Goal: Task Accomplishment & Management: Use online tool/utility

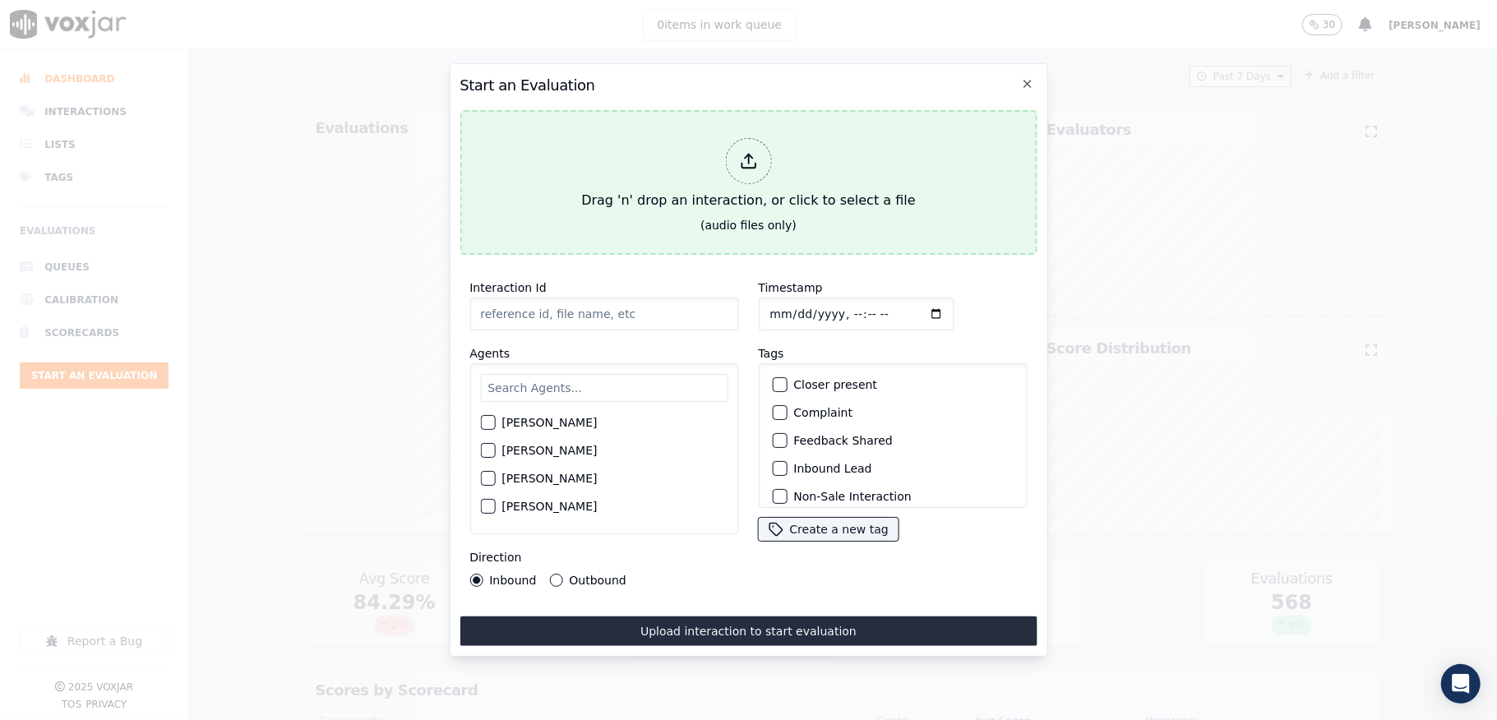
click at [751, 155] on polyline at bounding box center [748, 157] width 7 height 4
click at [783, 160] on div "Drag 'n' drop an interaction, or click to select a file" at bounding box center [748, 175] width 347 height 86
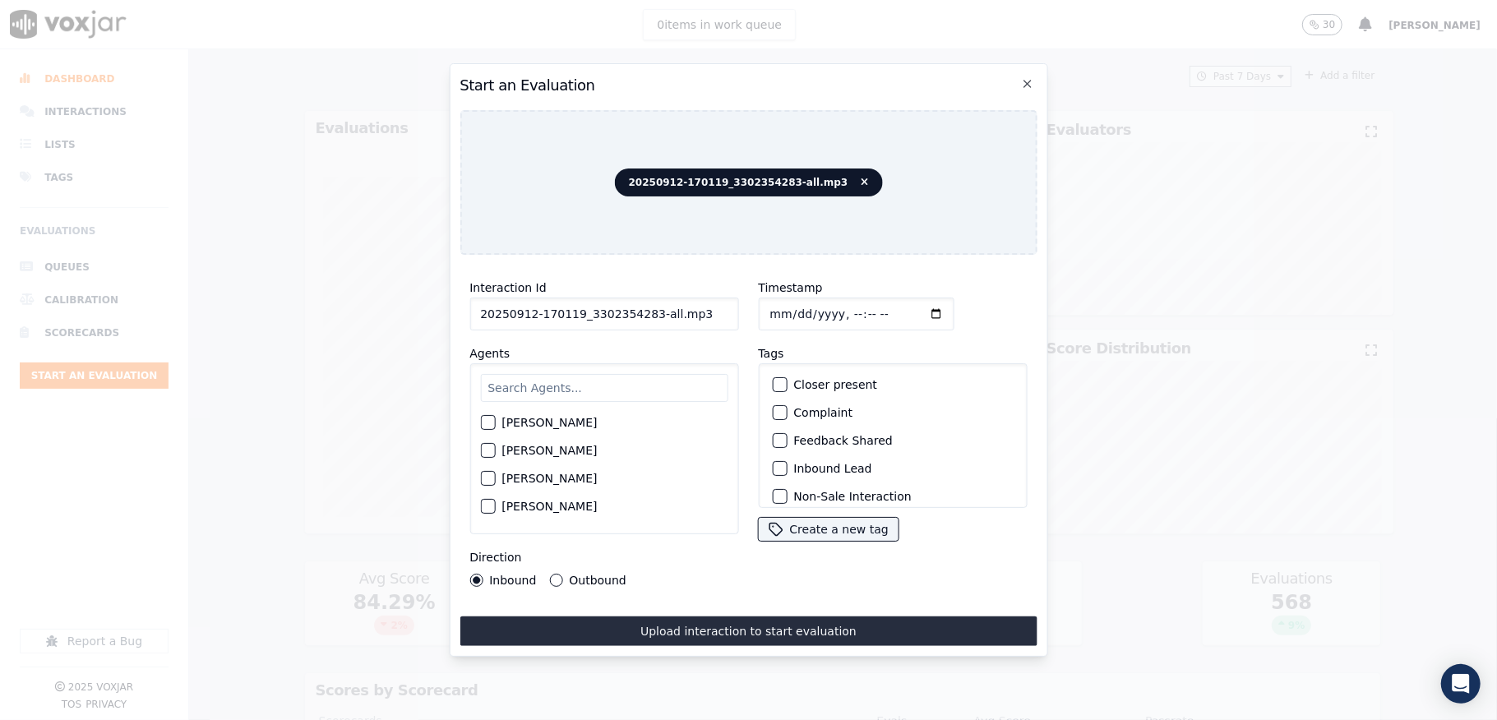
drag, startPoint x: 659, startPoint y: 303, endPoint x: 742, endPoint y: 316, distance: 84.0
click at [742, 316] on div "Interaction Id 20250912-170119_3302354283-all.mp3 Agents [PERSON_NAME] [PERSON_…" at bounding box center [748, 432] width 577 height 329
type input "20250912-170119_3302354283-C1"
click at [787, 310] on input "Timestamp" at bounding box center [856, 314] width 196 height 33
type input "[DATE]T20:05"
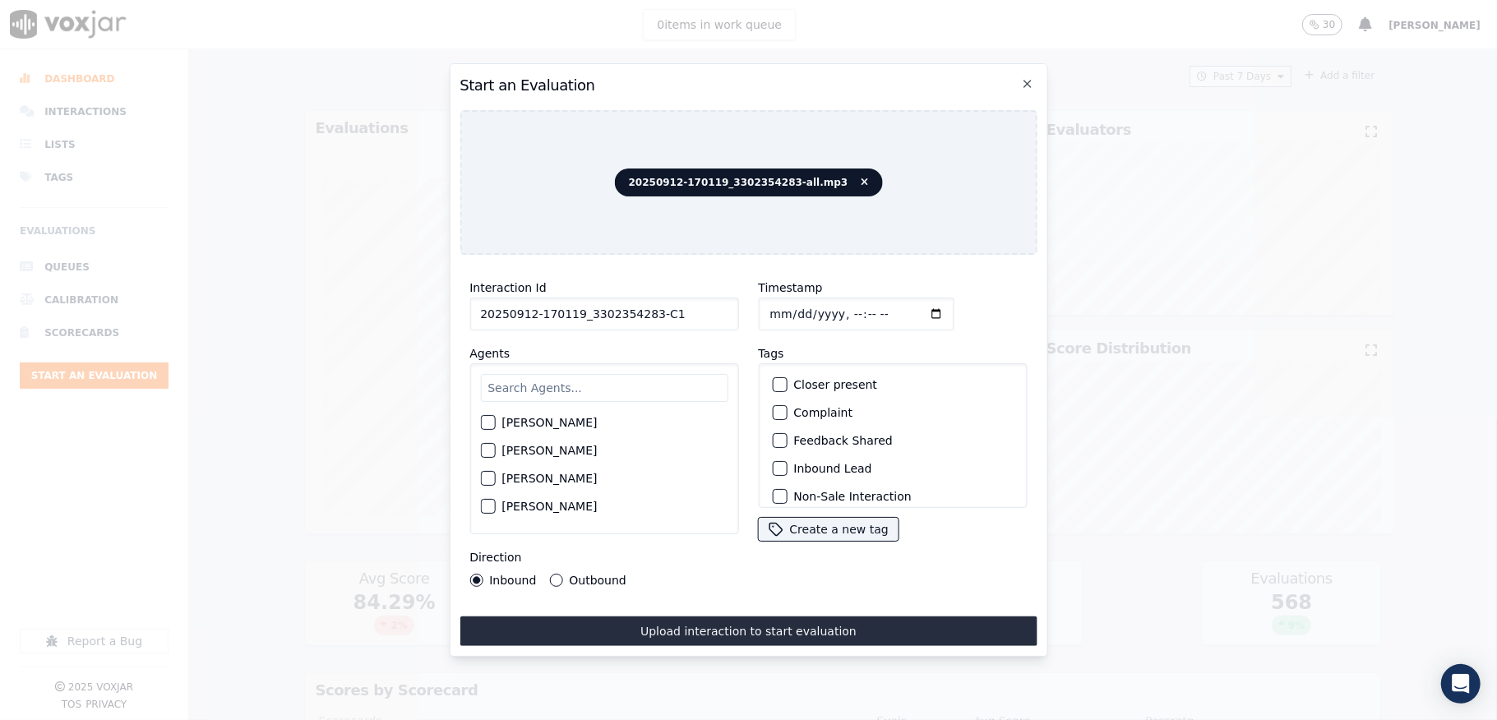
click at [600, 374] on input "text" at bounding box center [603, 388] width 247 height 28
type input "wal"
click at [488, 450] on div "button" at bounding box center [487, 456] width 12 height 12
click at [765, 465] on div "Inbound Lead" at bounding box center [892, 469] width 254 height 28
click at [778, 461] on button "Inbound Lead" at bounding box center [779, 468] width 15 height 15
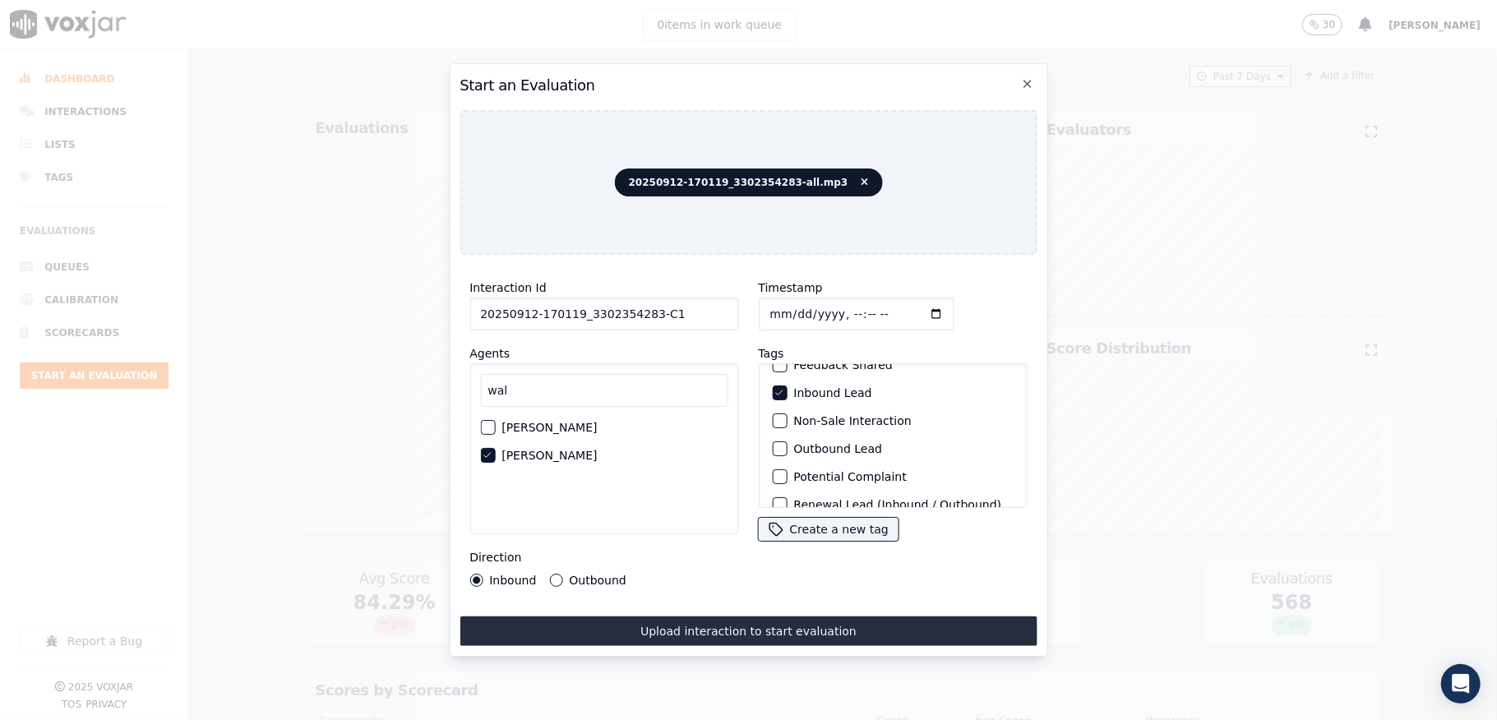
scroll to position [153, 0]
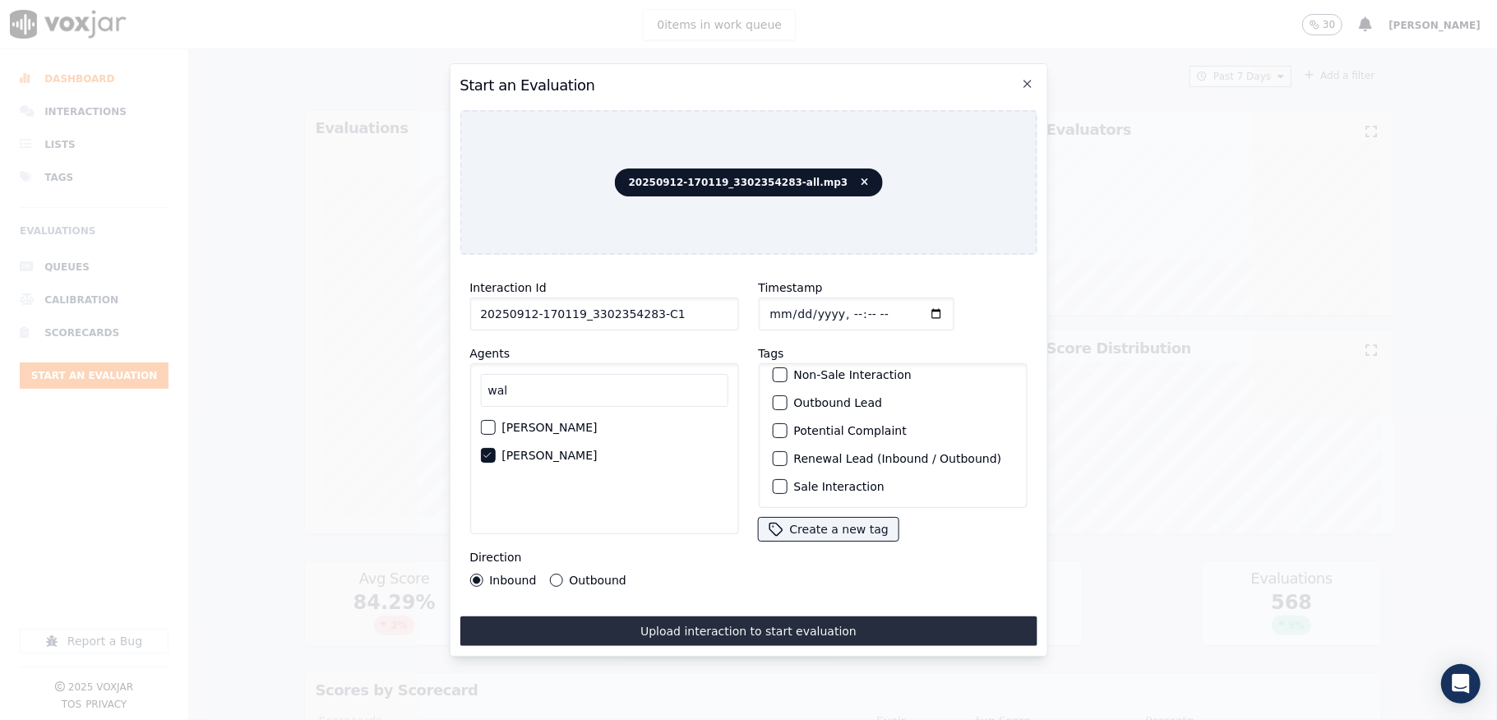
click at [765, 473] on div "Sale Interaction" at bounding box center [892, 487] width 254 height 28
click at [773, 481] on div "button" at bounding box center [779, 487] width 12 height 12
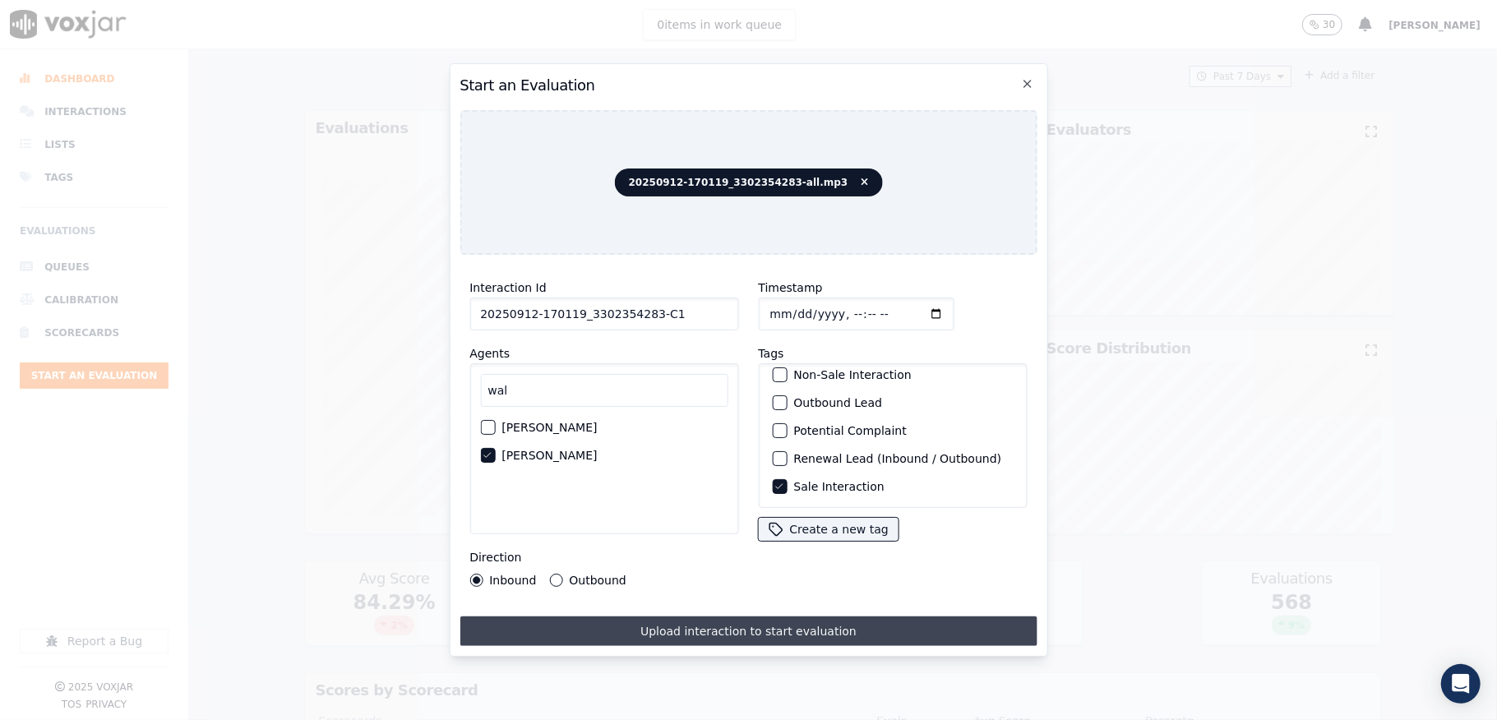
click at [766, 617] on button "Upload interaction to start evaluation" at bounding box center [748, 632] width 577 height 30
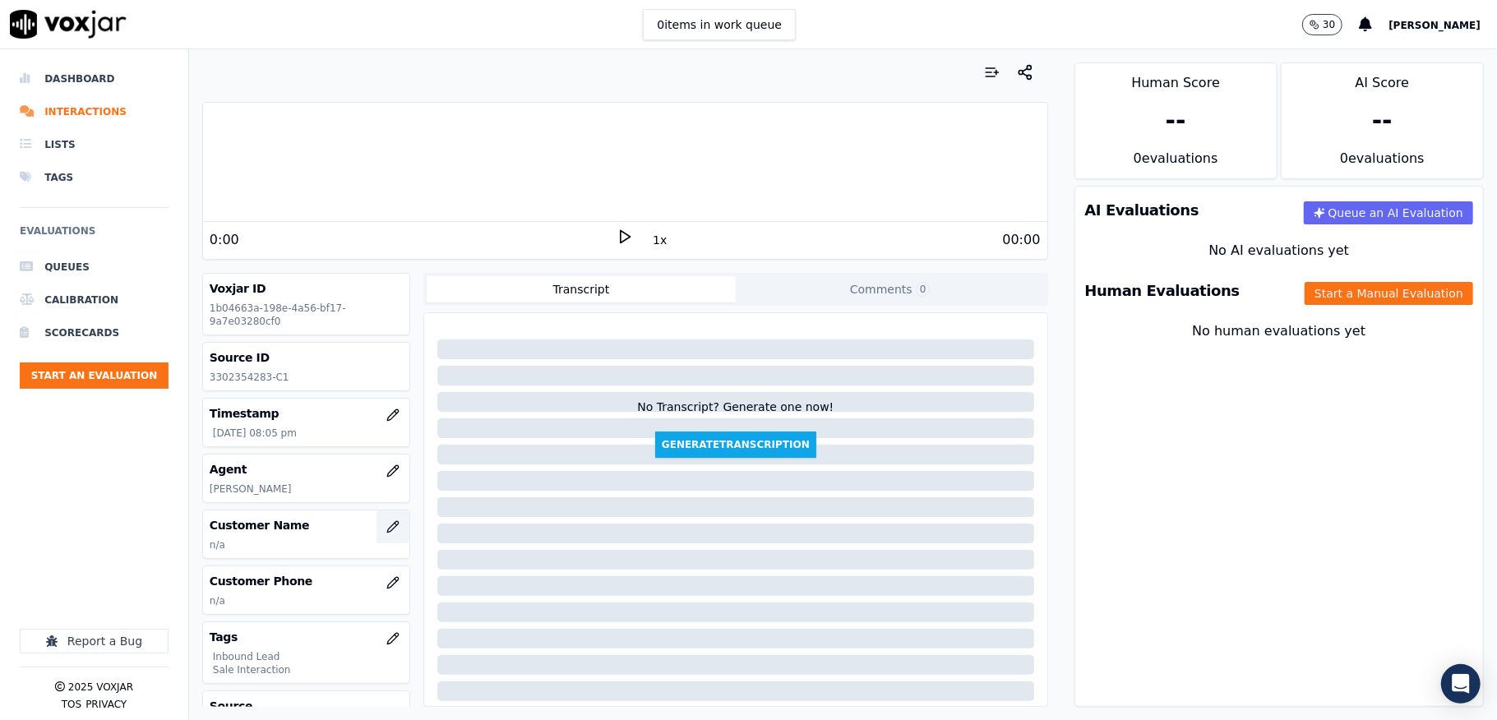
click at [386, 528] on icon "button" at bounding box center [392, 526] width 13 height 13
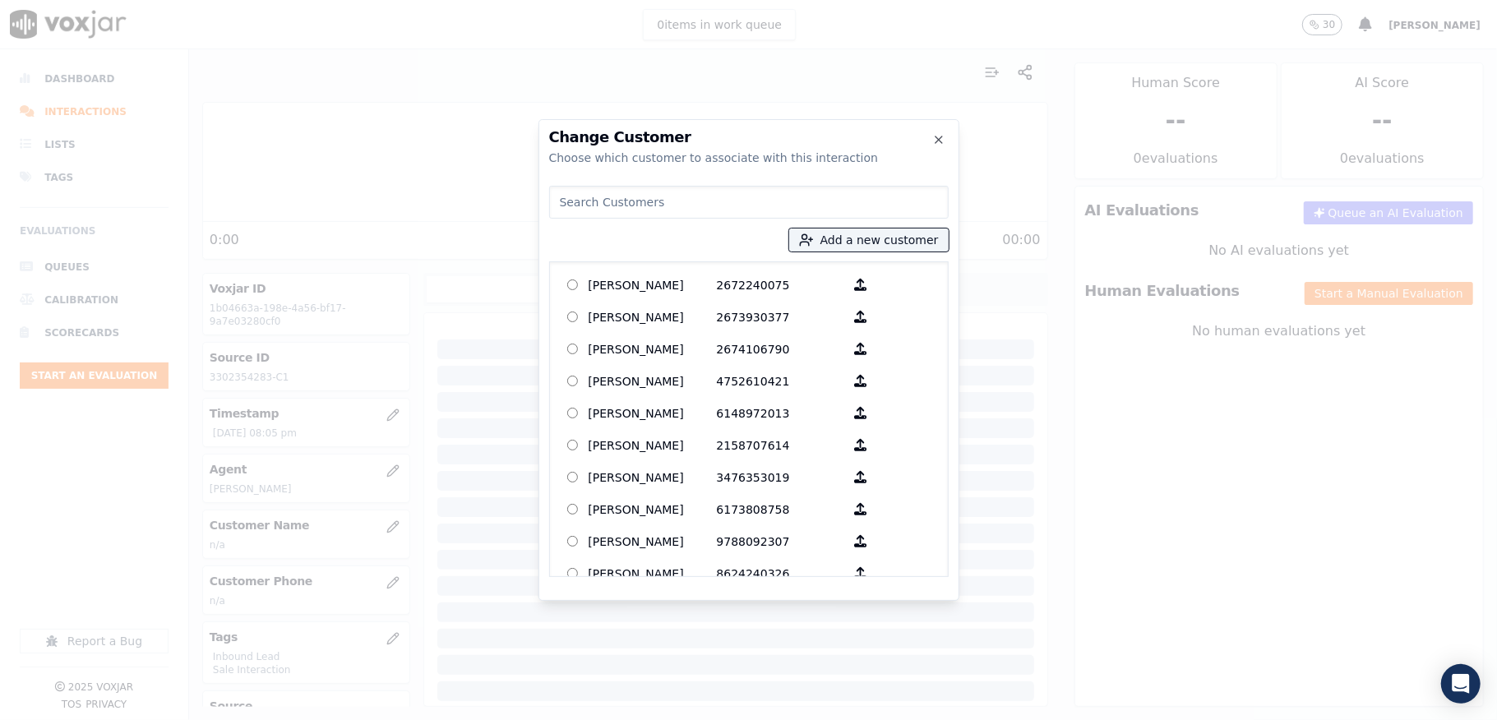
type input "[PERSON_NAME]"
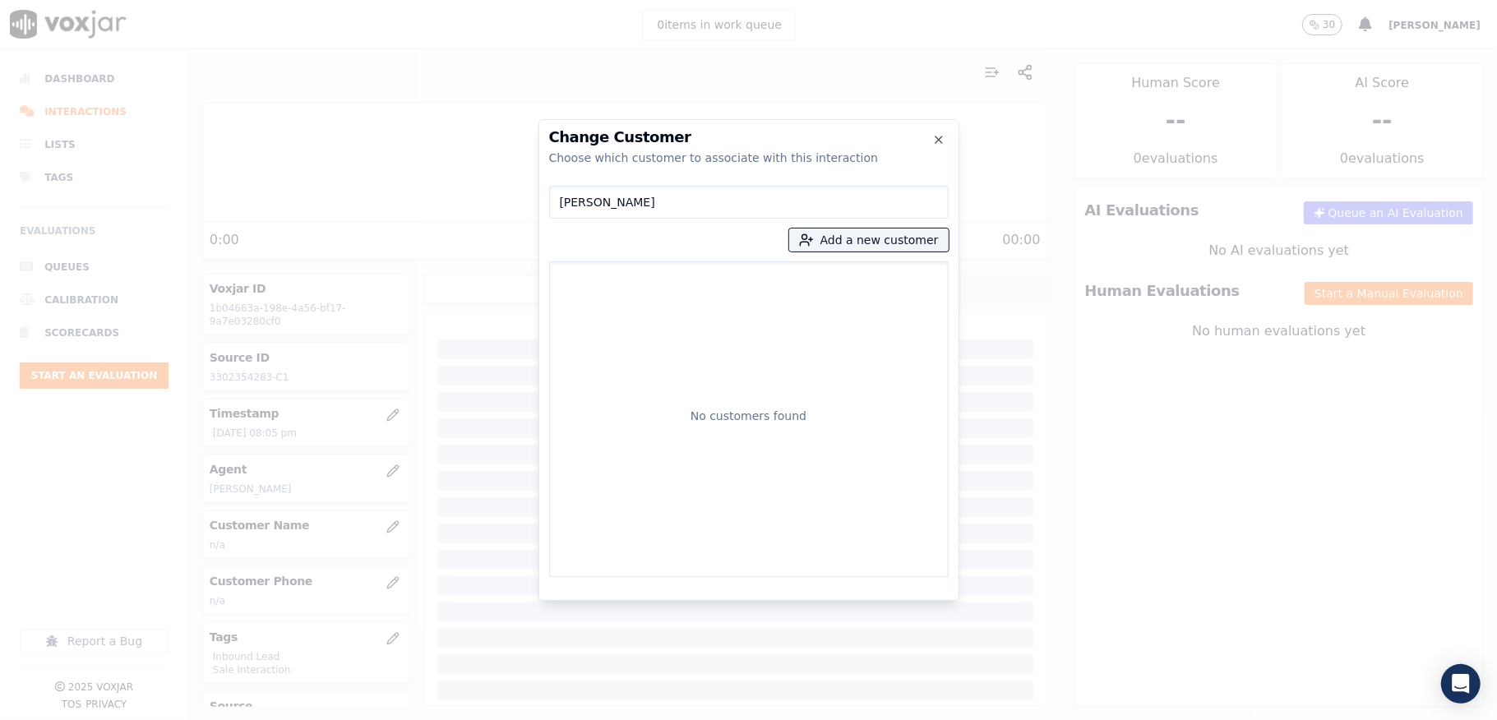
drag, startPoint x: 684, startPoint y: 205, endPoint x: 449, endPoint y: 218, distance: 235.5
click at [449, 719] on div "Change Customer Choose which customer to associate with this interaction [PERSO…" at bounding box center [748, 720] width 1497 height 0
click at [849, 242] on button "Add a new customer" at bounding box center [869, 240] width 160 height 23
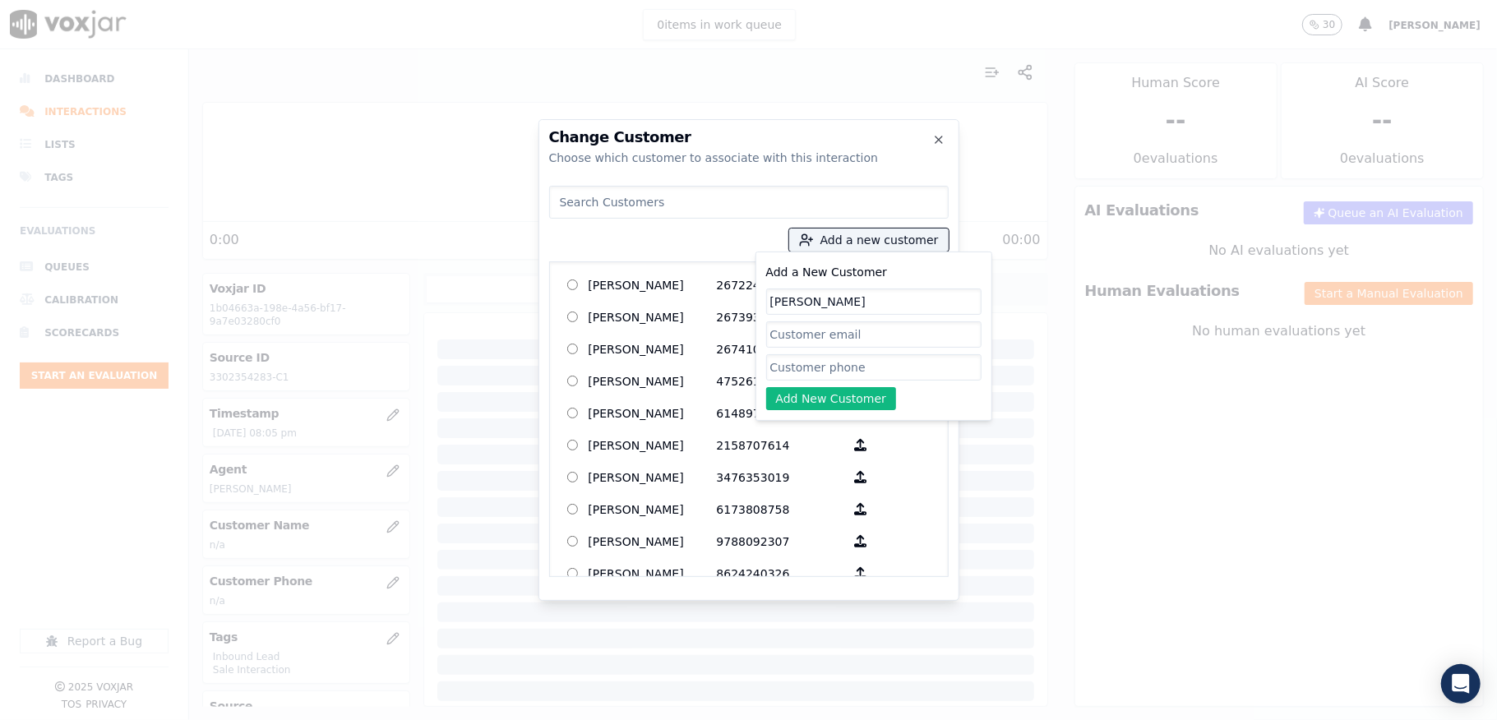
type input "[PERSON_NAME]"
click at [827, 363] on input "Add a New Customer" at bounding box center [873, 367] width 215 height 26
click at [812, 365] on input "Add a New Customer" at bounding box center [873, 367] width 215 height 26
paste input "3302354283"
type input "3302354283"
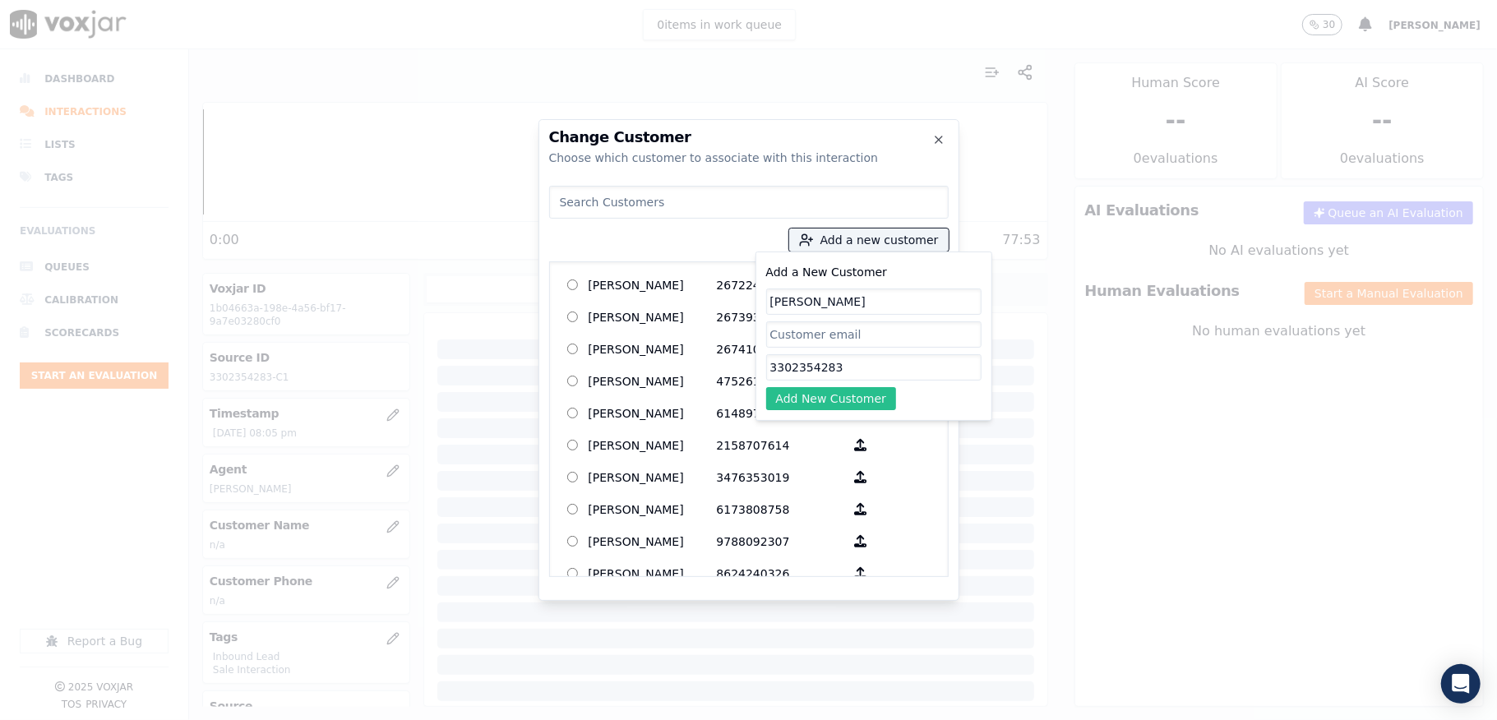
click at [802, 405] on button "Add New Customer" at bounding box center [831, 398] width 131 height 23
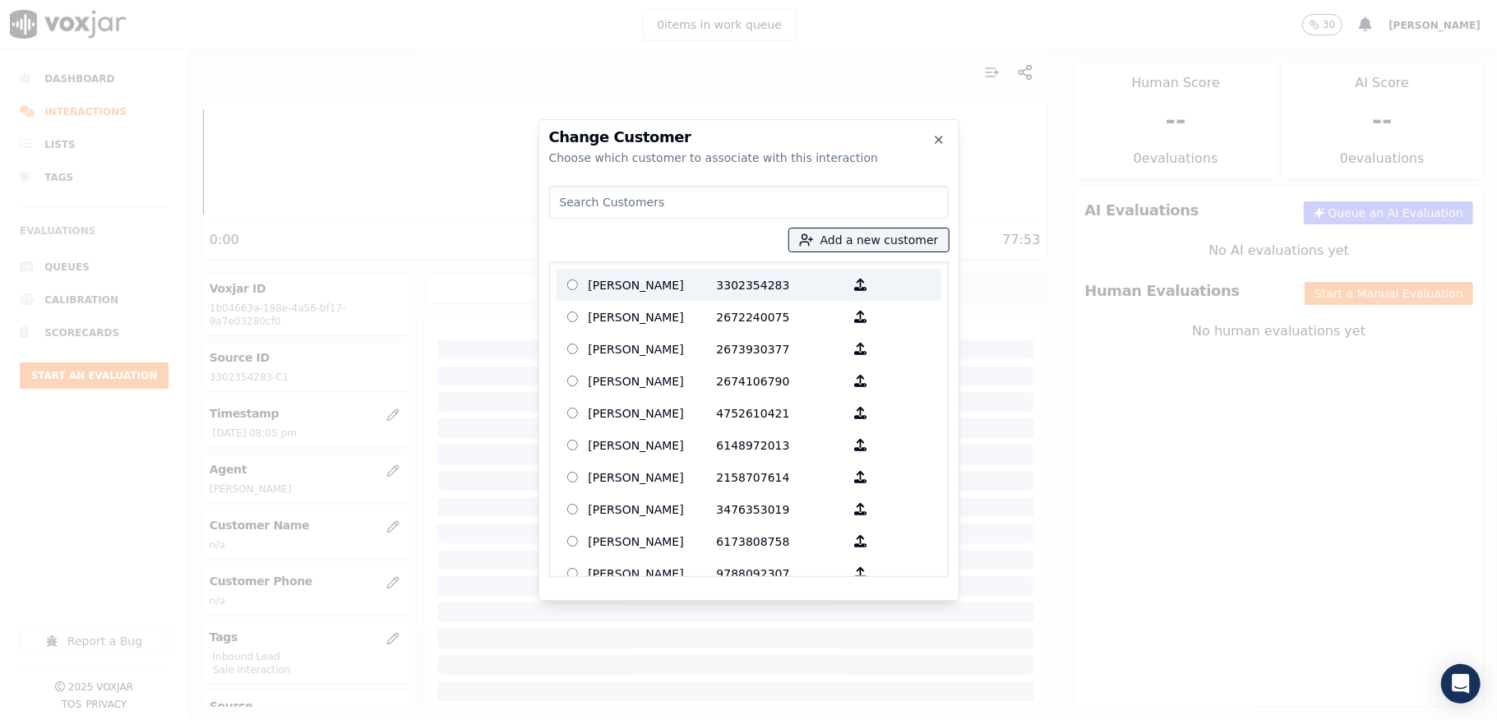
click at [673, 288] on p "[PERSON_NAME]" at bounding box center [653, 284] width 128 height 25
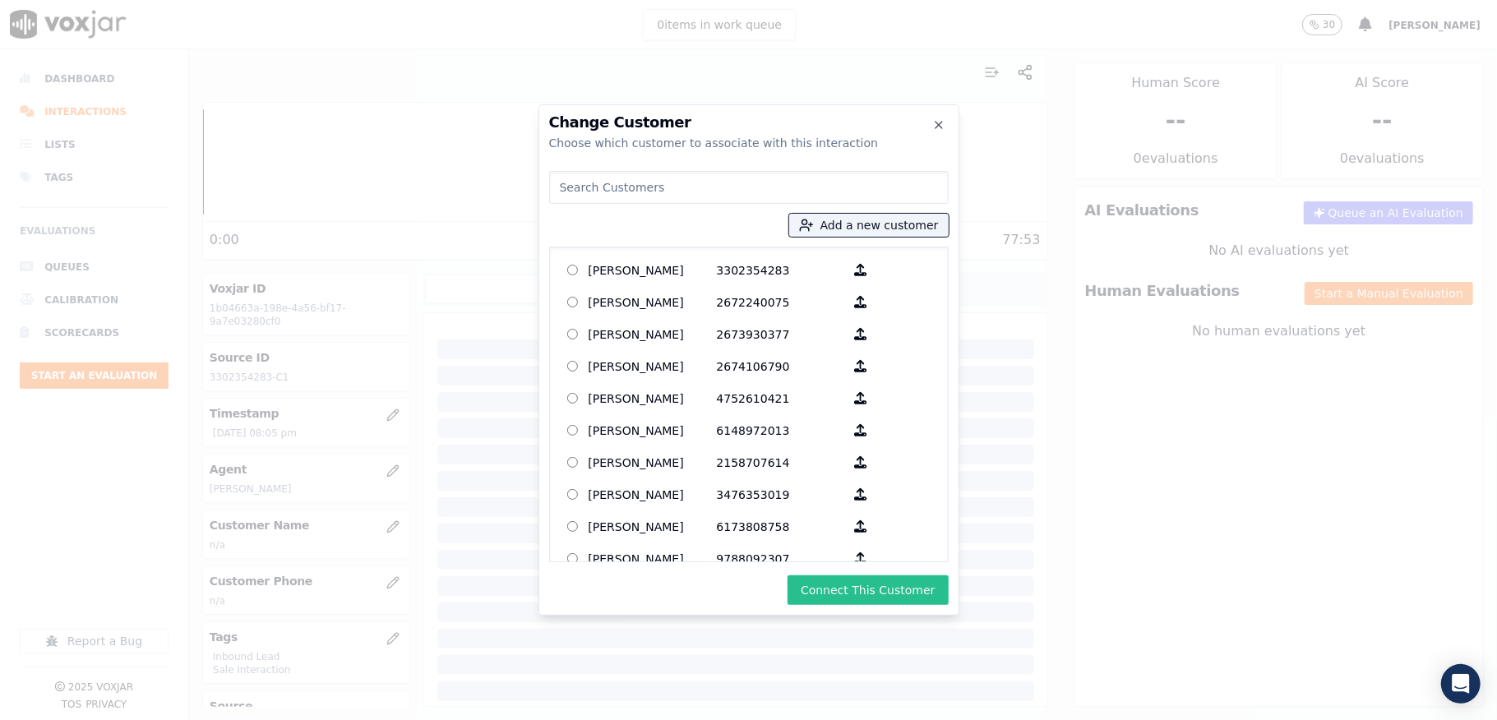
click at [830, 590] on button "Connect This Customer" at bounding box center [868, 591] width 160 height 30
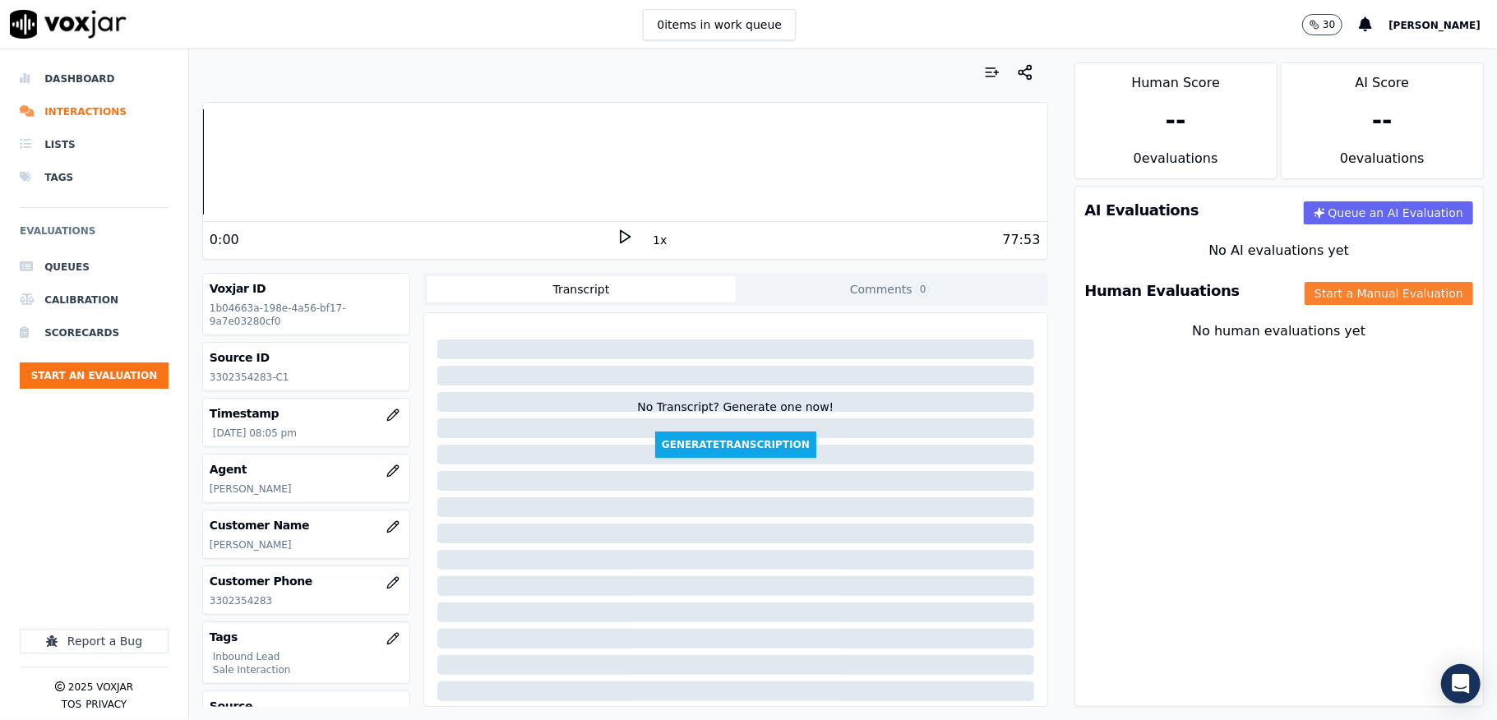
click at [1346, 306] on div "Human Evaluations Start a Manual Evaluation" at bounding box center [1279, 291] width 408 height 48
click at [1305, 296] on button "Start a Manual Evaluation" at bounding box center [1389, 293] width 169 height 23
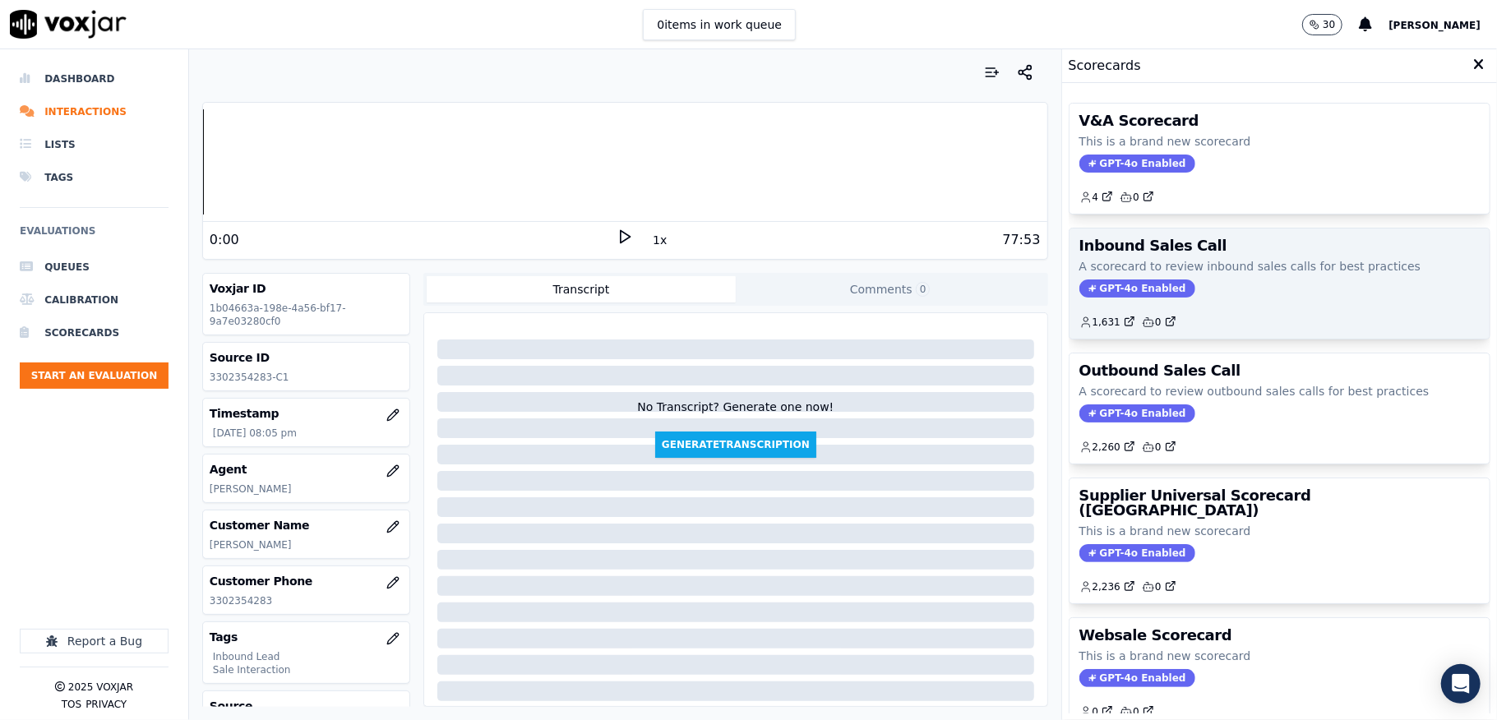
click at [1094, 288] on span "GPT-4o Enabled" at bounding box center [1138, 289] width 116 height 18
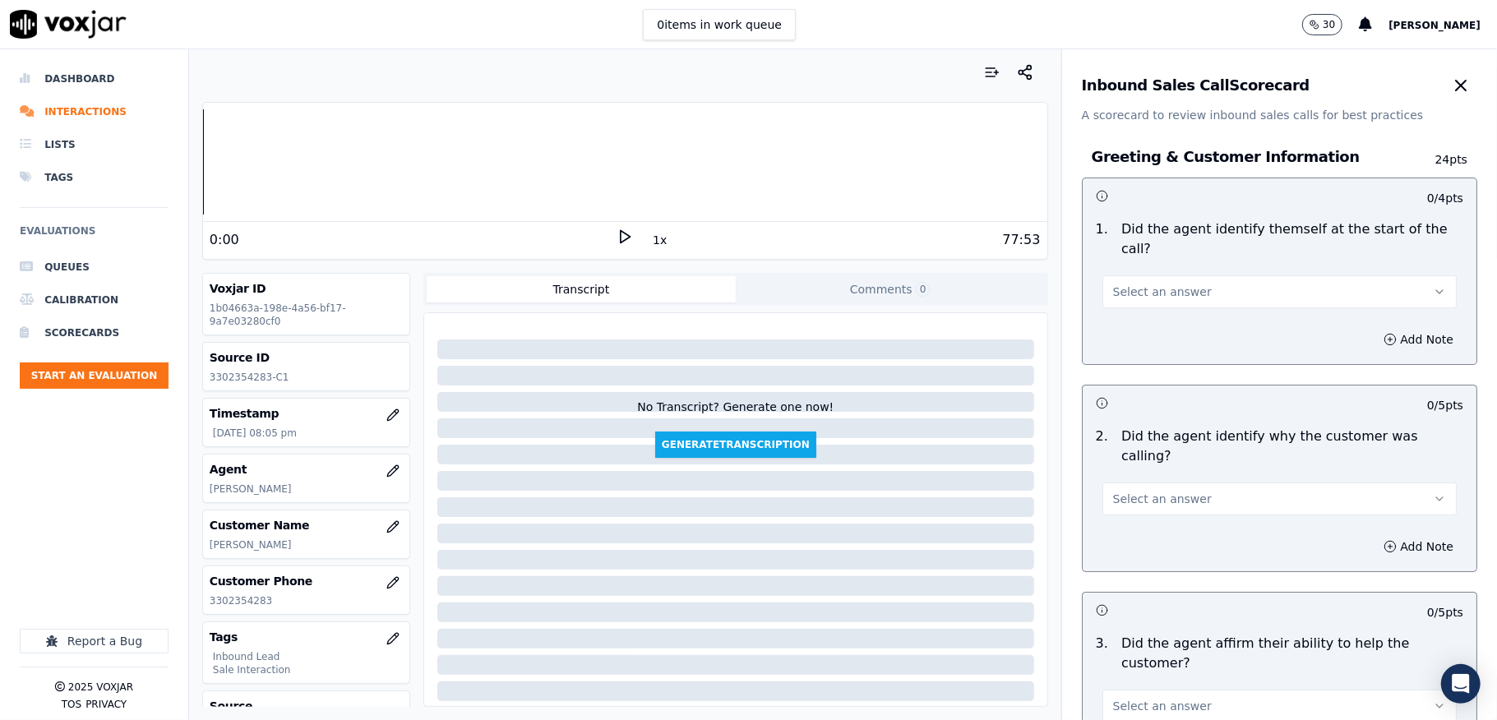
drag, startPoint x: 1136, startPoint y: 274, endPoint x: 1126, endPoint y: 293, distance: 21.7
click at [1136, 278] on div "Select an answer" at bounding box center [1280, 290] width 354 height 36
click at [1122, 297] on span "Select an answer" at bounding box center [1162, 292] width 99 height 16
click at [1126, 331] on div "Yes" at bounding box center [1239, 330] width 315 height 26
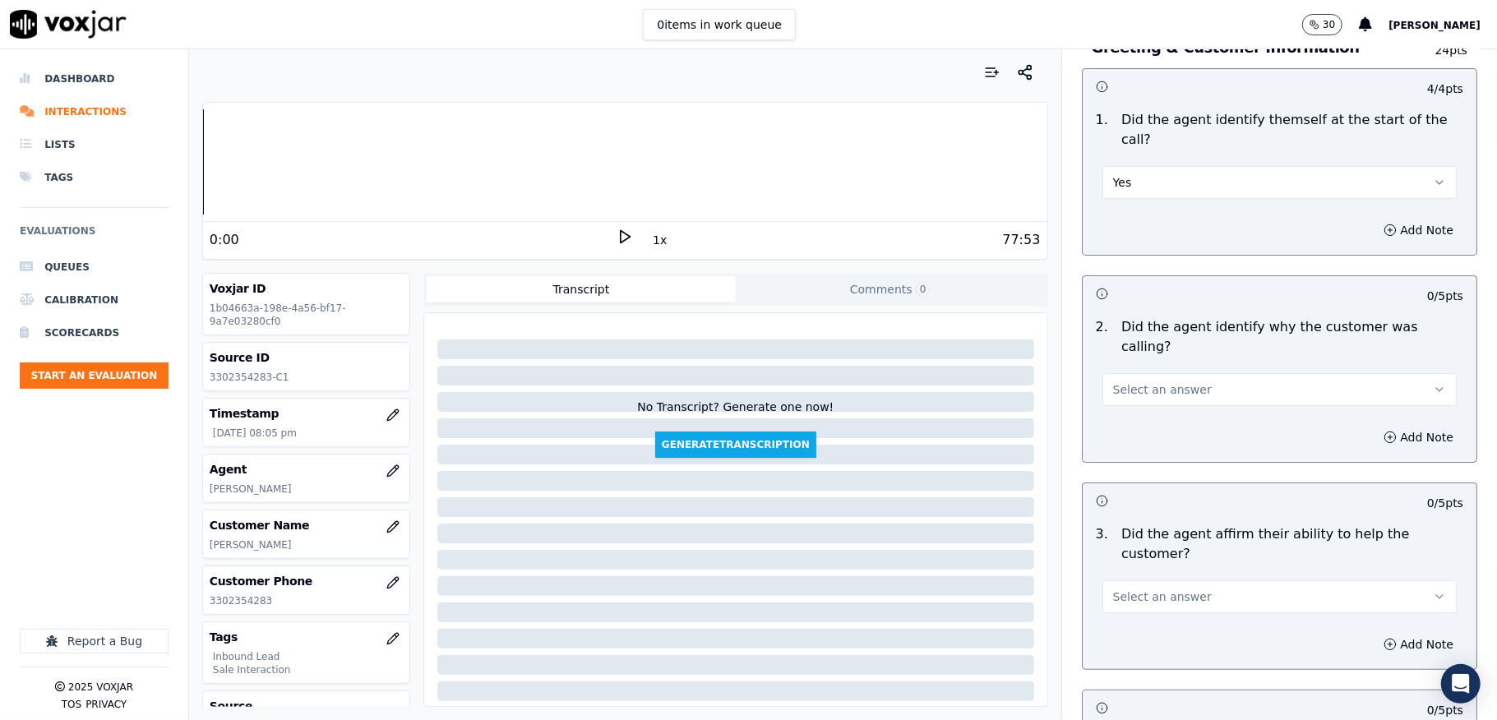
click at [1135, 381] on span "Select an answer" at bounding box center [1162, 389] width 99 height 16
click at [1122, 412] on div "Yes" at bounding box center [1239, 408] width 315 height 26
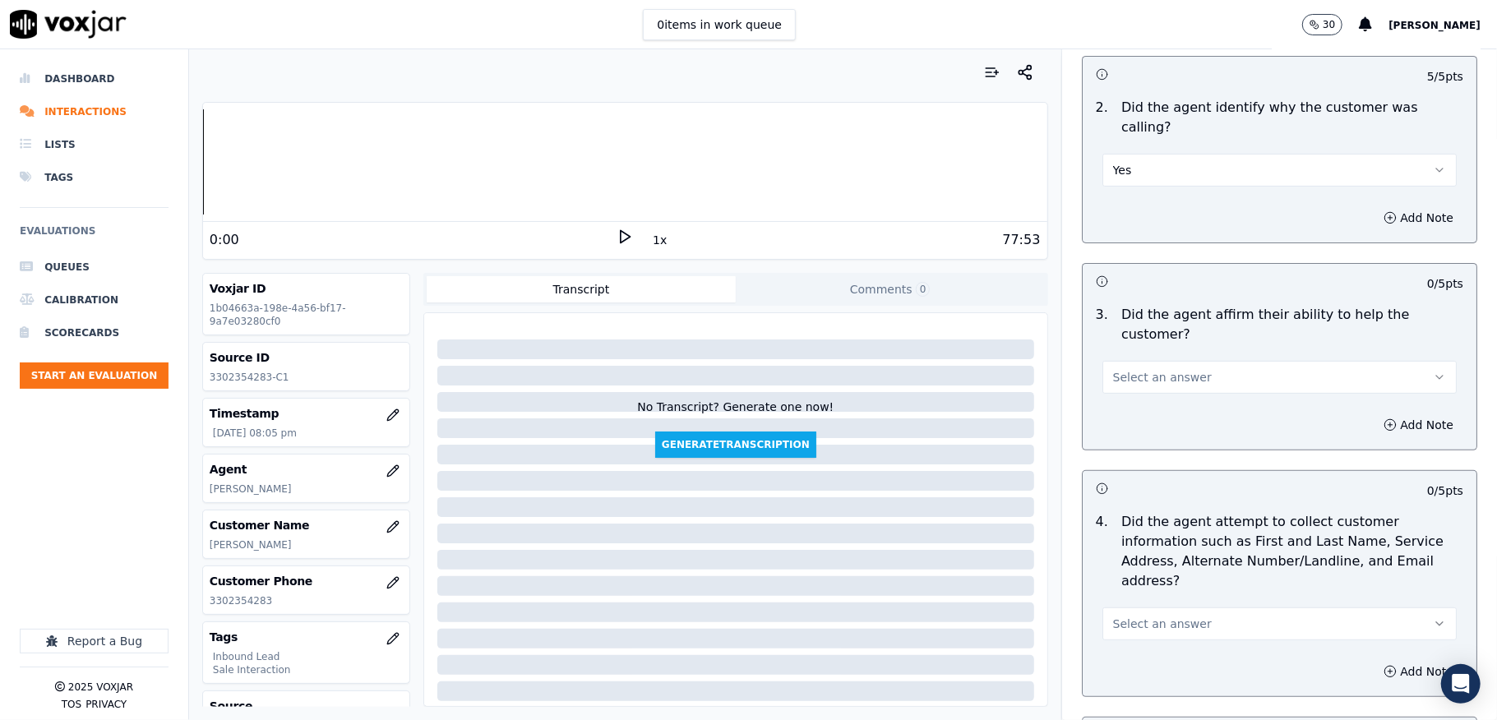
click at [1117, 369] on span "Select an answer" at bounding box center [1162, 377] width 99 height 16
click at [1115, 398] on div "Yes" at bounding box center [1239, 396] width 315 height 26
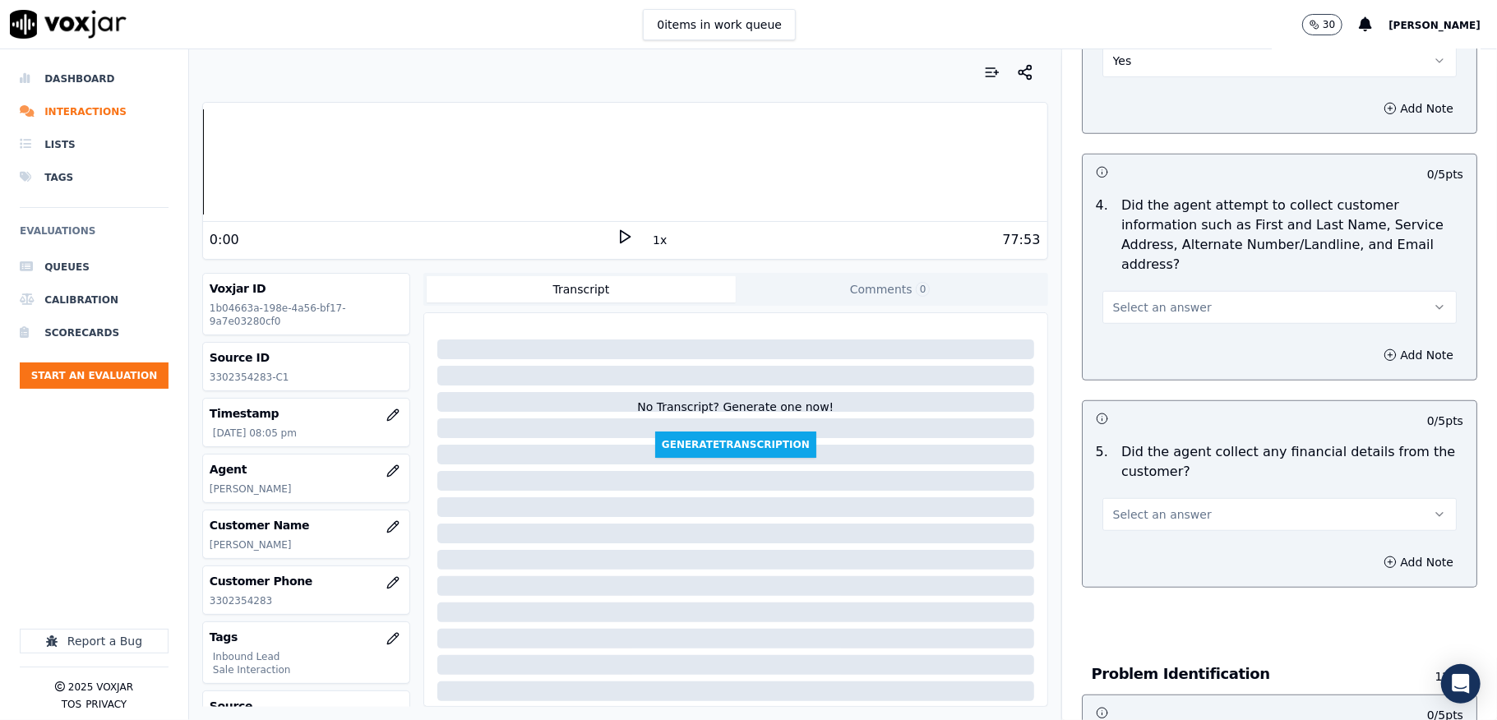
scroll to position [658, 0]
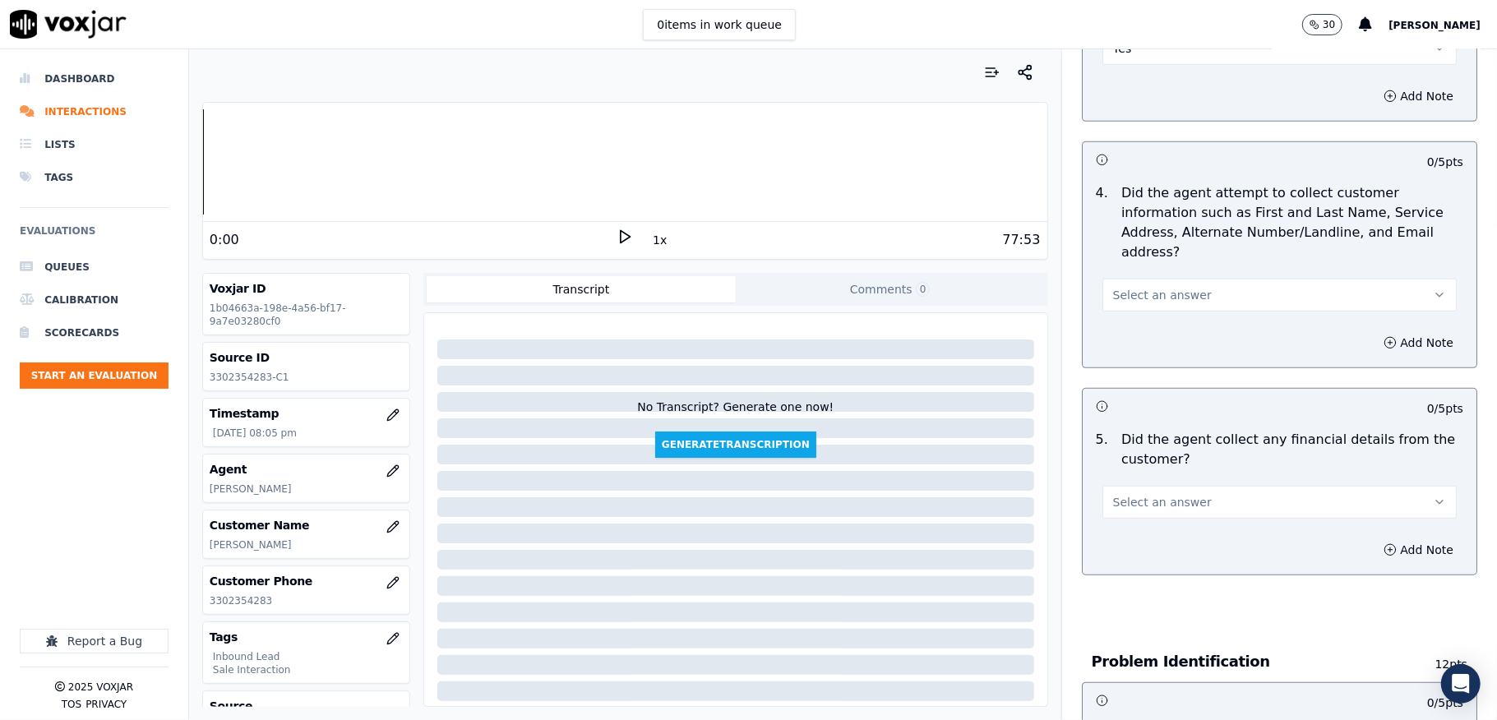
drag, startPoint x: 1149, startPoint y: 267, endPoint x: 1149, endPoint y: 291, distance: 23.8
click at [1149, 279] on button "Select an answer" at bounding box center [1280, 295] width 354 height 33
click at [1140, 303] on div "Yes" at bounding box center [1239, 315] width 315 height 26
click at [1135, 494] on span "Select an answer" at bounding box center [1162, 502] width 99 height 16
click at [1118, 541] on div "No" at bounding box center [1239, 548] width 315 height 26
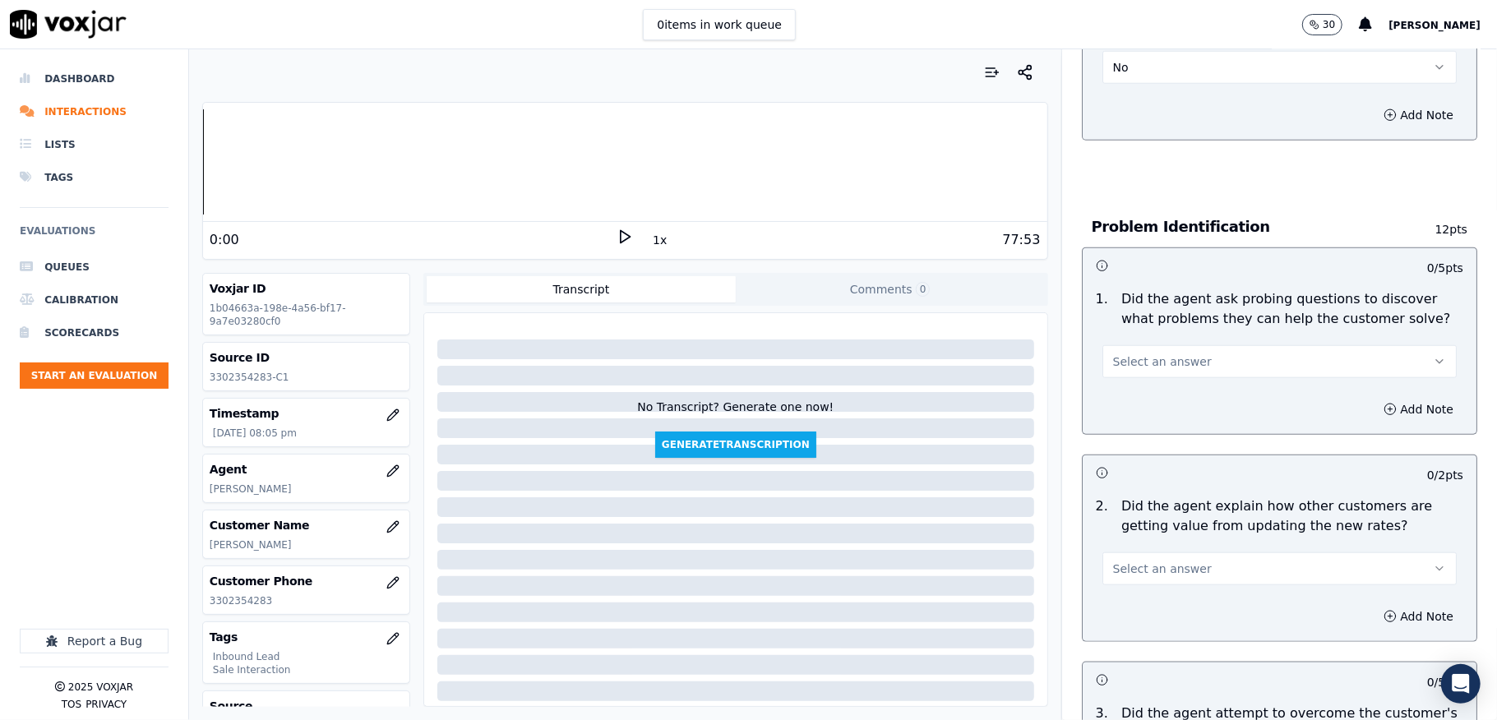
scroll to position [1096, 0]
click at [1143, 350] on span "Select an answer" at bounding box center [1162, 358] width 99 height 16
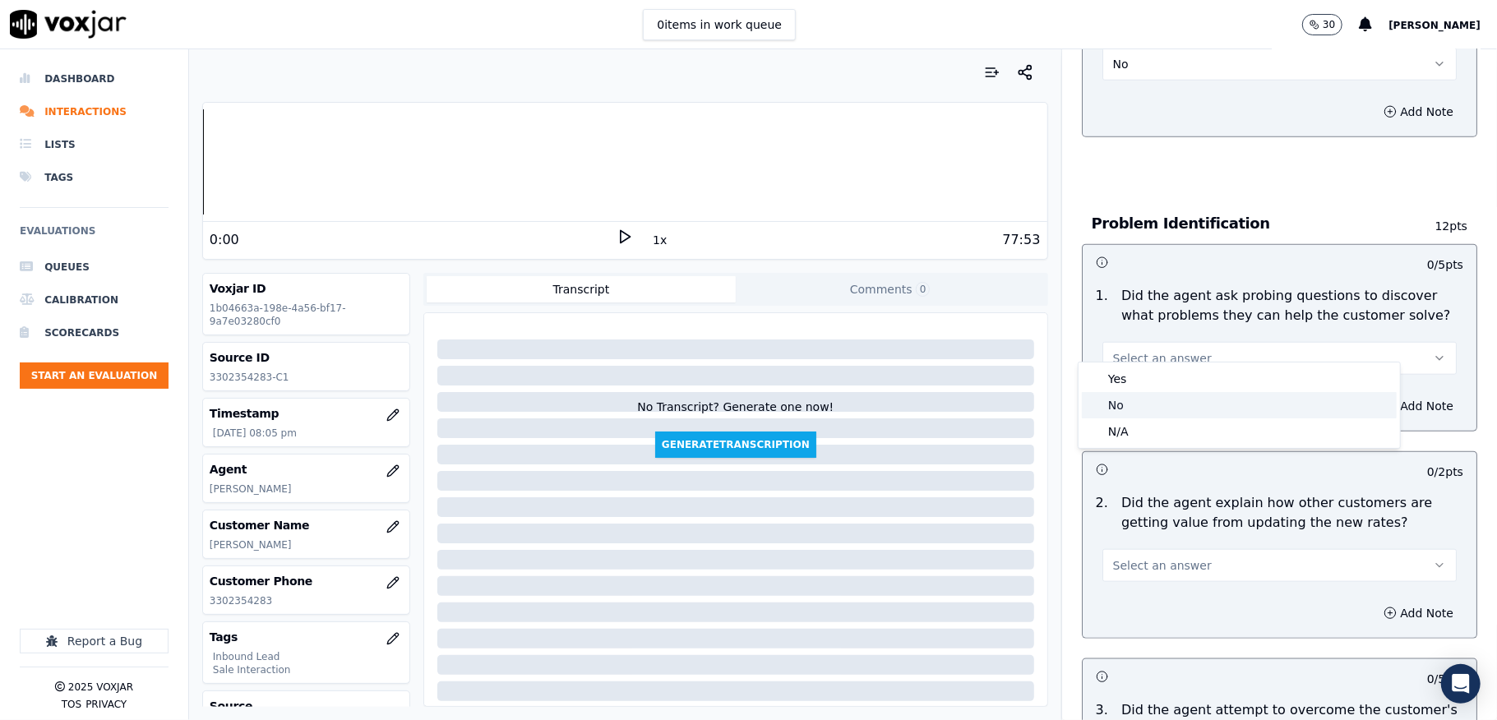
click at [1099, 409] on span at bounding box center [1095, 406] width 12 height 12
click at [1130, 342] on button "No" at bounding box center [1280, 358] width 354 height 33
click at [1105, 432] on div "N/A" at bounding box center [1239, 431] width 315 height 26
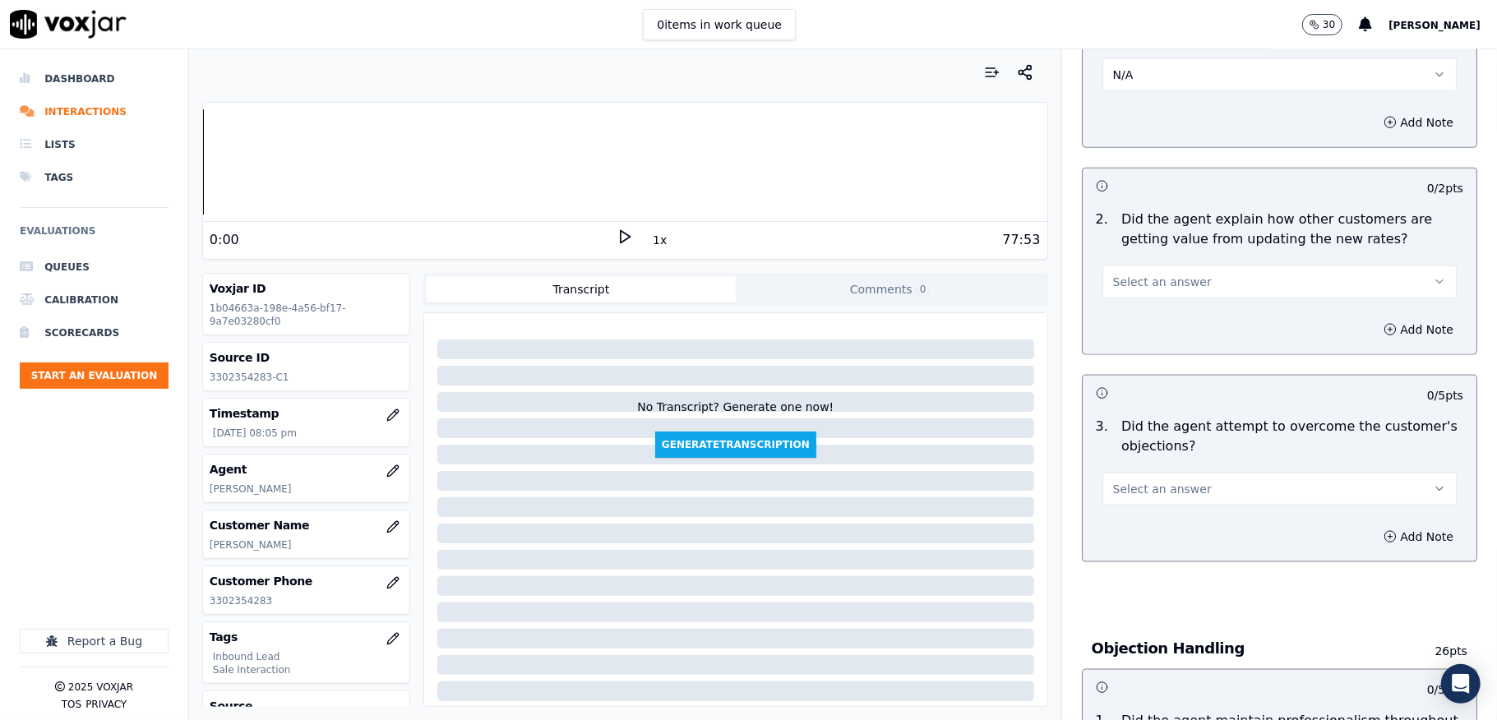
scroll to position [1425, 0]
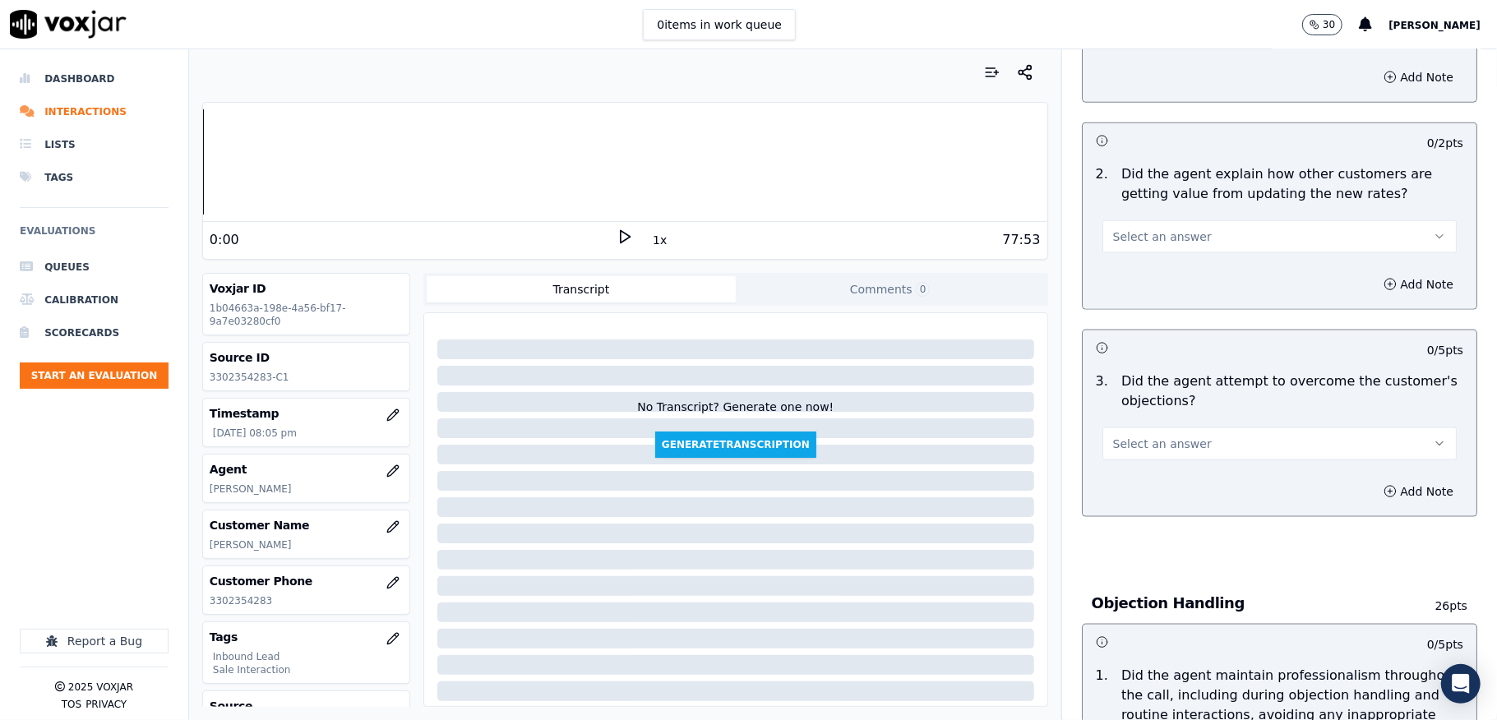
click at [1176, 234] on button "Select an answer" at bounding box center [1280, 236] width 354 height 33
click at [1129, 261] on div "Yes" at bounding box center [1239, 257] width 315 height 26
click at [1145, 220] on button "Yes" at bounding box center [1280, 236] width 354 height 33
click at [1120, 321] on div "N/A" at bounding box center [1239, 310] width 315 height 26
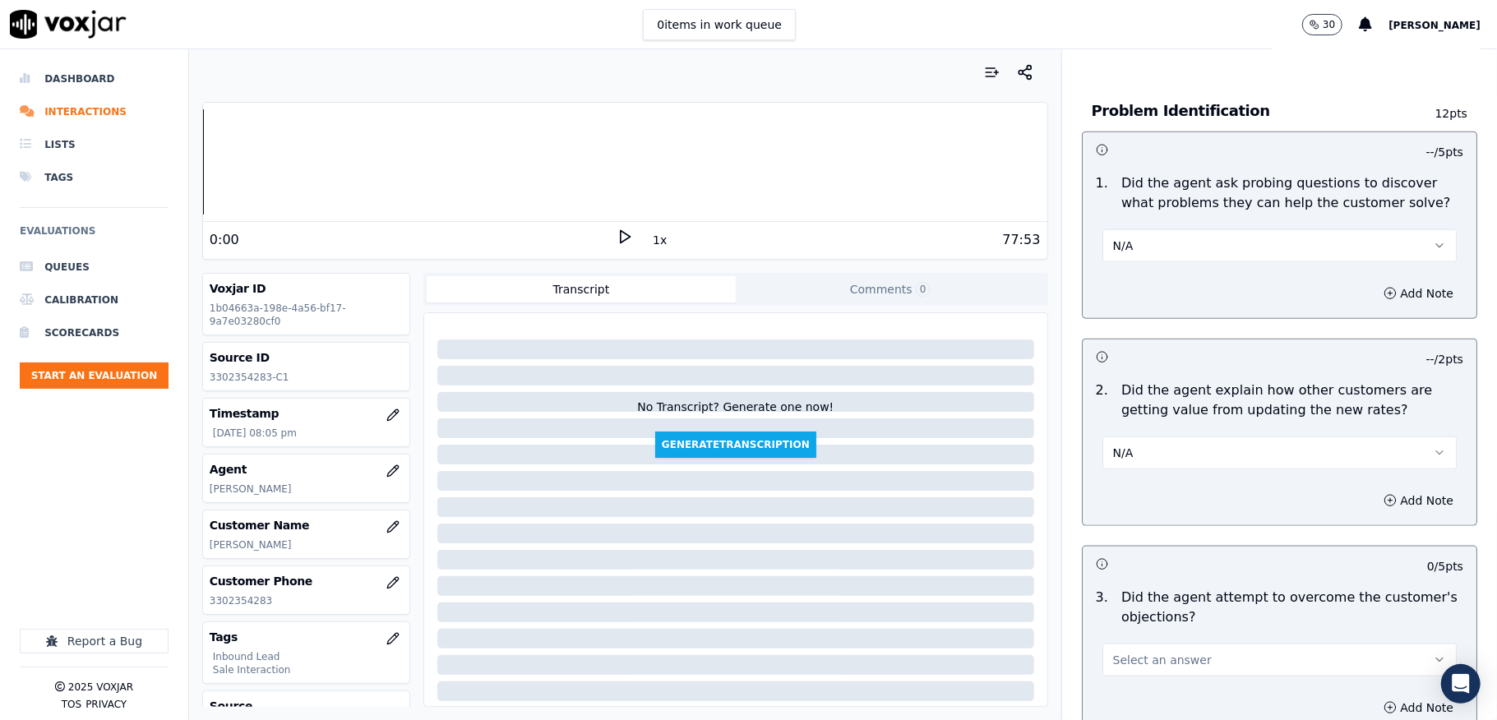
scroll to position [1205, 0]
drag, startPoint x: 1184, startPoint y: 224, endPoint x: 1172, endPoint y: 250, distance: 28.0
click at [1185, 233] on button "N/A" at bounding box center [1280, 249] width 354 height 33
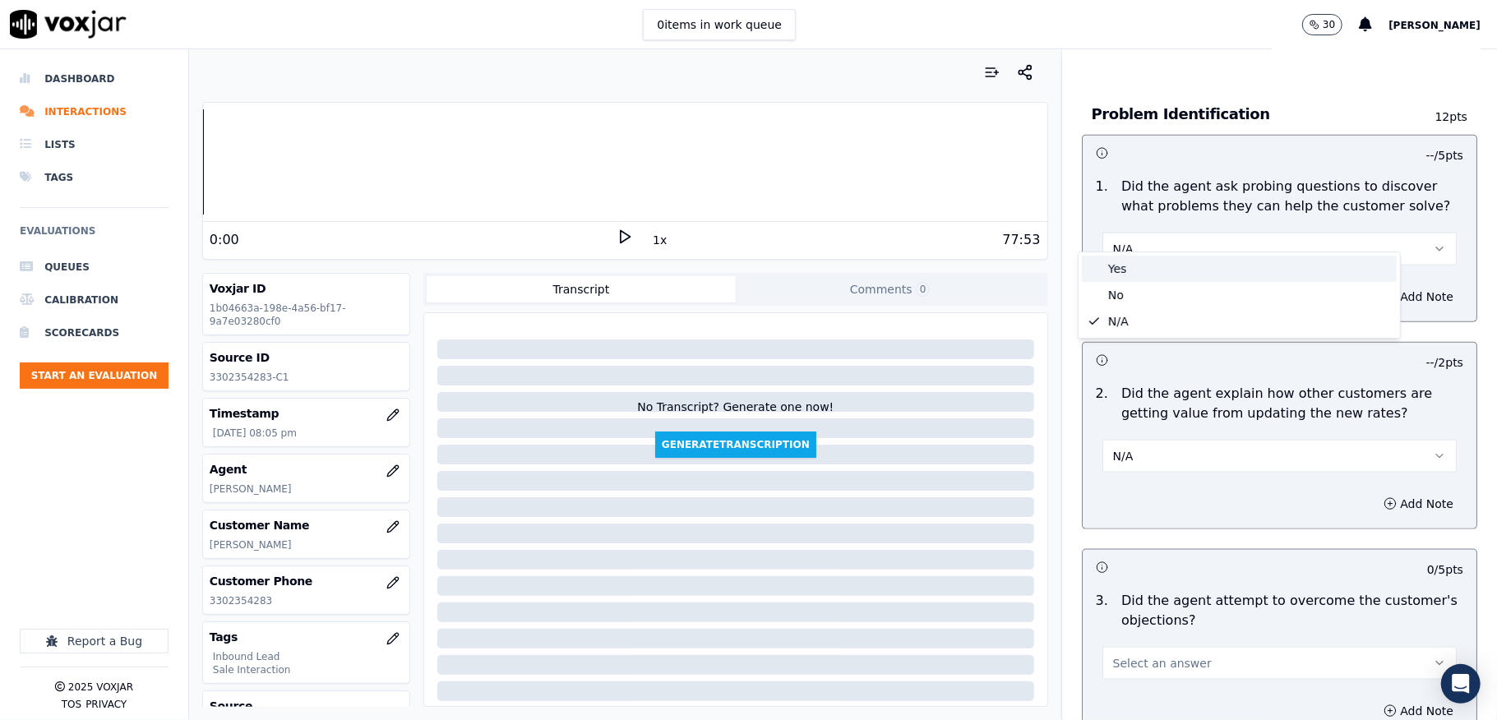
click at [1151, 268] on div "Yes" at bounding box center [1239, 269] width 315 height 26
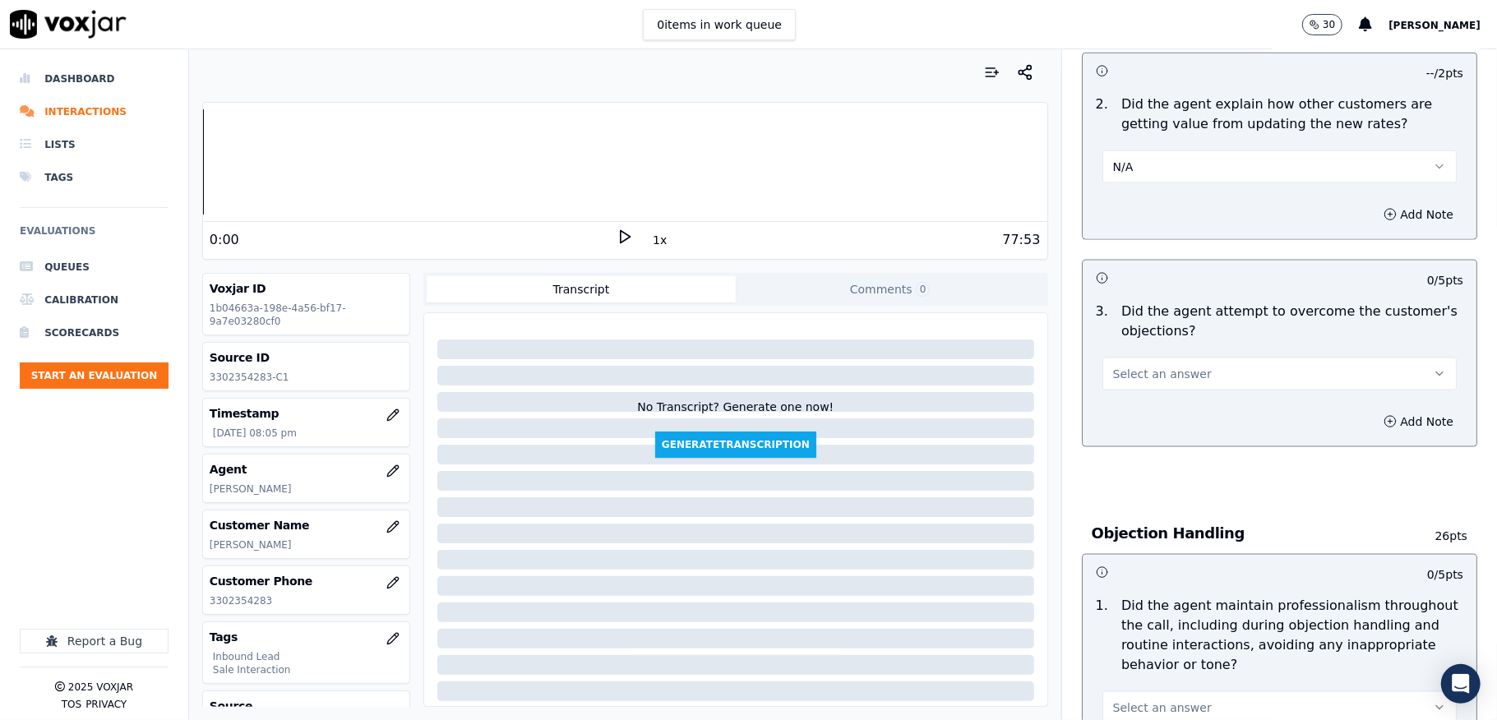
scroll to position [1534, 0]
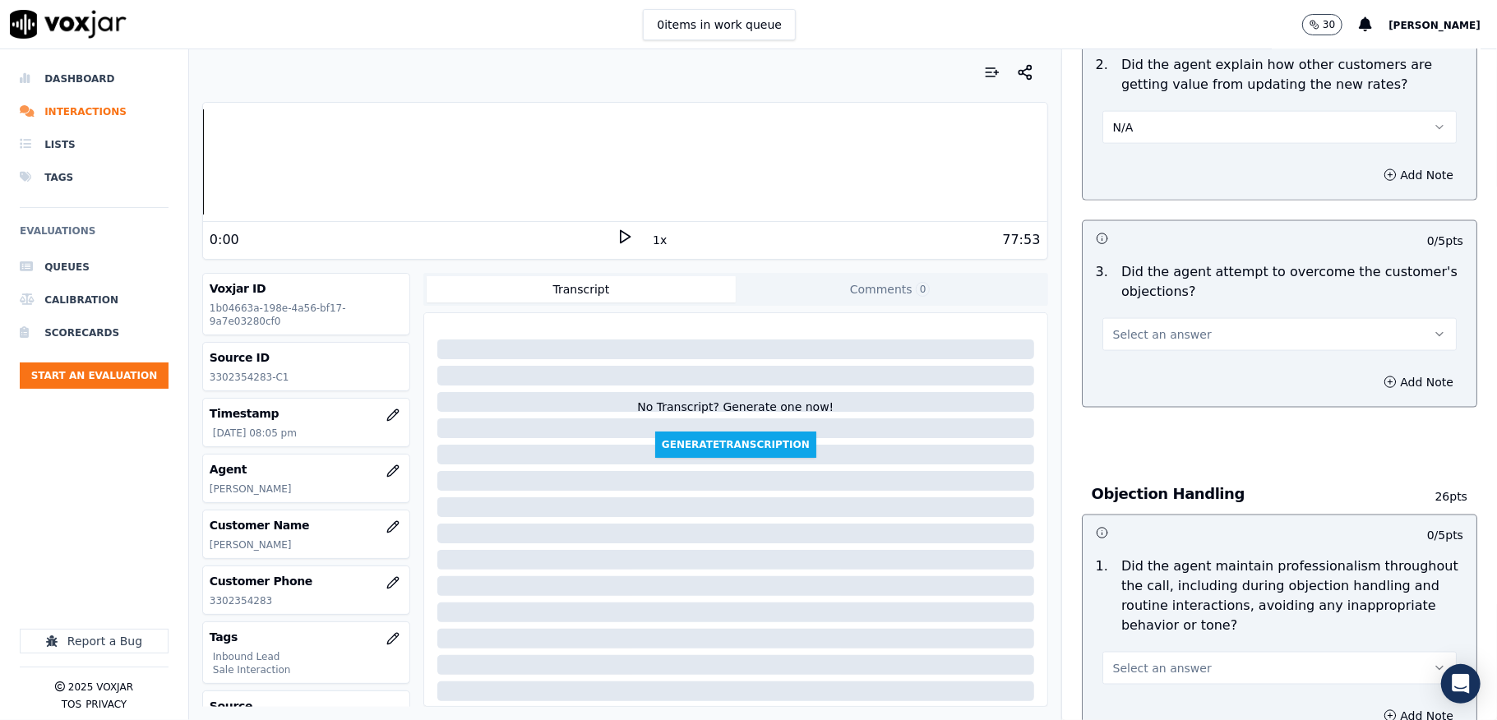
drag, startPoint x: 1126, startPoint y: 313, endPoint x: 1126, endPoint y: 330, distance: 16.4
click at [1126, 326] on span "Select an answer" at bounding box center [1162, 334] width 99 height 16
click at [1126, 349] on div "Yes" at bounding box center [1239, 356] width 315 height 26
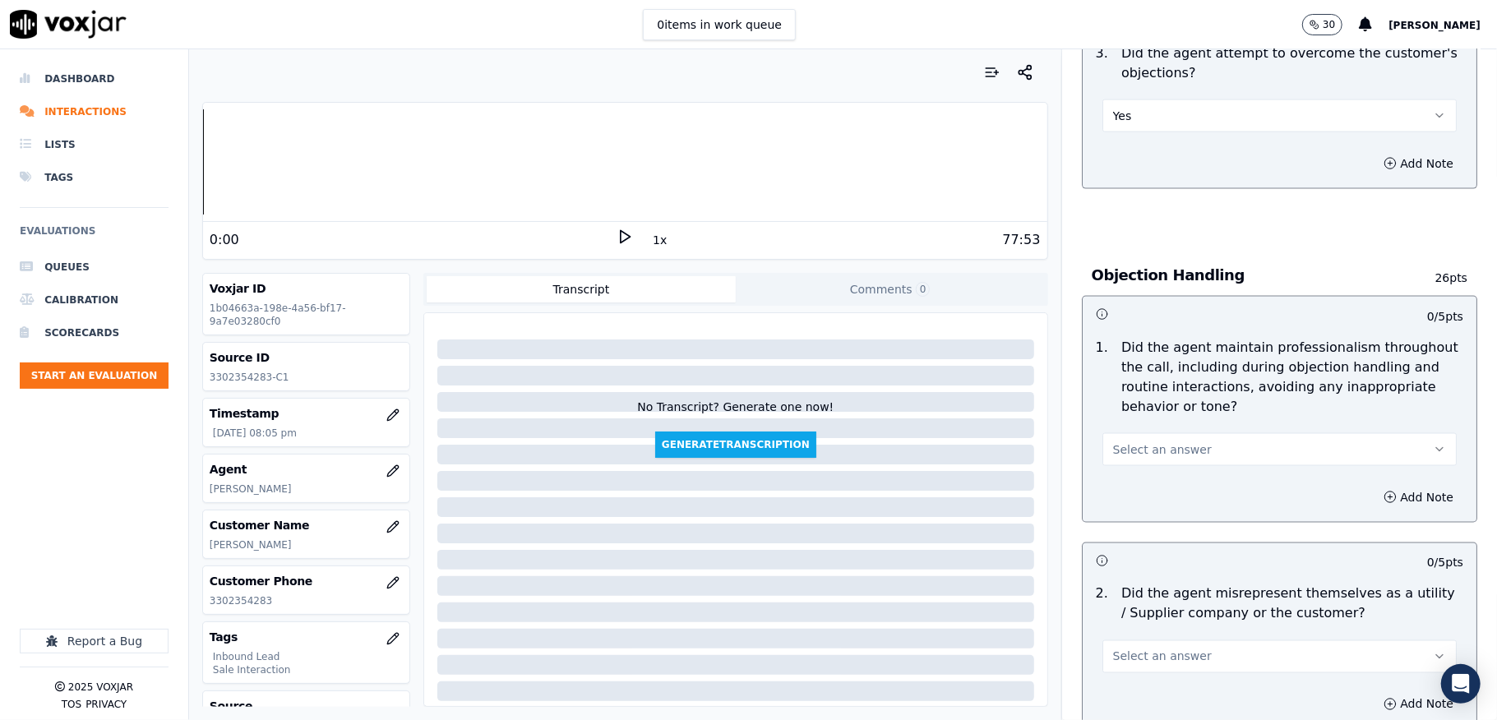
scroll to position [1754, 0]
click at [1130, 446] on button "Select an answer" at bounding box center [1280, 448] width 354 height 33
click at [1119, 474] on div "Yes" at bounding box center [1239, 471] width 315 height 26
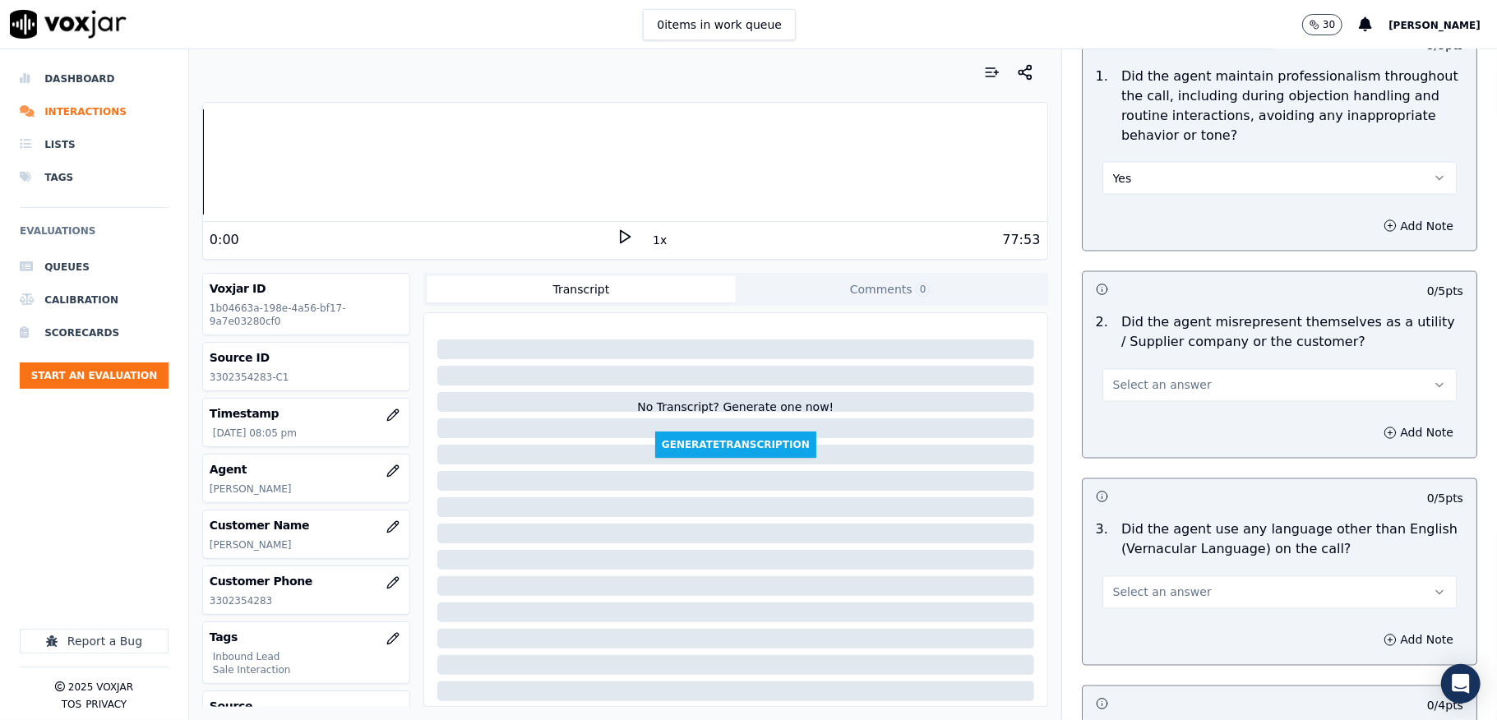
scroll to position [2083, 0]
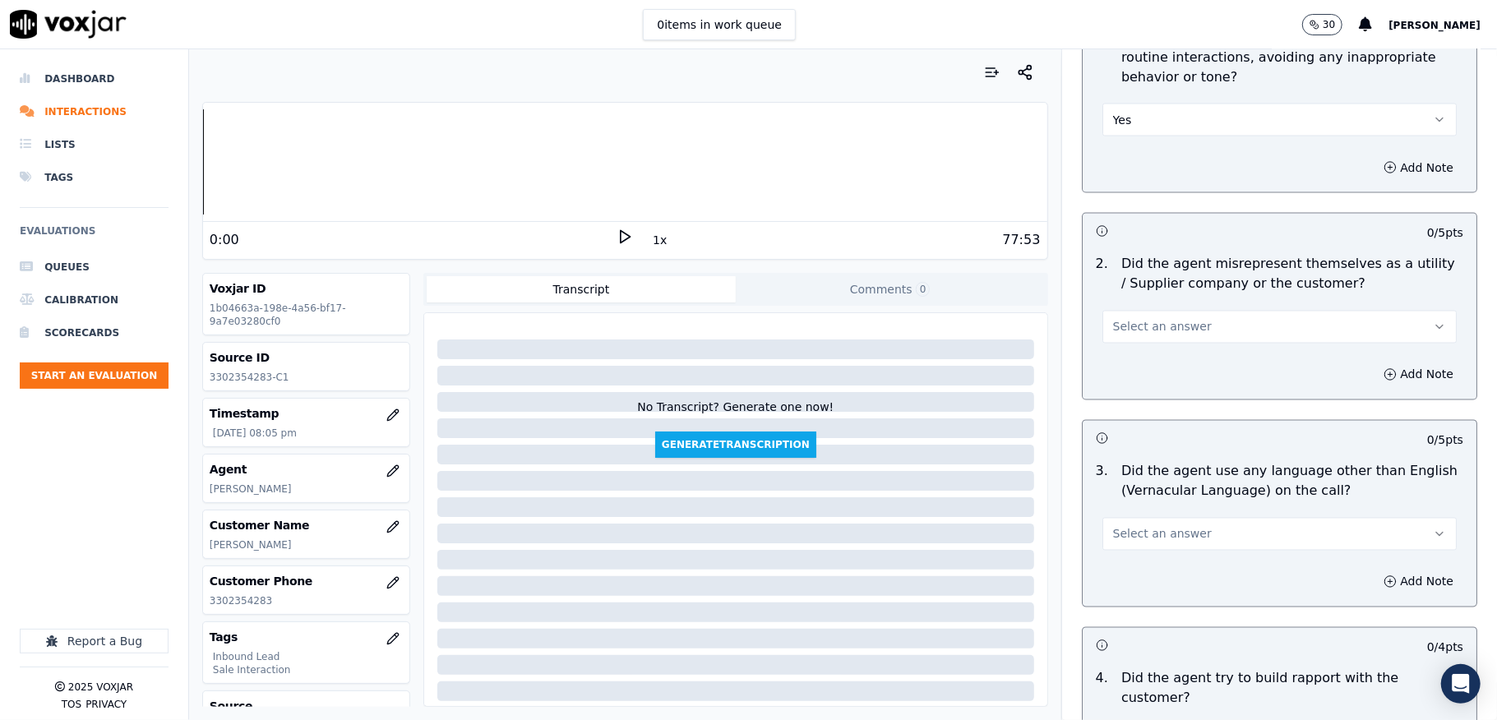
click at [1185, 317] on button "Select an answer" at bounding box center [1280, 327] width 354 height 33
click at [1135, 349] on div "Yes" at bounding box center [1239, 349] width 315 height 26
drag, startPoint x: 1360, startPoint y: 353, endPoint x: 1317, endPoint y: 366, distance: 44.7
click at [1374, 363] on button "Add Note" at bounding box center [1419, 374] width 90 height 23
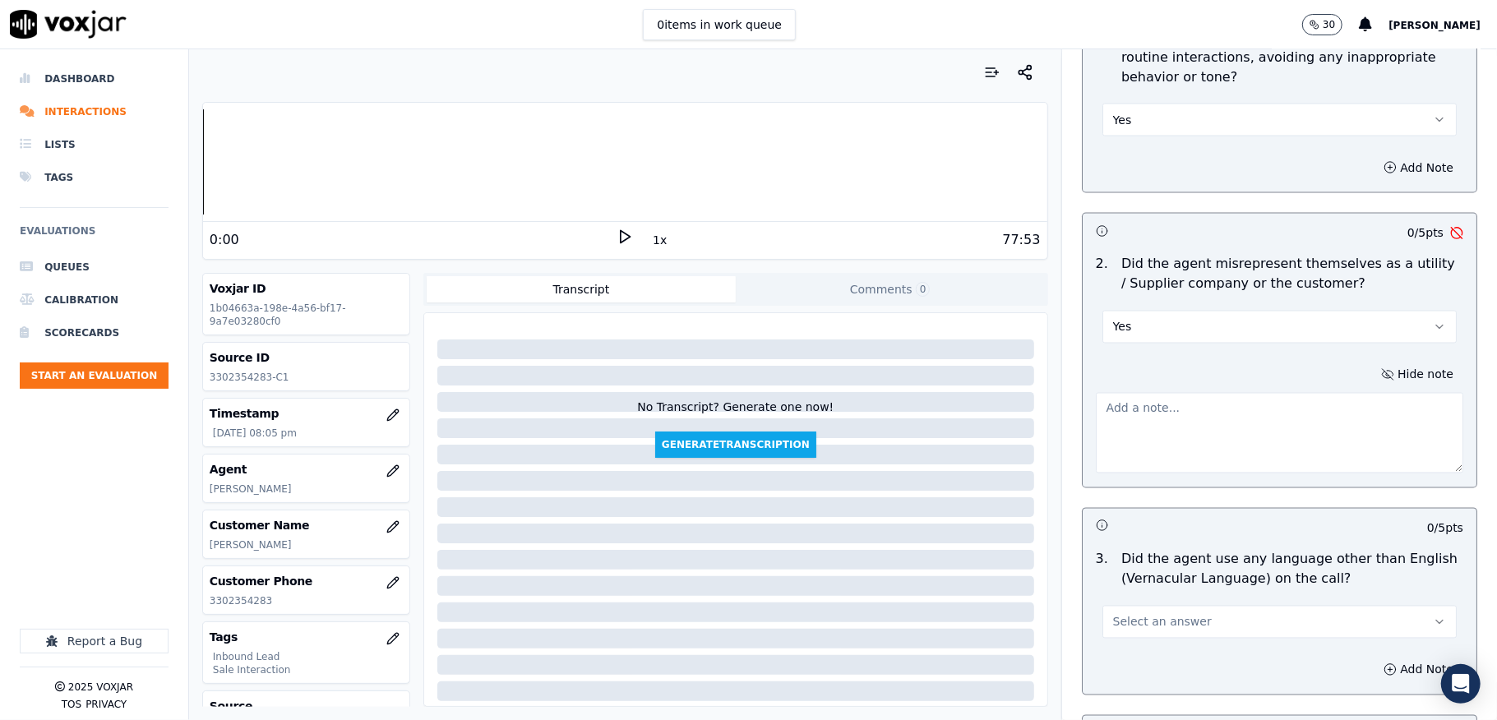
click at [1195, 412] on textarea at bounding box center [1280, 433] width 368 height 81
paste textarea "@35:53 [PERSON_NAME] - (I'm gonna go ahead and first give you the rate plan upd…"
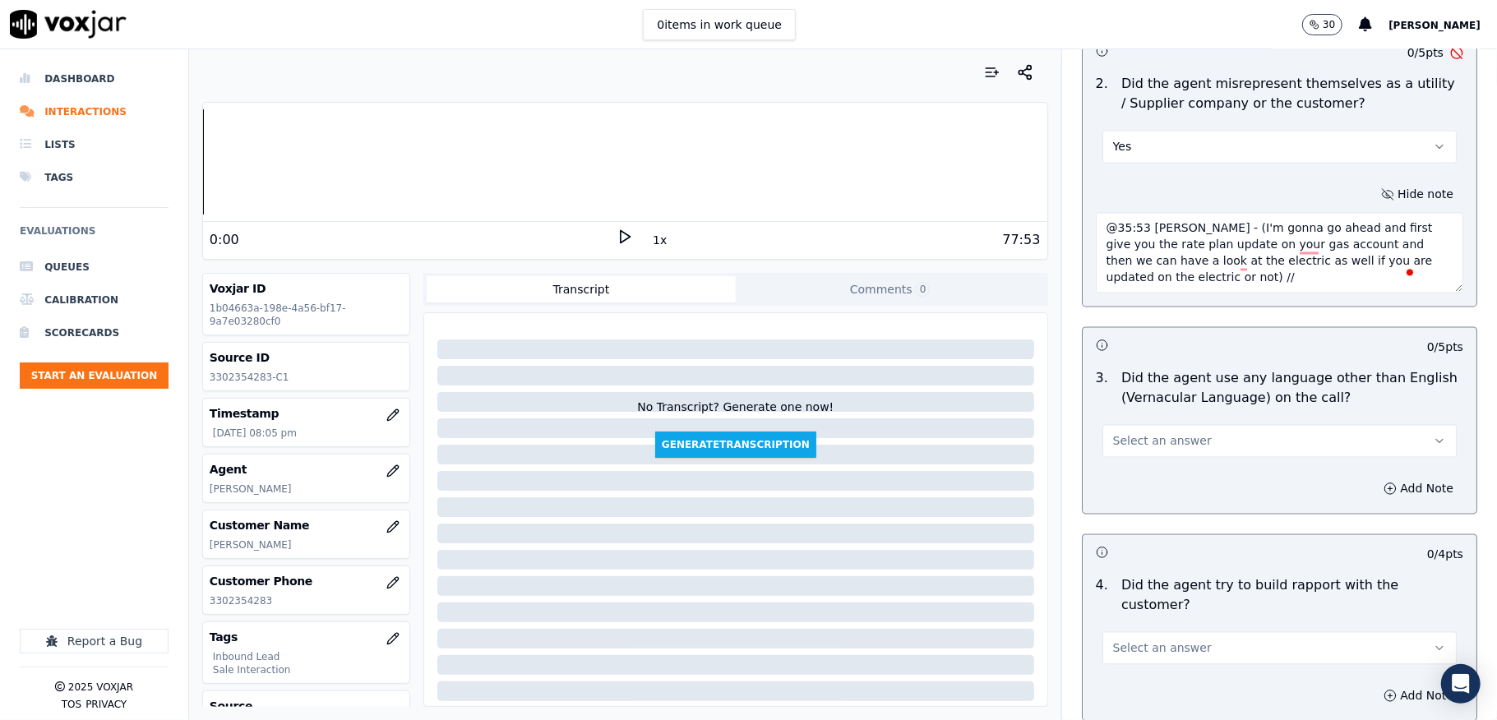
scroll to position [2302, 0]
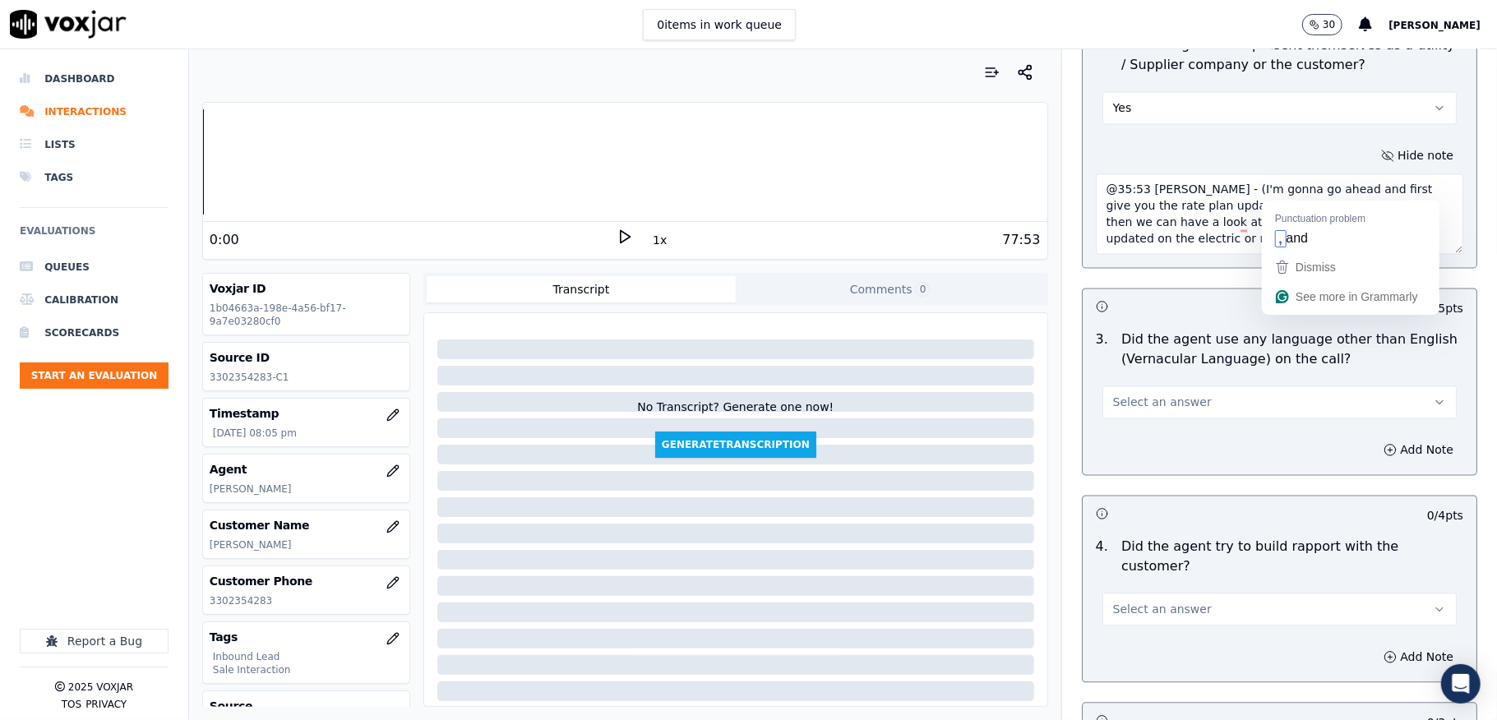
type textarea "@35:53 [PERSON_NAME] - (I'm gonna go ahead and first give you the rate plan upd…"
click at [1132, 401] on button "Select an answer" at bounding box center [1280, 402] width 354 height 33
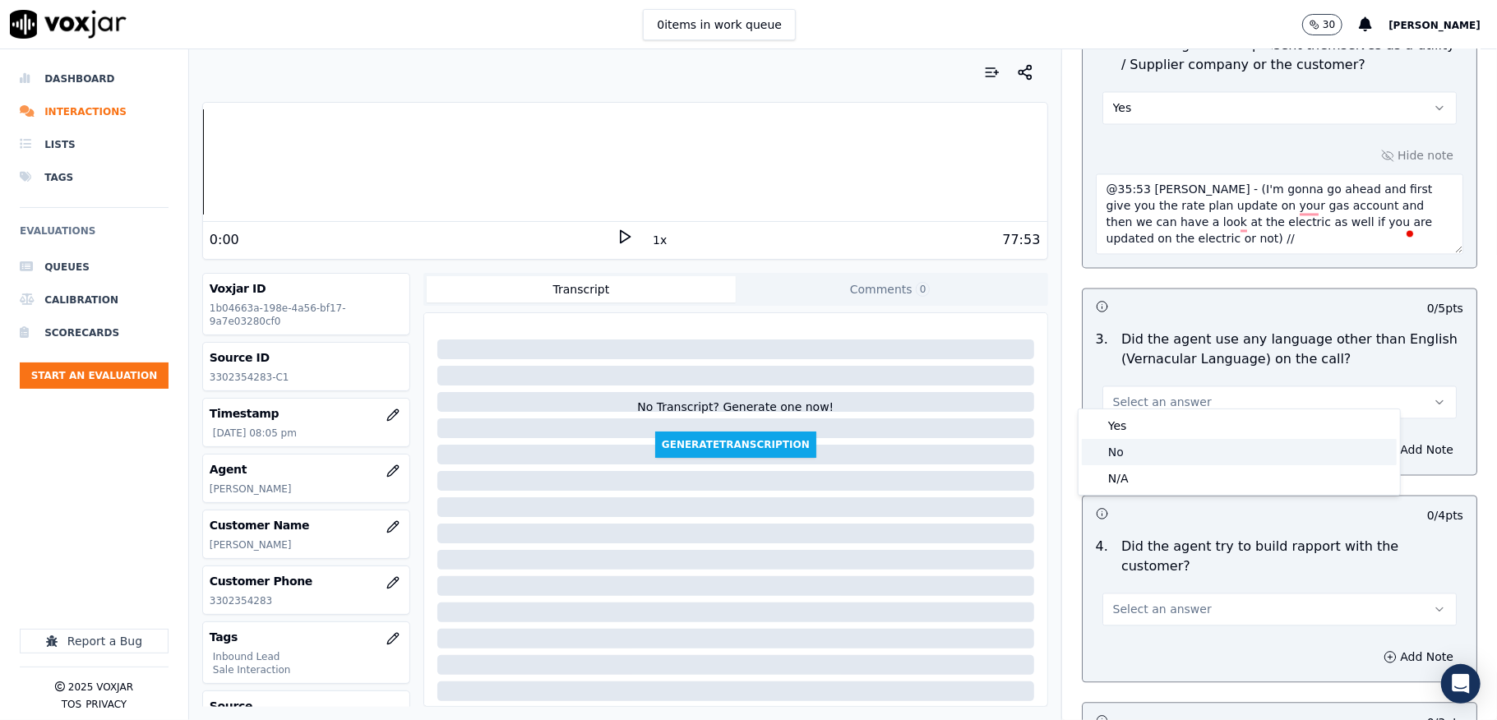
click at [1115, 454] on div "No" at bounding box center [1239, 452] width 315 height 26
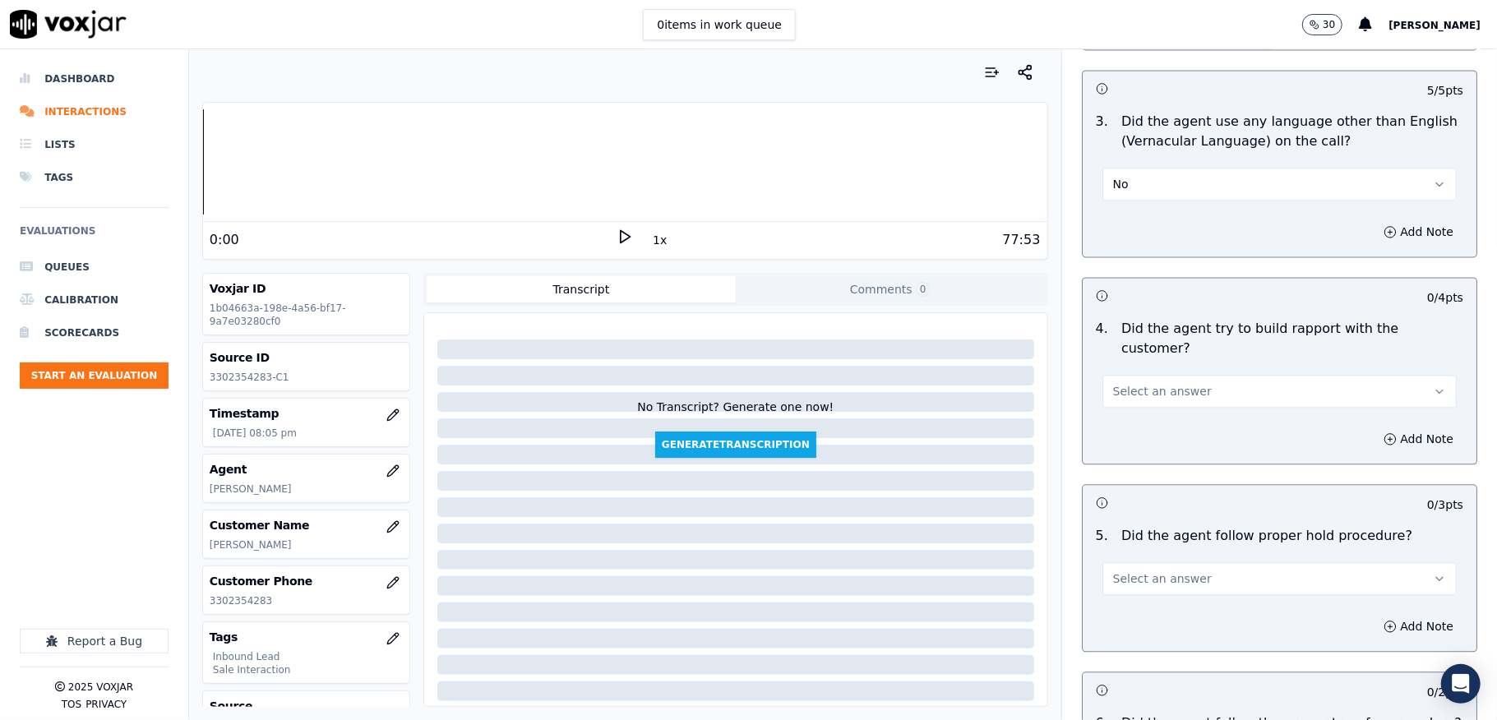
scroll to position [2521, 0]
click at [1163, 382] on span "Select an answer" at bounding box center [1162, 390] width 99 height 16
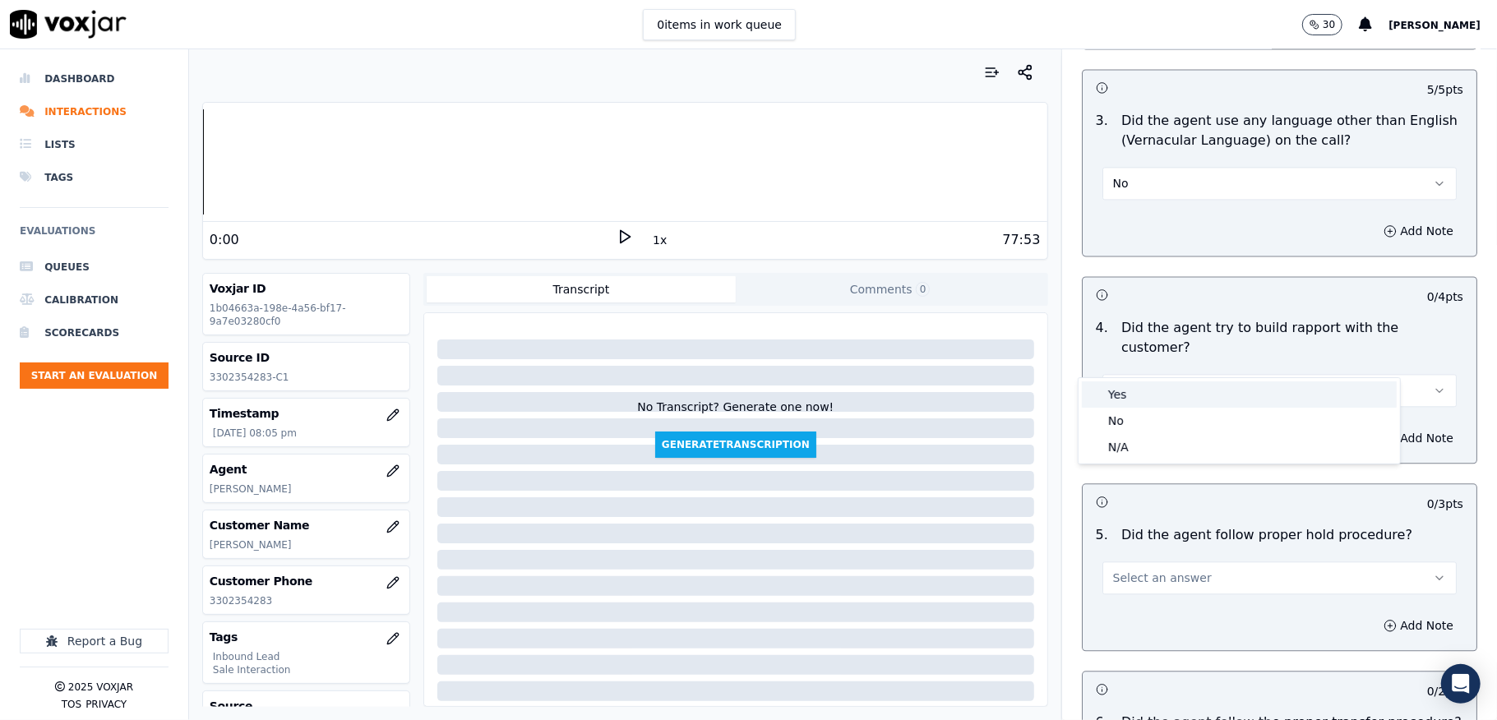
click at [1141, 403] on div "Yes" at bounding box center [1239, 394] width 315 height 26
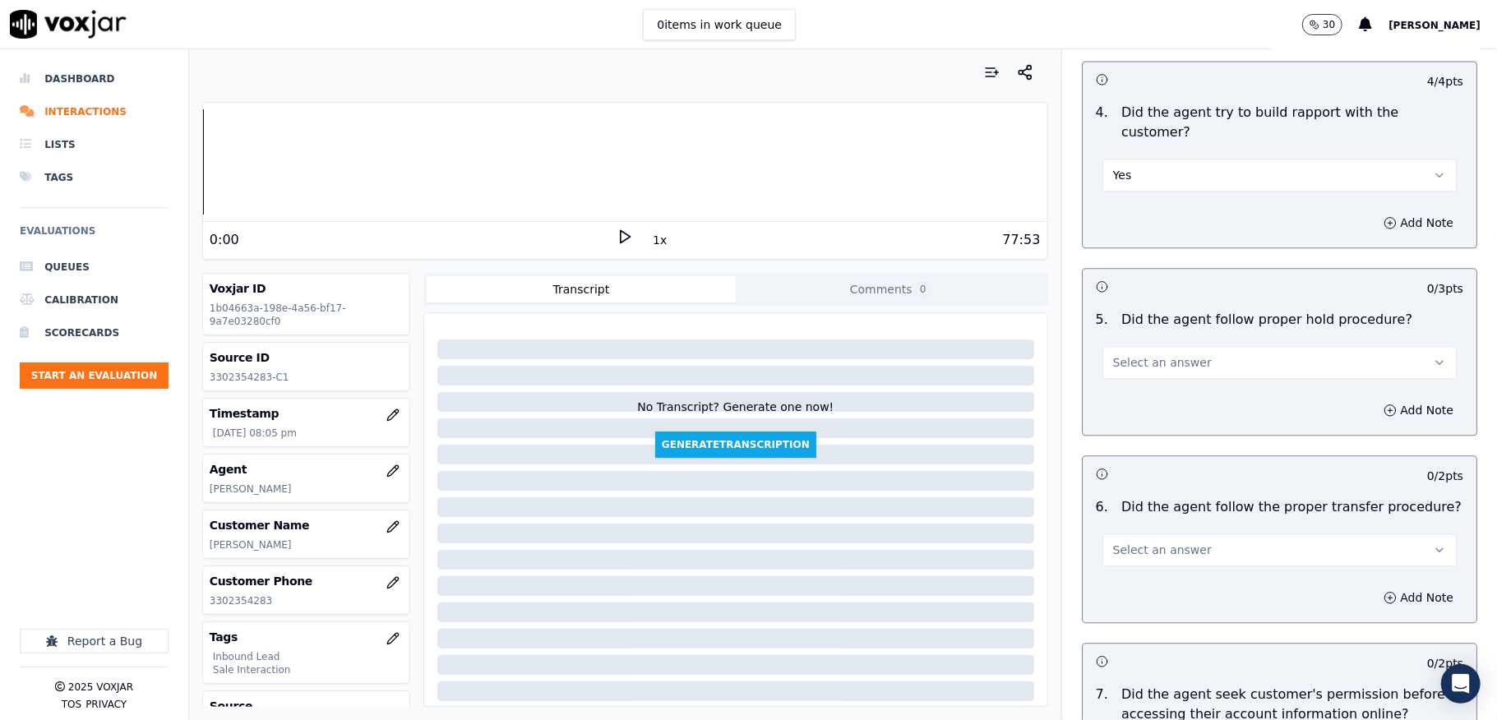
scroll to position [2740, 0]
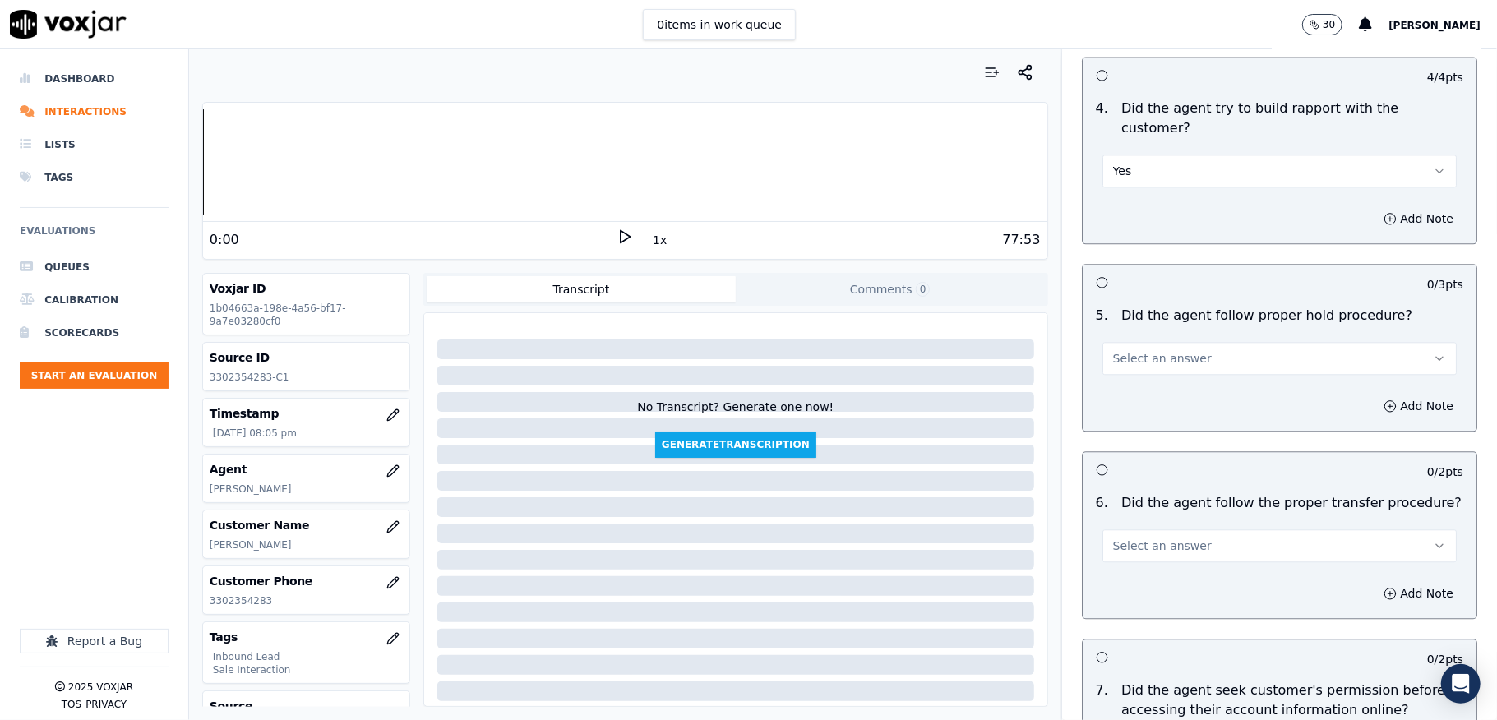
click at [1140, 350] on span "Select an answer" at bounding box center [1162, 358] width 99 height 16
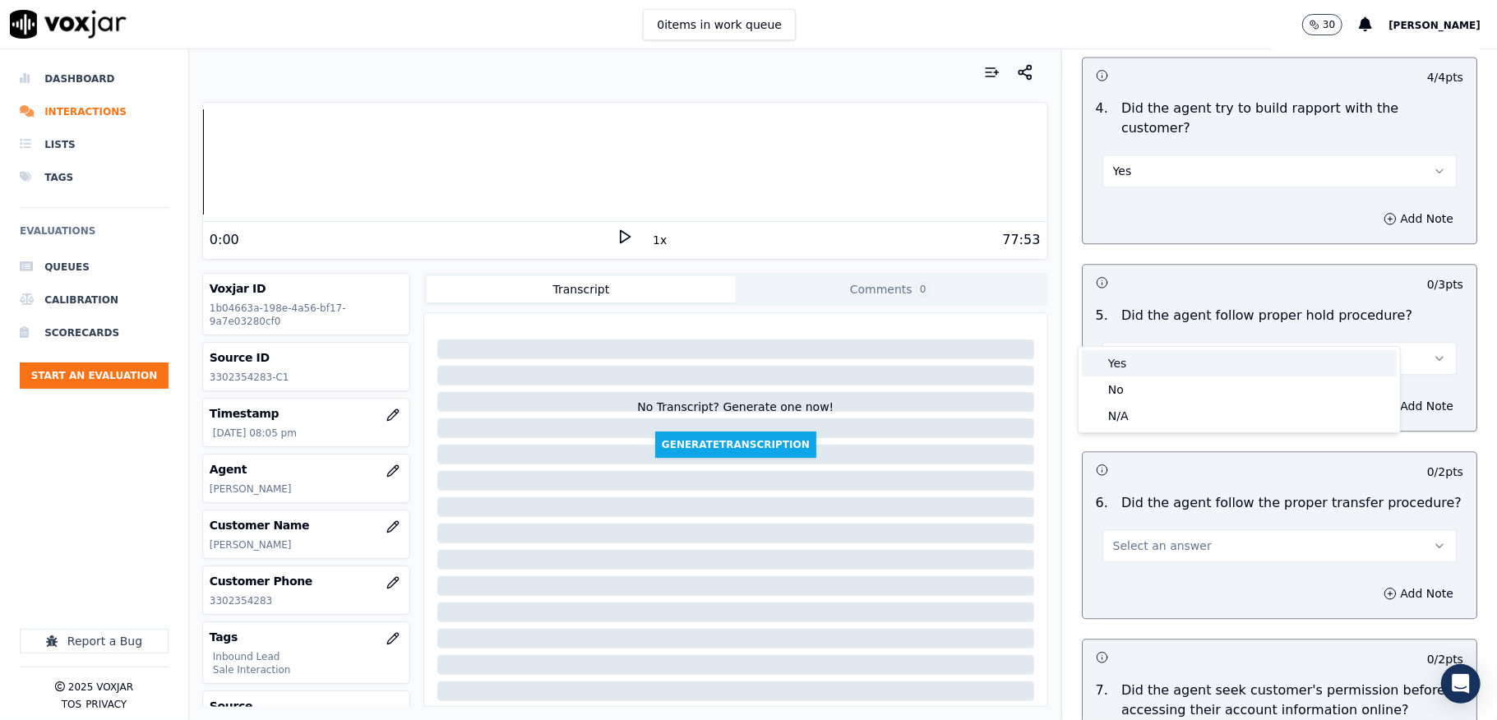
click at [1133, 359] on div "Yes" at bounding box center [1239, 363] width 315 height 26
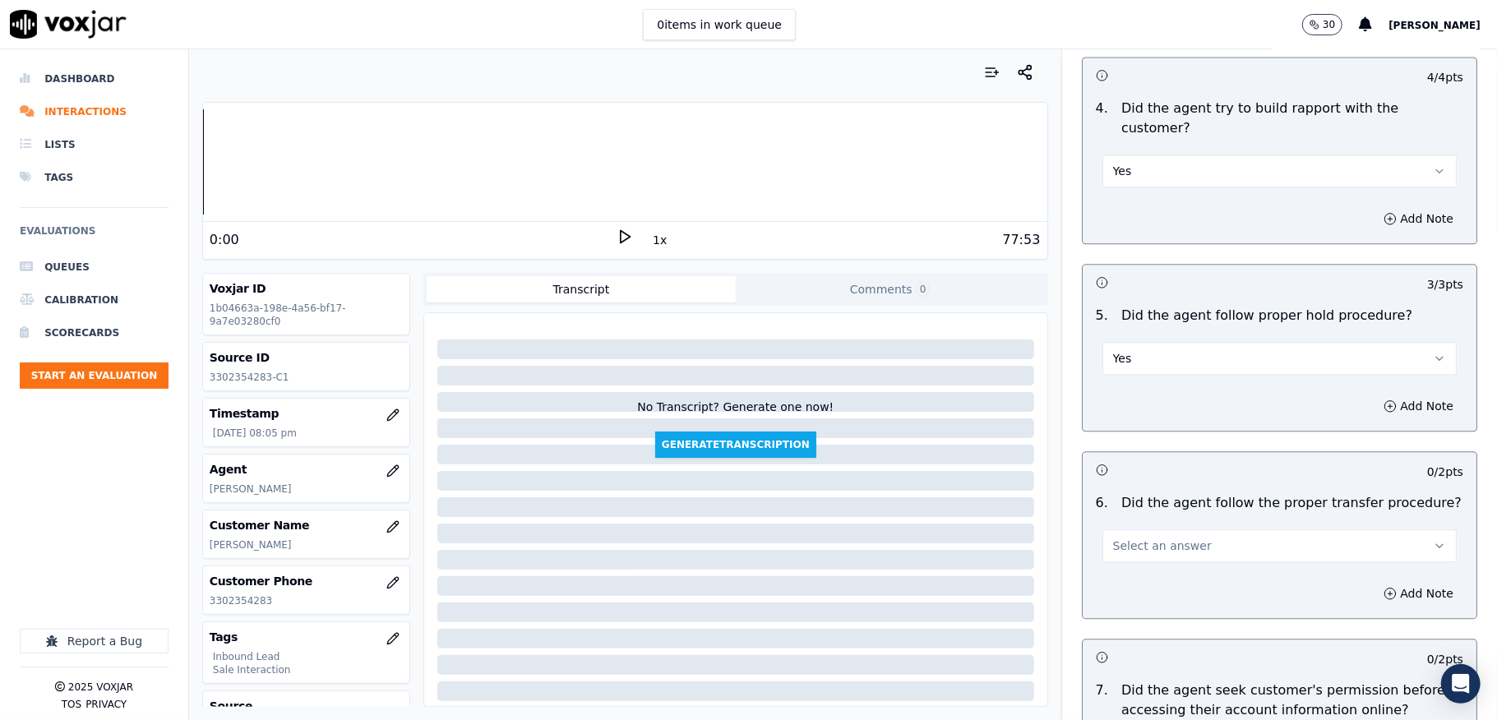
drag, startPoint x: 1131, startPoint y: 497, endPoint x: 1129, endPoint y: 520, distance: 23.2
click at [1131, 526] on div "Select an answer" at bounding box center [1280, 544] width 354 height 36
click at [1129, 538] on span "Select an answer" at bounding box center [1162, 546] width 99 height 16
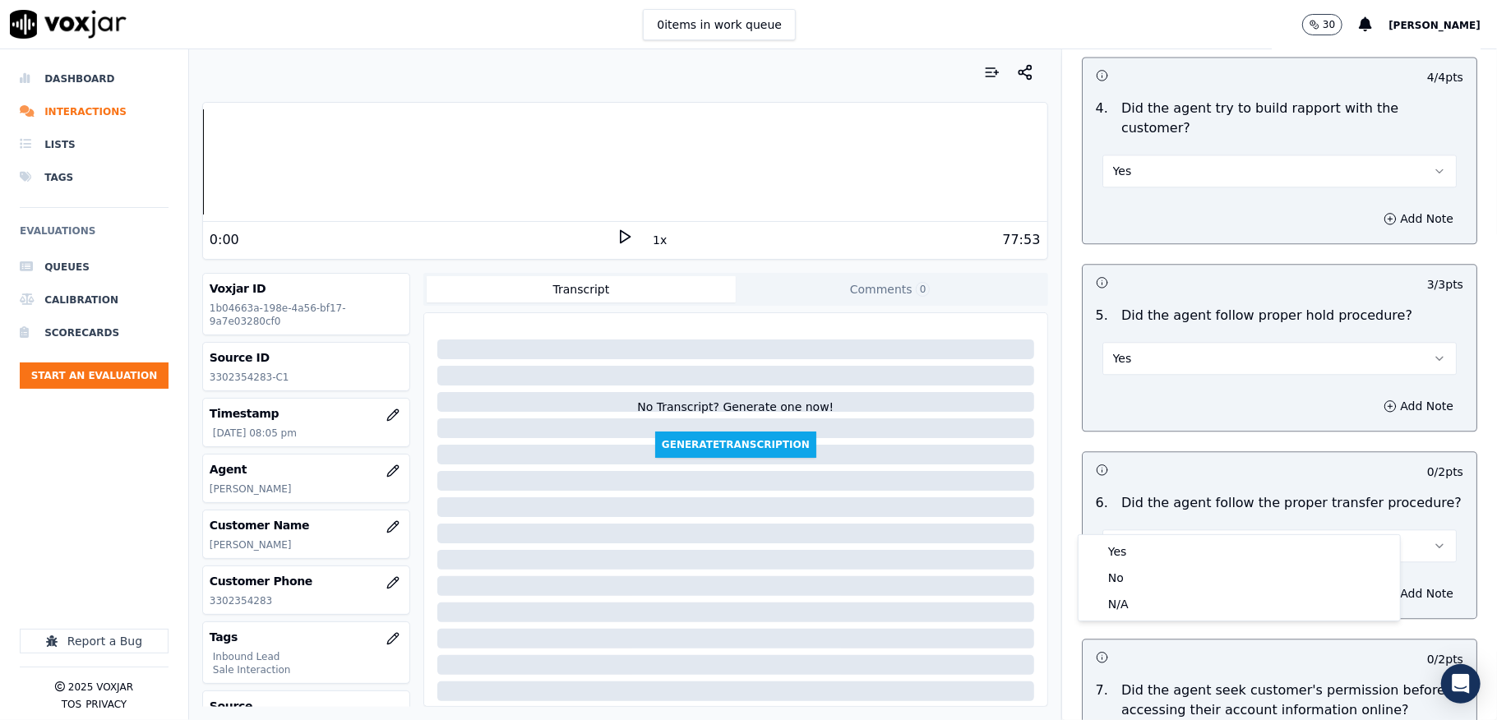
click at [1118, 537] on div "Yes No N/A" at bounding box center [1239, 578] width 321 height 86
click at [1119, 544] on div "Yes" at bounding box center [1239, 552] width 315 height 26
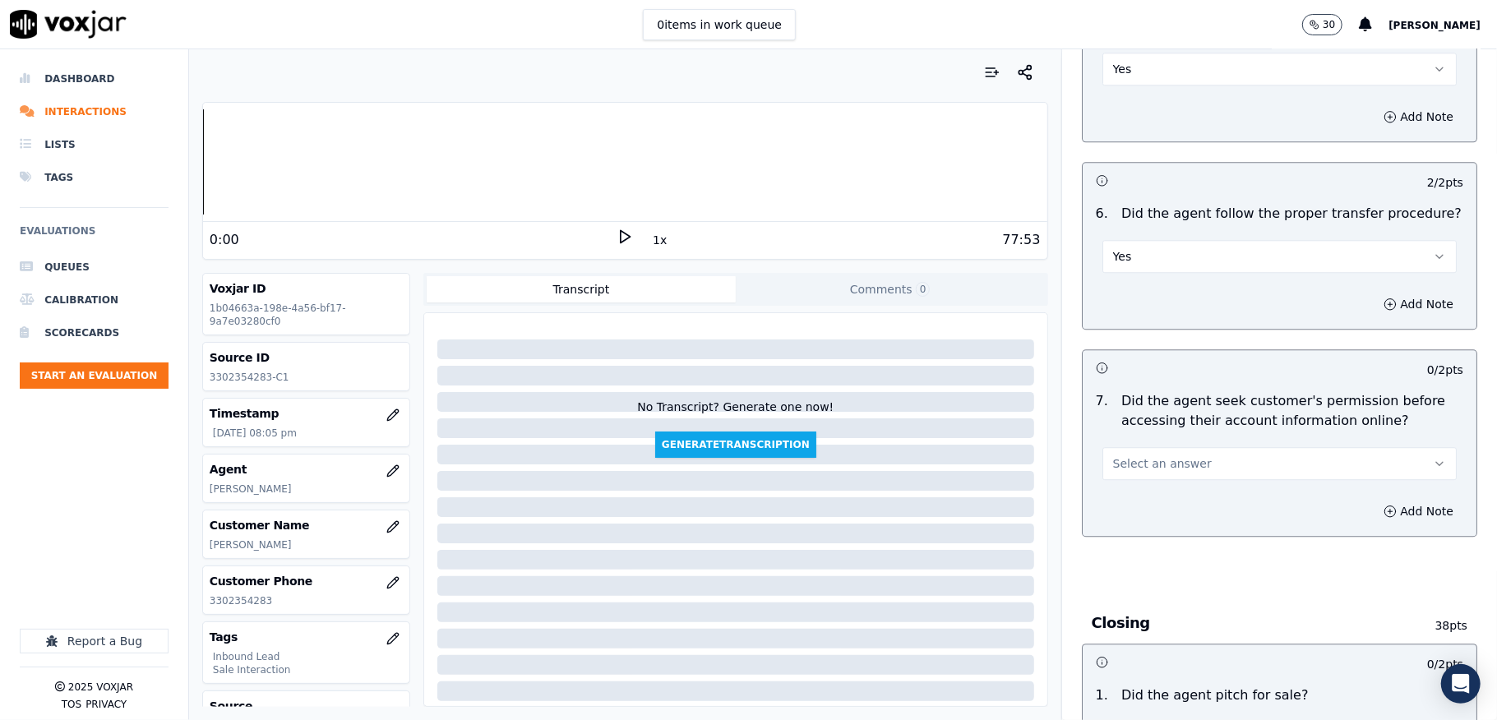
scroll to position [3069, 0]
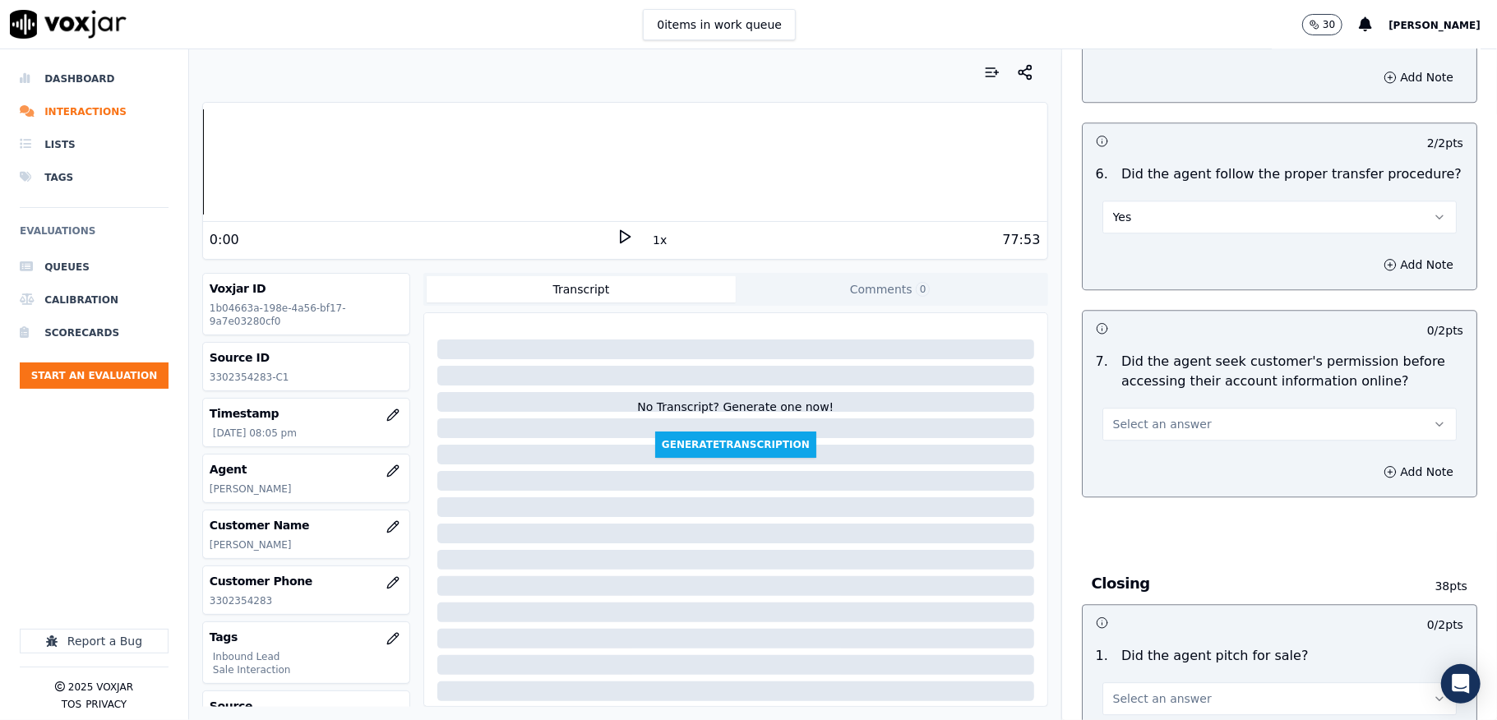
click at [1149, 408] on button "Select an answer" at bounding box center [1280, 424] width 354 height 33
click at [1126, 452] on div "No" at bounding box center [1239, 456] width 315 height 26
click at [1375, 460] on button "Add Note" at bounding box center [1419, 471] width 90 height 23
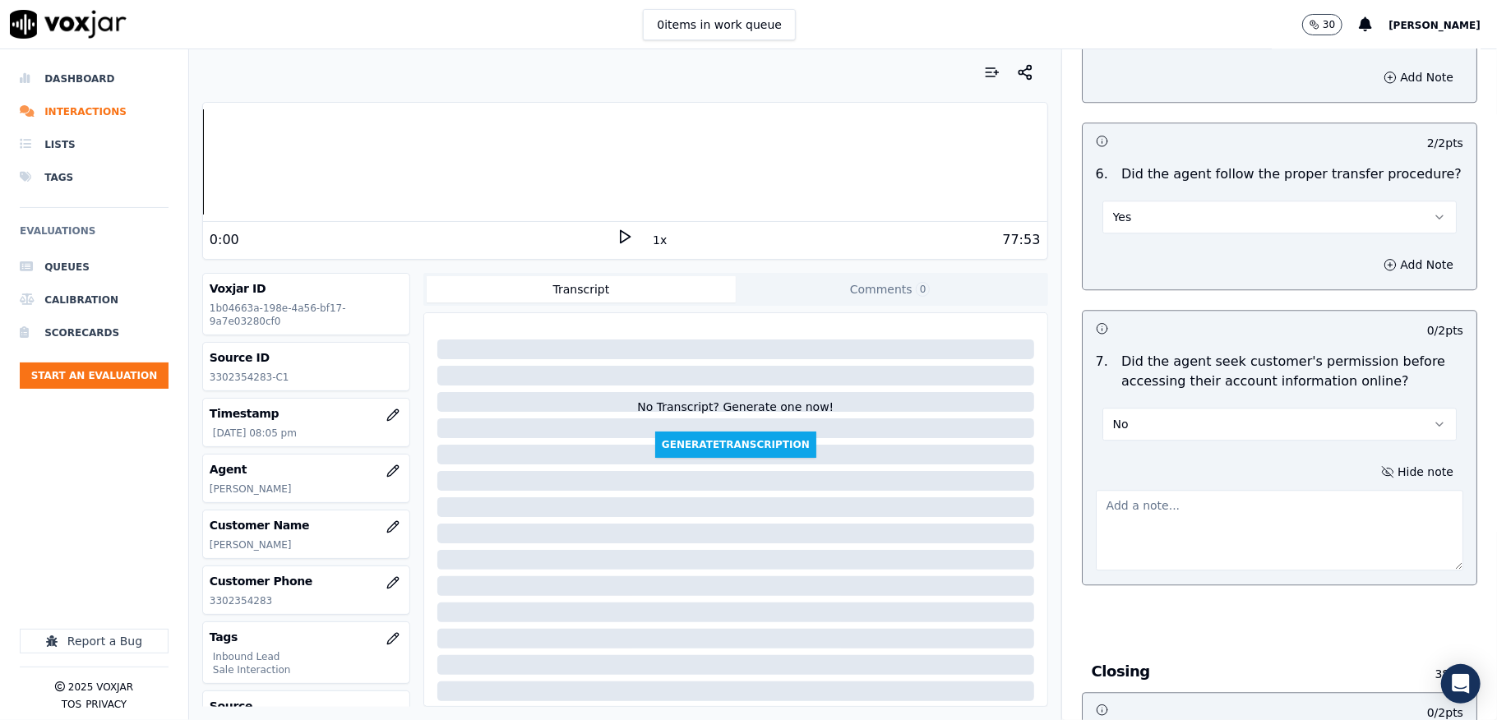
click at [1256, 490] on textarea at bounding box center [1280, 530] width 368 height 81
paste textarea "@32:01 [PERSON_NAME] shares the account number <> The agent must ask for and ob…"
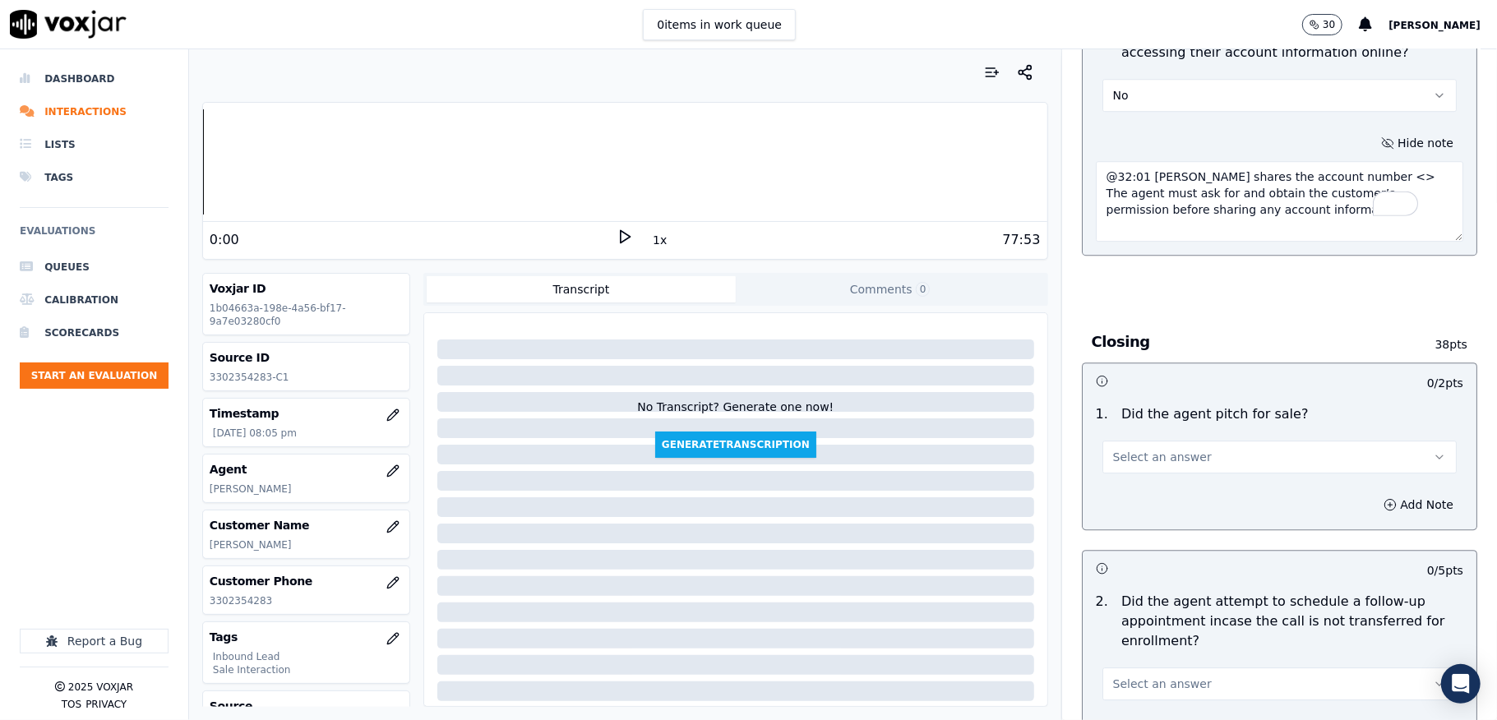
scroll to position [3507, 0]
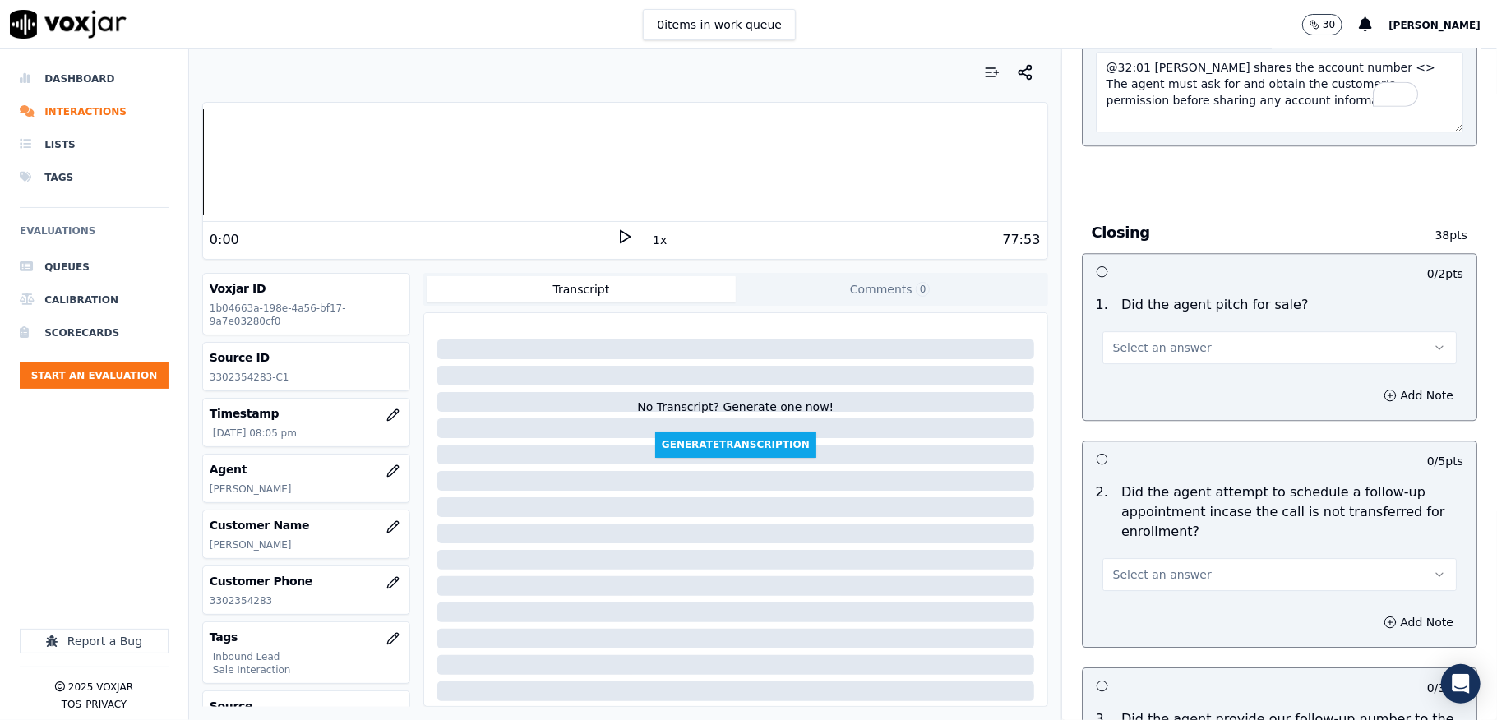
type textarea "@32:01 [PERSON_NAME] shares the account number <> The agent must ask for and ob…"
drag, startPoint x: 1119, startPoint y: 311, endPoint x: 1122, endPoint y: 326, distance: 15.2
click at [1121, 340] on span "Select an answer" at bounding box center [1162, 348] width 99 height 16
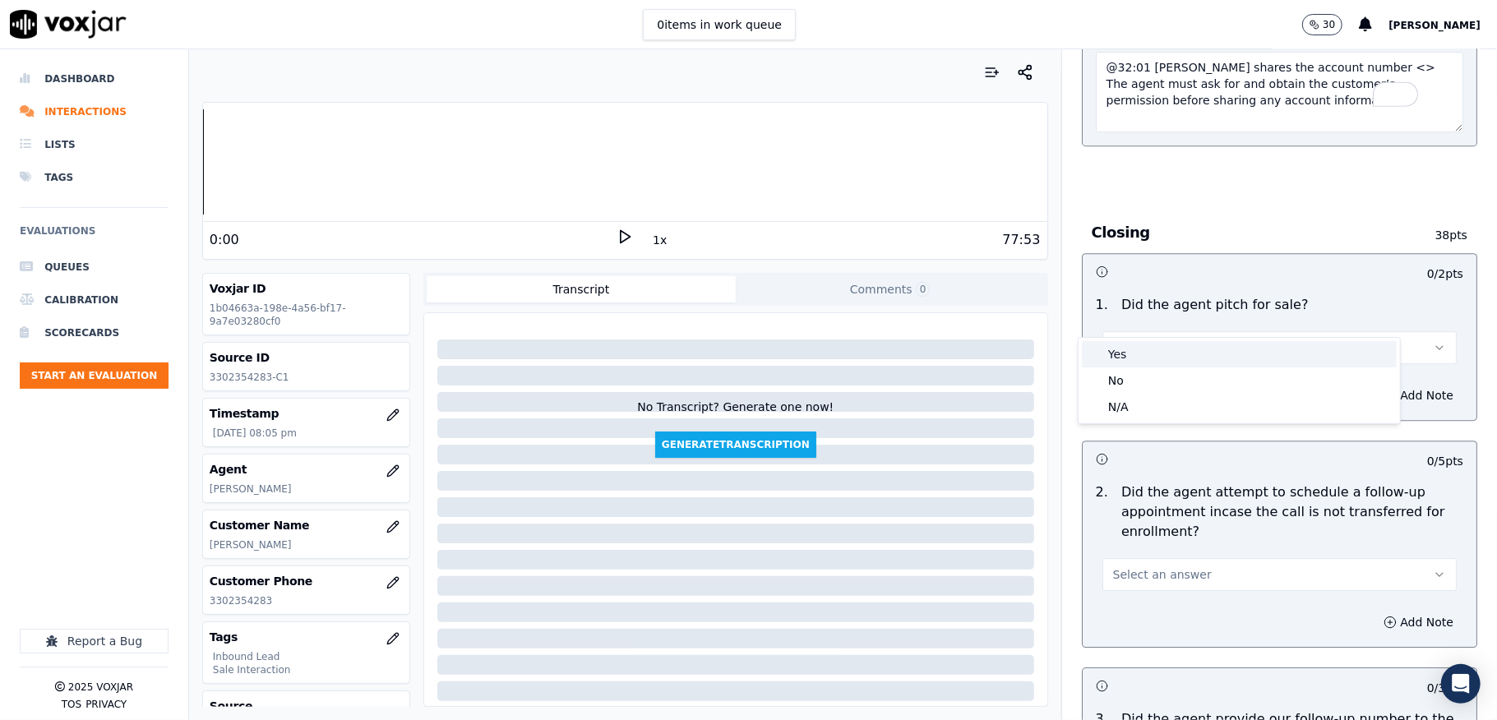
click at [1121, 360] on div "Yes" at bounding box center [1239, 354] width 315 height 26
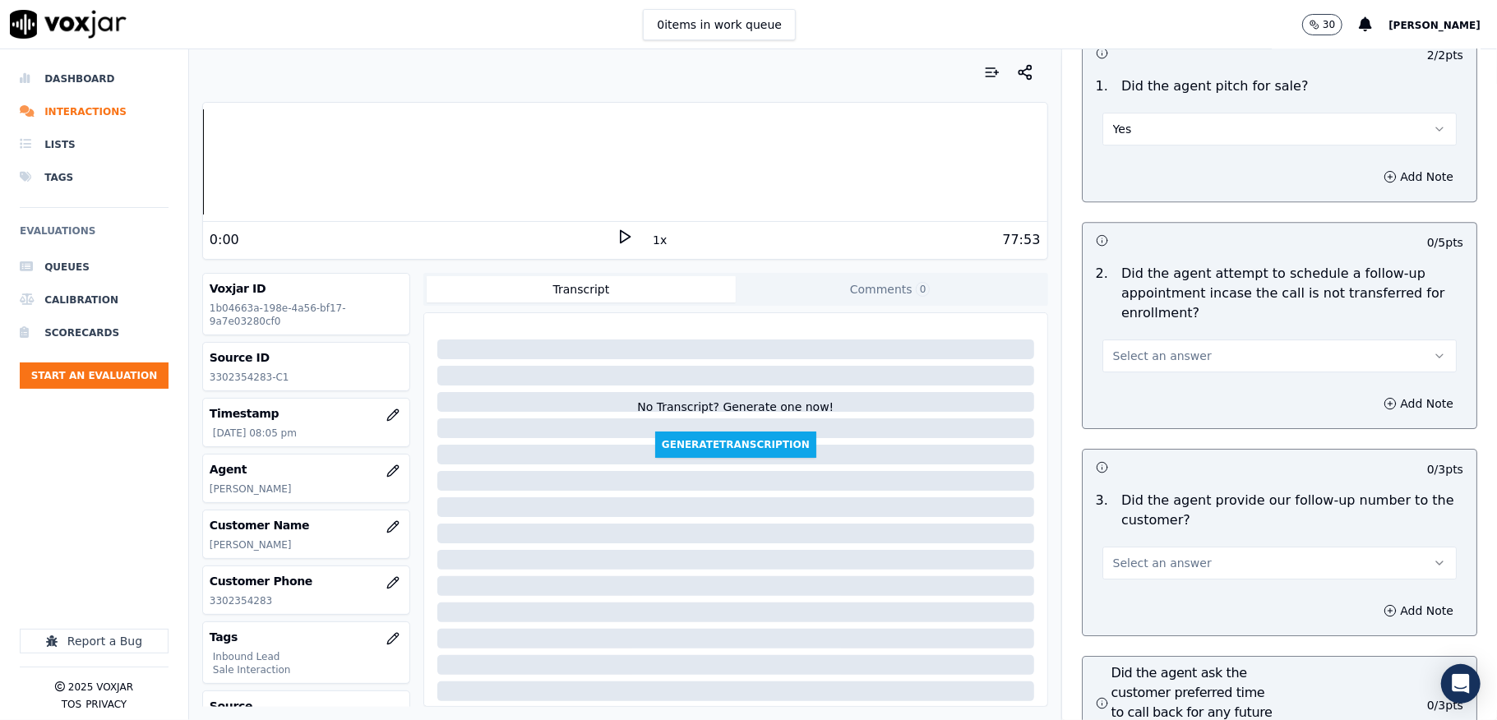
scroll to position [3727, 0]
click at [1176, 339] on button "Select an answer" at bounding box center [1280, 355] width 354 height 33
click at [1126, 409] on div "N/A" at bounding box center [1239, 415] width 315 height 26
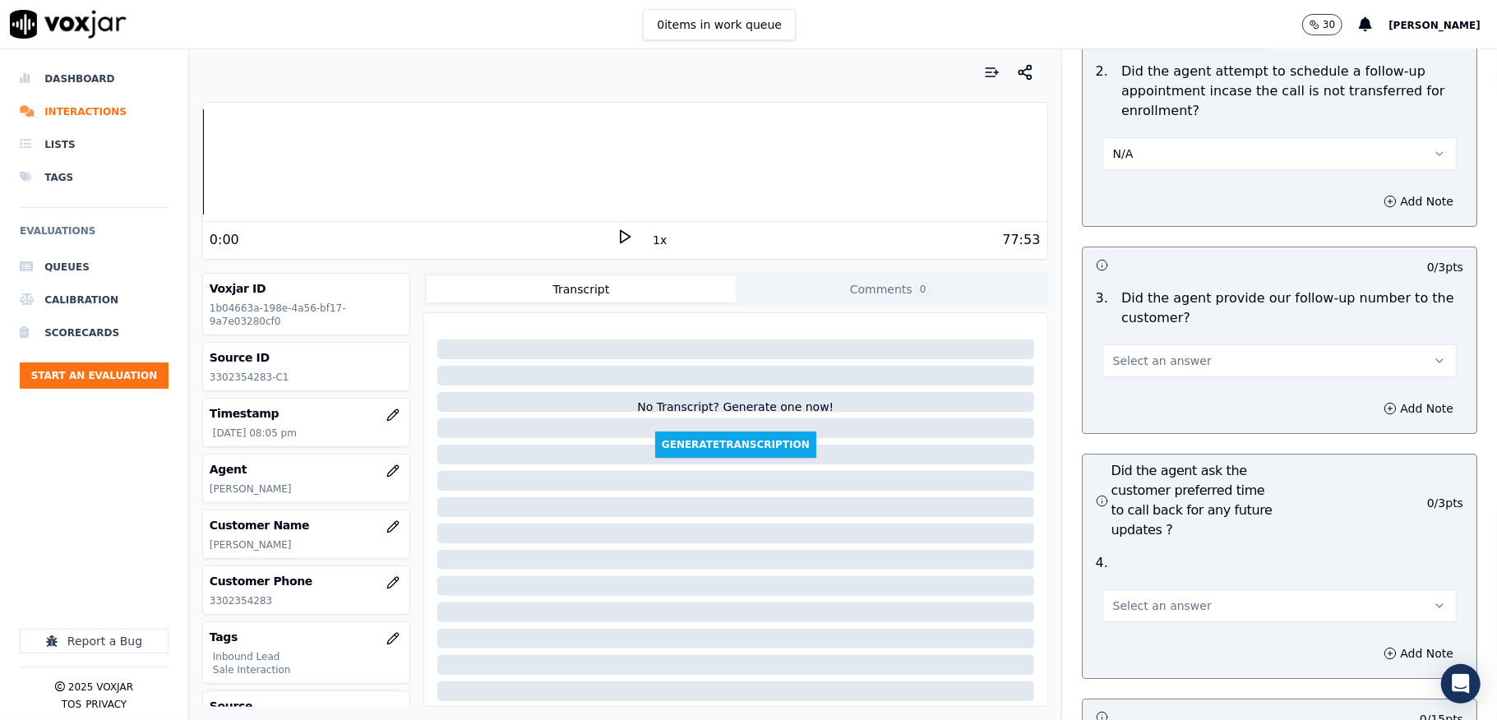
scroll to position [3947, 0]
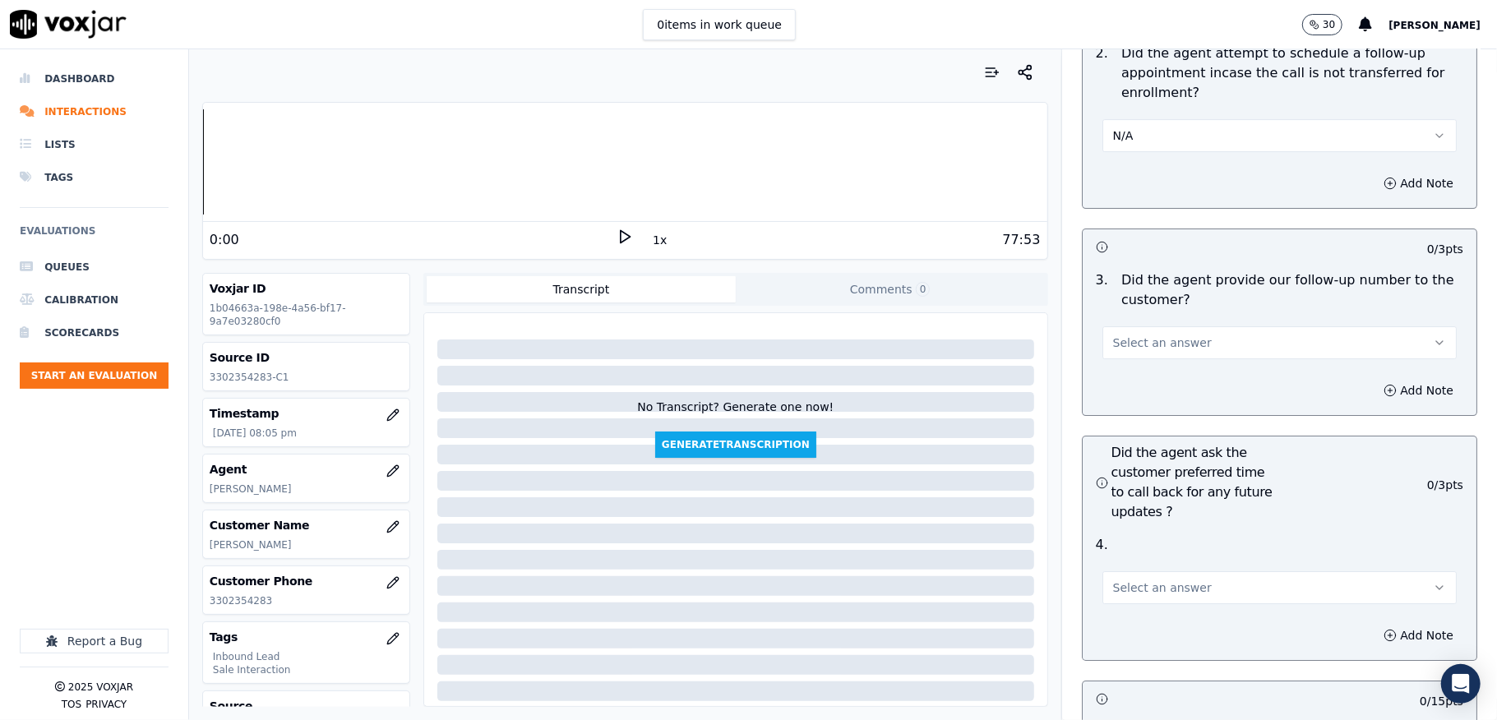
click at [1139, 326] on button "Select an answer" at bounding box center [1280, 342] width 354 height 33
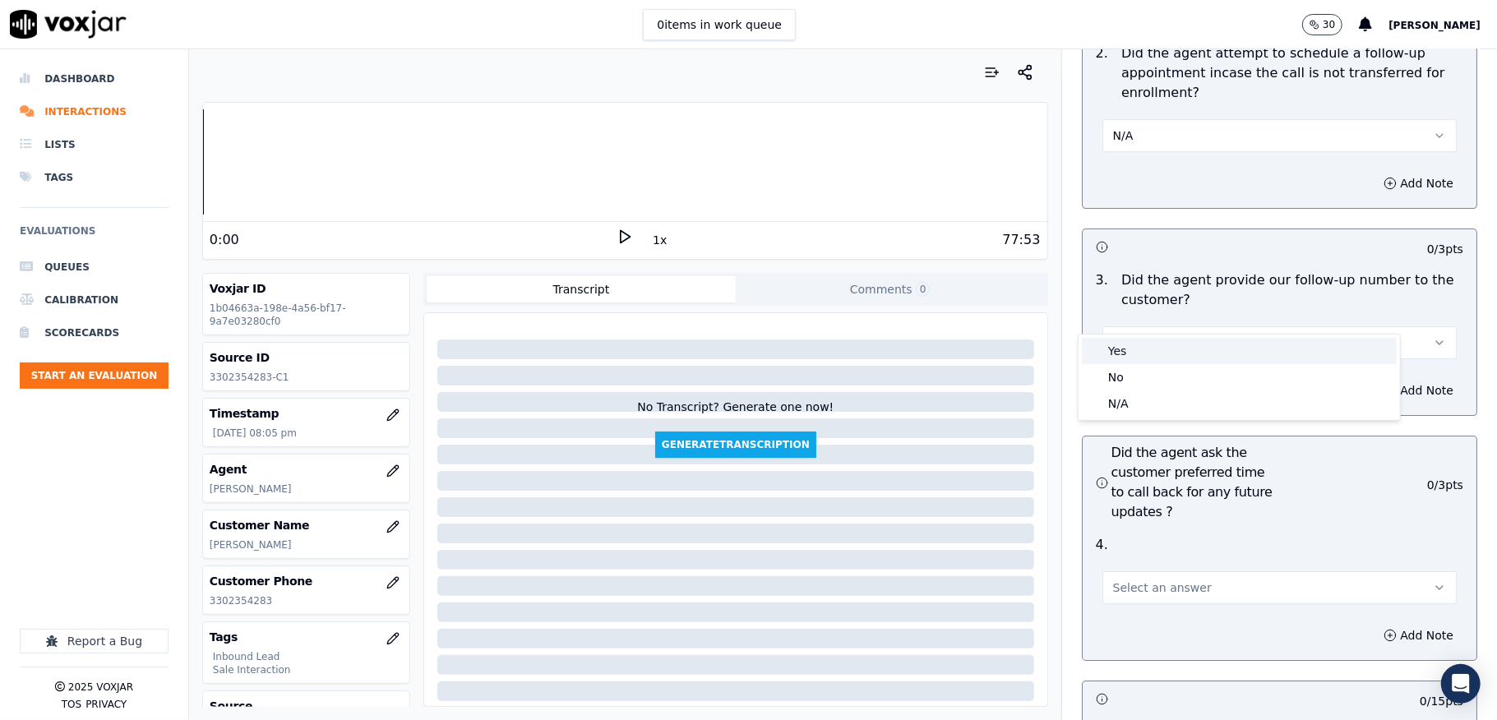
click at [1126, 356] on div "Yes" at bounding box center [1239, 351] width 315 height 26
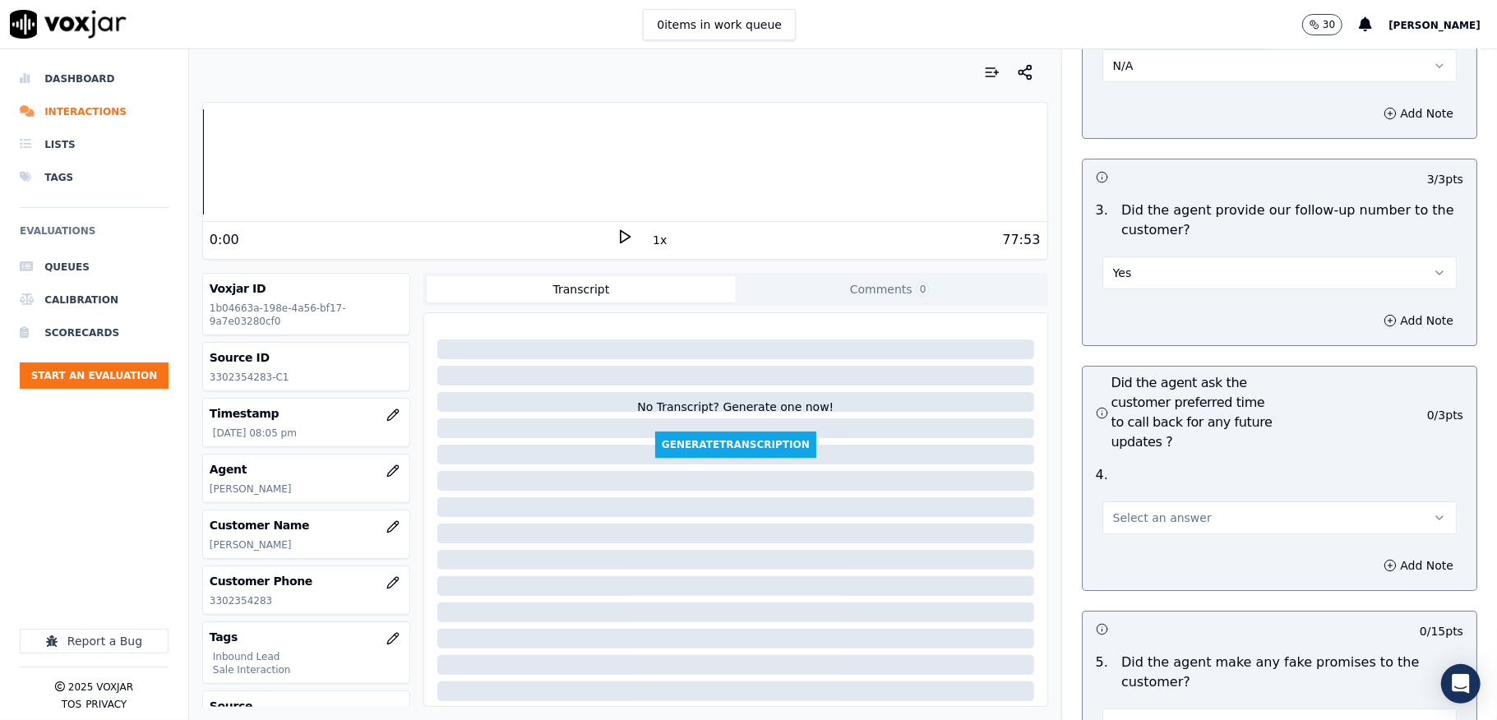
scroll to position [4056, 0]
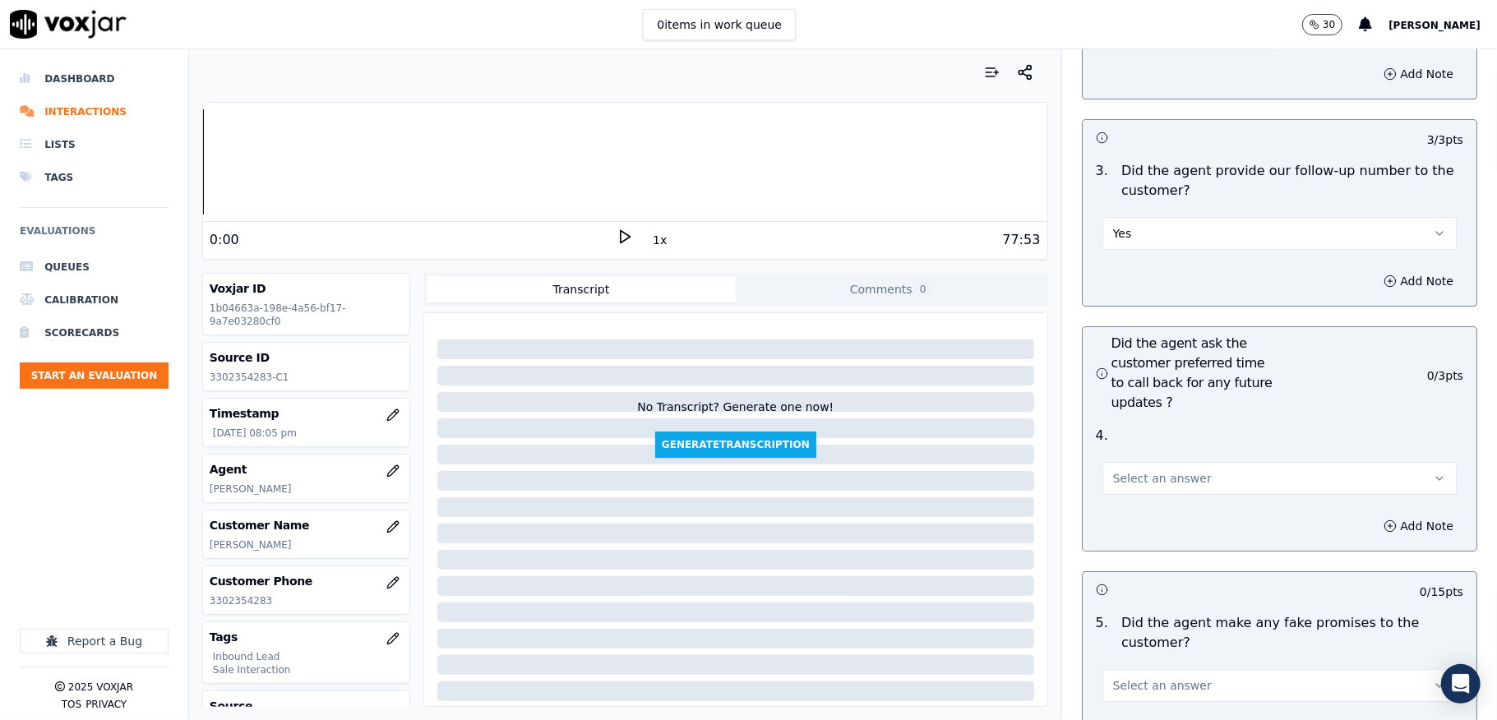
click at [1129, 470] on span "Select an answer" at bounding box center [1162, 478] width 99 height 16
drag, startPoint x: 1113, startPoint y: 534, endPoint x: 1125, endPoint y: 470, distance: 65.2
click at [1113, 537] on div "N/A" at bounding box center [1239, 540] width 315 height 26
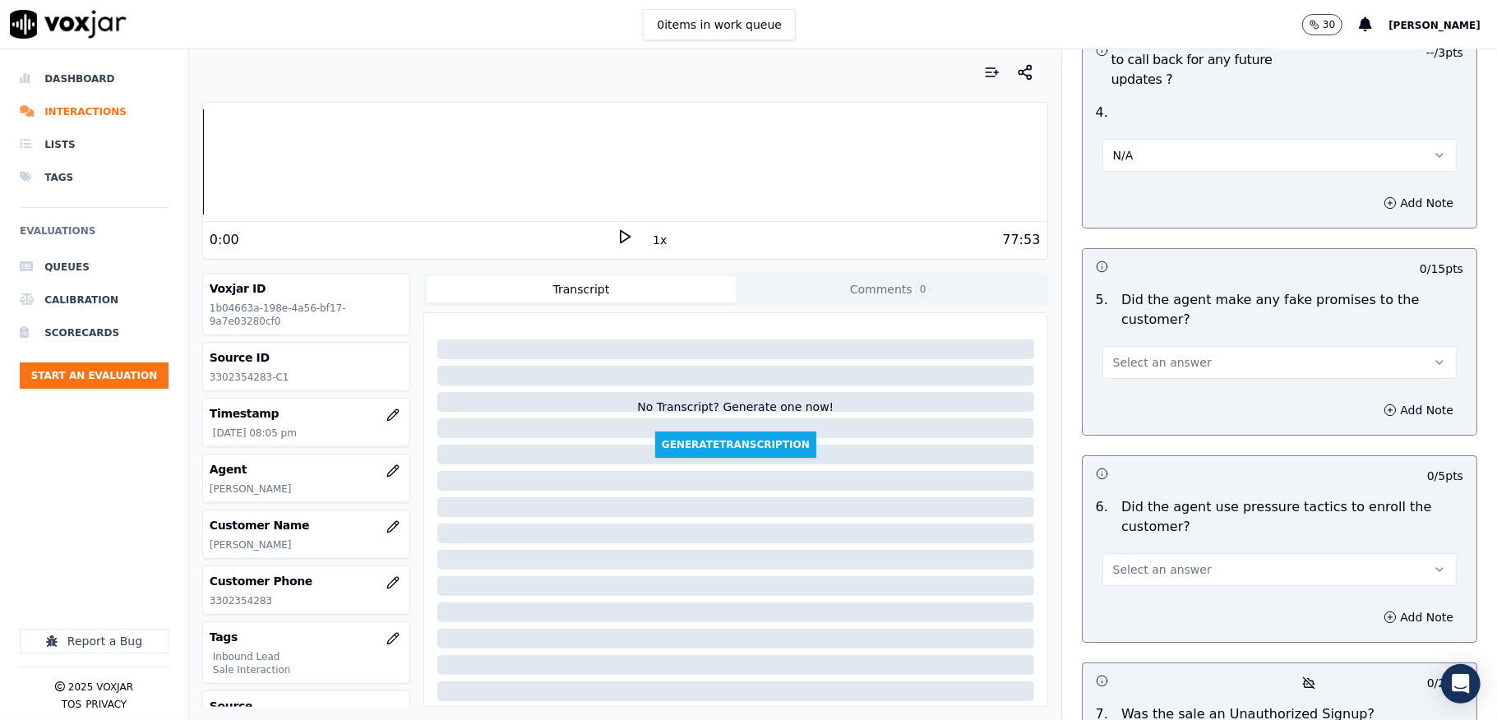
scroll to position [4385, 0]
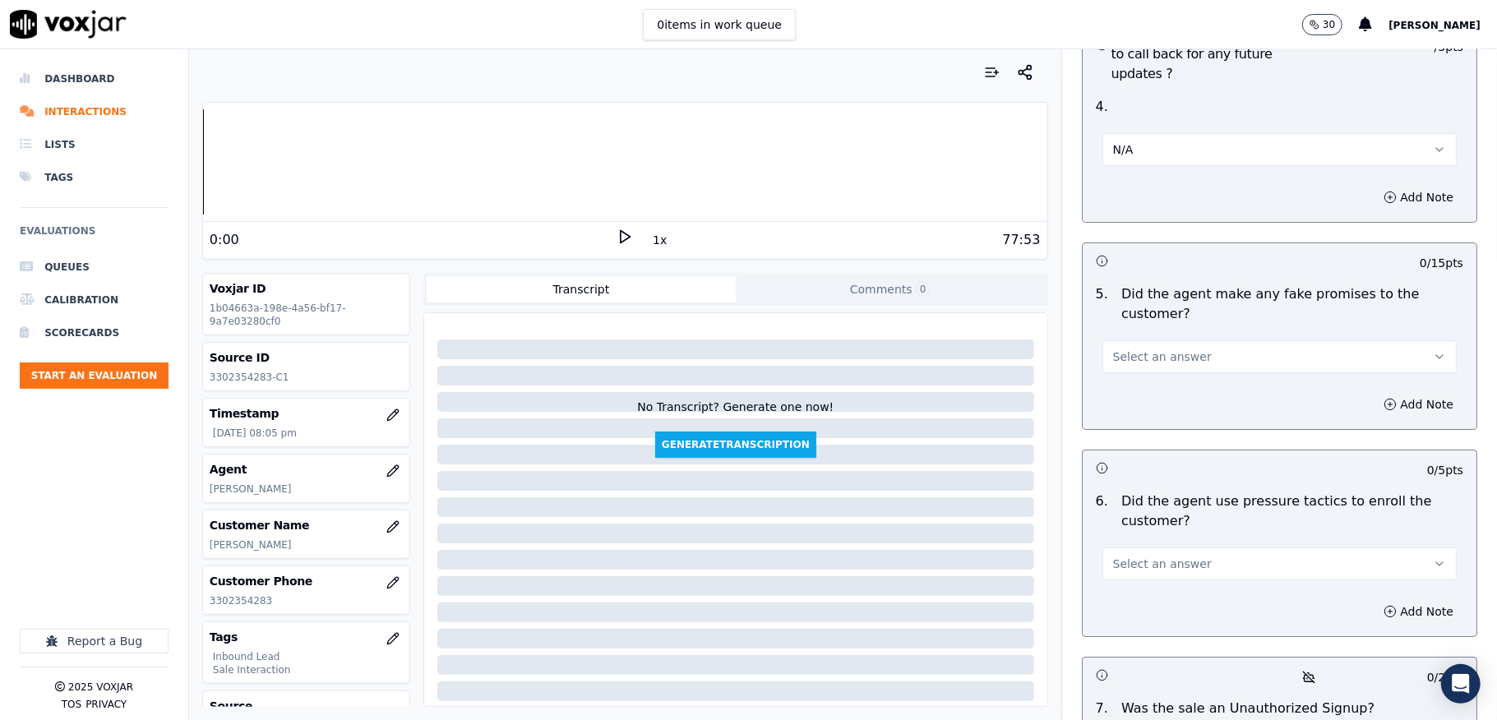
click at [1163, 349] on span "Select an answer" at bounding box center [1162, 357] width 99 height 16
click at [1135, 385] on div "No" at bounding box center [1239, 392] width 315 height 26
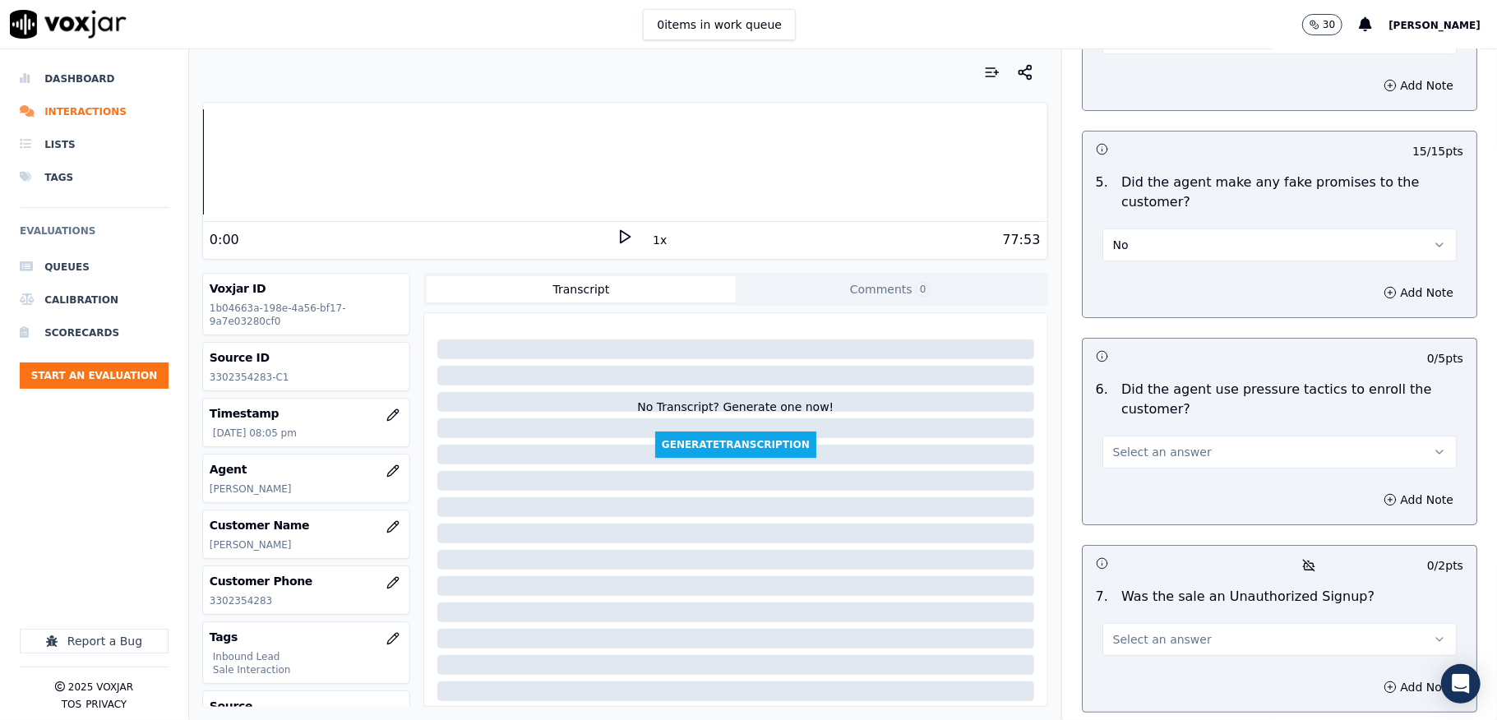
scroll to position [4604, 0]
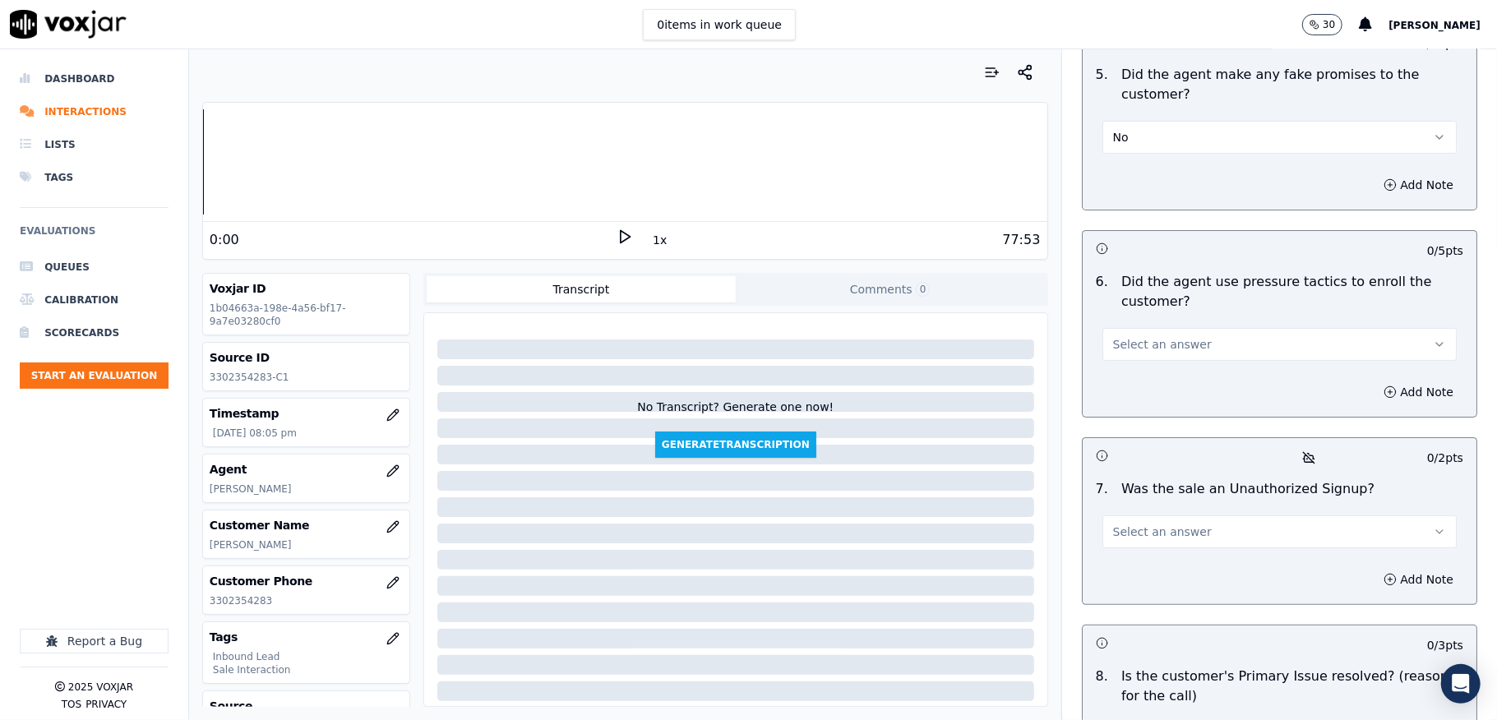
click at [1146, 336] on span "Select an answer" at bounding box center [1162, 344] width 99 height 16
click at [1120, 380] on div "No" at bounding box center [1239, 381] width 315 height 26
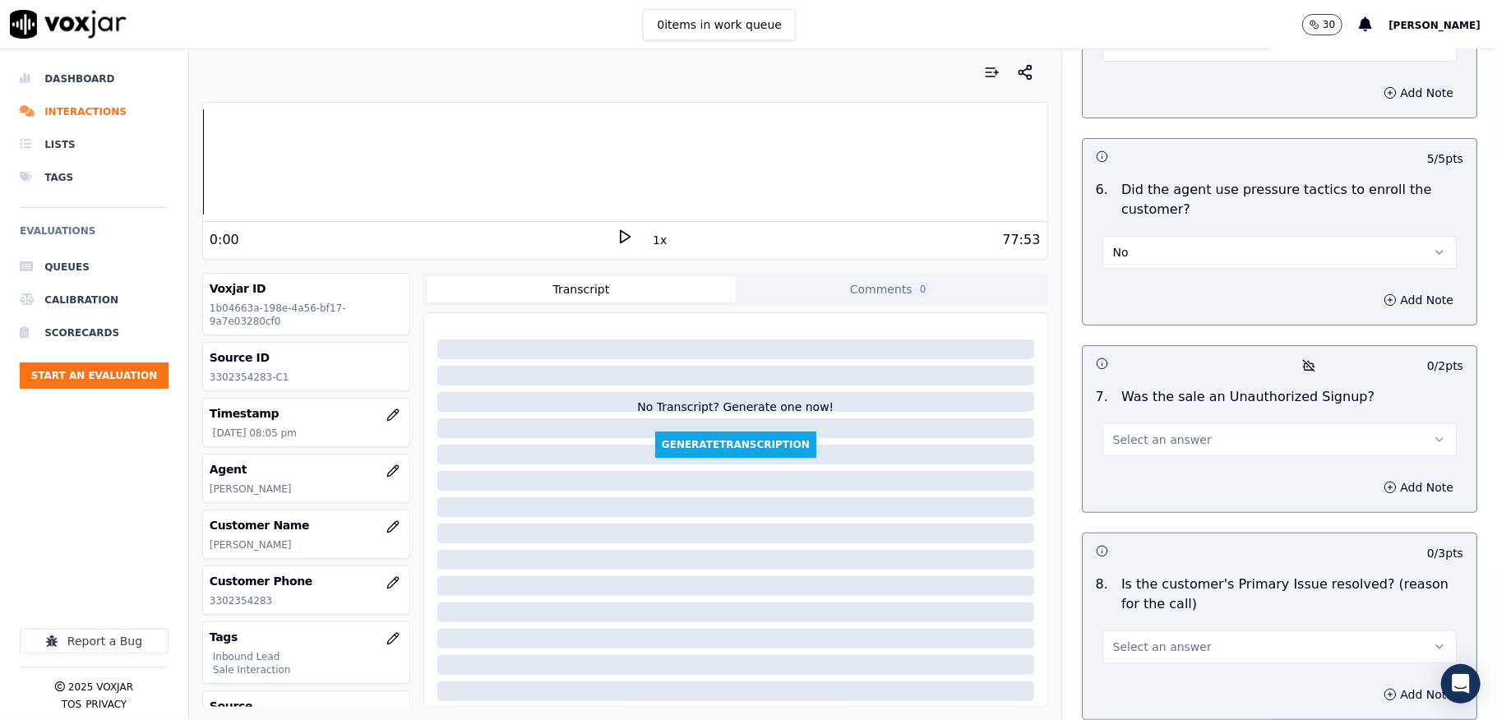
scroll to position [4823, 0]
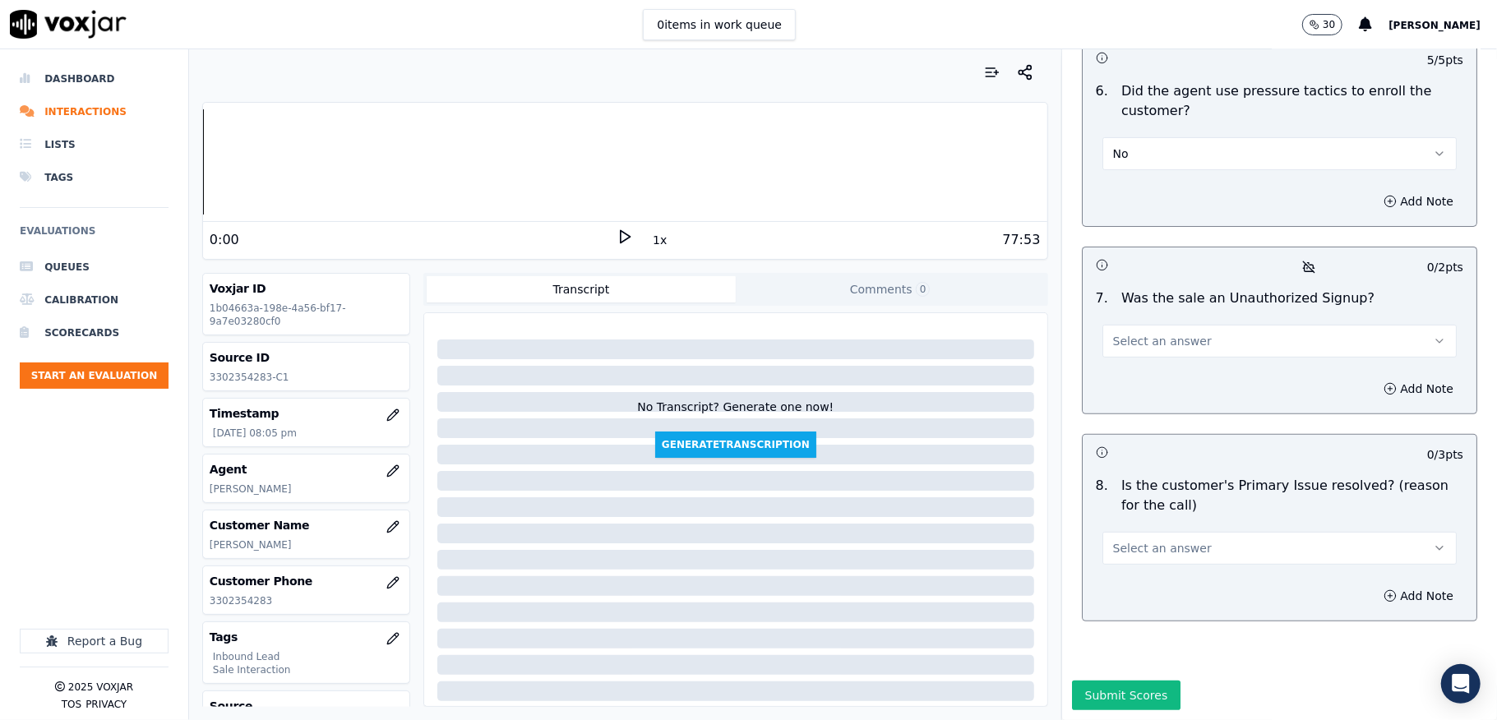
click at [1181, 325] on button "Select an answer" at bounding box center [1280, 341] width 354 height 33
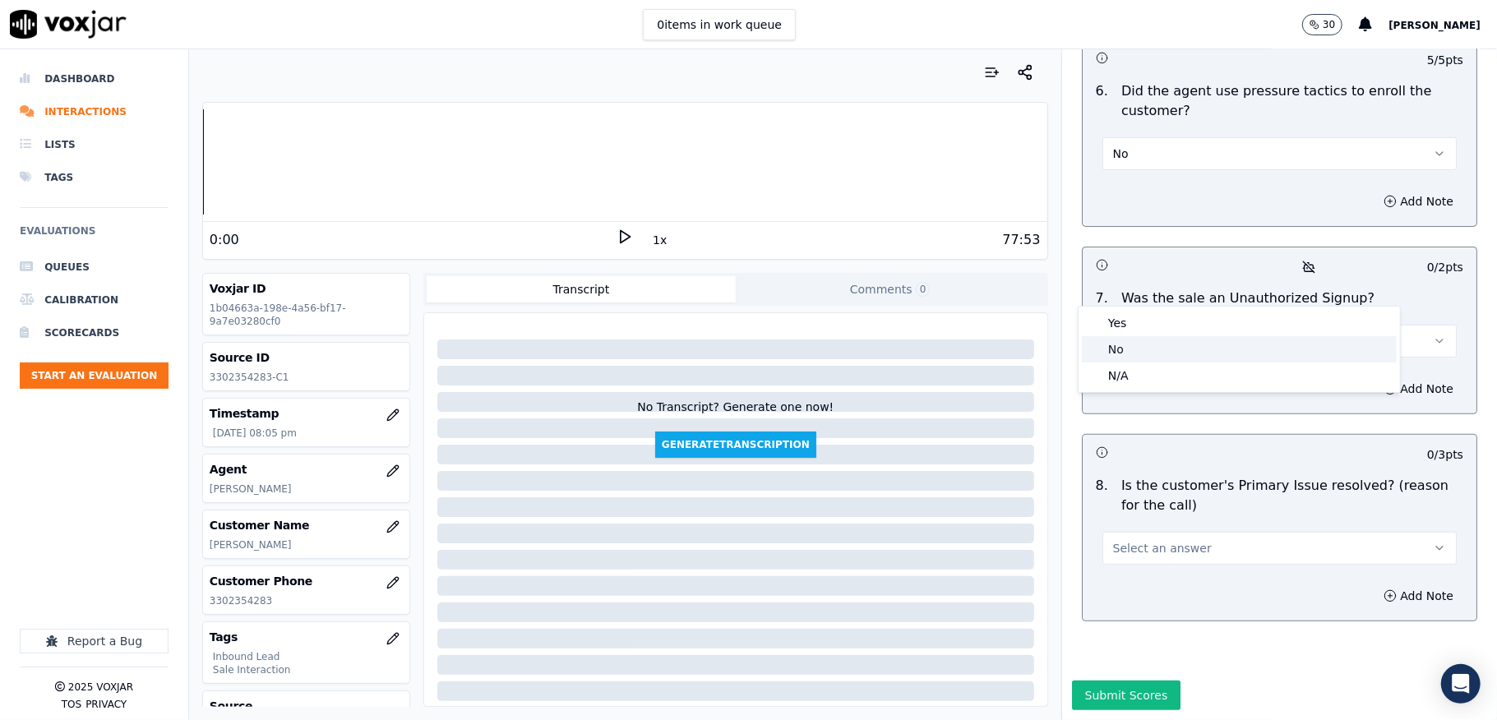
click at [1141, 347] on div "No" at bounding box center [1239, 349] width 315 height 26
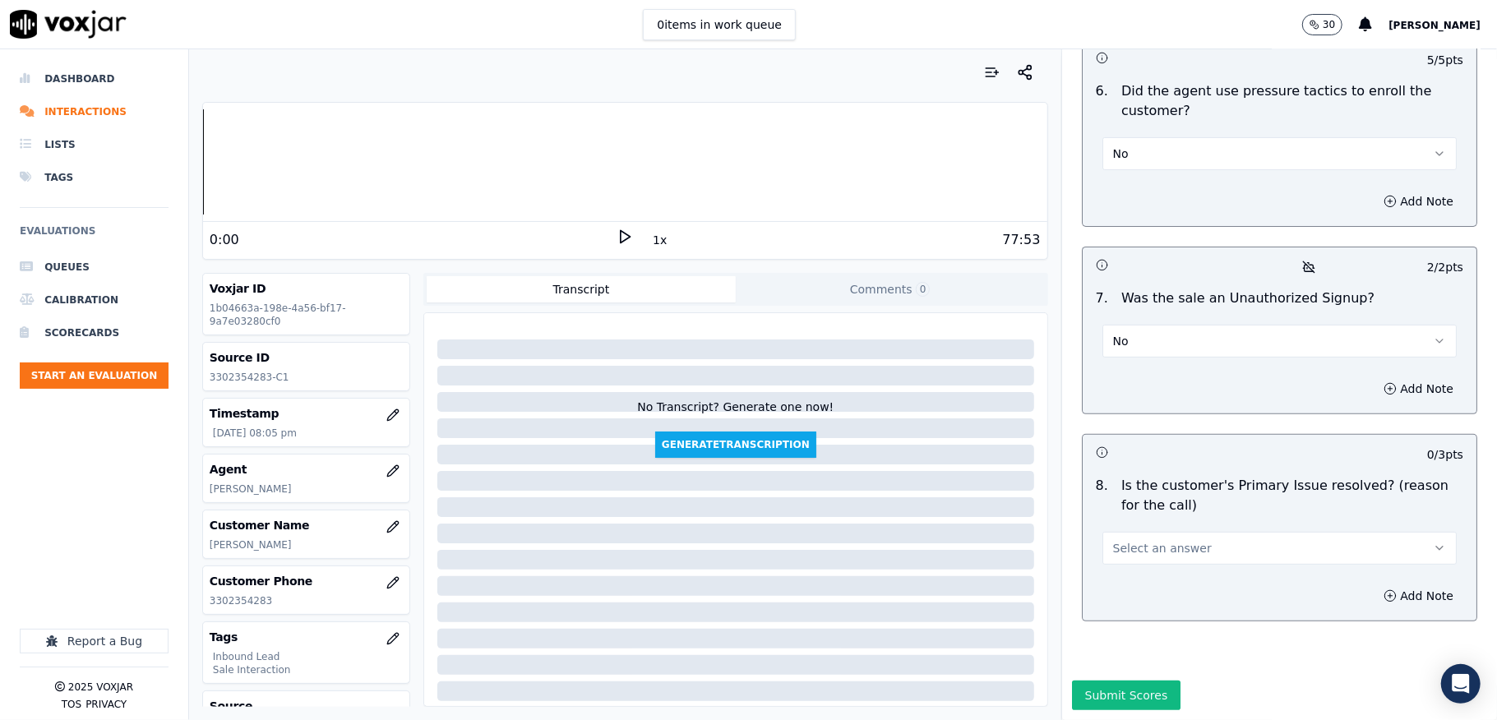
click at [1143, 540] on span "Select an answer" at bounding box center [1162, 548] width 99 height 16
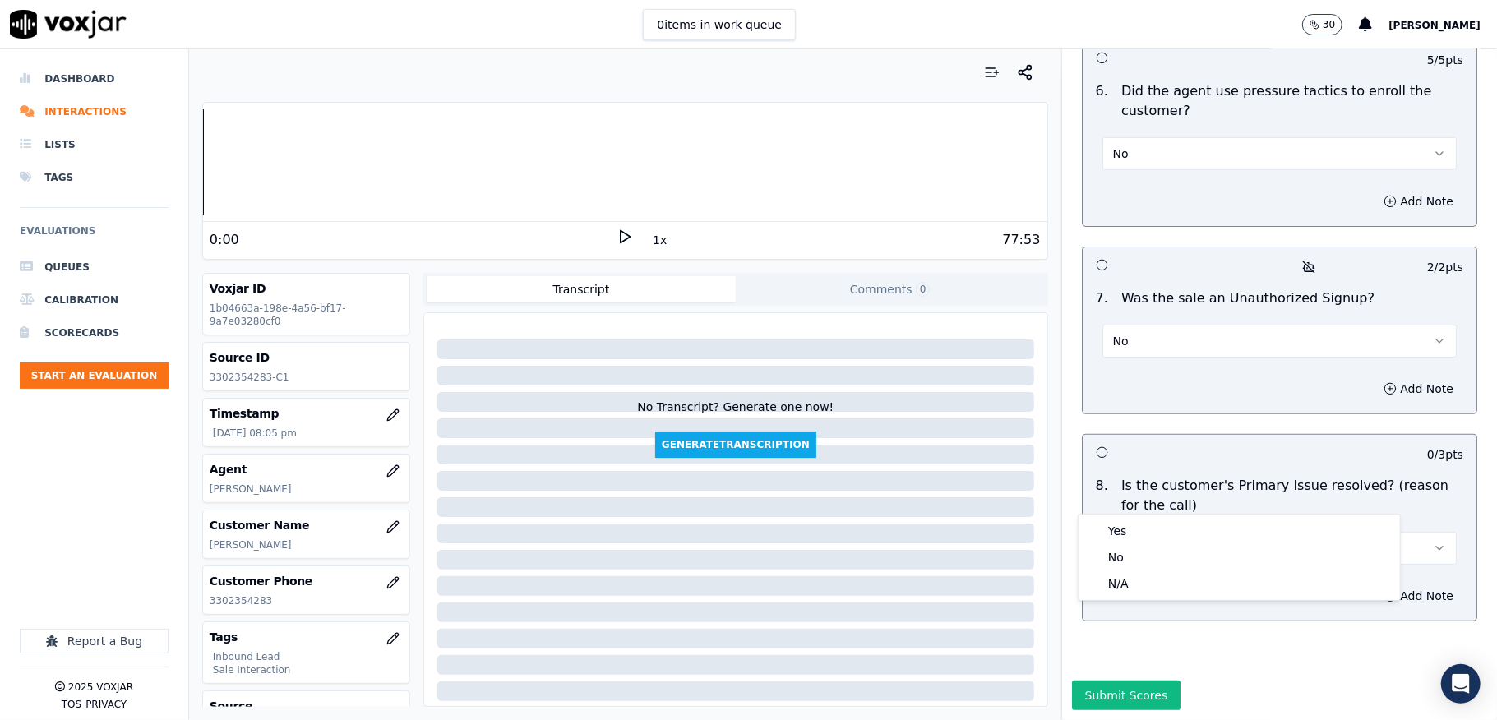
click at [1135, 536] on div "Yes" at bounding box center [1239, 531] width 315 height 26
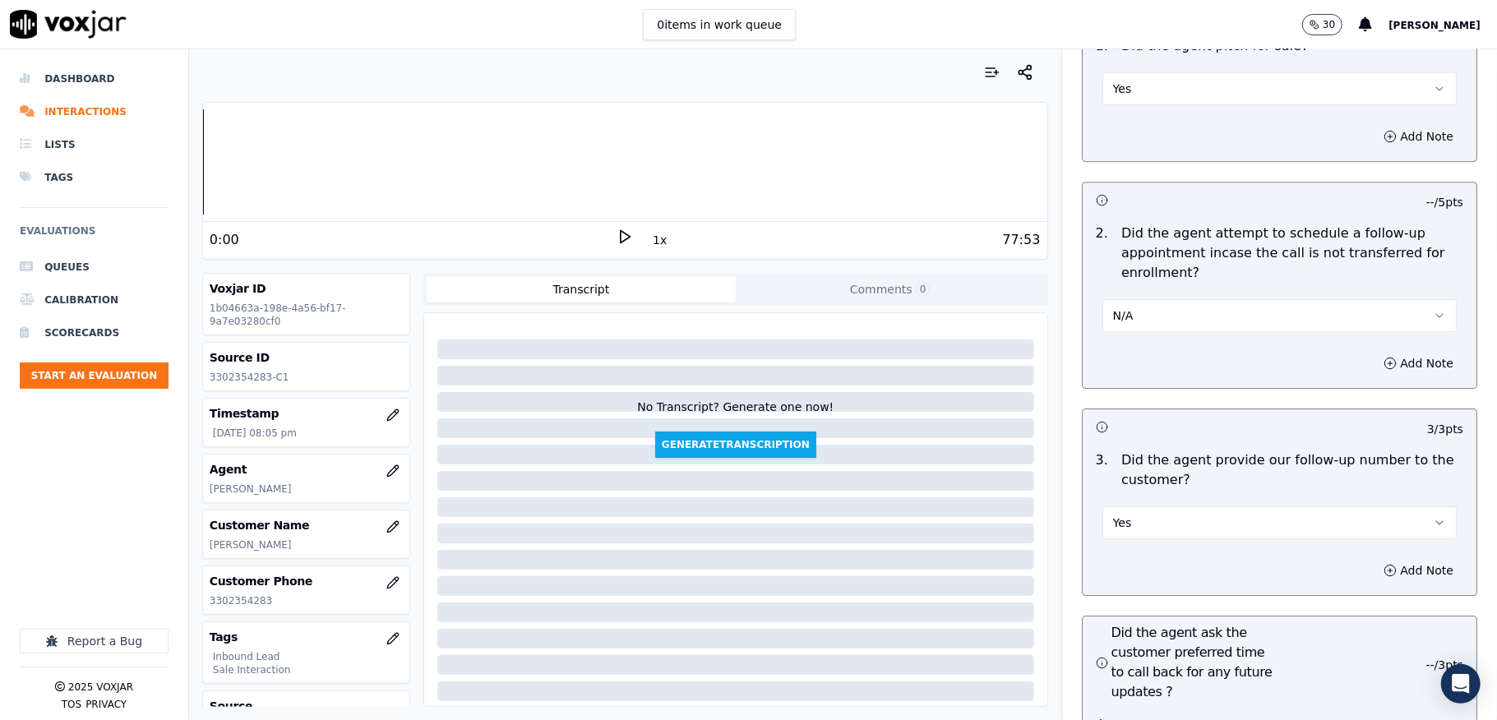
scroll to position [3727, 0]
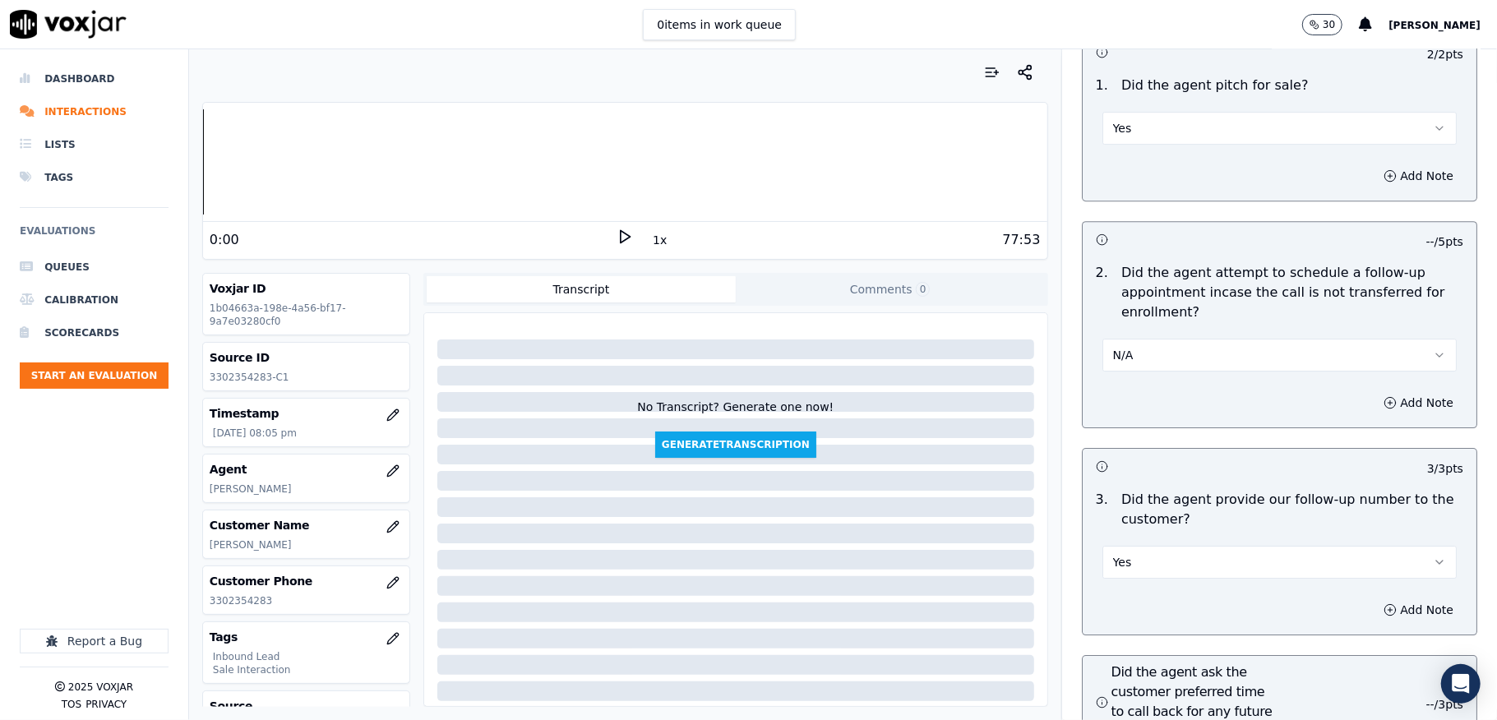
click at [1174, 339] on button "N/A" at bounding box center [1280, 355] width 354 height 33
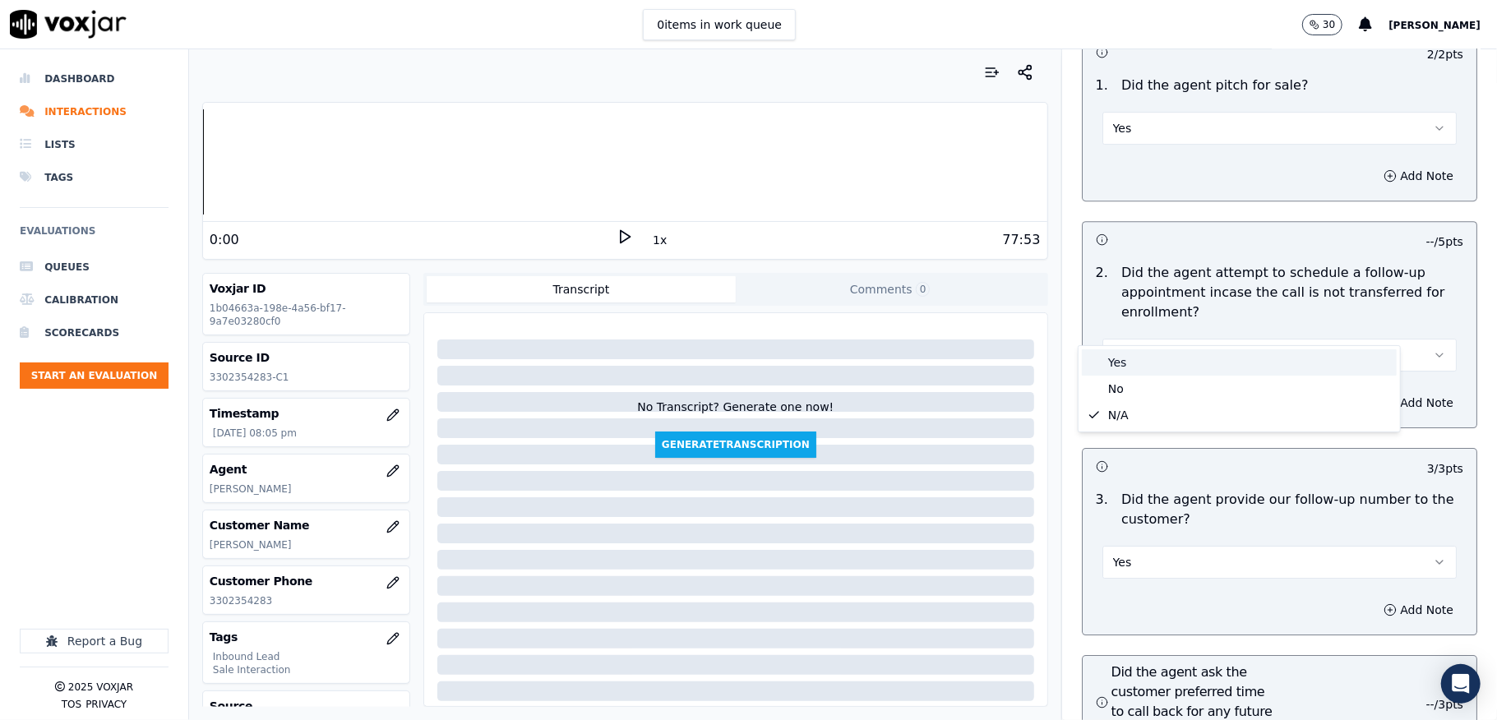
click at [1138, 359] on div "Yes" at bounding box center [1239, 362] width 315 height 26
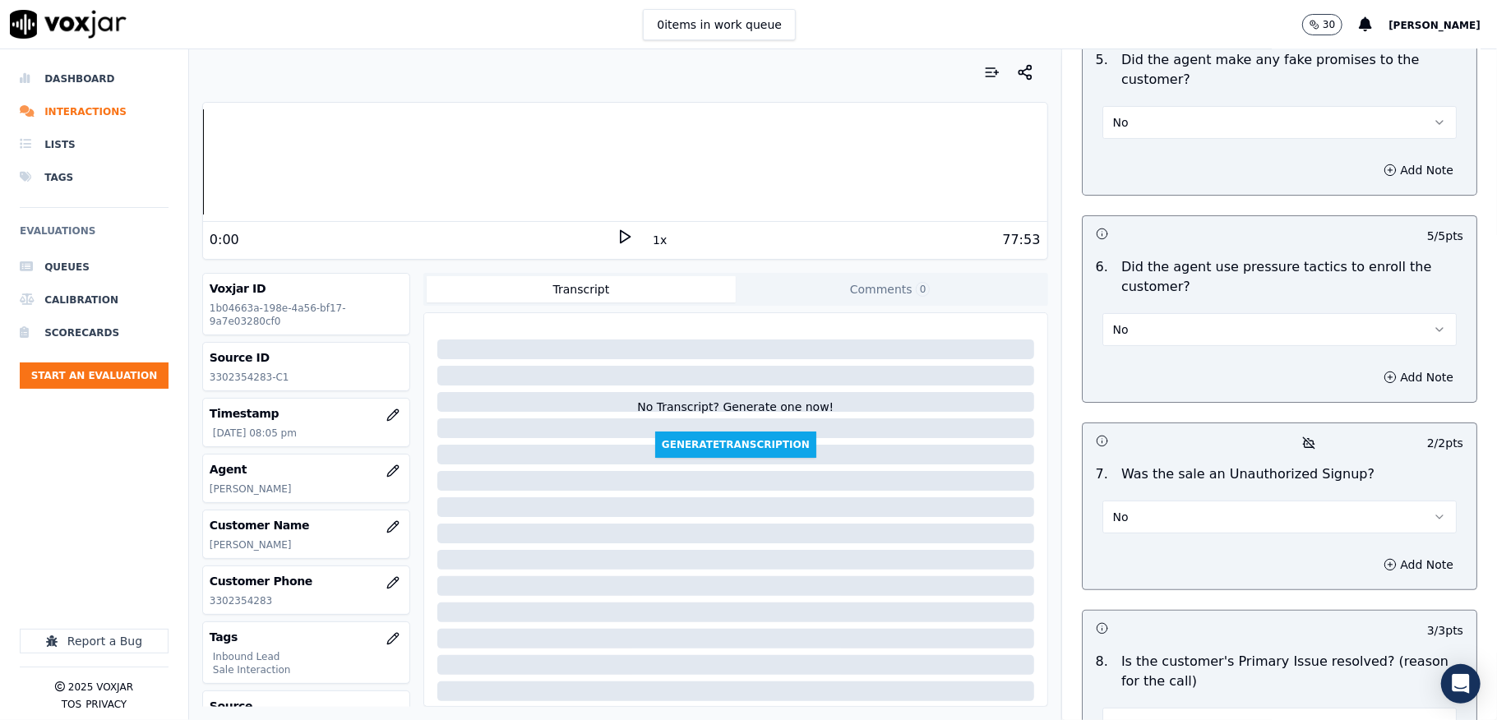
scroll to position [4825, 0]
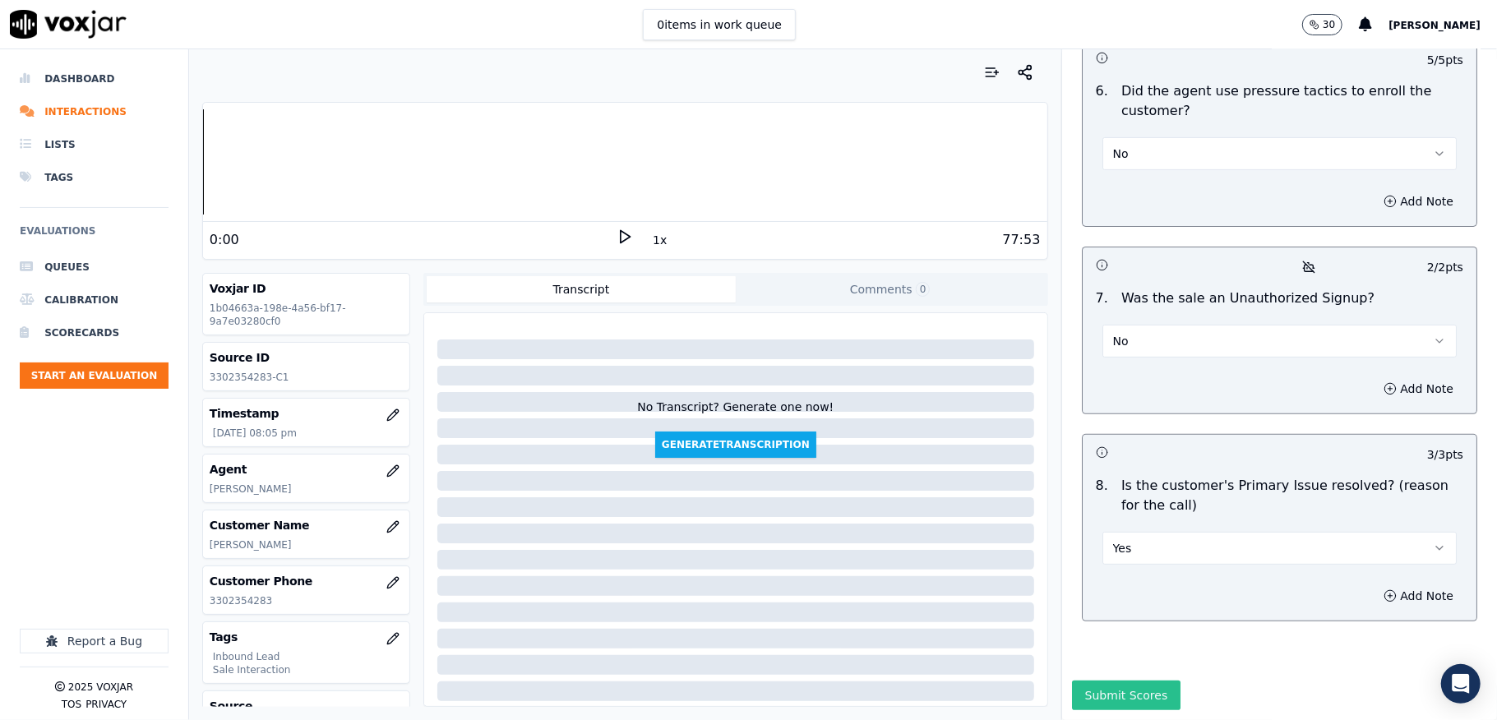
click at [1079, 681] on button "Submit Scores" at bounding box center [1126, 696] width 109 height 30
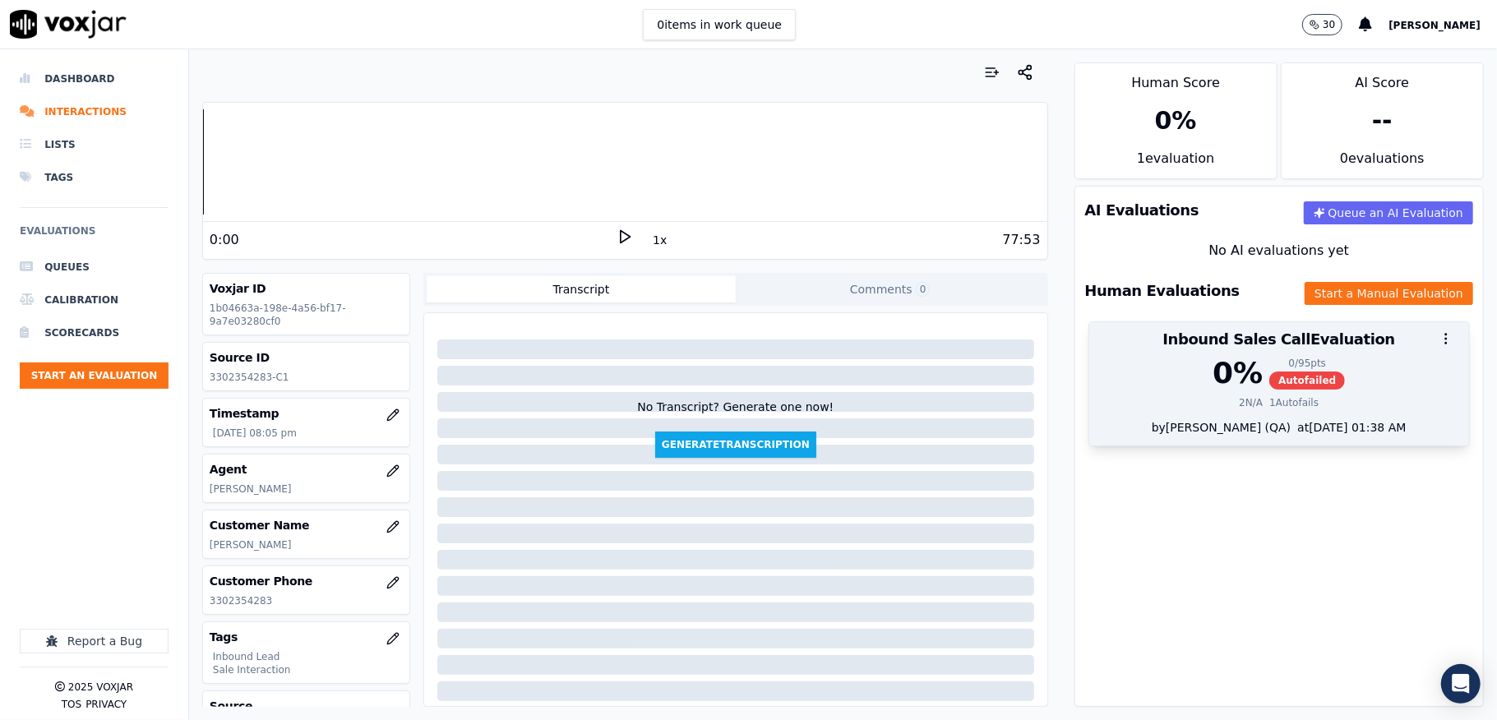
drag, startPoint x: 1266, startPoint y: 385, endPoint x: 1293, endPoint y: 365, distance: 33.5
click at [1269, 385] on span "Autofailed" at bounding box center [1307, 381] width 76 height 18
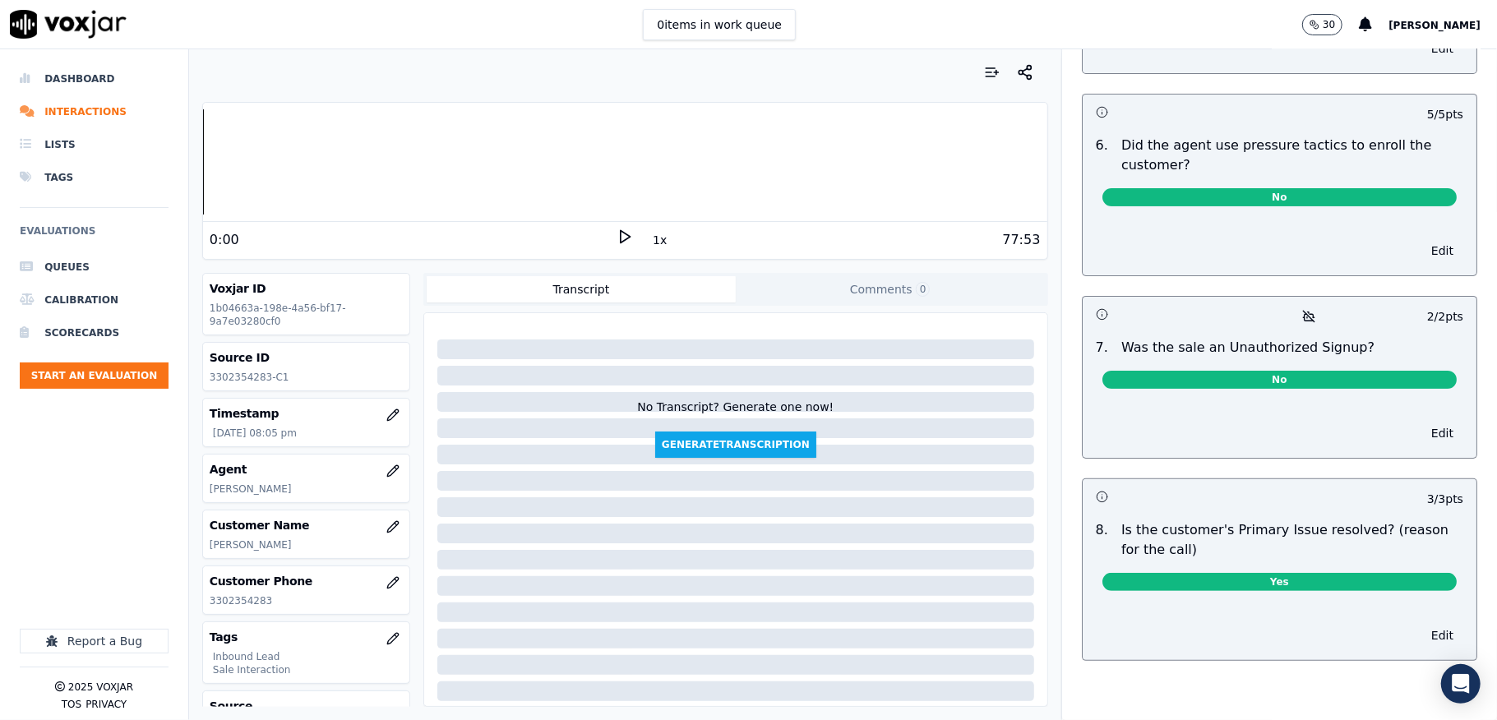
scroll to position [0, 0]
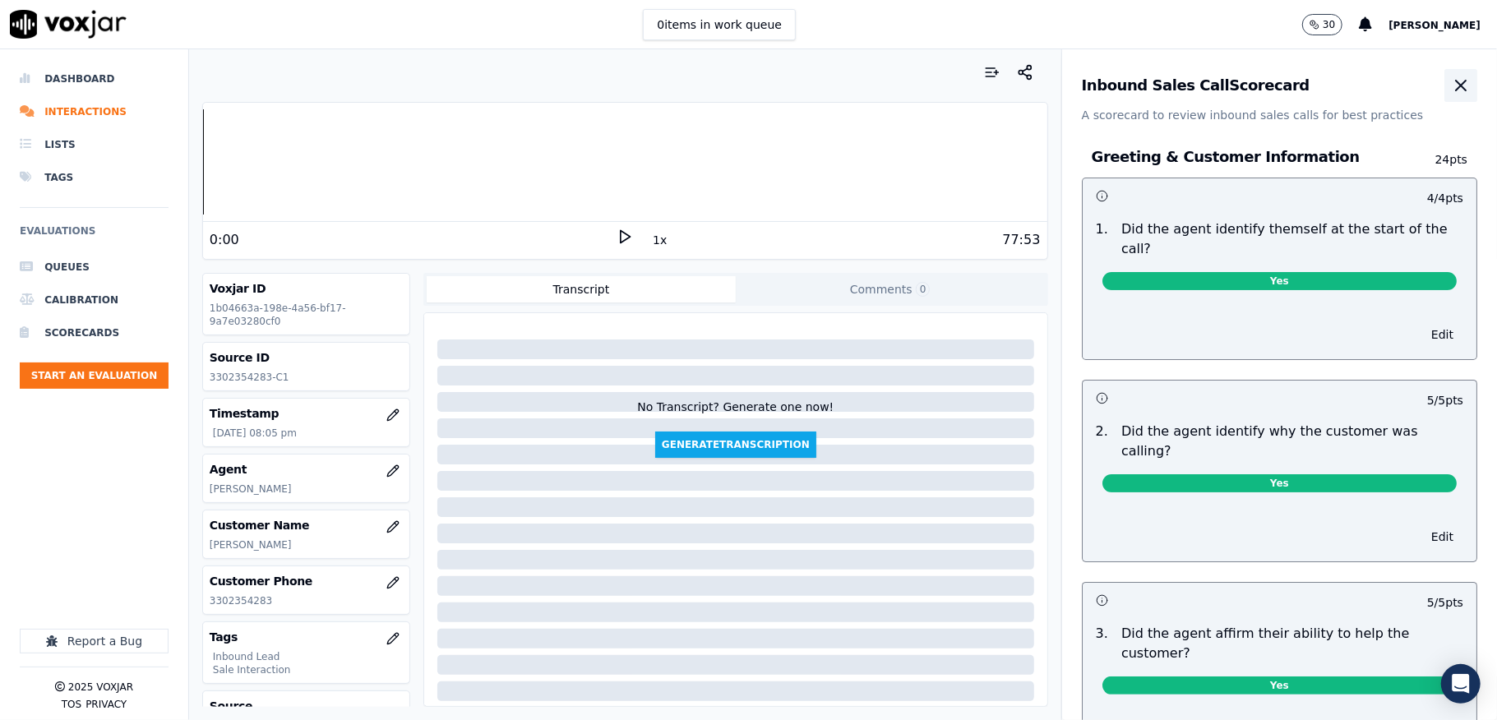
click at [1451, 95] on icon "button" at bounding box center [1461, 86] width 20 height 20
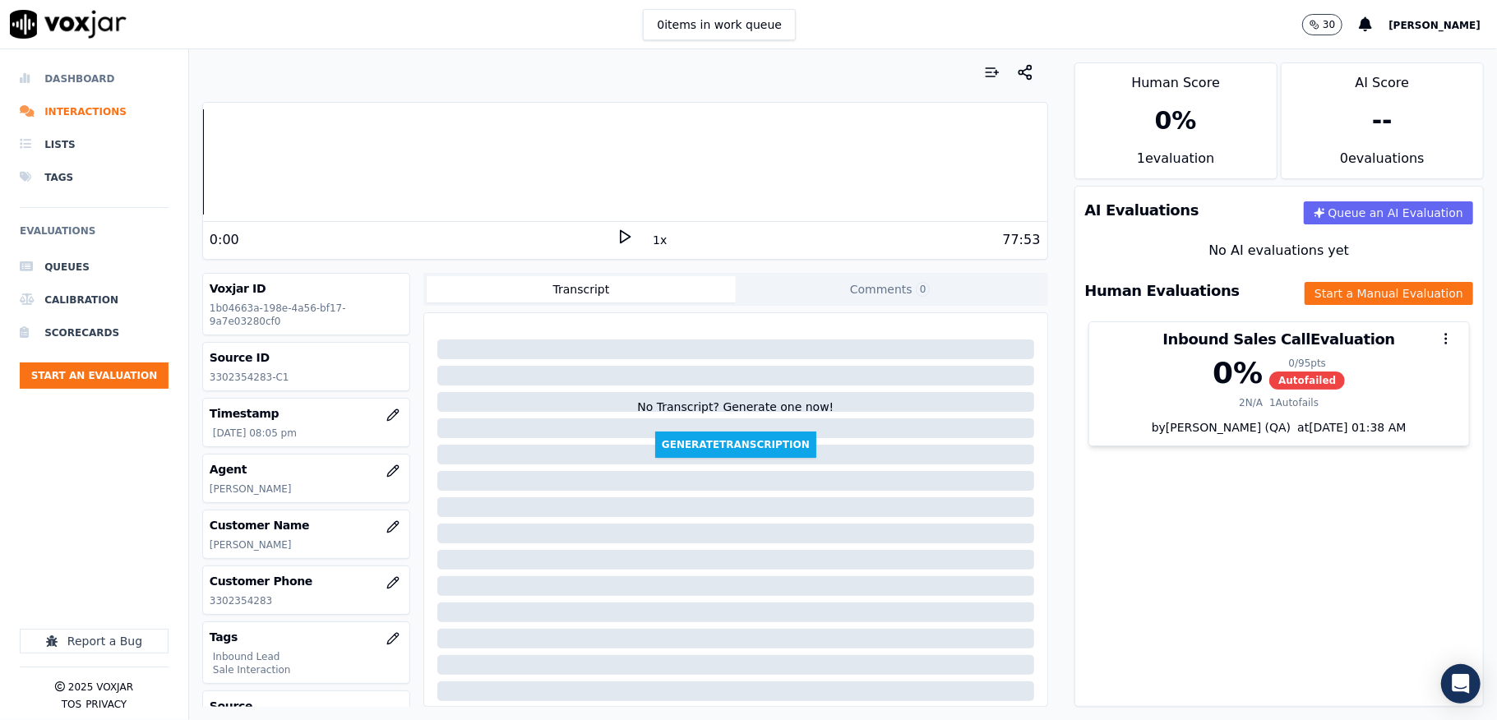
click at [86, 86] on li "Dashboard" at bounding box center [94, 78] width 149 height 33
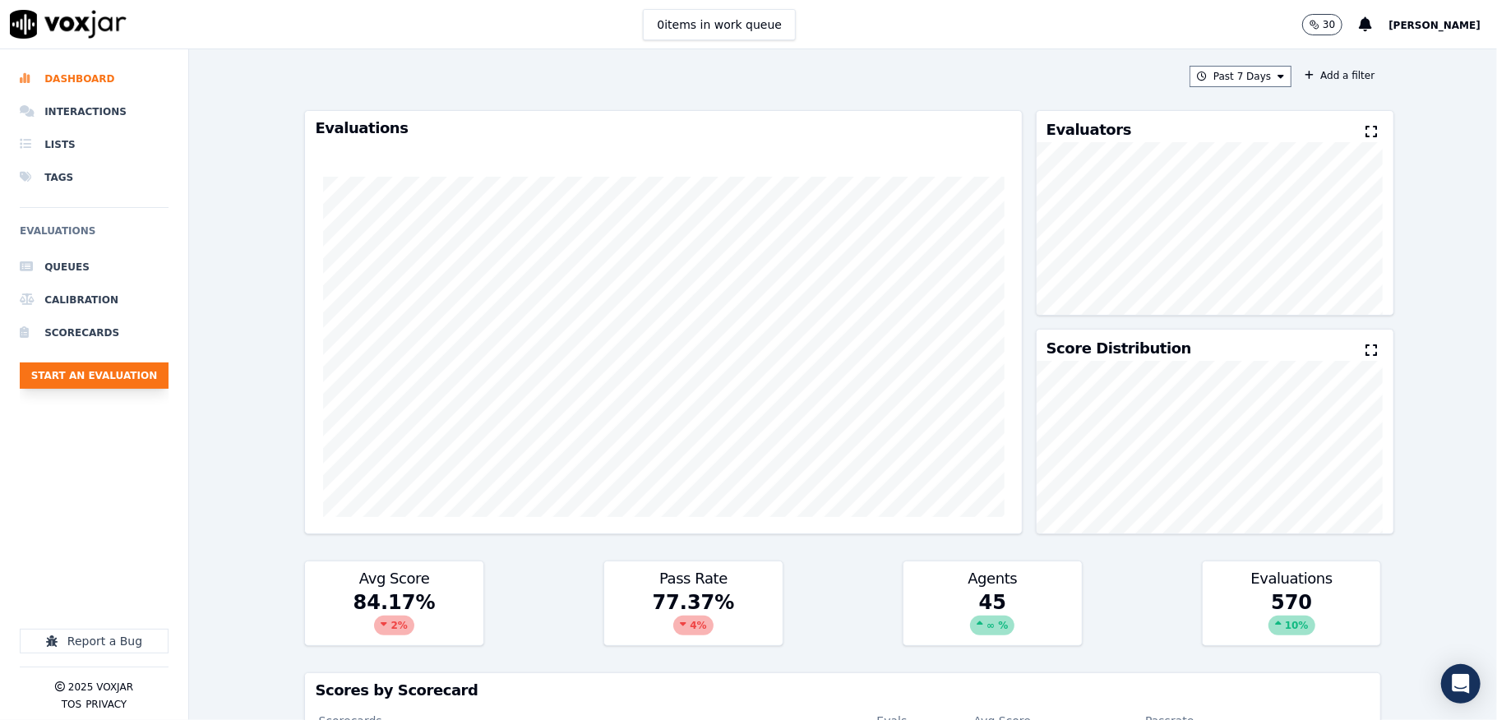
click at [90, 373] on button "Start an Evaluation" at bounding box center [94, 376] width 149 height 26
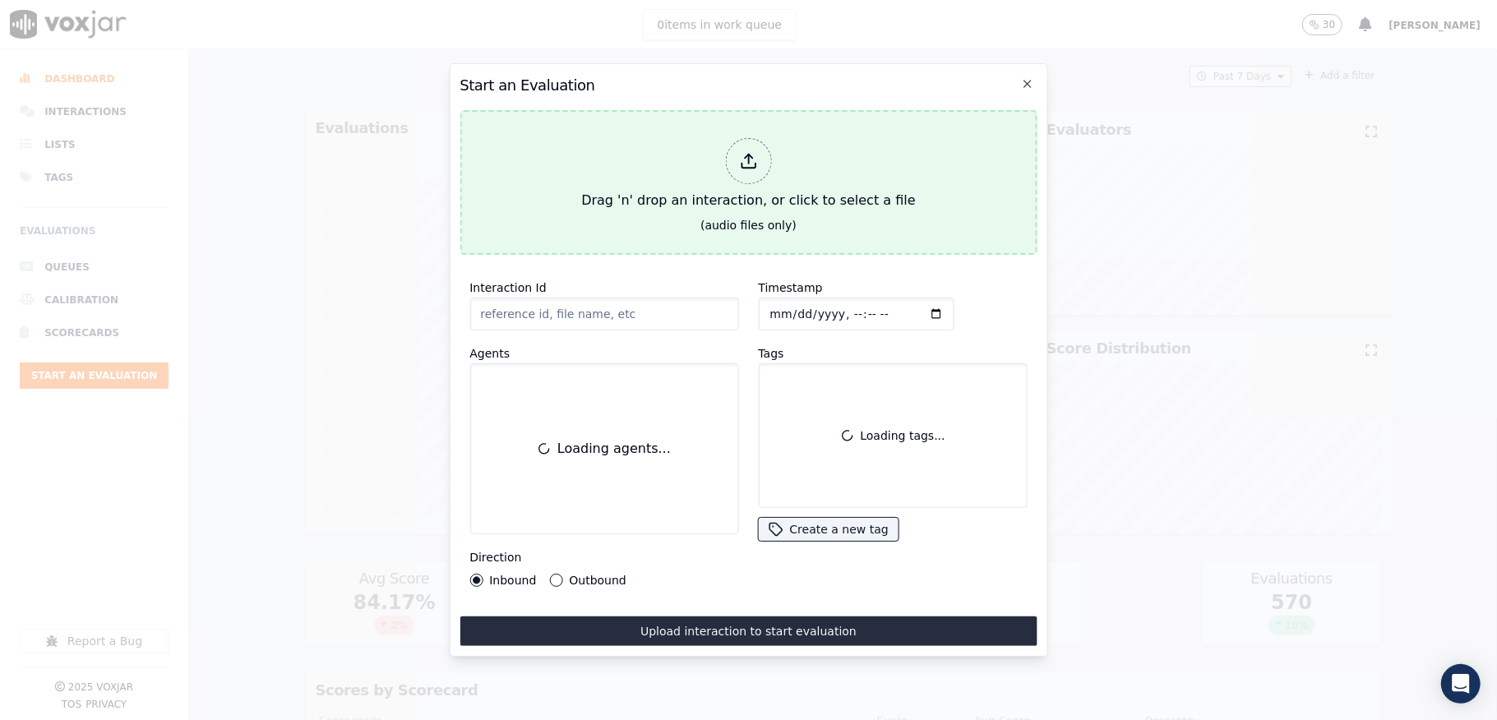
click at [748, 163] on div at bounding box center [748, 161] width 46 height 46
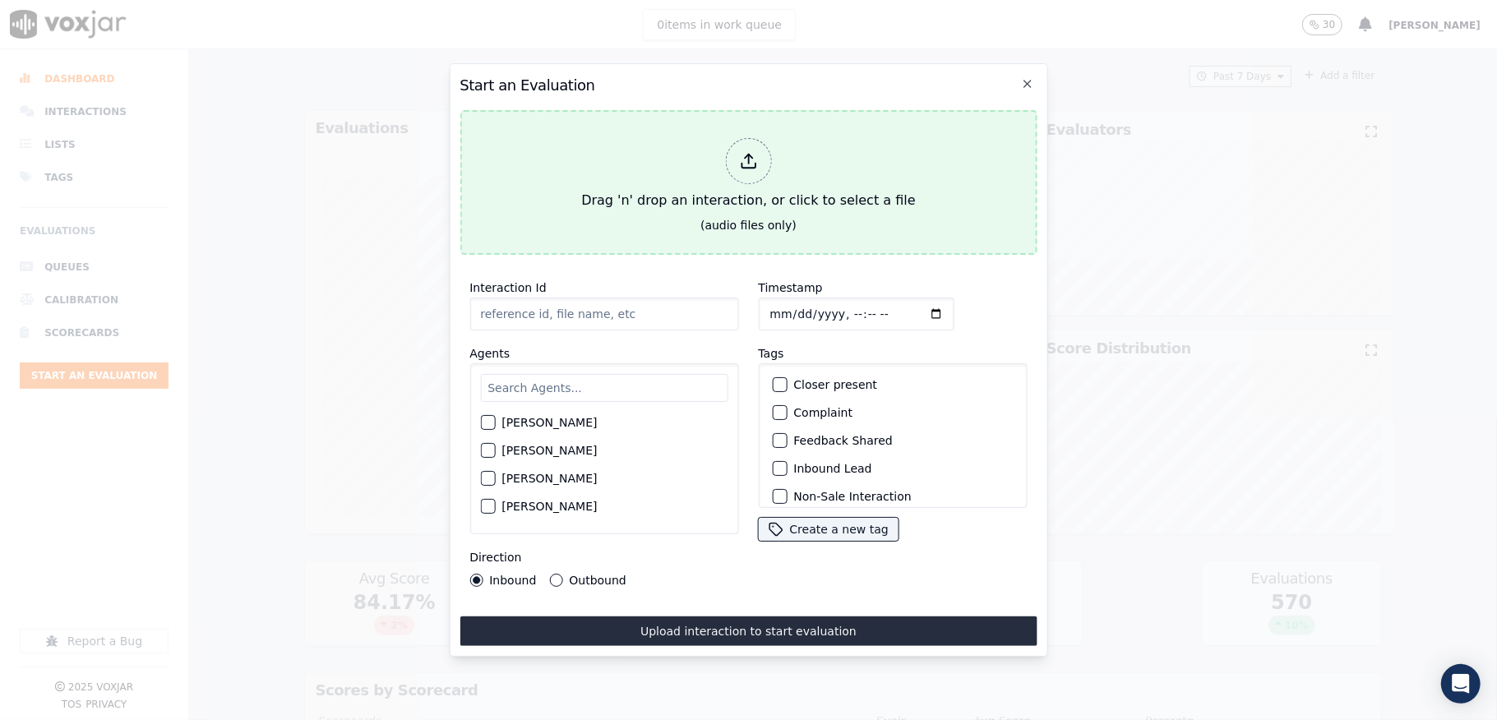
click at [725, 158] on div at bounding box center [748, 161] width 46 height 46
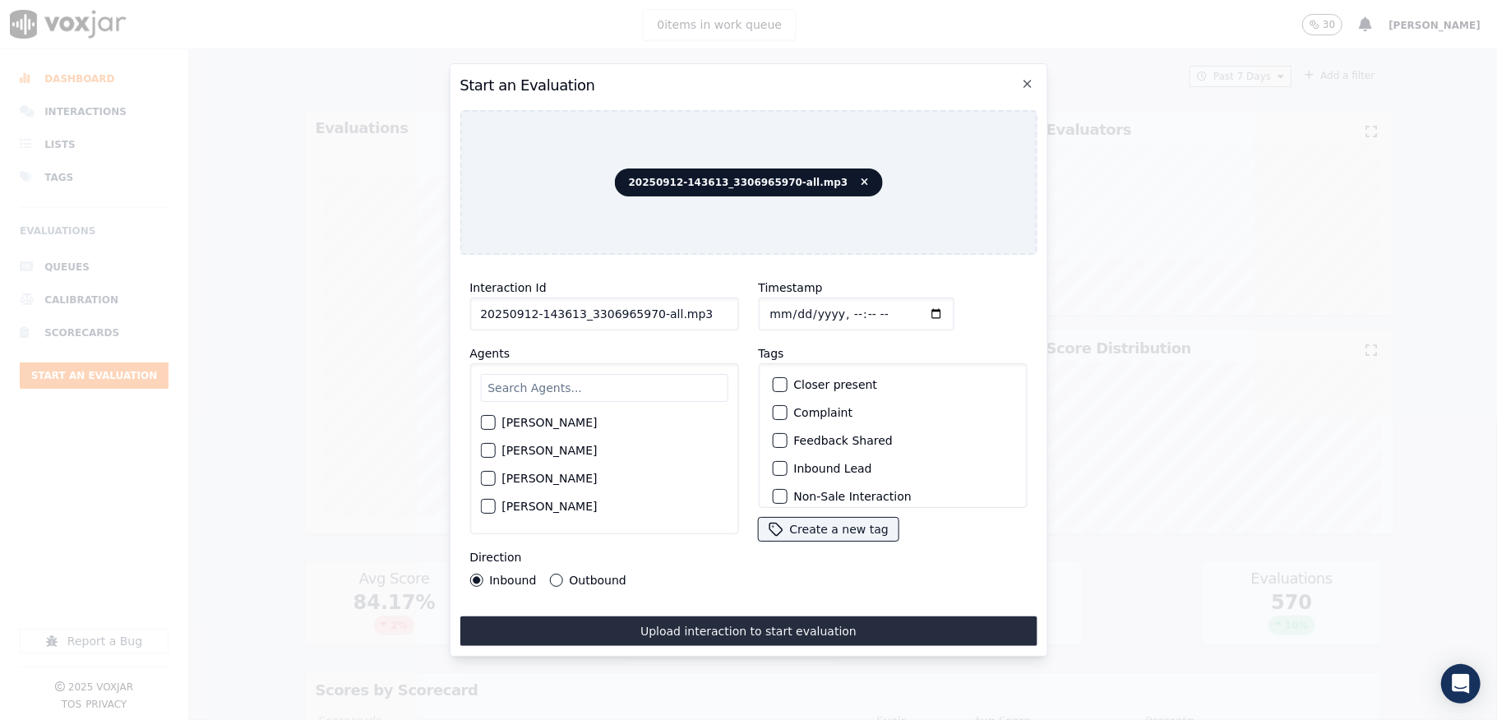
drag, startPoint x: 645, startPoint y: 303, endPoint x: 773, endPoint y: 303, distance: 128.3
click at [764, 303] on div "Interaction Id 20250912-143613_3306965970-all.mp3 Agents [PERSON_NAME] [PERSON_…" at bounding box center [748, 432] width 577 height 329
type input "20250912-143613_3306965970-C1"
click at [786, 300] on input "Timestamp" at bounding box center [856, 314] width 196 height 33
type input "[DATE]T20:23"
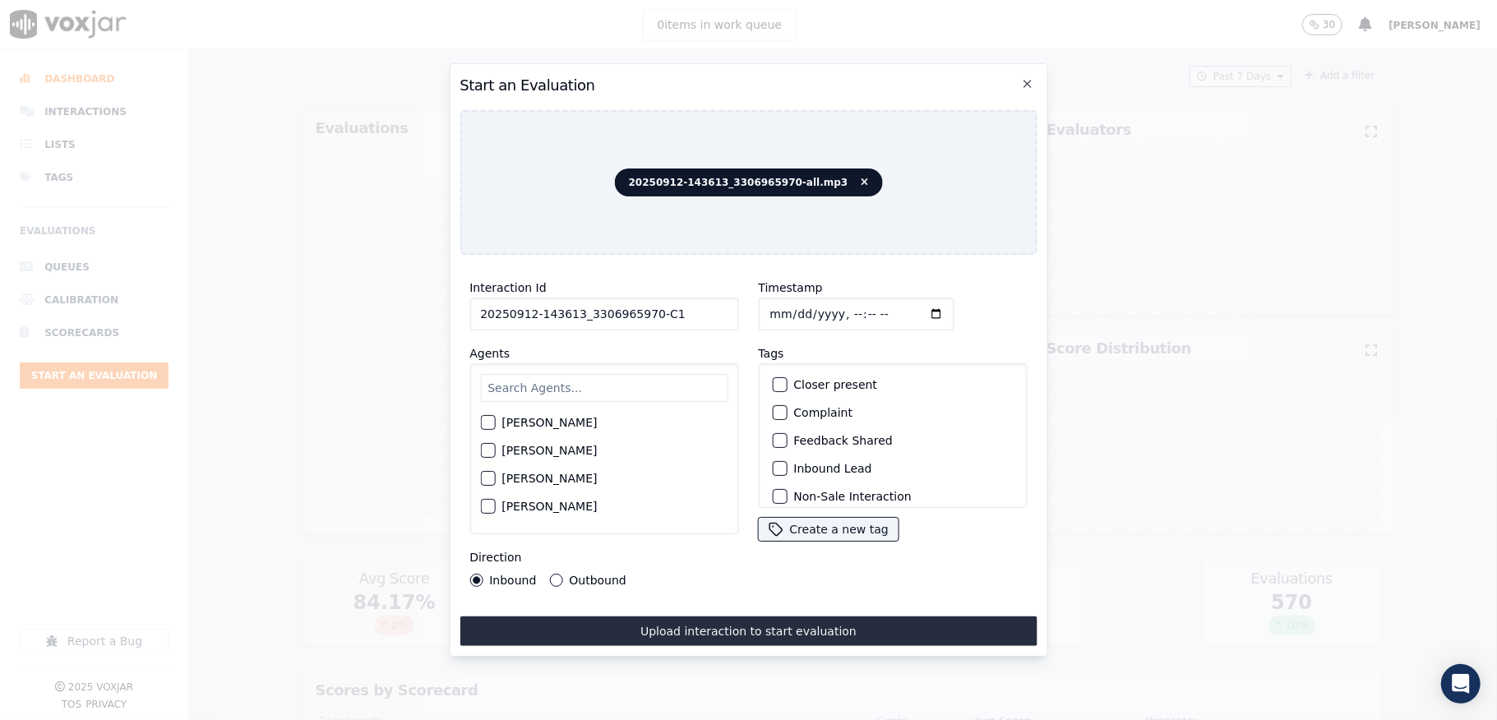
click at [540, 382] on input "text" at bounding box center [603, 388] width 247 height 28
type input "nic"
click at [490, 450] on div "button" at bounding box center [487, 456] width 12 height 12
click at [772, 467] on button "Inbound Lead" at bounding box center [779, 468] width 15 height 15
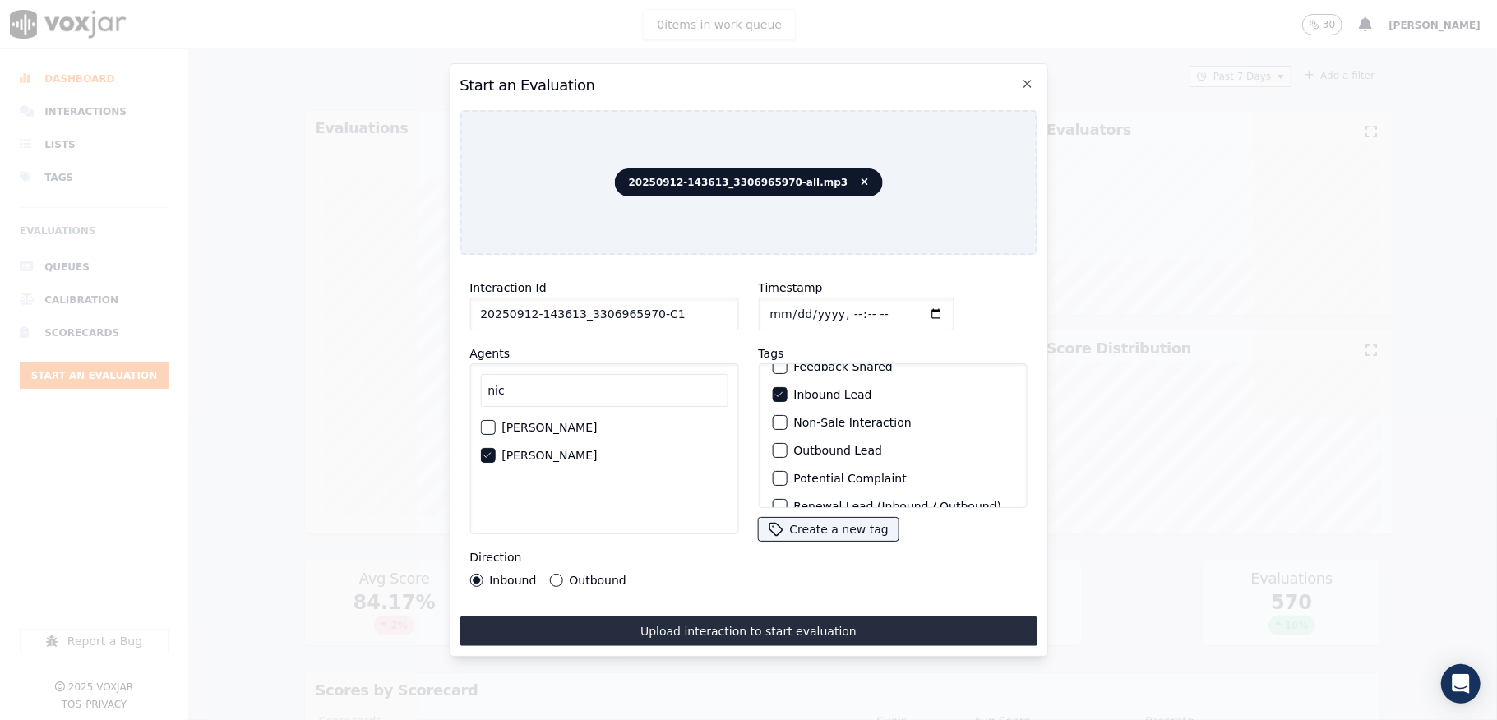
scroll to position [153, 0]
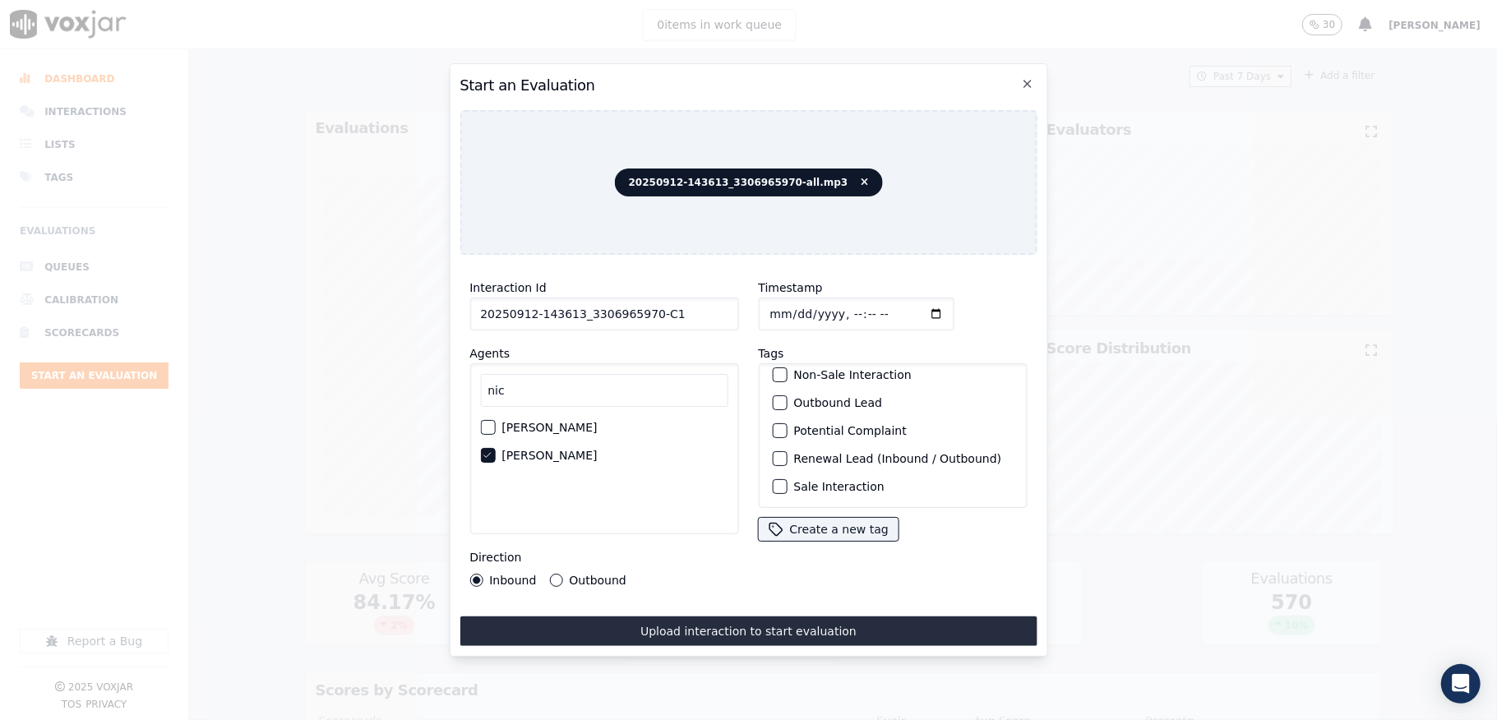
click at [773, 481] on div "button" at bounding box center [779, 487] width 12 height 12
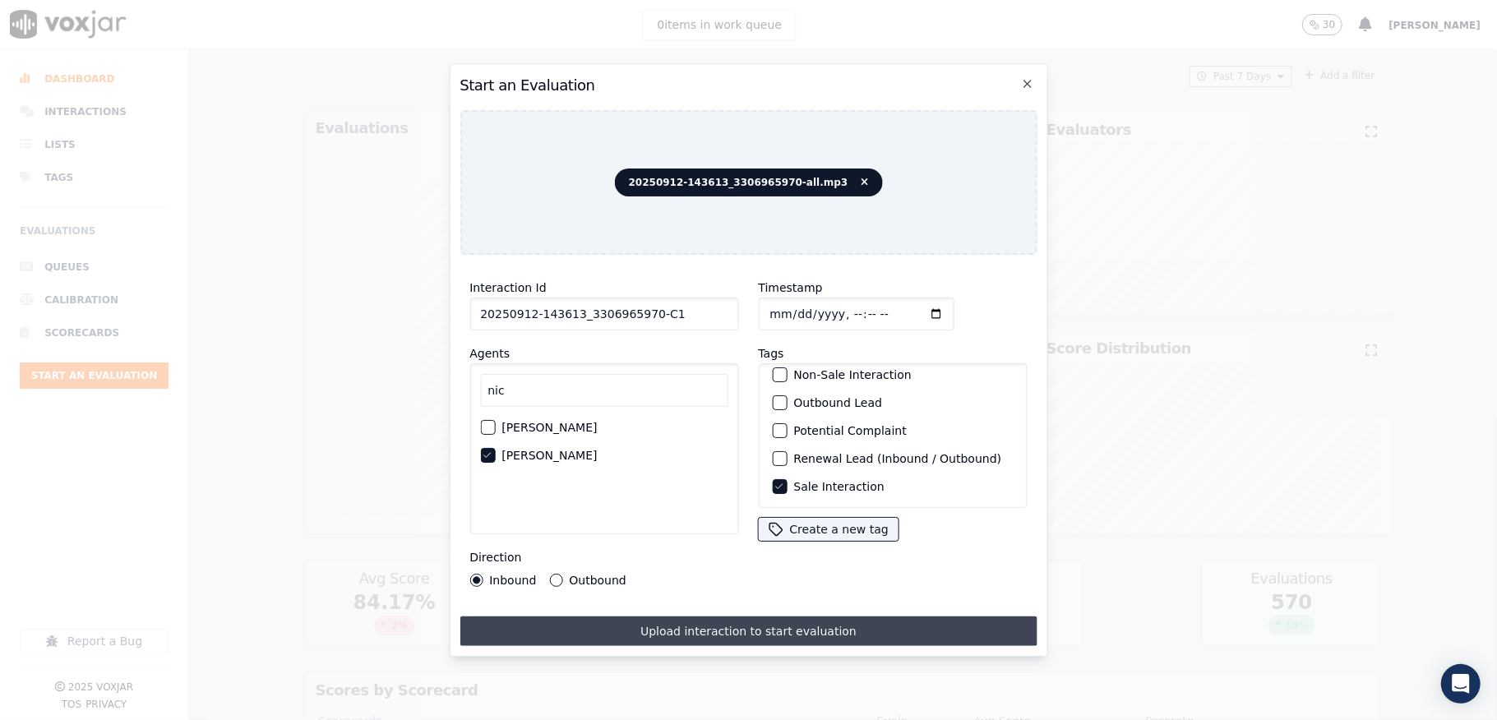
click at [740, 626] on button "Upload interaction to start evaluation" at bounding box center [748, 632] width 577 height 30
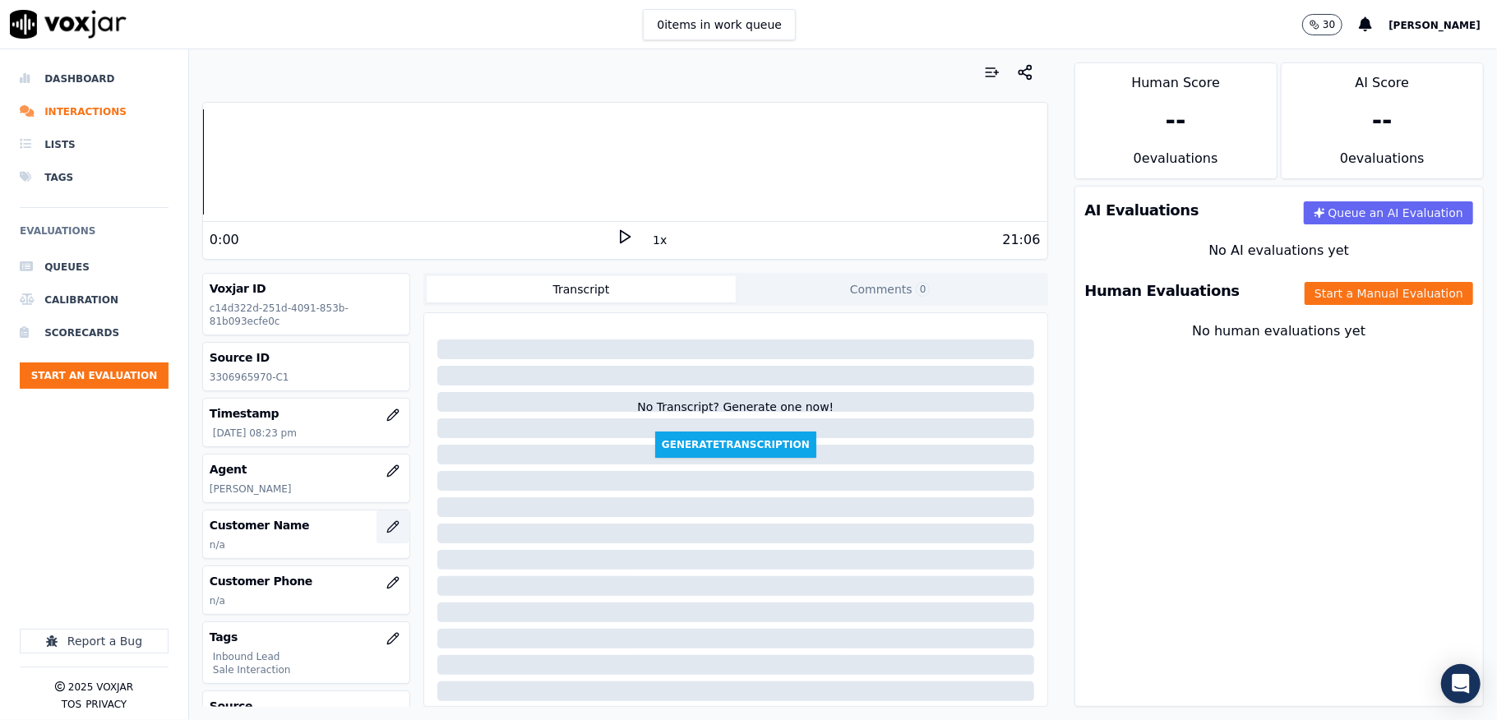
click at [386, 527] on icon "button" at bounding box center [392, 526] width 13 height 13
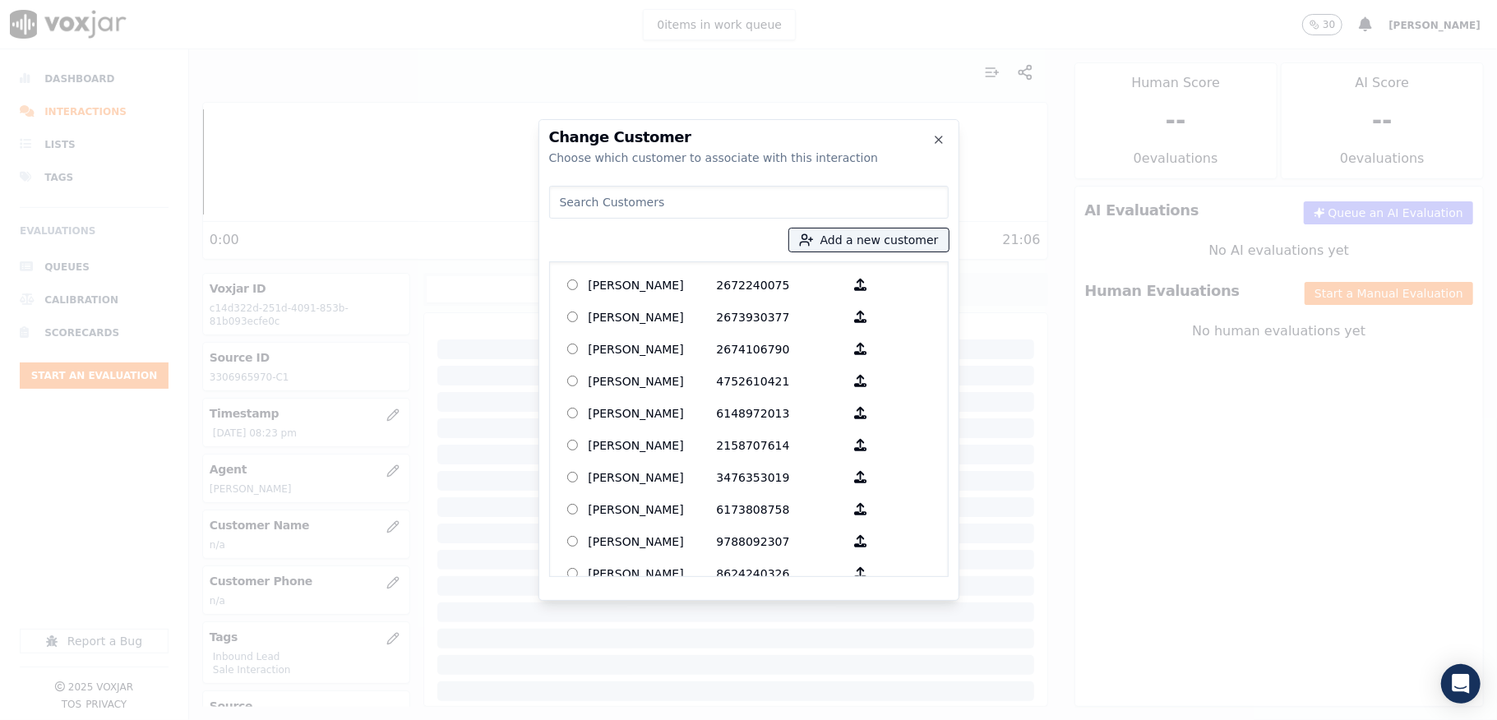
type input "[PERSON_NAME]"
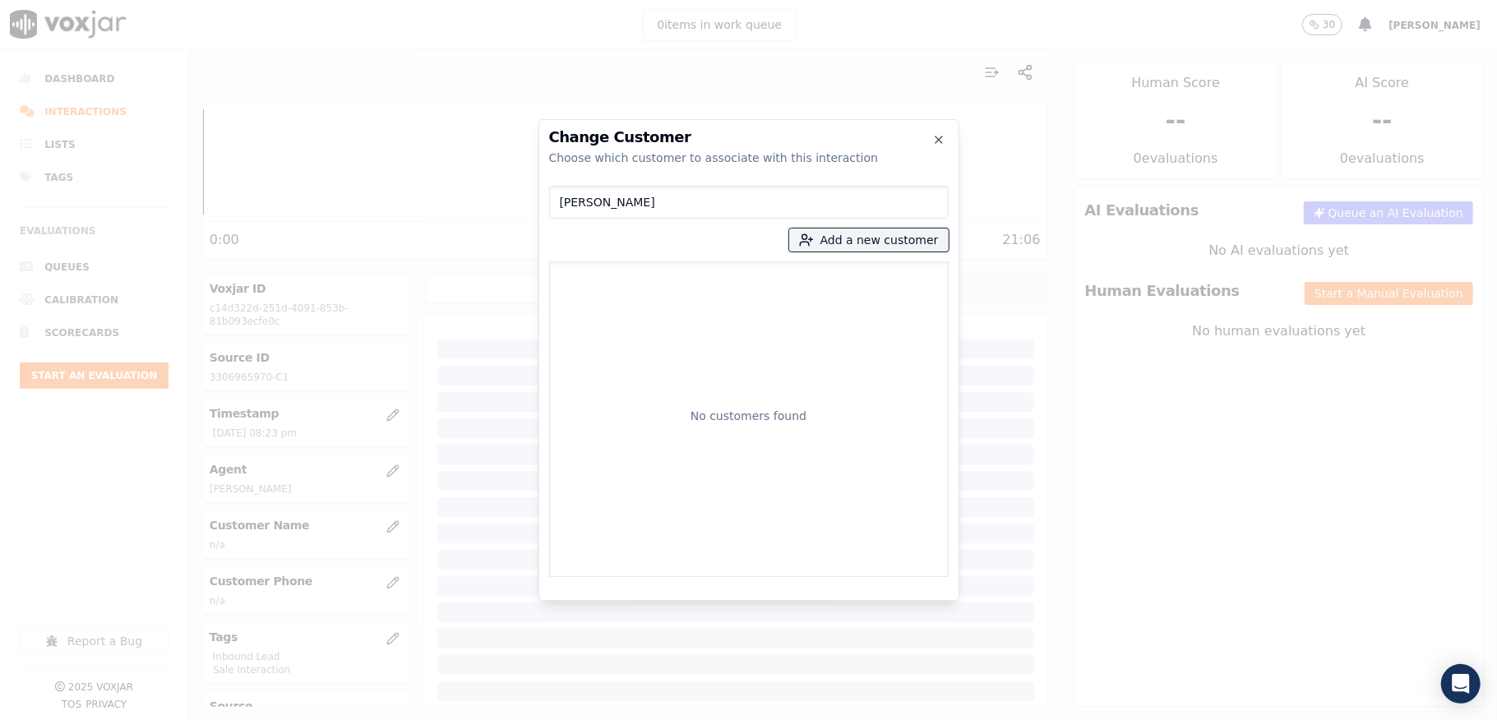
drag, startPoint x: 451, startPoint y: 201, endPoint x: 425, endPoint y: 201, distance: 25.5
click at [425, 719] on div "Change Customer Choose which customer to associate with this interaction [PERSO…" at bounding box center [748, 720] width 1497 height 0
click at [844, 238] on button "Add a new customer" at bounding box center [869, 240] width 160 height 23
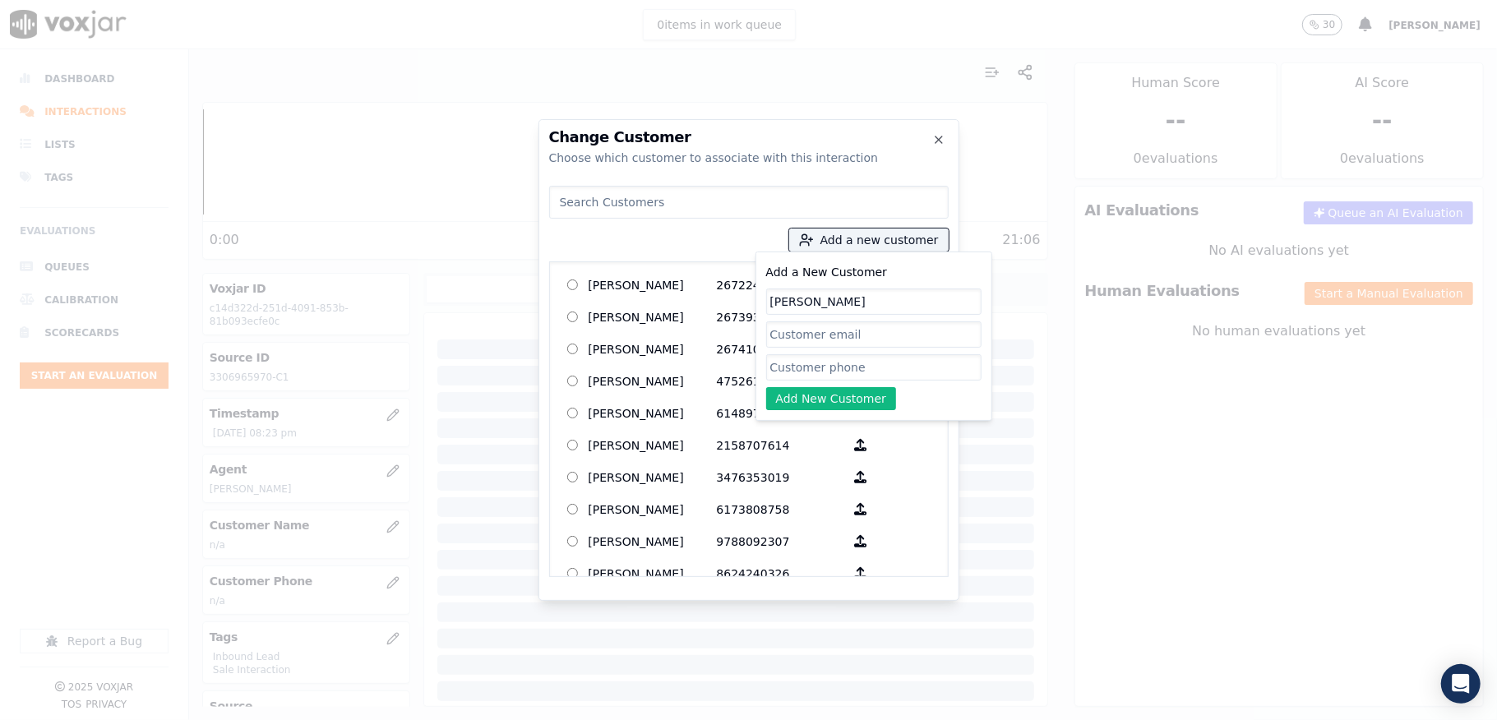
type input "[PERSON_NAME]"
click at [835, 355] on input "Add a New Customer" at bounding box center [873, 367] width 215 height 26
paste input "3306965970"
type input "3306965970"
click at [800, 398] on button "Add New Customer" at bounding box center [831, 398] width 131 height 23
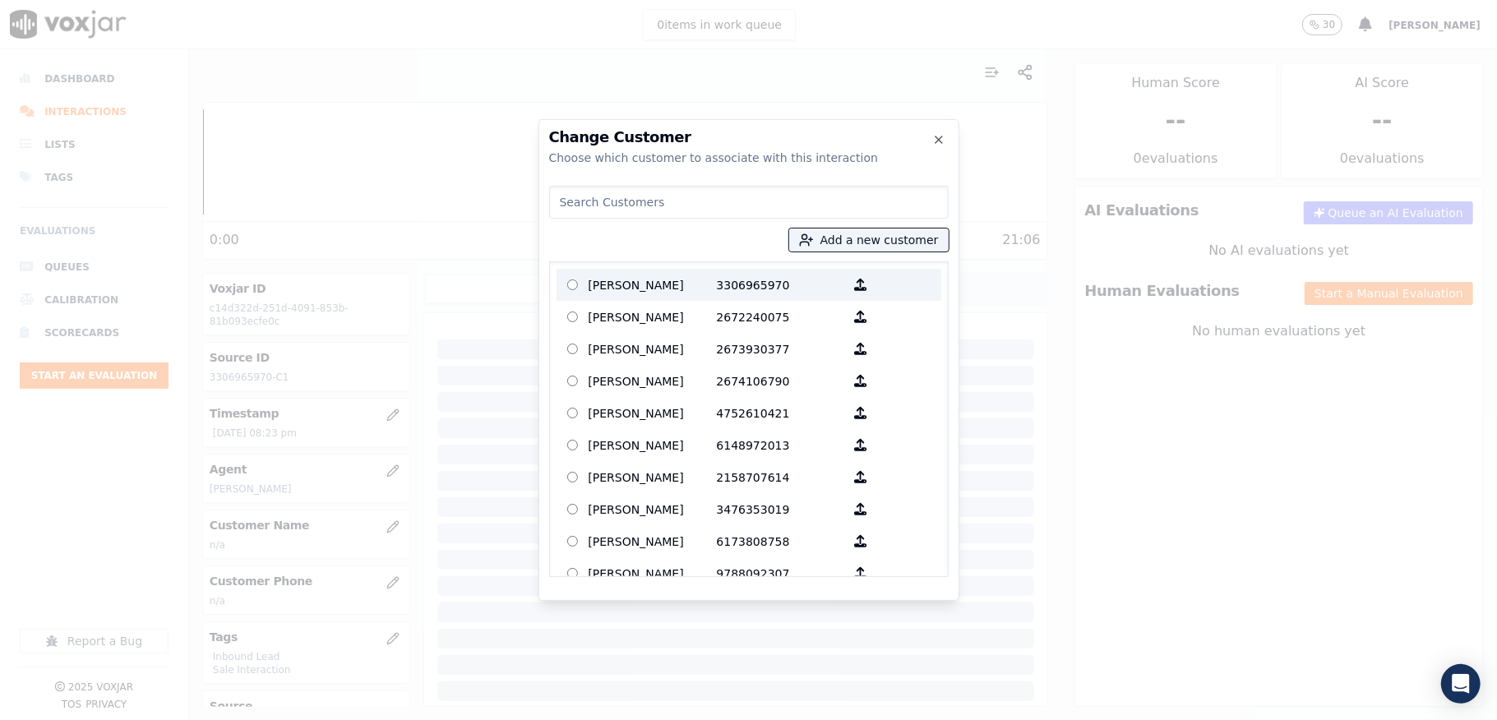
click at [632, 286] on p "[PERSON_NAME]" at bounding box center [653, 284] width 128 height 25
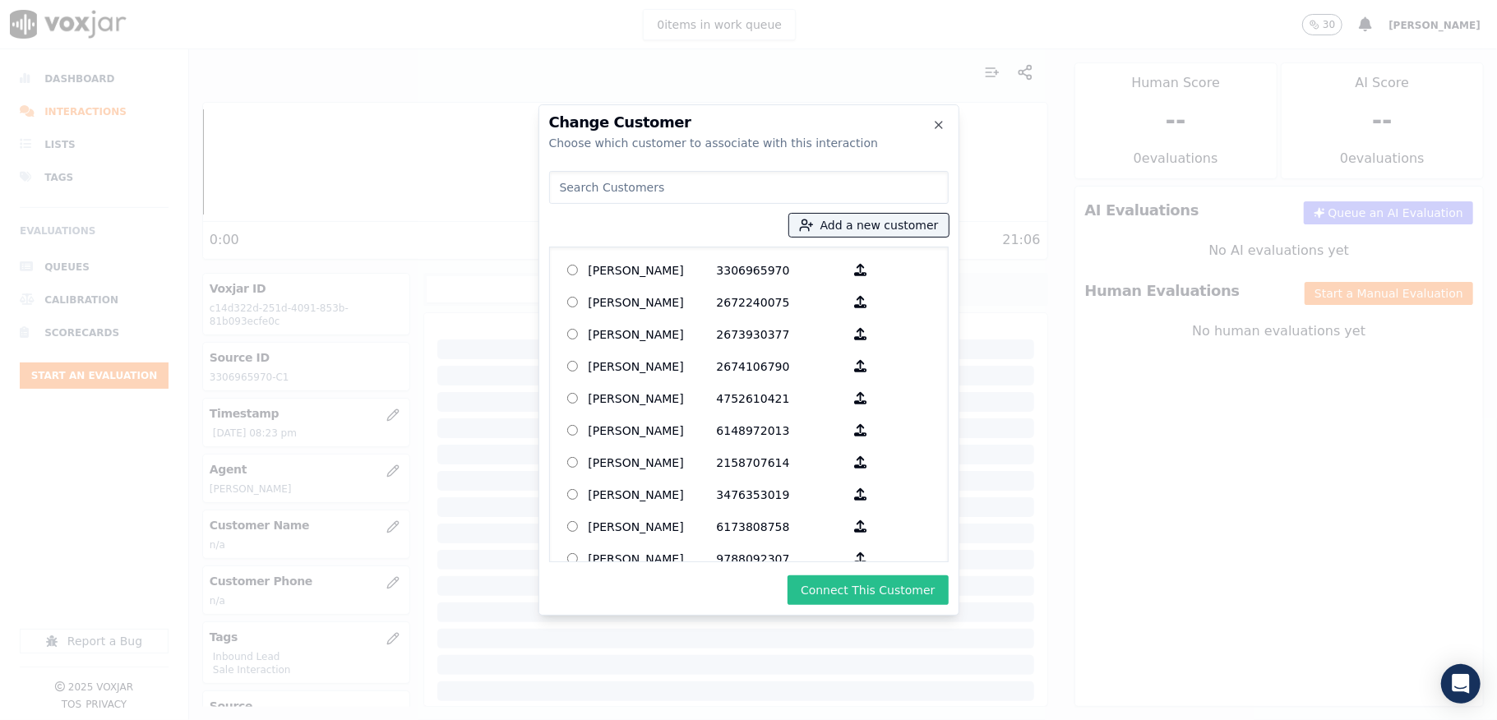
click at [869, 596] on button "Connect This Customer" at bounding box center [868, 591] width 160 height 30
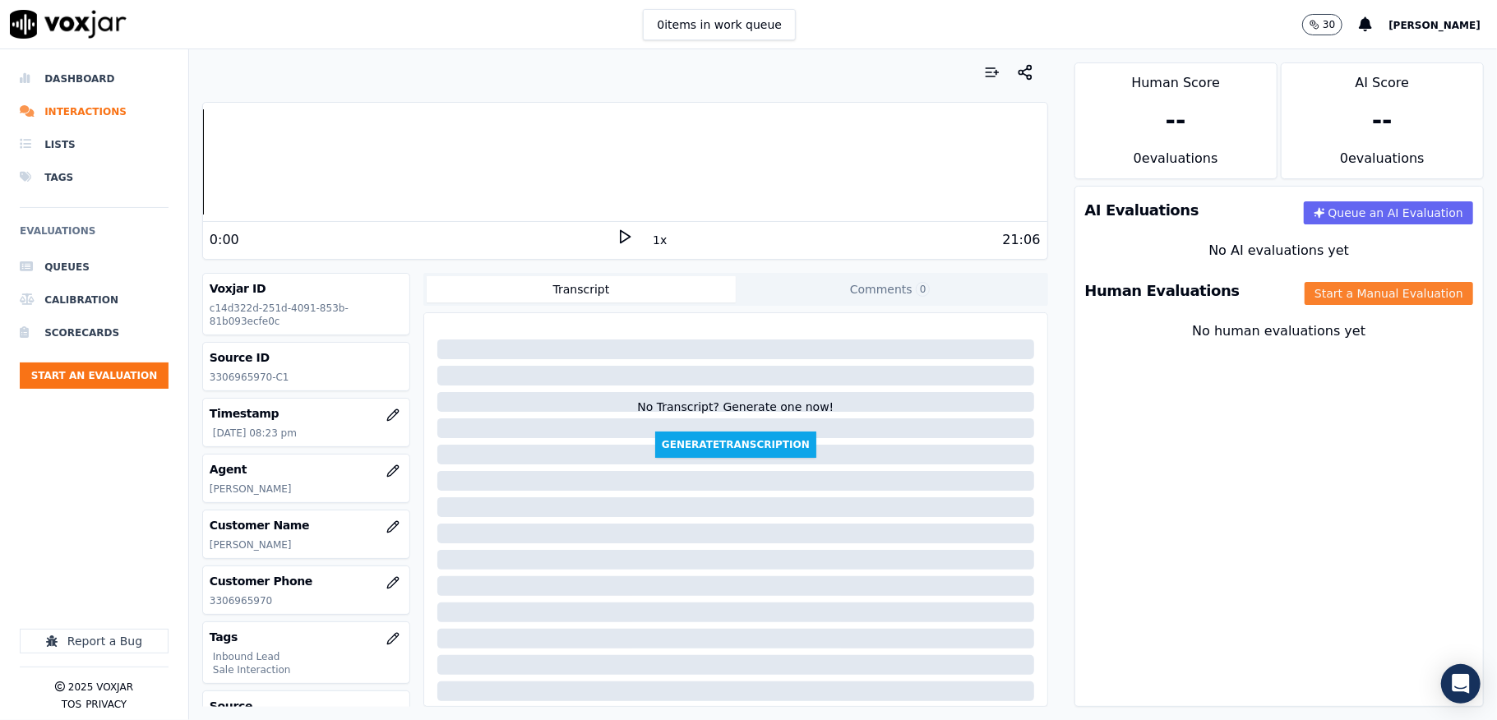
click at [1305, 294] on button "Start a Manual Evaluation" at bounding box center [1389, 293] width 169 height 23
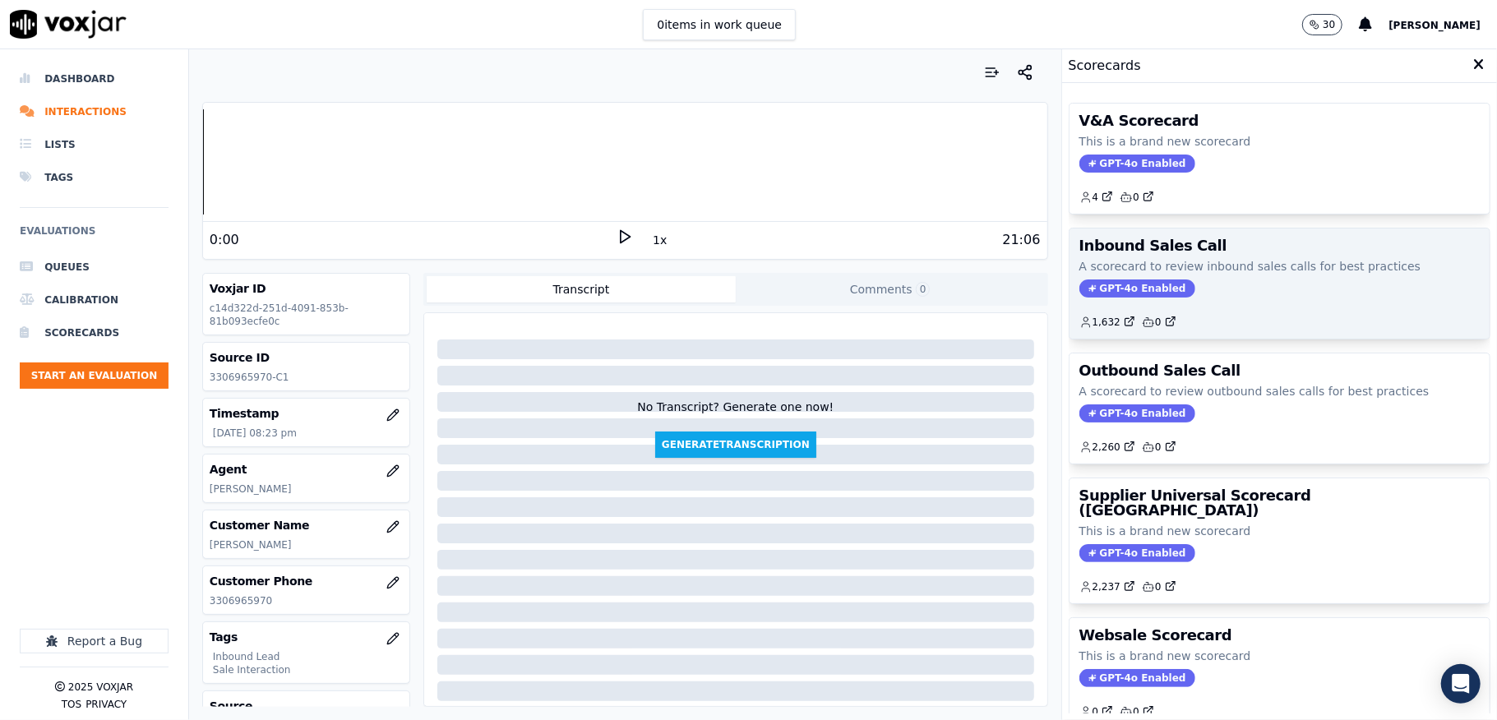
click at [1128, 284] on span "GPT-4o Enabled" at bounding box center [1138, 289] width 116 height 18
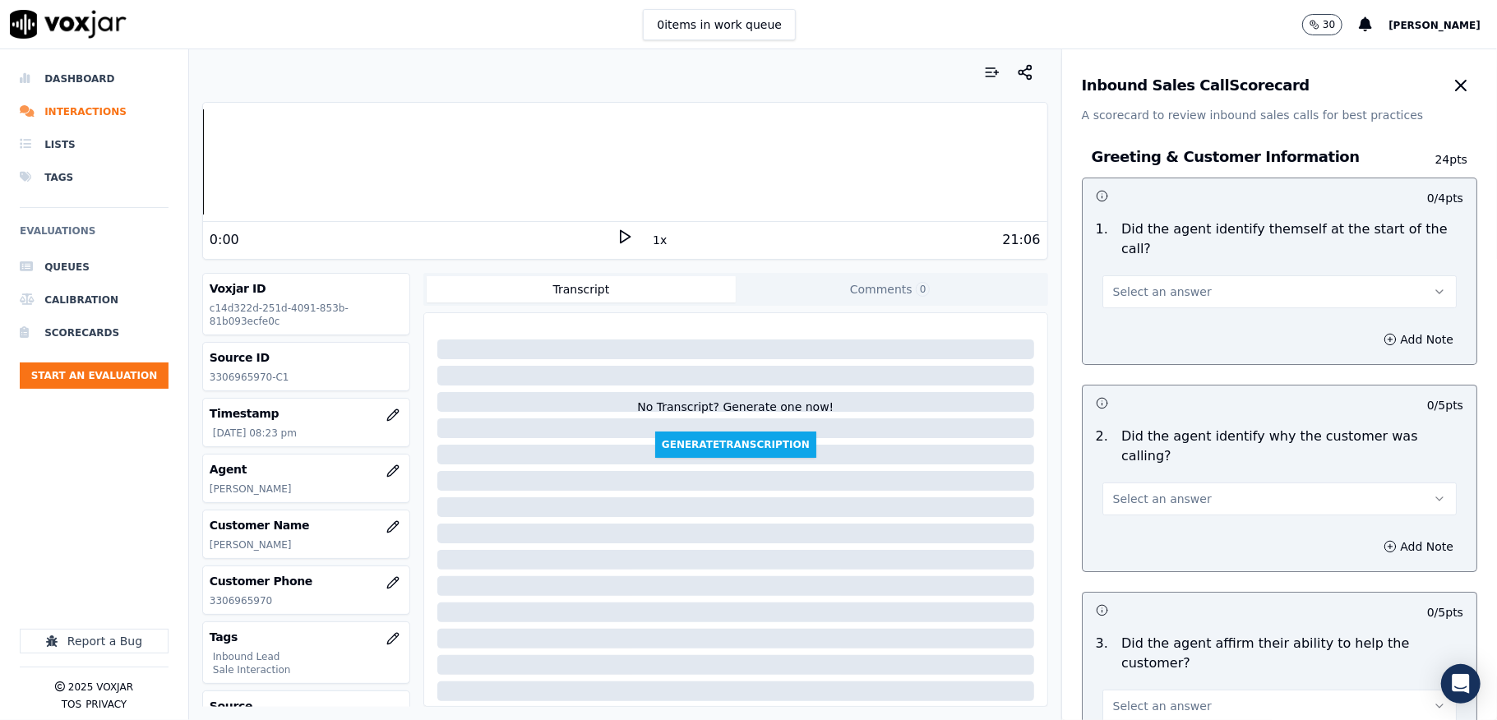
click at [1220, 274] on div "Select an answer" at bounding box center [1280, 290] width 354 height 36
click at [1186, 289] on button "Select an answer" at bounding box center [1280, 291] width 354 height 33
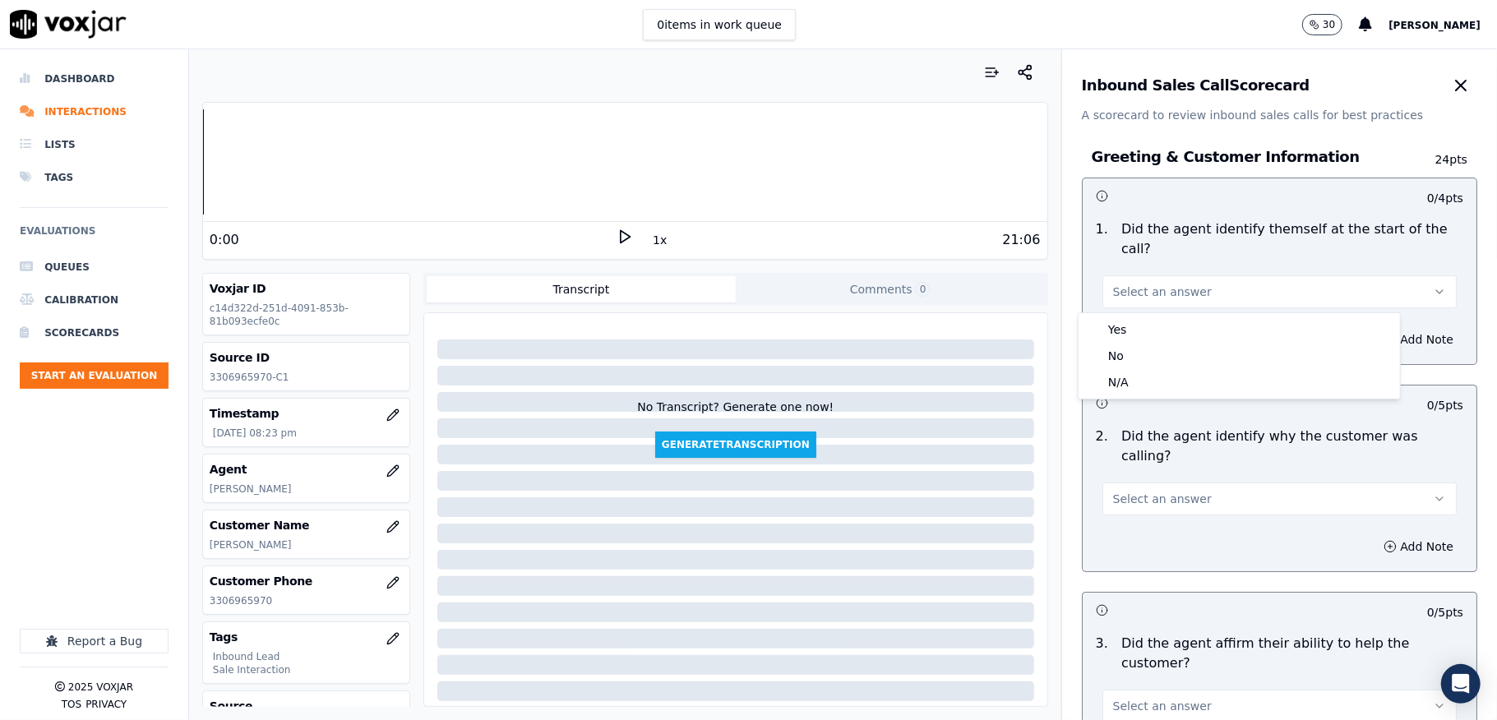
click at [1172, 326] on div "Yes" at bounding box center [1239, 330] width 315 height 26
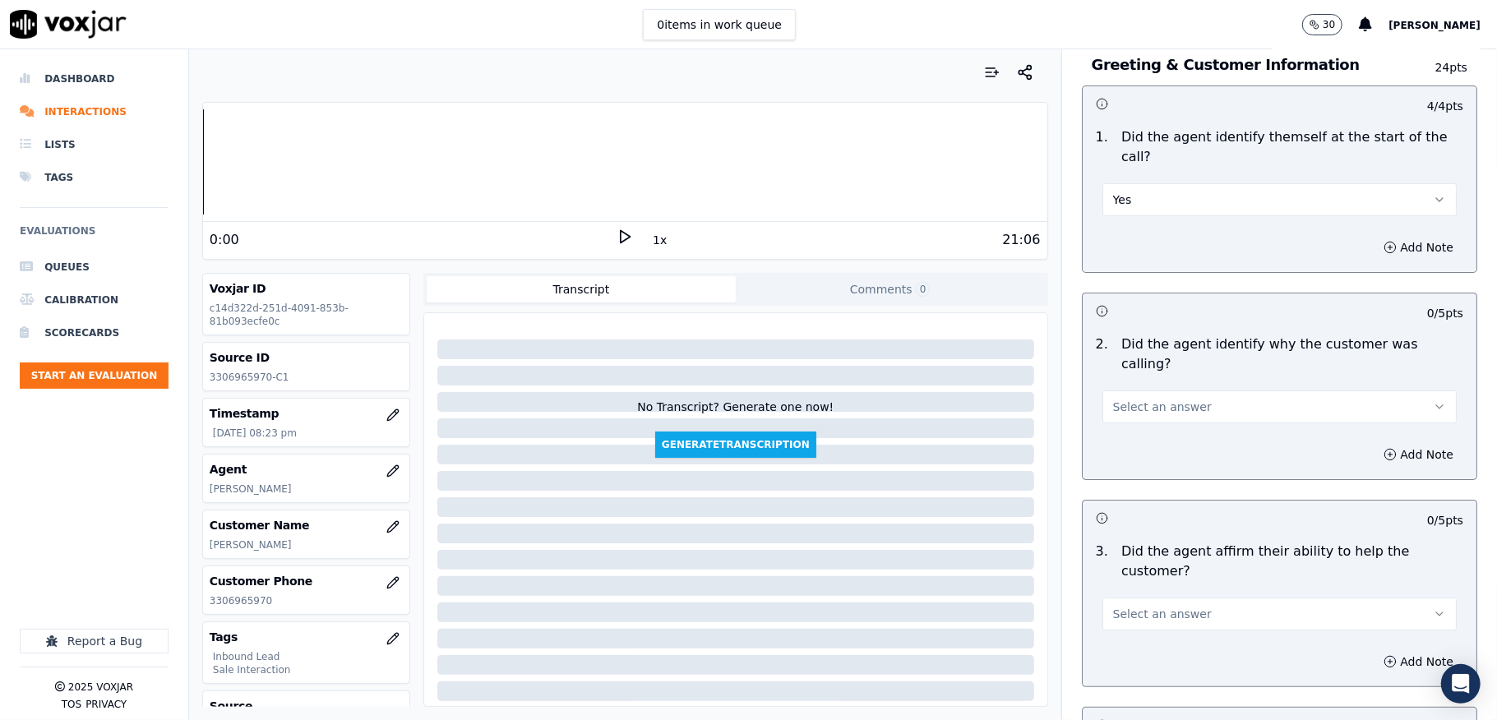
scroll to position [219, 0]
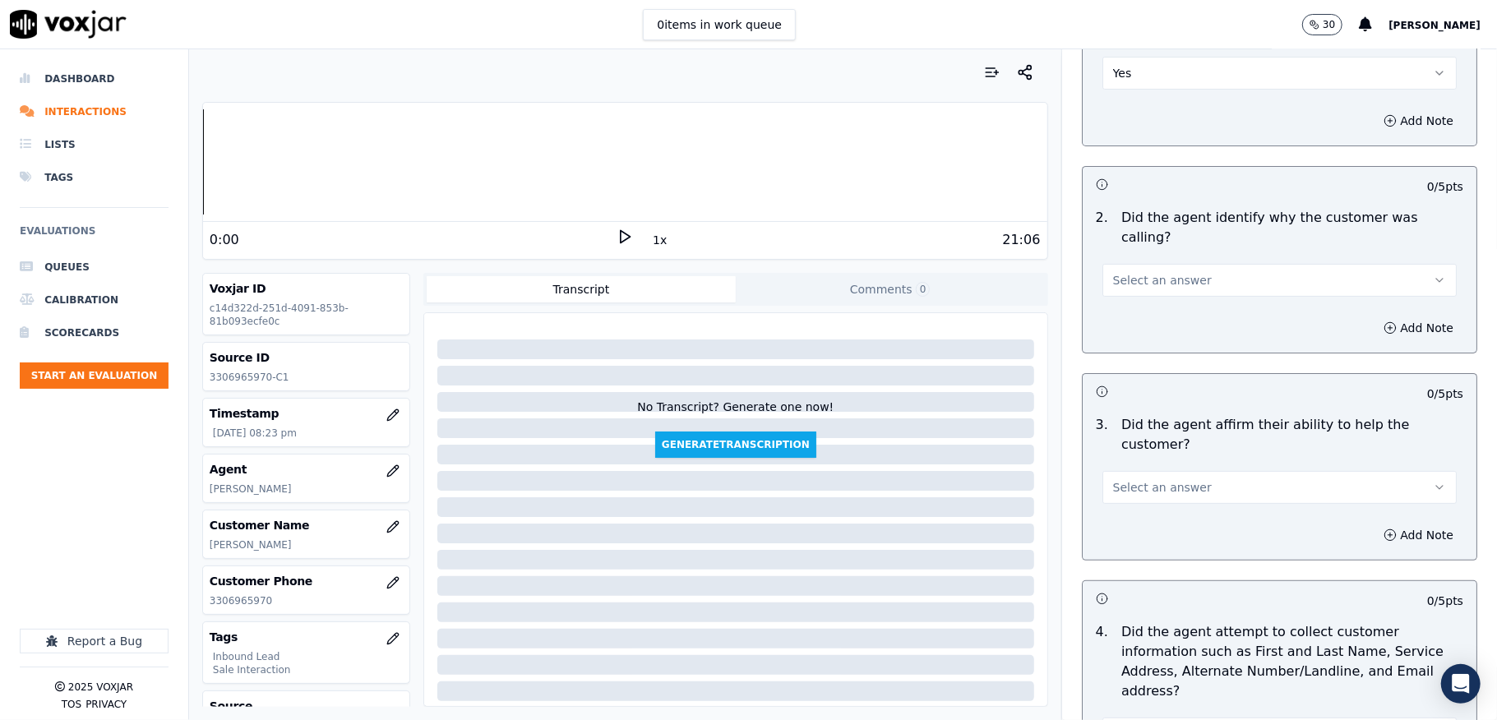
click at [1140, 272] on span "Select an answer" at bounding box center [1162, 280] width 99 height 16
click at [1128, 306] on div "Yes" at bounding box center [1239, 298] width 315 height 26
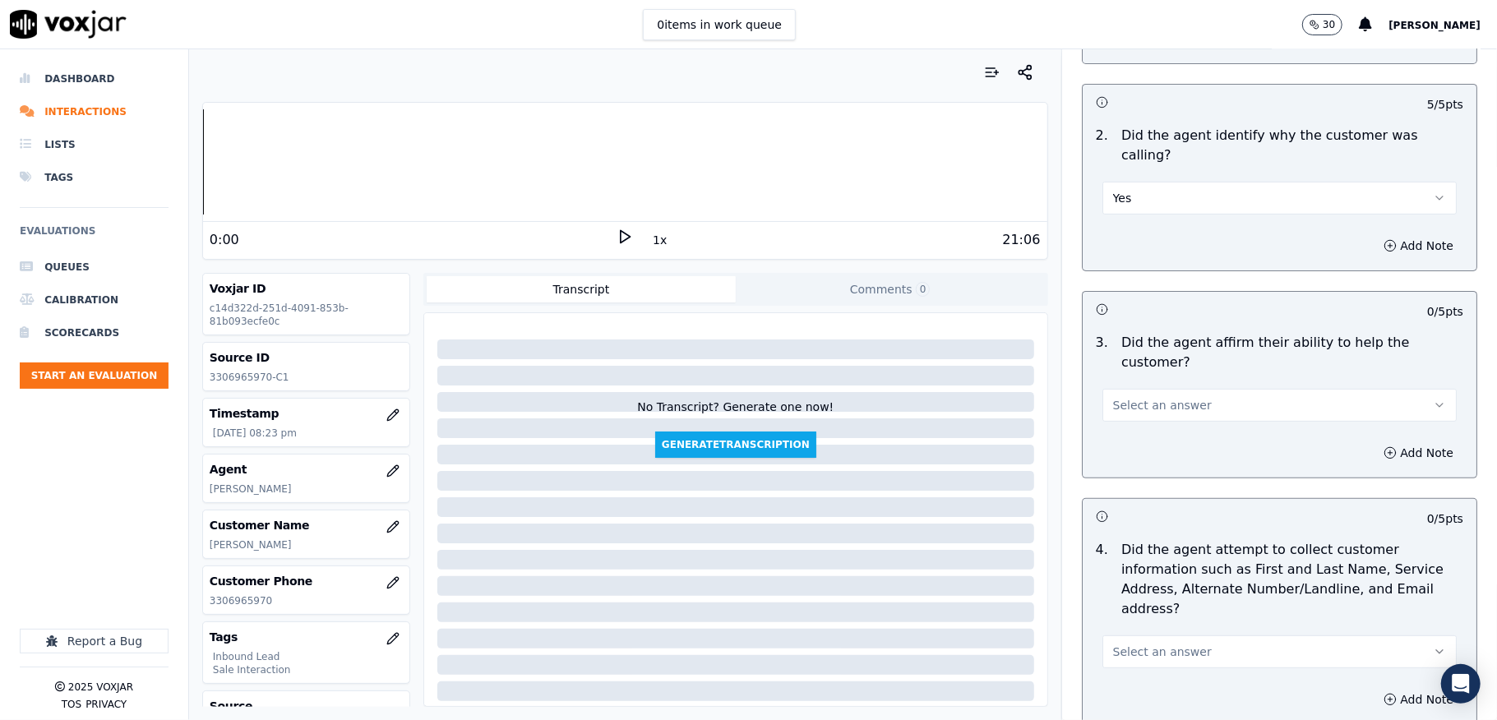
scroll to position [438, 0]
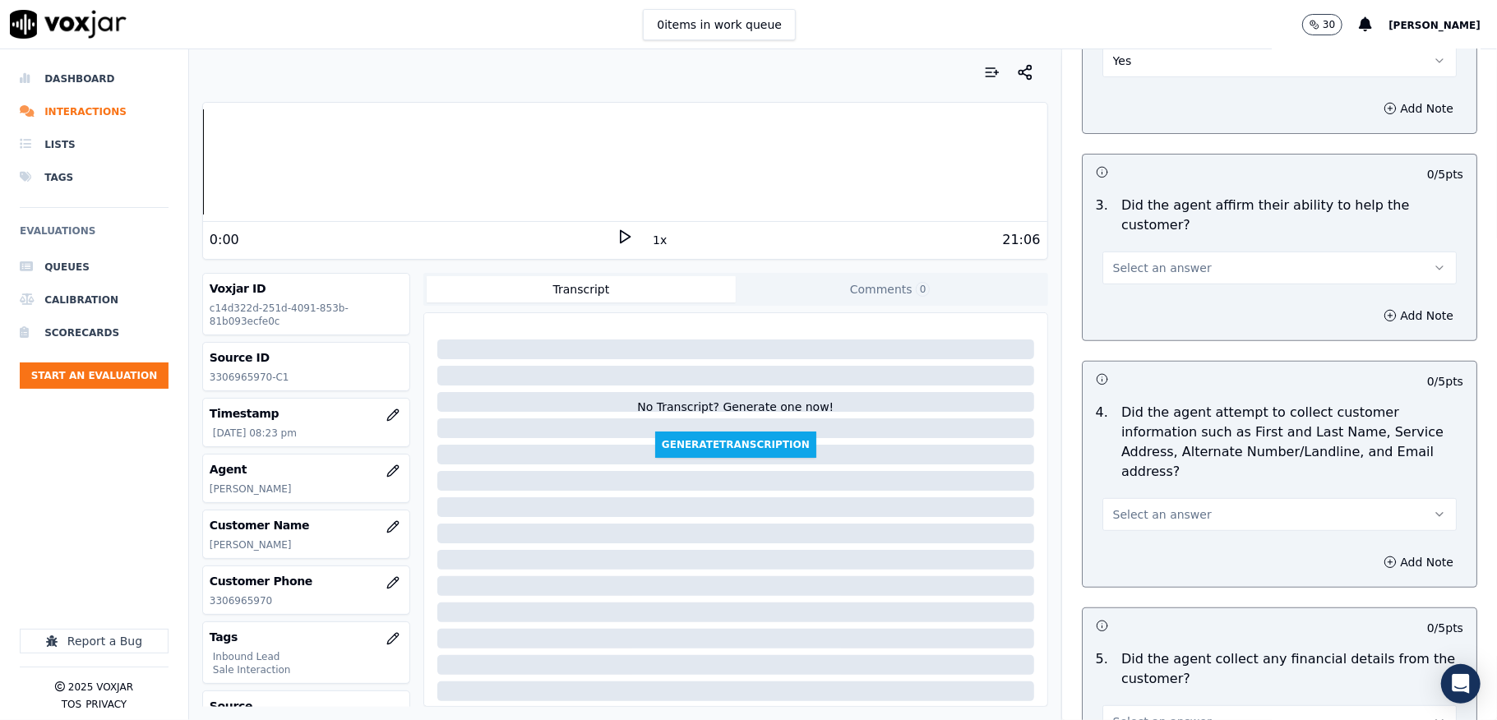
click at [1153, 260] on span "Select an answer" at bounding box center [1162, 268] width 99 height 16
click at [1136, 280] on div "Yes" at bounding box center [1239, 287] width 315 height 26
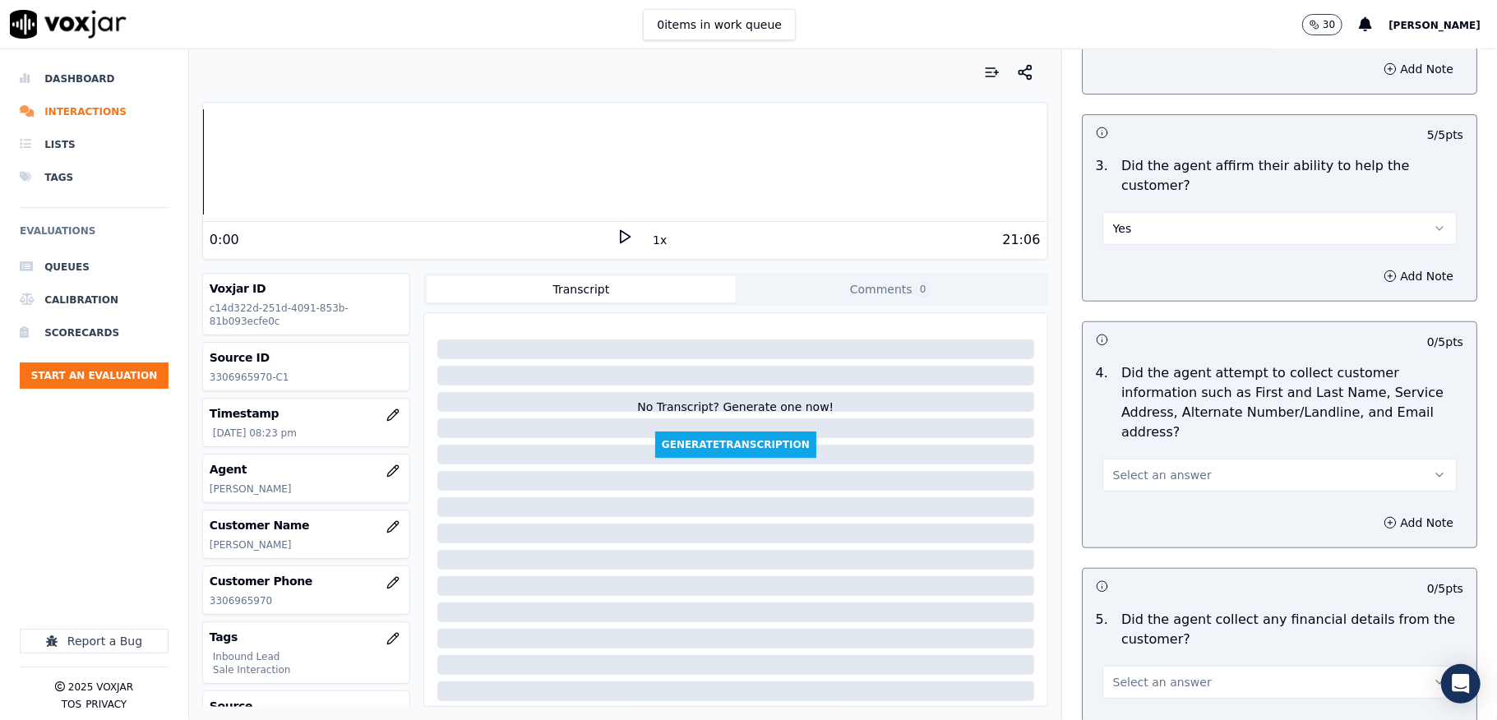
scroll to position [548, 0]
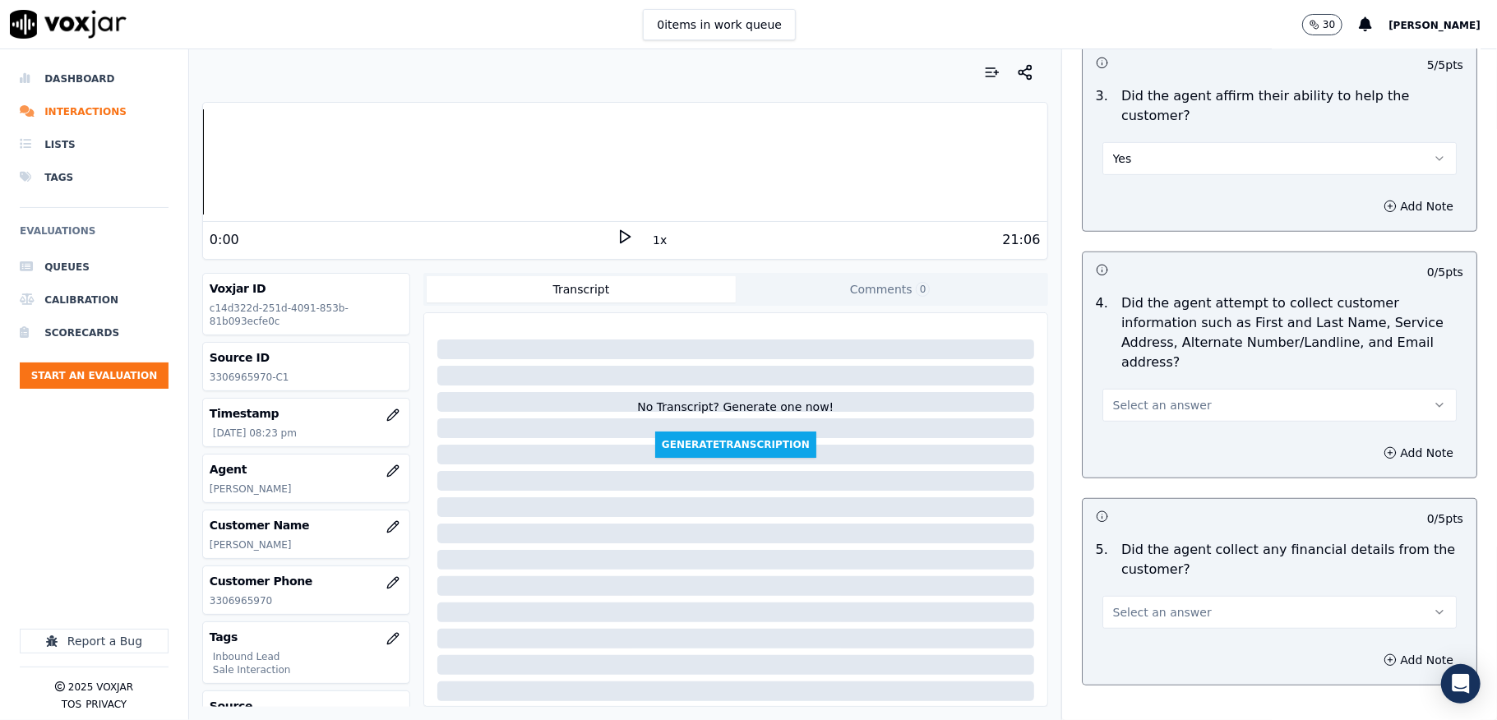
click at [1145, 397] on span "Select an answer" at bounding box center [1162, 405] width 99 height 16
click at [1122, 418] on div "Yes" at bounding box center [1239, 424] width 315 height 26
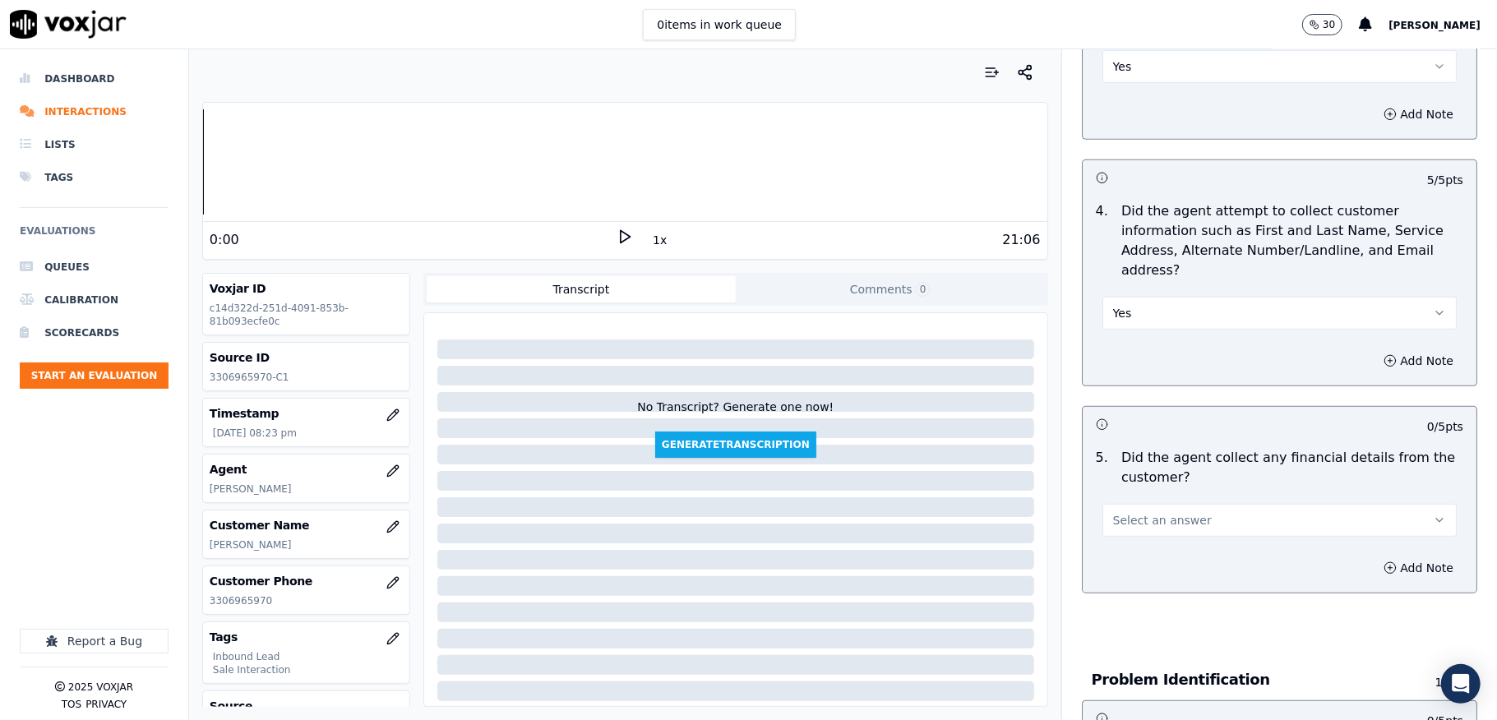
scroll to position [767, 0]
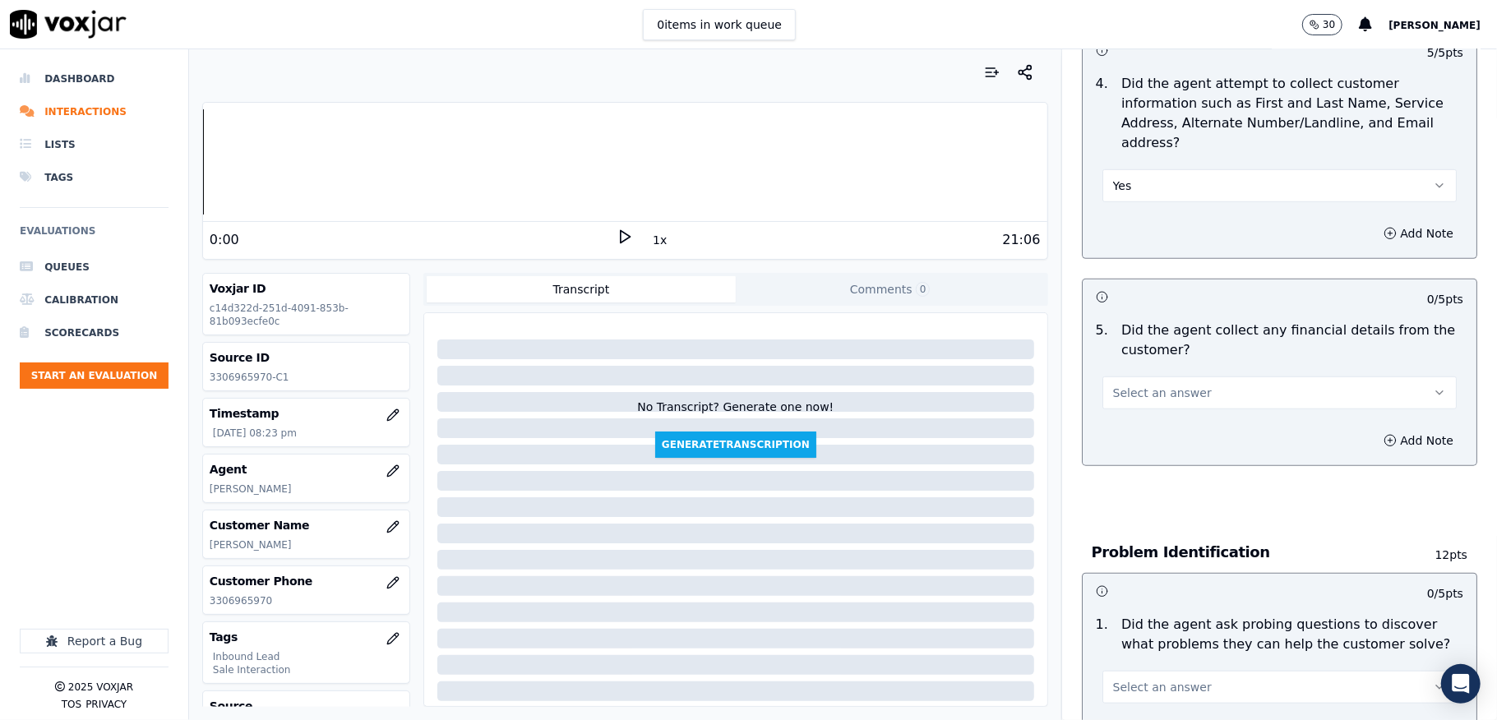
click at [1178, 377] on button "Select an answer" at bounding box center [1280, 393] width 354 height 33
click at [1130, 432] on div "No" at bounding box center [1239, 439] width 315 height 26
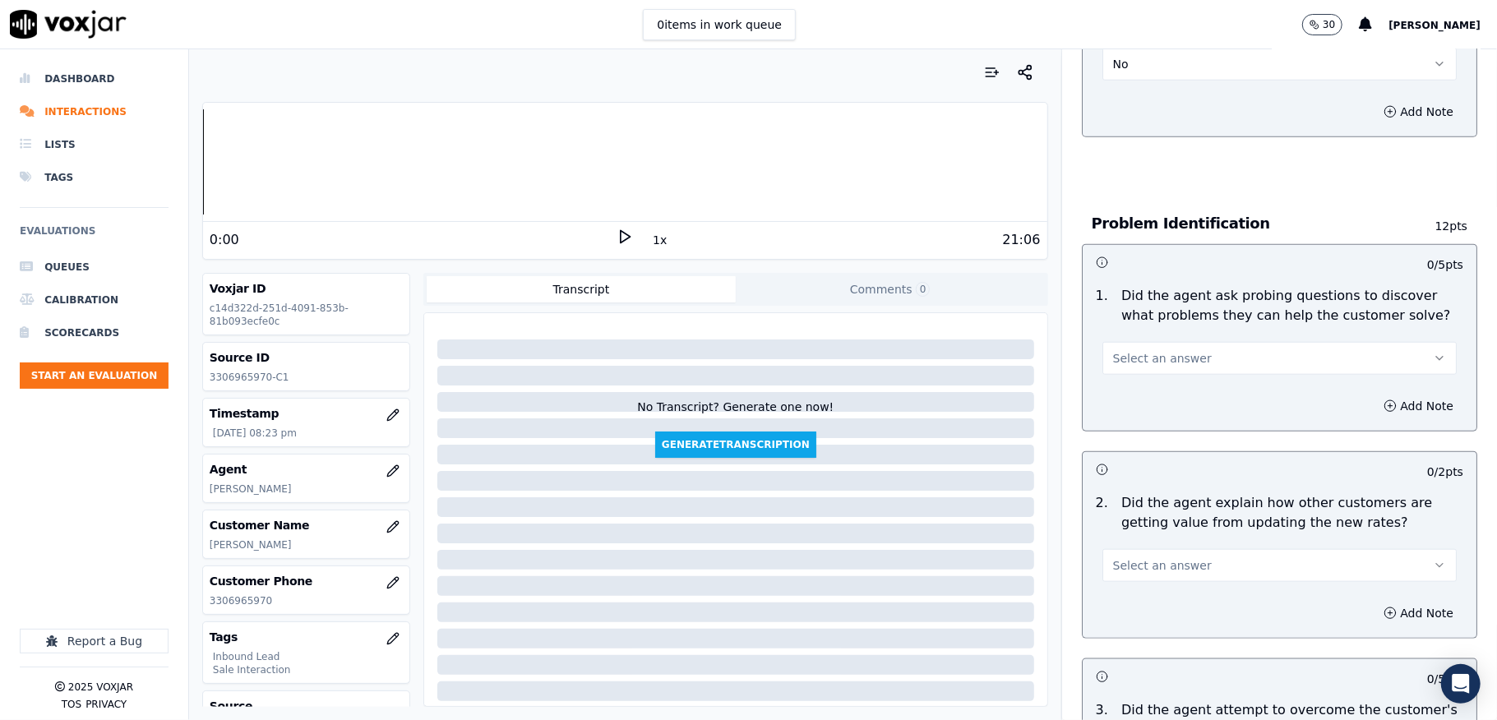
scroll to position [1205, 0]
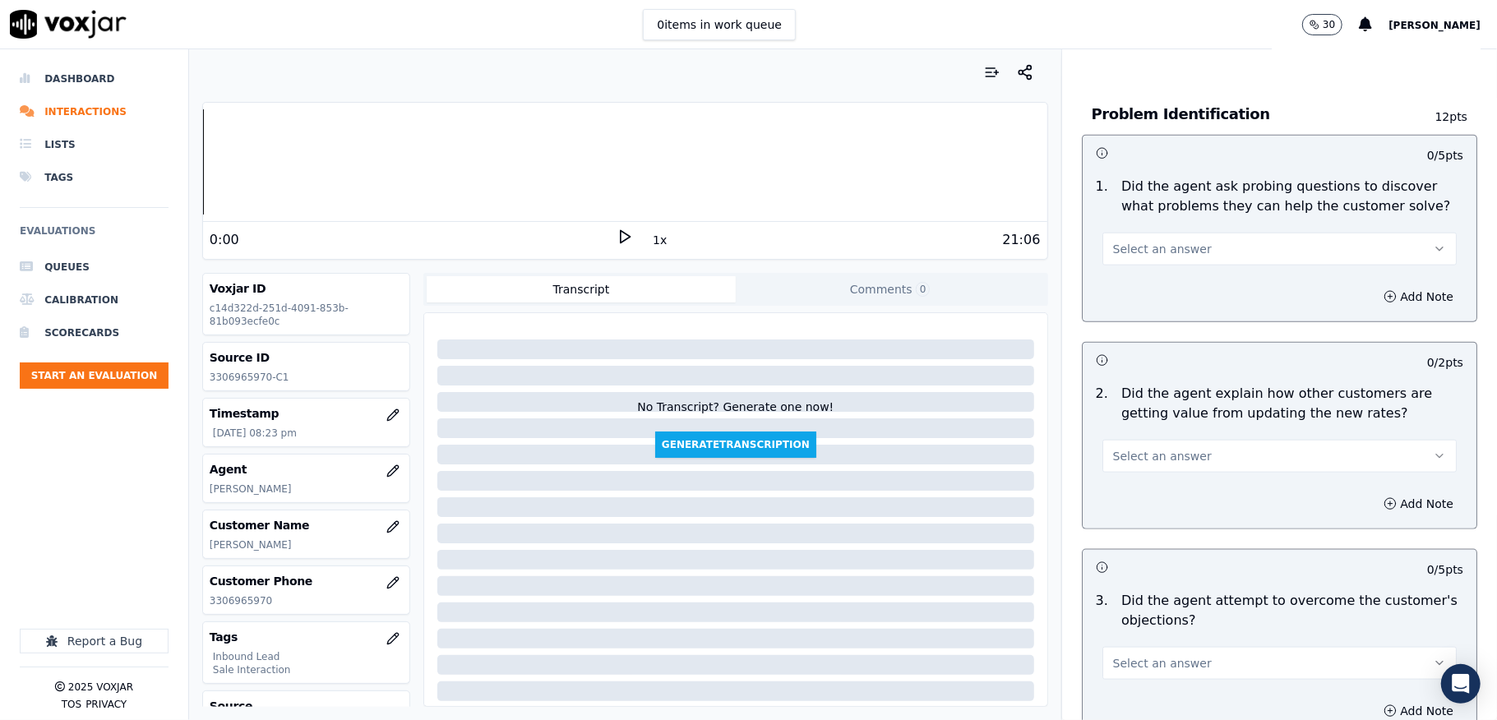
click at [1135, 233] on button "Select an answer" at bounding box center [1280, 249] width 354 height 33
click at [1128, 273] on div "Yes" at bounding box center [1239, 269] width 315 height 26
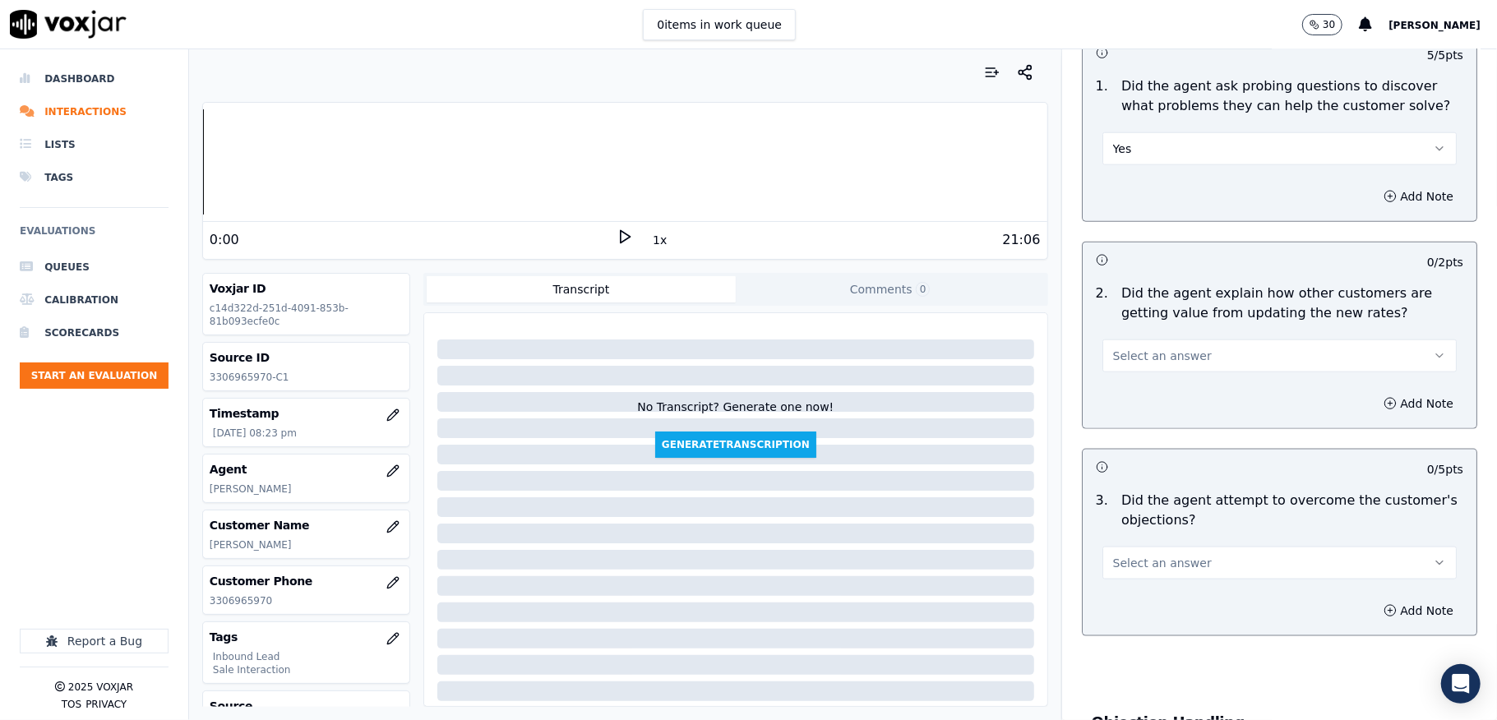
scroll to position [1425, 0]
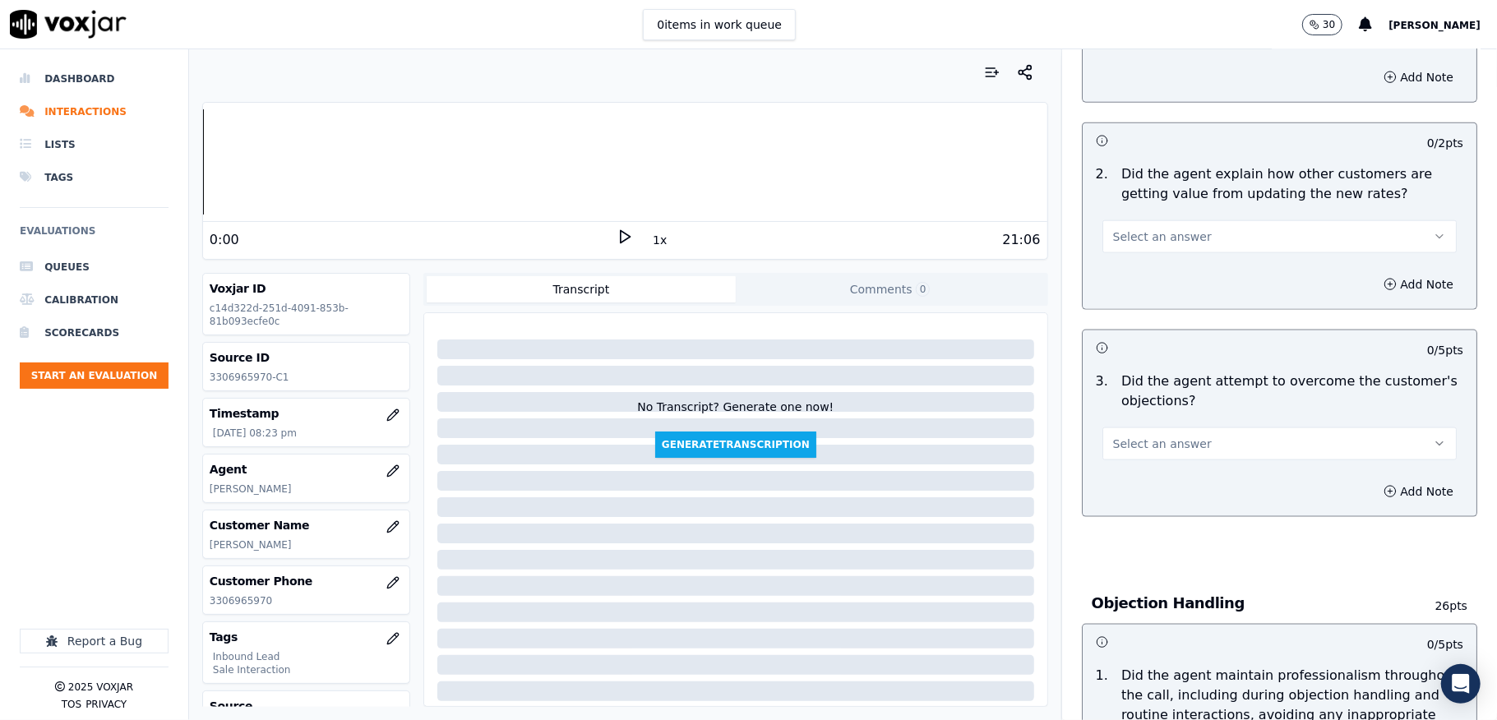
click at [1113, 229] on span "Select an answer" at bounding box center [1162, 237] width 99 height 16
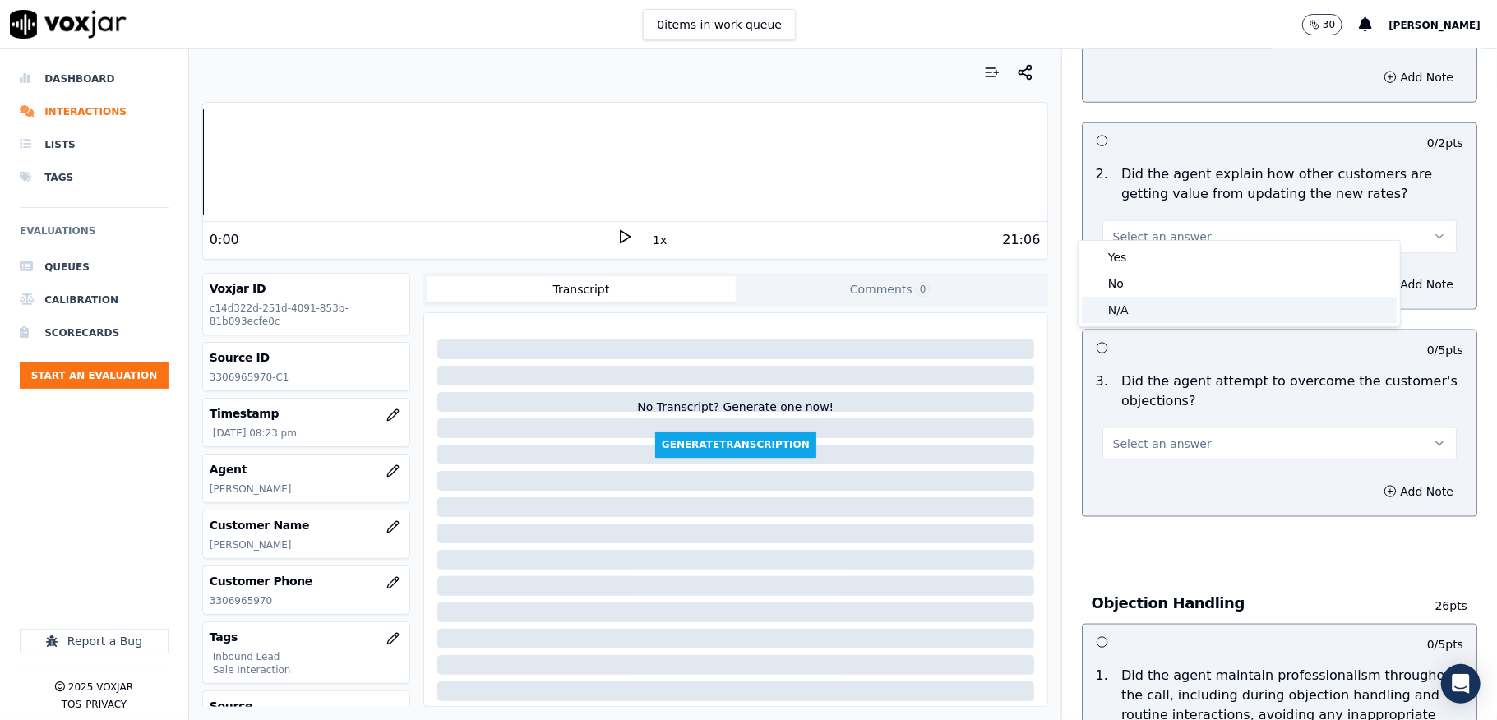
click at [1119, 307] on div "N/A" at bounding box center [1239, 310] width 315 height 26
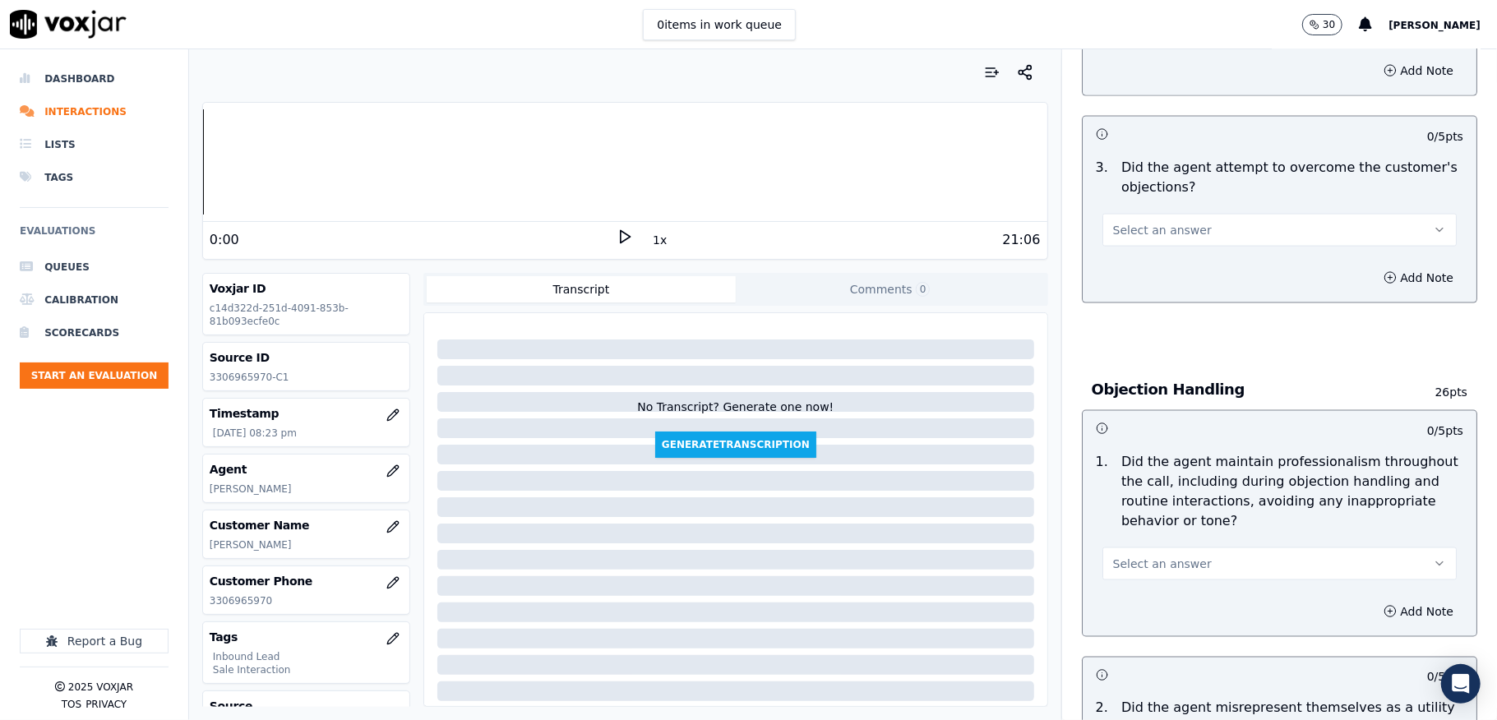
scroll to position [1644, 0]
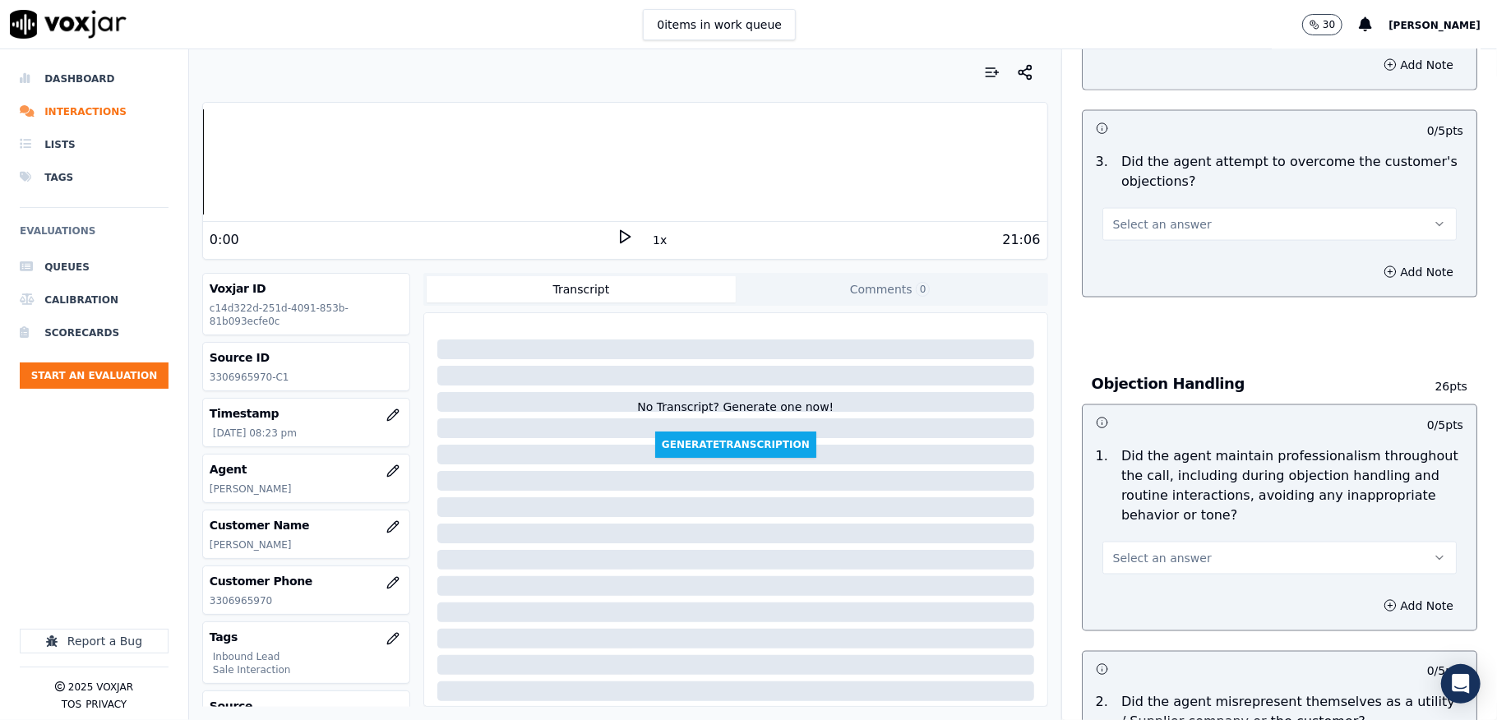
click at [1168, 208] on button "Select an answer" at bounding box center [1280, 224] width 354 height 33
click at [1130, 248] on div "Yes" at bounding box center [1239, 246] width 315 height 26
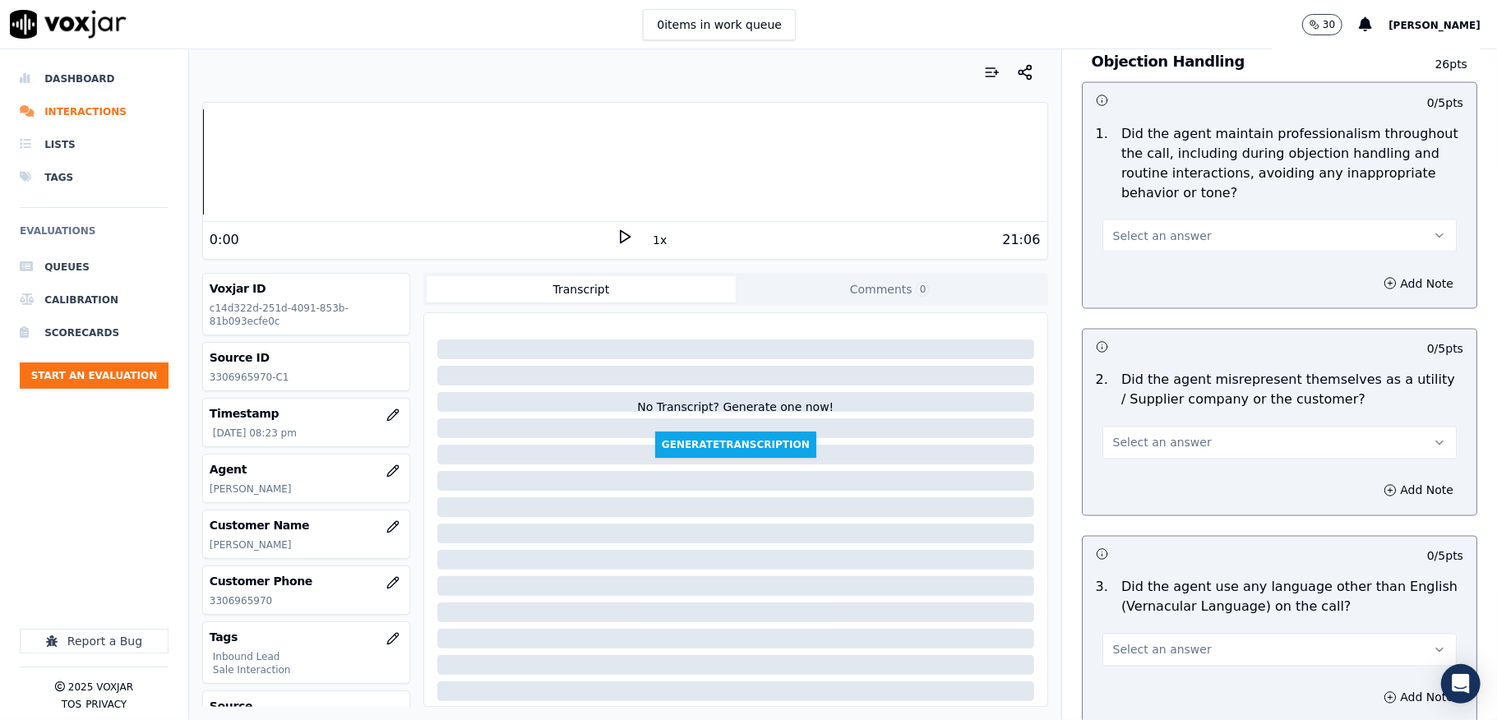
scroll to position [1973, 0]
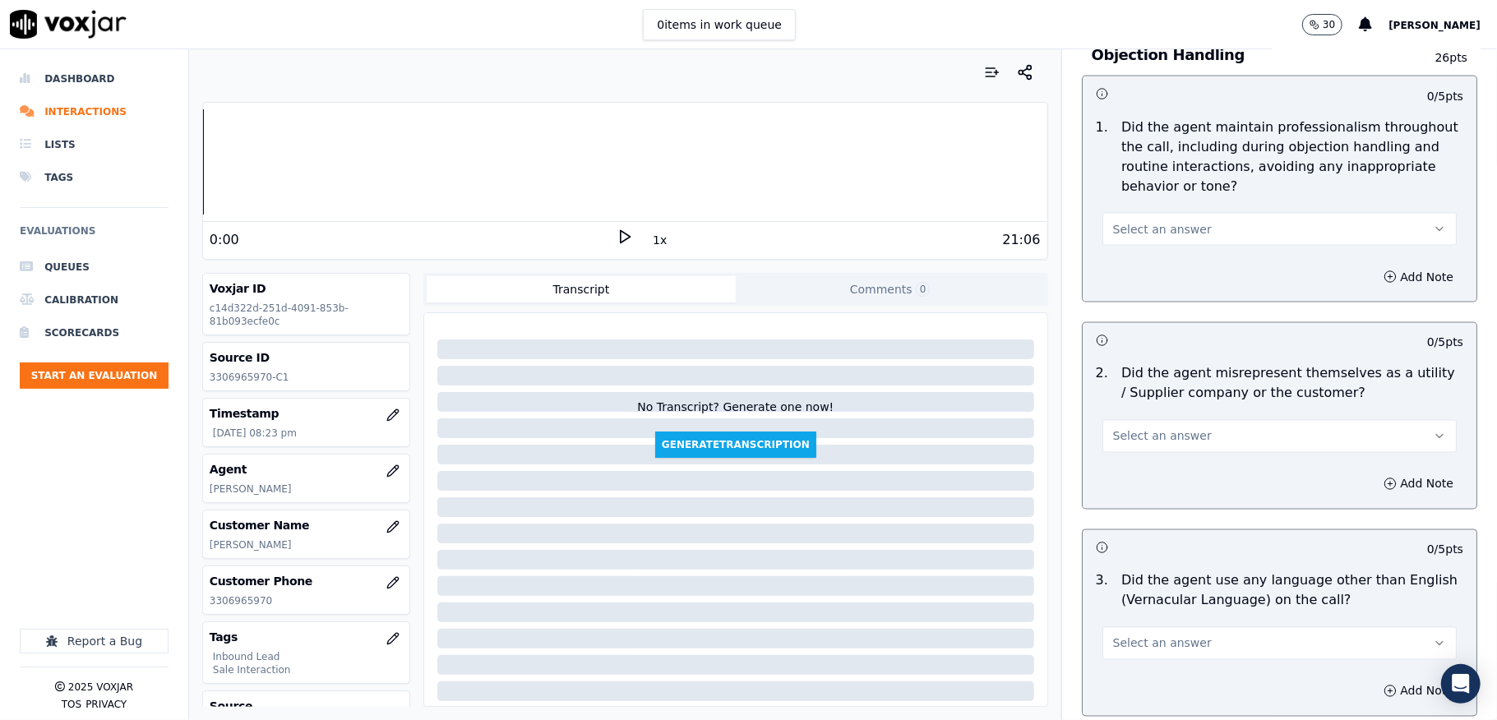
click at [1146, 221] on span "Select an answer" at bounding box center [1162, 229] width 99 height 16
click at [1126, 274] on div "No" at bounding box center [1239, 278] width 315 height 26
click at [1119, 213] on button "No" at bounding box center [1280, 229] width 354 height 33
click at [1115, 251] on div "Yes" at bounding box center [1239, 251] width 315 height 26
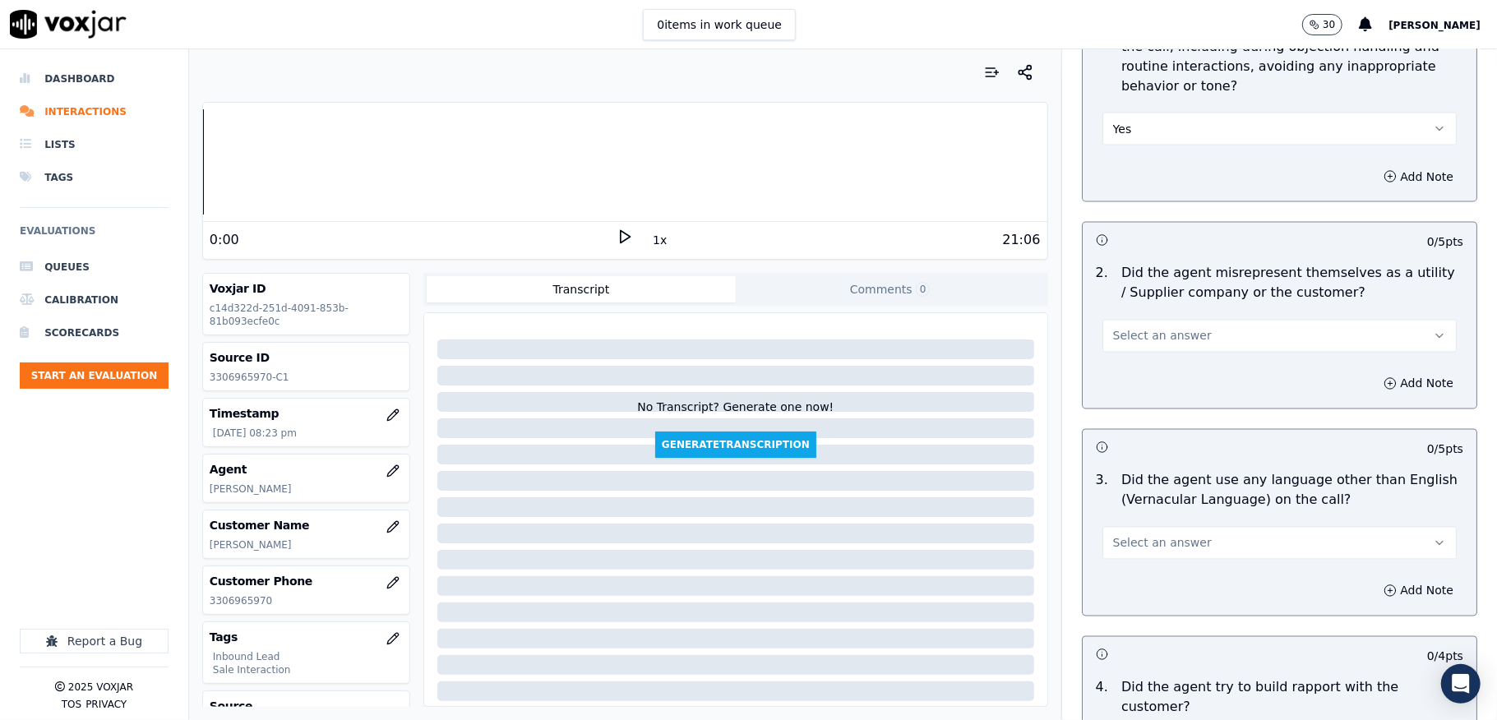
scroll to position [2192, 0]
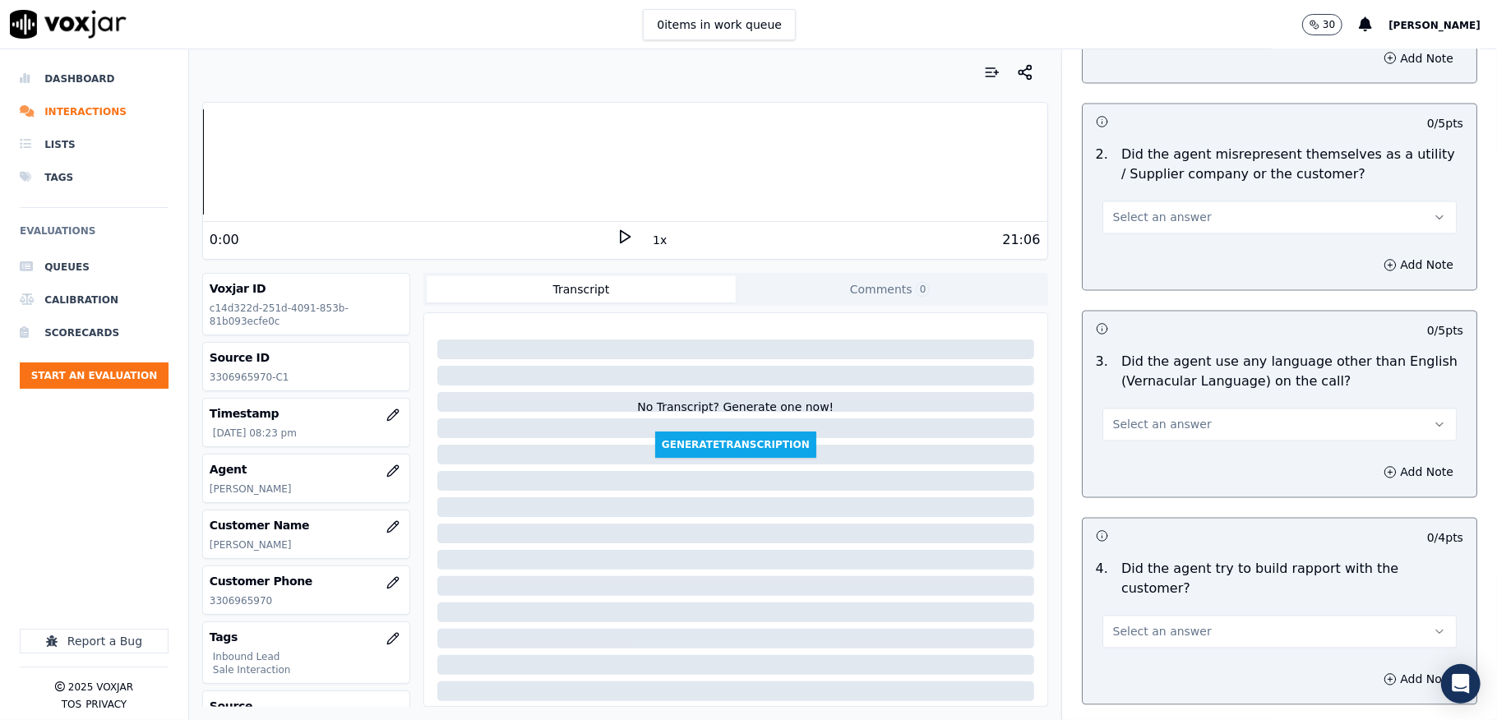
click at [1140, 201] on button "Select an answer" at bounding box center [1280, 217] width 354 height 33
click at [1125, 261] on div "No" at bounding box center [1239, 266] width 315 height 26
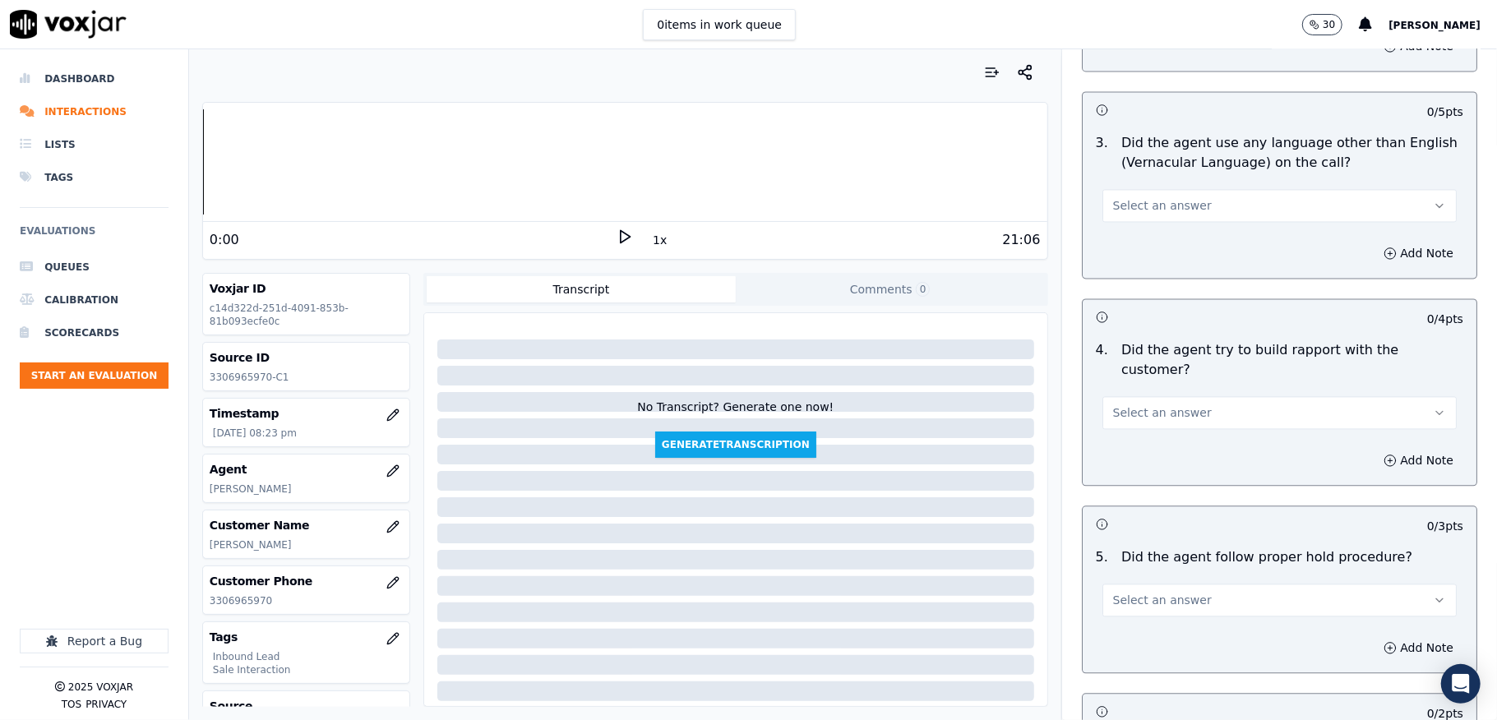
click at [1153, 197] on span "Select an answer" at bounding box center [1162, 205] width 99 height 16
click at [1138, 245] on div "No" at bounding box center [1239, 255] width 315 height 26
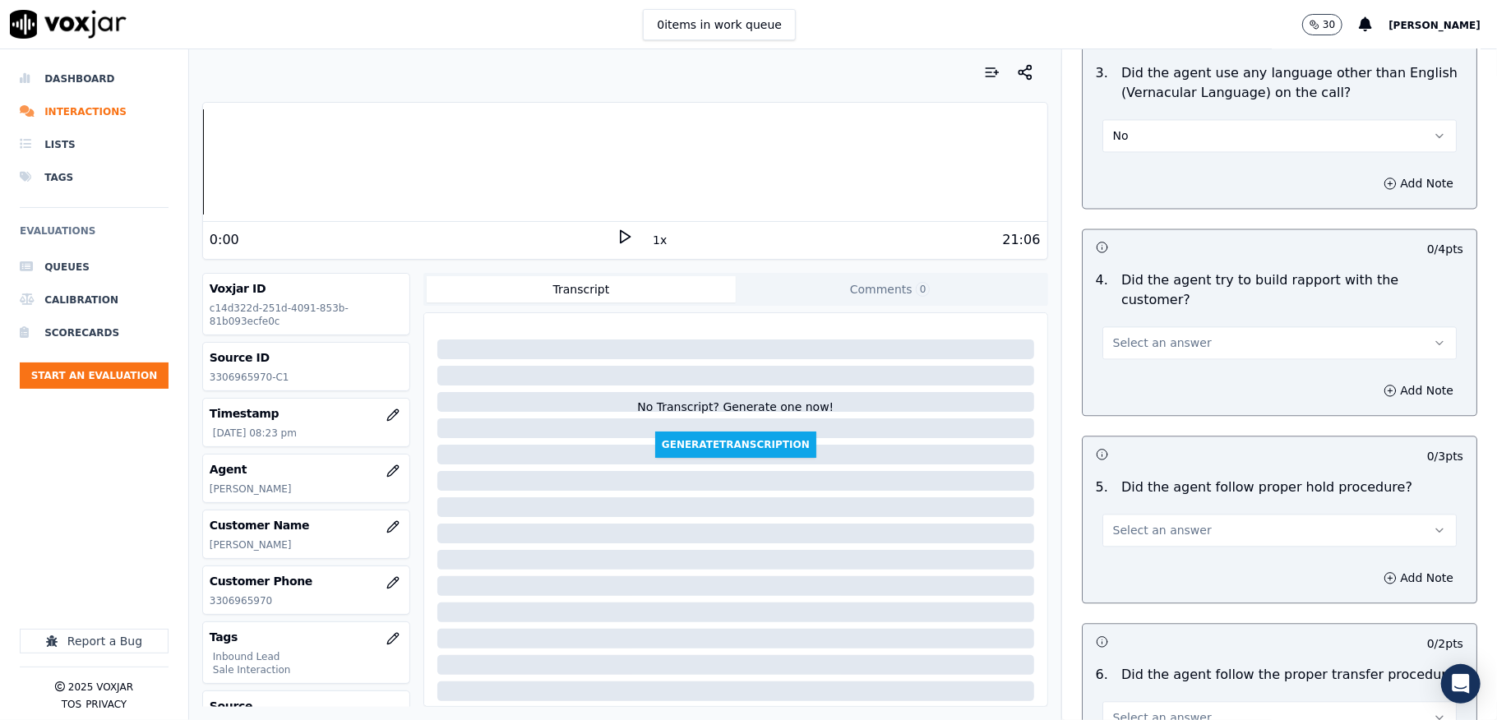
scroll to position [2521, 0]
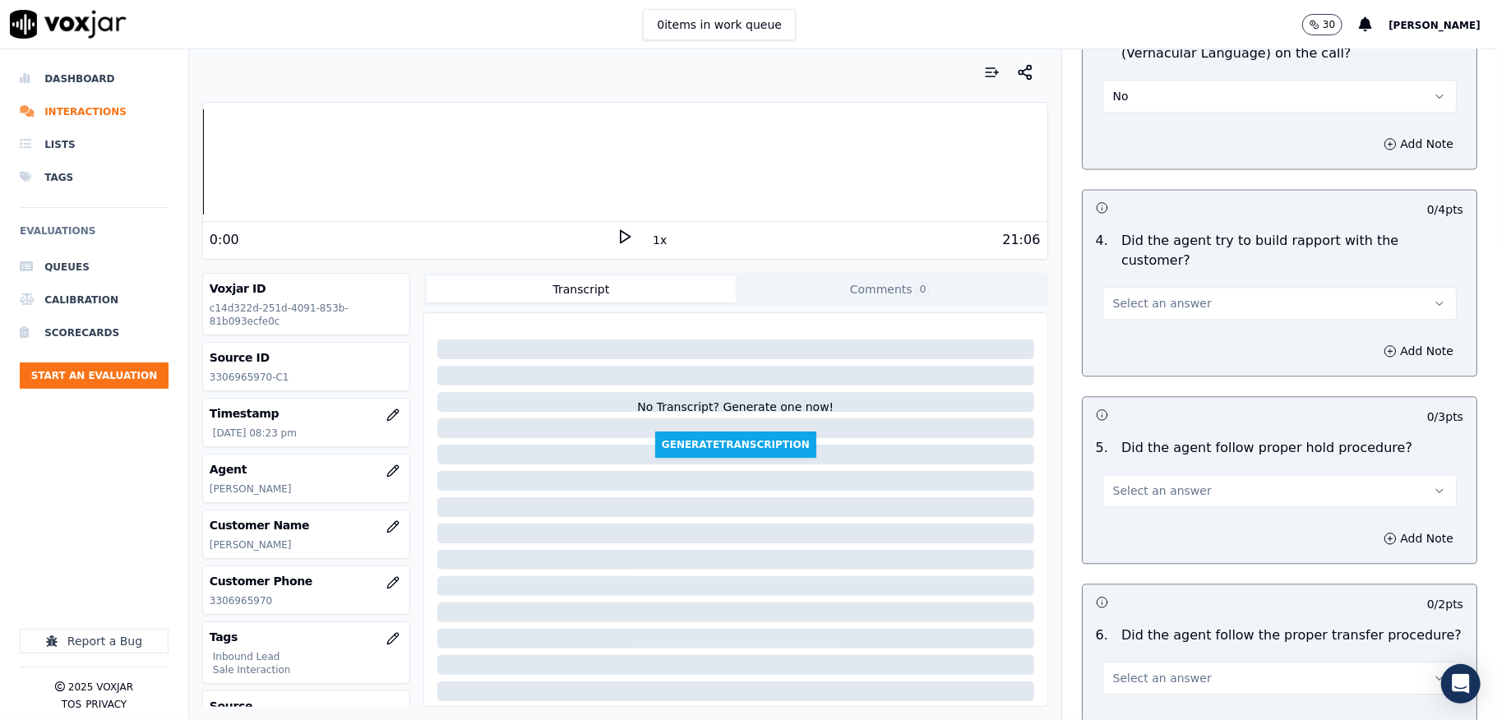
click at [1140, 287] on button "Select an answer" at bounding box center [1280, 303] width 354 height 33
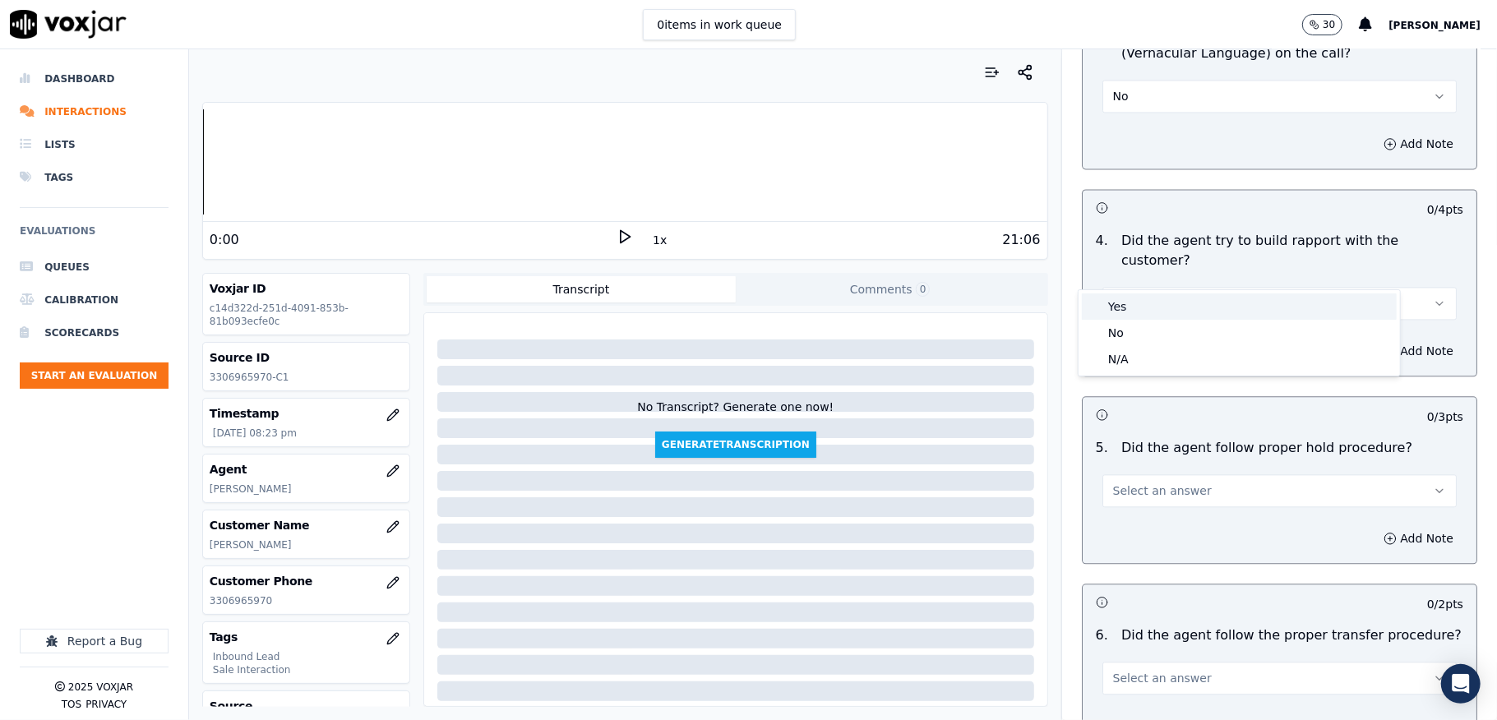
click at [1133, 303] on div "Yes" at bounding box center [1239, 307] width 315 height 26
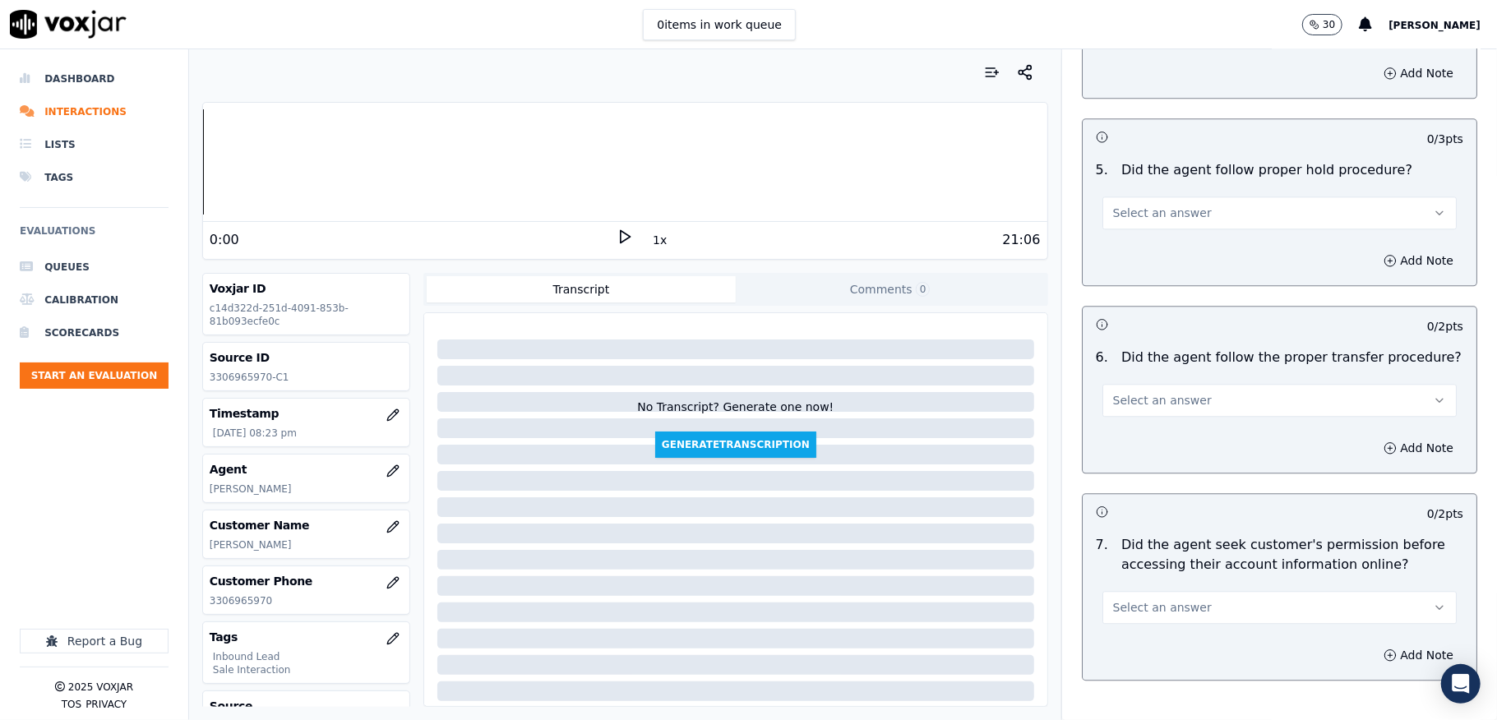
scroll to position [2850, 0]
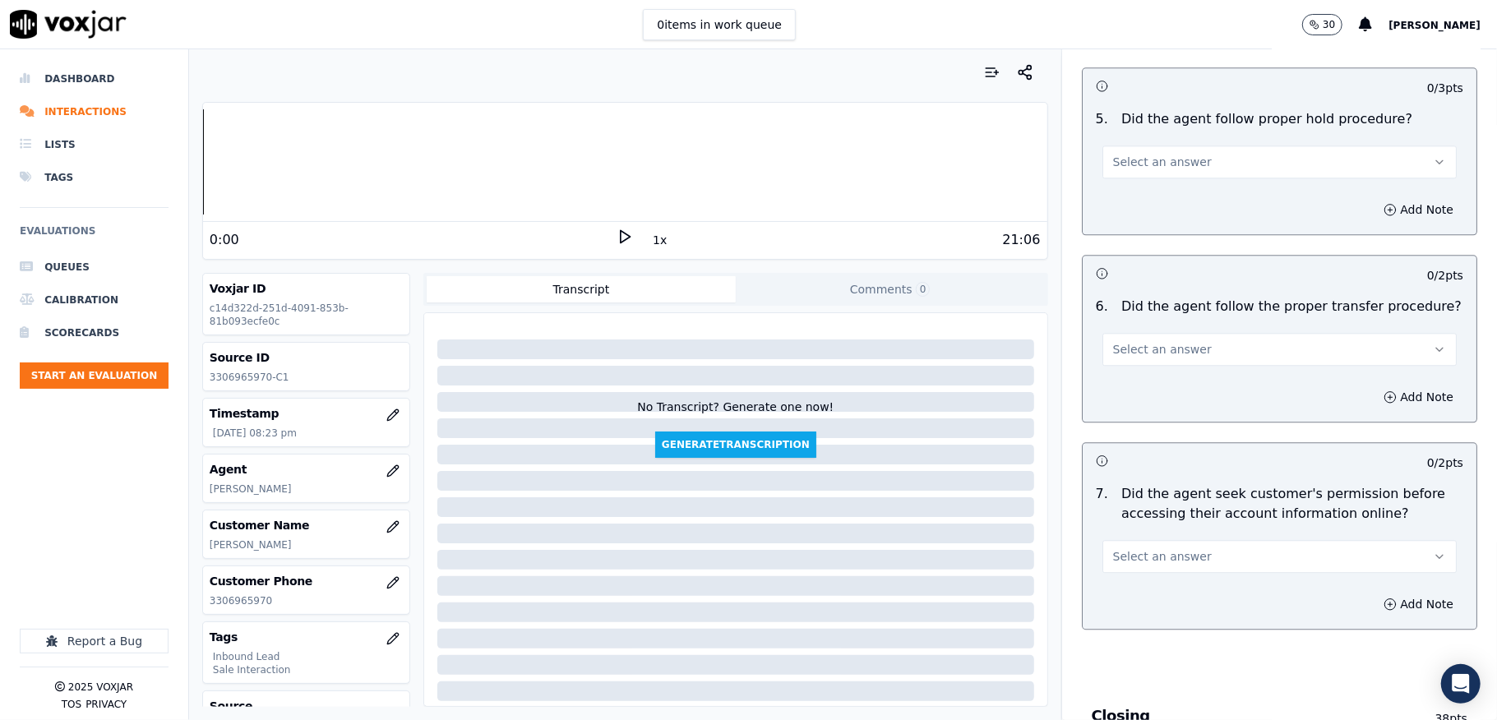
click at [1164, 154] on span "Select an answer" at bounding box center [1162, 162] width 99 height 16
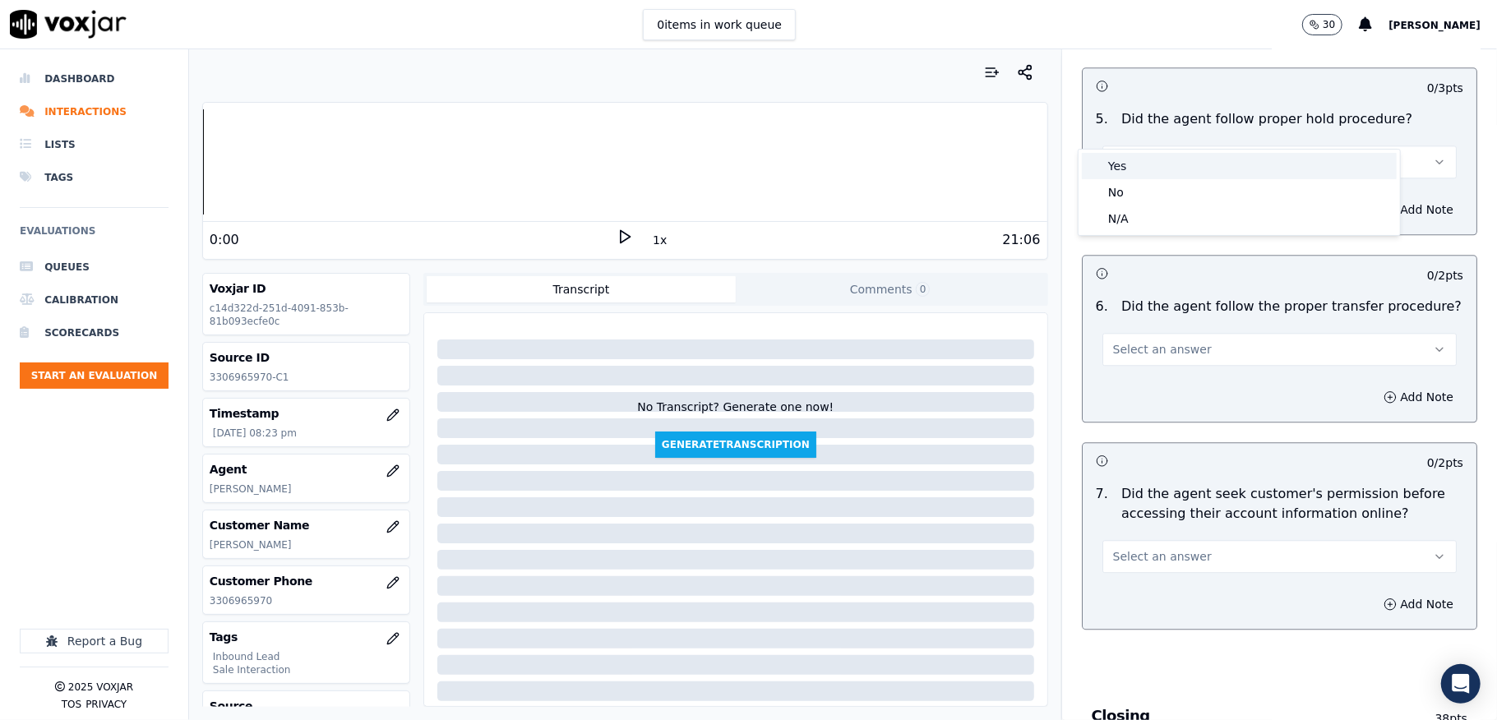
click at [1158, 156] on div "Yes" at bounding box center [1239, 166] width 315 height 26
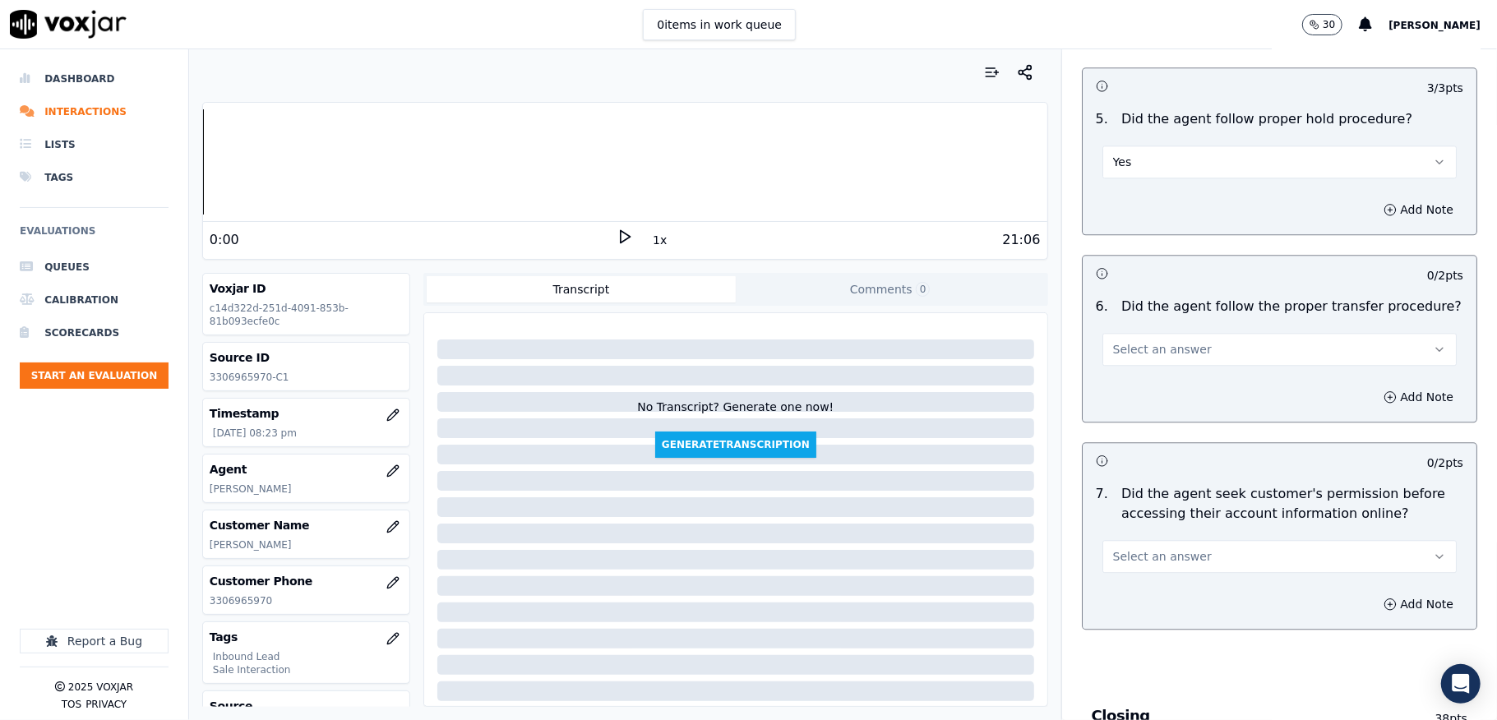
click at [1149, 341] on span "Select an answer" at bounding box center [1162, 349] width 99 height 16
click at [1130, 379] on div "No" at bounding box center [1239, 381] width 315 height 26
click at [1122, 337] on div "6 . Did the agent follow the proper transfer procedure? No" at bounding box center [1280, 331] width 394 height 82
click at [1126, 333] on button "No" at bounding box center [1280, 349] width 354 height 33
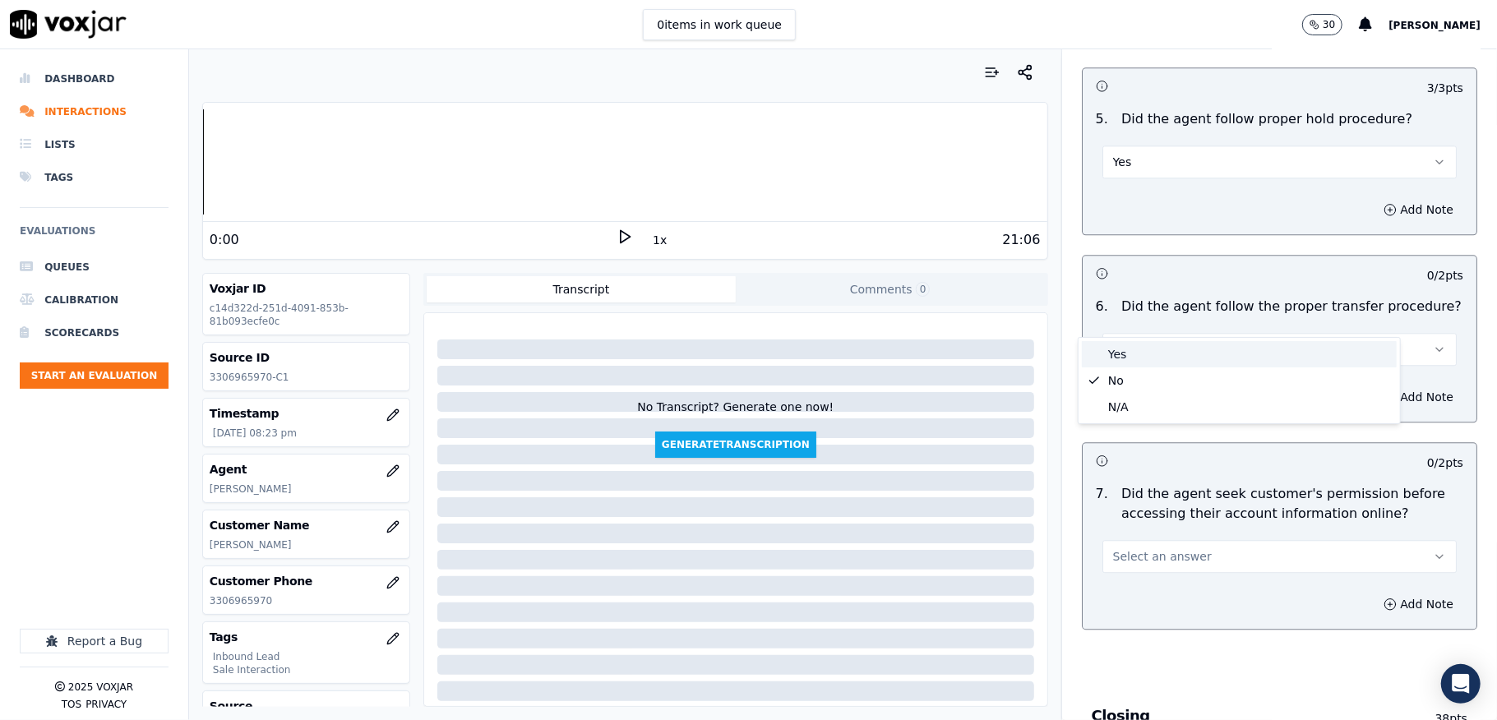
click at [1135, 345] on div "Yes" at bounding box center [1239, 354] width 315 height 26
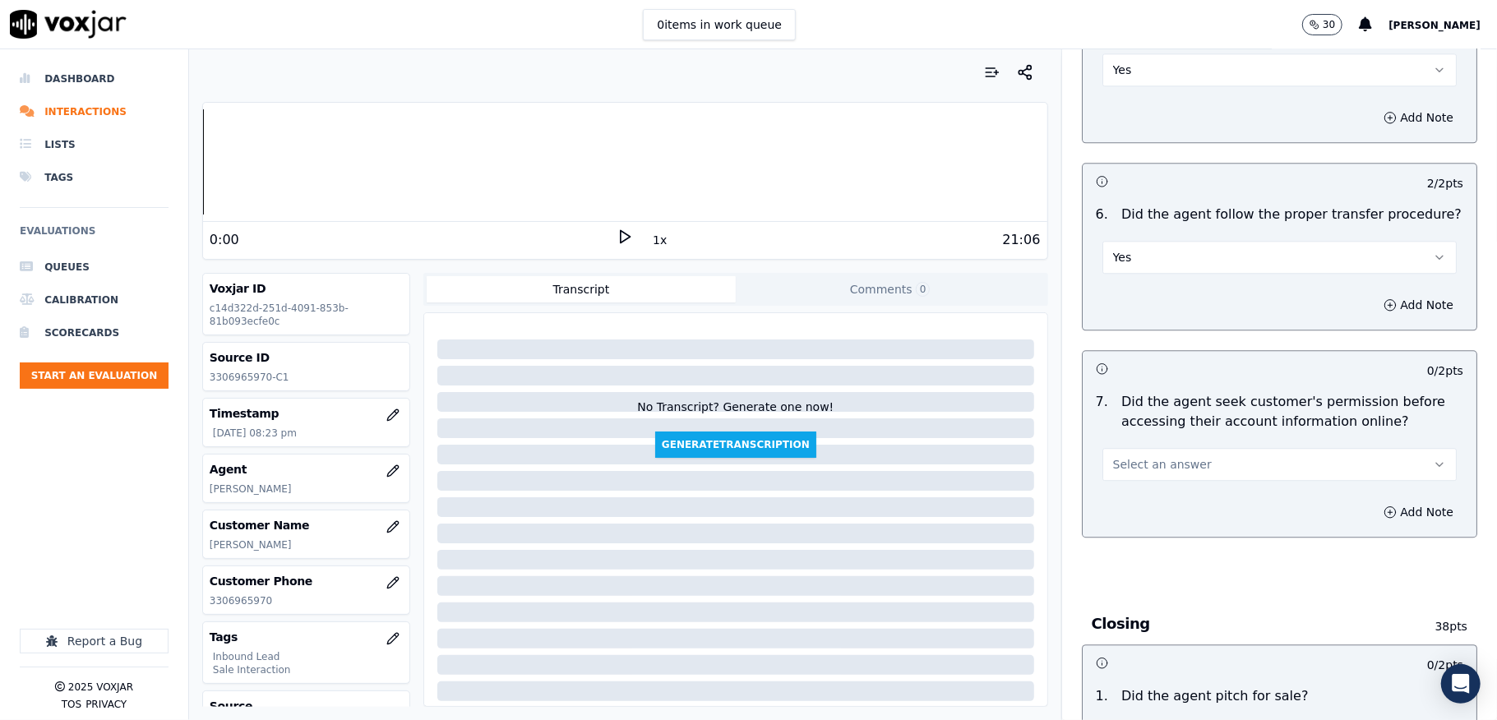
scroll to position [3069, 0]
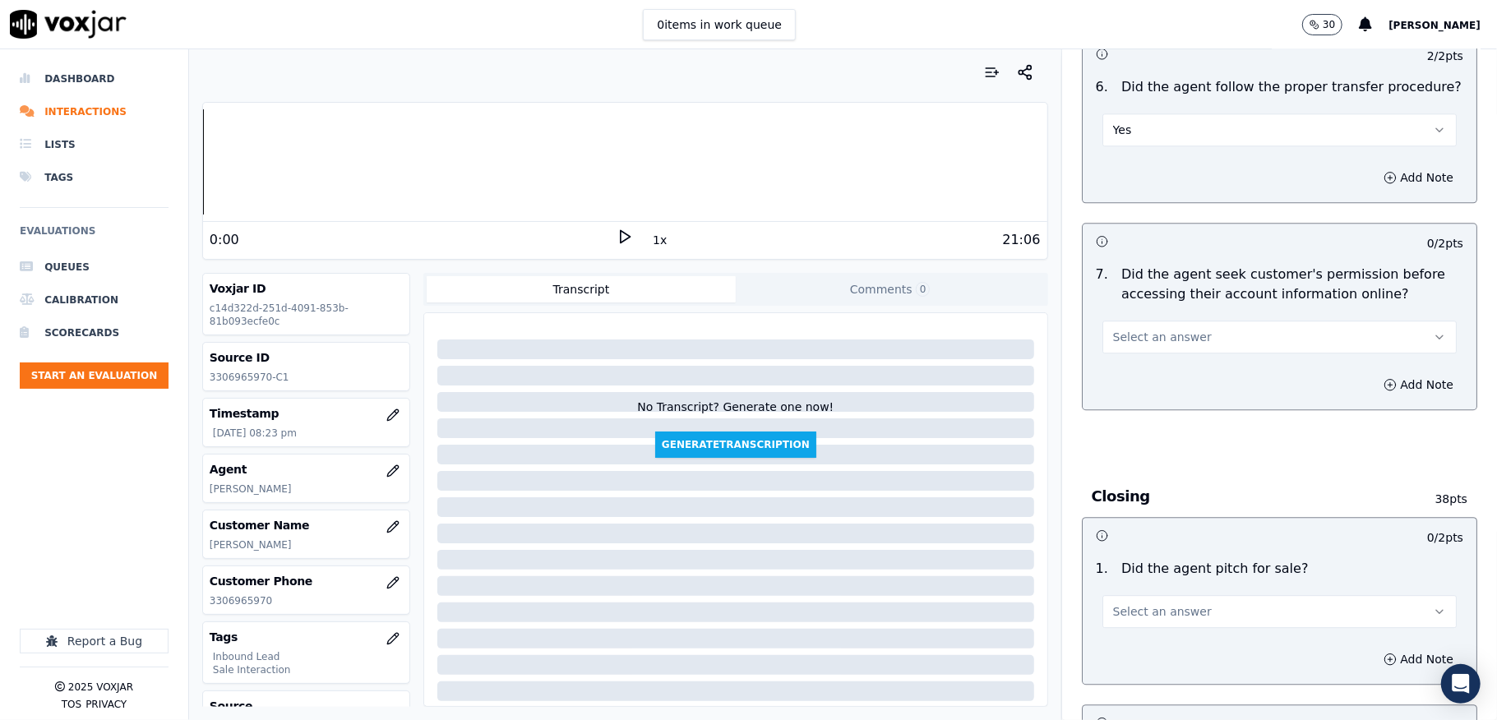
click at [1148, 329] on span "Select an answer" at bounding box center [1162, 337] width 99 height 16
click at [1123, 368] on div "No" at bounding box center [1239, 369] width 315 height 26
click at [1374, 373] on button "Add Note" at bounding box center [1419, 384] width 90 height 23
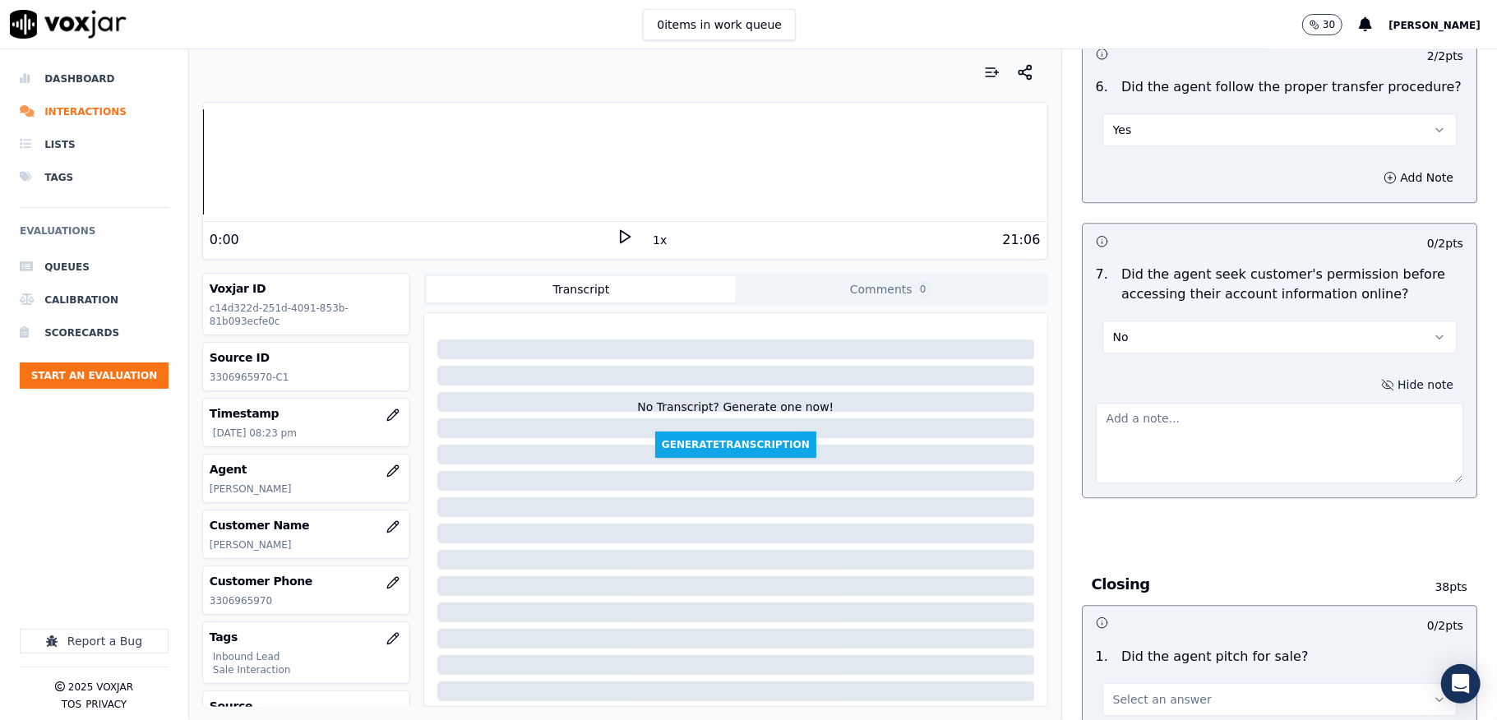
click at [1271, 403] on textarea at bounding box center [1280, 443] width 368 height 81
paste textarea "@11:09 [PERSON_NAME] informed - the balance that you have is $1,03.57. <> The a…"
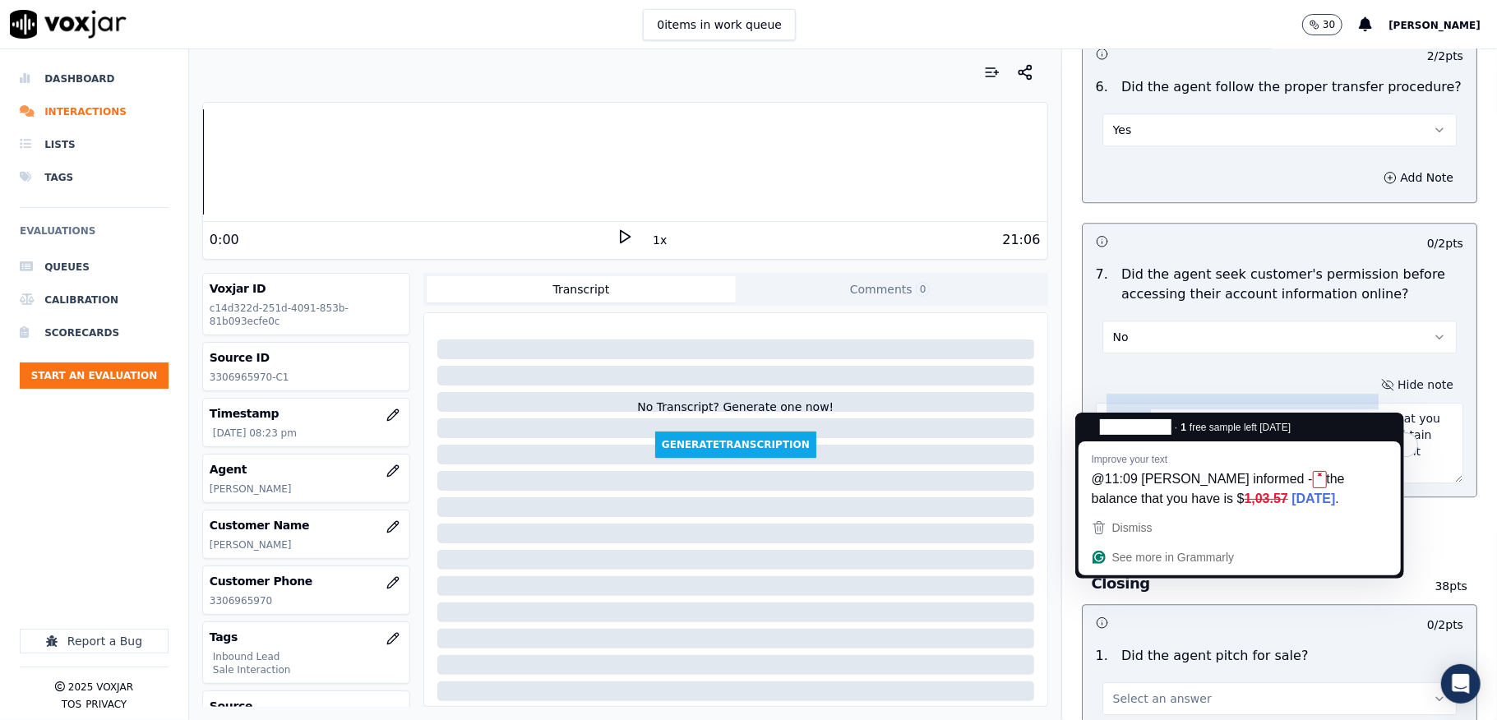
click at [1096, 403] on textarea "@11:09 [PERSON_NAME] informed - the balance that you have is $1,03.57. <> The a…" at bounding box center [1280, 443] width 368 height 81
click at [1099, 403] on textarea "@11:09 [PERSON_NAME] informed - the balance that you have is $1,03.57. <> The a…" at bounding box center [1280, 443] width 368 height 81
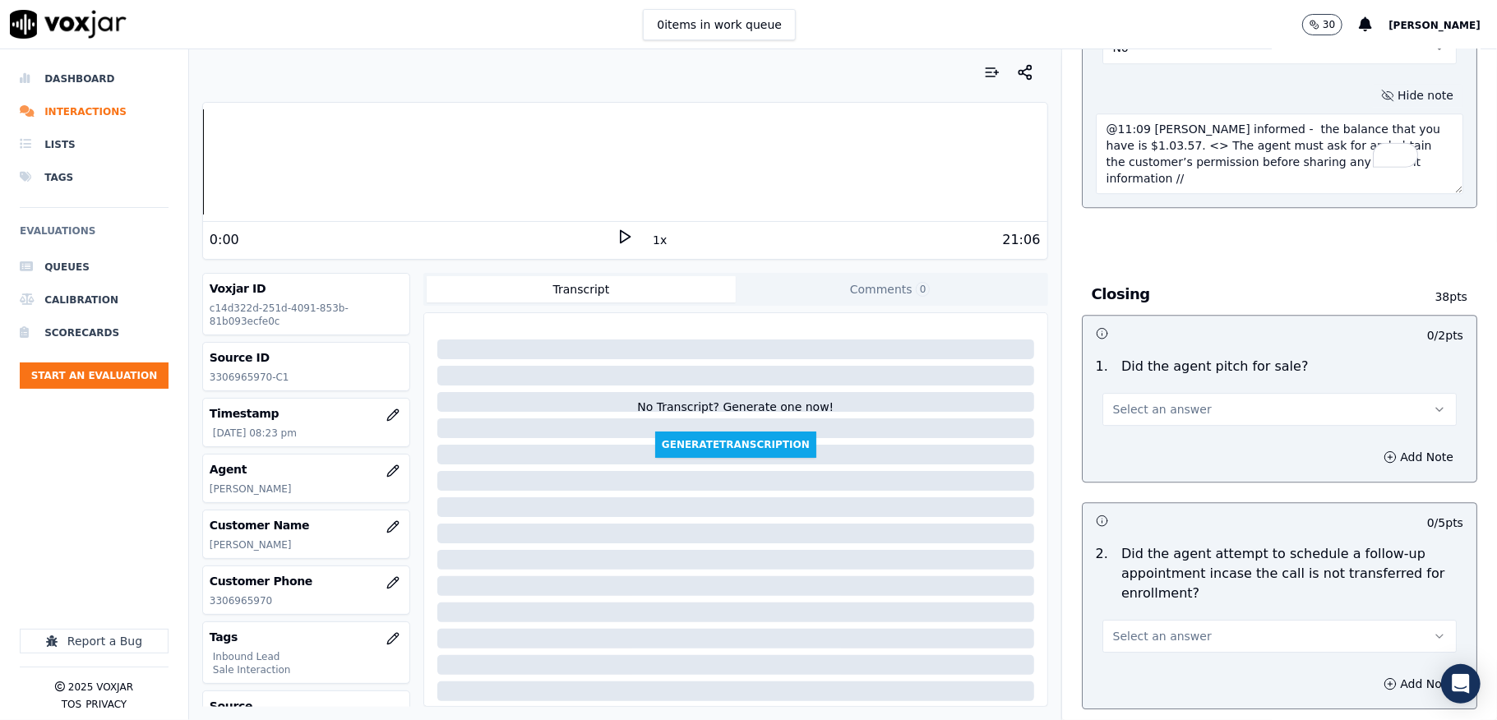
scroll to position [3398, 0]
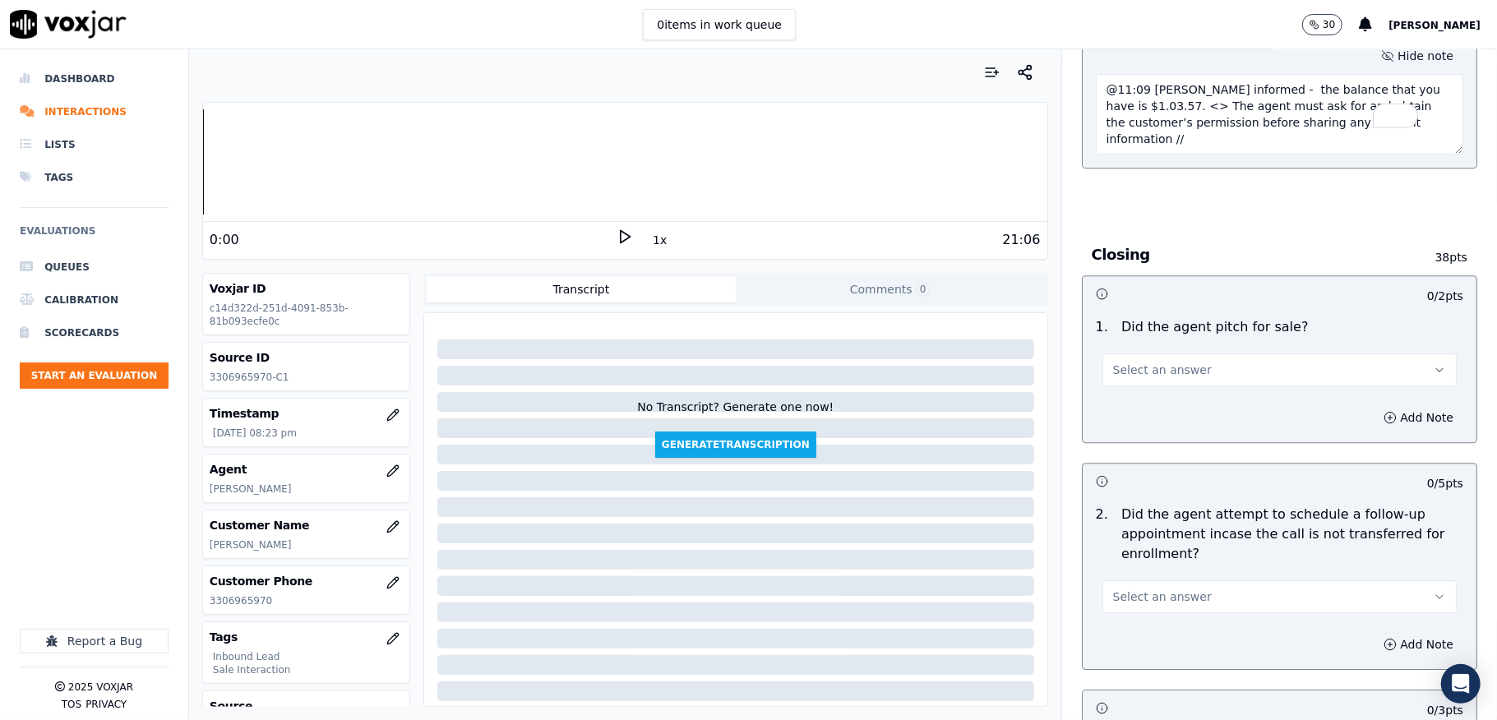
type textarea "@11:09 [PERSON_NAME] informed - the balance that you have is $1.03.57. <> The a…"
click at [1163, 354] on button "Select an answer" at bounding box center [1280, 370] width 354 height 33
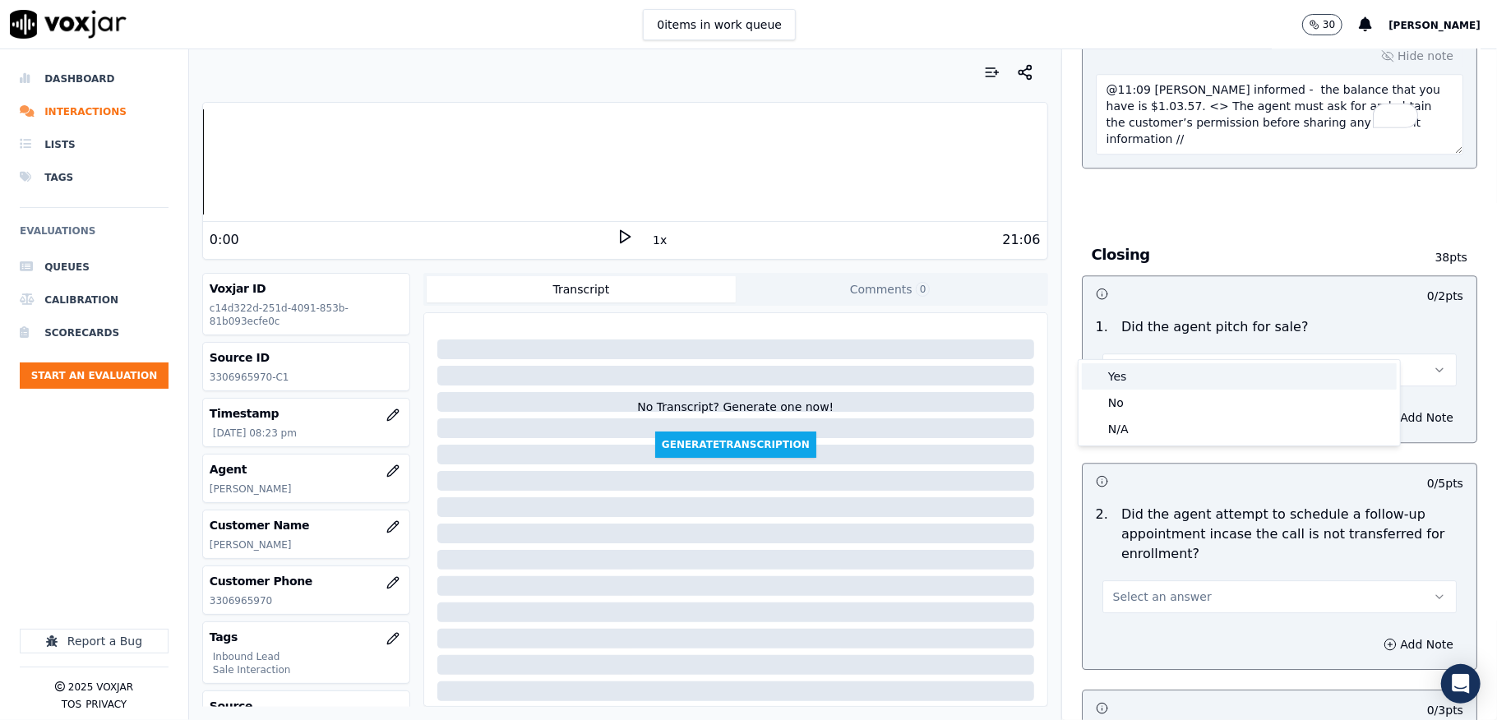
click at [1149, 376] on div "Yes" at bounding box center [1239, 376] width 315 height 26
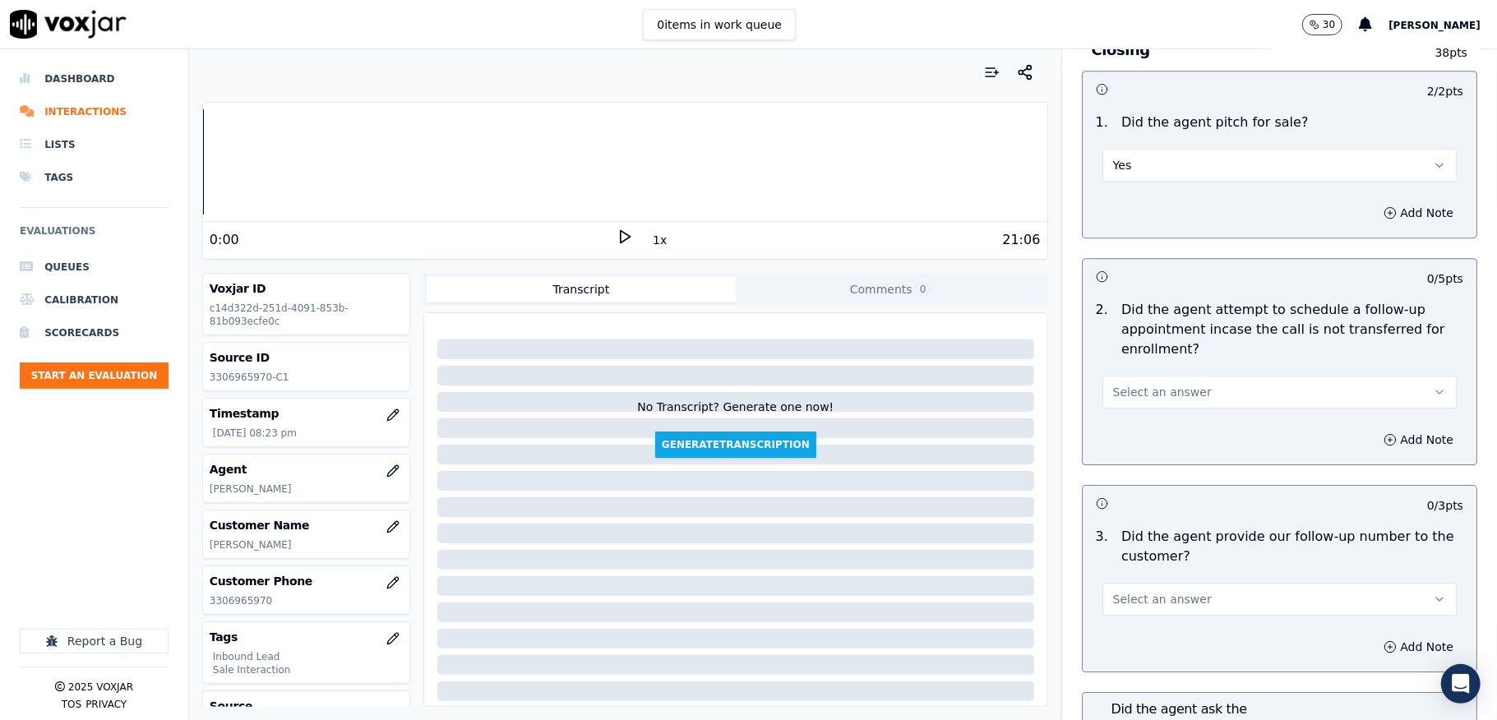
scroll to position [3618, 0]
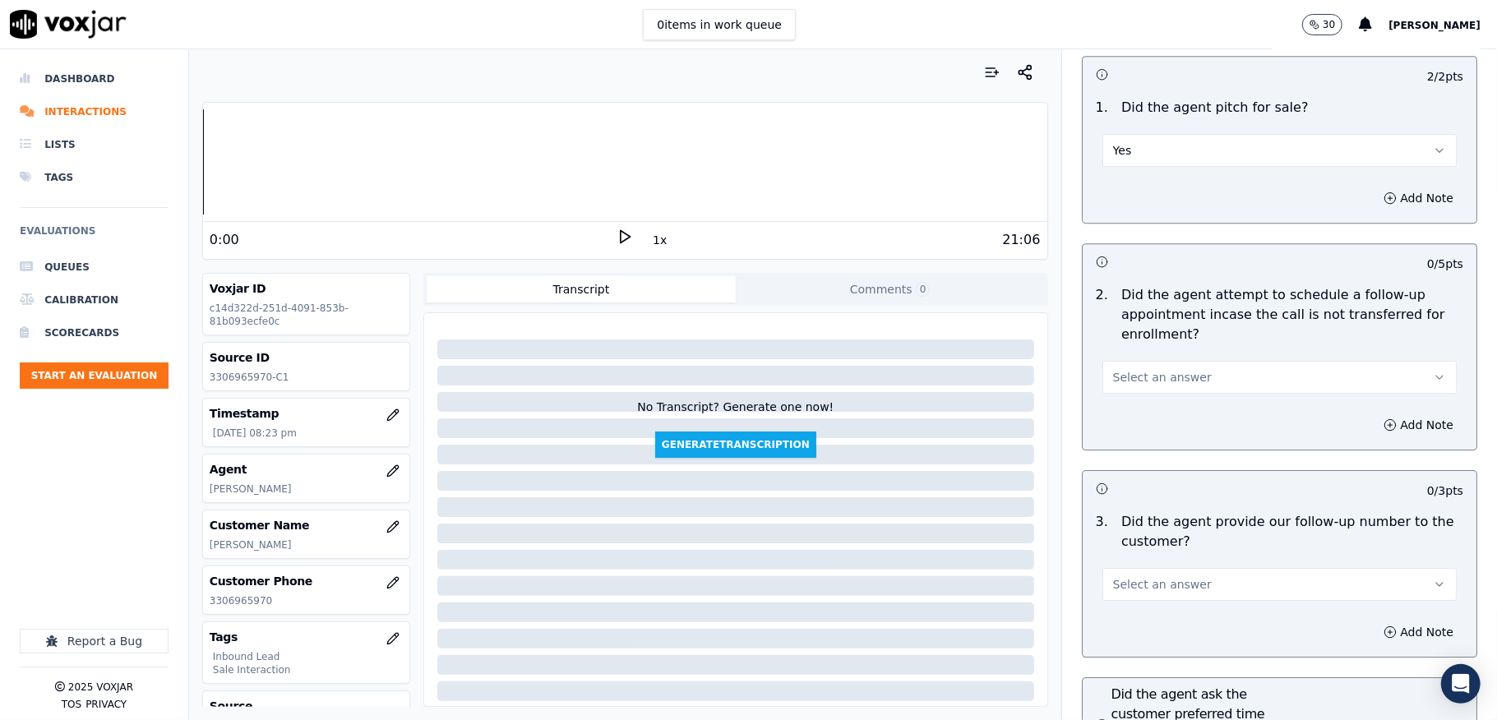
click at [1149, 369] on span "Select an answer" at bounding box center [1162, 377] width 99 height 16
click at [1126, 435] on div "N/A" at bounding box center [1239, 437] width 315 height 26
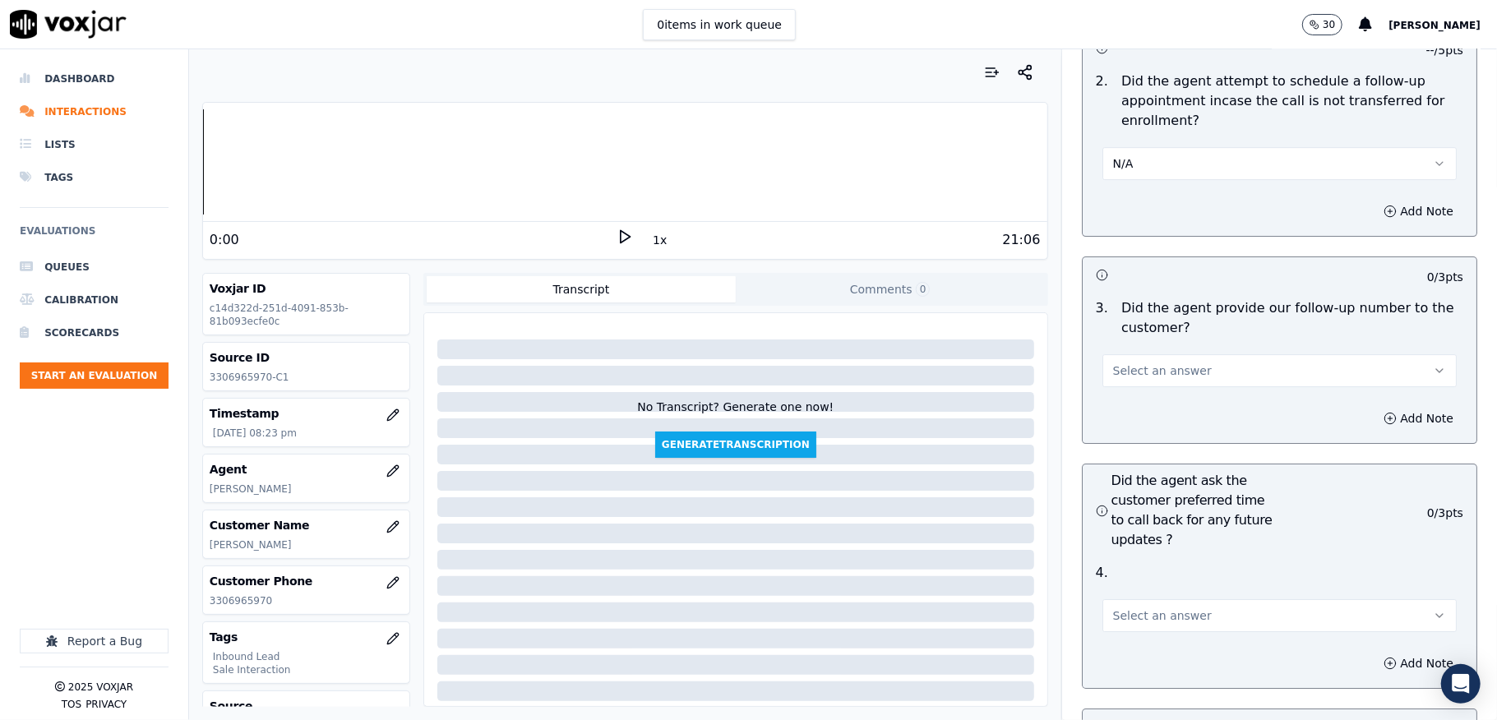
scroll to position [3836, 0]
drag, startPoint x: 1151, startPoint y: 336, endPoint x: 1151, endPoint y: 346, distance: 9.9
click at [1151, 358] on span "Select an answer" at bounding box center [1162, 366] width 99 height 16
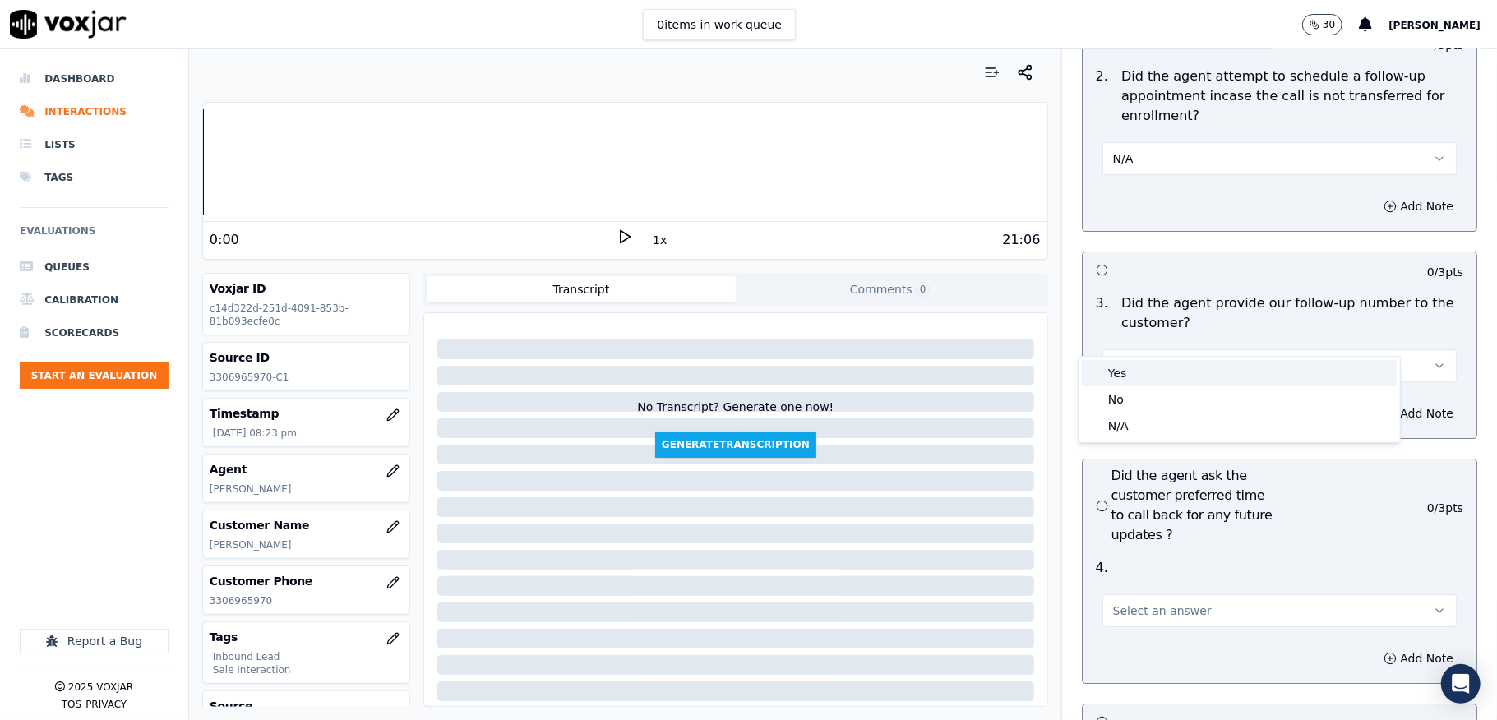
click at [1140, 372] on div "Yes" at bounding box center [1239, 373] width 315 height 26
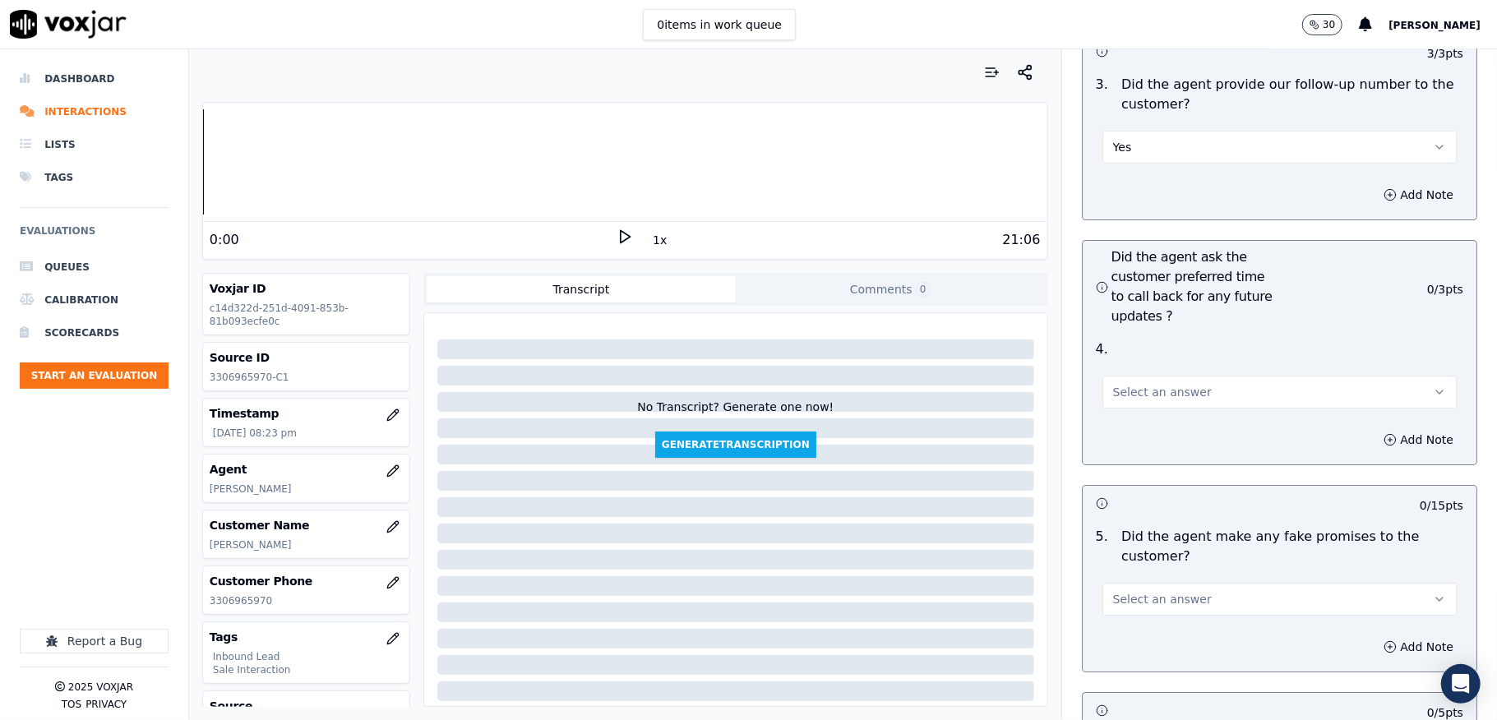
scroll to position [4056, 0]
click at [1128, 383] on span "Select an answer" at bounding box center [1162, 391] width 99 height 16
click at [1122, 455] on div "N/A" at bounding box center [1239, 452] width 315 height 26
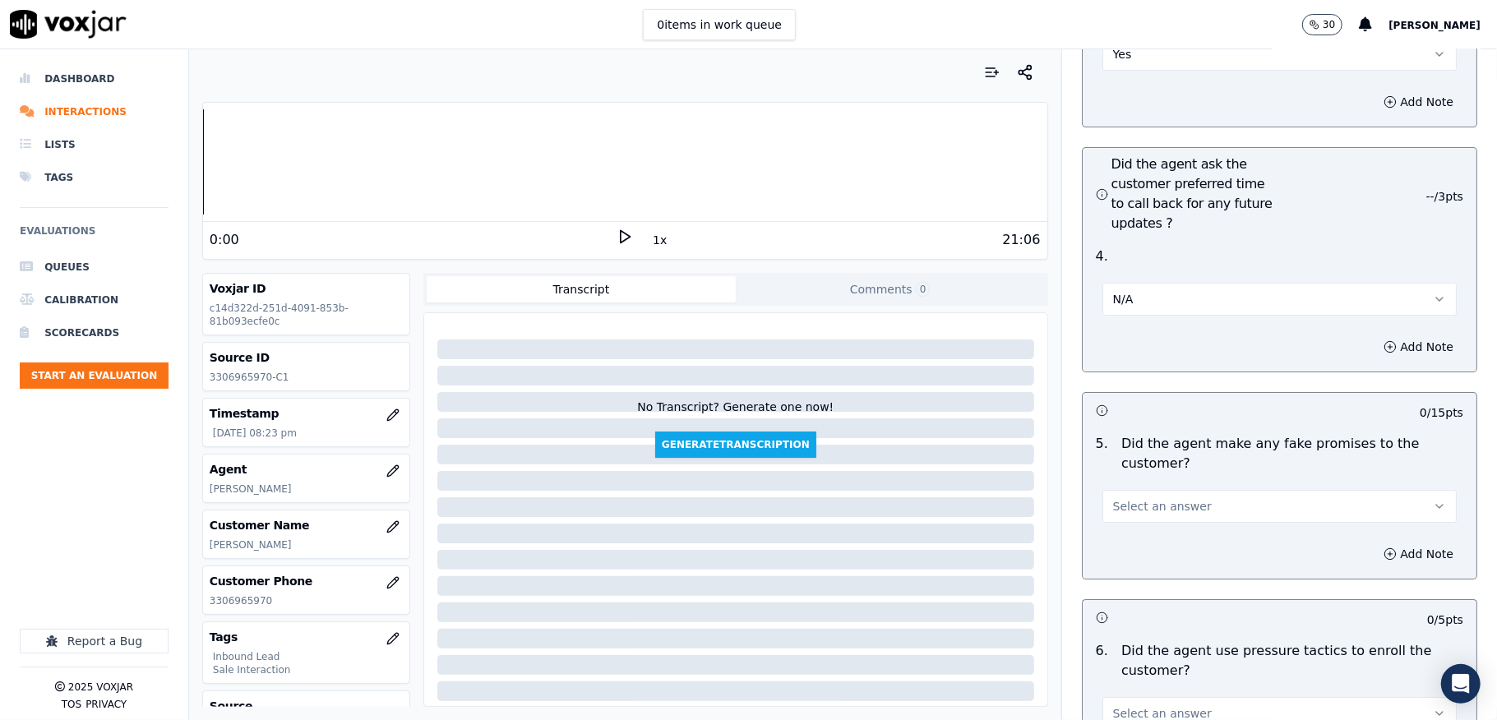
scroll to position [4275, 0]
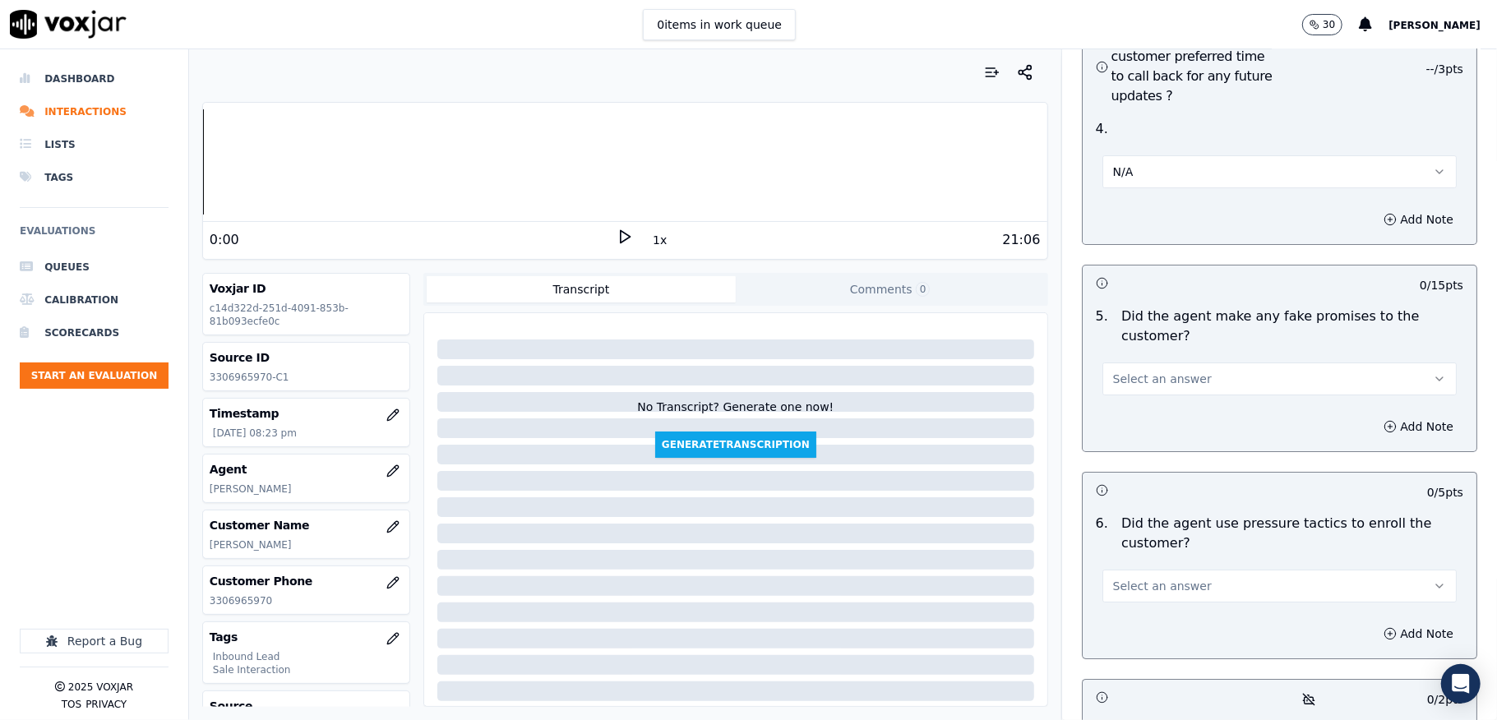
click at [1149, 371] on span "Select an answer" at bounding box center [1162, 379] width 99 height 16
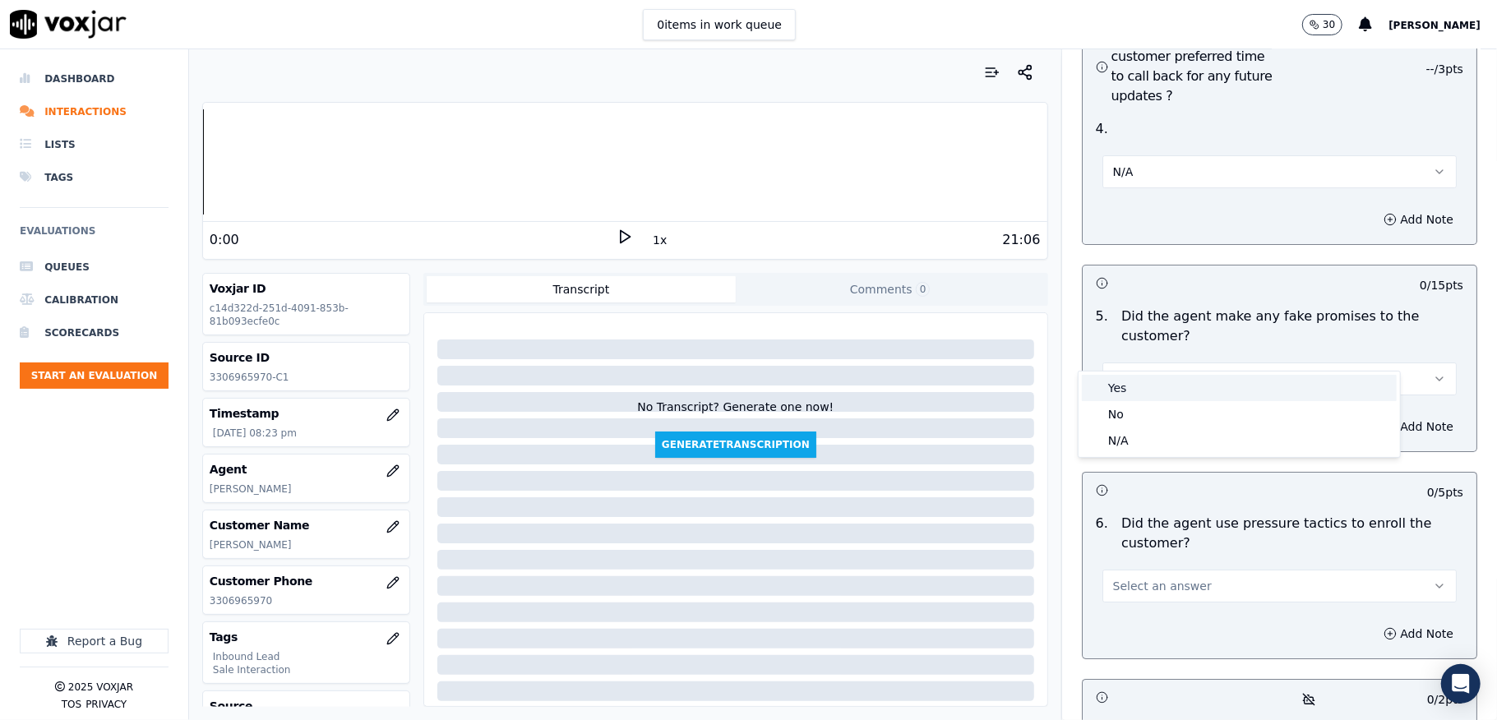
click at [1126, 408] on div "No" at bounding box center [1239, 414] width 315 height 26
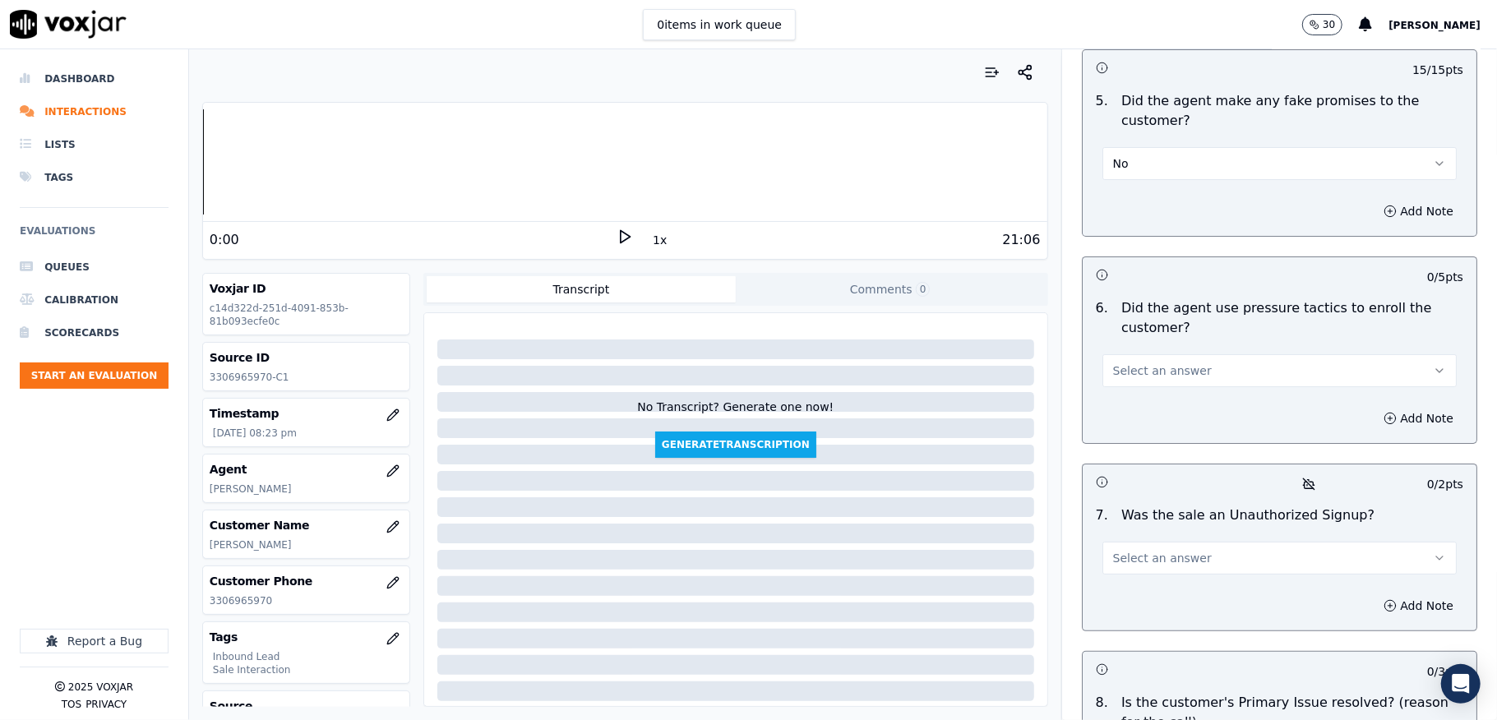
scroll to position [4494, 0]
click at [1158, 359] on span "Select an answer" at bounding box center [1162, 367] width 99 height 16
click at [1131, 405] on div "No" at bounding box center [1239, 403] width 315 height 26
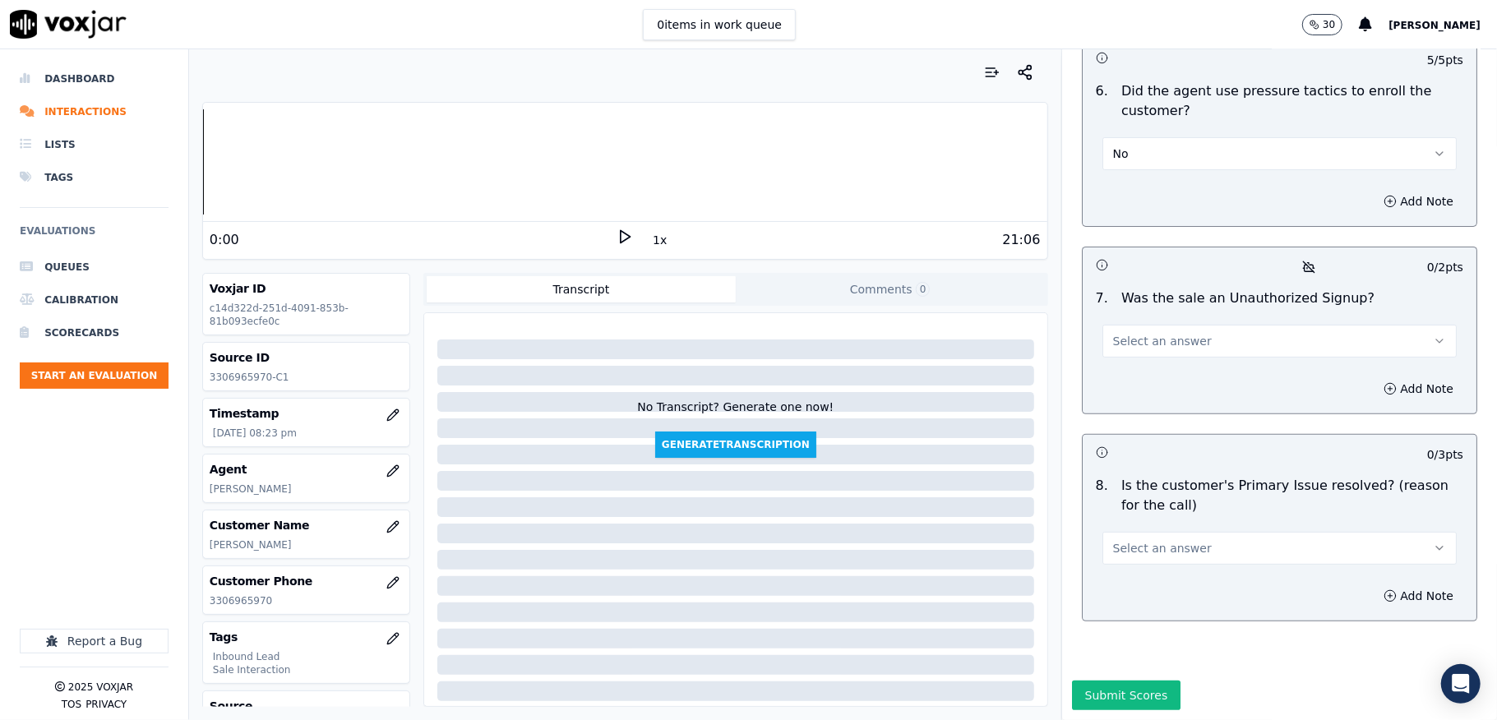
scroll to position [4714, 0]
click at [1177, 325] on button "Select an answer" at bounding box center [1280, 341] width 354 height 33
click at [1149, 372] on div "No" at bounding box center [1239, 371] width 315 height 26
click at [1168, 532] on button "Select an answer" at bounding box center [1280, 548] width 354 height 33
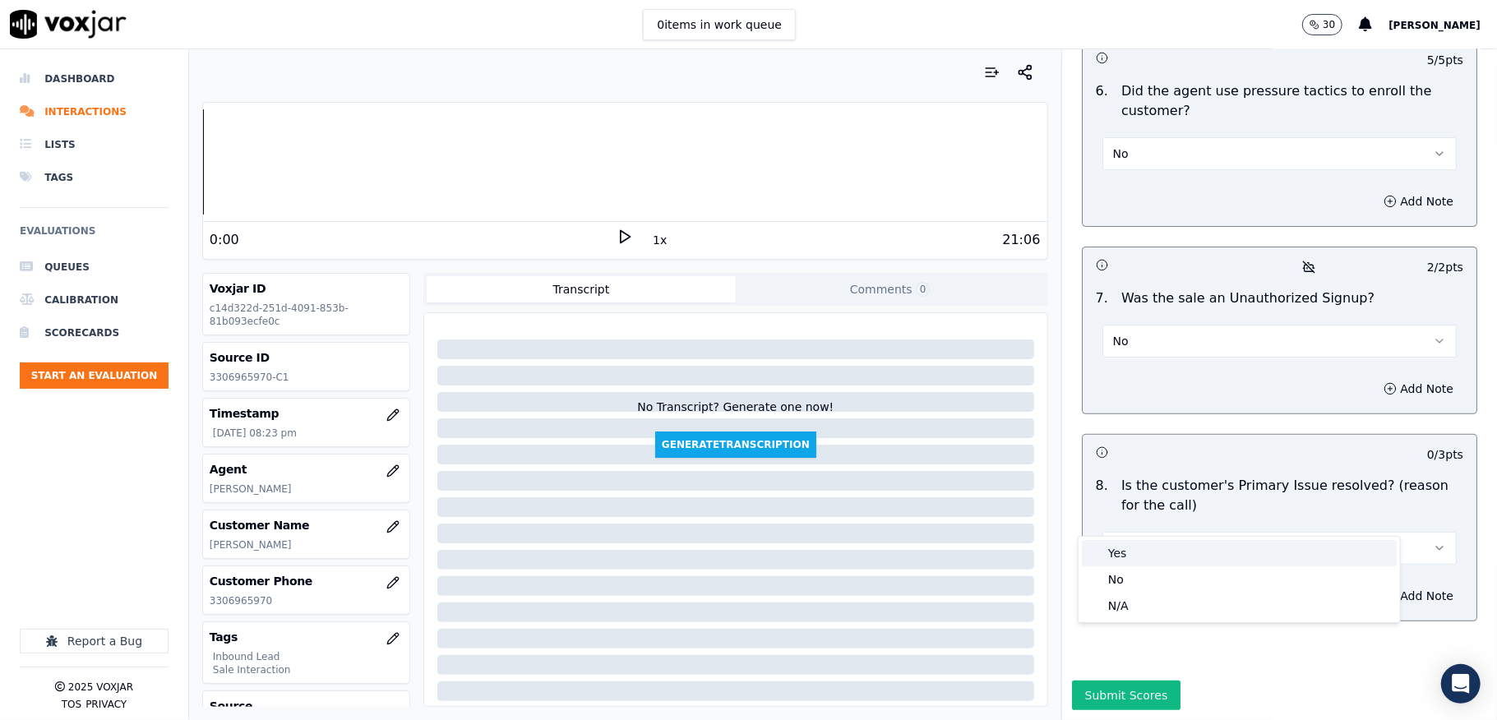
click at [1139, 541] on div "Yes" at bounding box center [1239, 553] width 315 height 26
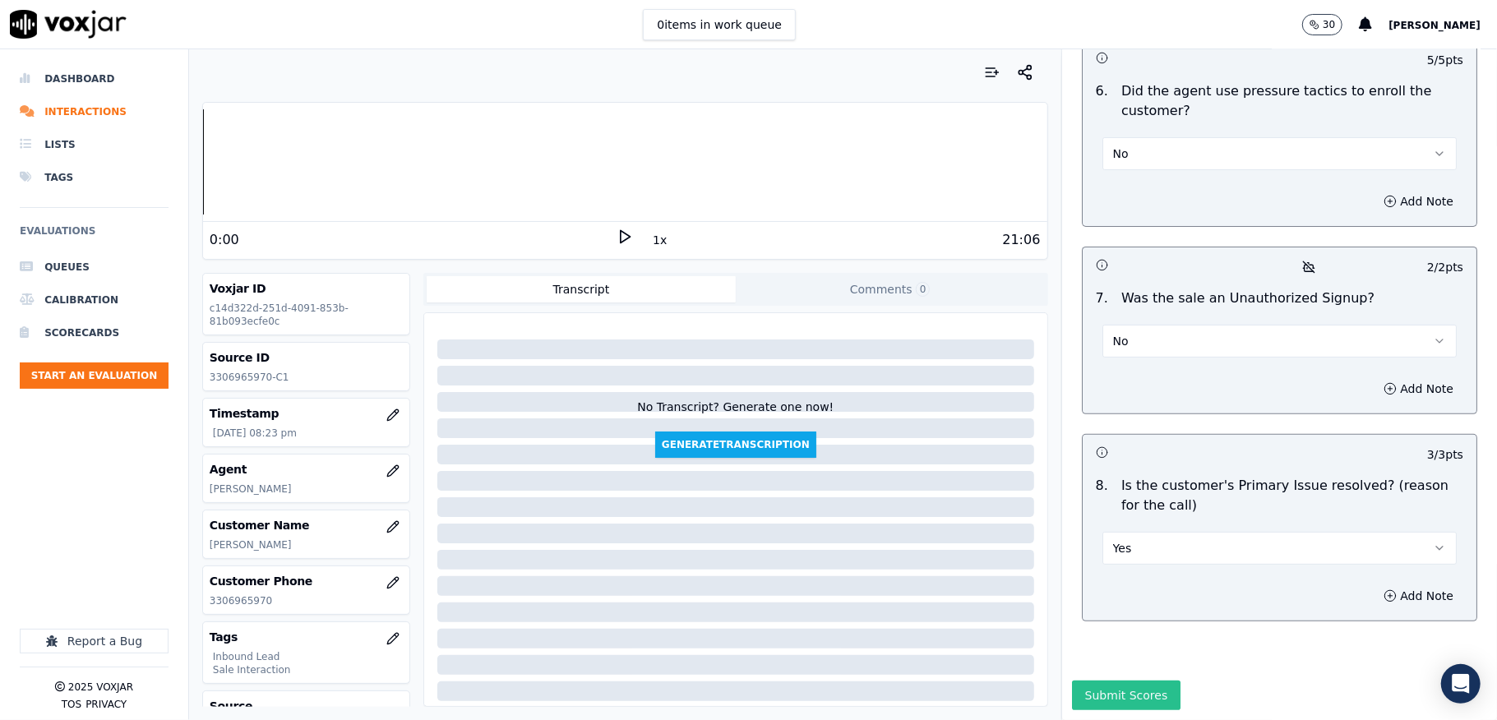
scroll to position [4737, 0]
click at [1096, 681] on button "Submit Scores" at bounding box center [1126, 696] width 109 height 30
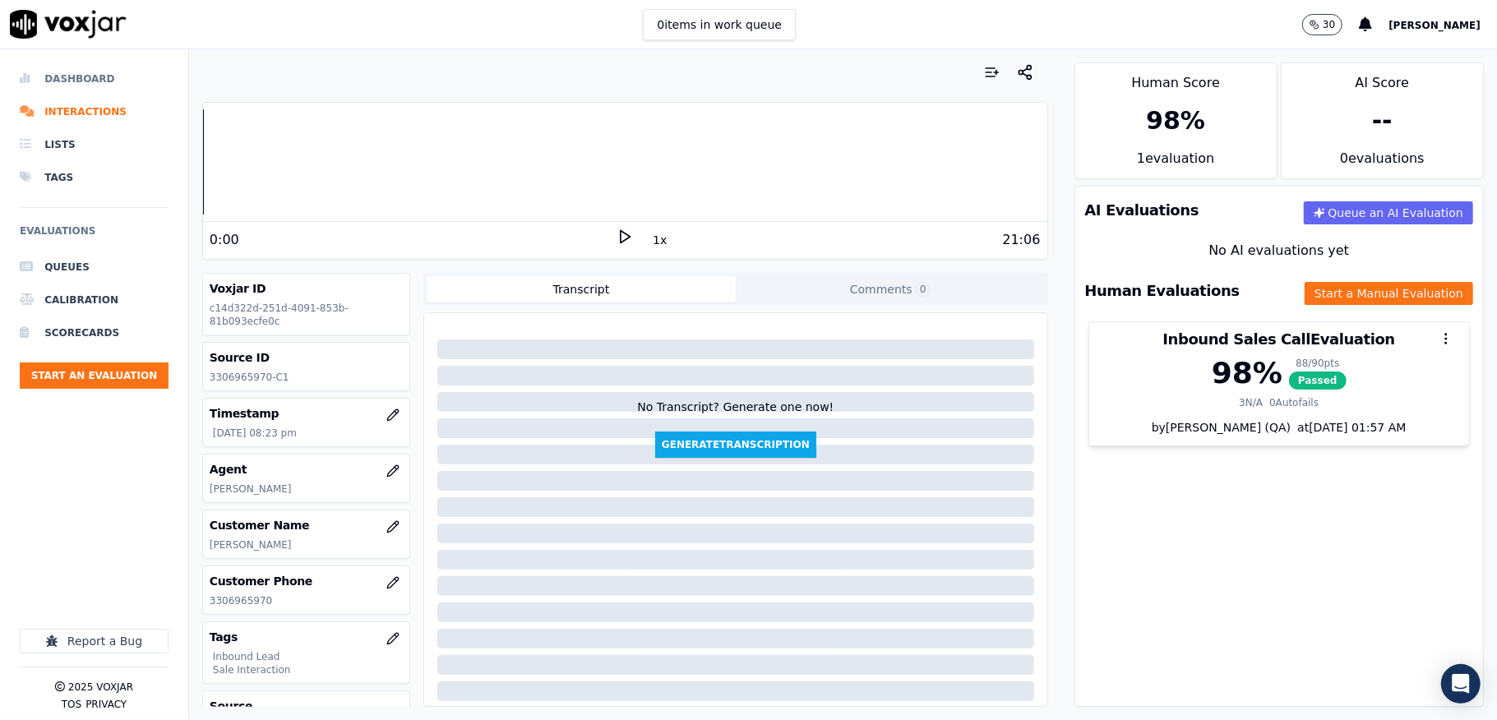
drag, startPoint x: 67, startPoint y: 79, endPoint x: 266, endPoint y: 3, distance: 212.9
click at [67, 81] on li "Dashboard" at bounding box center [94, 78] width 149 height 33
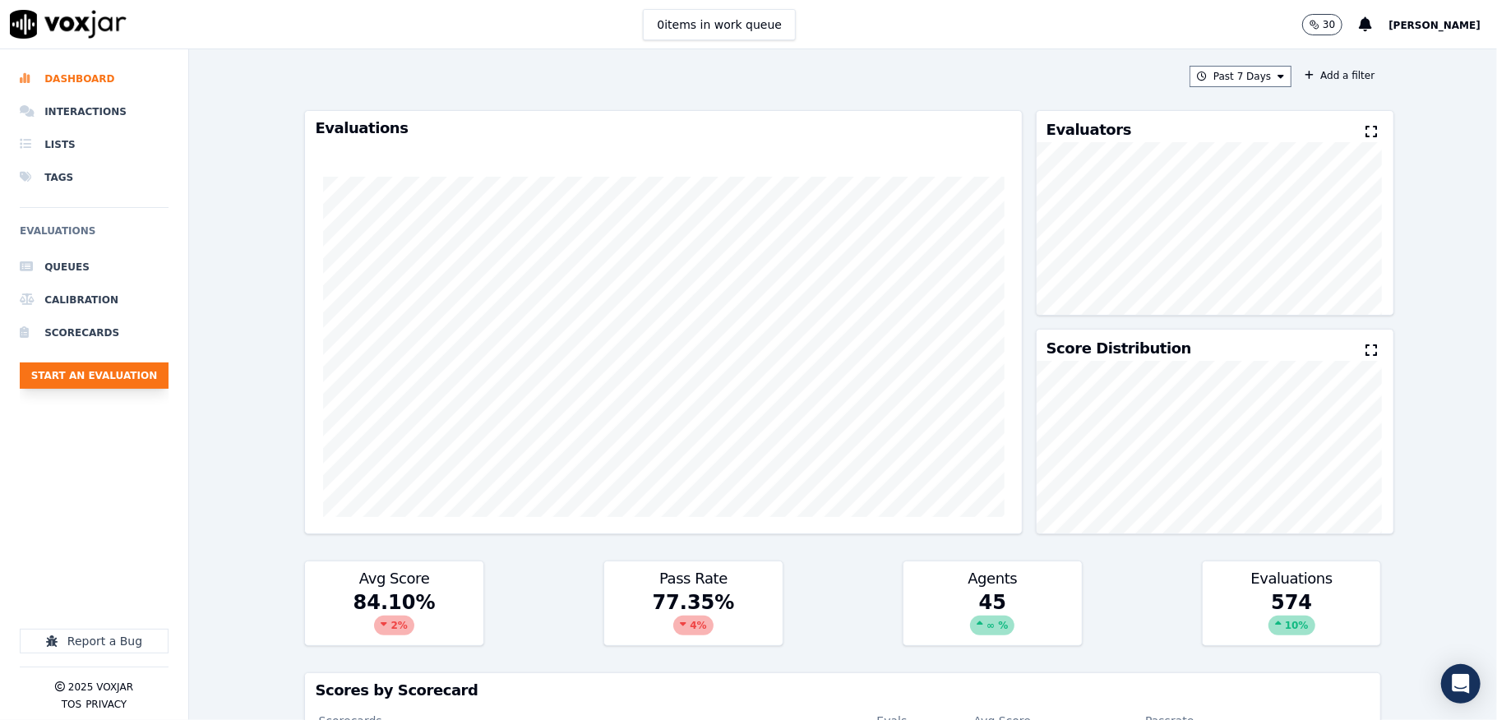
click at [143, 366] on button "Start an Evaluation" at bounding box center [94, 376] width 149 height 26
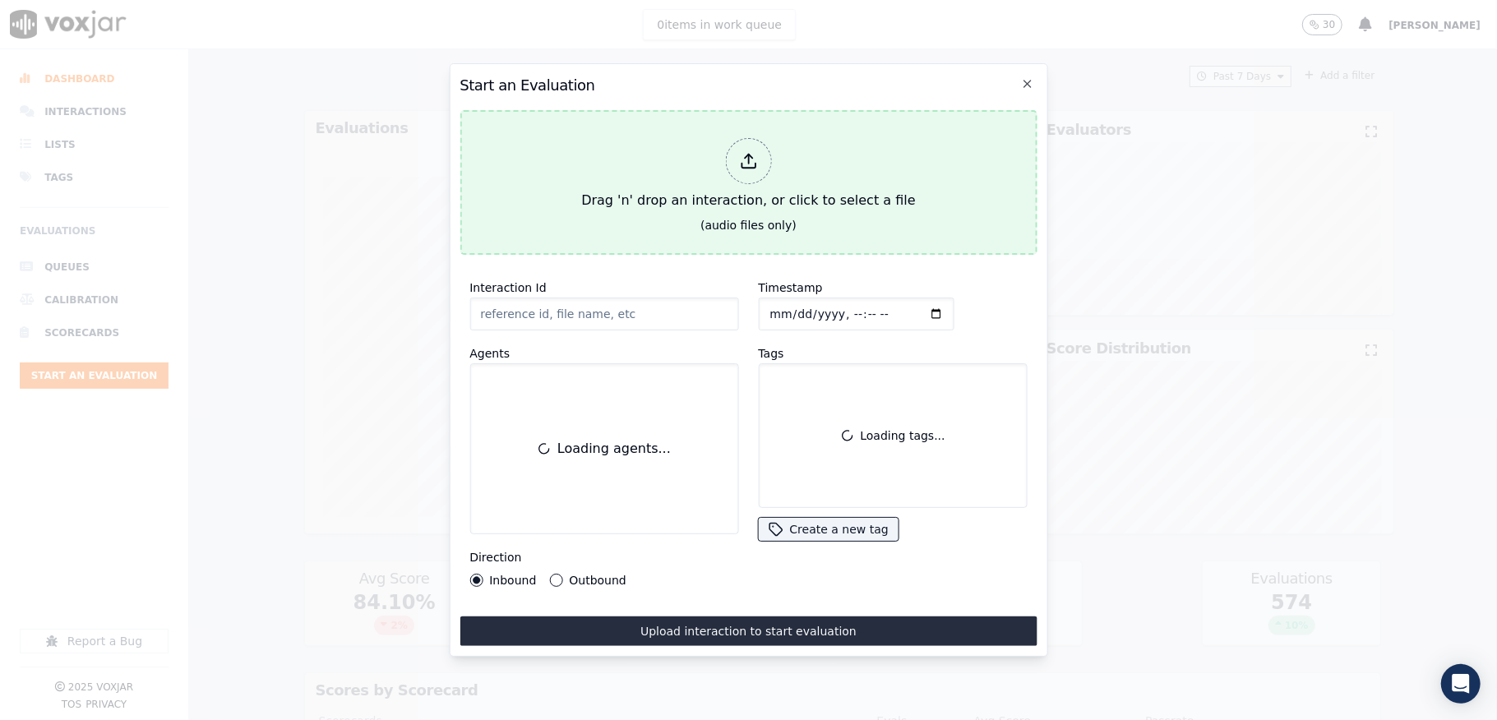
click at [748, 155] on line at bounding box center [748, 159] width 0 height 9
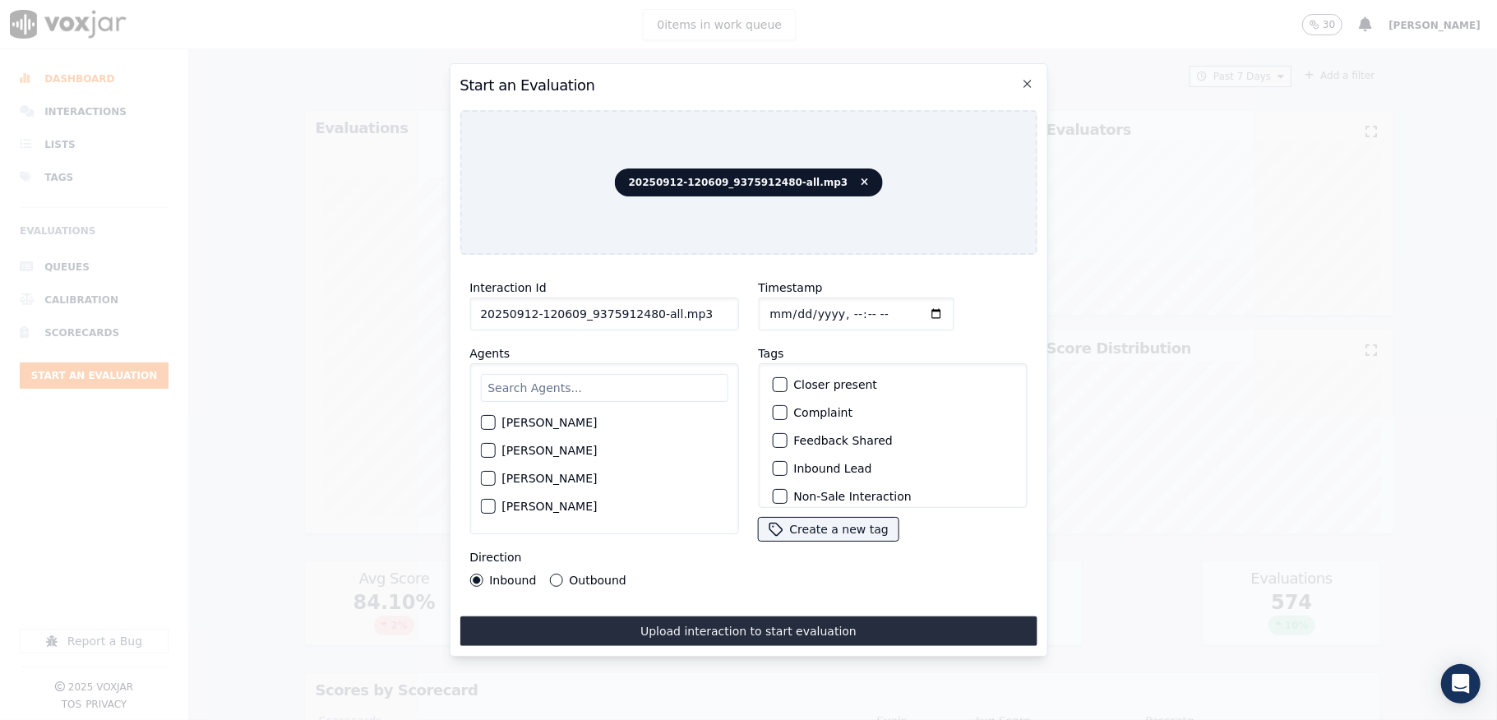
drag, startPoint x: 645, startPoint y: 310, endPoint x: 725, endPoint y: 310, distance: 79.8
click at [725, 310] on input "20250912-120609_9375912480-all.mp3" at bounding box center [603, 314] width 269 height 33
type input "20250912-120609_9375912480-C1"
click at [787, 303] on input "Timestamp" at bounding box center [856, 314] width 196 height 33
type input "[DATE]T20:51"
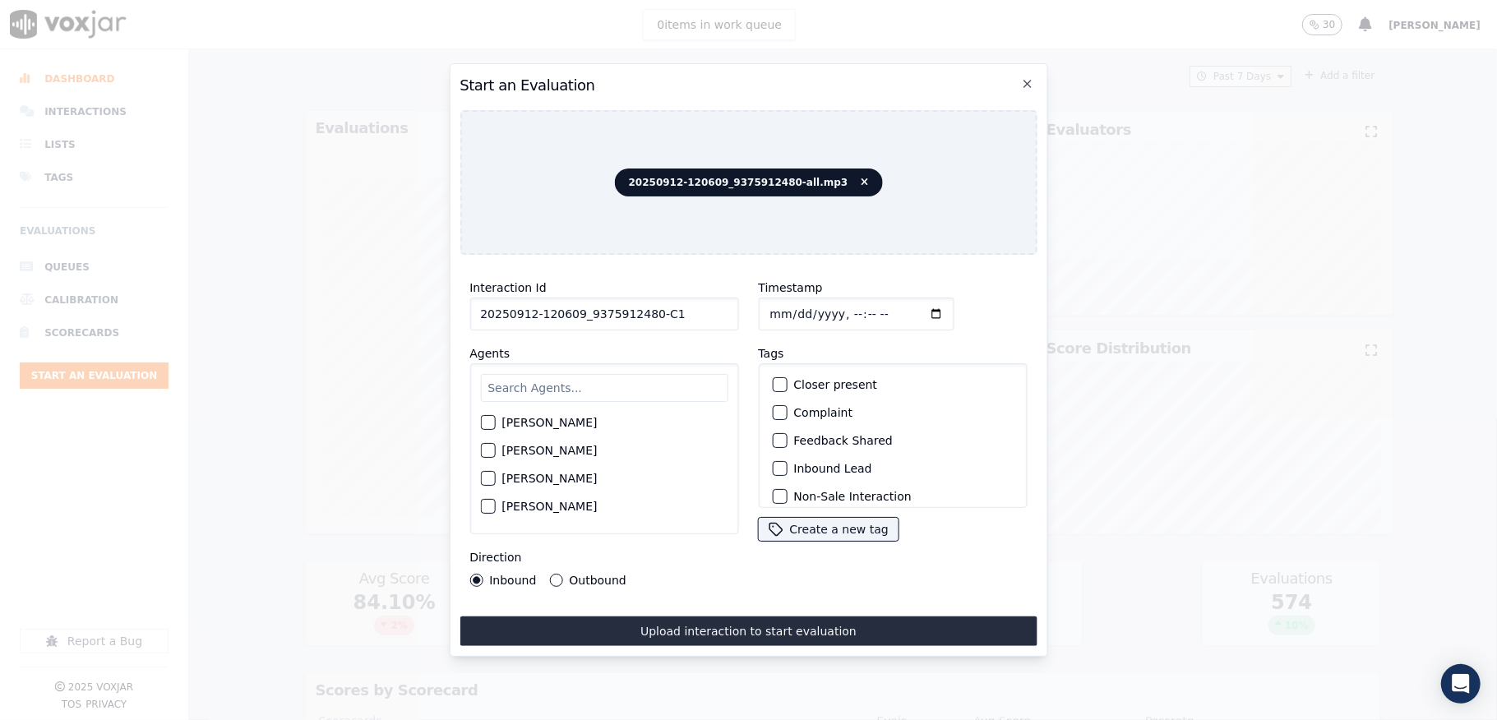
click at [562, 375] on input "text" at bounding box center [603, 388] width 247 height 28
type input "[PERSON_NAME]"
click at [481, 450] on div "button" at bounding box center [487, 456] width 12 height 12
click at [773, 463] on div "button" at bounding box center [779, 469] width 12 height 12
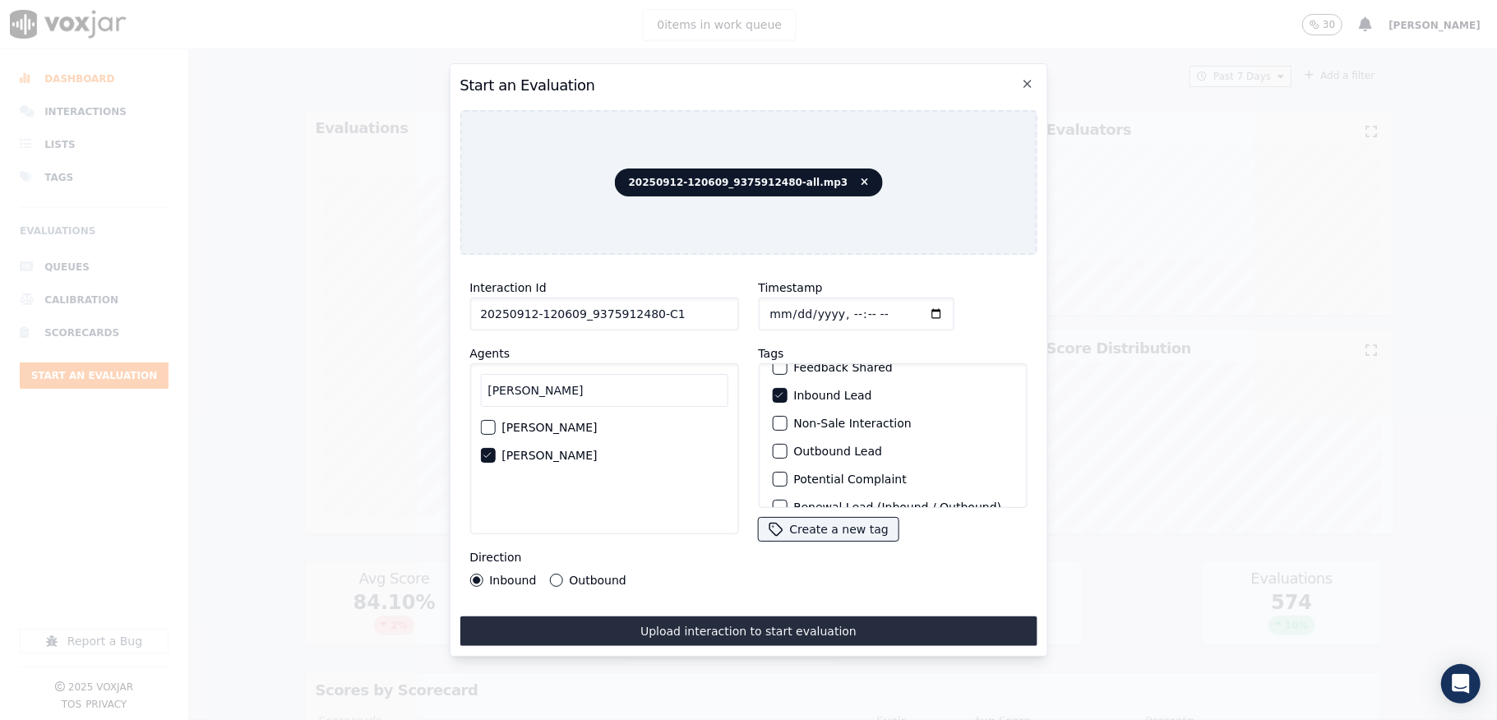
scroll to position [153, 0]
click at [771, 473] on div "Sale Interaction" at bounding box center [892, 487] width 254 height 28
click at [773, 481] on div "button" at bounding box center [779, 487] width 12 height 12
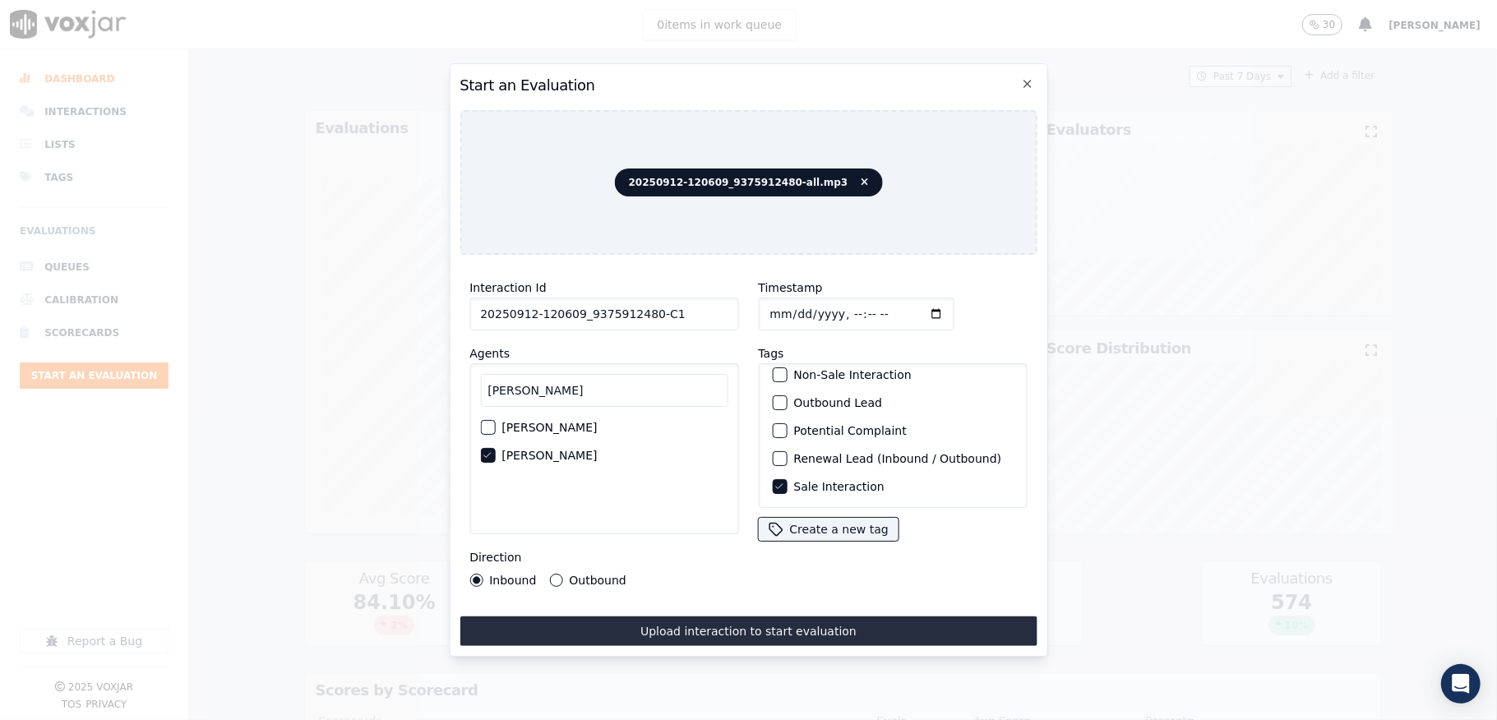
click at [728, 606] on div "Interaction Id 20250912-120609_9375912480-C1 Agents [PERSON_NAME] [PERSON_NAME]…" at bounding box center [748, 457] width 577 height 378
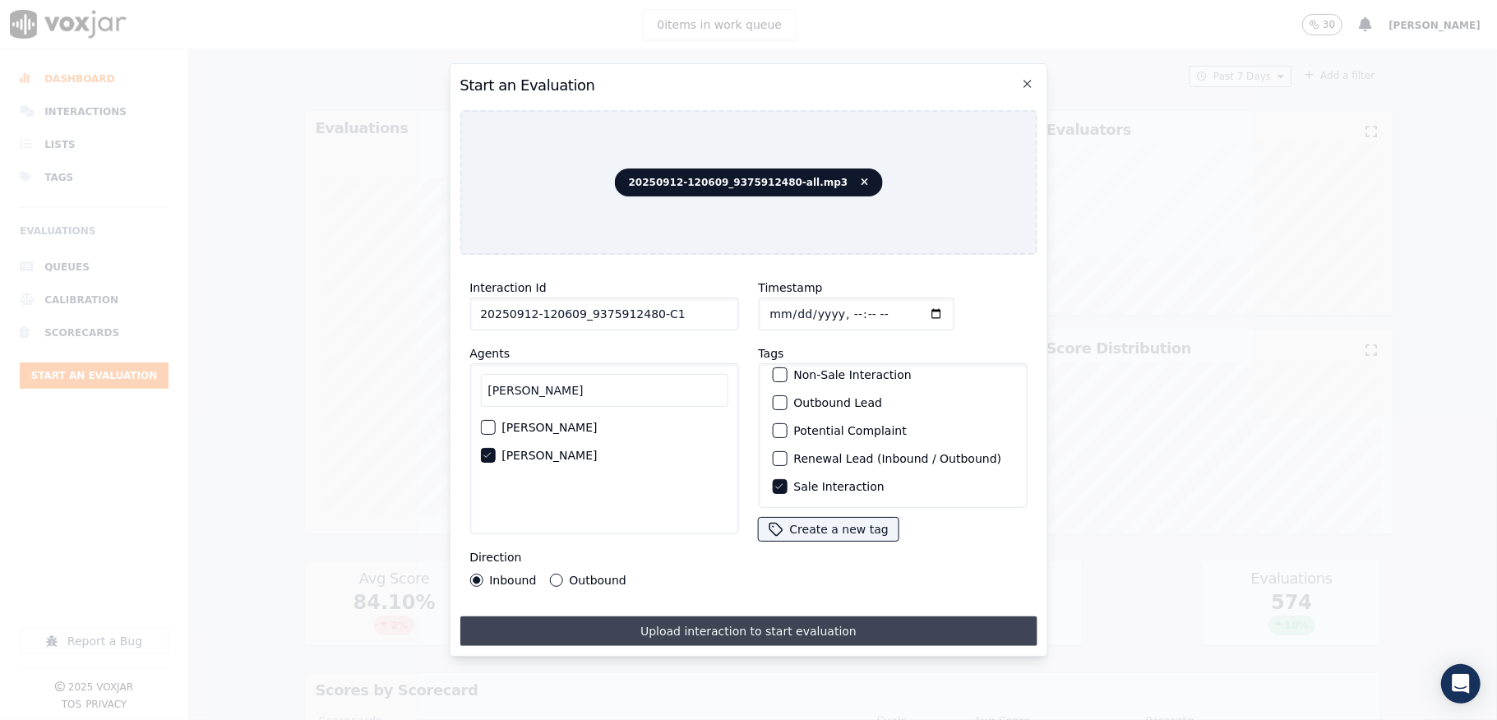
click at [712, 620] on button "Upload interaction to start evaluation" at bounding box center [748, 632] width 577 height 30
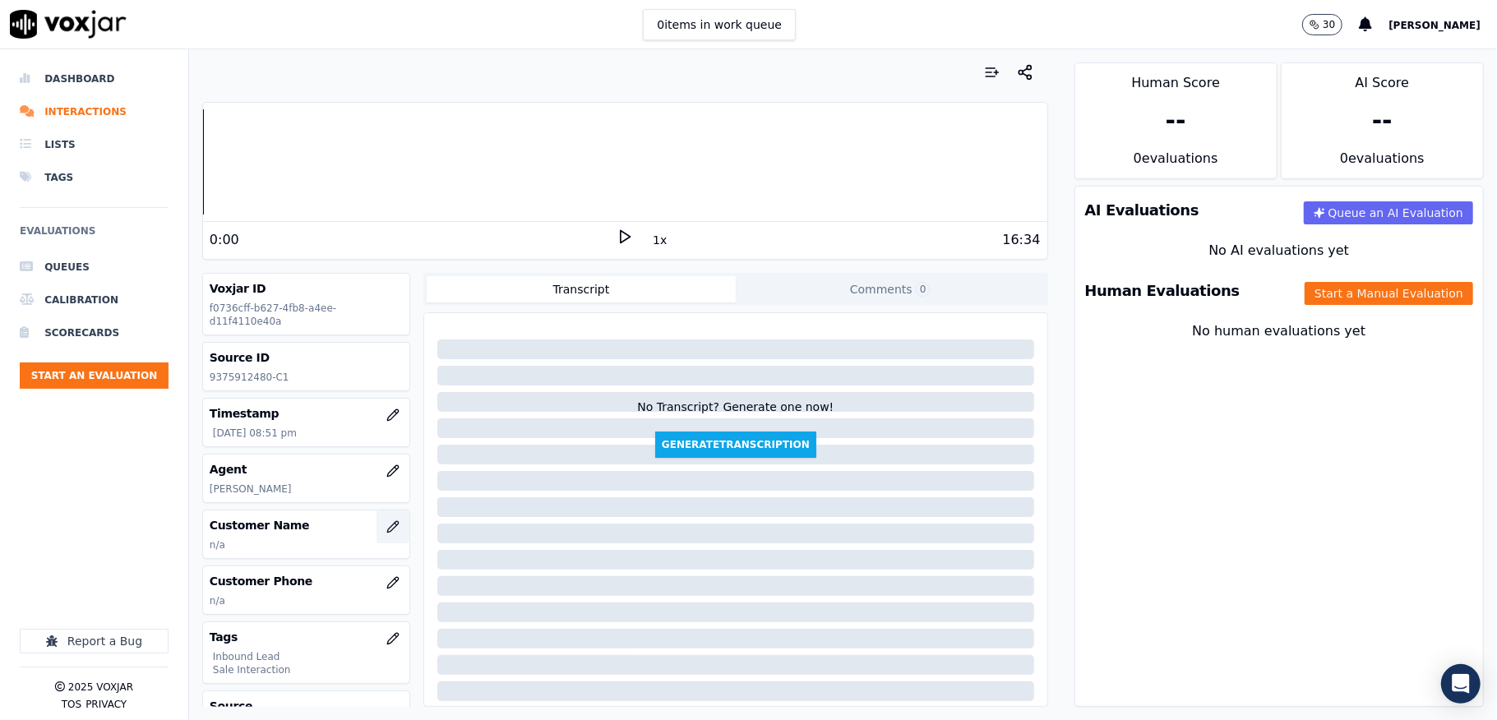
click at [387, 529] on icon "button" at bounding box center [392, 526] width 11 height 11
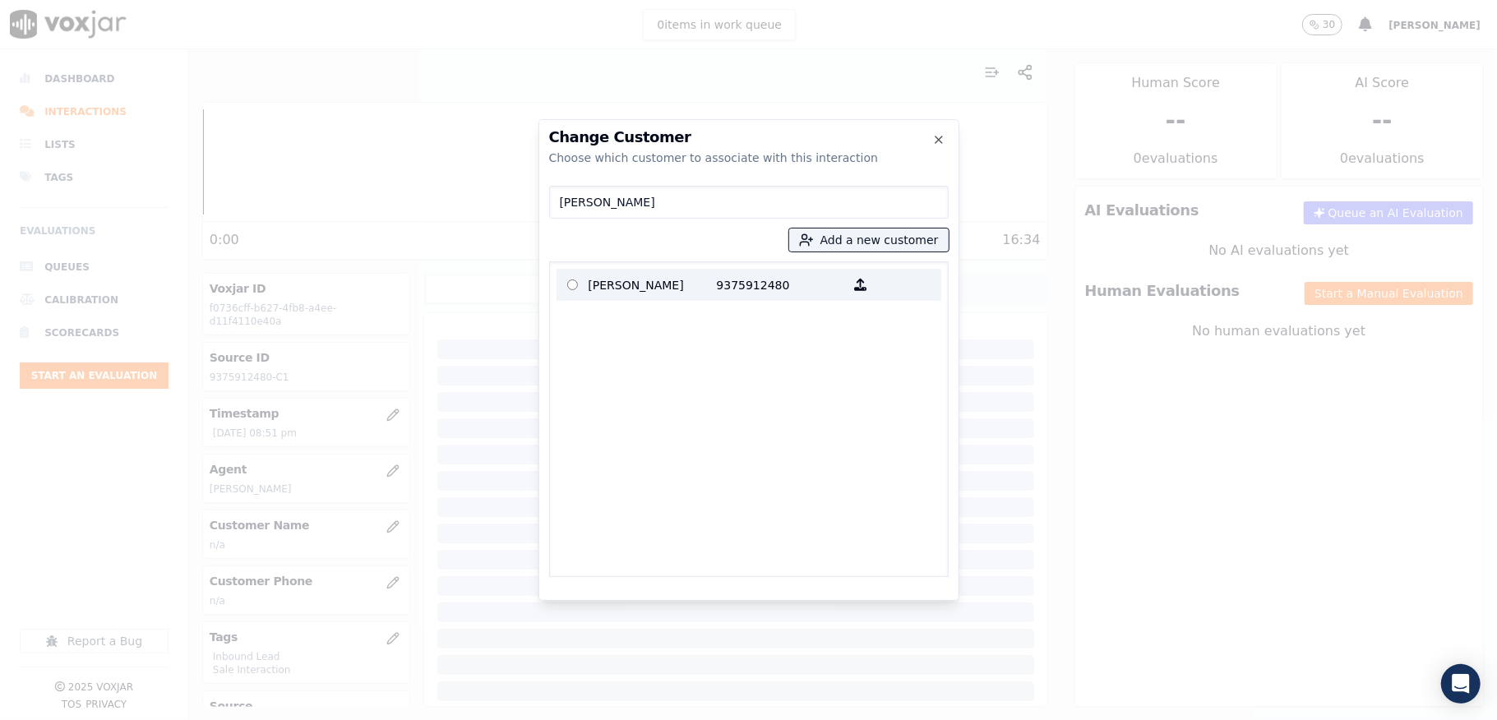
type input "[PERSON_NAME]"
click at [627, 294] on p "[PERSON_NAME]" at bounding box center [653, 284] width 128 height 25
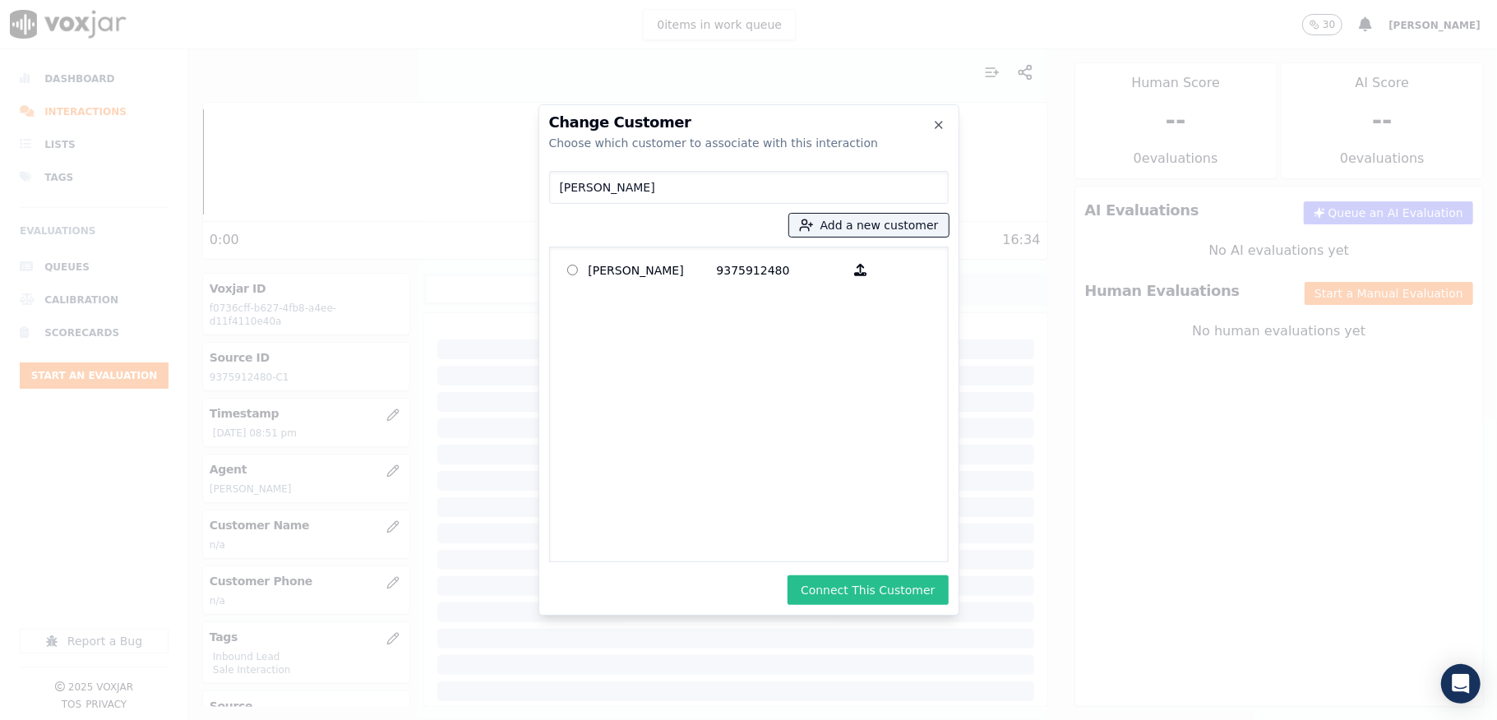
click at [866, 586] on button "Connect This Customer" at bounding box center [868, 591] width 160 height 30
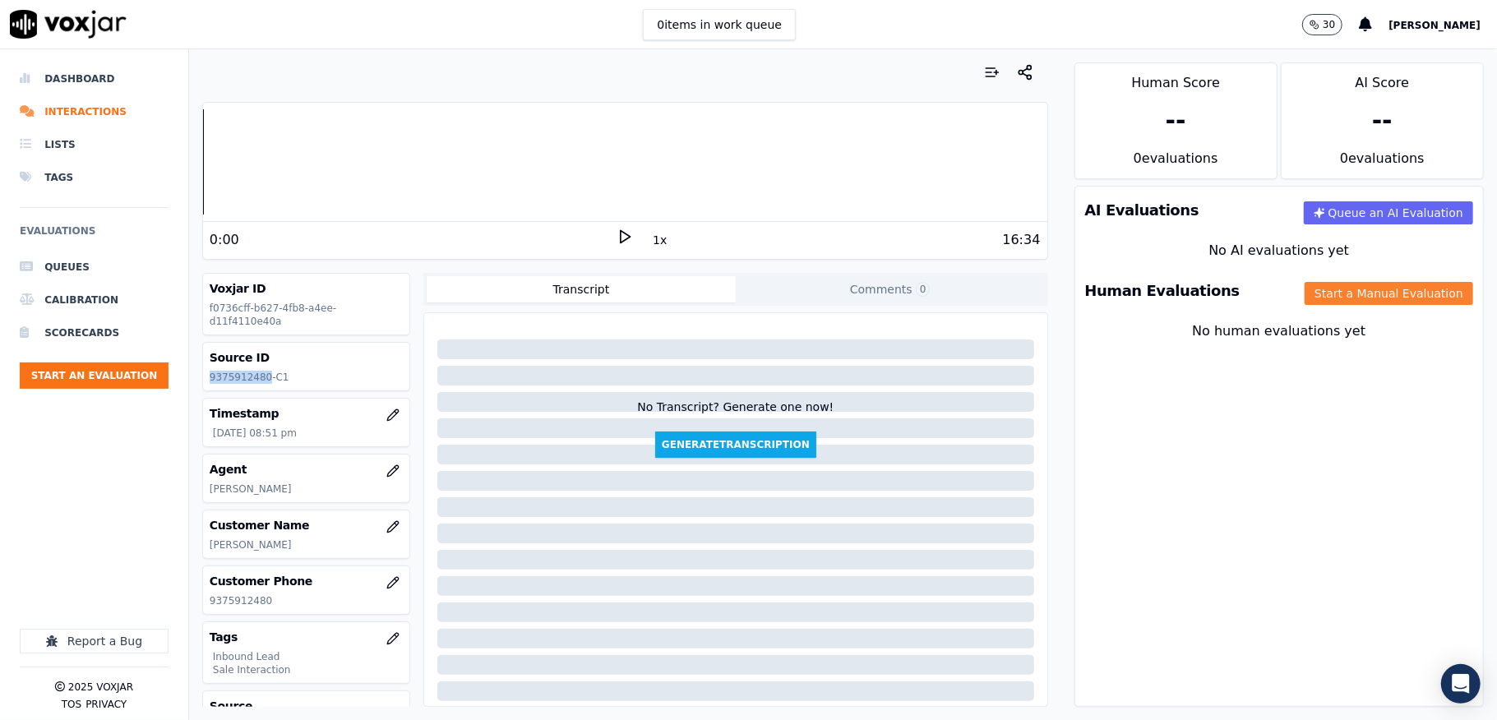
click at [1306, 294] on button "Start a Manual Evaluation" at bounding box center [1389, 293] width 169 height 23
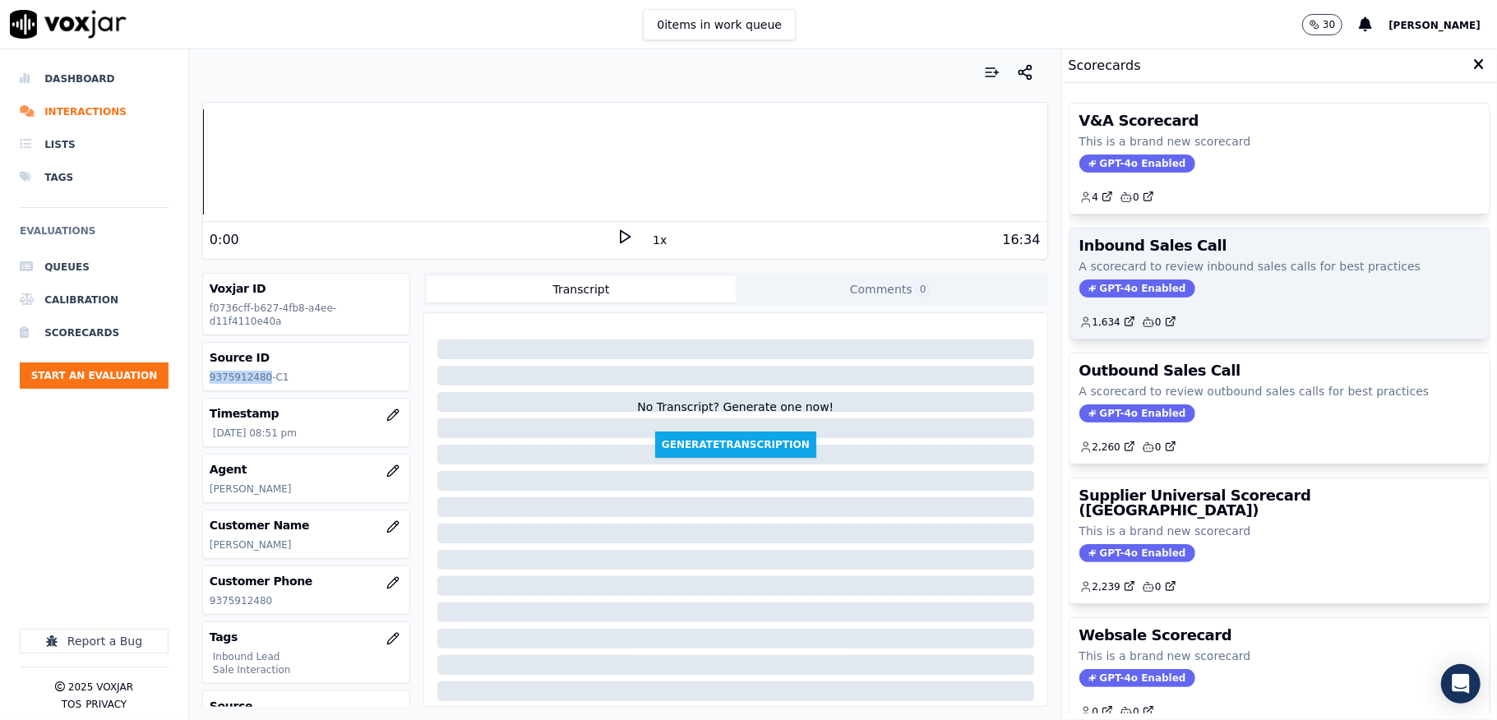
click at [1126, 291] on span "GPT-4o Enabled" at bounding box center [1138, 289] width 116 height 18
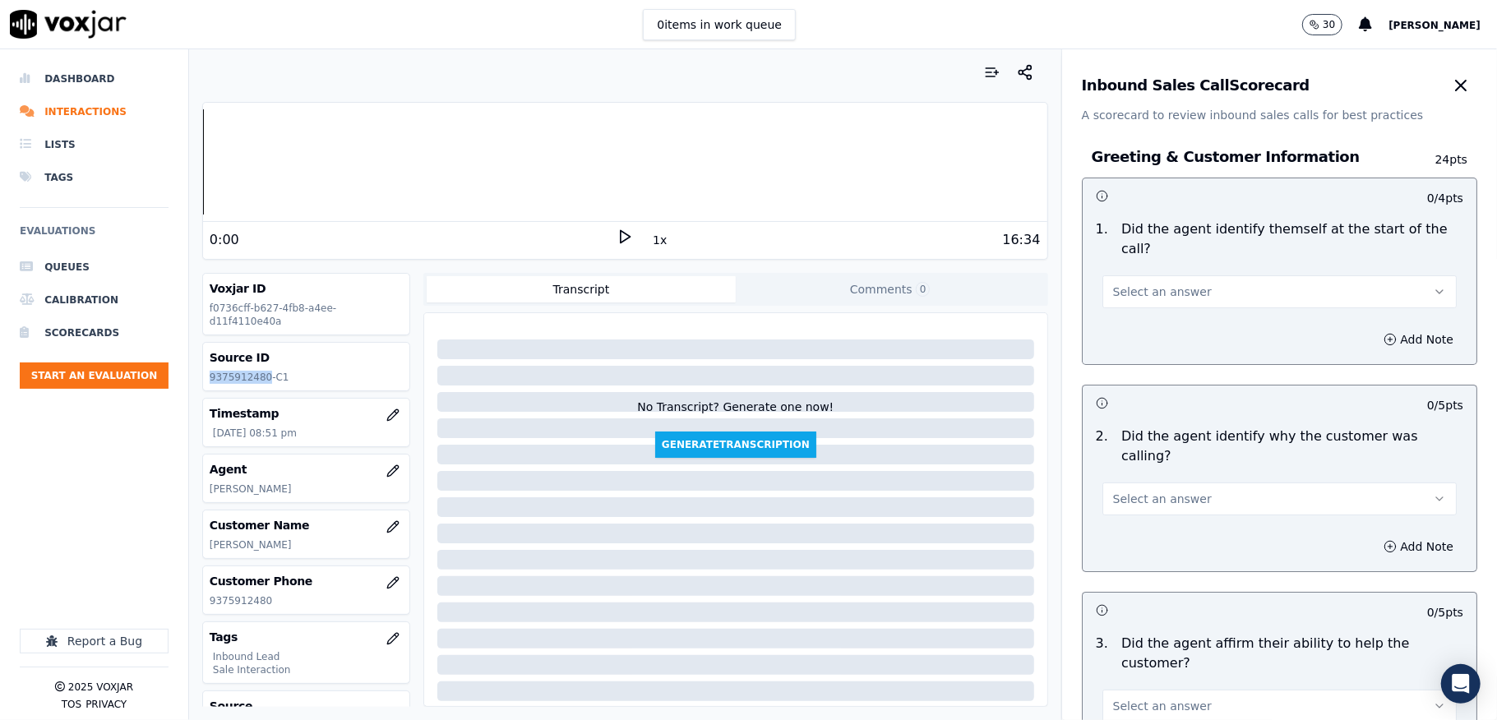
click at [1188, 297] on button "Select an answer" at bounding box center [1280, 291] width 354 height 33
click at [1159, 324] on div "Yes" at bounding box center [1239, 330] width 315 height 26
click at [1169, 491] on span "Select an answer" at bounding box center [1162, 499] width 99 height 16
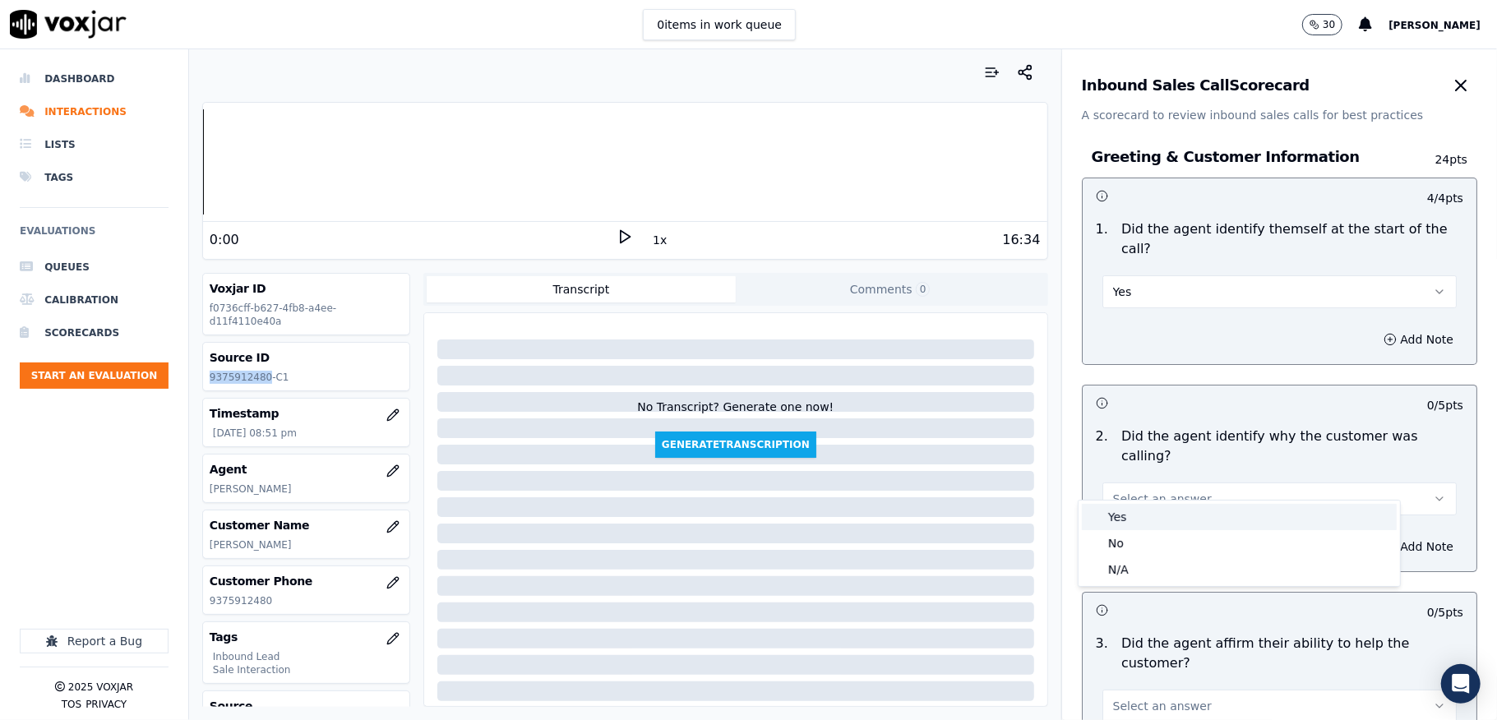
click at [1146, 511] on div "Yes" at bounding box center [1239, 517] width 315 height 26
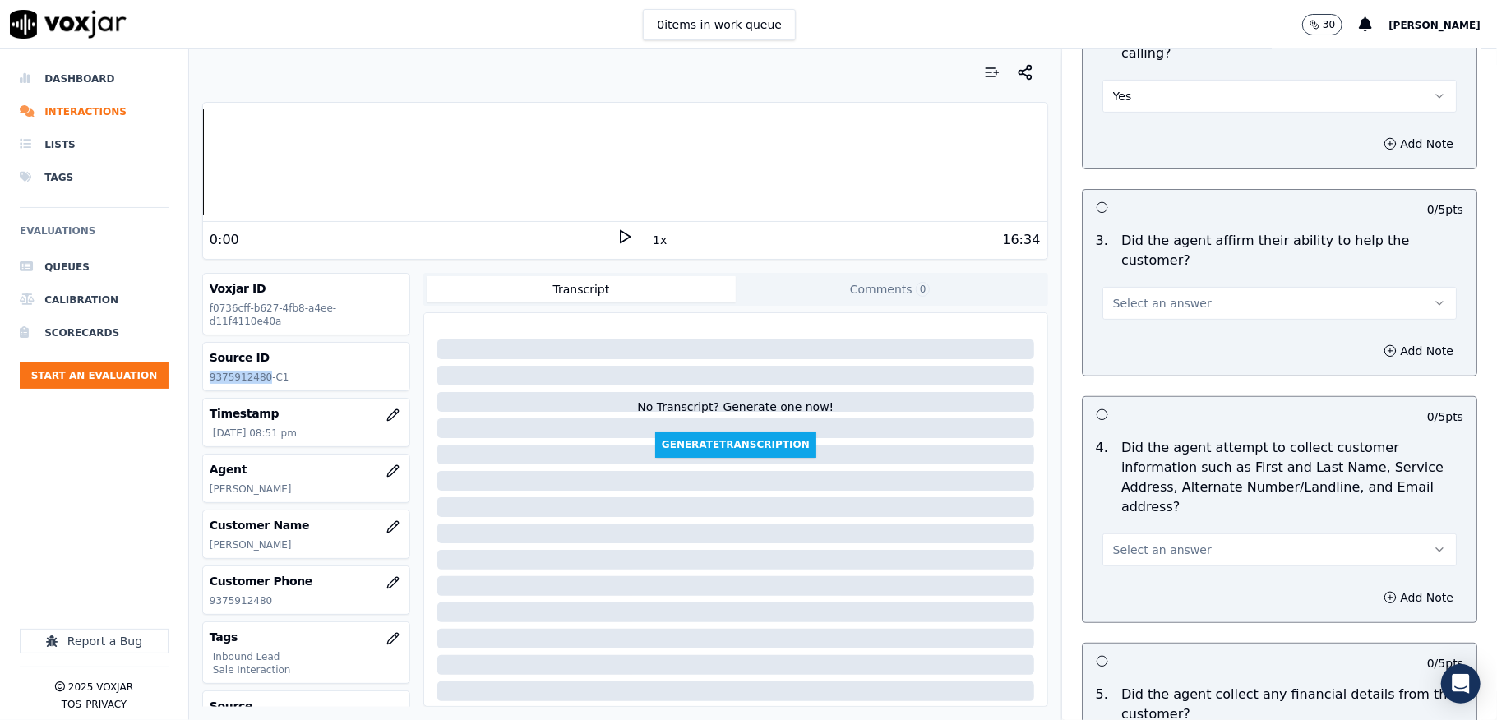
scroll to position [438, 0]
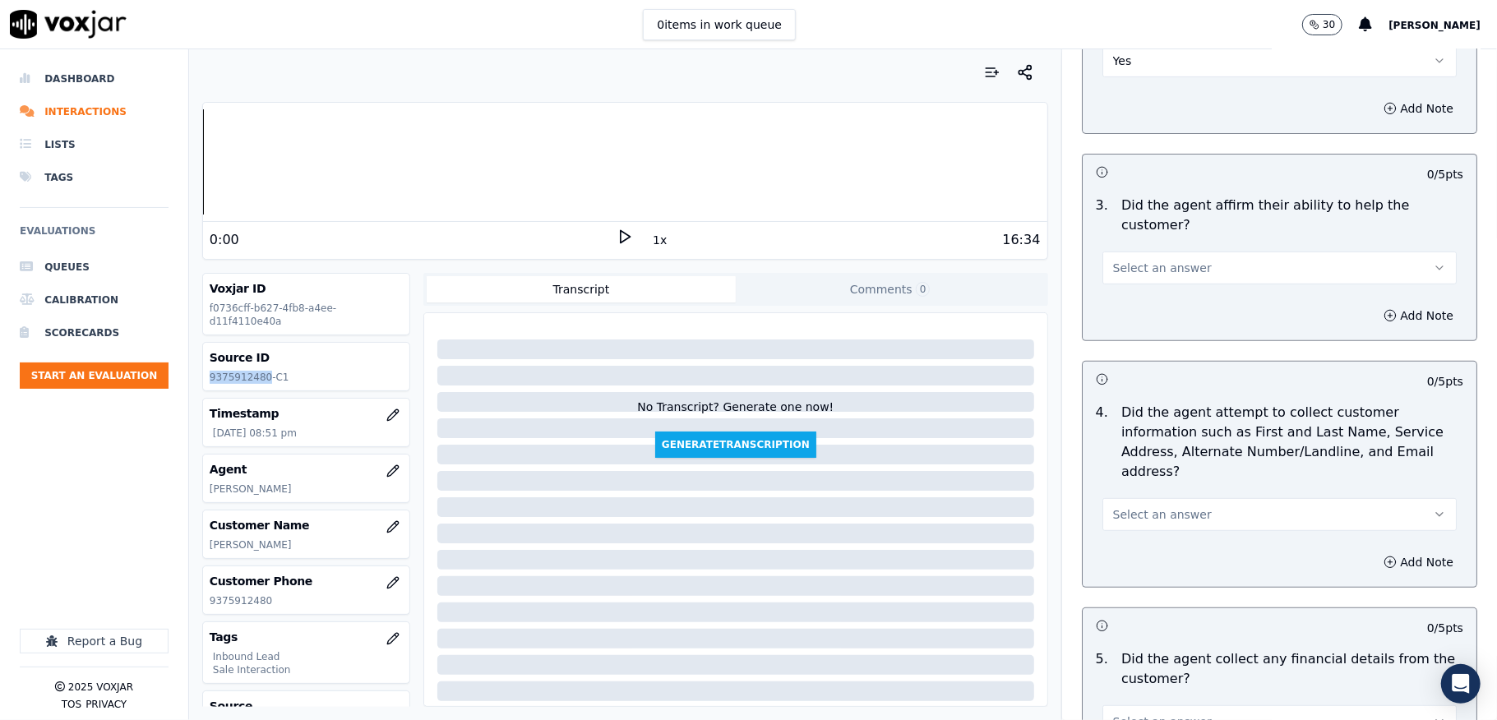
click at [1192, 252] on button "Select an answer" at bounding box center [1280, 268] width 354 height 33
click at [1141, 288] on div "Yes" at bounding box center [1239, 287] width 315 height 26
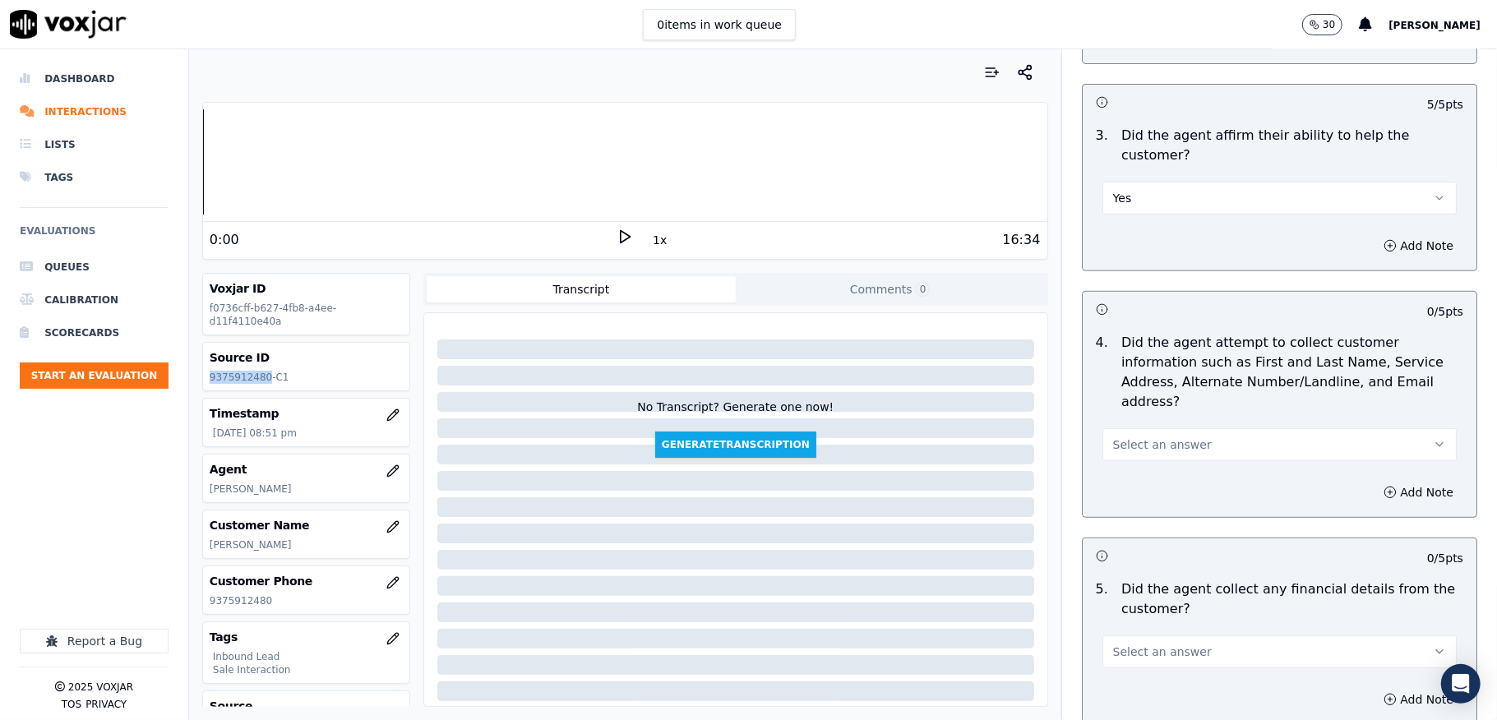
scroll to position [548, 0]
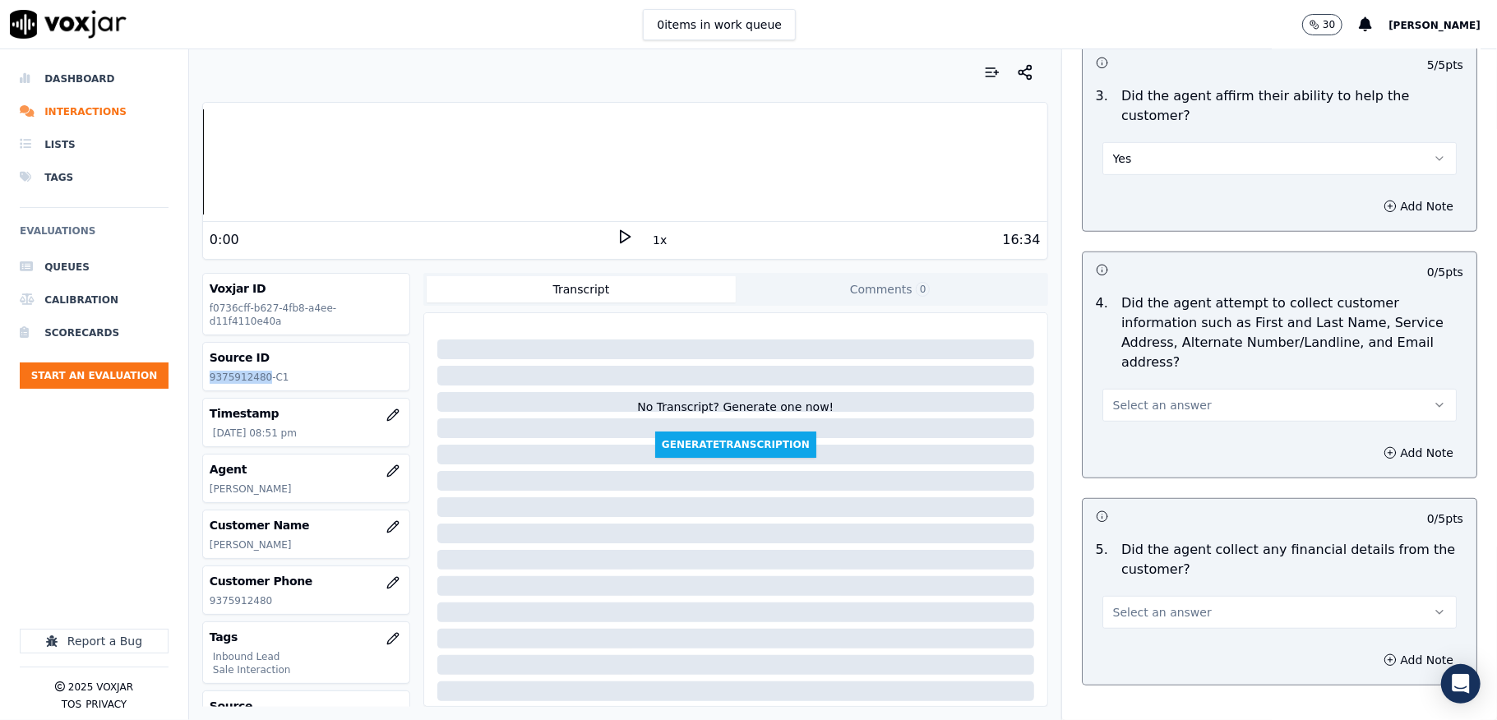
click at [1135, 397] on span "Select an answer" at bounding box center [1162, 405] width 99 height 16
click at [1123, 422] on div "Yes" at bounding box center [1239, 424] width 315 height 26
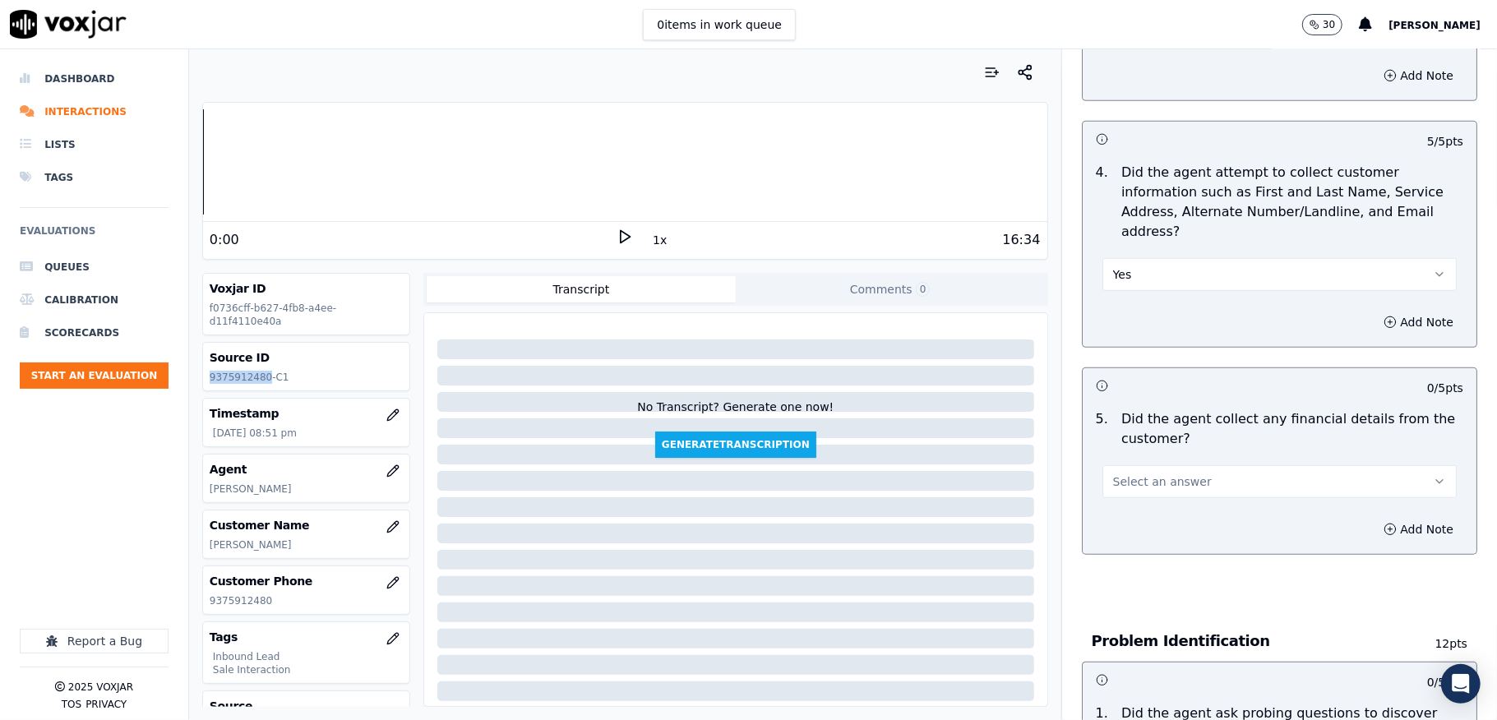
scroll to position [876, 0]
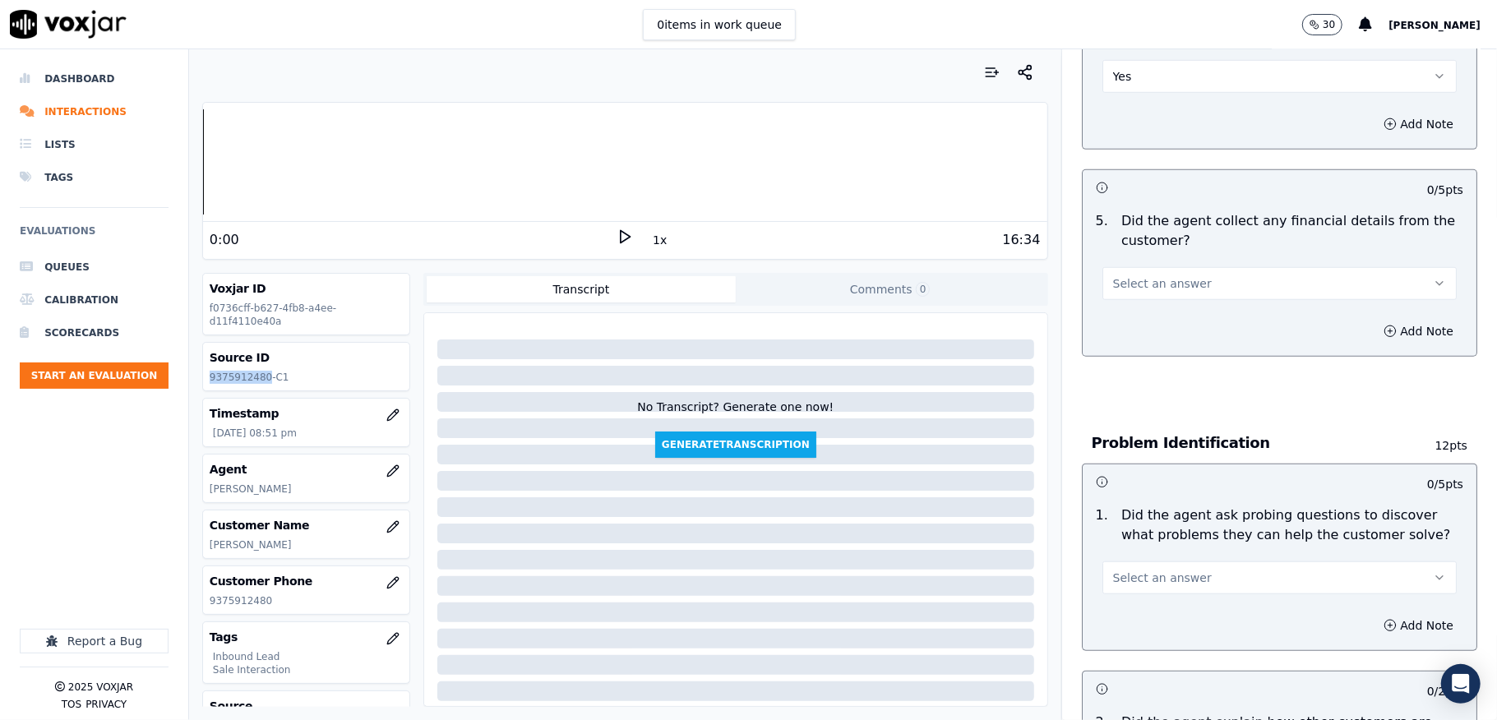
click at [1162, 275] on span "Select an answer" at bounding box center [1162, 283] width 99 height 16
click at [1122, 331] on div "No" at bounding box center [1239, 330] width 315 height 26
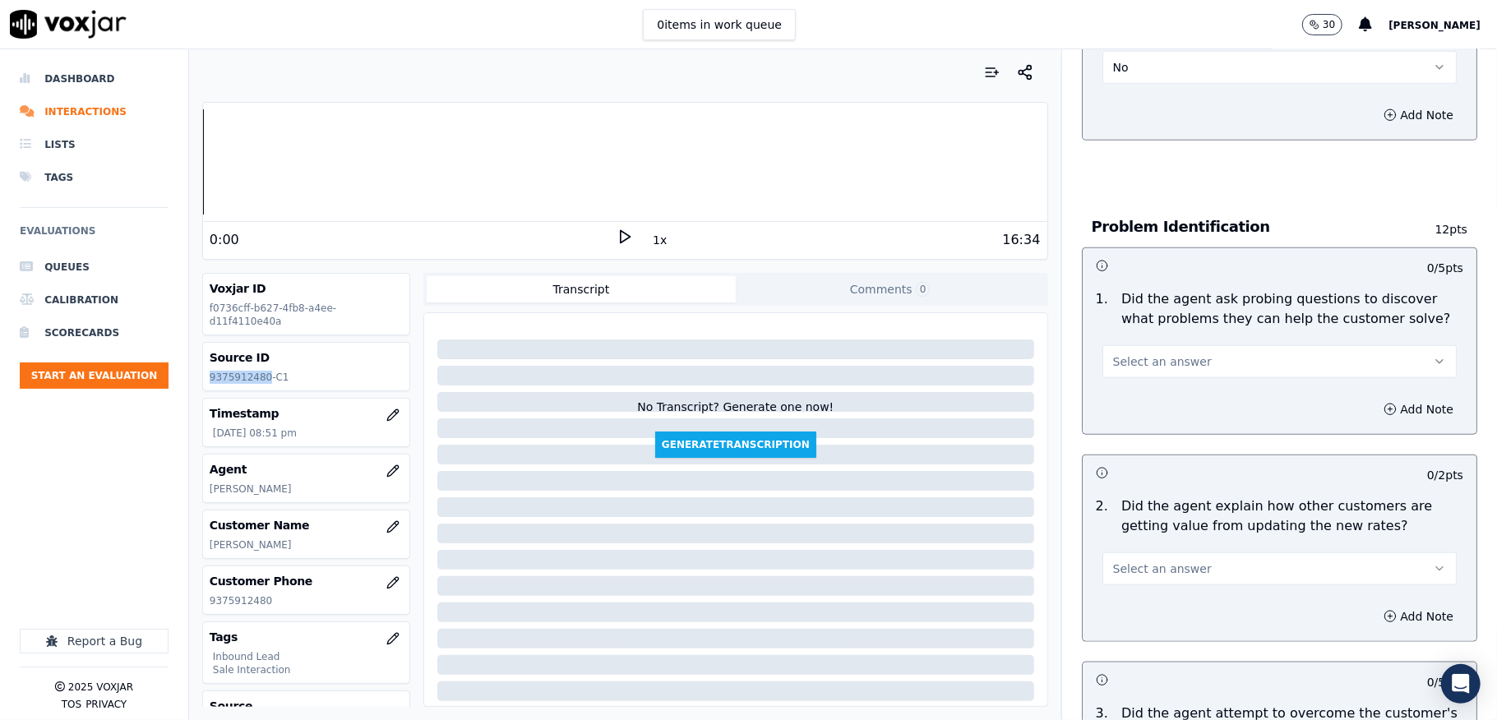
scroll to position [1096, 0]
click at [1125, 350] on span "Select an answer" at bounding box center [1162, 358] width 99 height 16
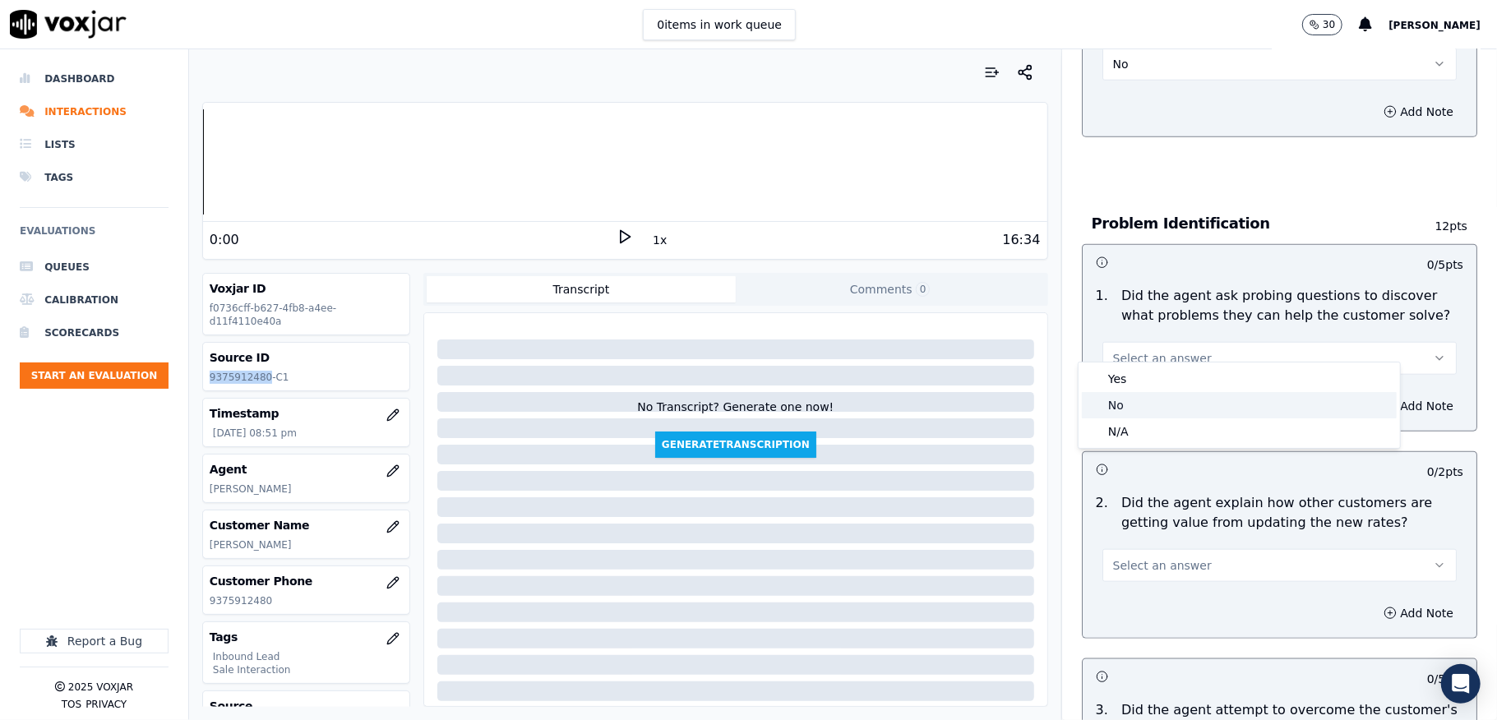
click at [1119, 403] on div "No" at bounding box center [1239, 405] width 315 height 26
click at [1136, 346] on button "No" at bounding box center [1280, 358] width 354 height 33
click at [1126, 375] on div "Yes" at bounding box center [1239, 379] width 315 height 26
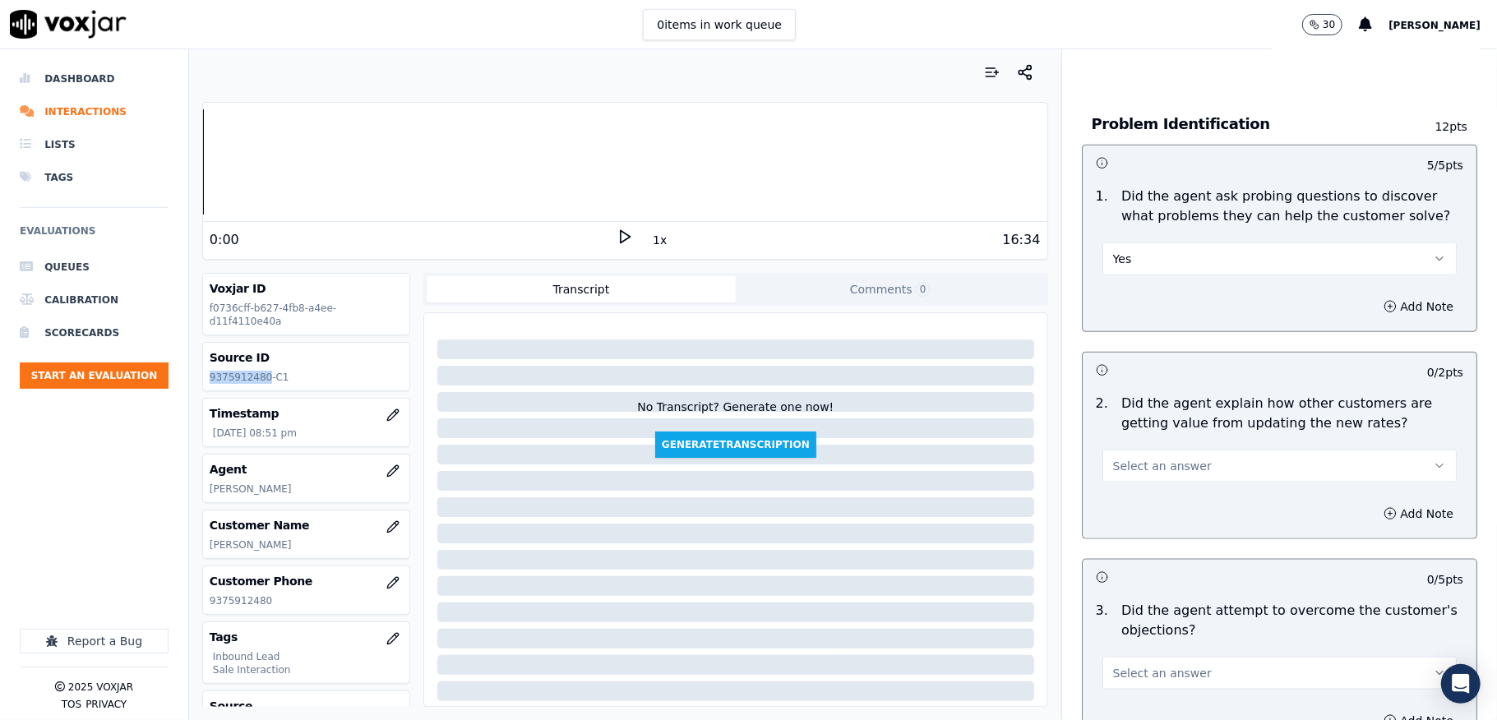
scroll to position [1316, 0]
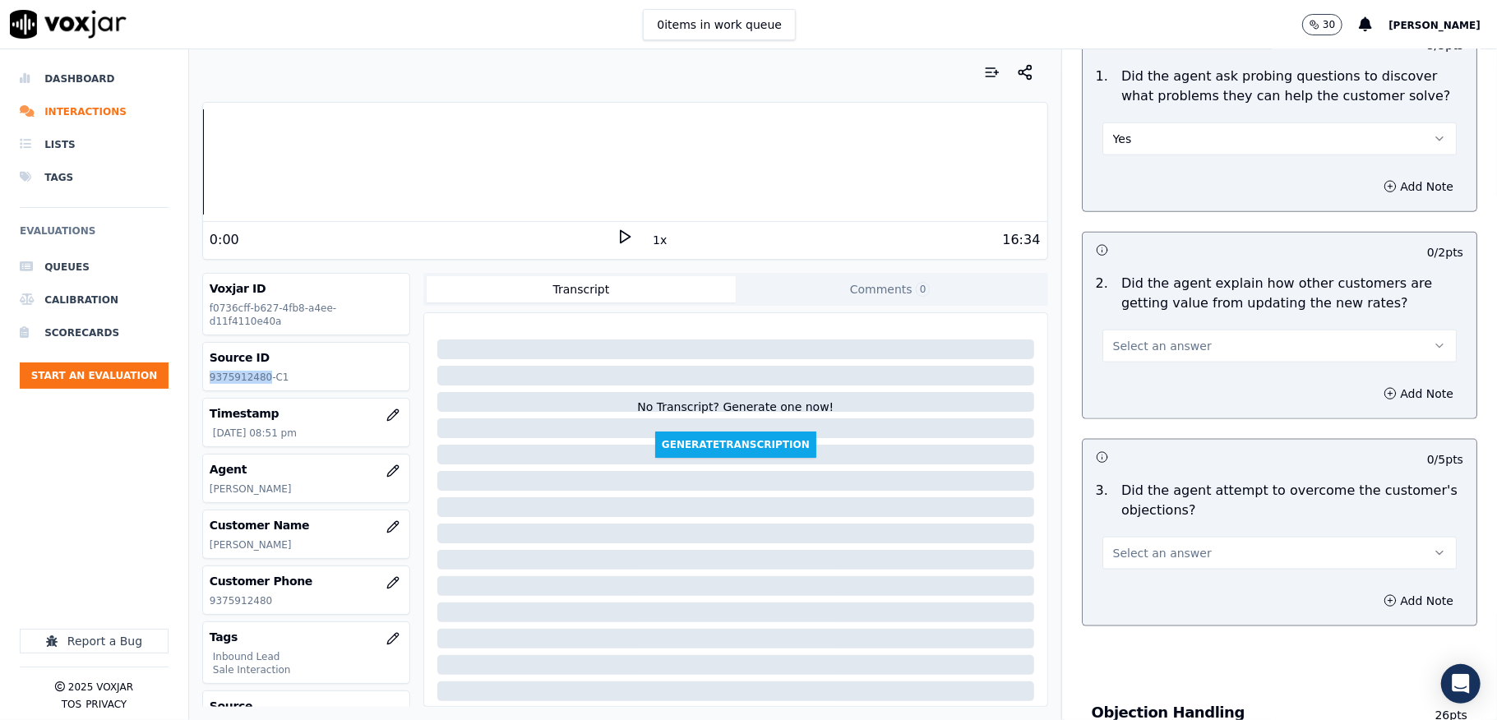
click at [1135, 338] on span "Select an answer" at bounding box center [1162, 346] width 99 height 16
click at [1123, 415] on div "N/A" at bounding box center [1239, 420] width 315 height 26
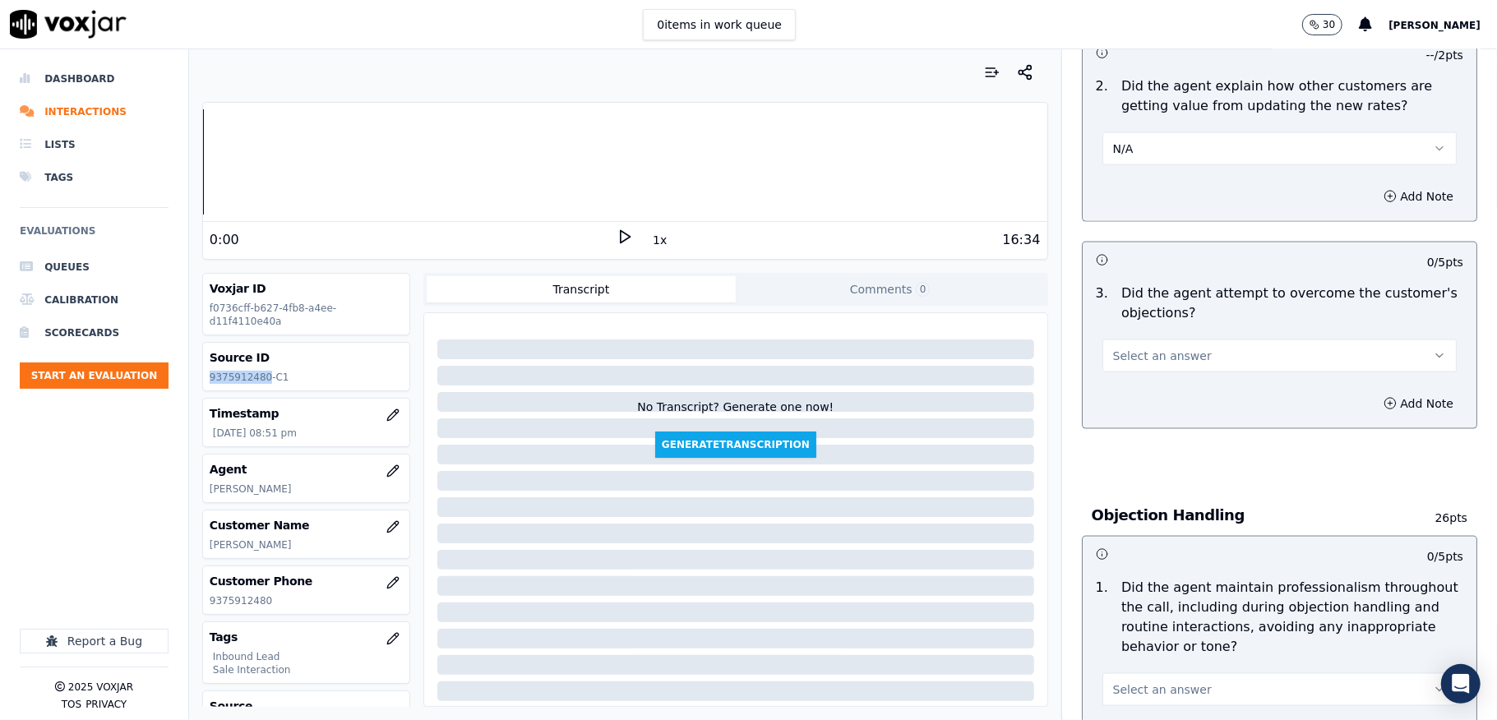
scroll to position [1534, 0]
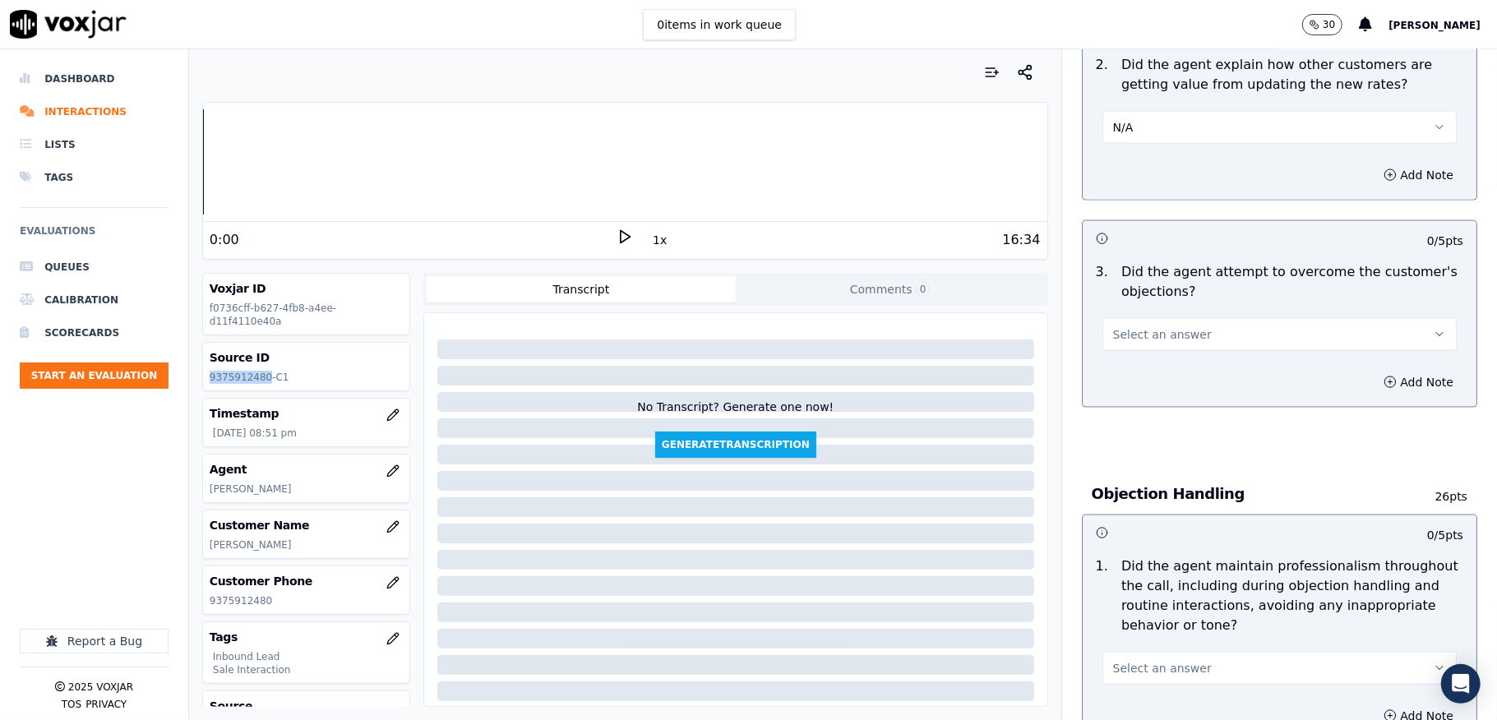
click at [1159, 326] on span "Select an answer" at bounding box center [1162, 334] width 99 height 16
click at [1132, 376] on div "No" at bounding box center [1239, 382] width 315 height 26
drag, startPoint x: 1135, startPoint y: 308, endPoint x: 1128, endPoint y: 324, distance: 17.7
click at [1133, 318] on button "No" at bounding box center [1280, 334] width 354 height 33
click at [1121, 349] on div "Yes" at bounding box center [1239, 356] width 315 height 26
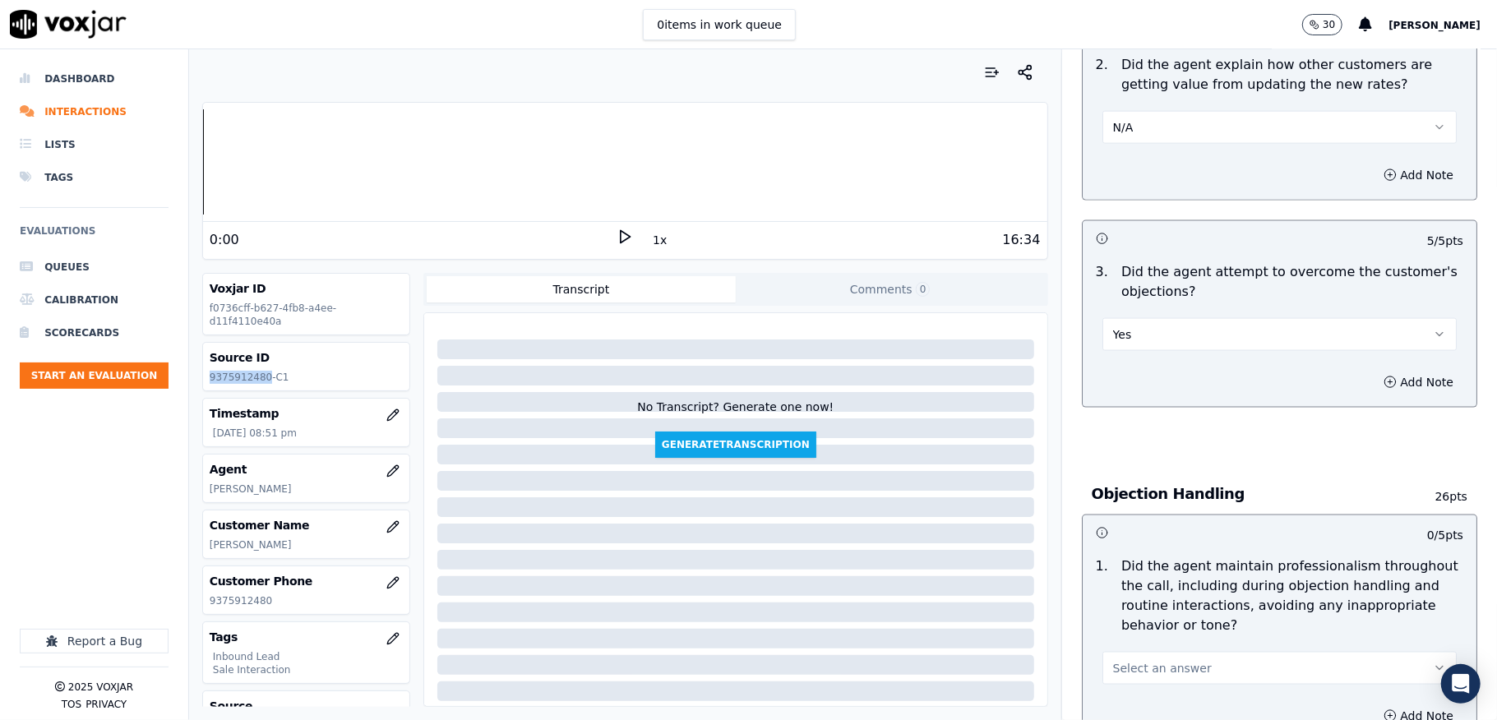
scroll to position [1754, 0]
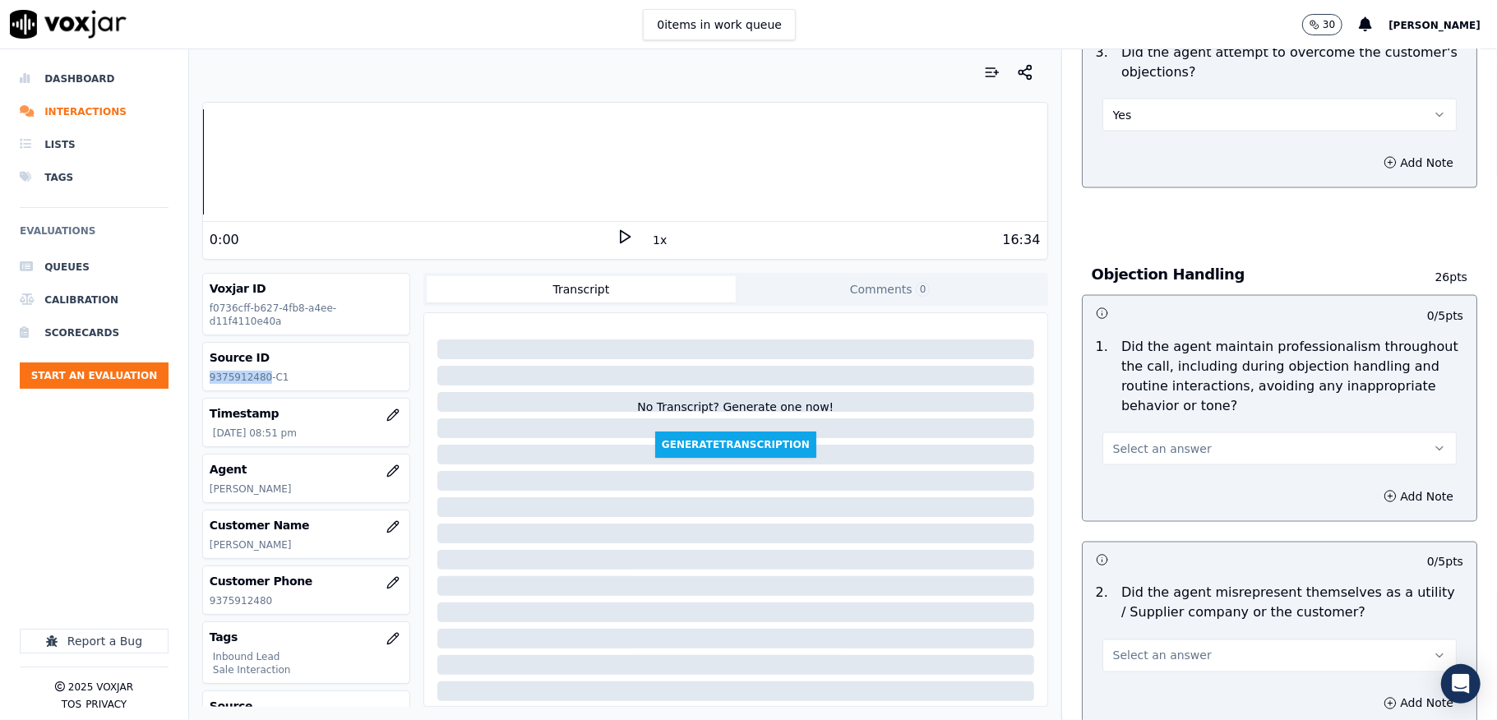
click at [1131, 441] on span "Select an answer" at bounding box center [1162, 449] width 99 height 16
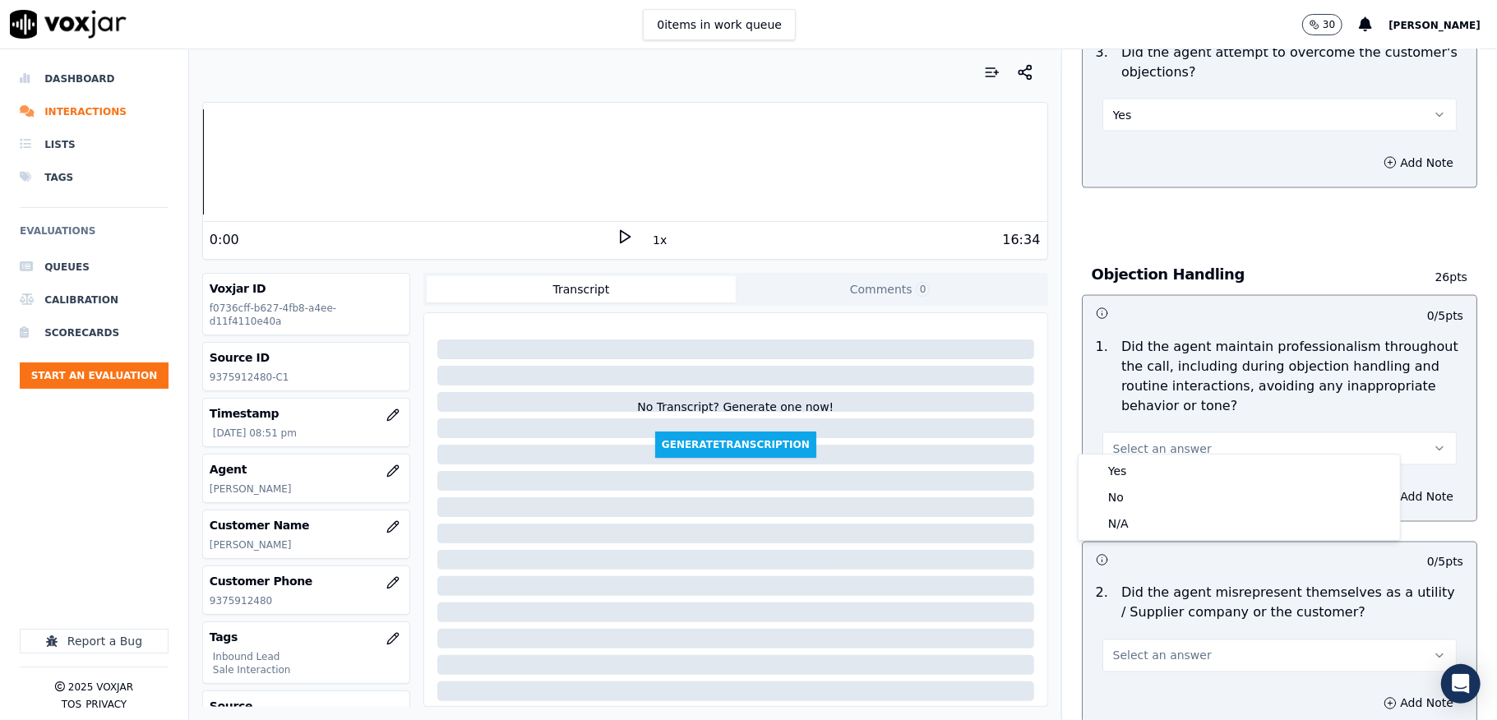
click at [1126, 459] on div "Yes No N/A" at bounding box center [1239, 498] width 321 height 86
click at [1126, 461] on div "Yes" at bounding box center [1239, 471] width 315 height 26
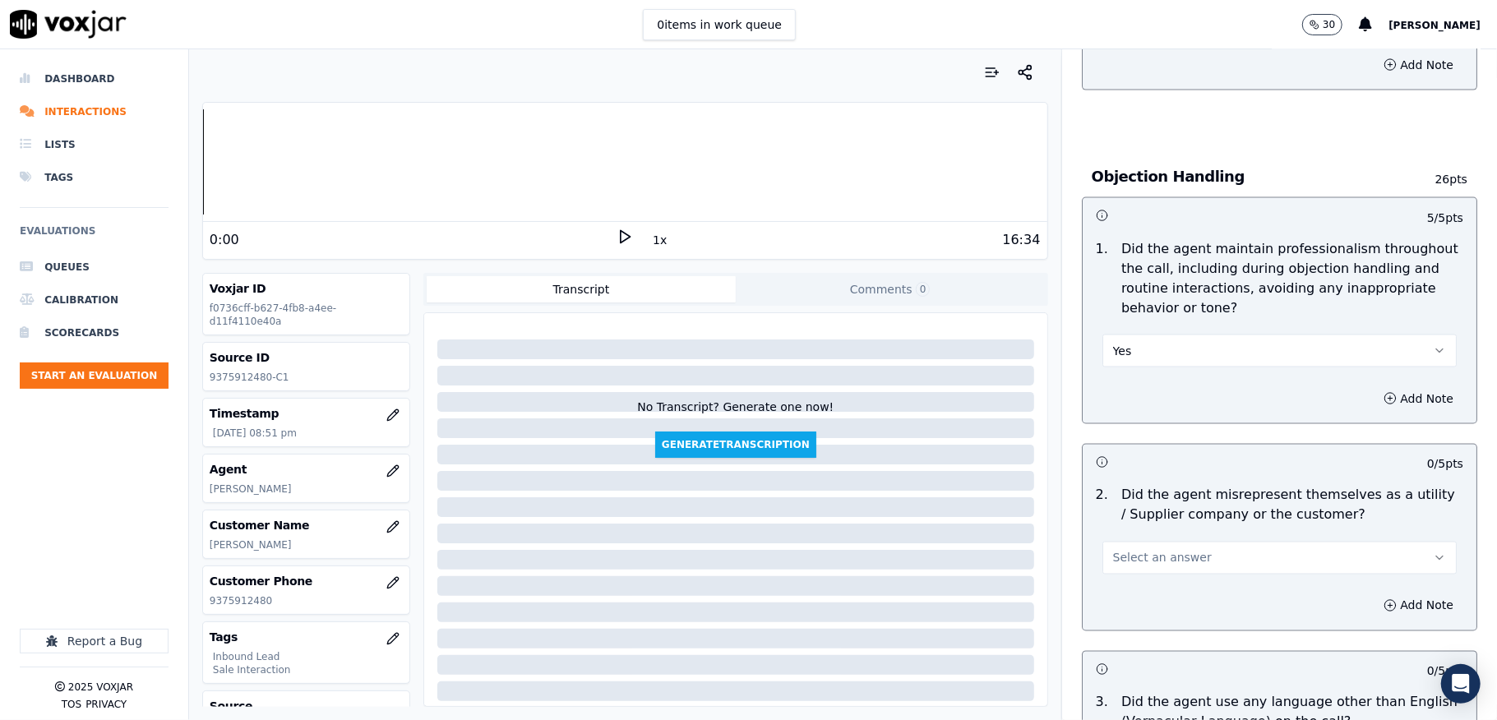
scroll to position [2083, 0]
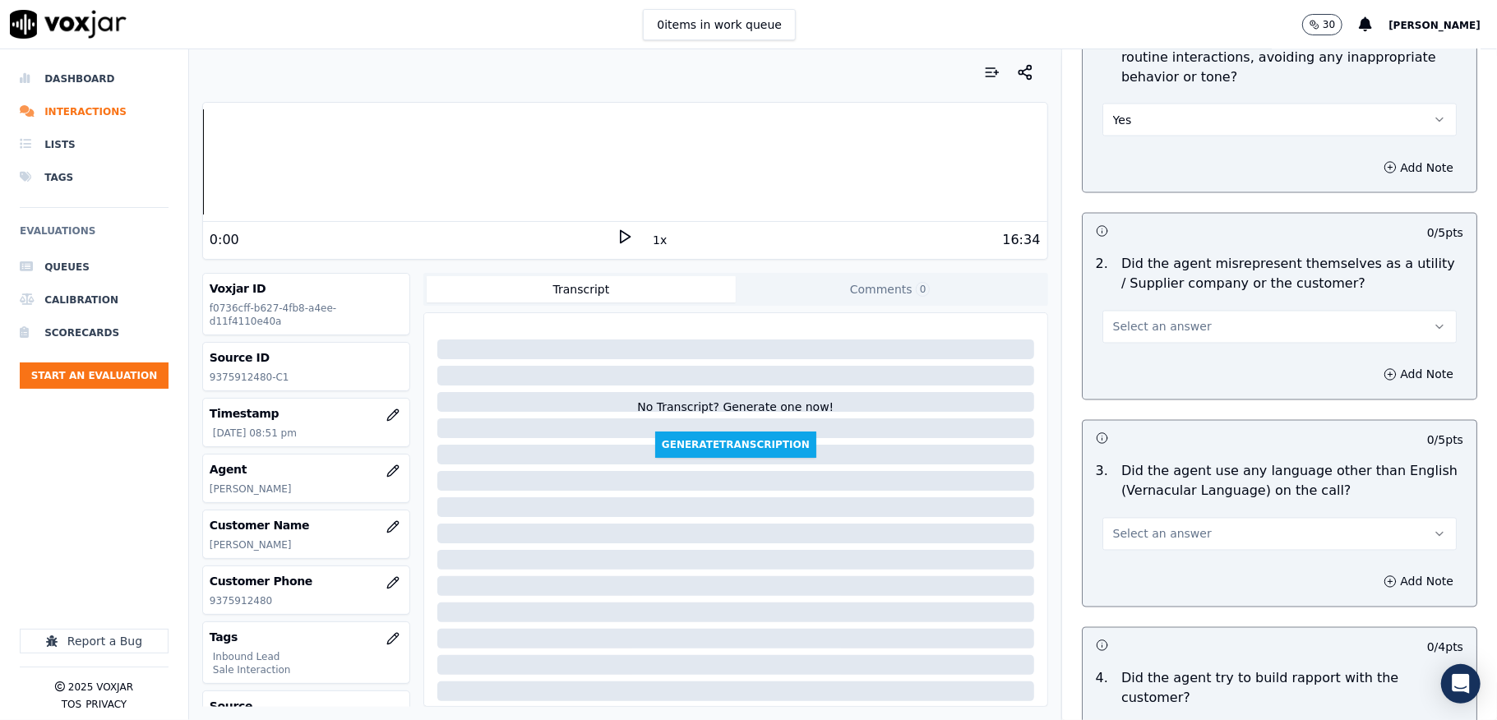
click at [1151, 319] on span "Select an answer" at bounding box center [1162, 327] width 99 height 16
click at [1130, 378] on div "No" at bounding box center [1239, 376] width 315 height 26
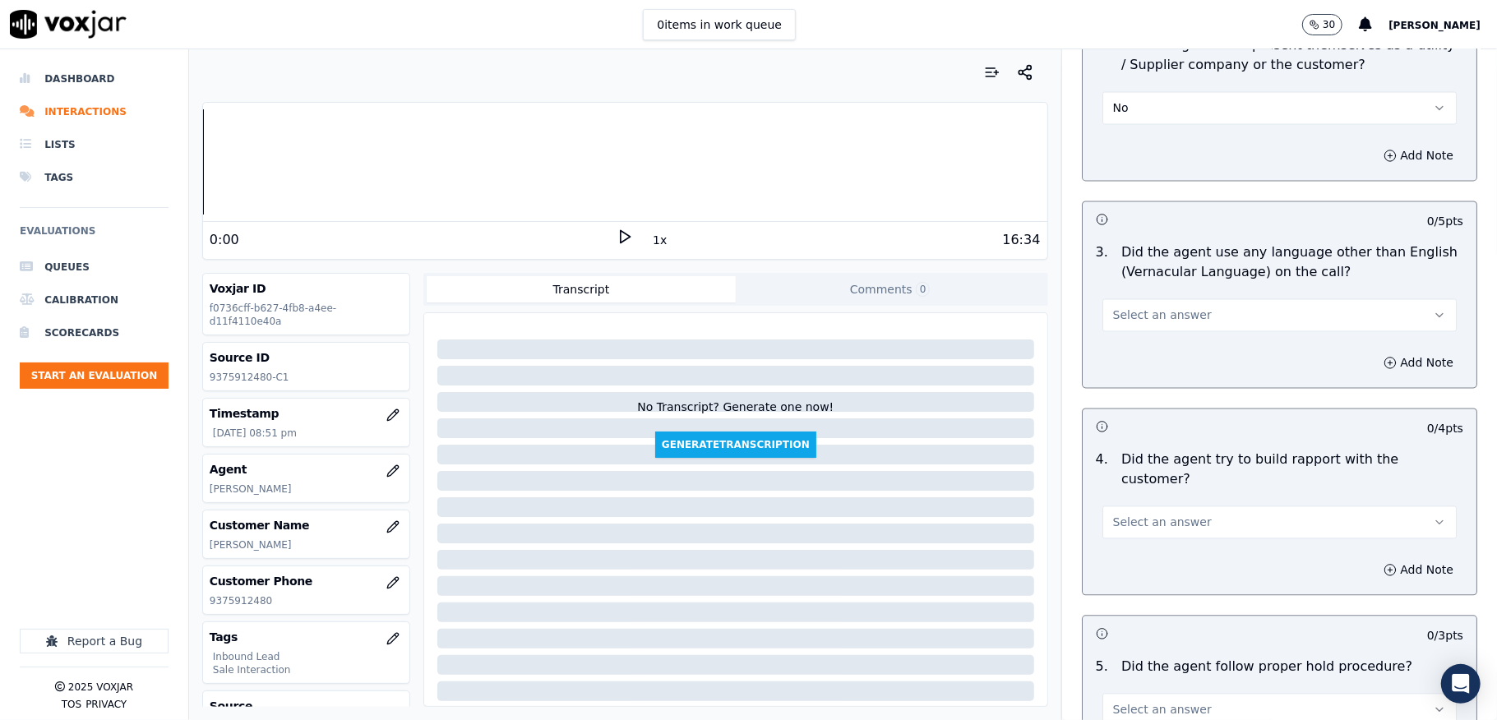
click at [1151, 298] on button "Select an answer" at bounding box center [1280, 314] width 354 height 33
click at [1141, 340] on div "Yes" at bounding box center [1239, 338] width 315 height 26
click at [1177, 298] on button "Yes" at bounding box center [1280, 314] width 354 height 33
drag, startPoint x: 1139, startPoint y: 350, endPoint x: 1139, endPoint y: 362, distance: 11.5
click at [1139, 352] on div "No" at bounding box center [1239, 364] width 315 height 26
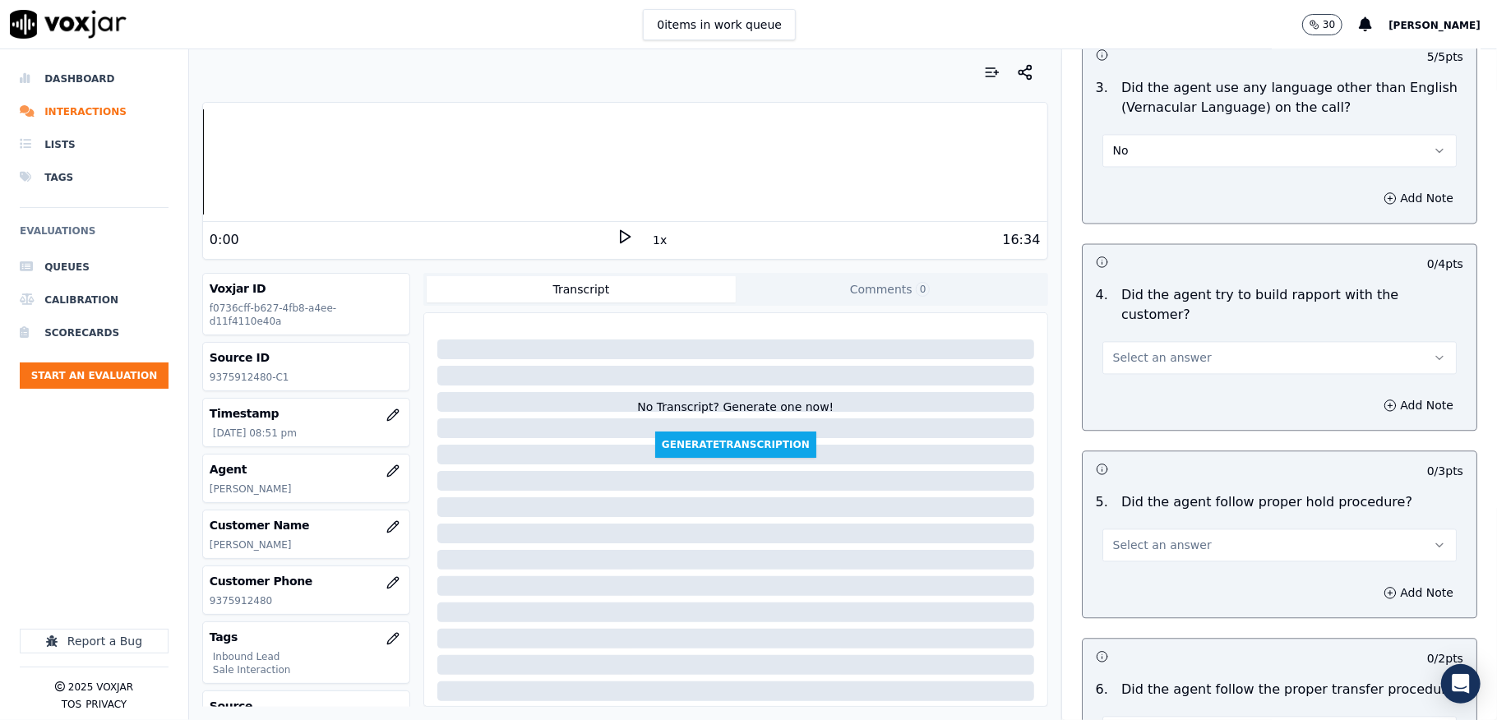
scroll to position [2521, 0]
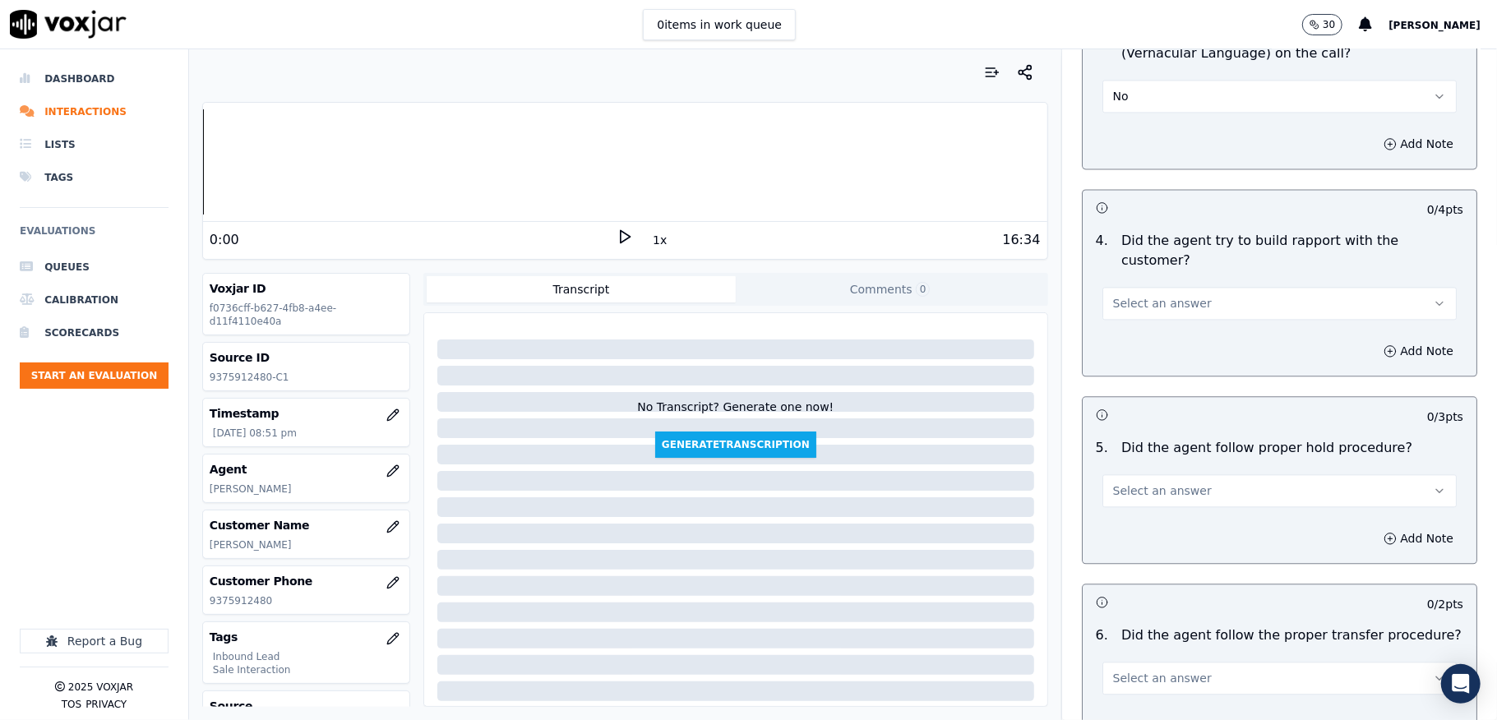
click at [1131, 295] on span "Select an answer" at bounding box center [1162, 303] width 99 height 16
click at [1140, 368] on div "N/A" at bounding box center [1239, 359] width 315 height 26
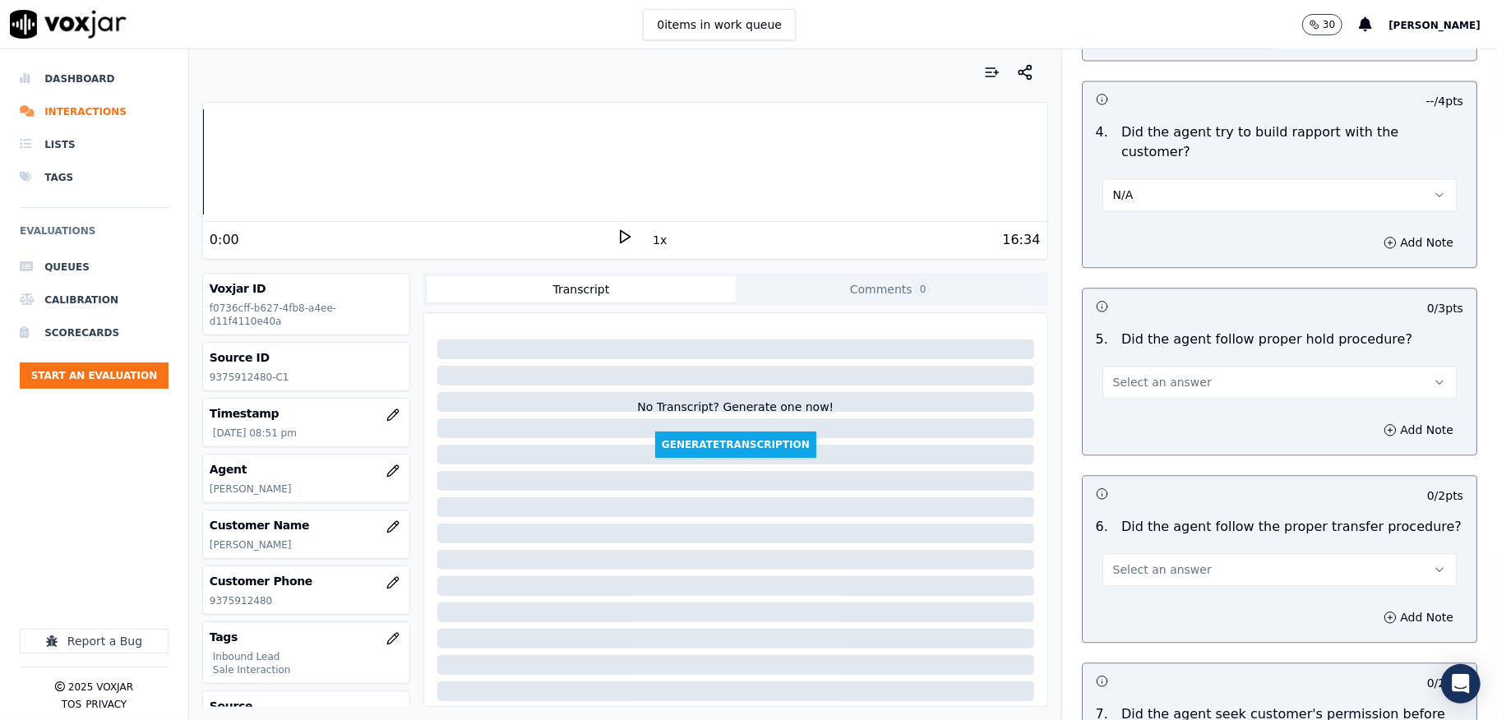
scroll to position [2740, 0]
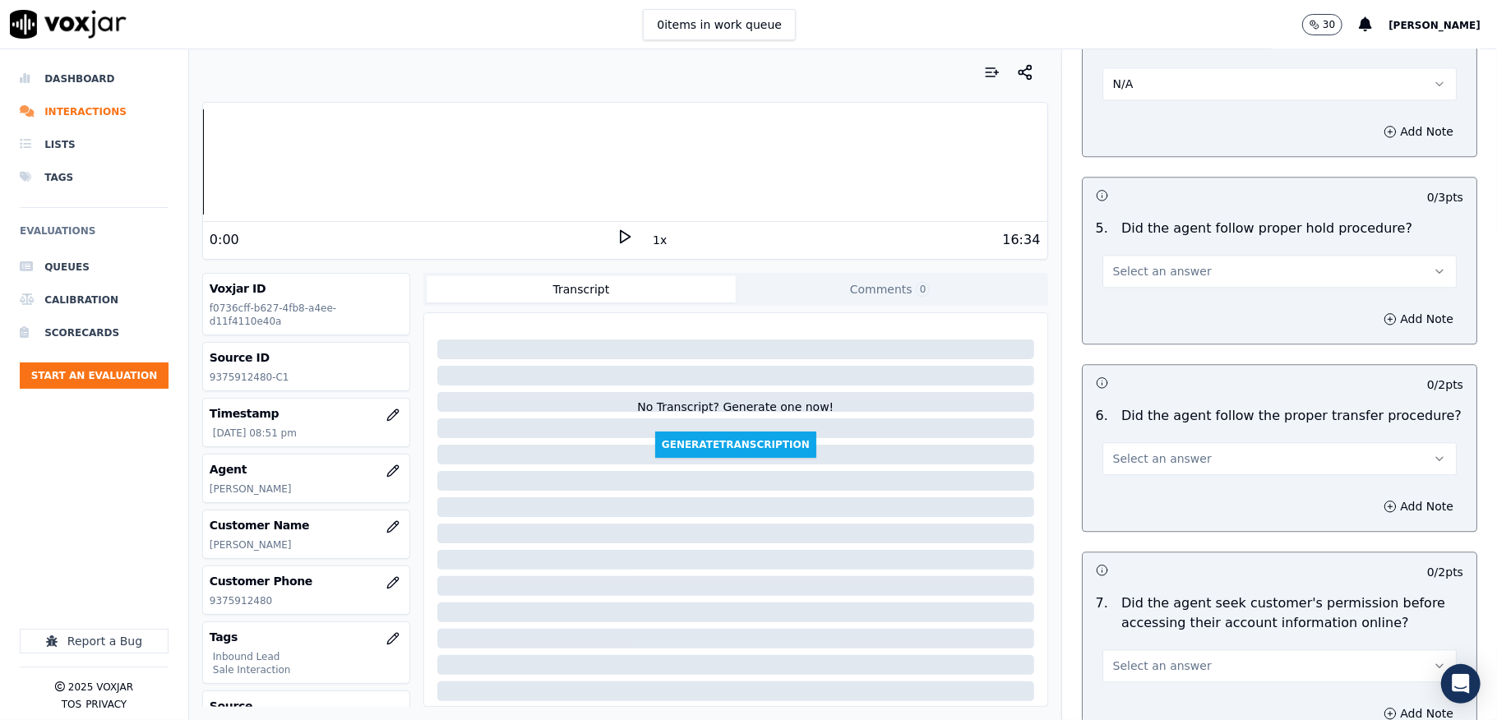
click at [1130, 263] on span "Select an answer" at bounding box center [1162, 271] width 99 height 16
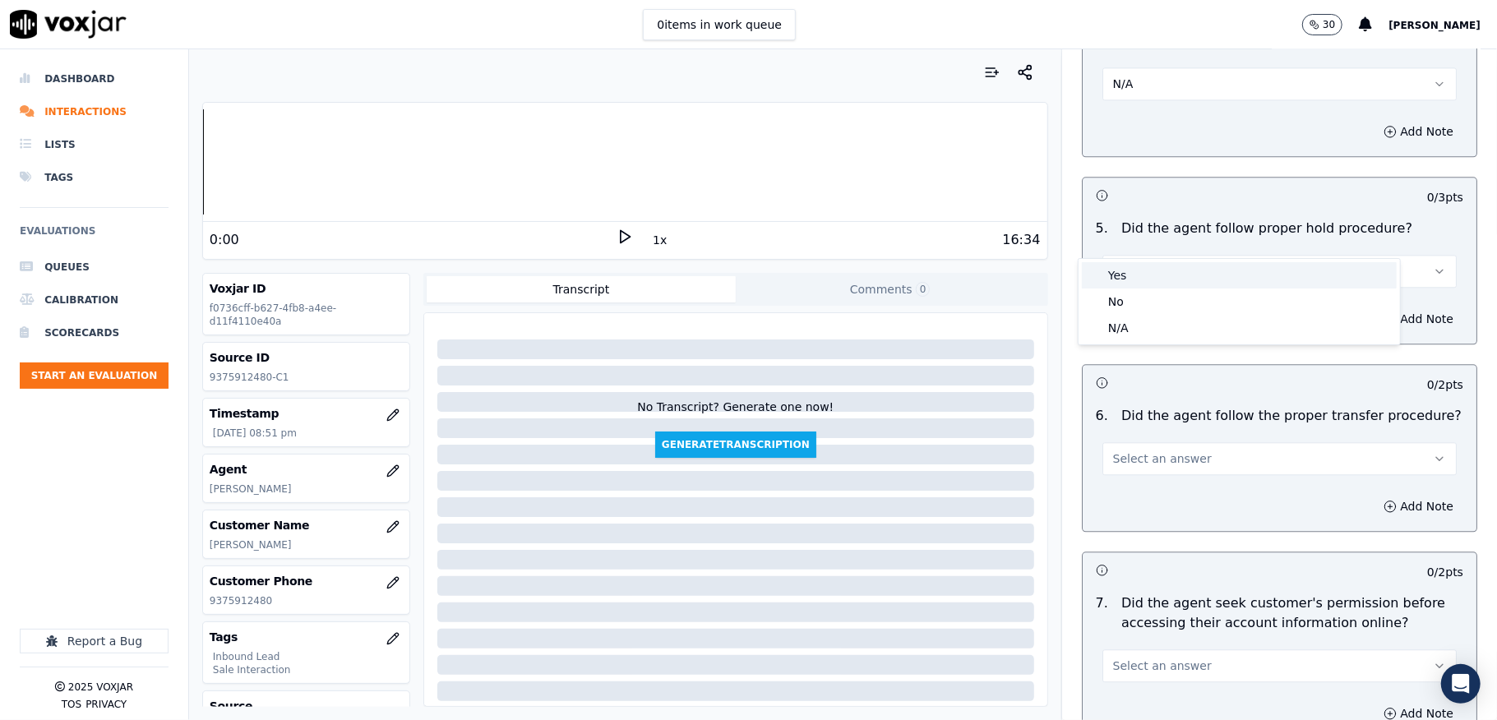
click at [1135, 275] on div "Yes" at bounding box center [1239, 275] width 315 height 26
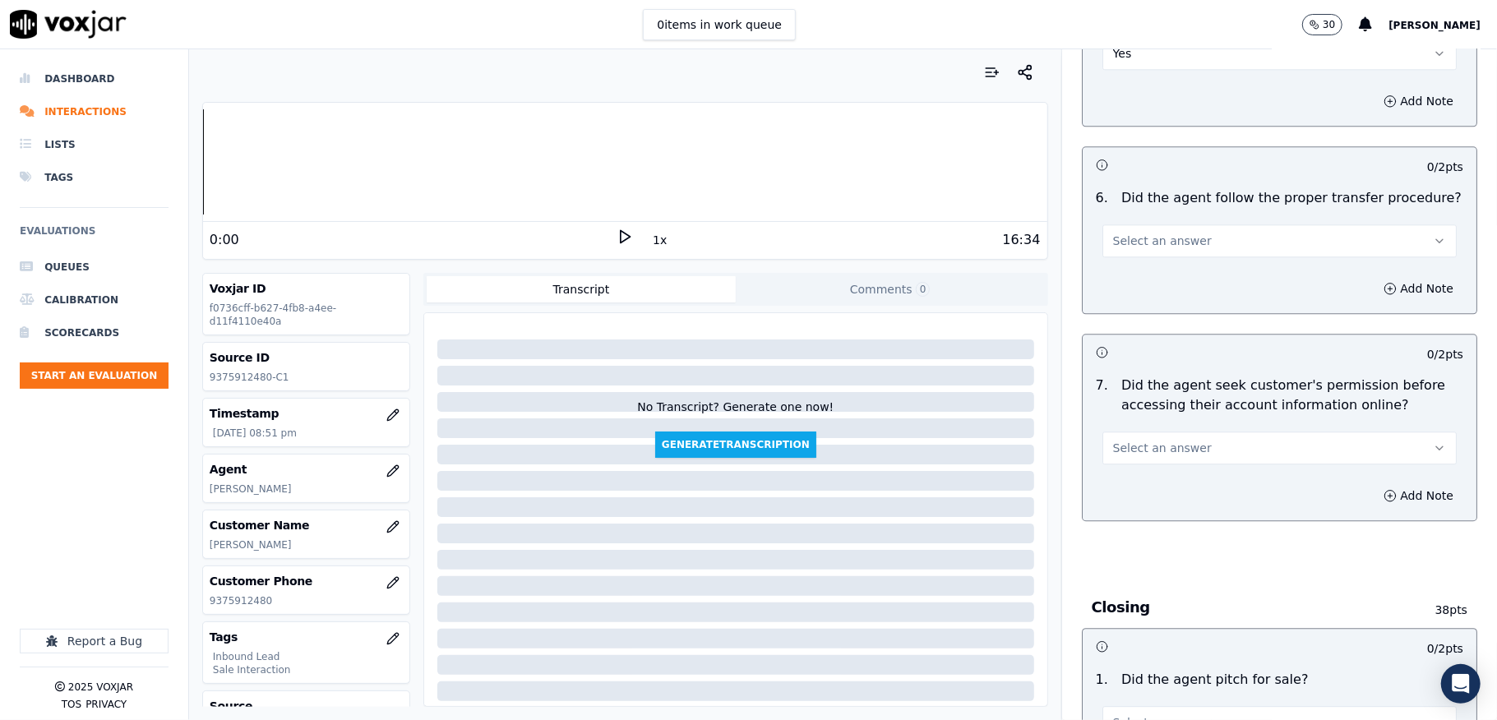
scroll to position [2960, 0]
click at [1165, 231] on span "Select an answer" at bounding box center [1162, 239] width 99 height 16
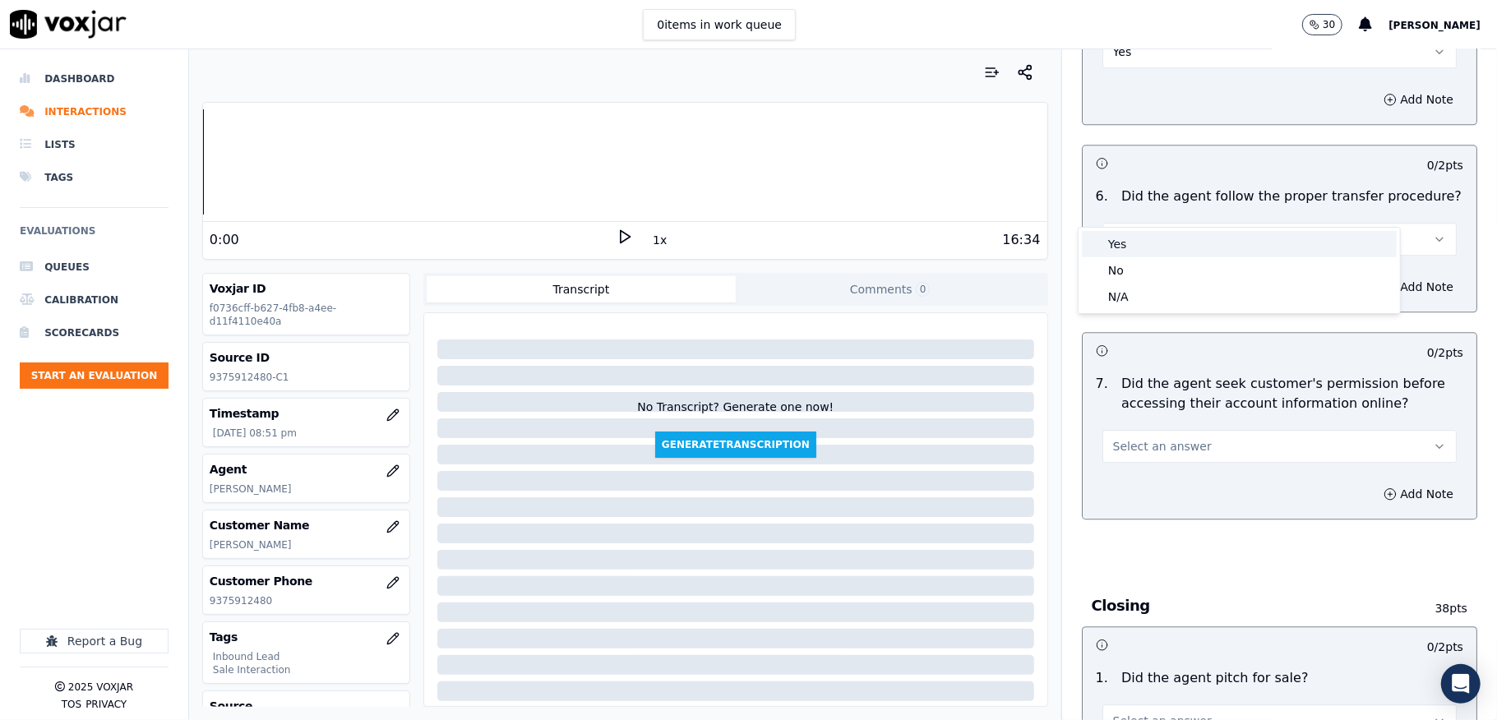
click at [1146, 235] on div "Yes" at bounding box center [1239, 244] width 315 height 26
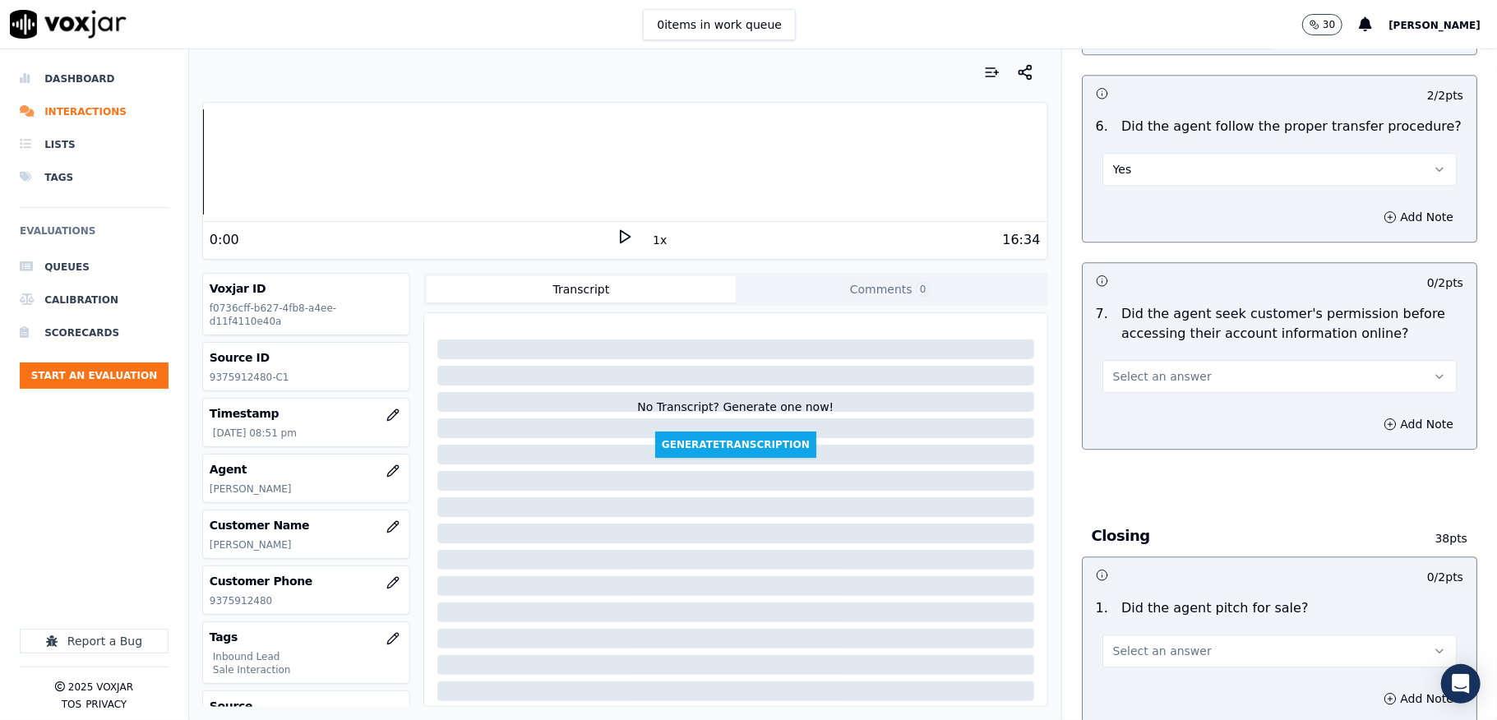
scroll to position [3069, 0]
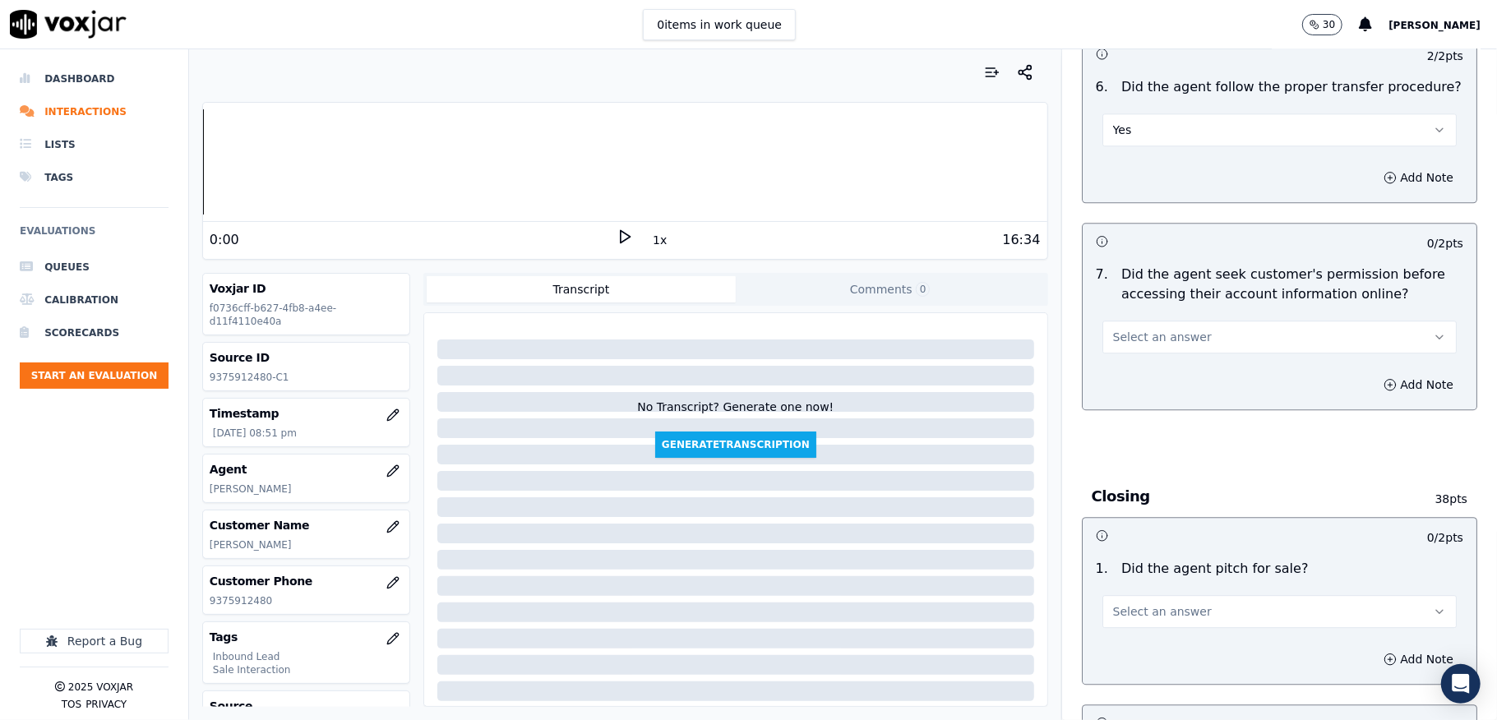
click at [1199, 321] on button "Select an answer" at bounding box center [1280, 337] width 354 height 33
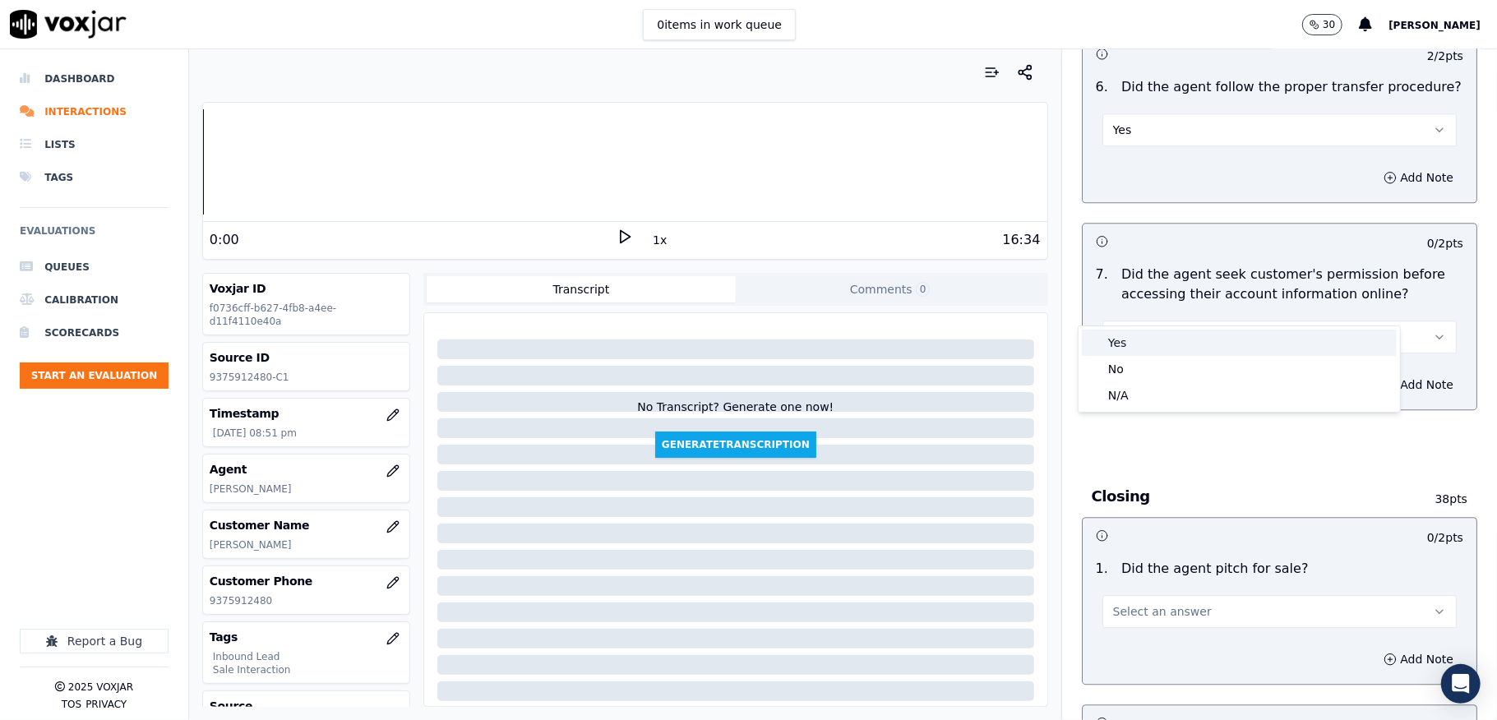
click at [1148, 345] on div "Yes" at bounding box center [1239, 343] width 315 height 26
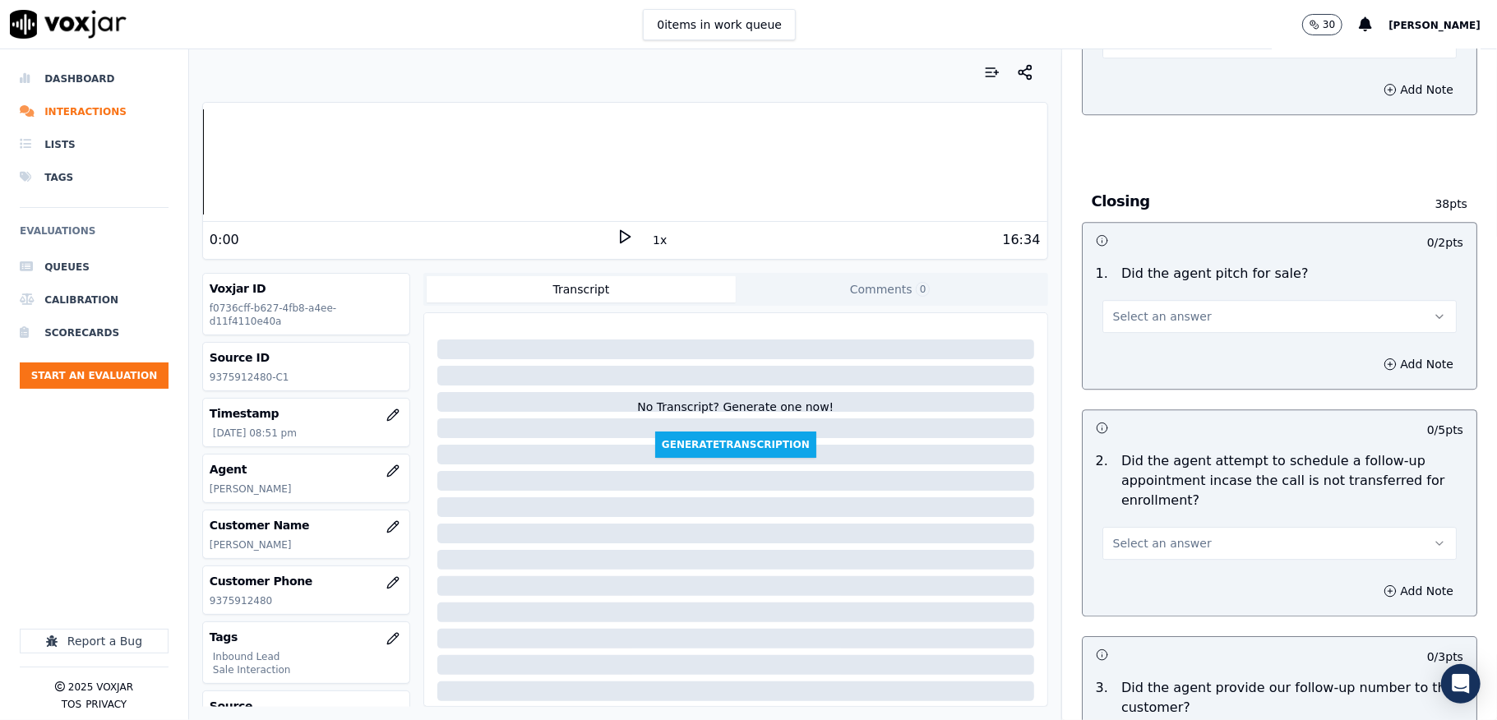
scroll to position [3398, 0]
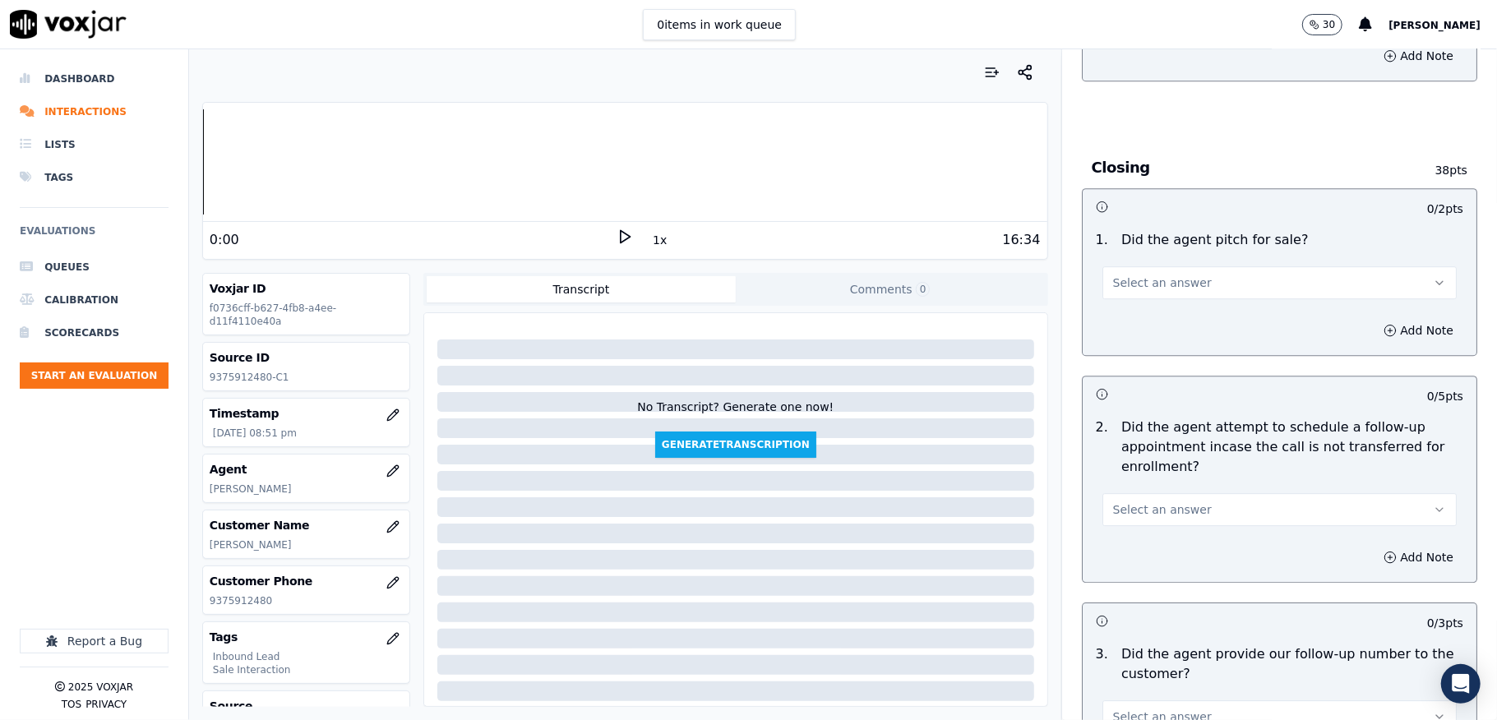
click at [1172, 275] on span "Select an answer" at bounding box center [1162, 283] width 99 height 16
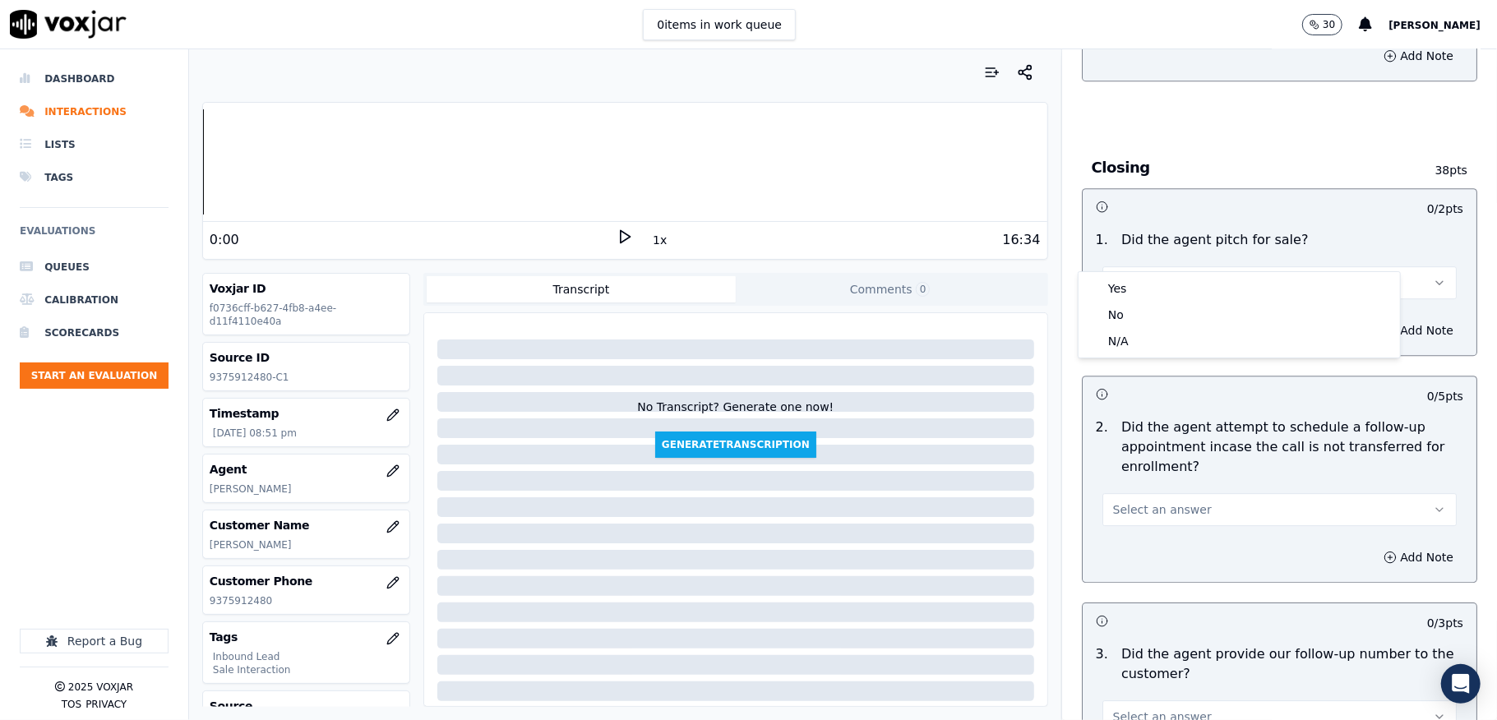
click at [1131, 286] on div "Yes" at bounding box center [1239, 288] width 315 height 26
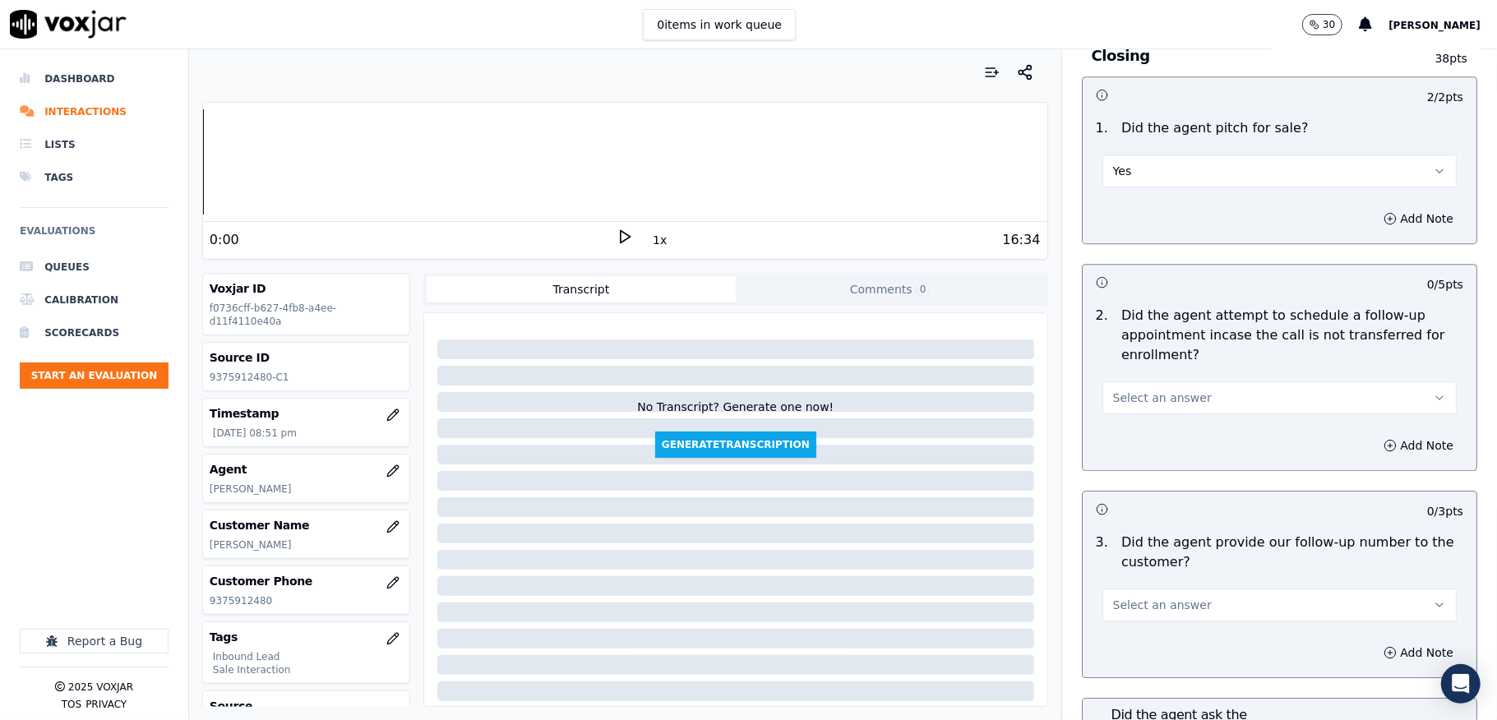
scroll to position [3618, 0]
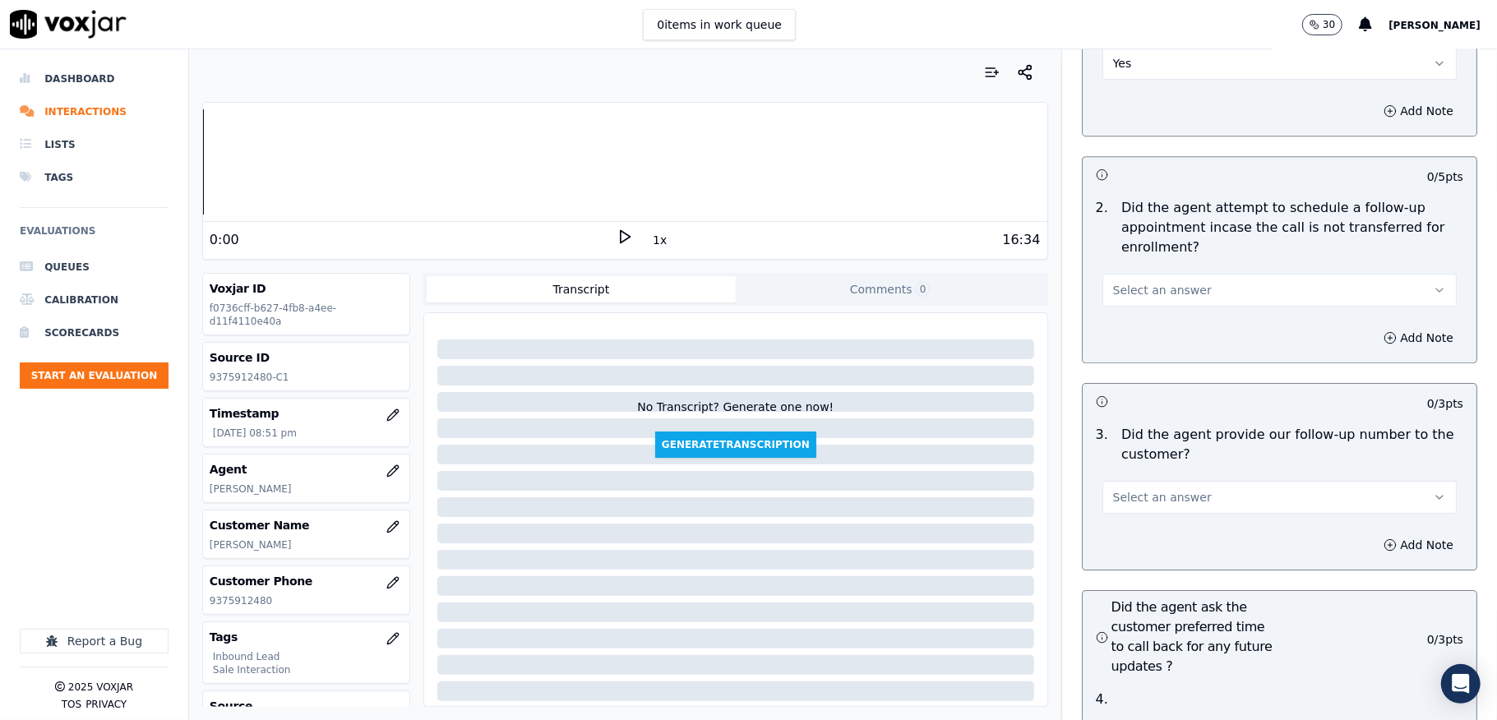
click at [1192, 274] on button "Select an answer" at bounding box center [1280, 290] width 354 height 33
click at [1125, 345] on div "N/A" at bounding box center [1239, 349] width 315 height 26
click at [1177, 481] on button "Select an answer" at bounding box center [1280, 497] width 354 height 33
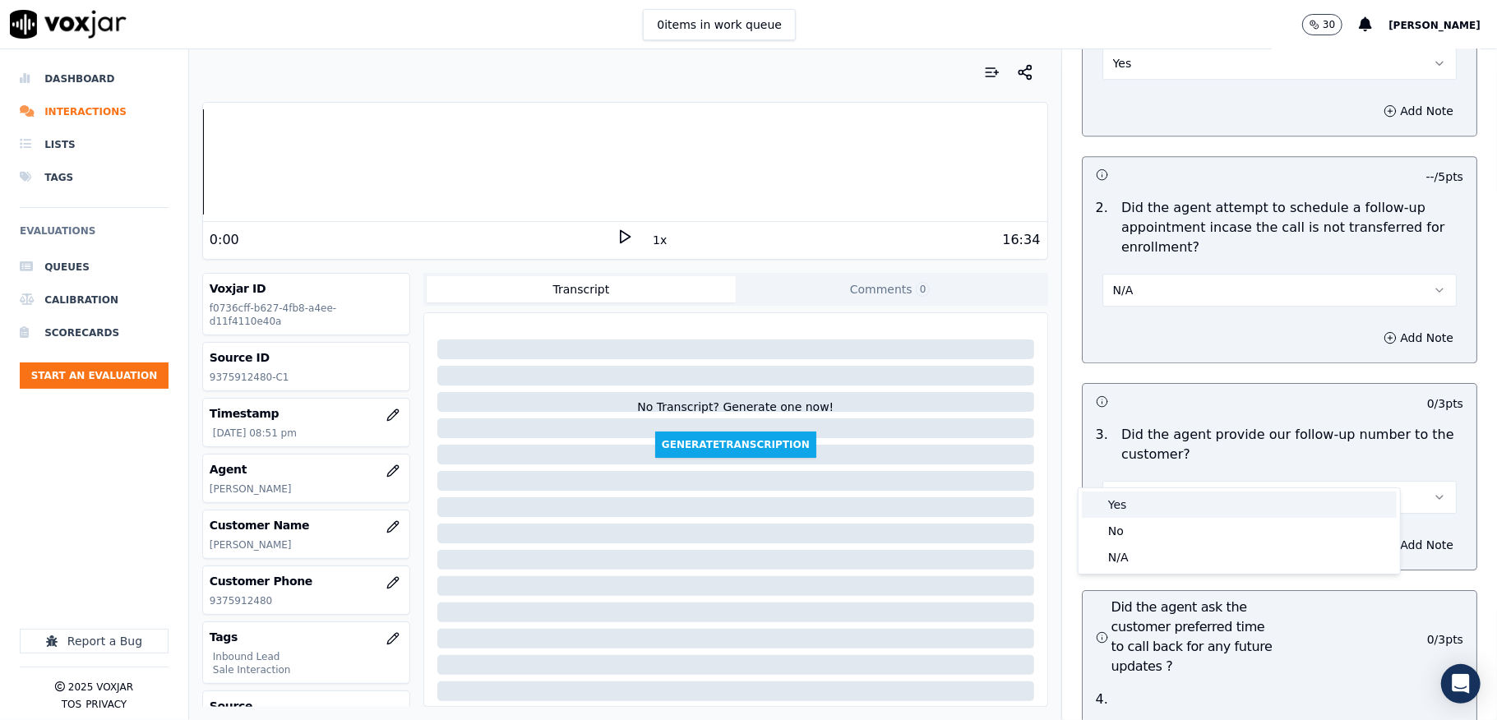
click at [1135, 498] on div "Yes" at bounding box center [1239, 505] width 315 height 26
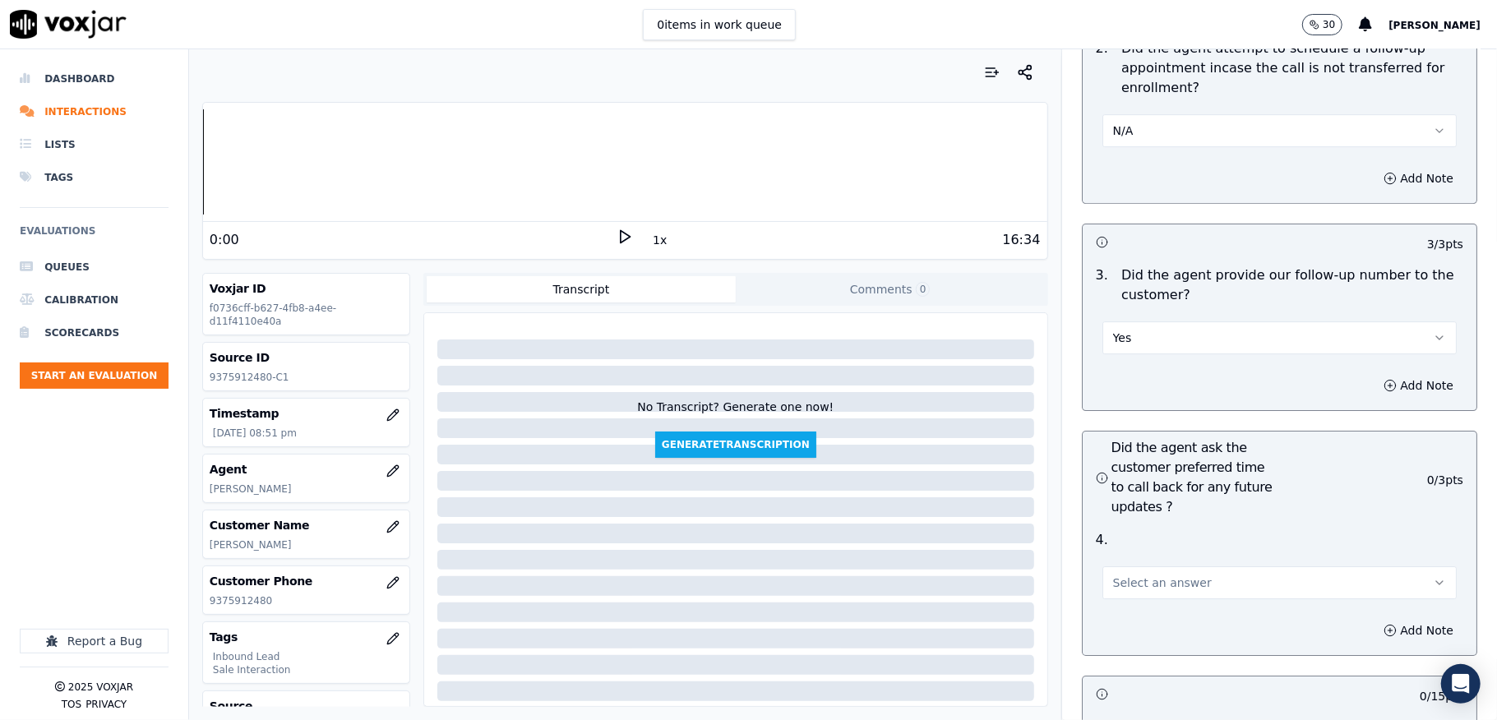
scroll to position [3947, 0]
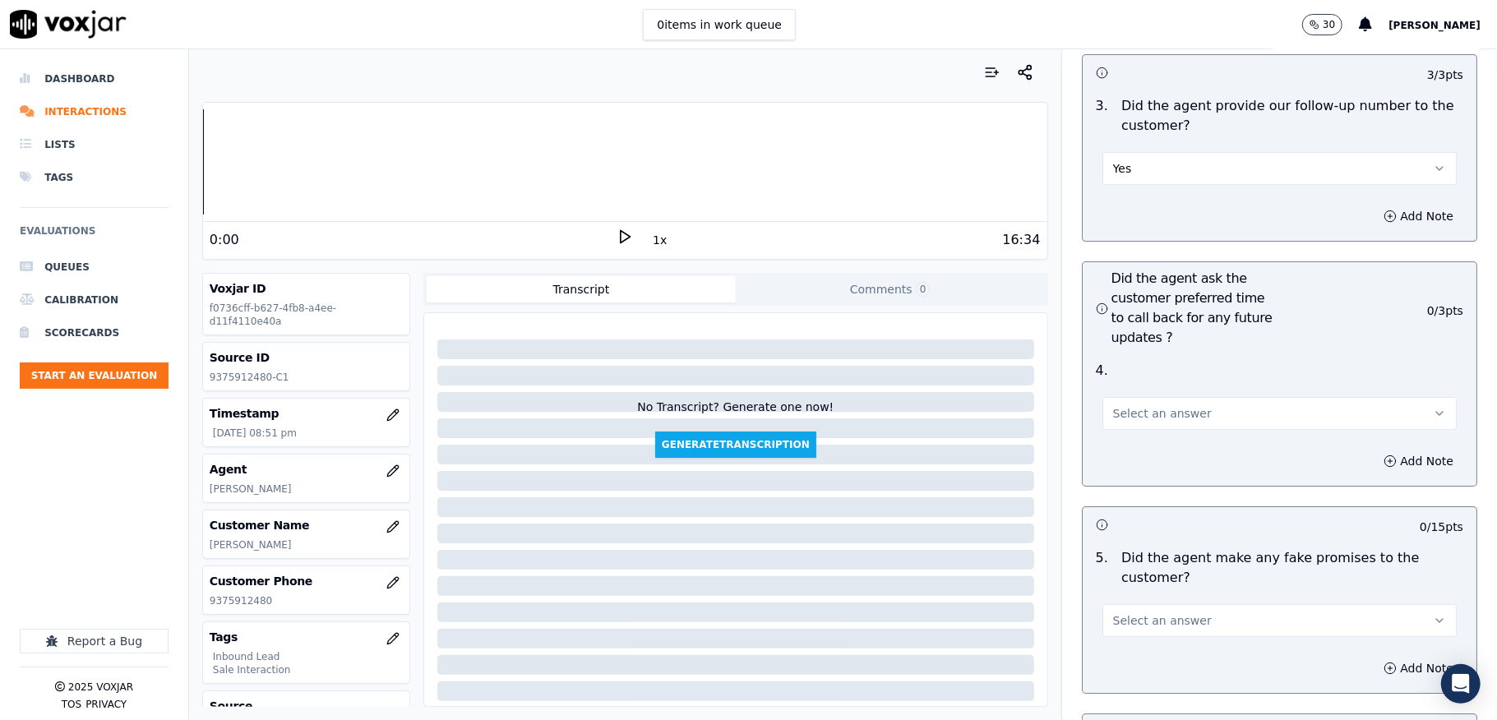
click at [1117, 405] on span "Select an answer" at bounding box center [1162, 413] width 99 height 16
click at [1116, 474] on div "N/A" at bounding box center [1239, 474] width 315 height 26
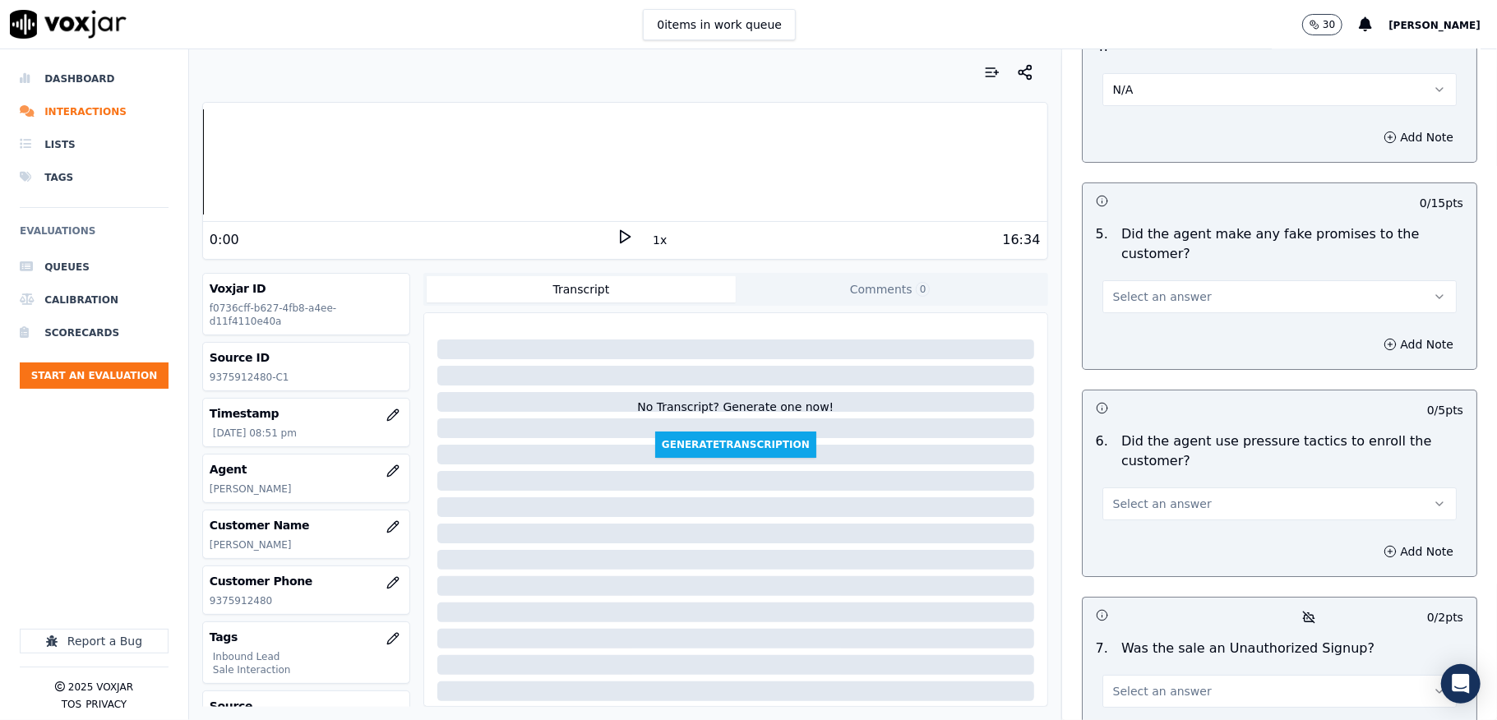
scroll to position [4275, 0]
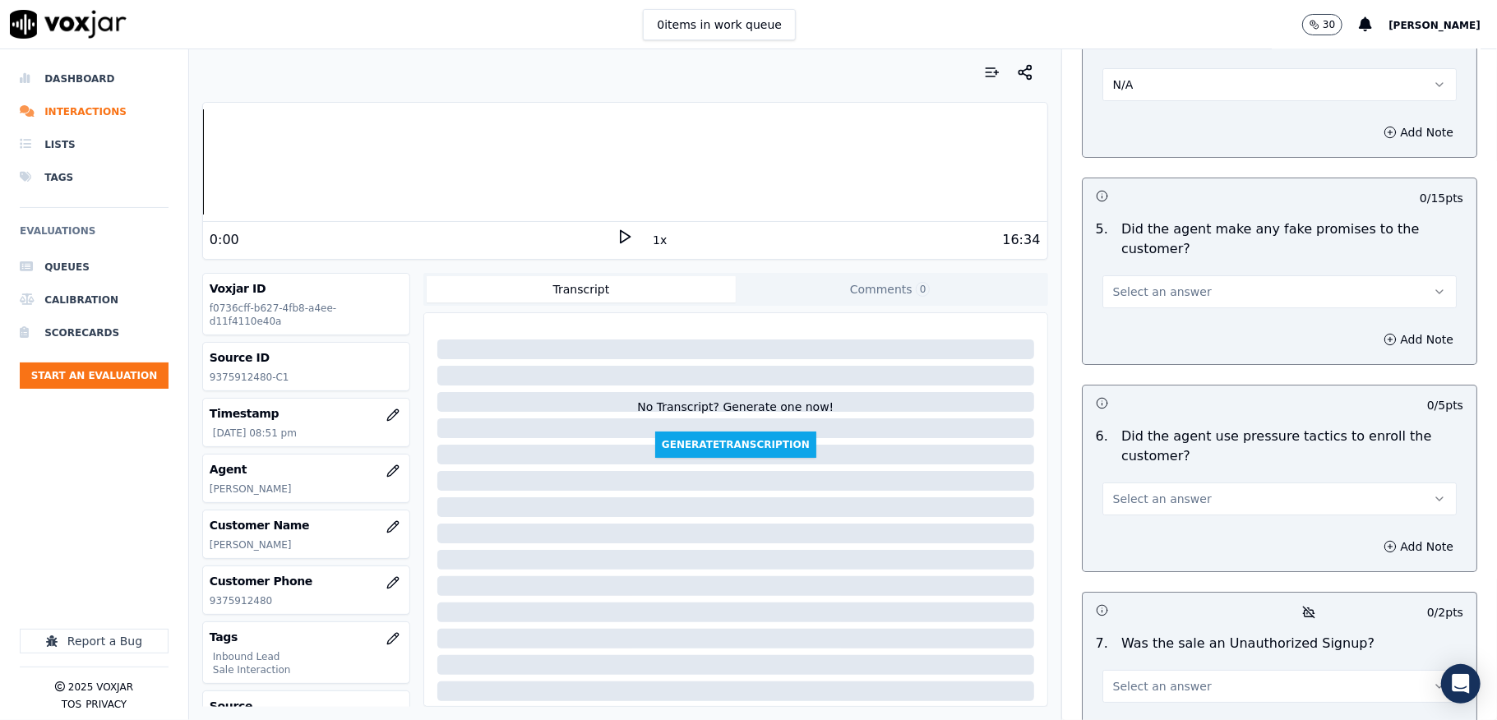
click at [1142, 275] on button "Select an answer" at bounding box center [1280, 291] width 354 height 33
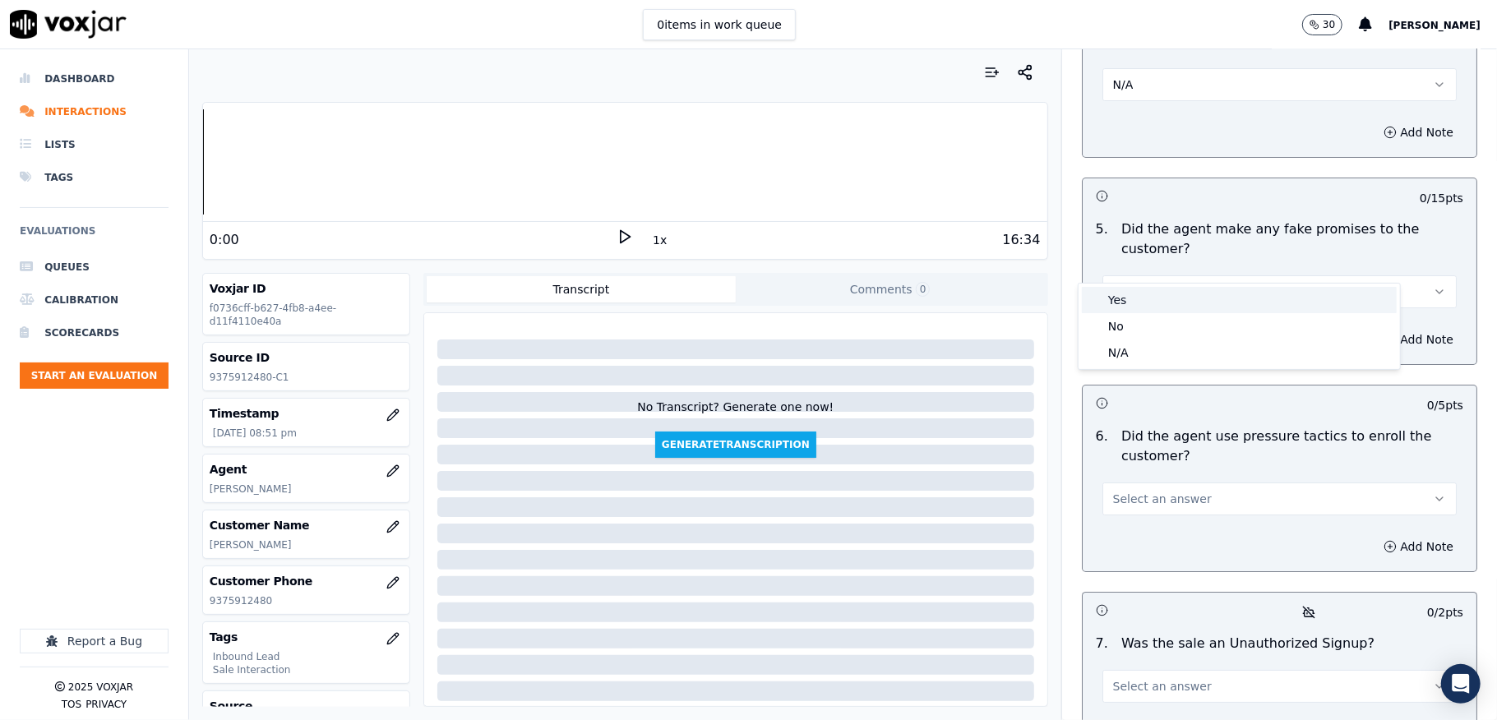
click at [1105, 326] on div "No" at bounding box center [1239, 326] width 315 height 26
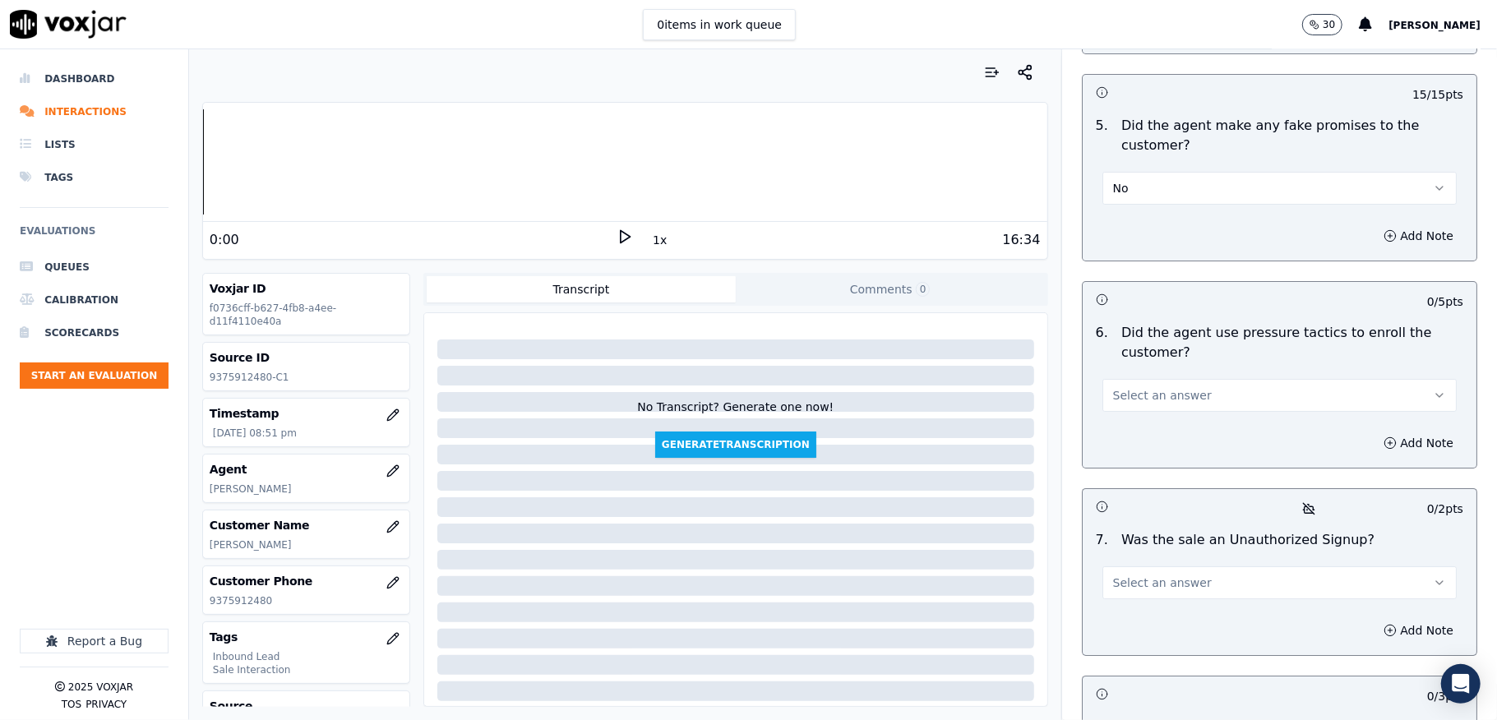
scroll to position [4494, 0]
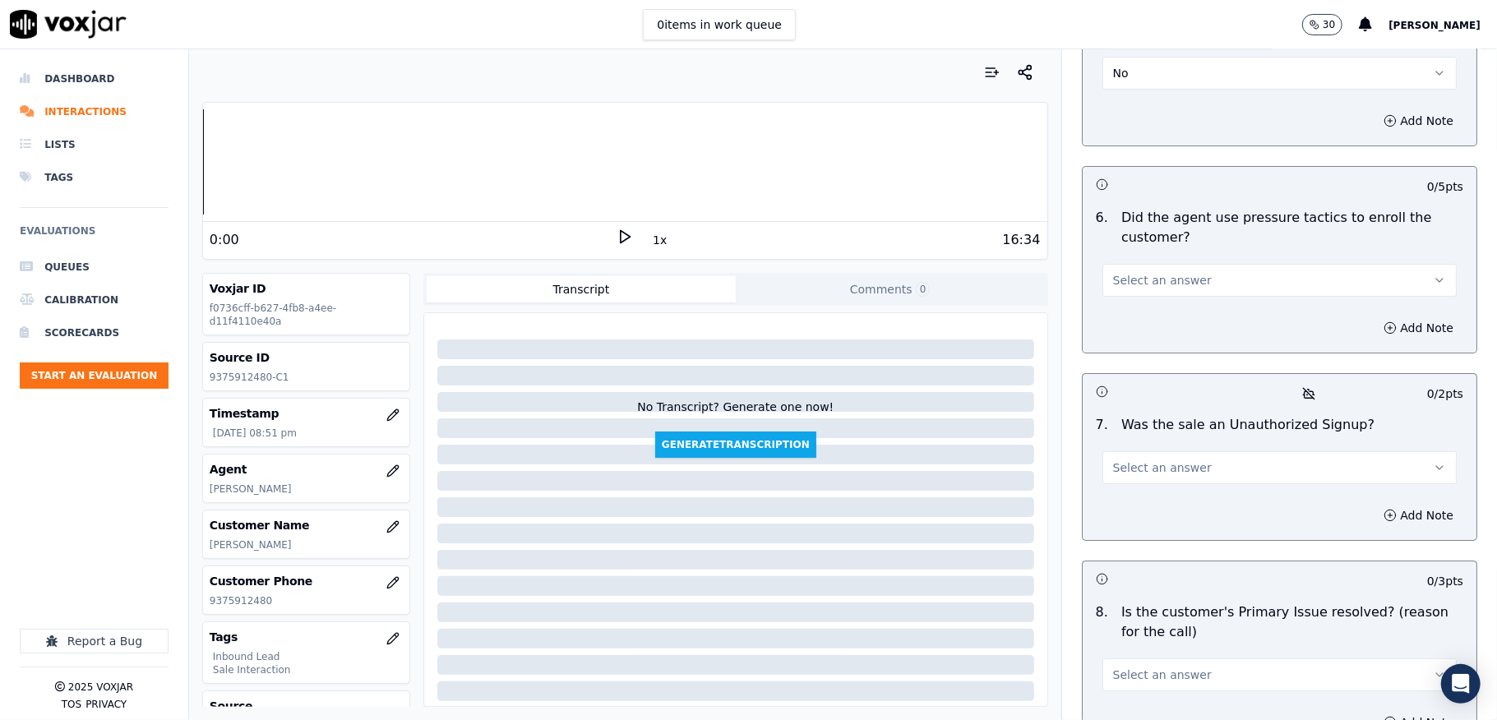
drag, startPoint x: 1181, startPoint y: 245, endPoint x: 1184, endPoint y: 257, distance: 11.8
click at [1182, 264] on button "Select an answer" at bounding box center [1280, 280] width 354 height 33
click at [1139, 306] on div "No" at bounding box center [1239, 315] width 315 height 26
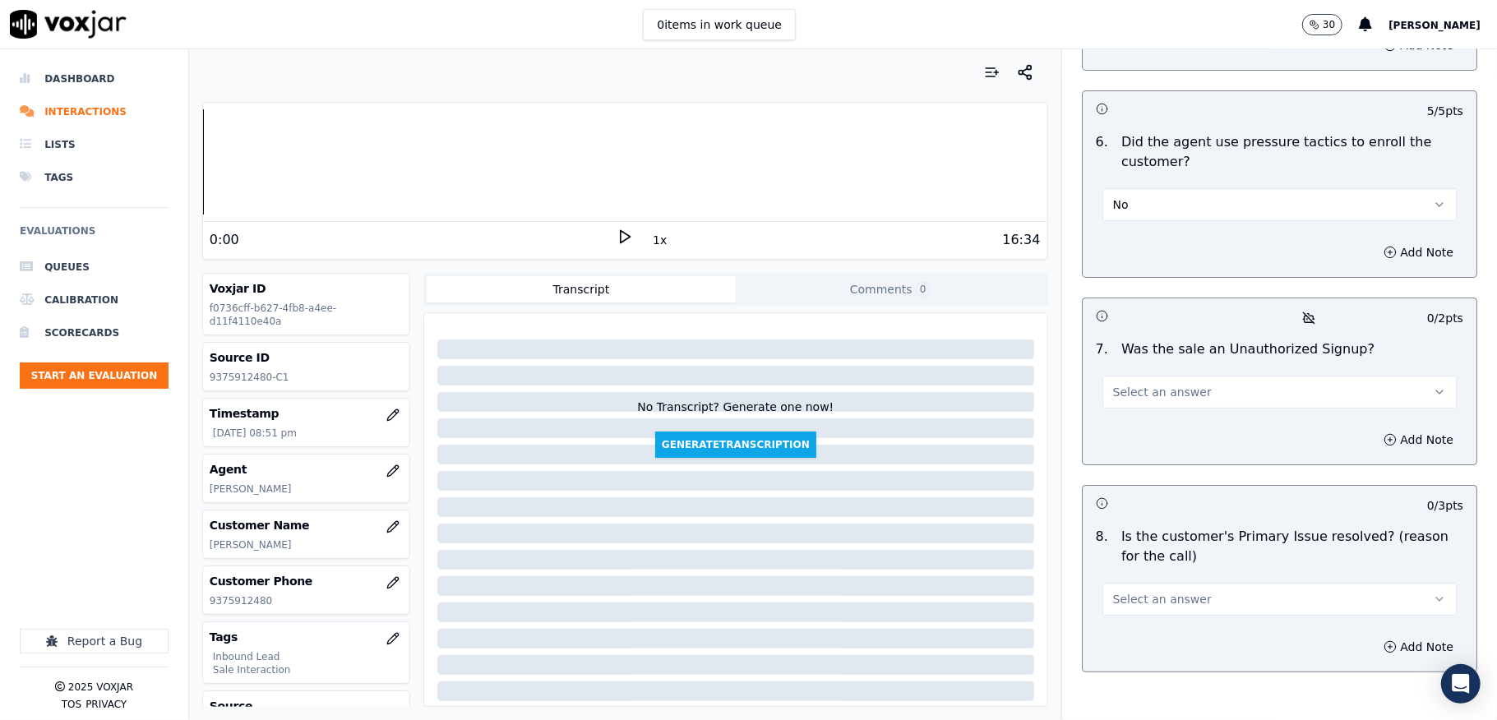
scroll to position [4650, 0]
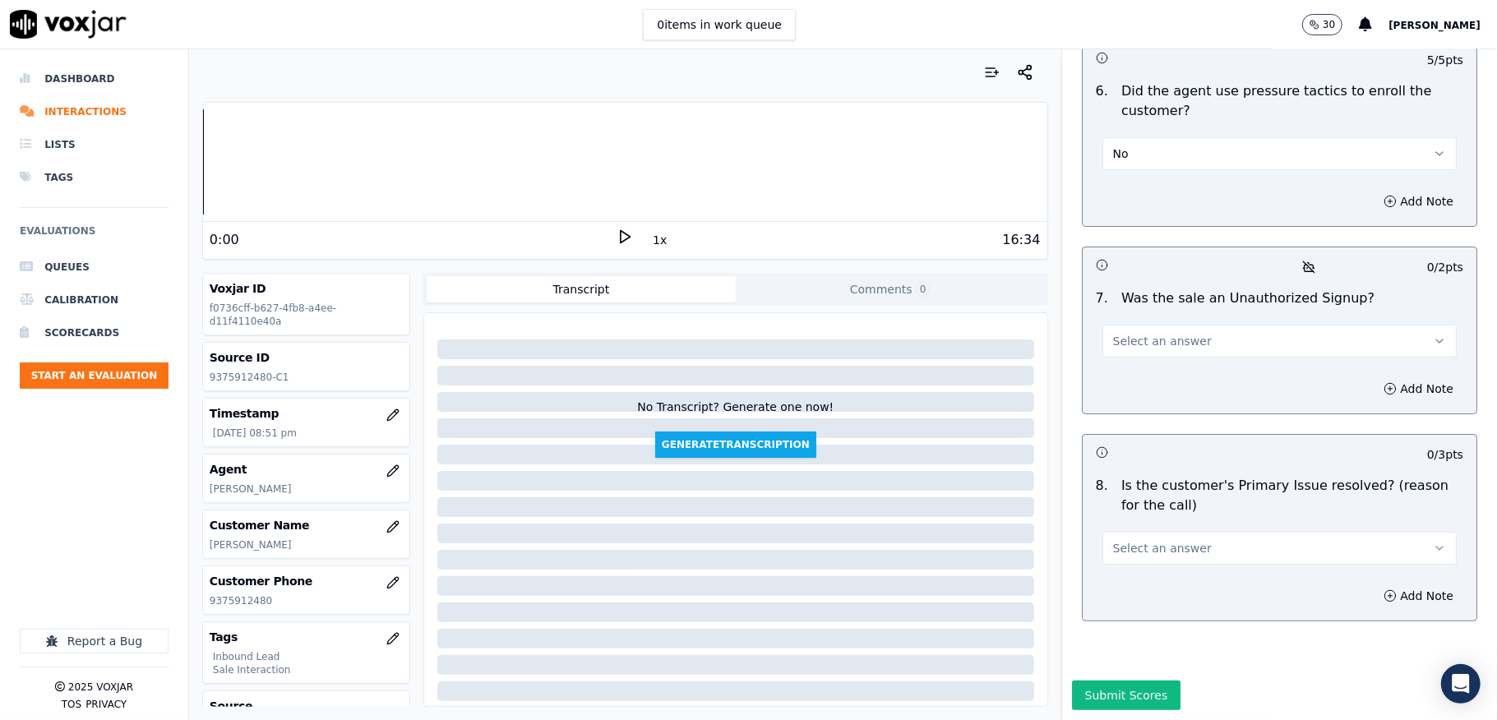
click at [1140, 333] on span "Select an answer" at bounding box center [1162, 341] width 99 height 16
click at [1132, 363] on div "N/A" at bounding box center [1239, 374] width 315 height 26
click at [1146, 325] on button "N/A" at bounding box center [1280, 341] width 354 height 33
click at [1125, 337] on div "No" at bounding box center [1239, 348] width 315 height 26
drag, startPoint x: 1149, startPoint y: 490, endPoint x: 1153, endPoint y: 478, distance: 12.8
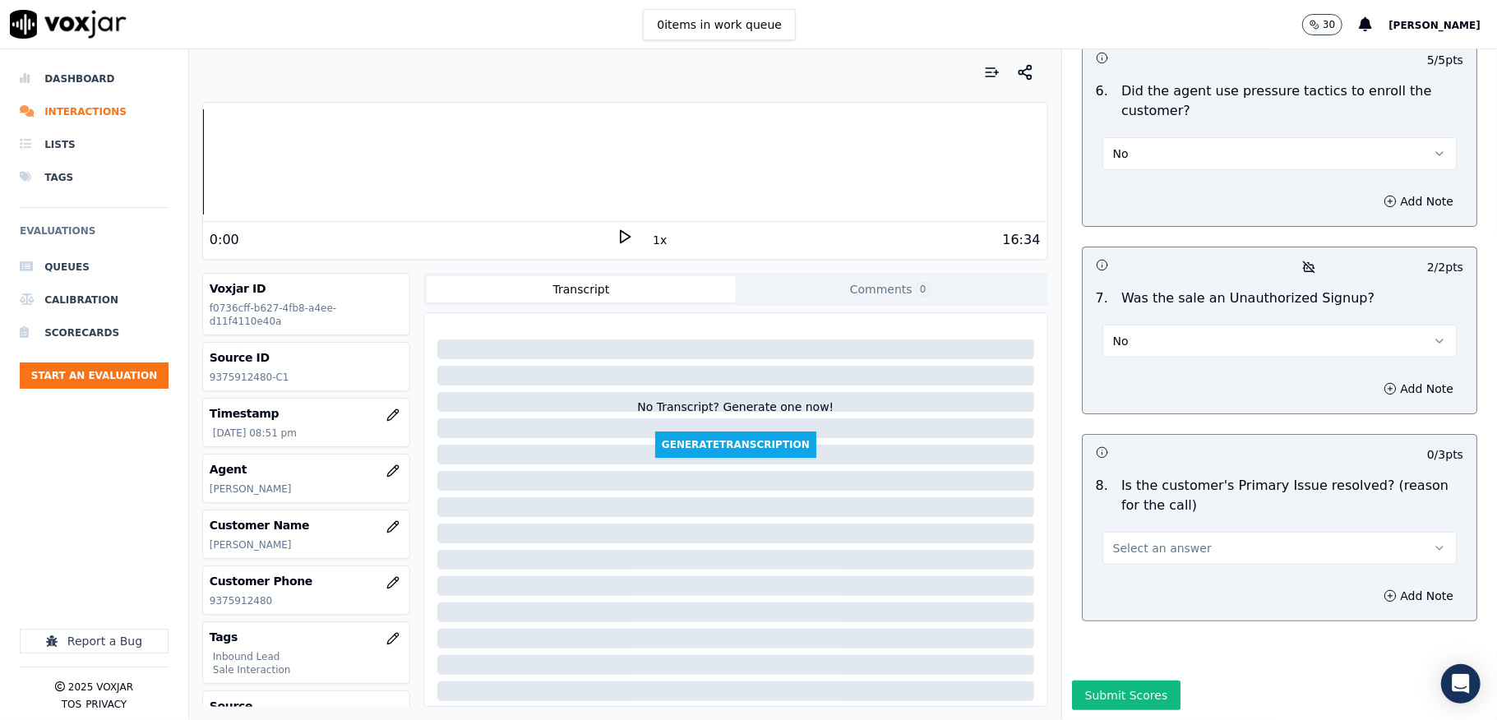
click at [1151, 540] on span "Select an answer" at bounding box center [1162, 548] width 99 height 16
click at [1116, 533] on div "Yes" at bounding box center [1239, 529] width 315 height 26
click at [1099, 681] on button "Submit Scores" at bounding box center [1126, 696] width 109 height 30
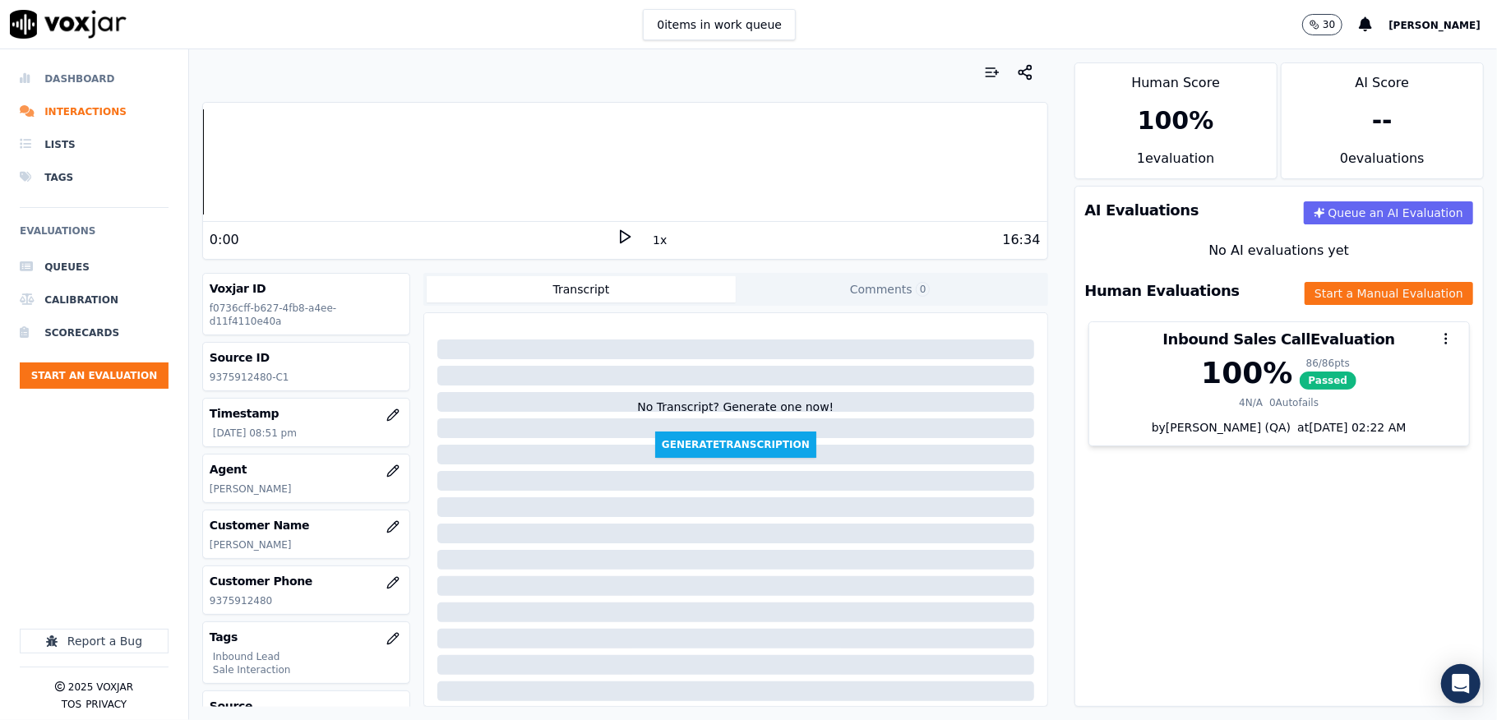
click at [89, 69] on li "Dashboard" at bounding box center [94, 78] width 149 height 33
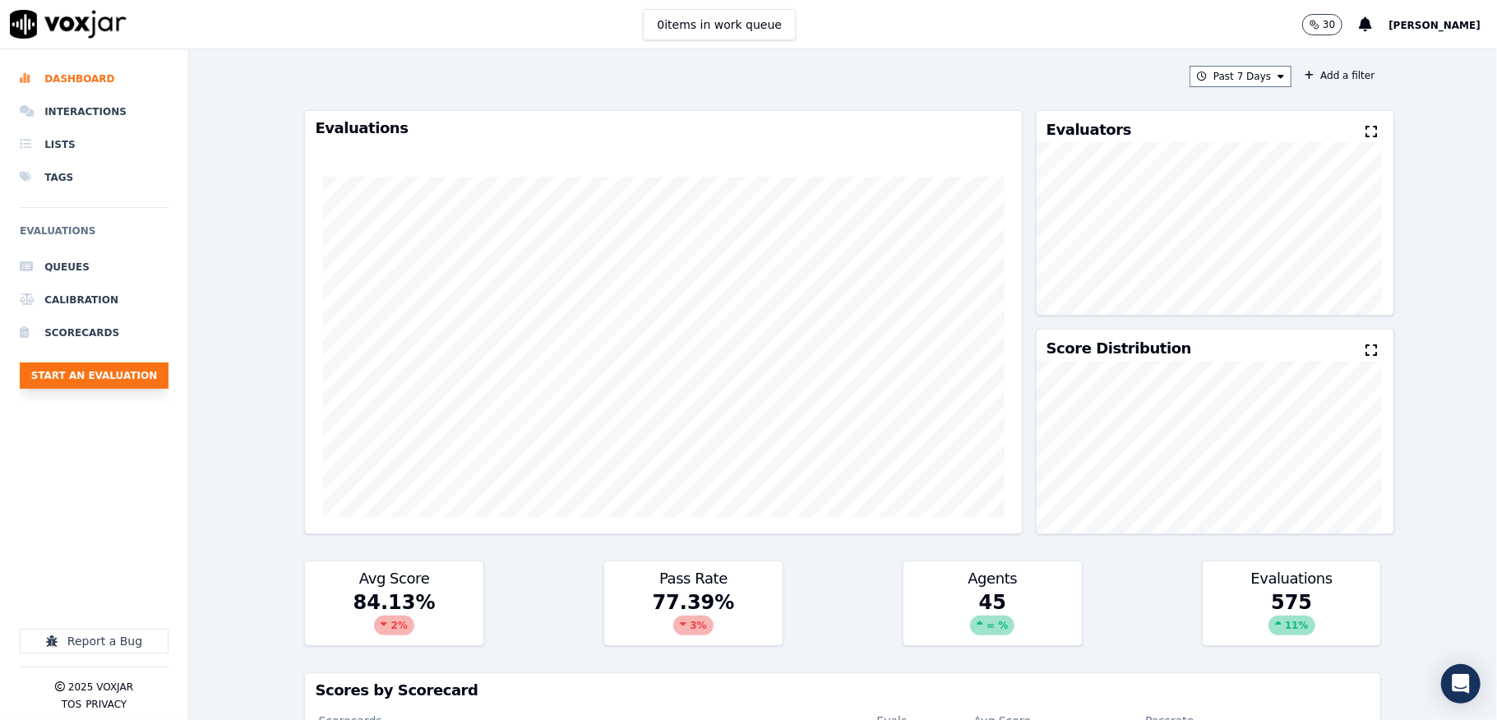
click at [76, 363] on button "Start an Evaluation" at bounding box center [94, 376] width 149 height 26
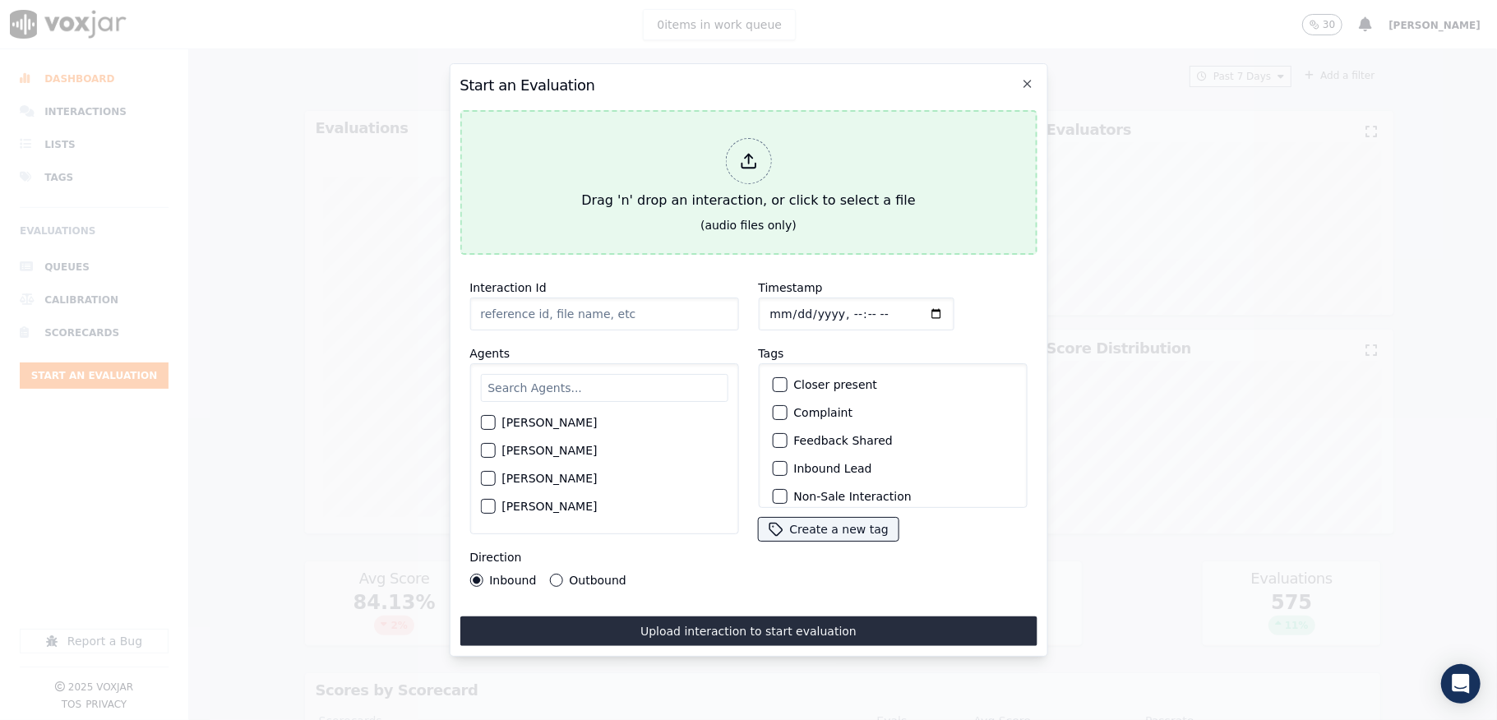
click at [743, 161] on div at bounding box center [748, 161] width 46 height 46
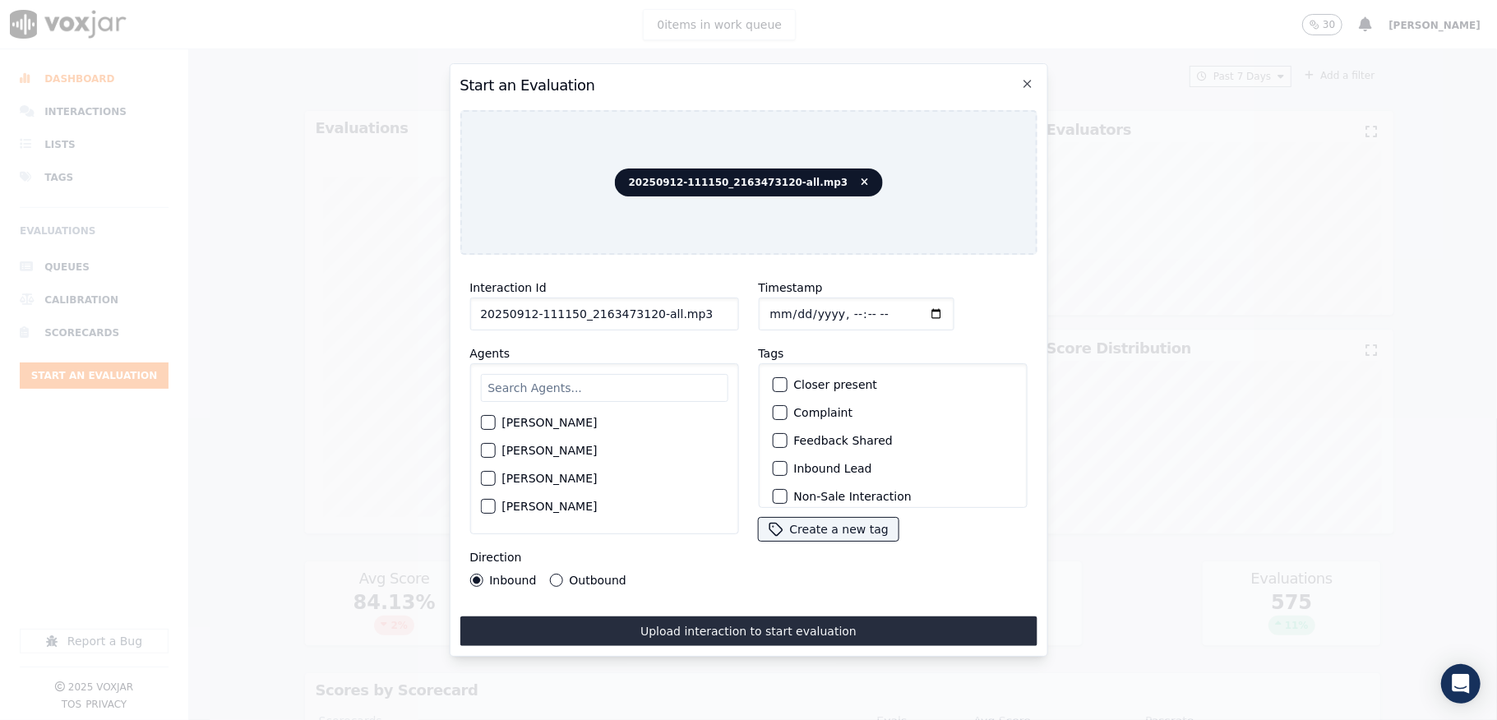
drag, startPoint x: 646, startPoint y: 307, endPoint x: 740, endPoint y: 307, distance: 93.7
click at [740, 307] on div "Interaction Id 20250912-111150_2163473120-all.mp3 Agents [PERSON_NAME] [PERSON_…" at bounding box center [748, 432] width 577 height 329
type input "20250912-111150_2163473120-C1"
click at [784, 307] on input "Timestamp" at bounding box center [856, 314] width 196 height 33
type input "[DATE]T20:58"
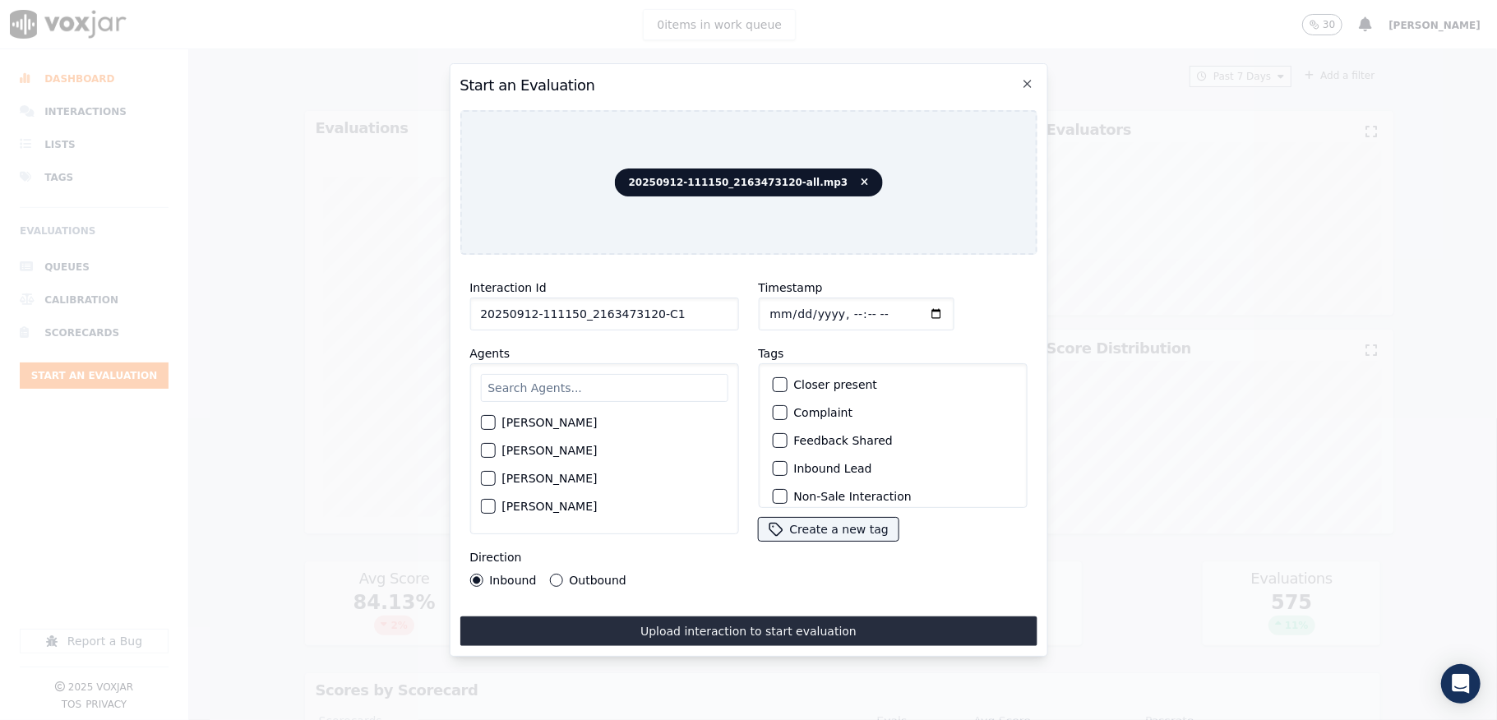
click at [534, 381] on input "text" at bounding box center [603, 388] width 247 height 28
type input "stu"
click at [492, 423] on div "button" at bounding box center [487, 428] width 12 height 12
click at [780, 459] on div "Inbound Lead" at bounding box center [892, 469] width 254 height 28
click at [771, 455] on div "Inbound Lead" at bounding box center [892, 469] width 254 height 28
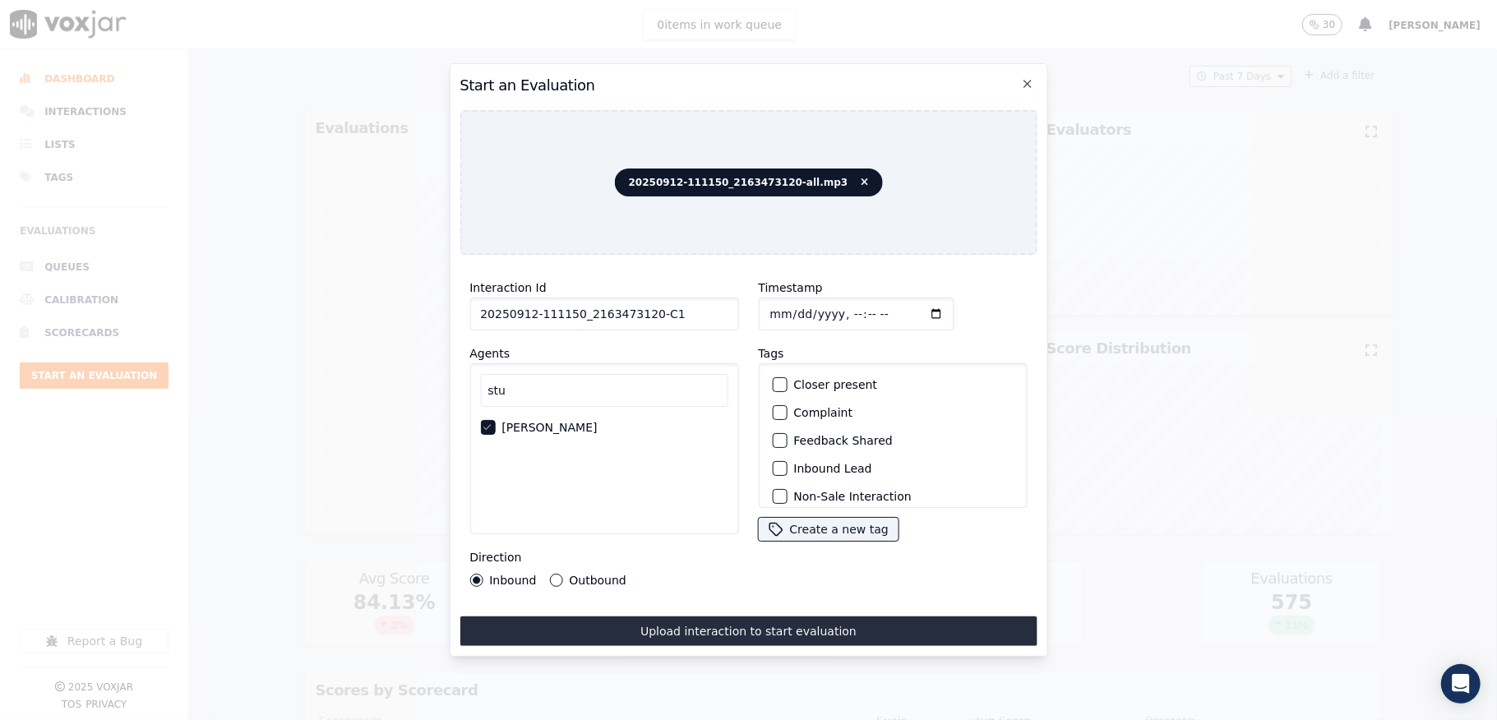
click at [777, 461] on button "Inbound Lead" at bounding box center [779, 468] width 15 height 15
click at [773, 481] on div "button" at bounding box center [779, 487] width 12 height 12
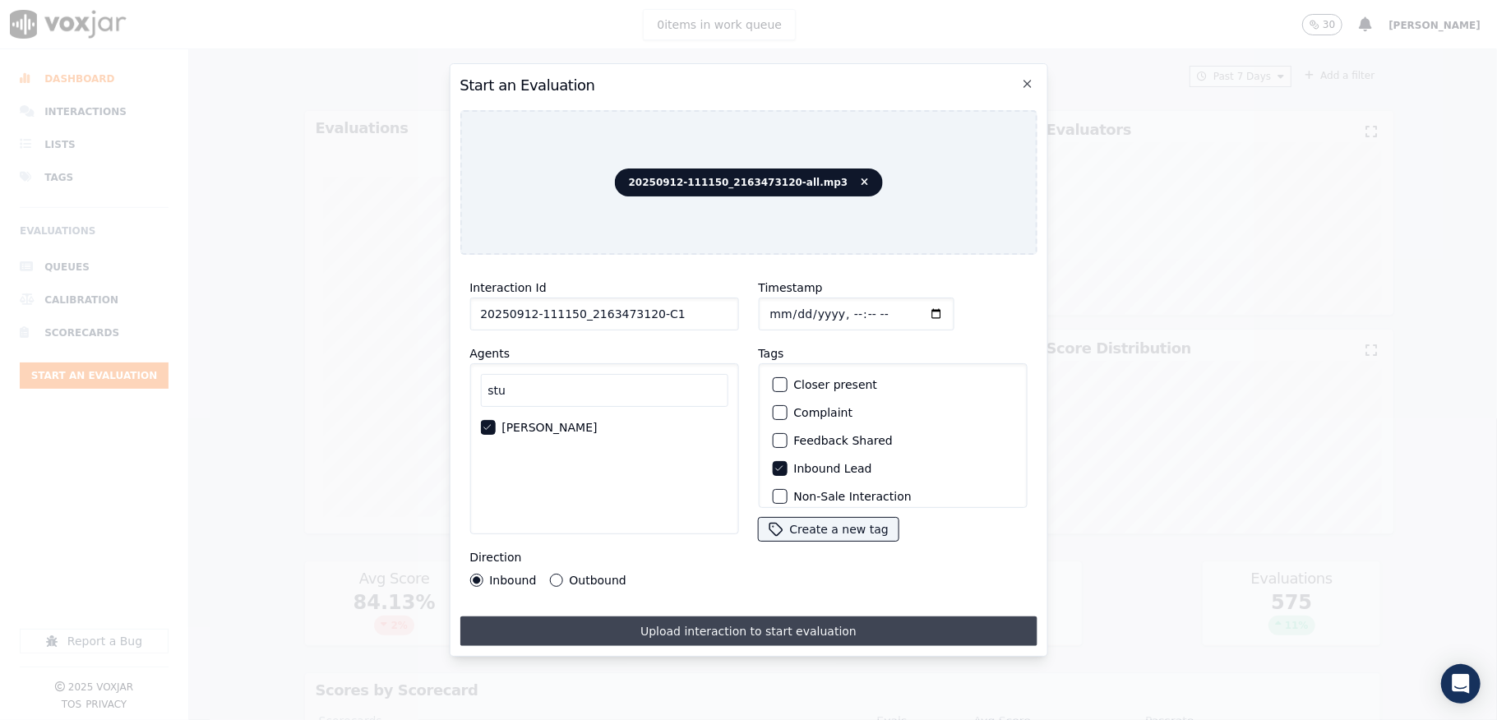
click at [714, 630] on button "Upload interaction to start evaluation" at bounding box center [748, 632] width 577 height 30
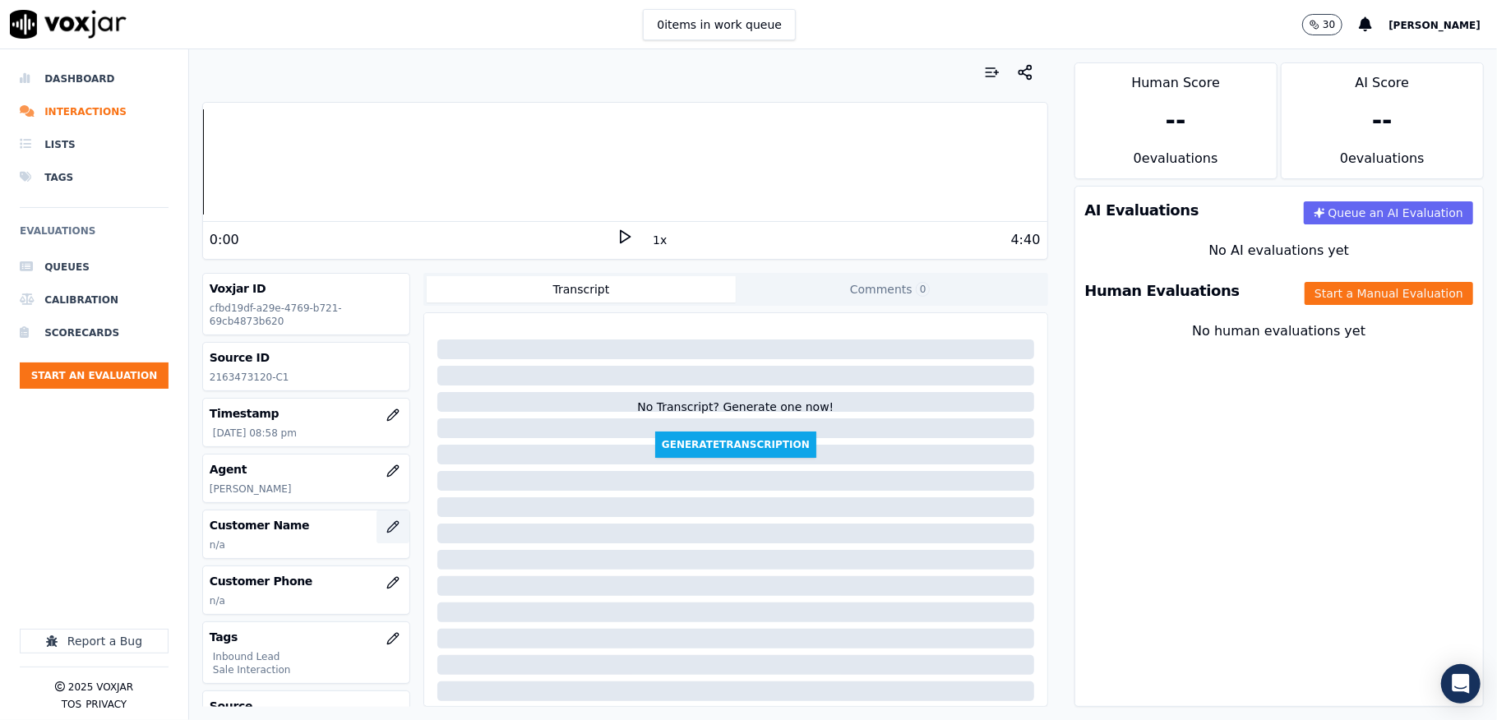
click at [386, 525] on icon "button" at bounding box center [392, 526] width 13 height 13
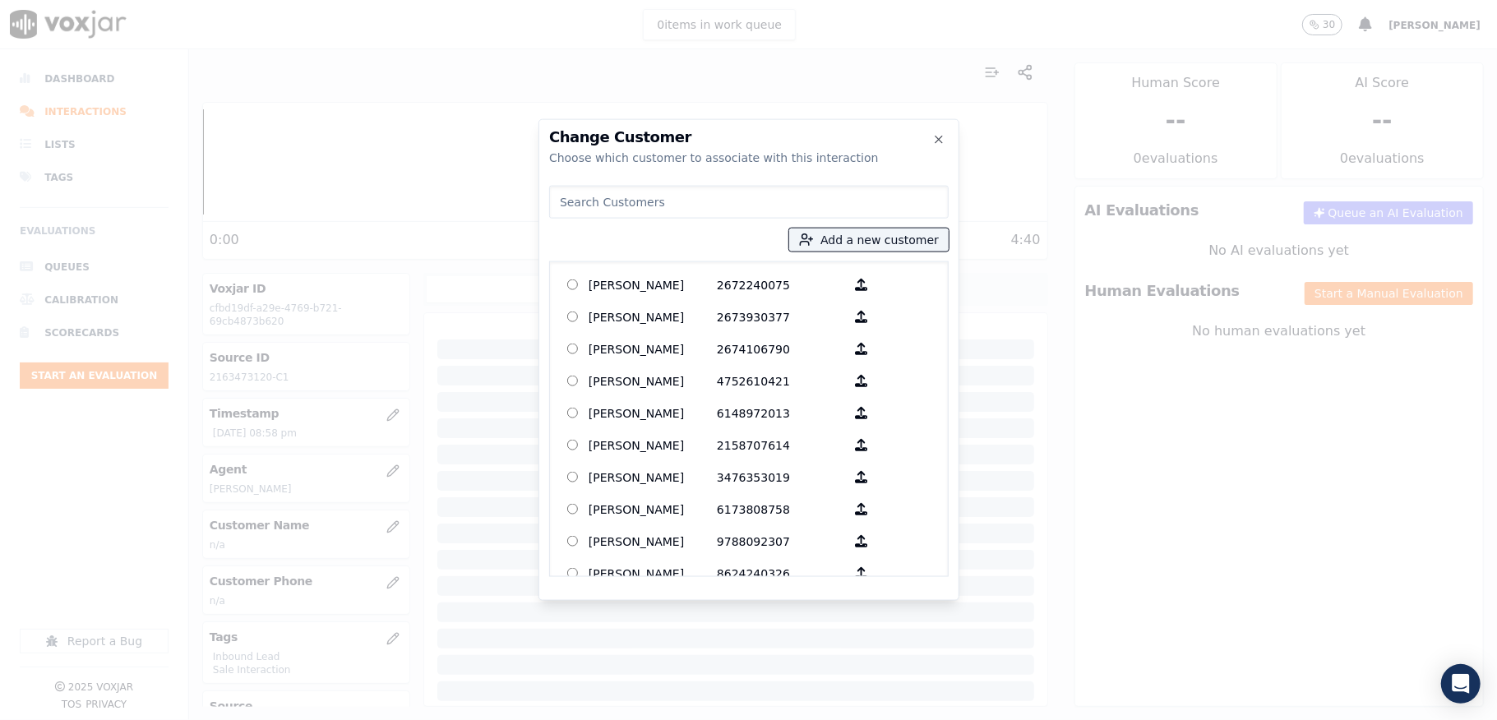
type input "[PERSON_NAME]"
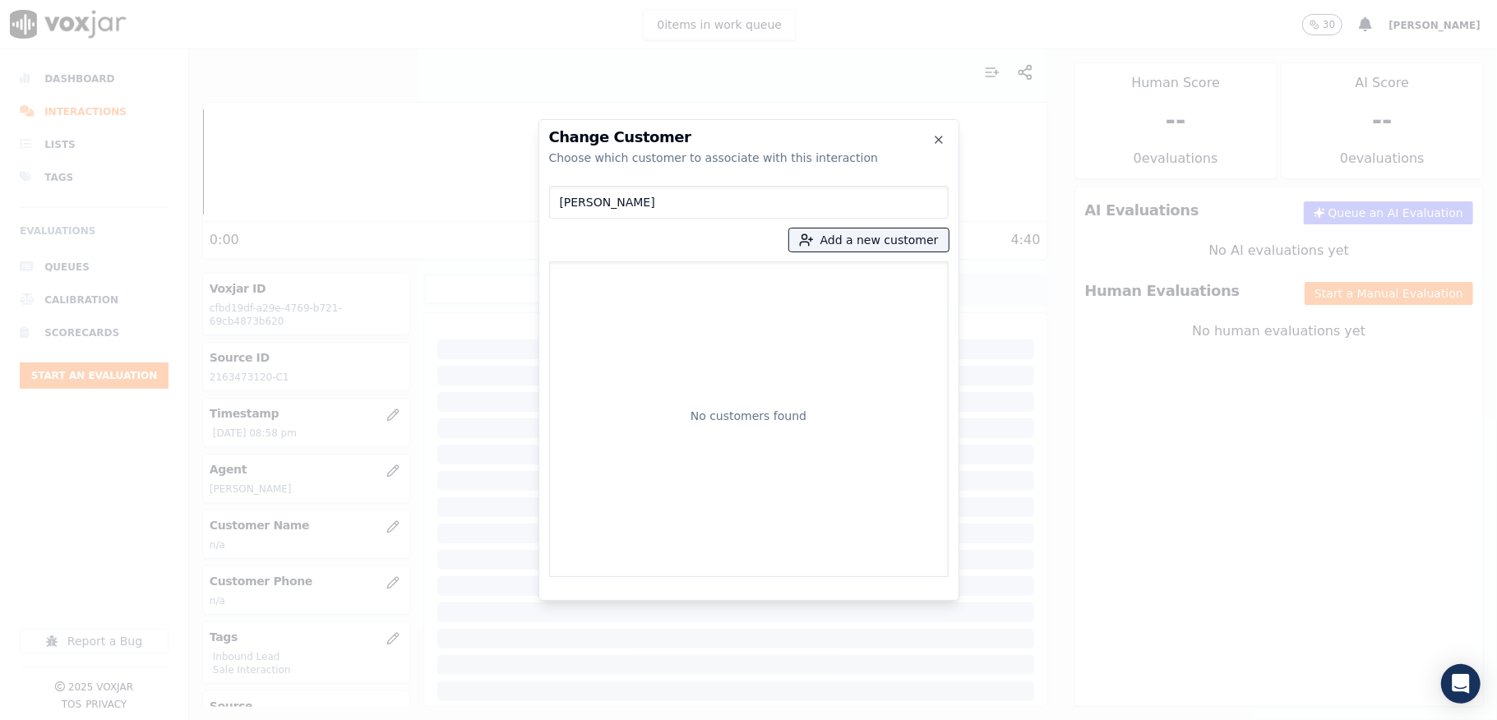
drag, startPoint x: 668, startPoint y: 204, endPoint x: 344, endPoint y: 210, distance: 324.8
click at [340, 719] on div "Change Customer Choose which customer to associate with this interaction [PERSO…" at bounding box center [748, 720] width 1497 height 0
click at [860, 237] on button "Add a new customer" at bounding box center [869, 240] width 160 height 23
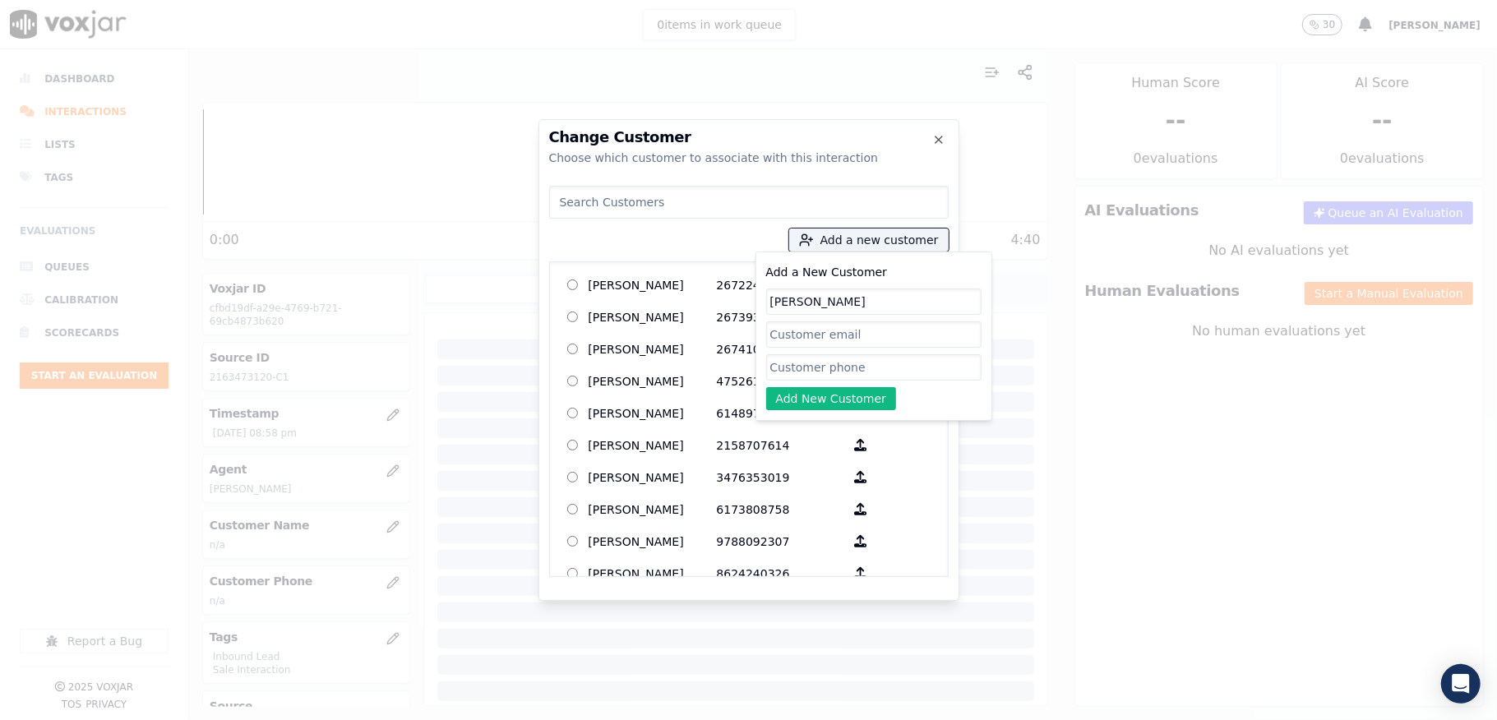
type input "[PERSON_NAME]"
click at [809, 376] on input "Add a New Customer" at bounding box center [873, 367] width 215 height 26
paste input "2163473120"
type input "2163473120"
click at [794, 405] on button "Add New Customer" at bounding box center [831, 398] width 131 height 23
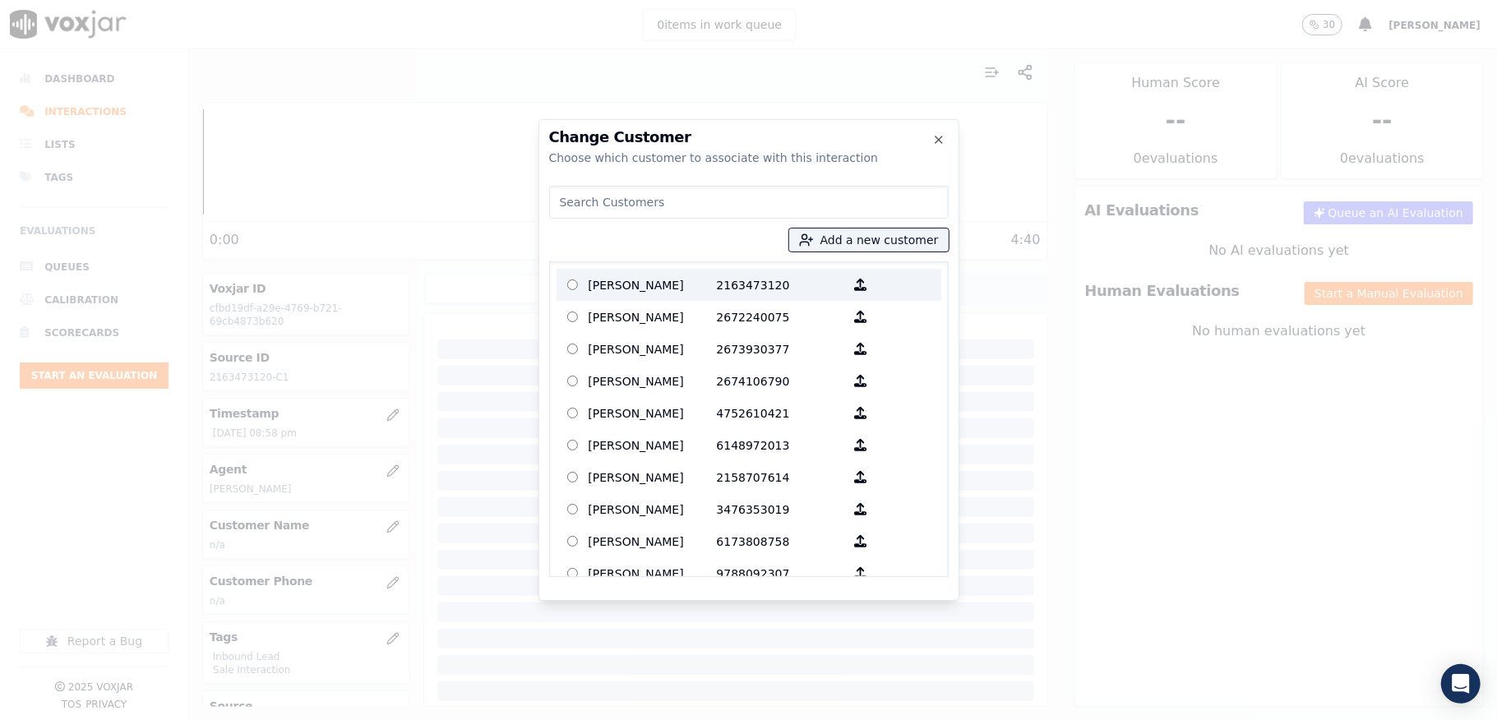
click at [610, 284] on p "[PERSON_NAME]" at bounding box center [653, 284] width 128 height 25
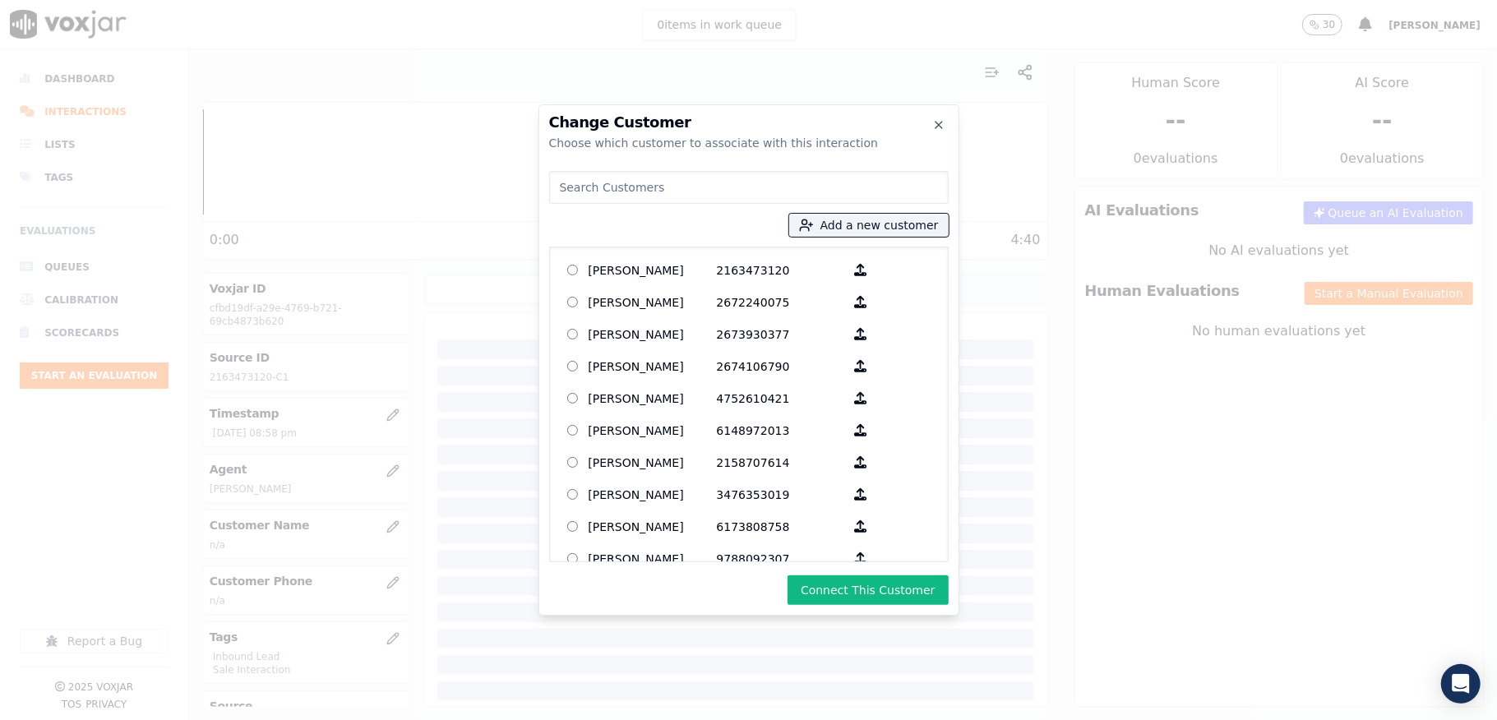
click at [853, 595] on button "Connect This Customer" at bounding box center [868, 591] width 160 height 30
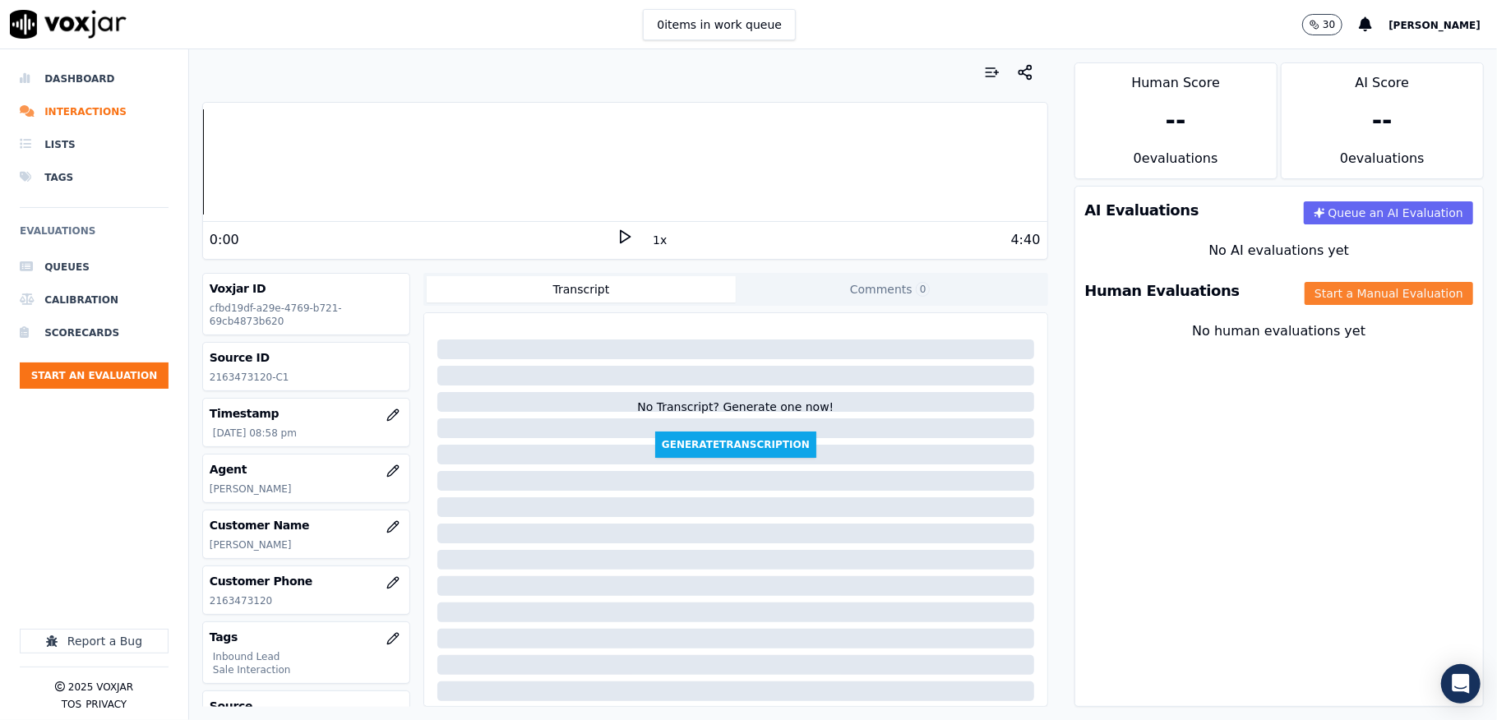
click at [1310, 297] on button "Start a Manual Evaluation" at bounding box center [1389, 293] width 169 height 23
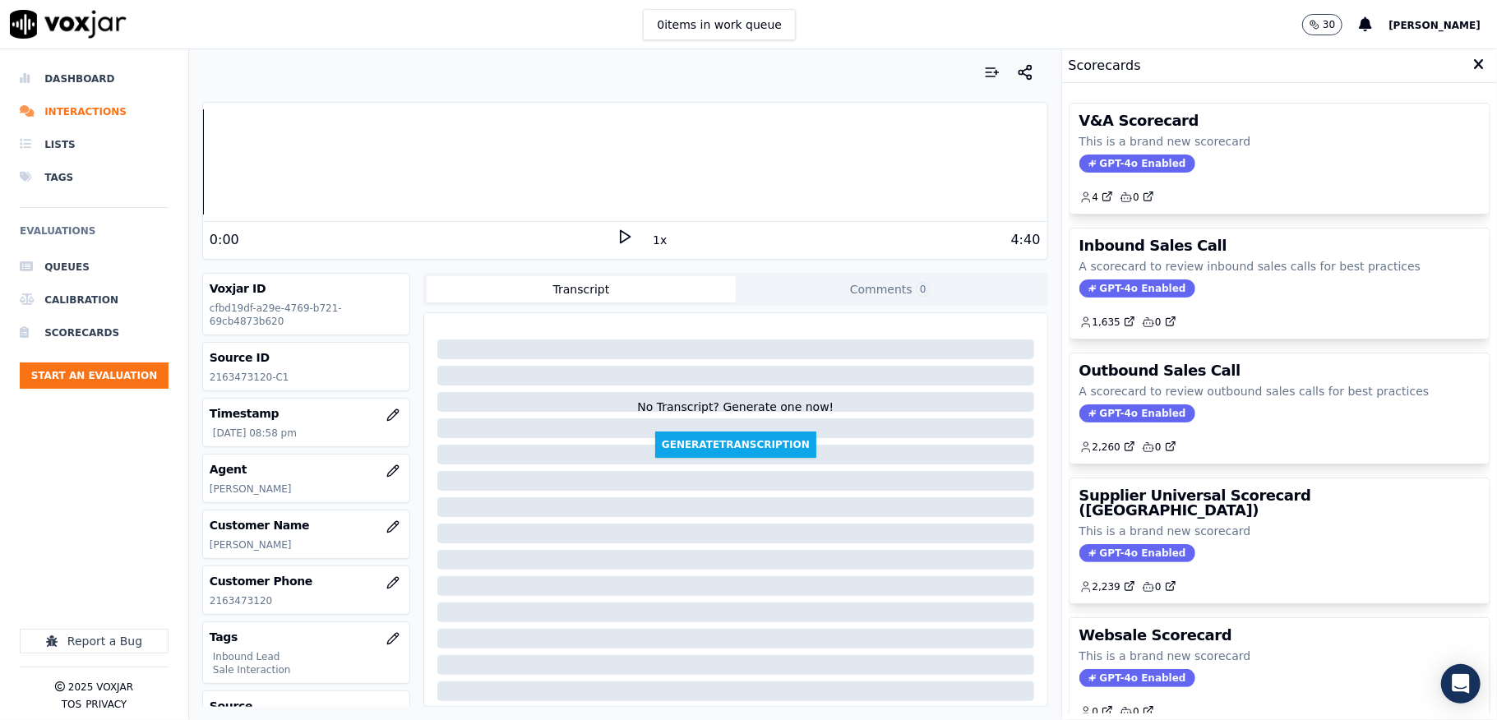
drag, startPoint x: 1112, startPoint y: 275, endPoint x: 1109, endPoint y: 287, distance: 12.6
click at [1112, 277] on div "Inbound Sales Call A scorecard to review inbound sales calls for best practices…" at bounding box center [1280, 284] width 420 height 110
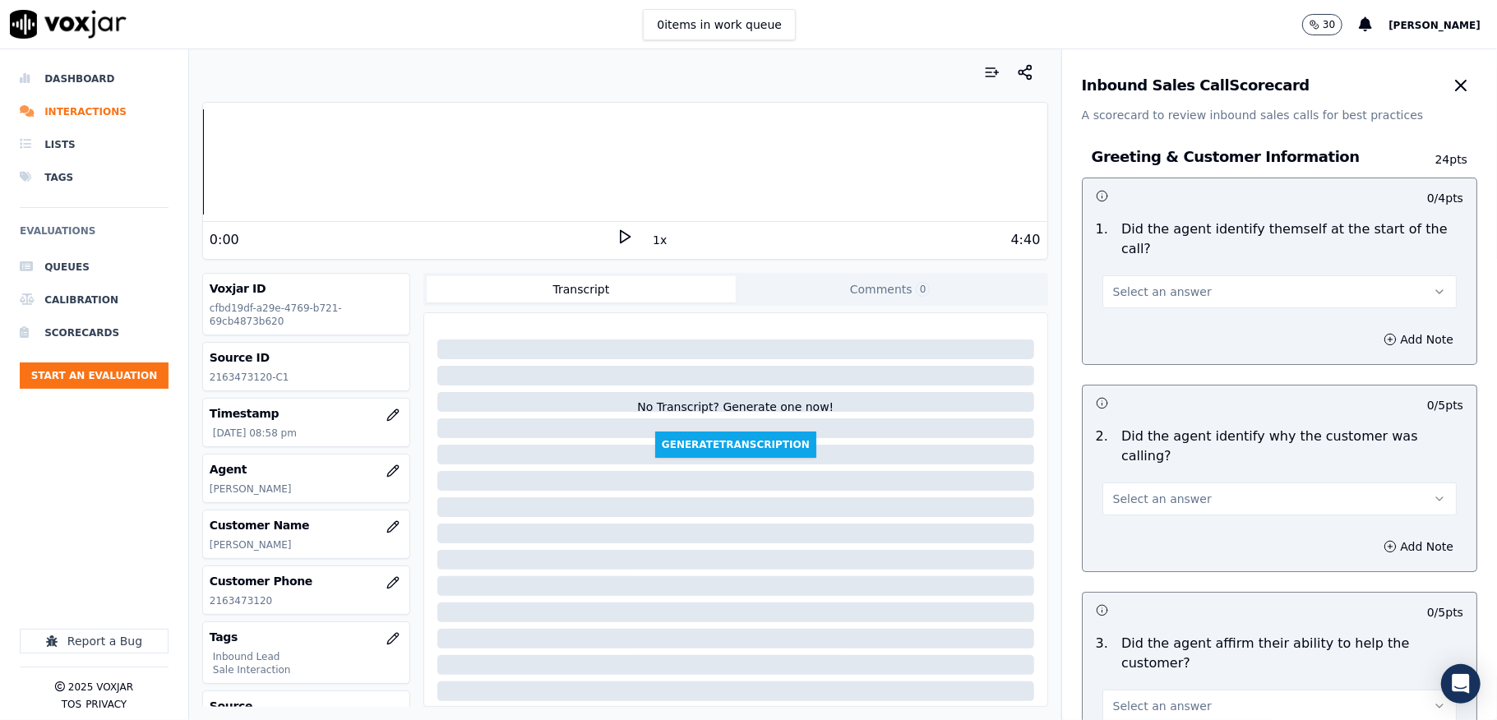
click at [1153, 266] on div "Select an answer" at bounding box center [1279, 283] width 381 height 49
click at [1151, 291] on span "Select an answer" at bounding box center [1162, 292] width 99 height 16
click at [1139, 319] on div "Yes" at bounding box center [1239, 330] width 315 height 26
click at [1135, 483] on button "Select an answer" at bounding box center [1280, 499] width 354 height 33
click at [1136, 513] on div "Yes" at bounding box center [1239, 517] width 315 height 26
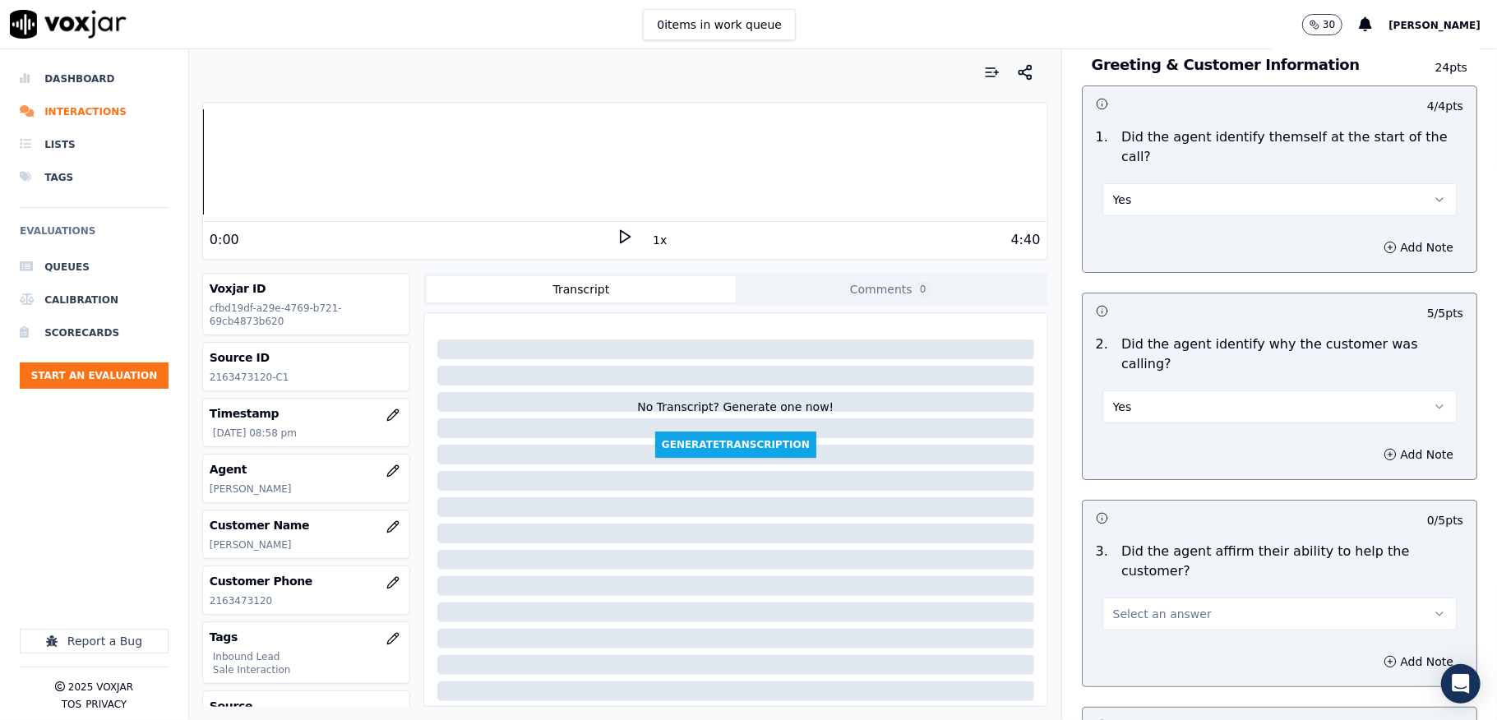
scroll to position [219, 0]
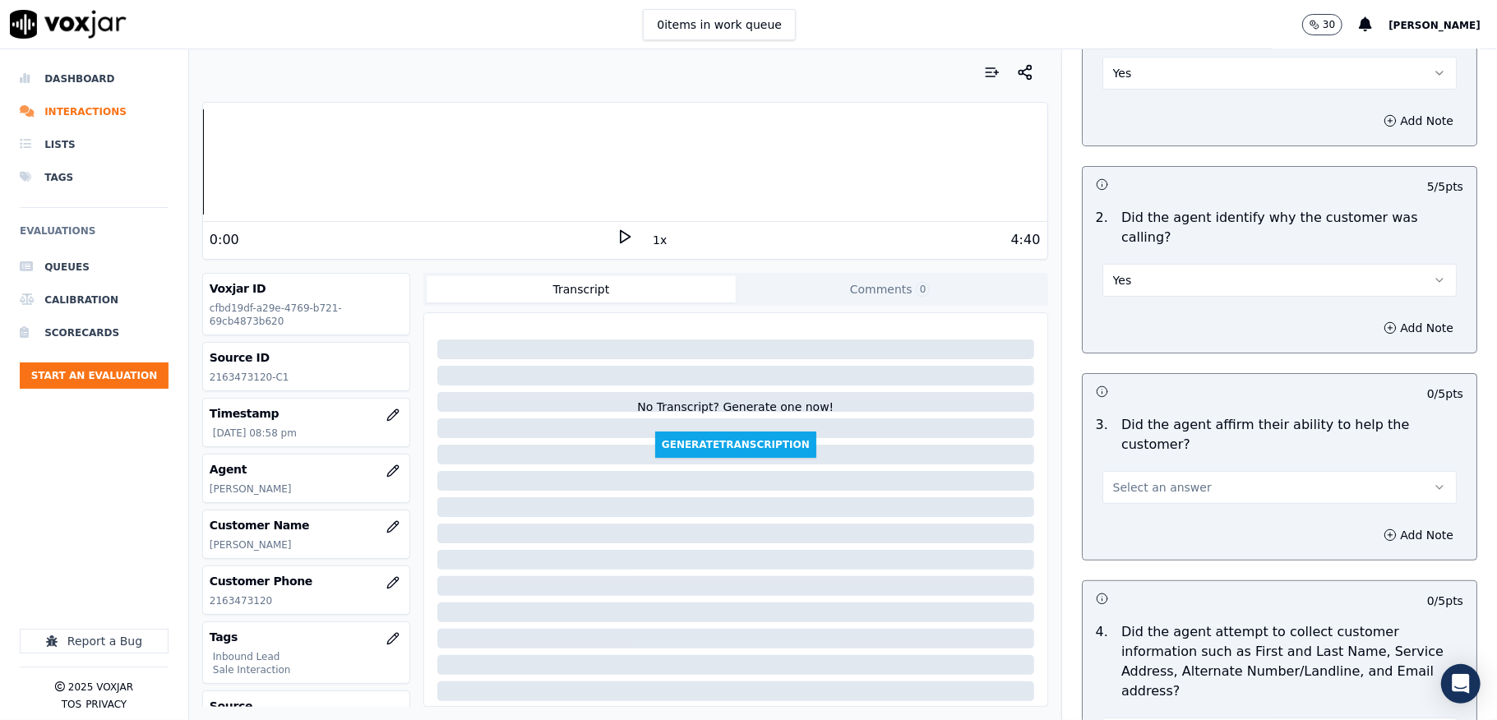
click at [1138, 479] on span "Select an answer" at bounding box center [1162, 487] width 99 height 16
click at [1136, 500] on div "Yes" at bounding box center [1239, 505] width 315 height 26
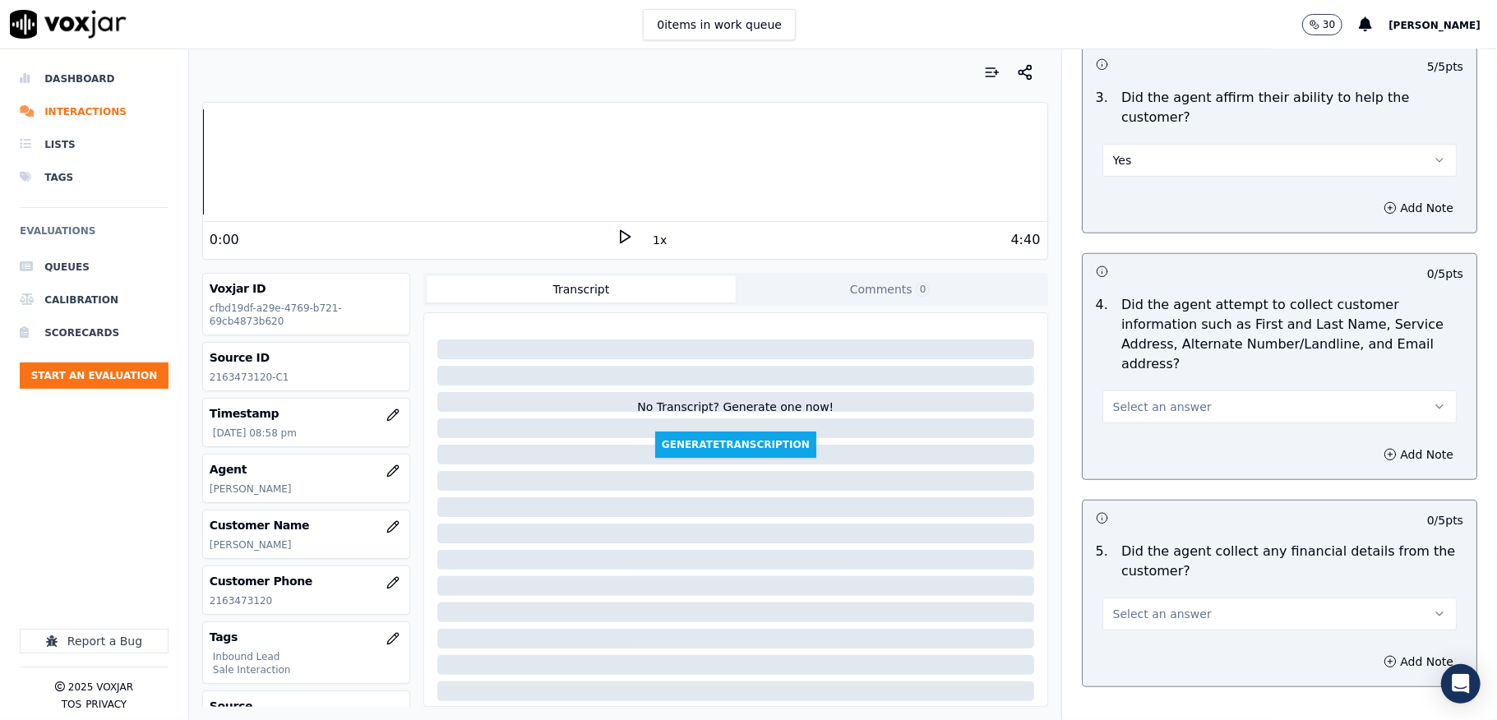
scroll to position [548, 0]
click at [1162, 397] on span "Select an answer" at bounding box center [1162, 405] width 99 height 16
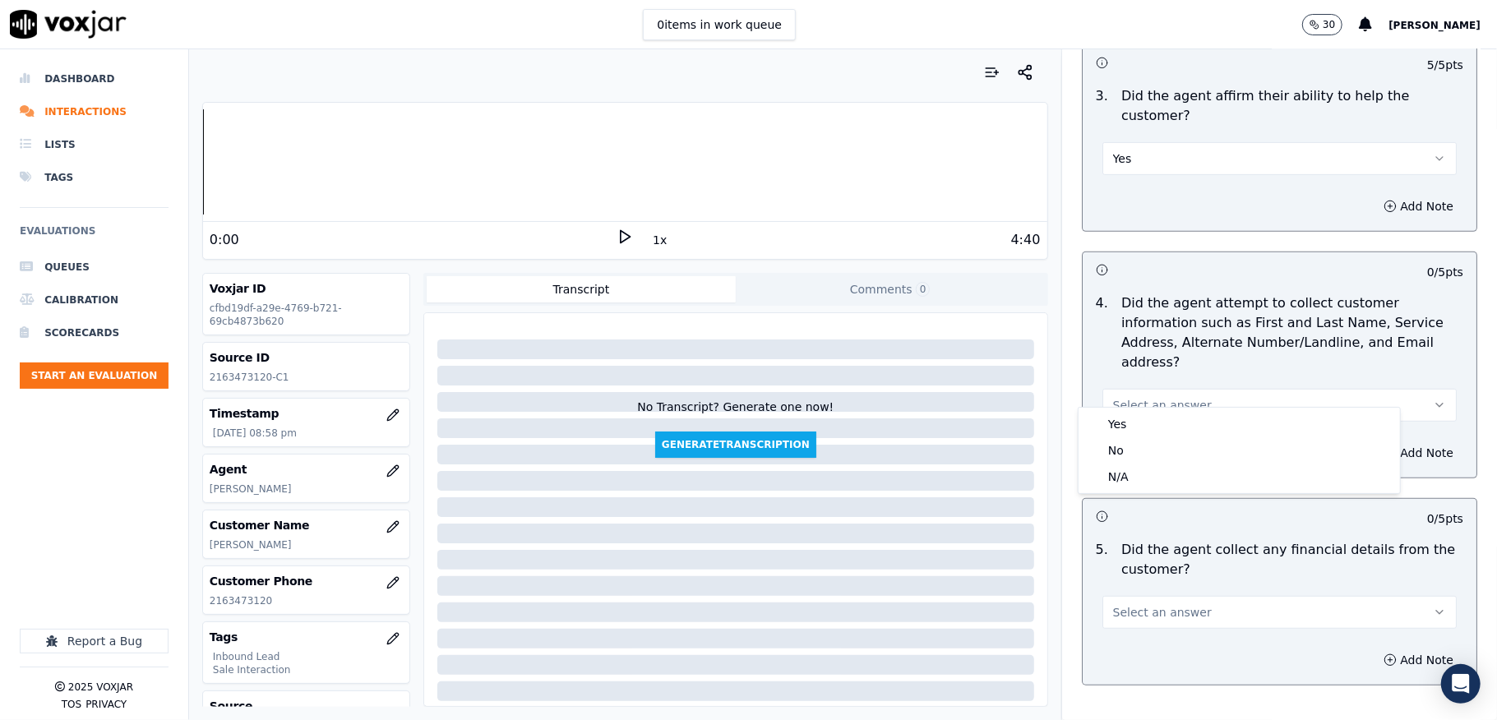
click at [1135, 423] on div "Yes" at bounding box center [1239, 424] width 315 height 26
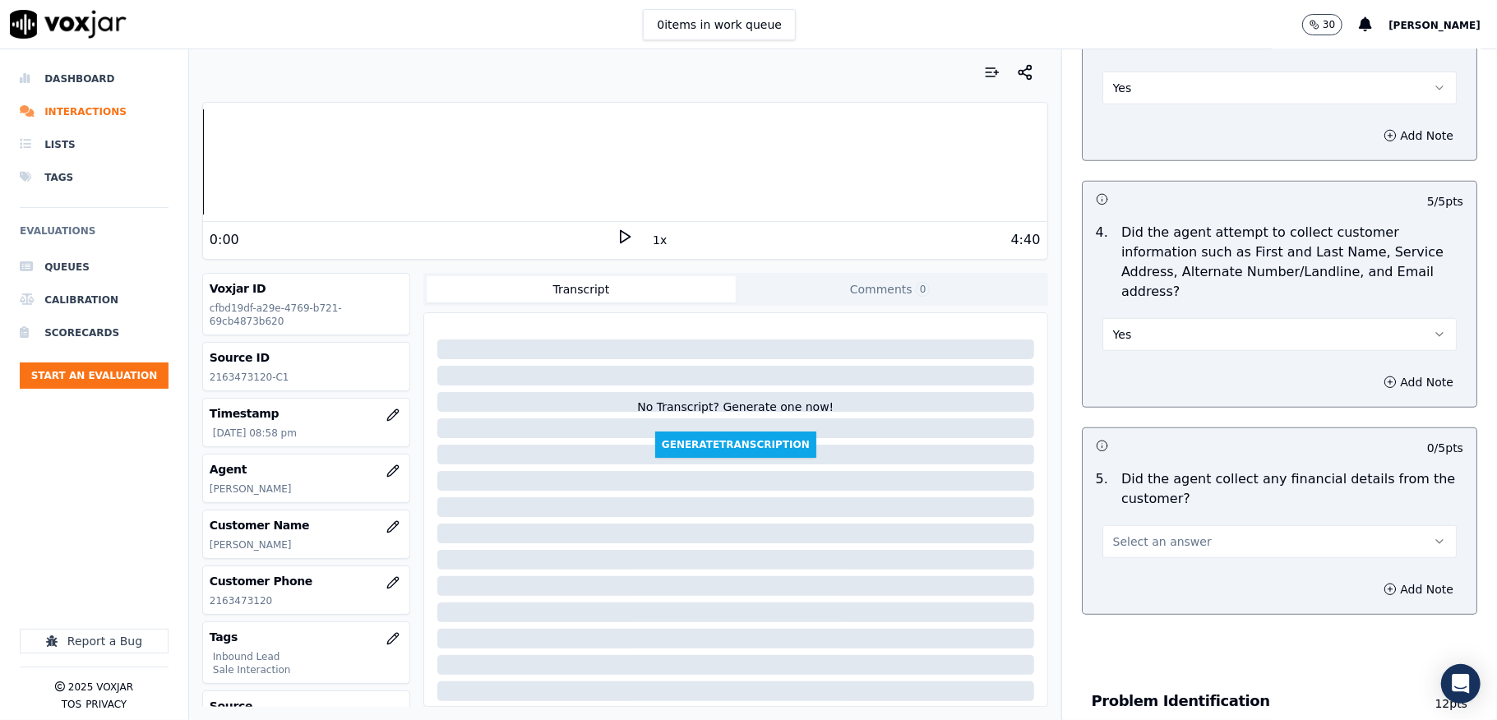
scroll to position [658, 0]
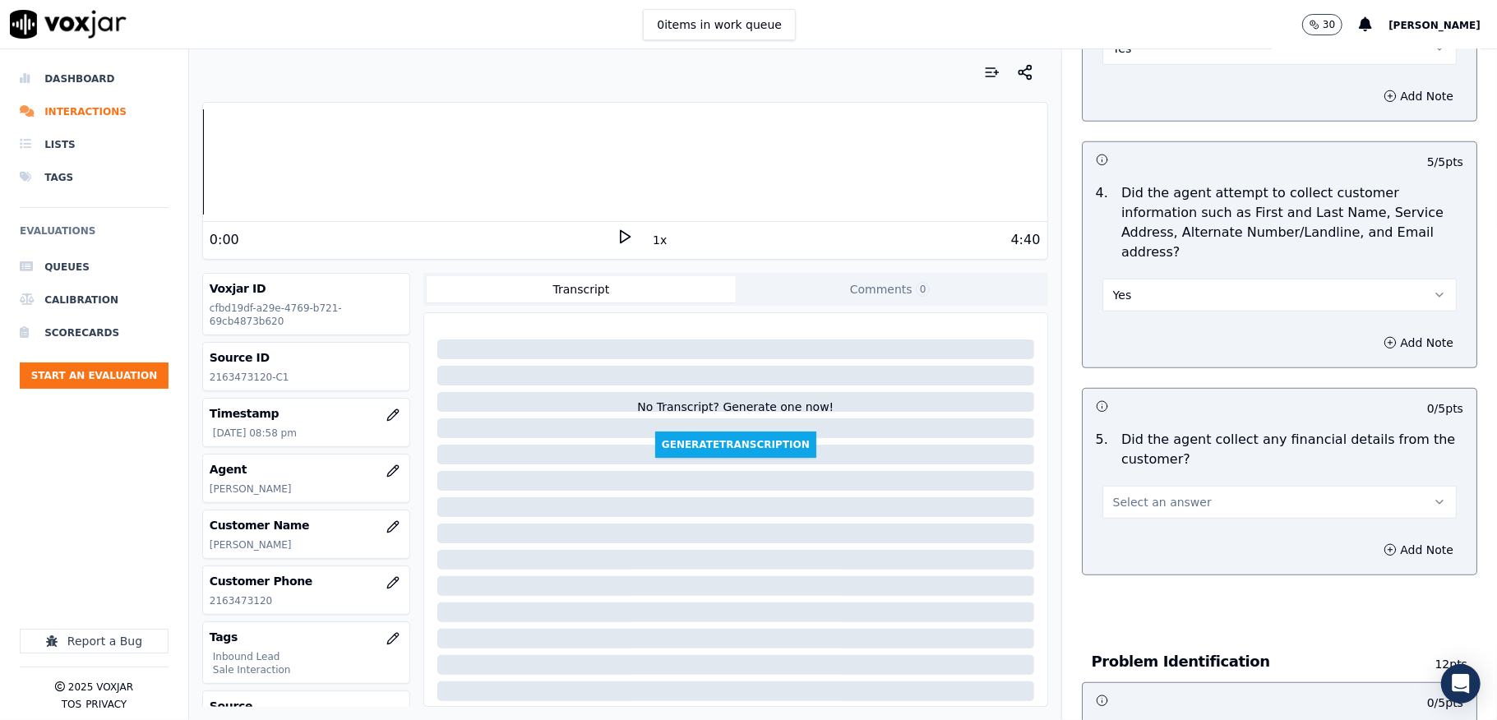
drag, startPoint x: 1156, startPoint y: 479, endPoint x: 1155, endPoint y: 493, distance: 14.8
click at [1156, 494] on span "Select an answer" at bounding box center [1162, 502] width 99 height 16
click at [1142, 541] on div "No" at bounding box center [1239, 548] width 315 height 26
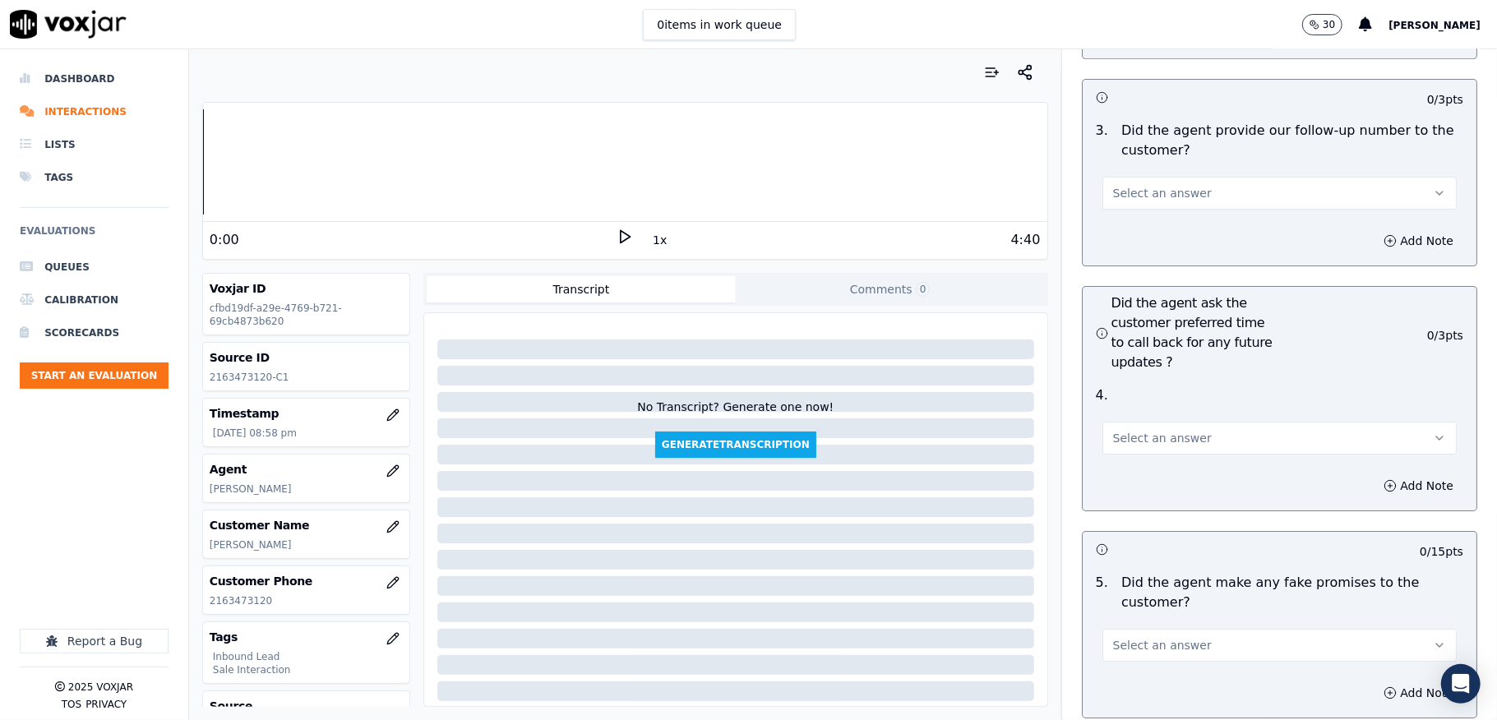
scroll to position [3882, 0]
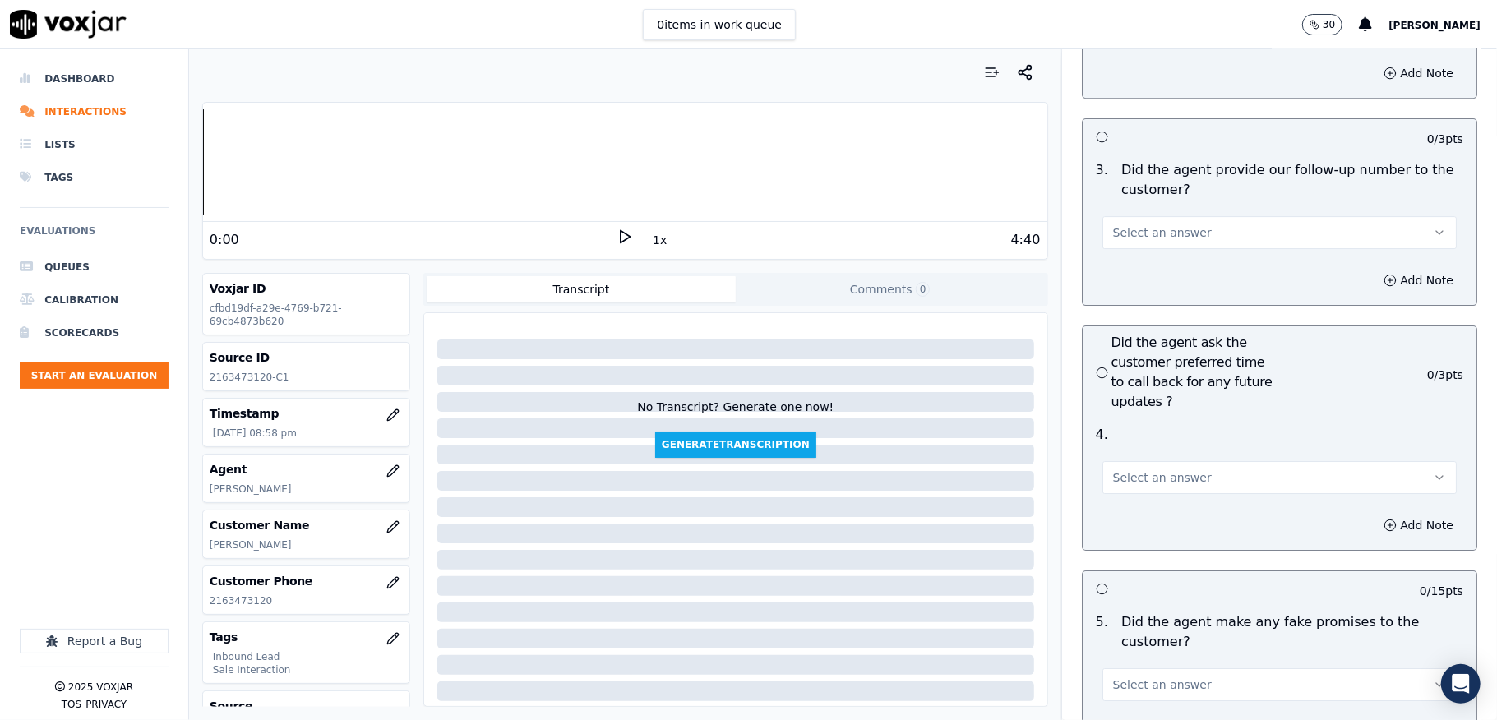
click at [1152, 224] on span "Select an answer" at bounding box center [1162, 232] width 99 height 16
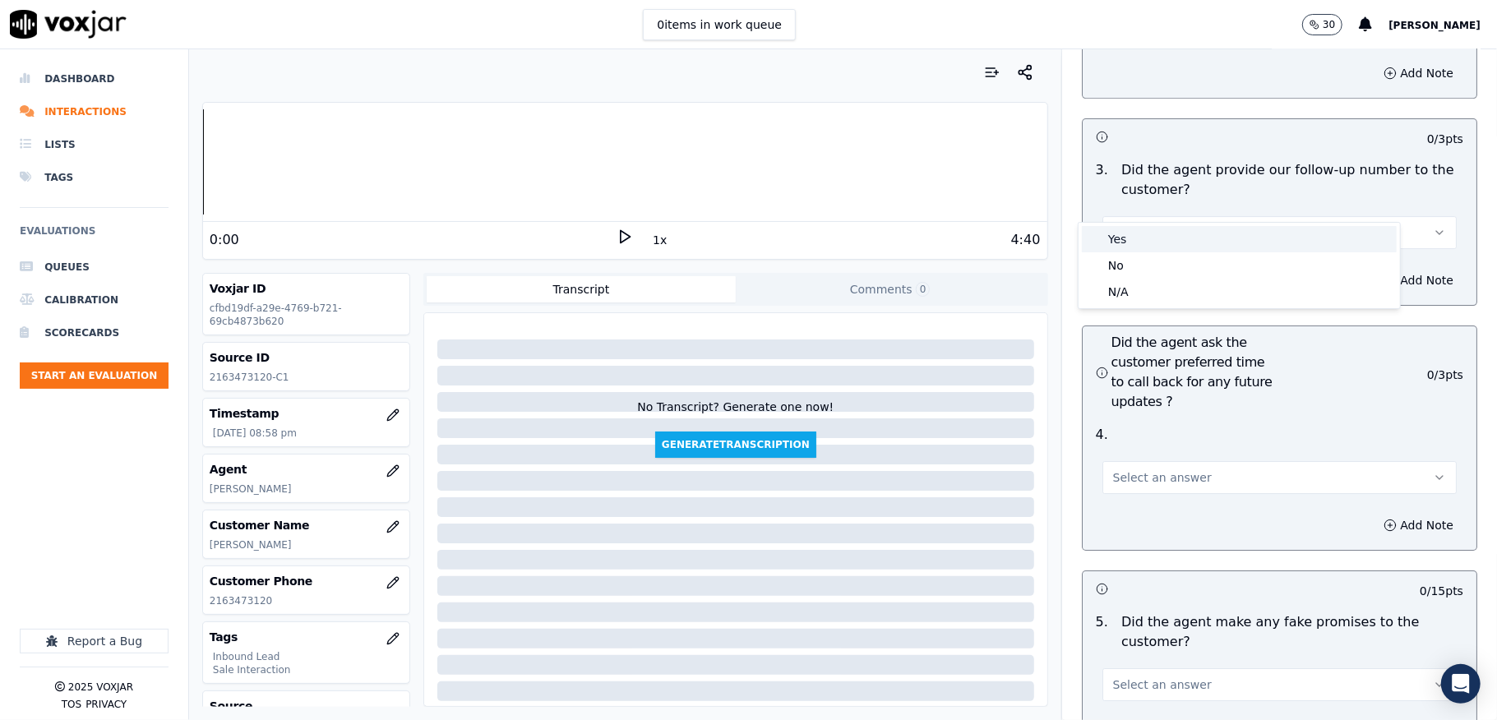
click at [1148, 227] on div "Yes" at bounding box center [1239, 239] width 315 height 26
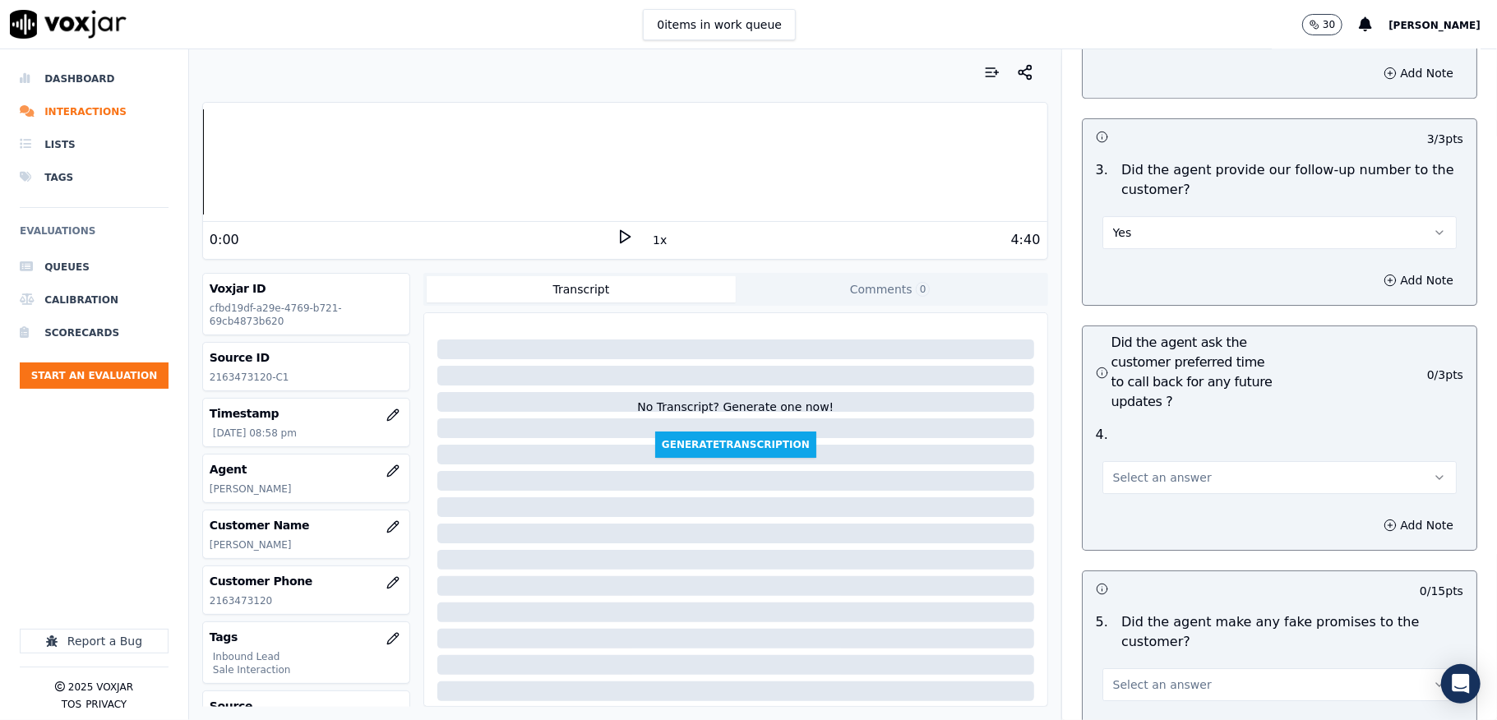
click at [1115, 461] on button "Select an answer" at bounding box center [1280, 477] width 354 height 33
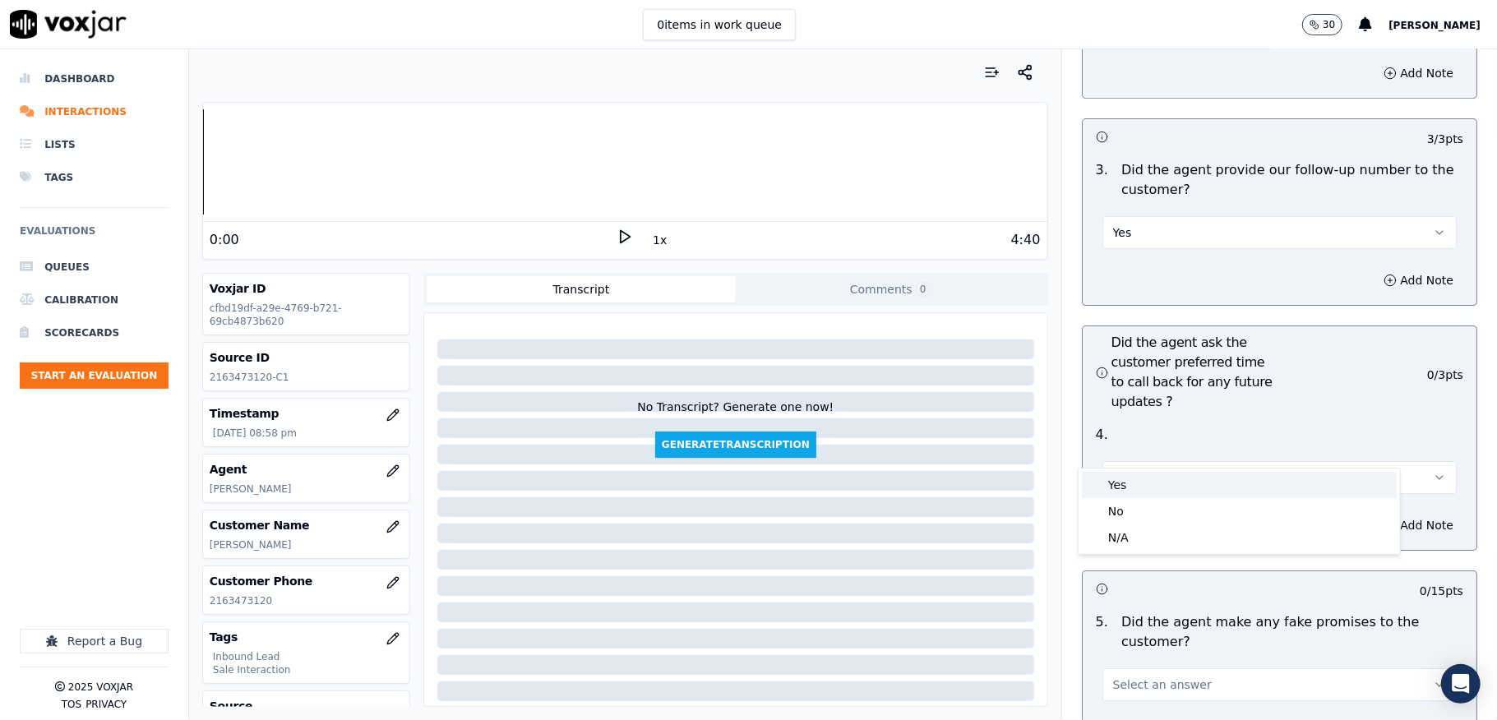
click at [1110, 487] on div "Yes" at bounding box center [1239, 485] width 315 height 26
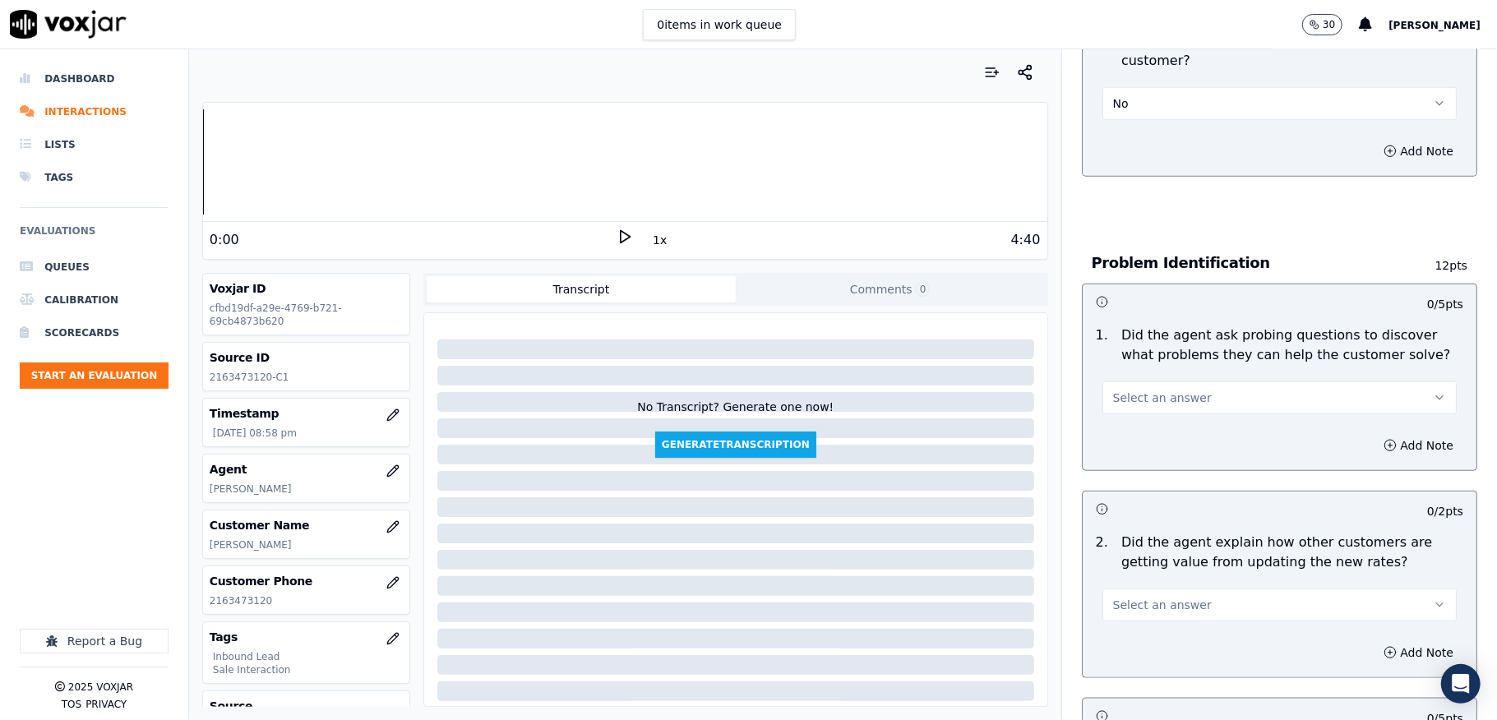
scroll to position [1096, 0]
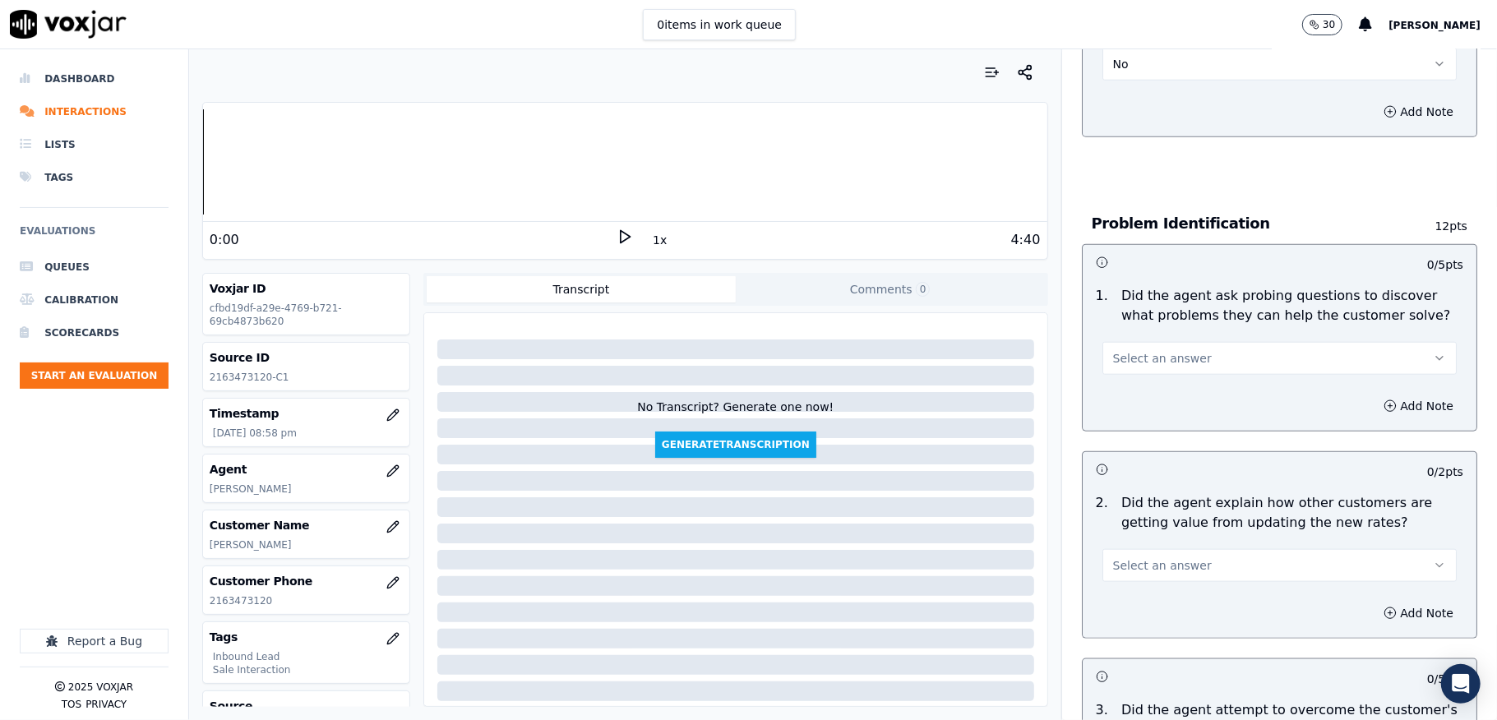
click at [1149, 350] on span "Select an answer" at bounding box center [1162, 358] width 99 height 16
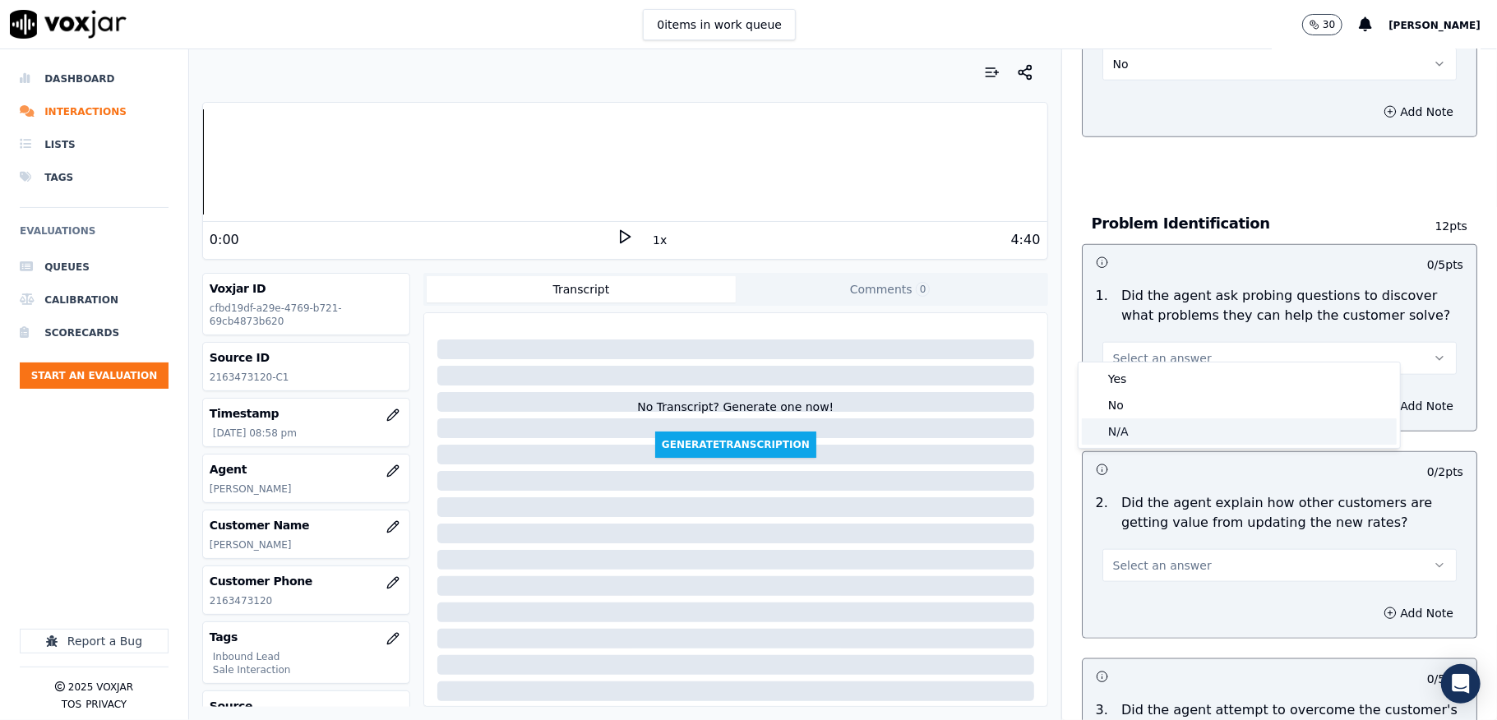
click at [1123, 432] on div "N/A" at bounding box center [1239, 431] width 315 height 26
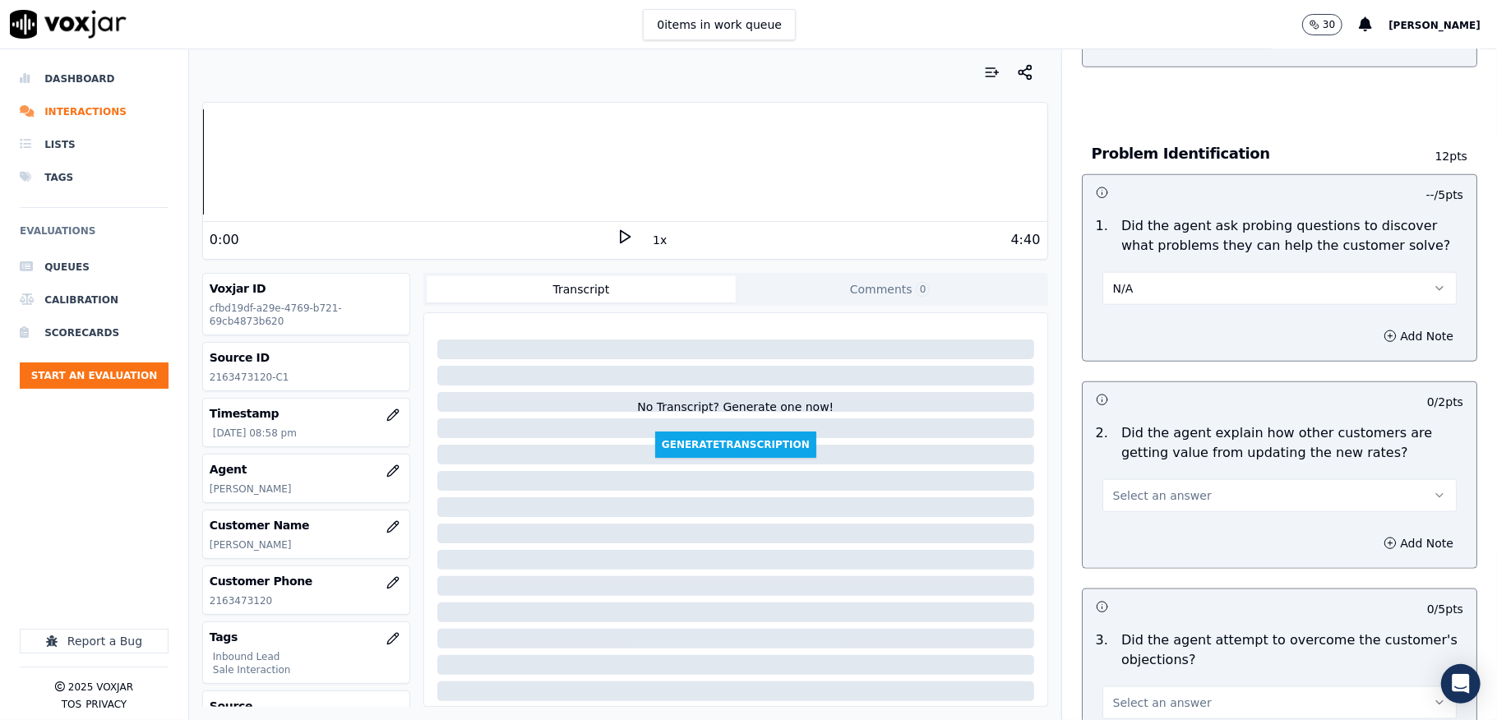
scroll to position [1205, 0]
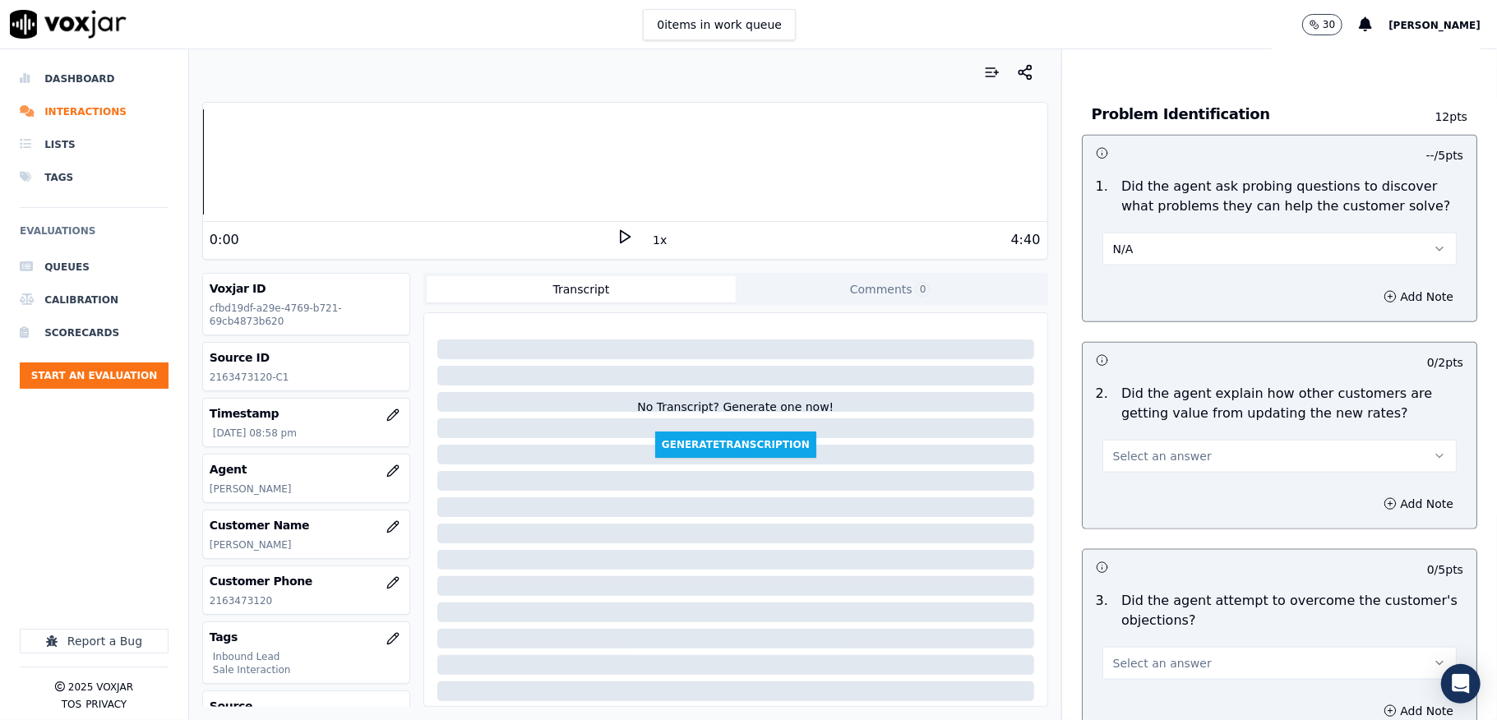
click at [1133, 234] on button "N/A" at bounding box center [1280, 249] width 354 height 33
click at [1132, 267] on div "Yes" at bounding box center [1239, 269] width 315 height 26
click at [1135, 448] on span "Select an answer" at bounding box center [1162, 456] width 99 height 16
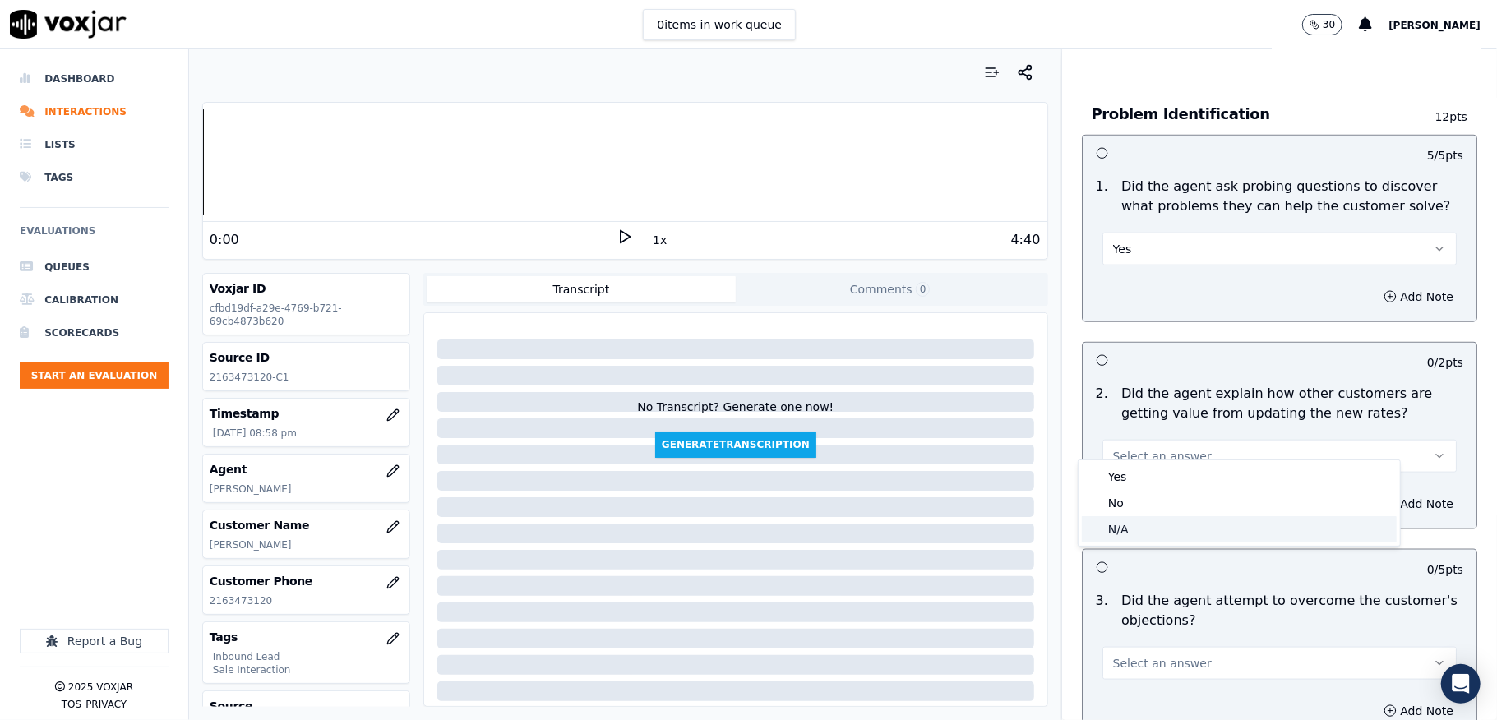
click at [1112, 534] on div "N/A" at bounding box center [1239, 529] width 315 height 26
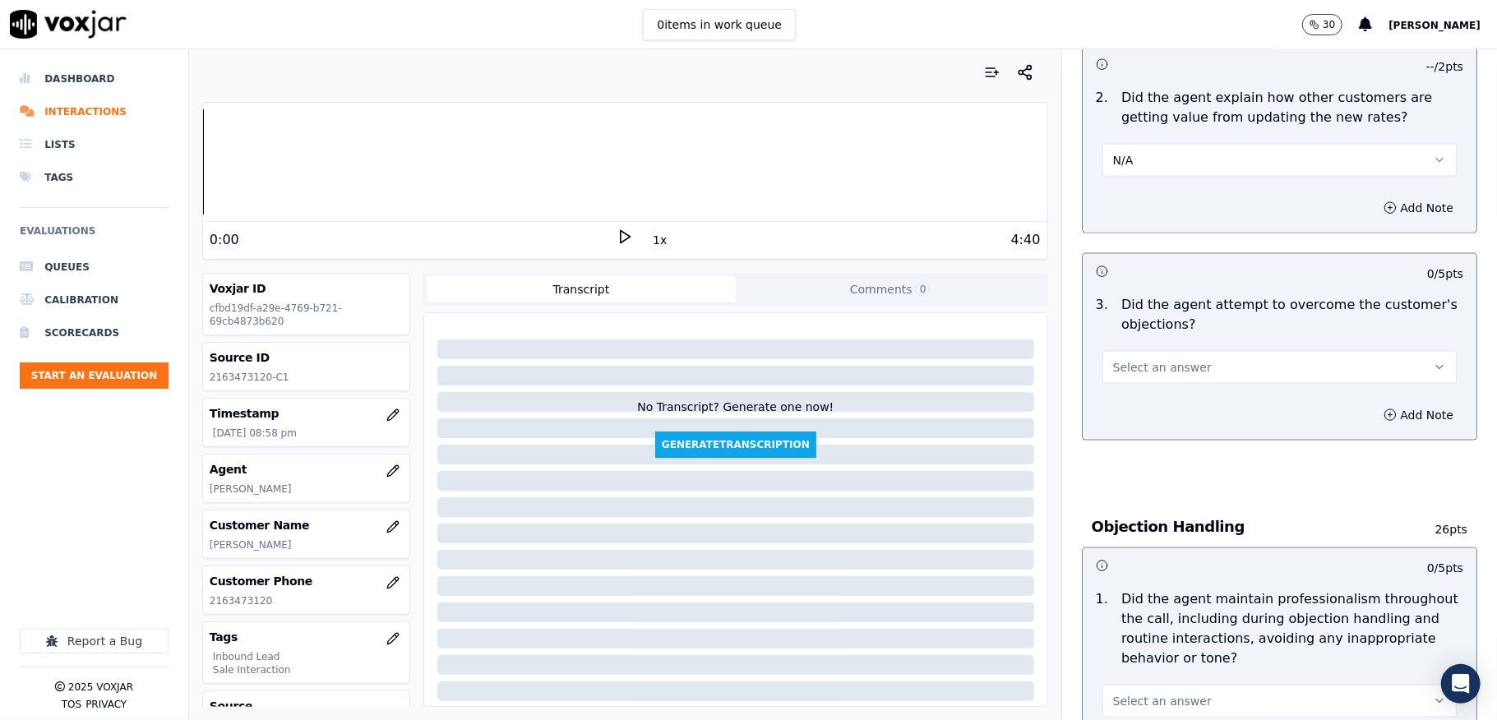
scroll to position [1534, 0]
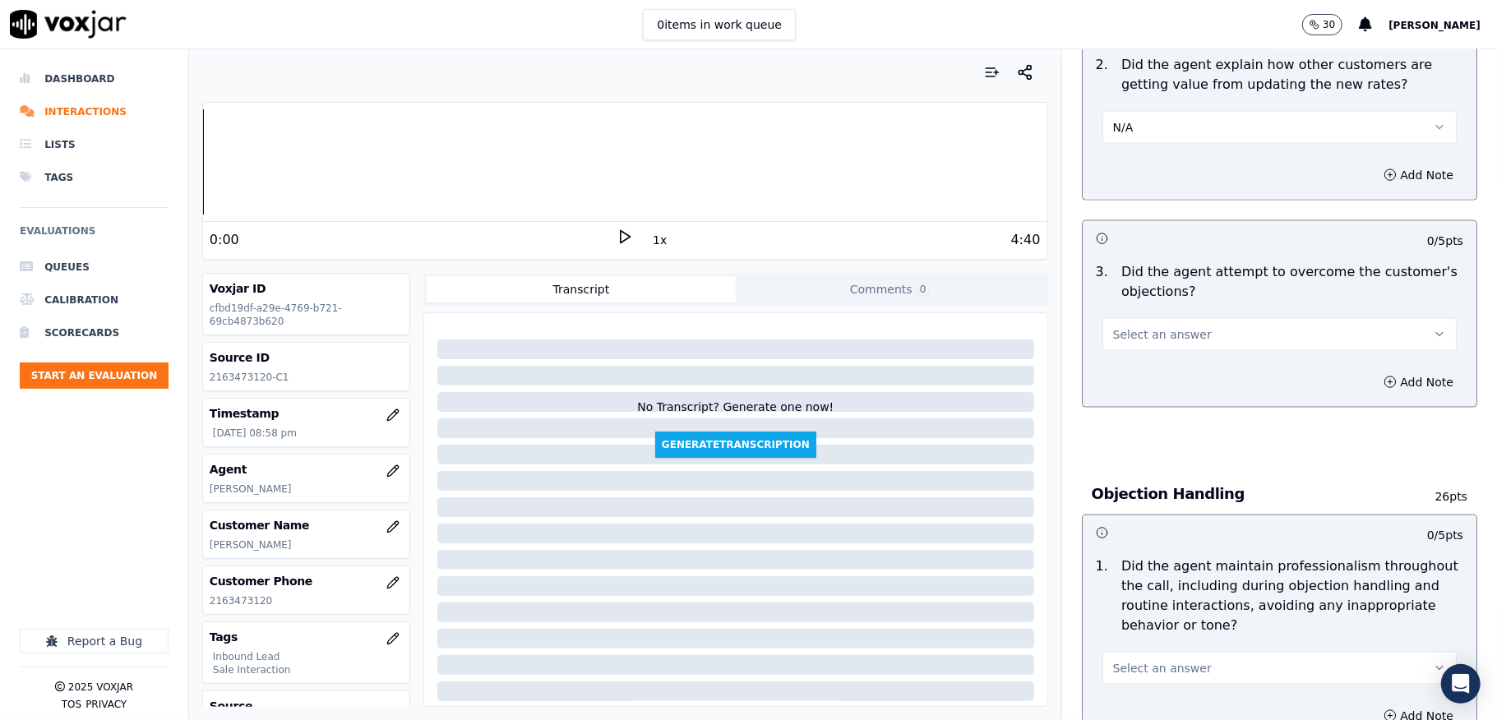
click at [1156, 326] on span "Select an answer" at bounding box center [1162, 334] width 99 height 16
click at [1118, 349] on div "Yes" at bounding box center [1239, 356] width 315 height 26
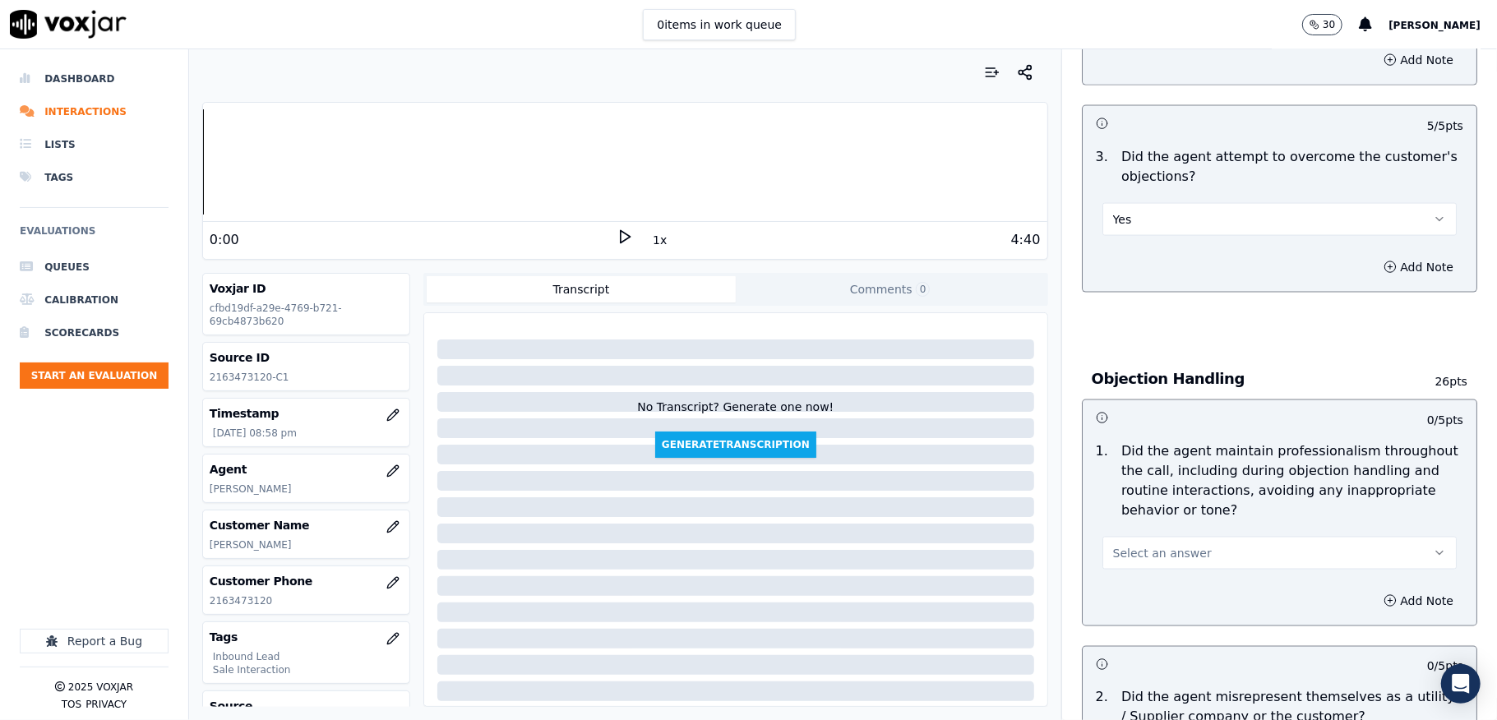
scroll to position [1754, 0]
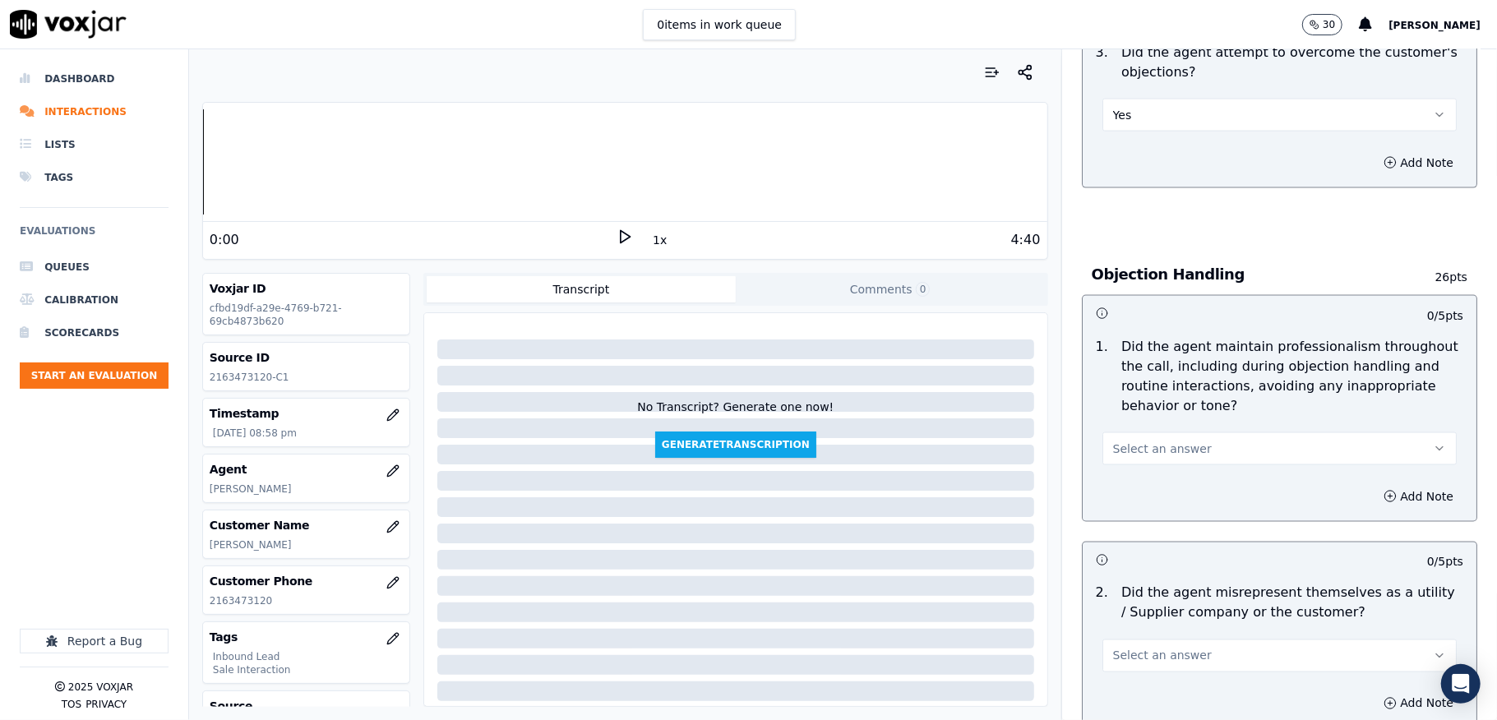
click at [1131, 441] on span "Select an answer" at bounding box center [1162, 449] width 99 height 16
click at [1125, 465] on div "Yes" at bounding box center [1239, 471] width 315 height 26
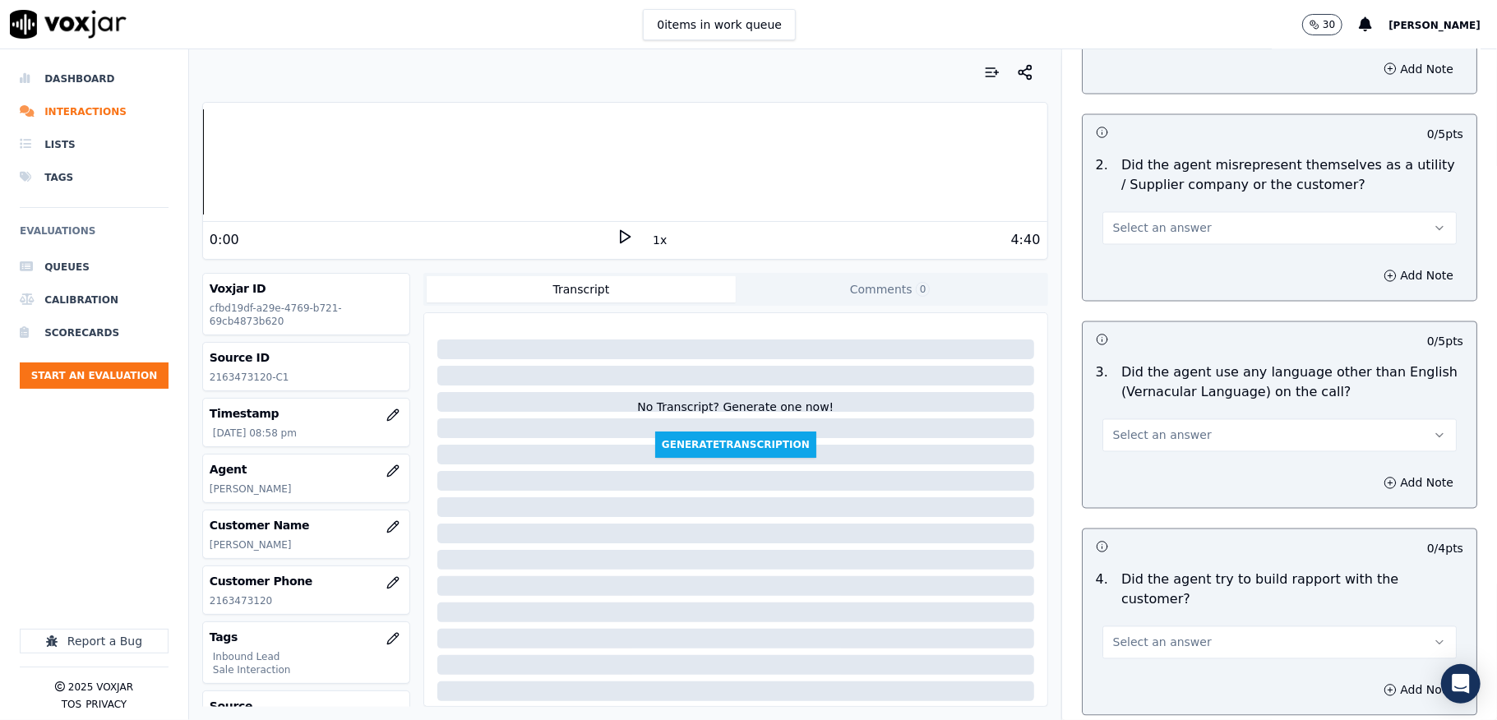
scroll to position [2192, 0]
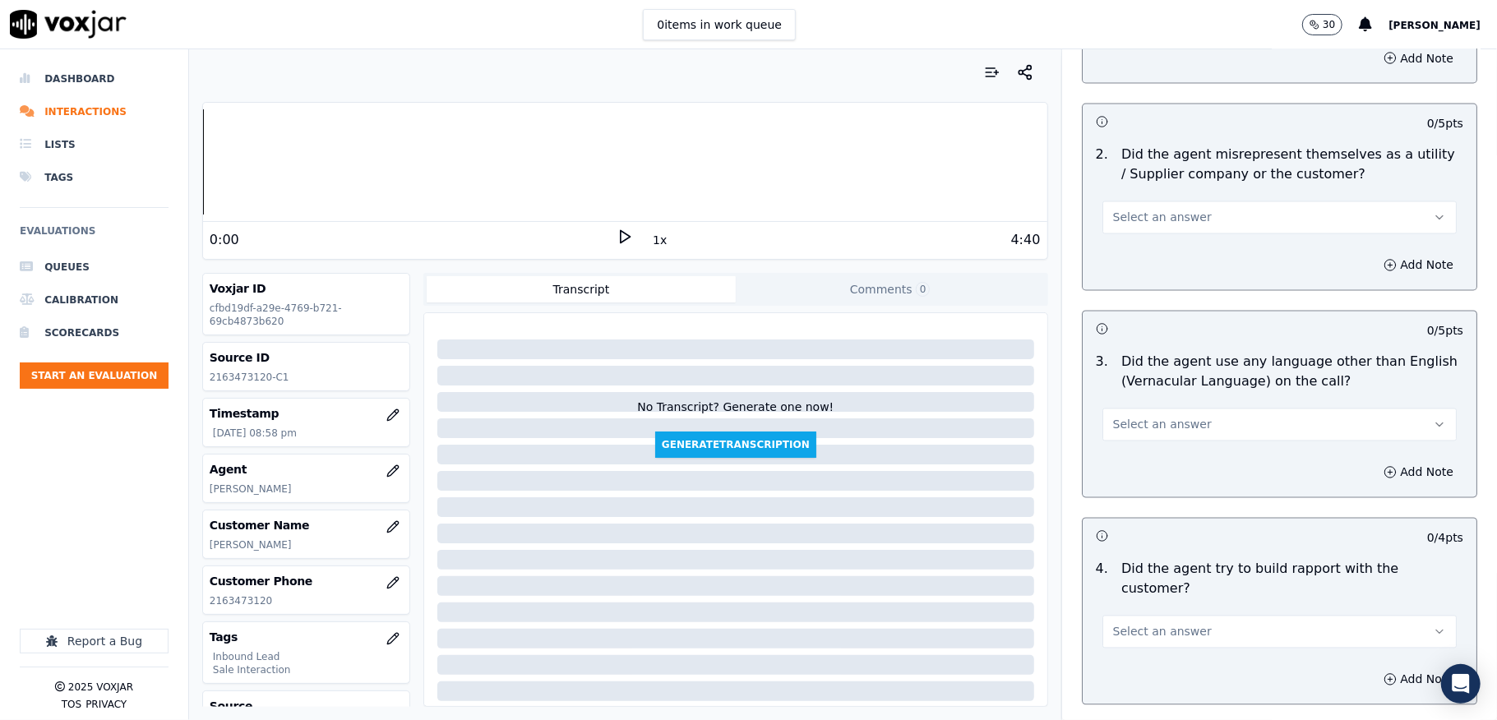
click at [1154, 210] on span "Select an answer" at bounding box center [1162, 218] width 99 height 16
click at [1125, 267] on div "No" at bounding box center [1239, 266] width 315 height 26
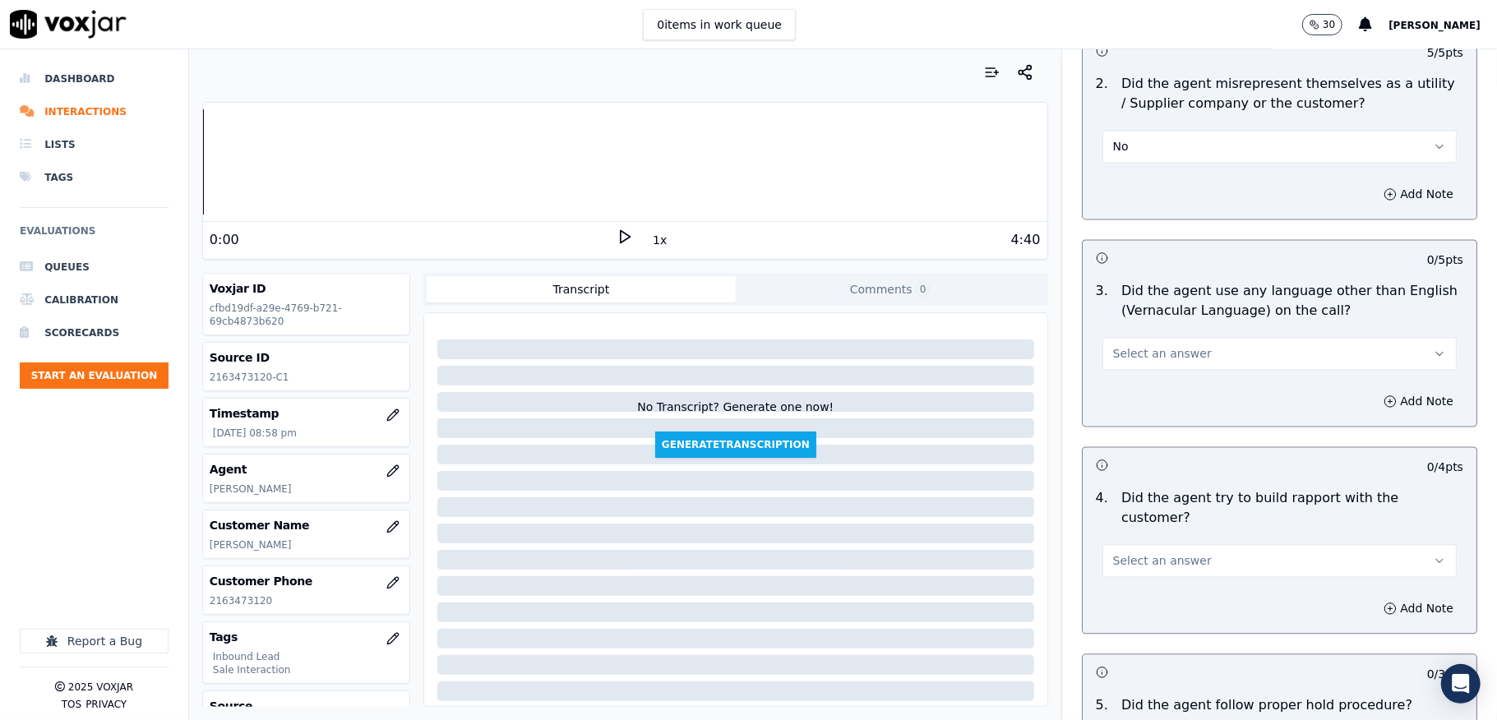
scroll to position [2302, 0]
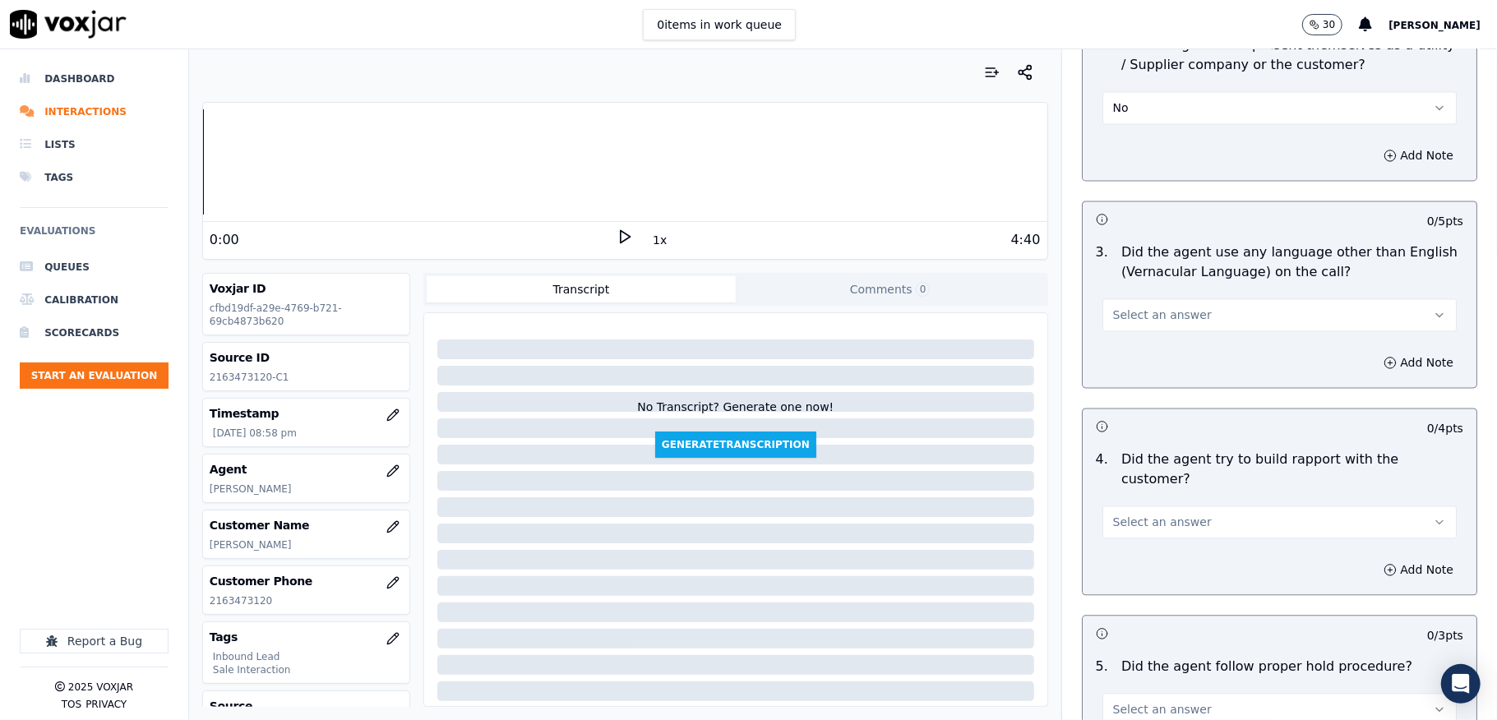
click at [1205, 300] on button "Select an answer" at bounding box center [1280, 314] width 354 height 33
click at [1138, 355] on div "No" at bounding box center [1239, 364] width 315 height 26
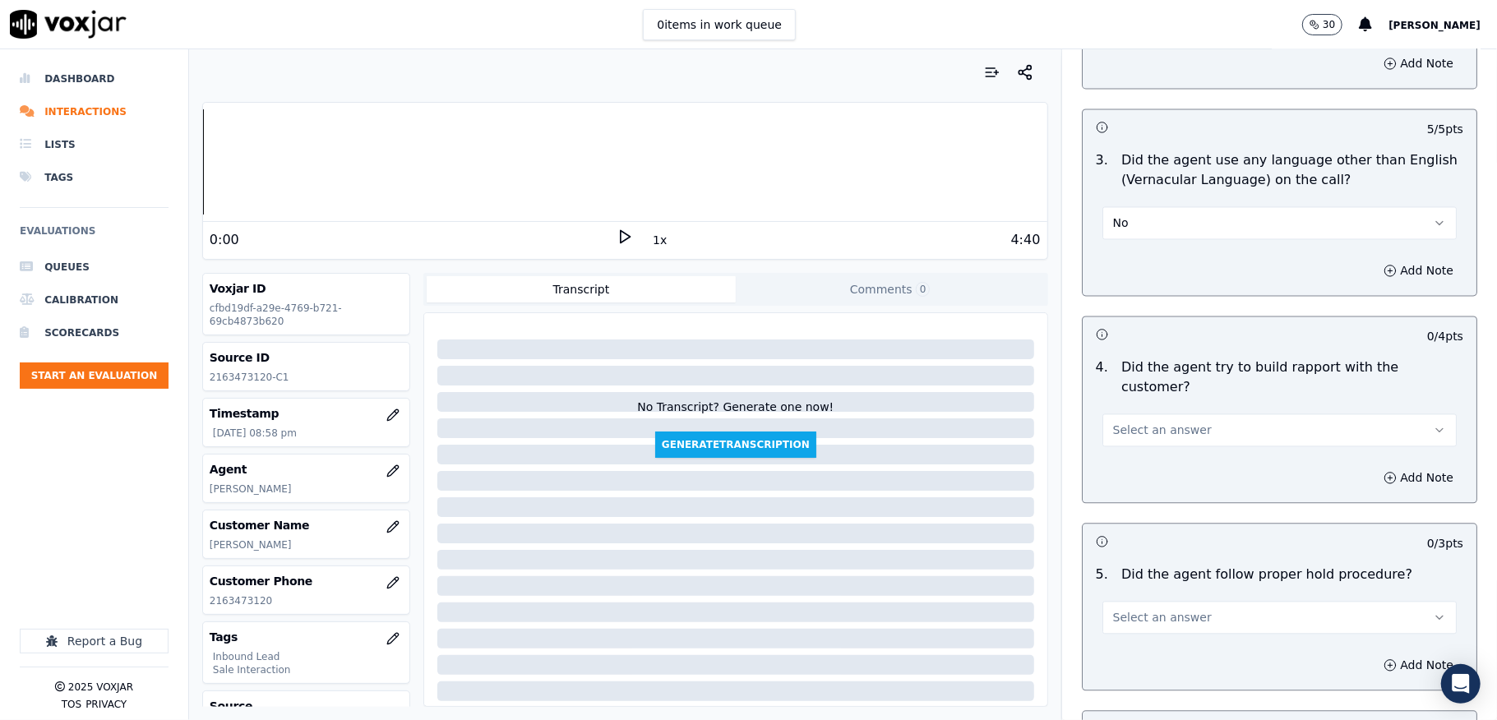
scroll to position [2521, 0]
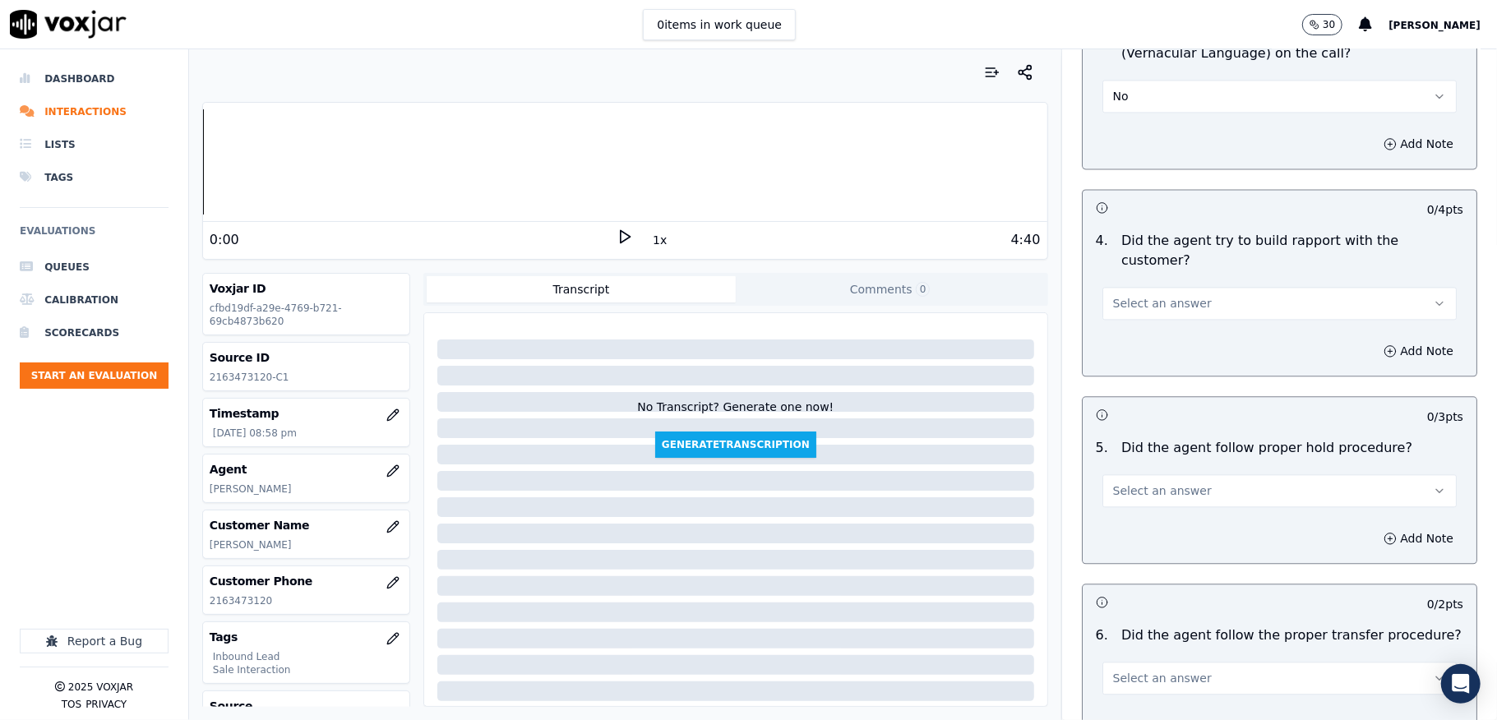
click at [1189, 287] on button "Select an answer" at bounding box center [1280, 303] width 354 height 33
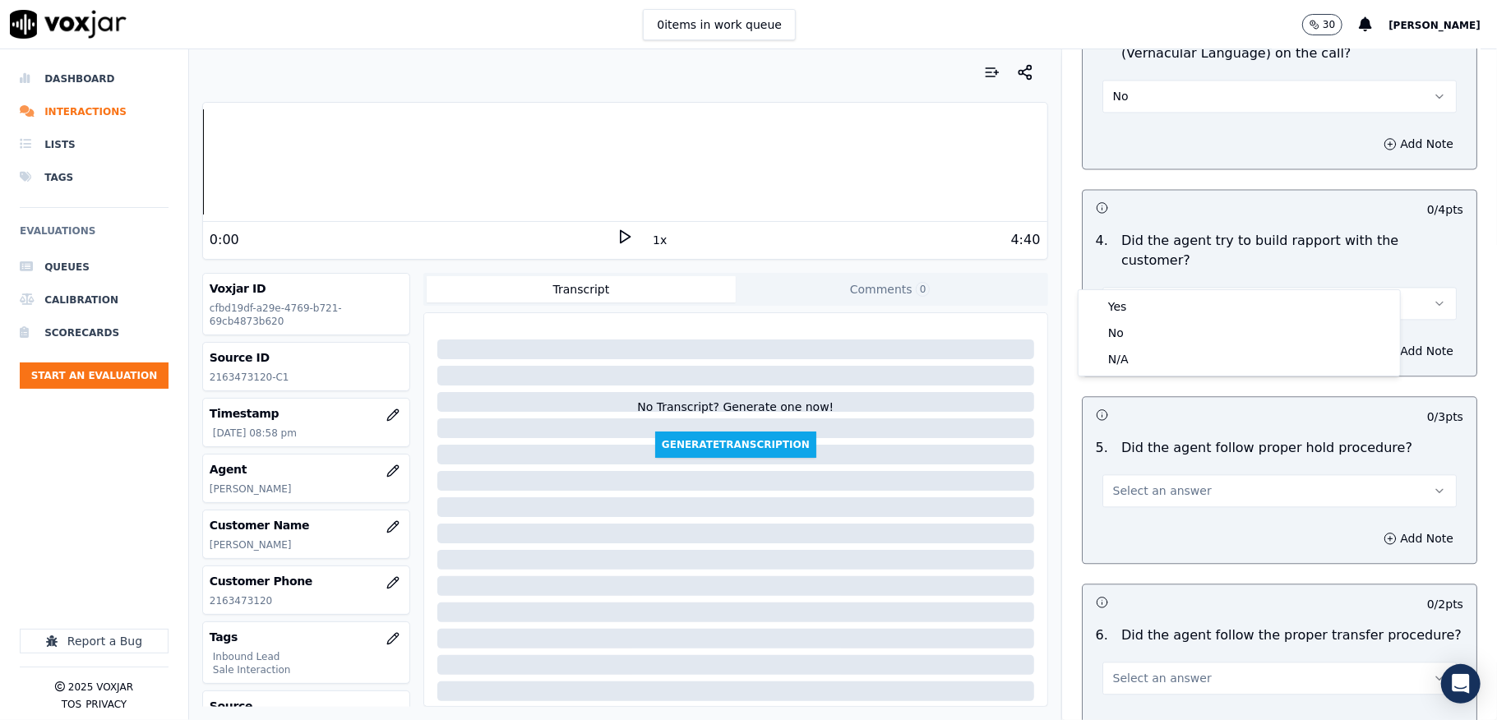
click at [1129, 290] on div "Yes No N/A" at bounding box center [1239, 333] width 321 height 86
click at [1120, 300] on div "Yes" at bounding box center [1239, 307] width 315 height 26
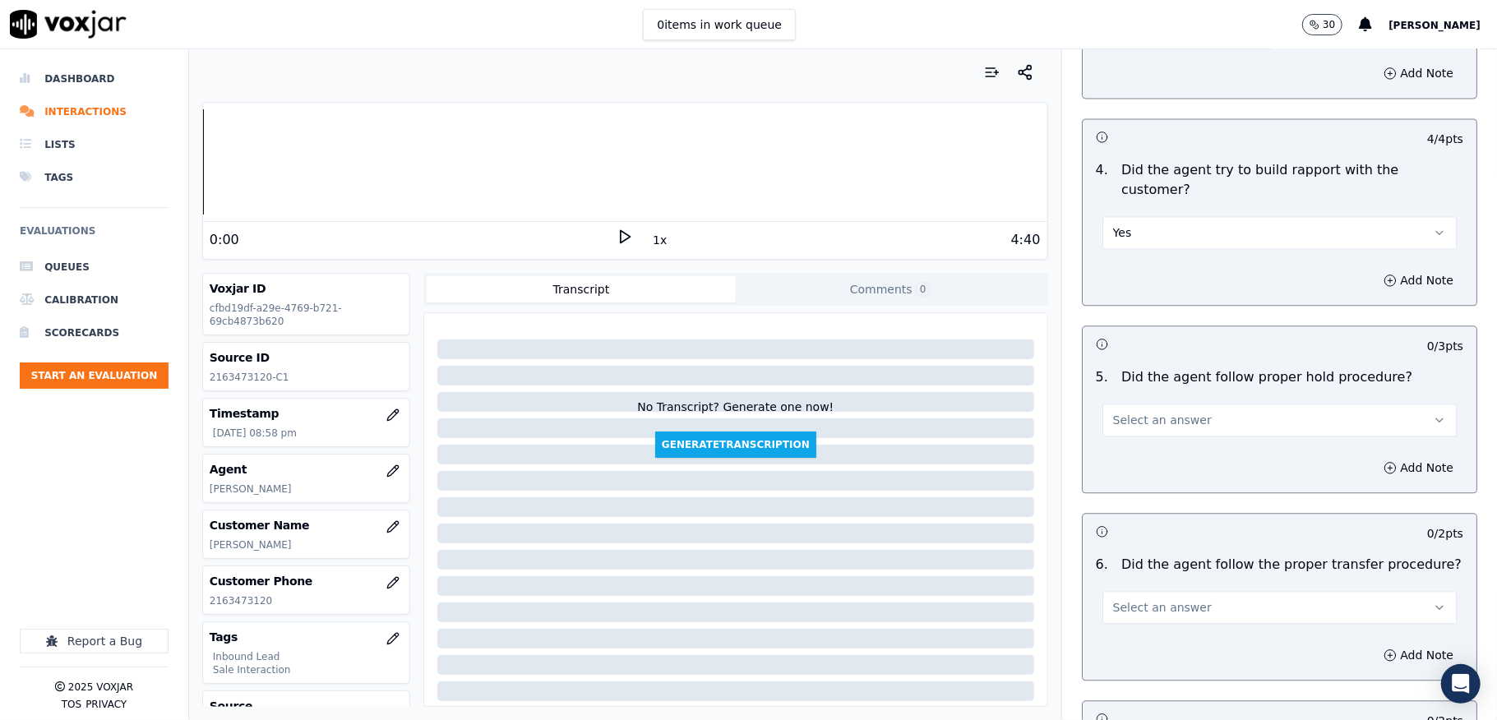
scroll to position [2631, 0]
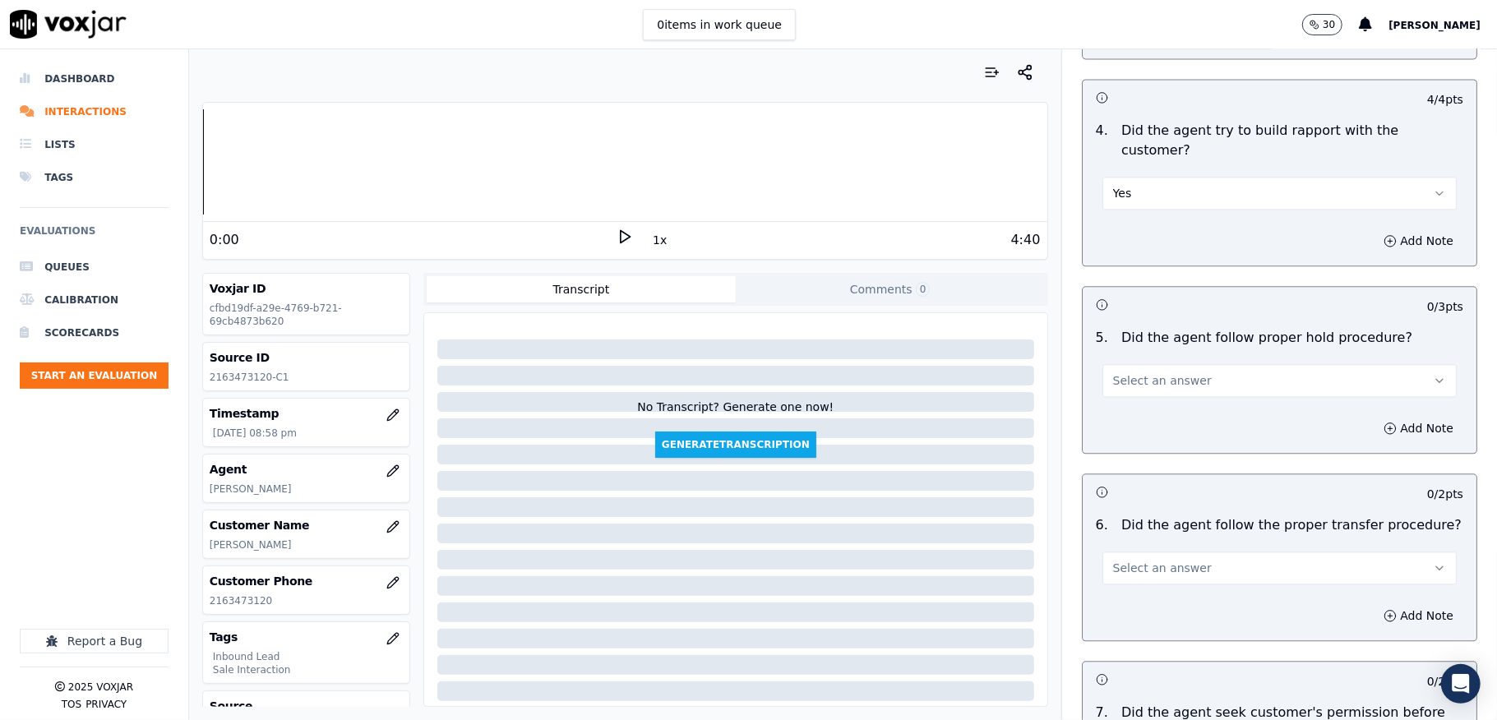
click at [1138, 372] on span "Select an answer" at bounding box center [1162, 380] width 99 height 16
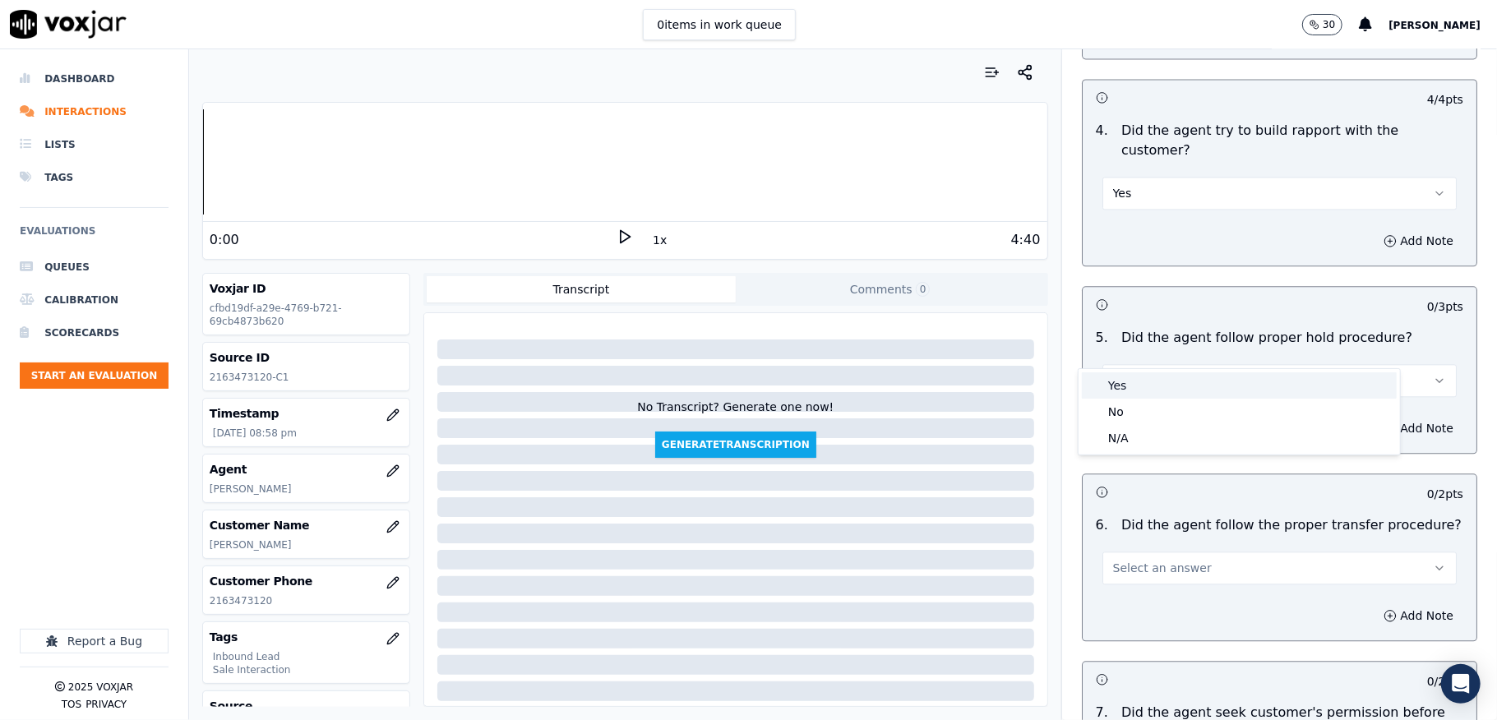
click at [1133, 386] on div "Yes" at bounding box center [1239, 385] width 315 height 26
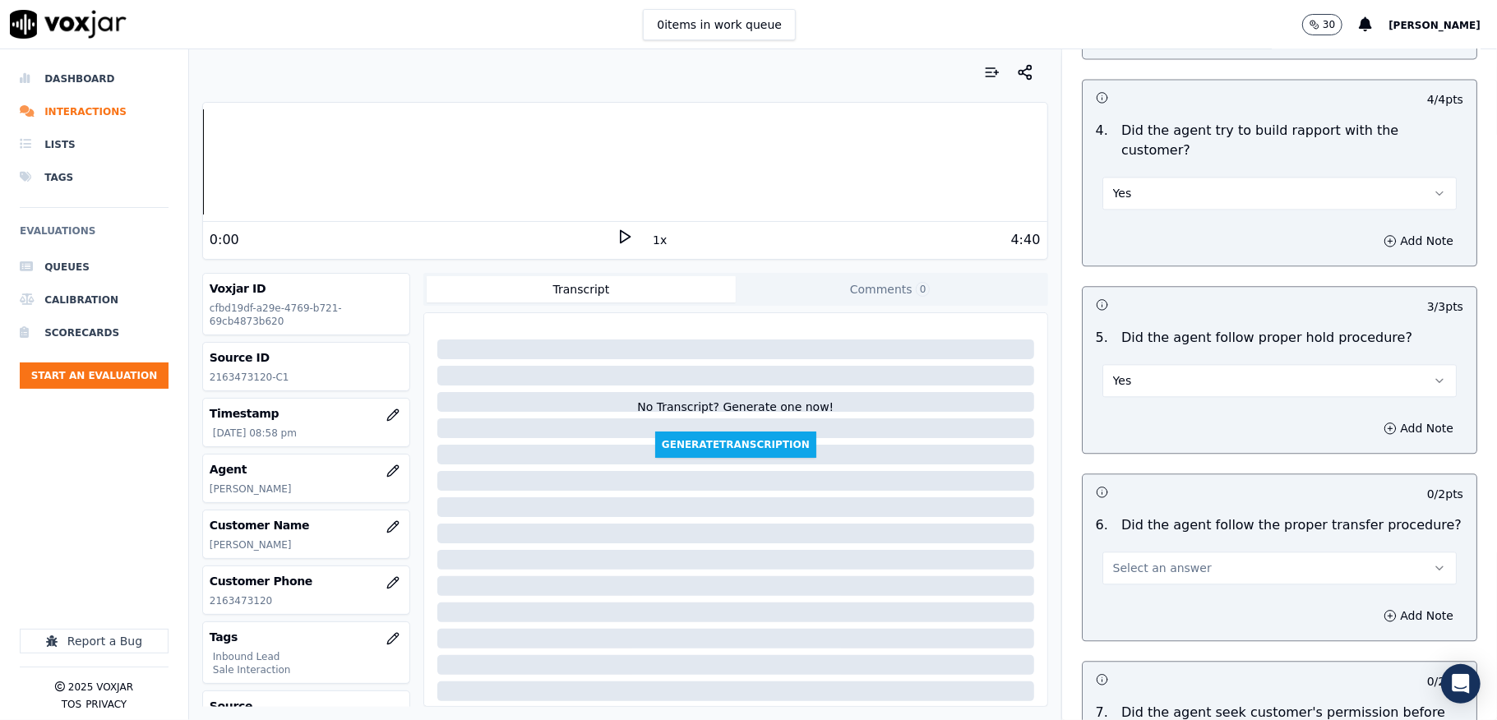
scroll to position [2850, 0]
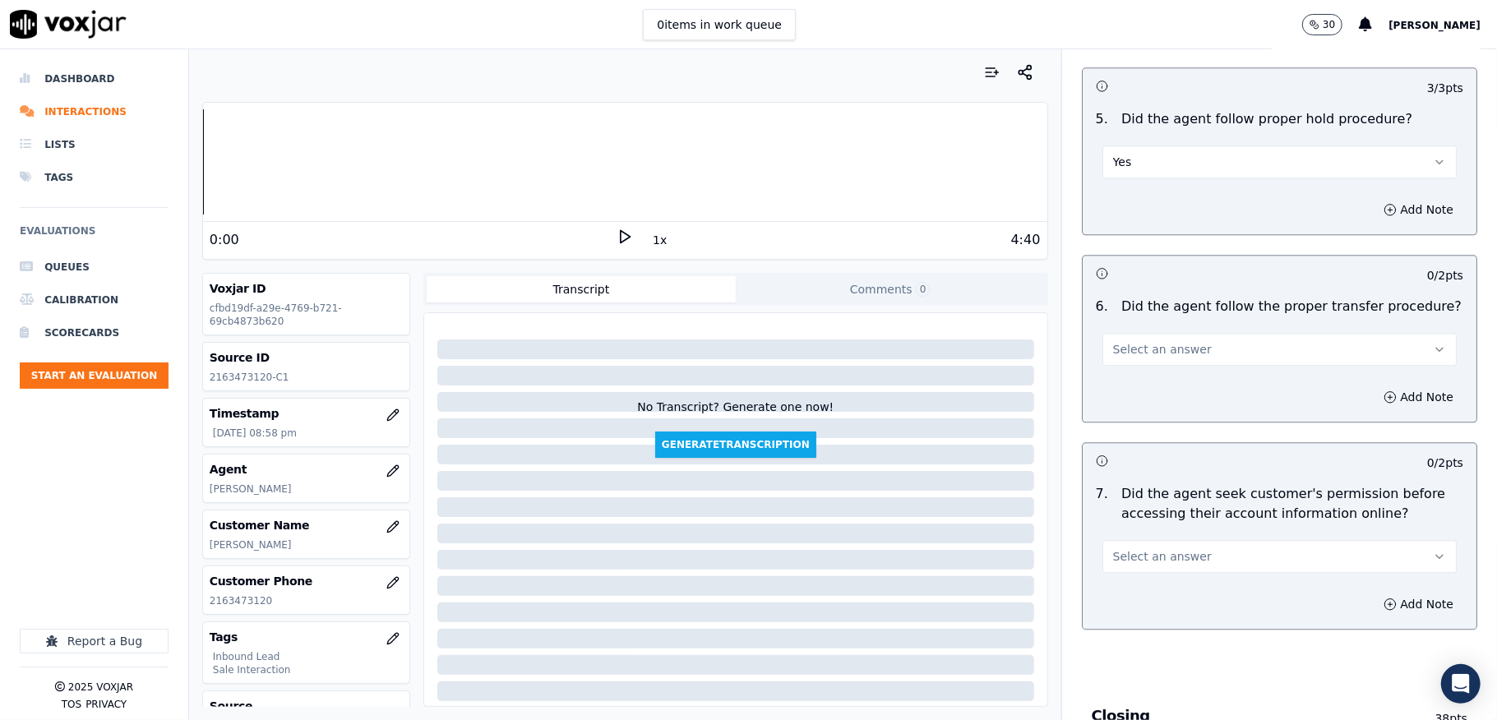
click at [1122, 341] on span "Select an answer" at bounding box center [1162, 349] width 99 height 16
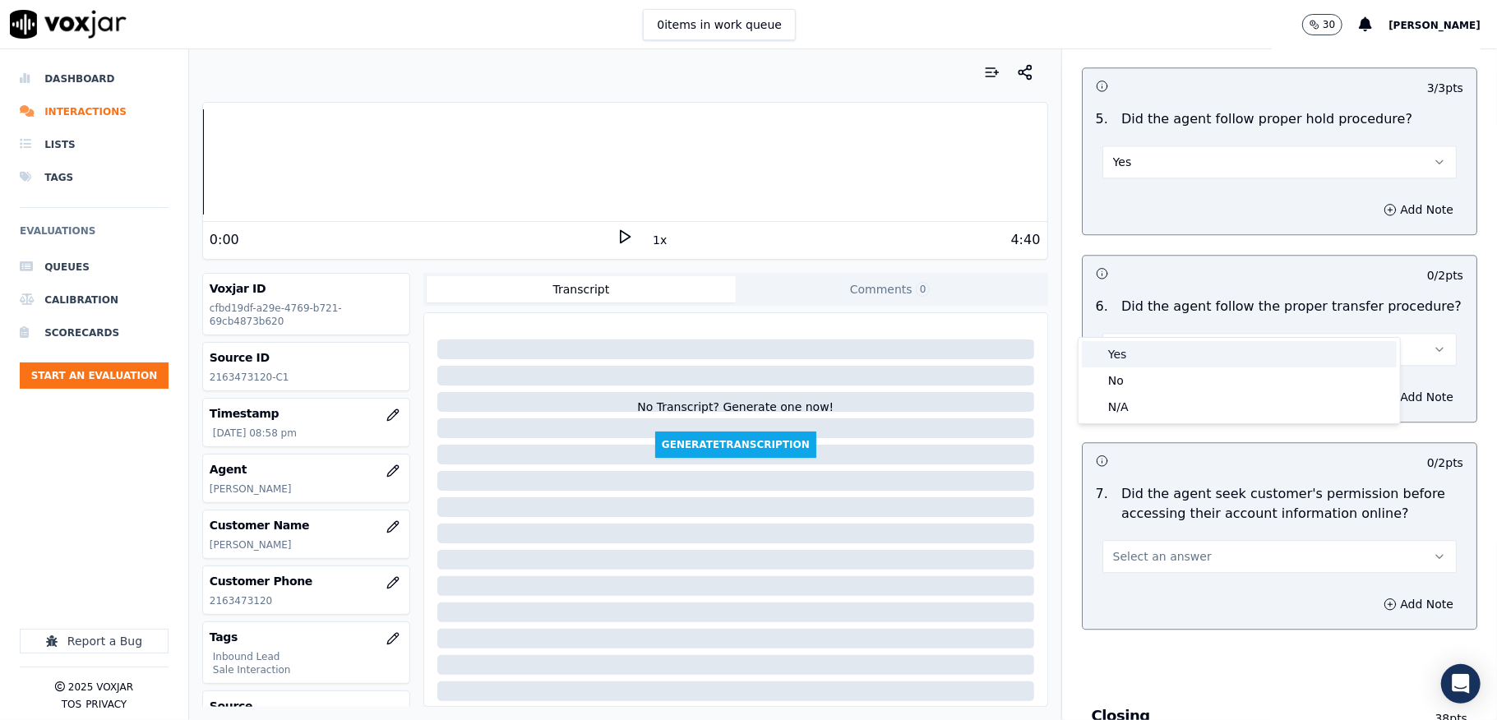
click at [1113, 358] on div "Yes" at bounding box center [1239, 354] width 315 height 26
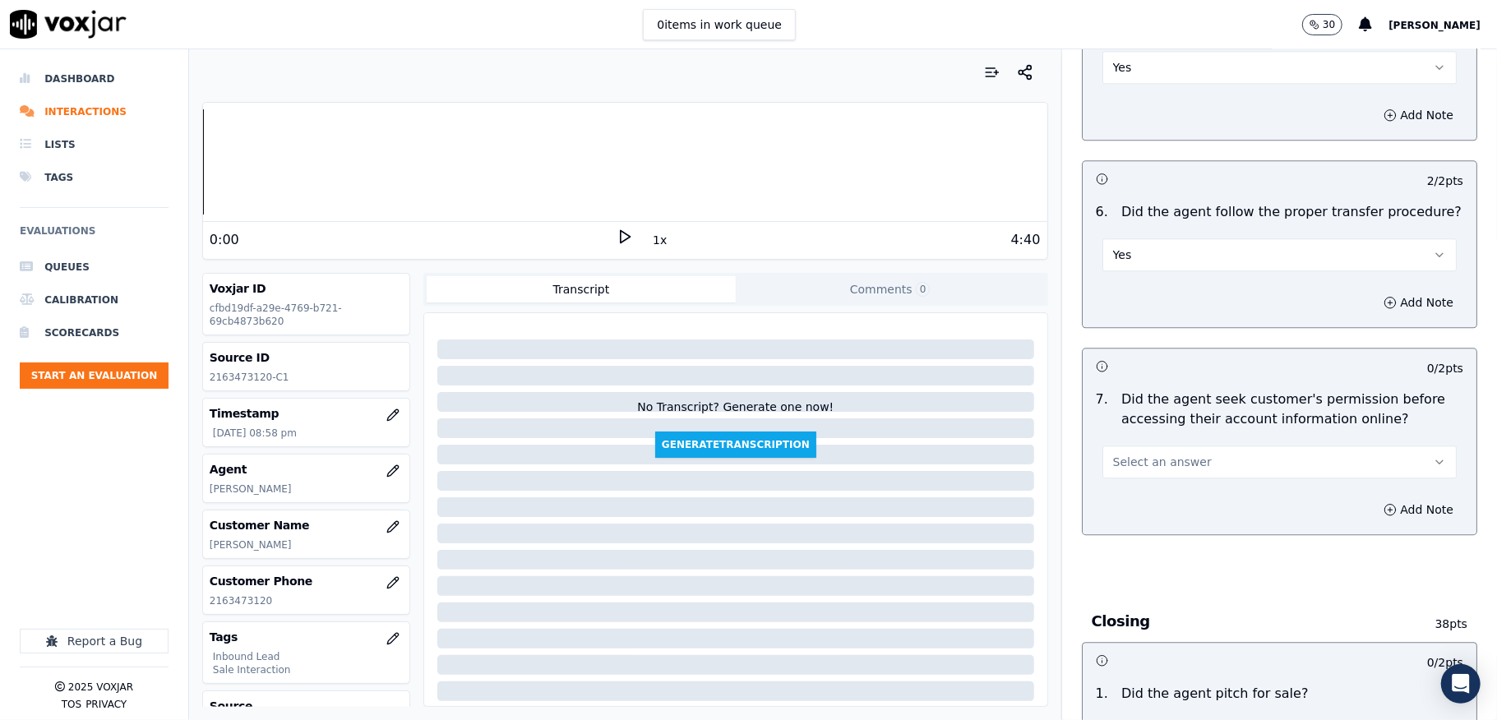
scroll to position [3069, 0]
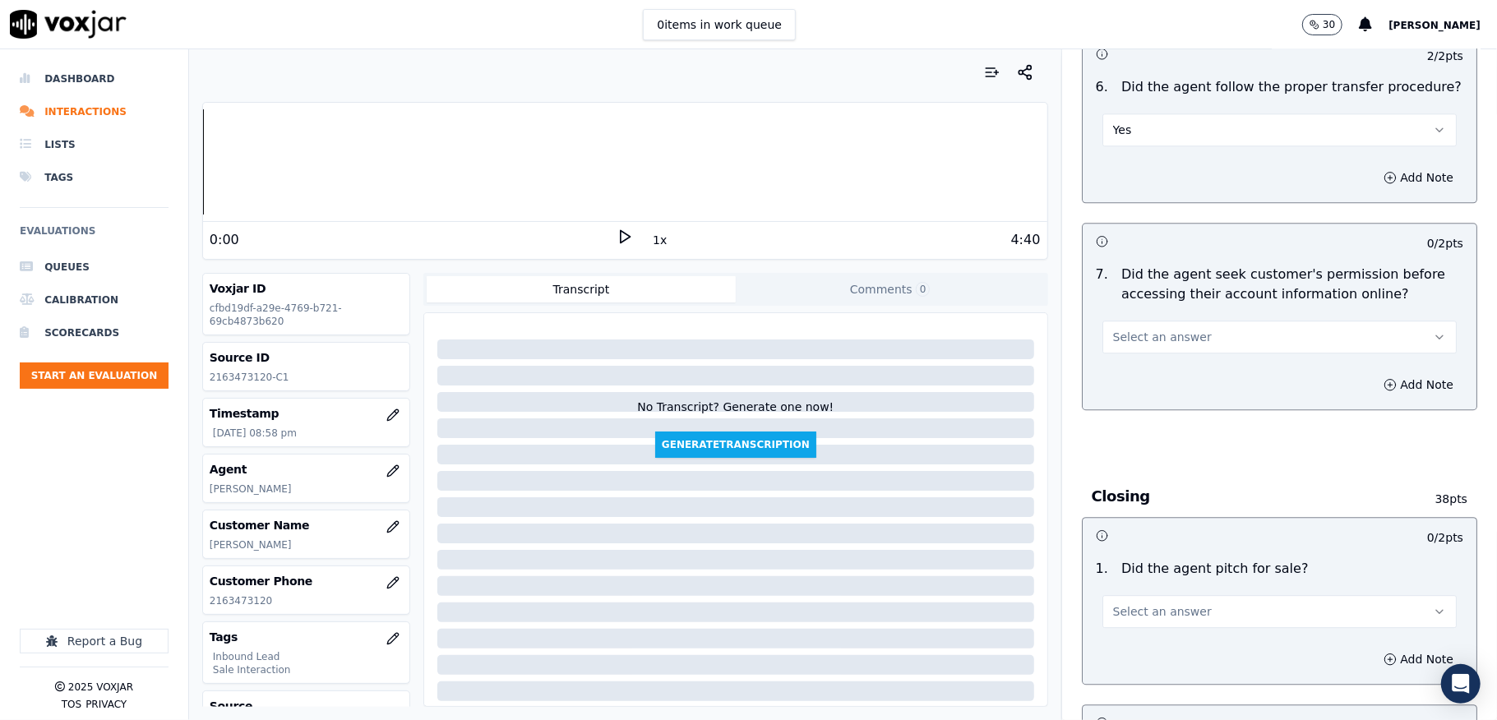
click at [1119, 329] on span "Select an answer" at bounding box center [1162, 337] width 99 height 16
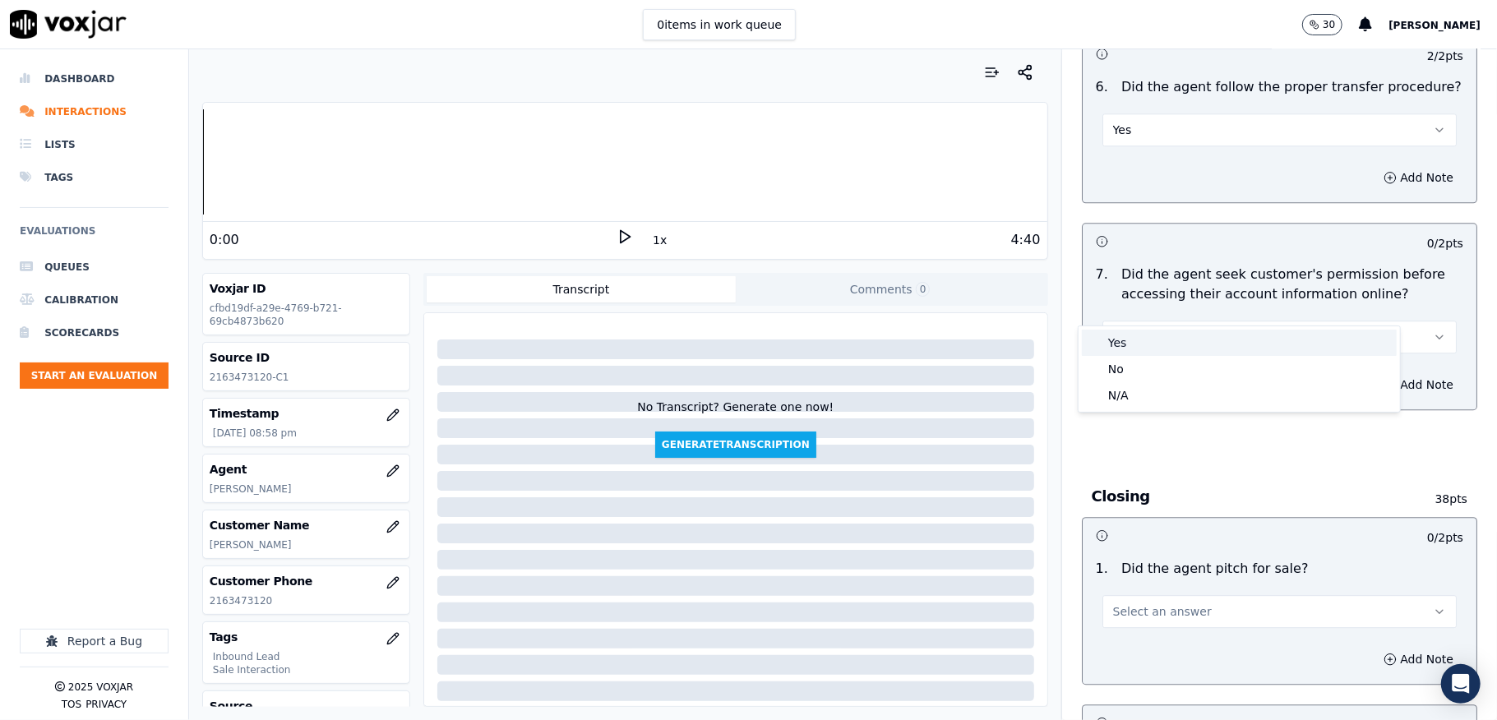
click at [1123, 334] on div "Yes" at bounding box center [1239, 343] width 315 height 26
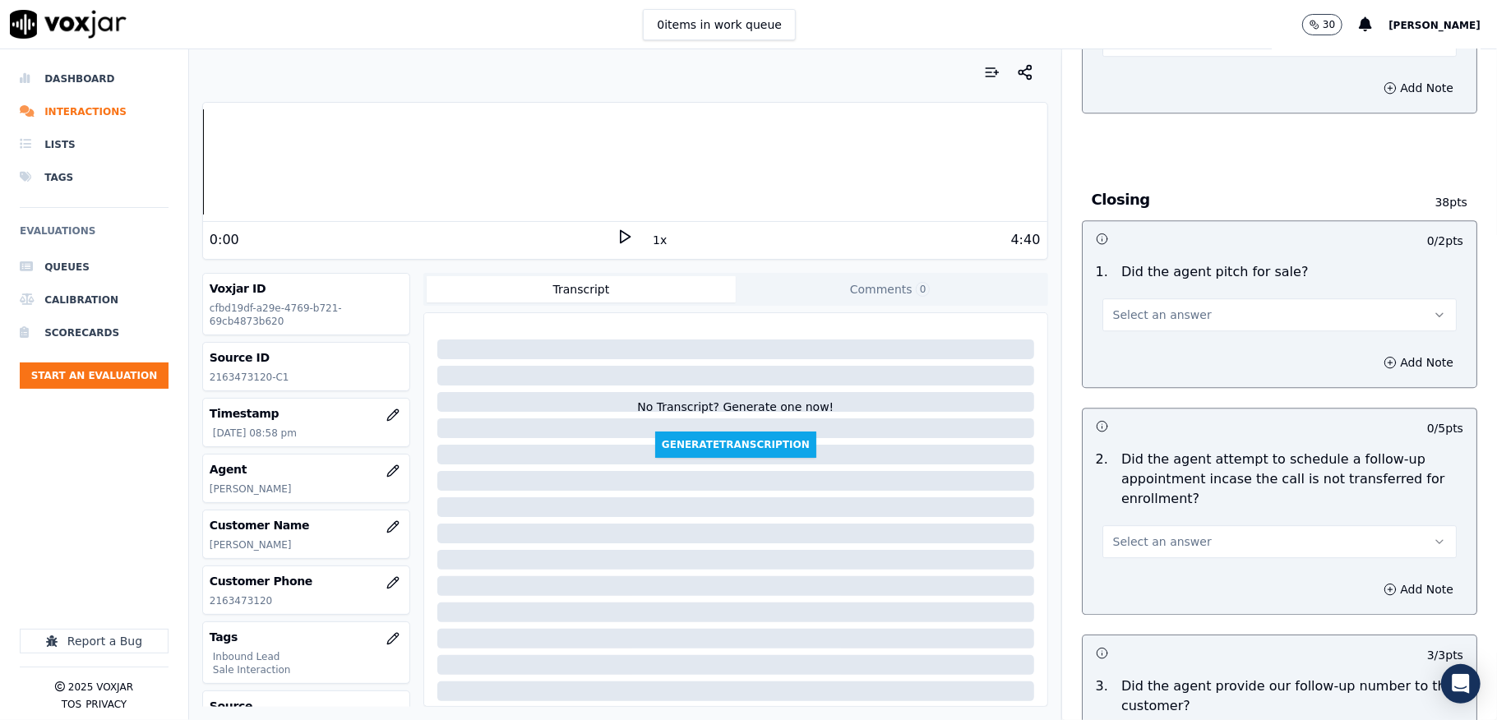
scroll to position [3398, 0]
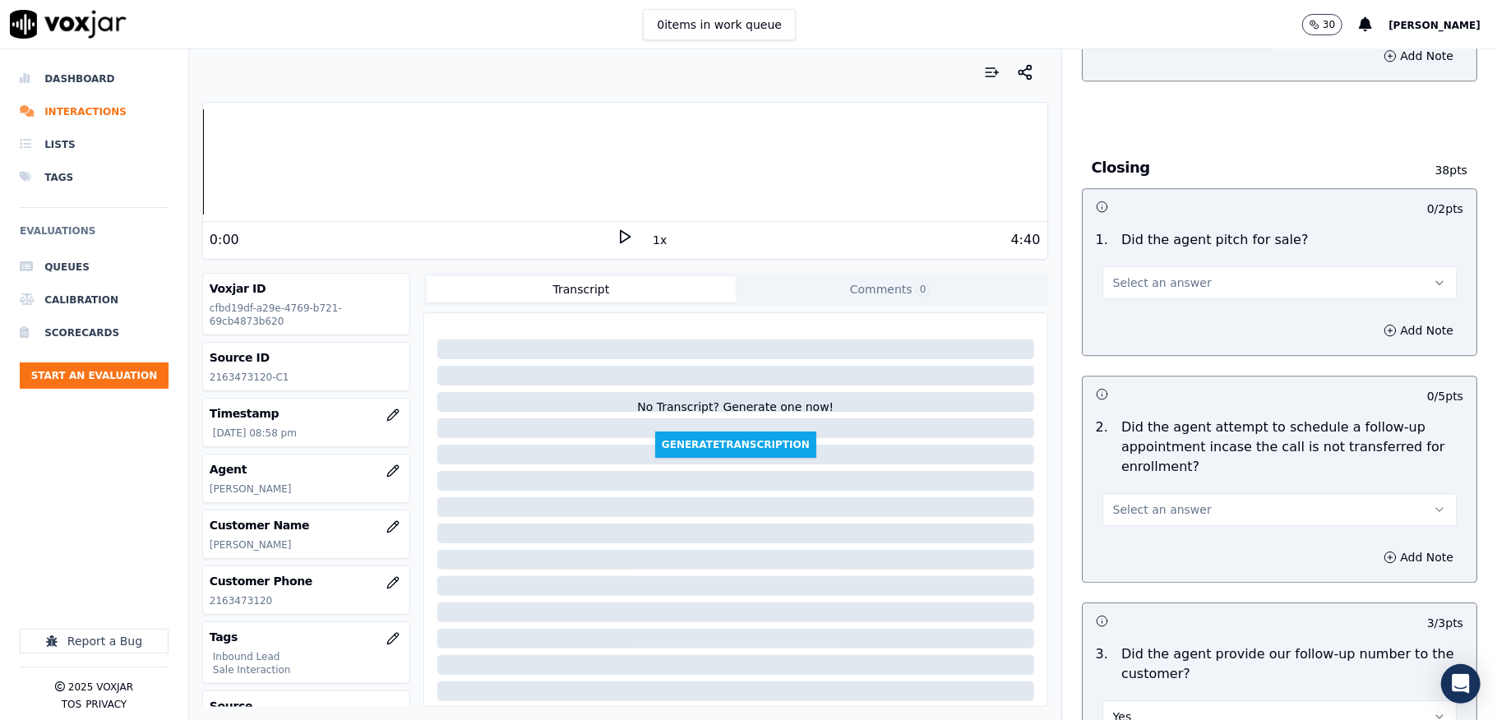
click at [1194, 266] on button "Select an answer" at bounding box center [1280, 282] width 354 height 33
click at [1132, 284] on div "Yes" at bounding box center [1239, 288] width 315 height 26
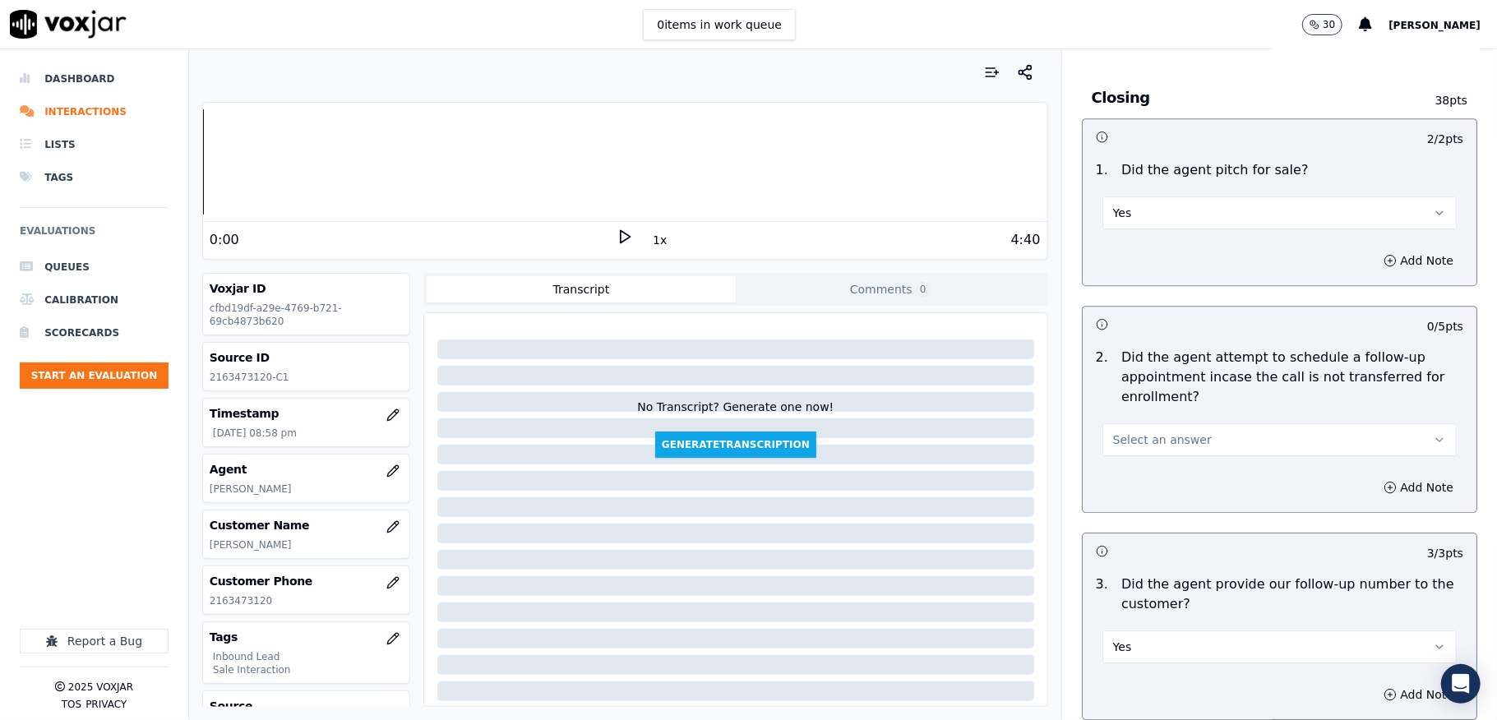
scroll to position [3507, 0]
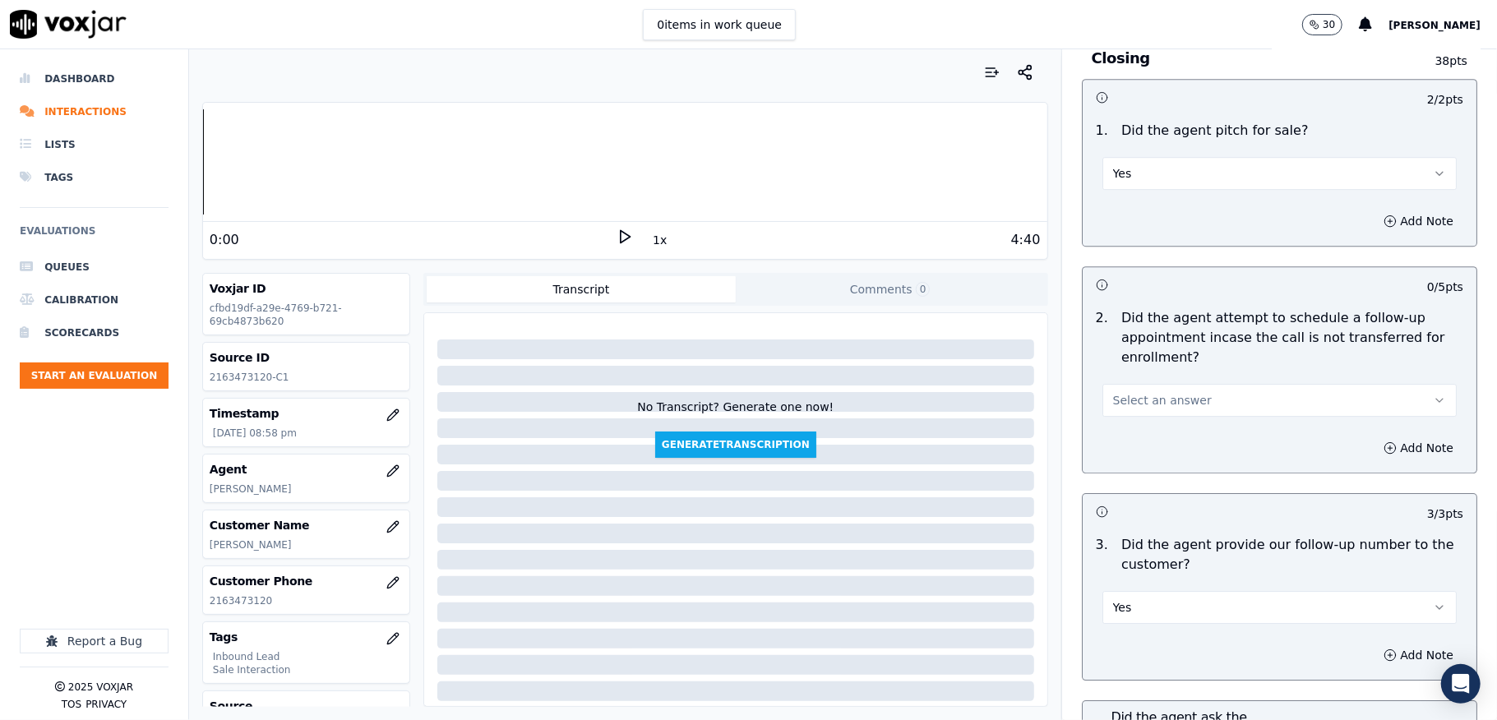
click at [1135, 392] on span "Select an answer" at bounding box center [1162, 400] width 99 height 16
click at [1118, 457] on div "N/A" at bounding box center [1239, 459] width 315 height 26
click at [1128, 368] on div "N/A" at bounding box center [1279, 392] width 381 height 49
click at [1135, 384] on button "N/A" at bounding box center [1280, 400] width 354 height 33
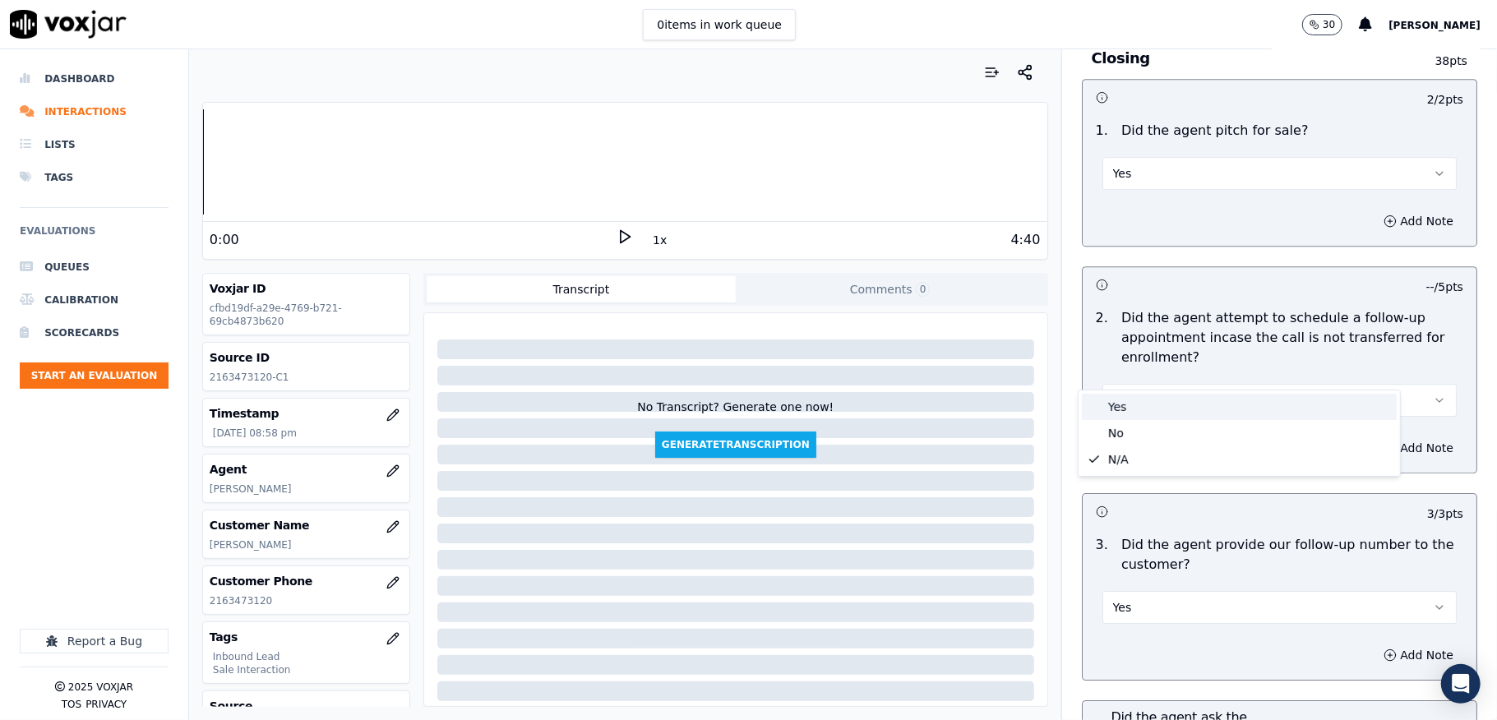
click at [1129, 405] on div "Yes" at bounding box center [1239, 407] width 315 height 26
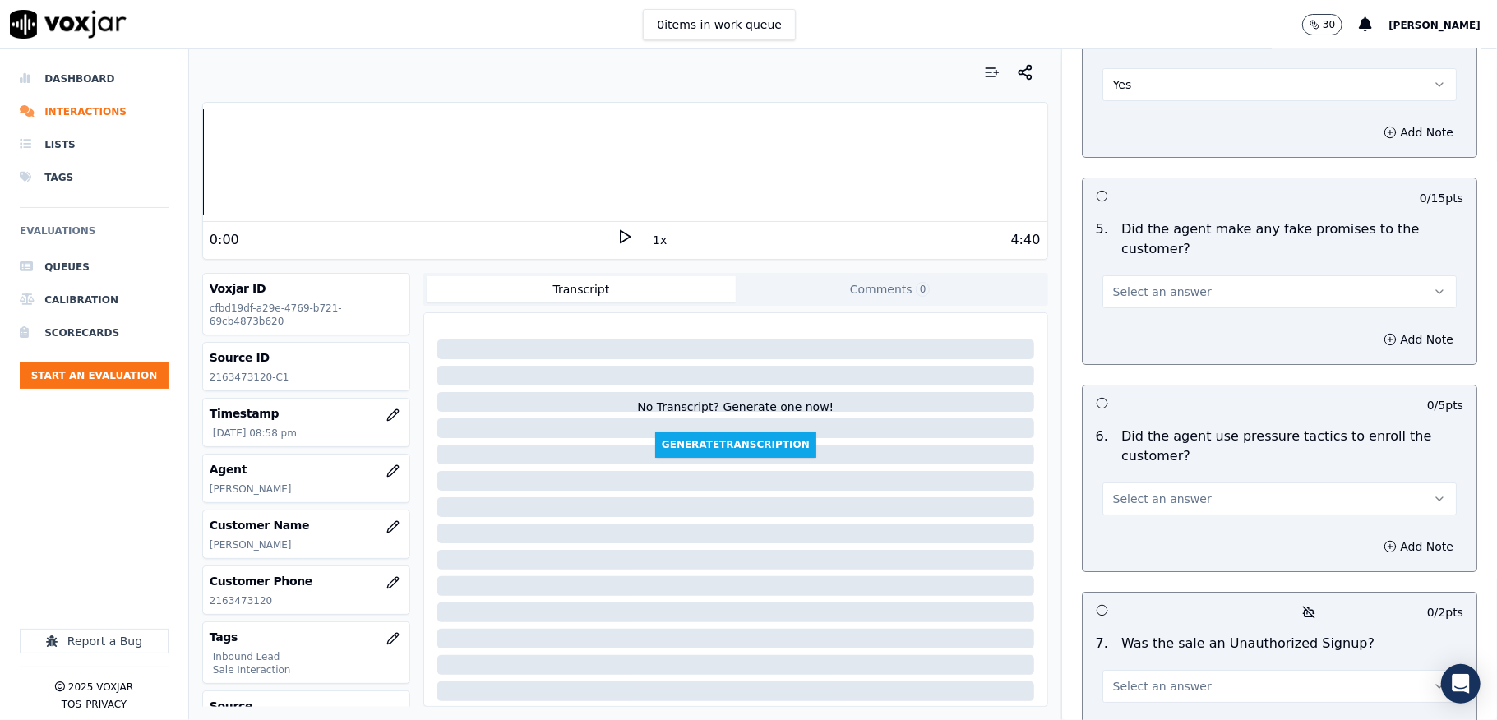
scroll to position [4385, 0]
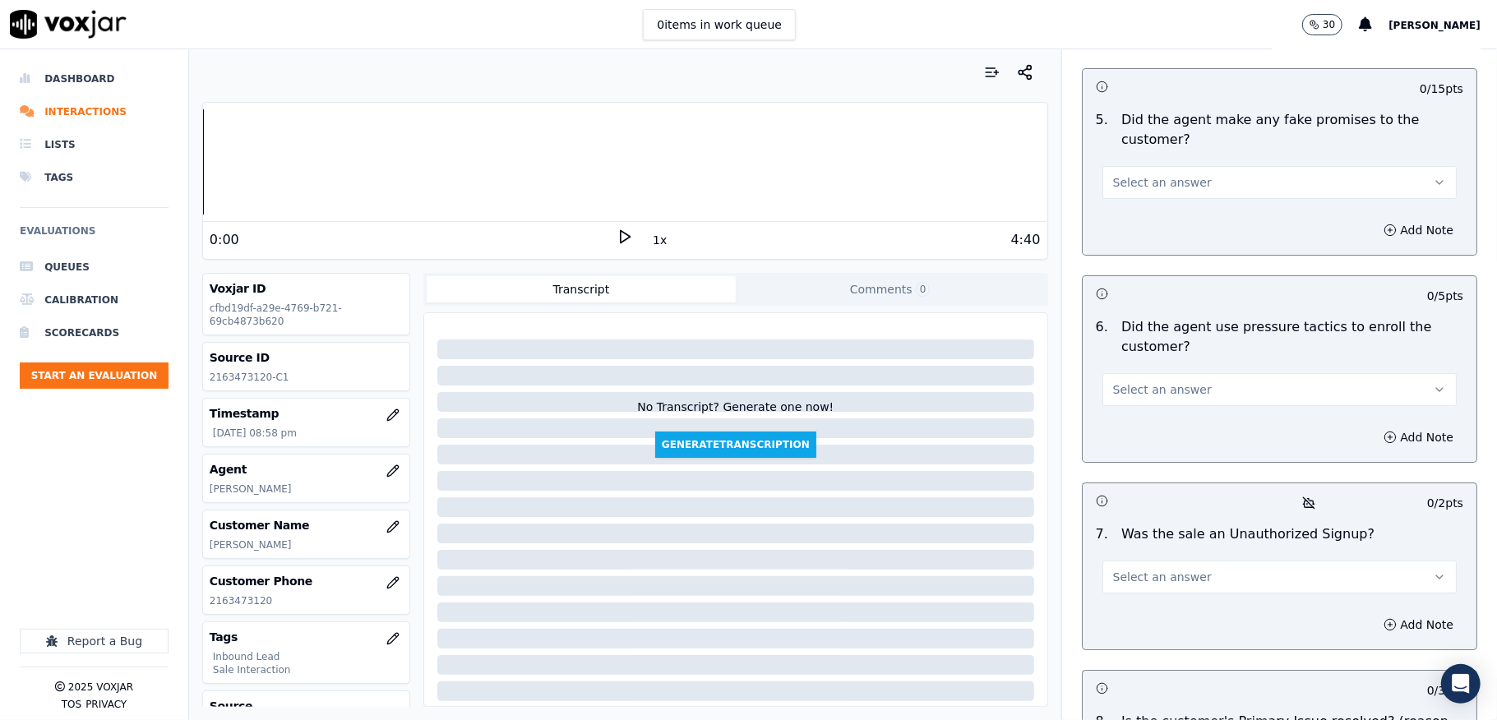
click at [1168, 174] on span "Select an answer" at bounding box center [1162, 182] width 99 height 16
click at [1131, 212] on div "No" at bounding box center [1239, 217] width 315 height 26
click at [1220, 373] on button "Select an answer" at bounding box center [1280, 389] width 354 height 33
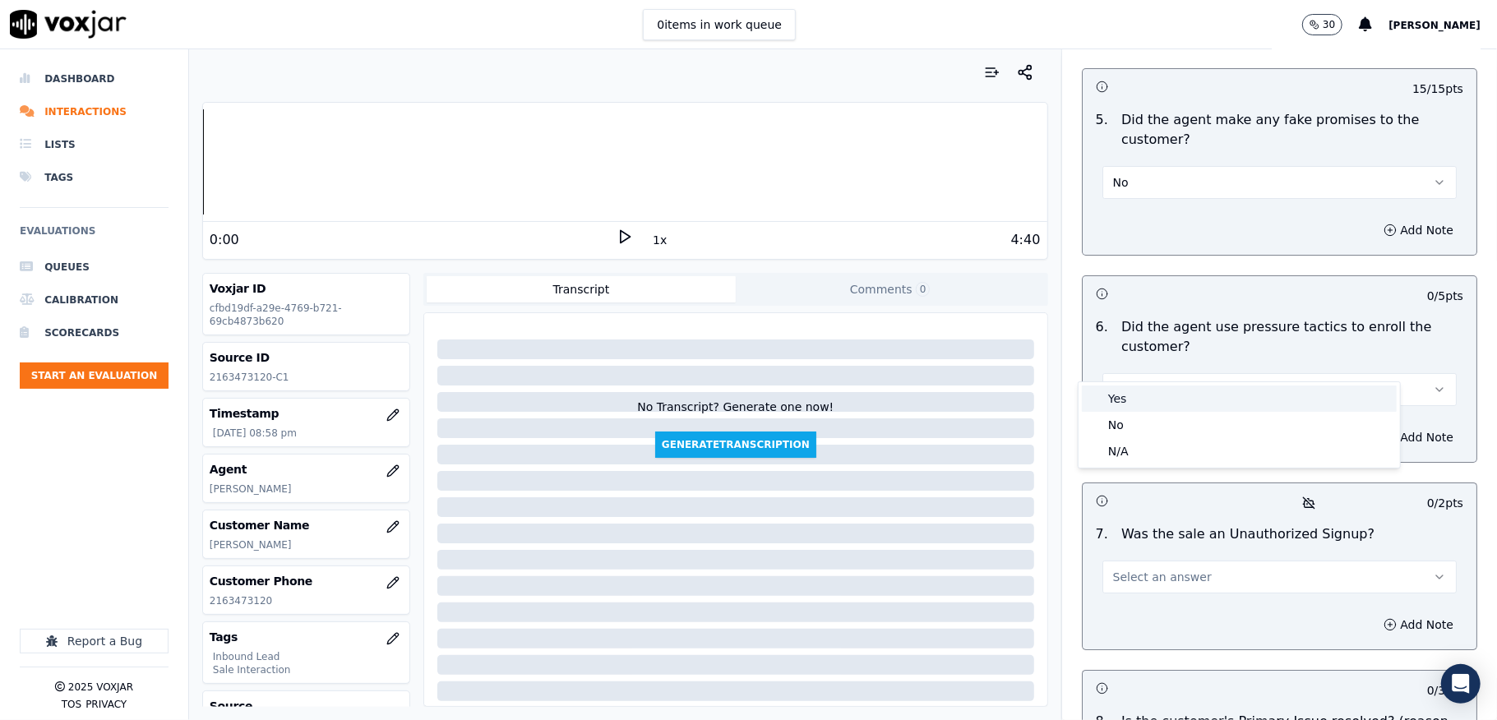
click at [1128, 422] on div "No" at bounding box center [1239, 425] width 315 height 26
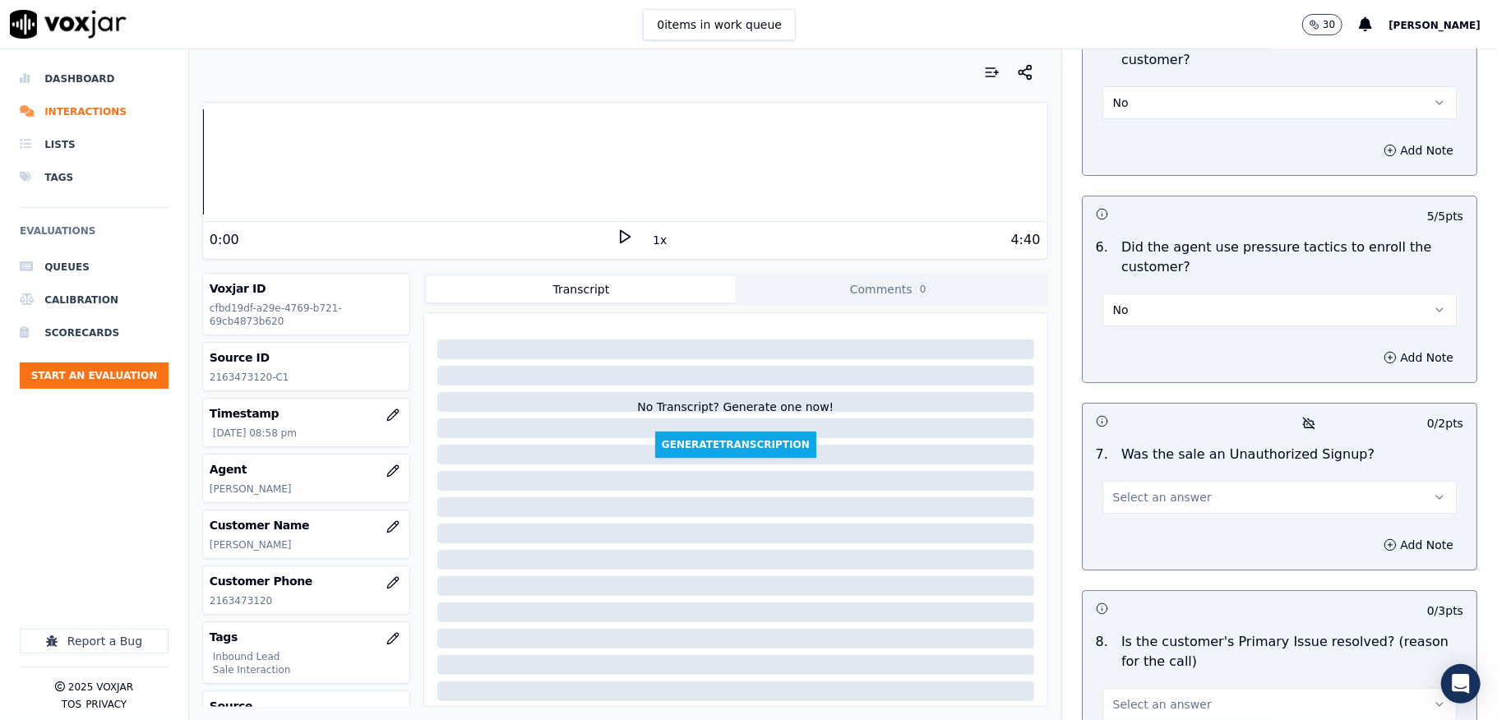
scroll to position [4650, 0]
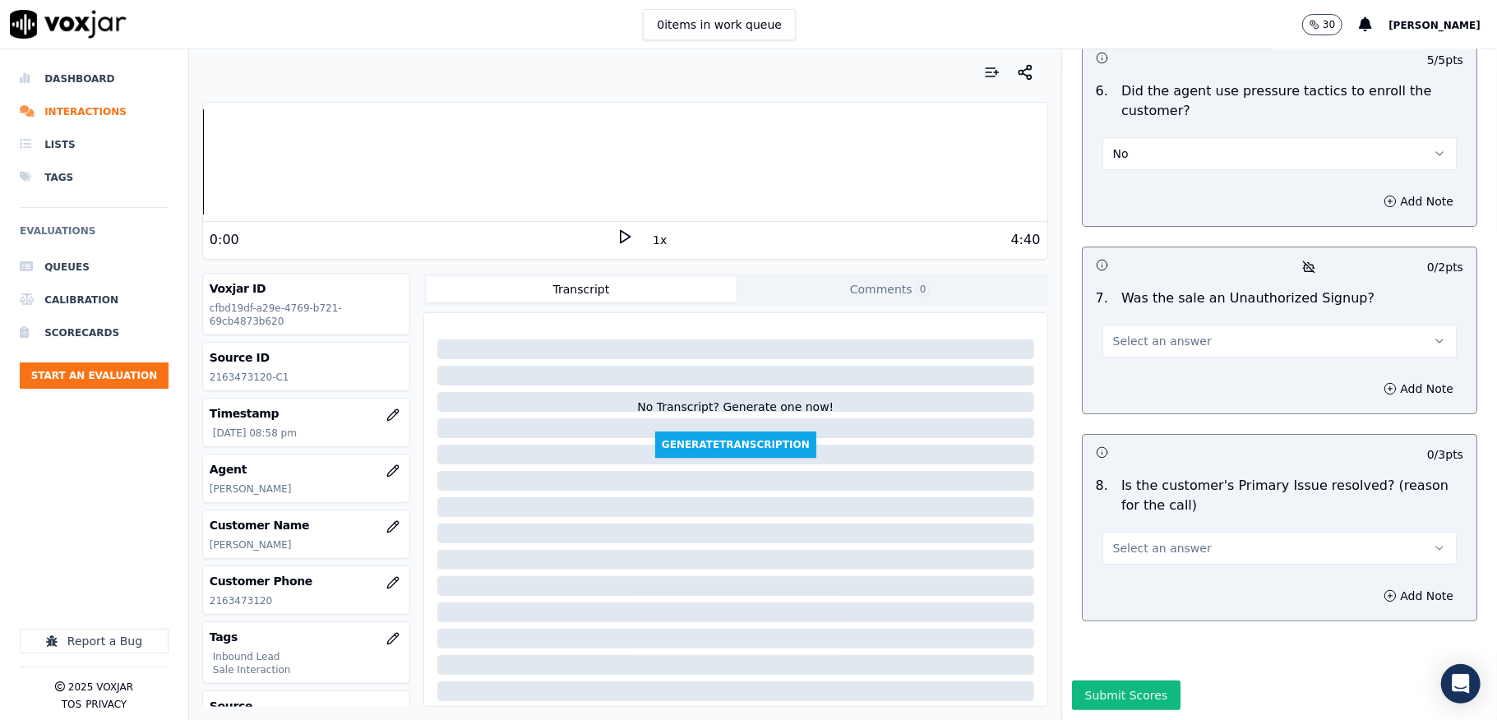
click at [1171, 333] on span "Select an answer" at bounding box center [1162, 341] width 99 height 16
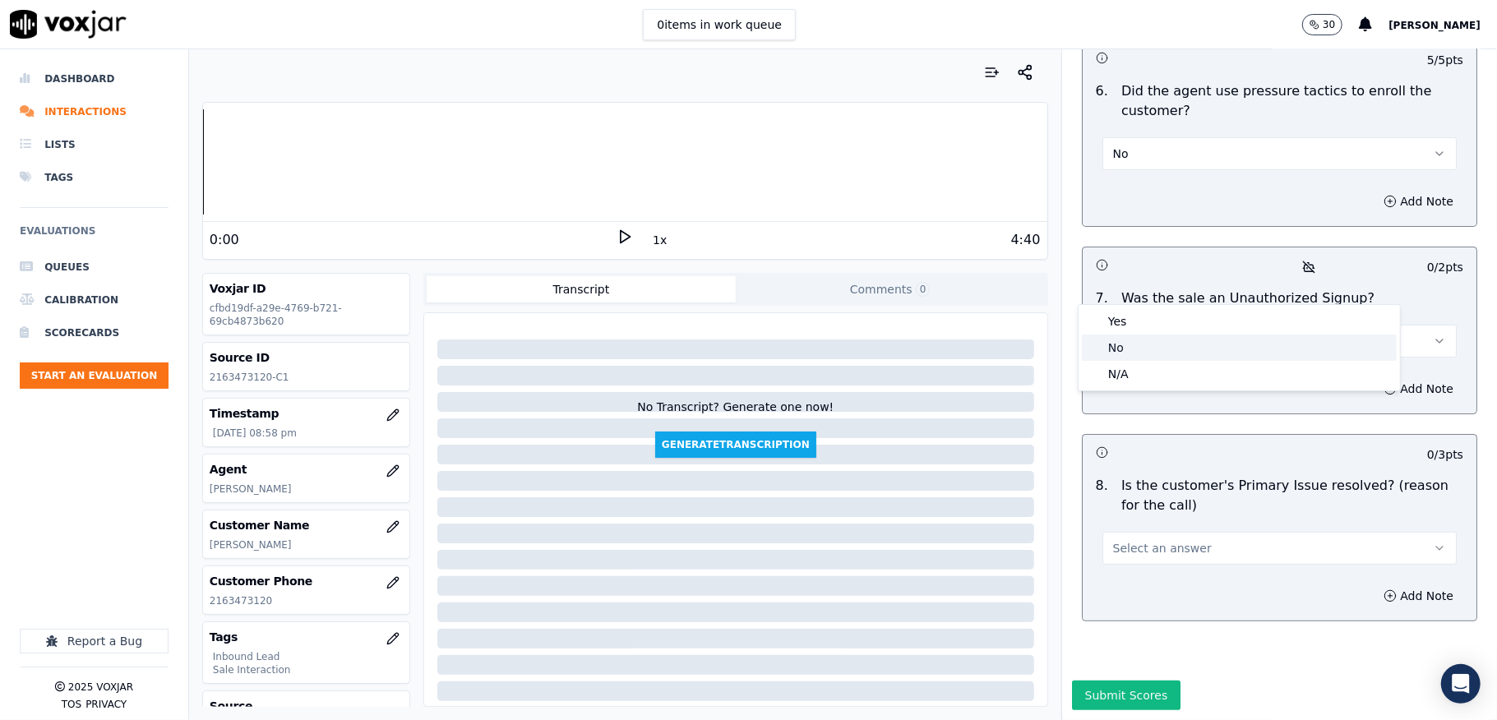
click at [1135, 349] on div "No" at bounding box center [1239, 348] width 315 height 26
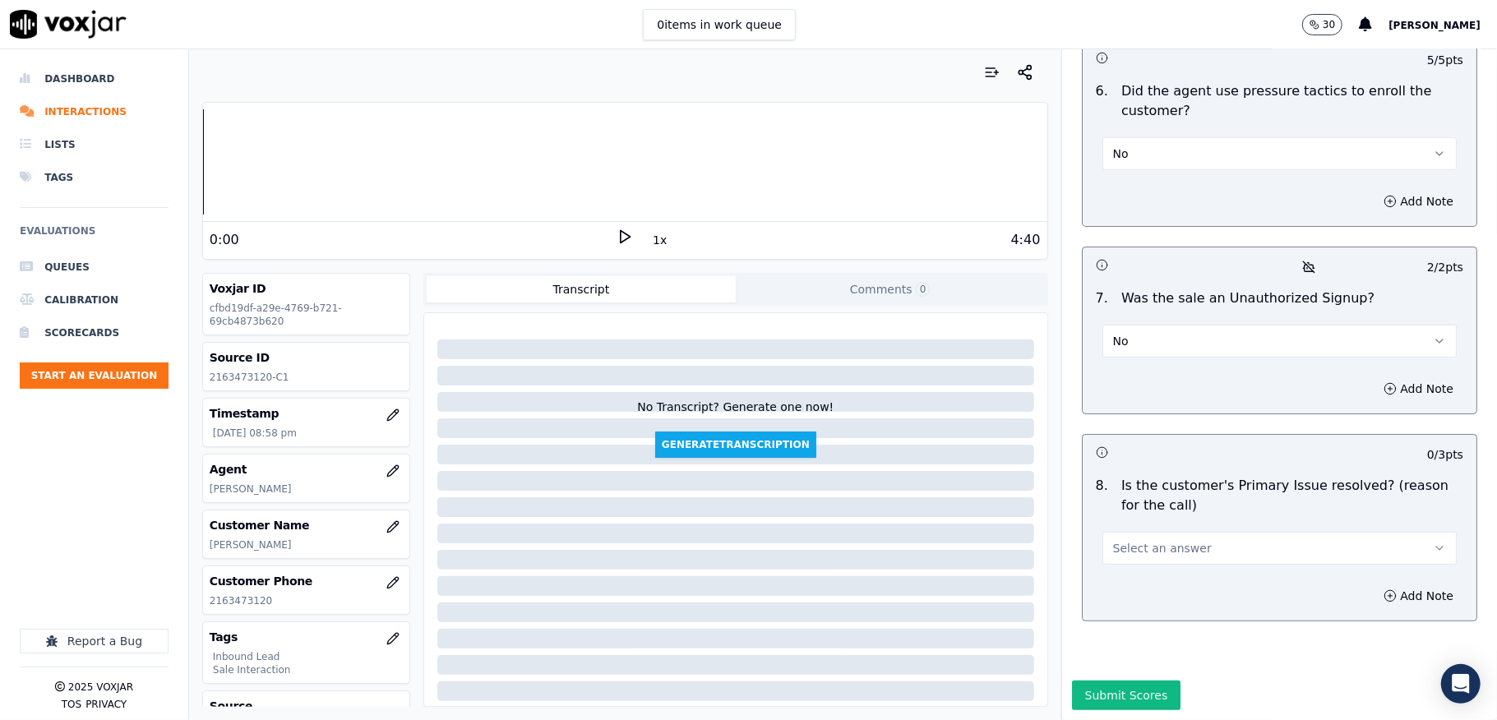
click at [1155, 529] on div "Select an answer" at bounding box center [1280, 547] width 354 height 36
click at [1136, 540] on span "Select an answer" at bounding box center [1162, 548] width 99 height 16
click at [1130, 518] on div "Yes" at bounding box center [1239, 529] width 315 height 26
click at [1093, 681] on button "Submit Scores" at bounding box center [1126, 696] width 109 height 30
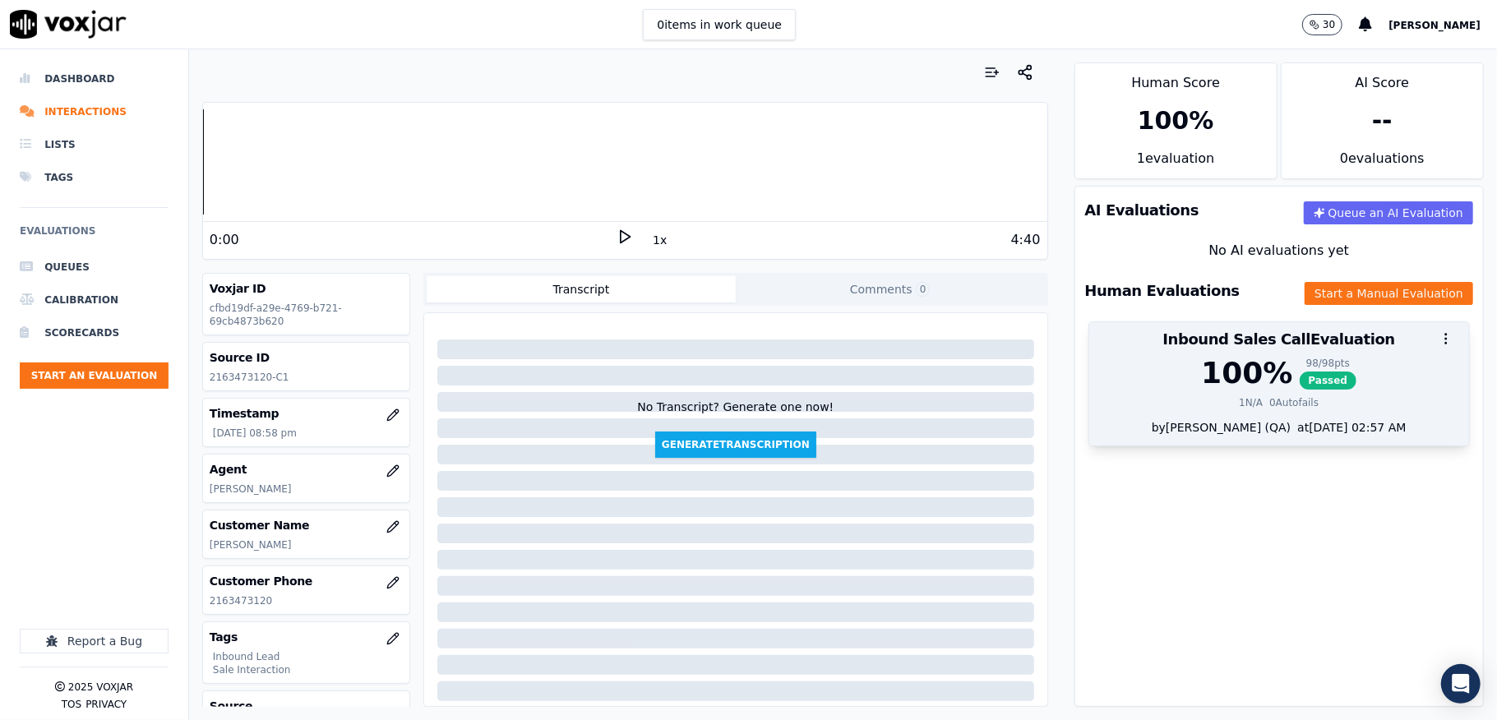
click at [1246, 396] on div "100 % 98 / 98 pts Passed 1 N/A 0 Autofails" at bounding box center [1279, 388] width 380 height 62
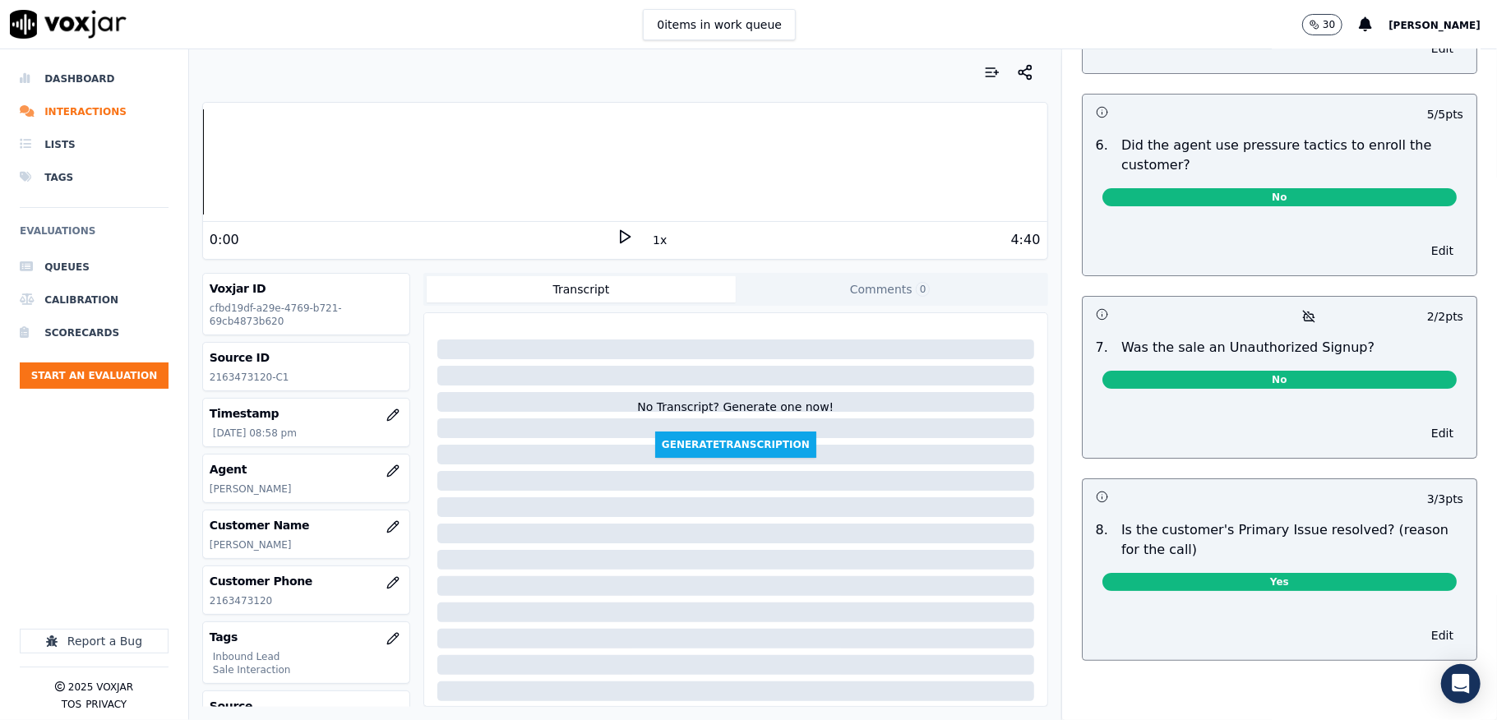
scroll to position [0, 0]
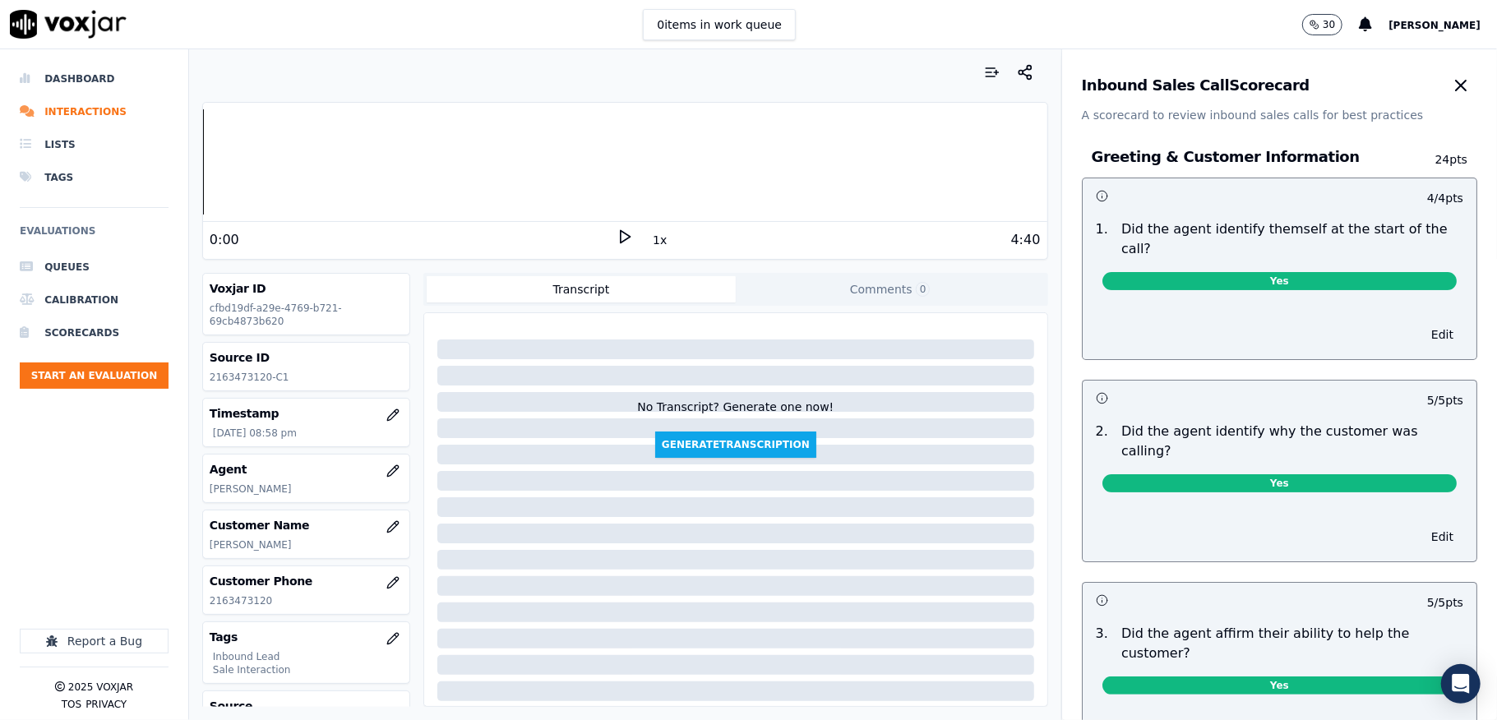
click at [1451, 82] on icon "button" at bounding box center [1461, 86] width 20 height 20
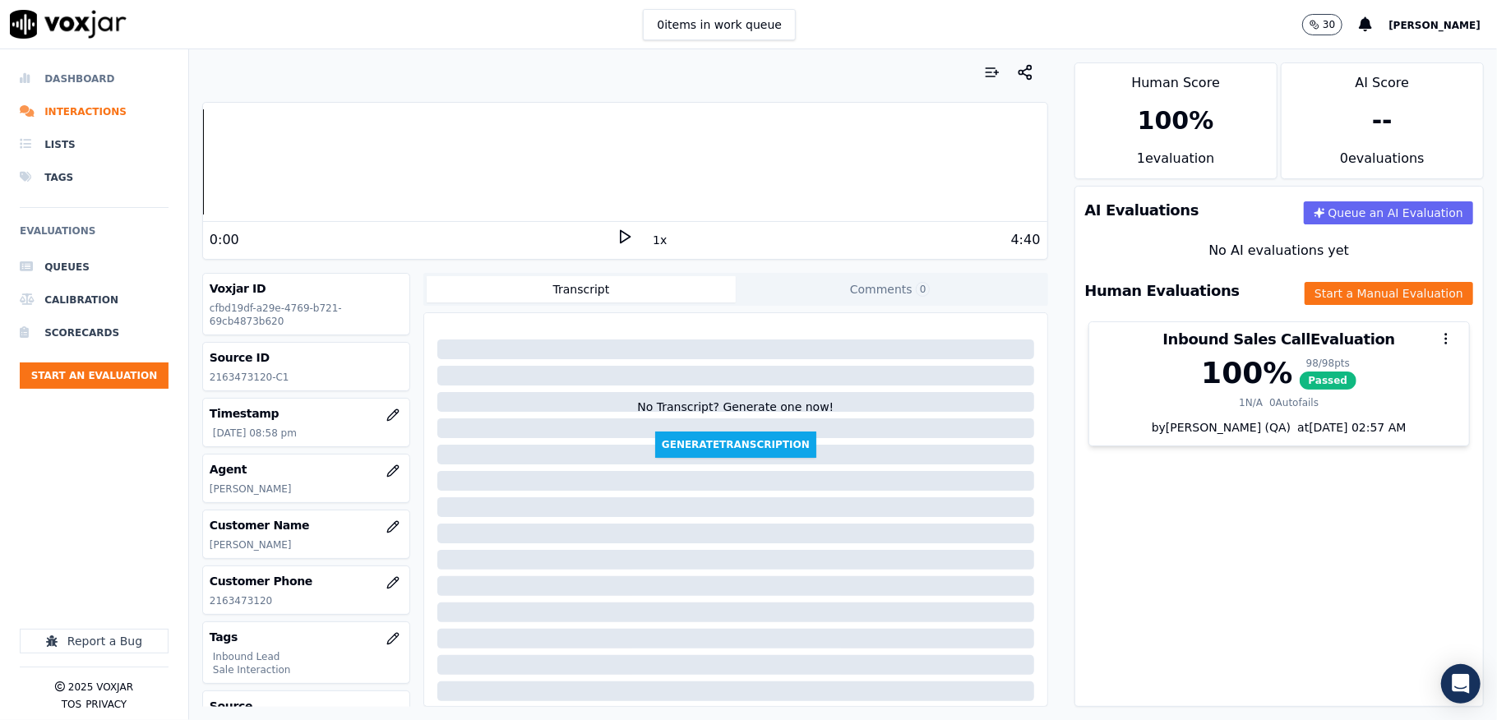
click at [46, 77] on li "Dashboard" at bounding box center [94, 78] width 149 height 33
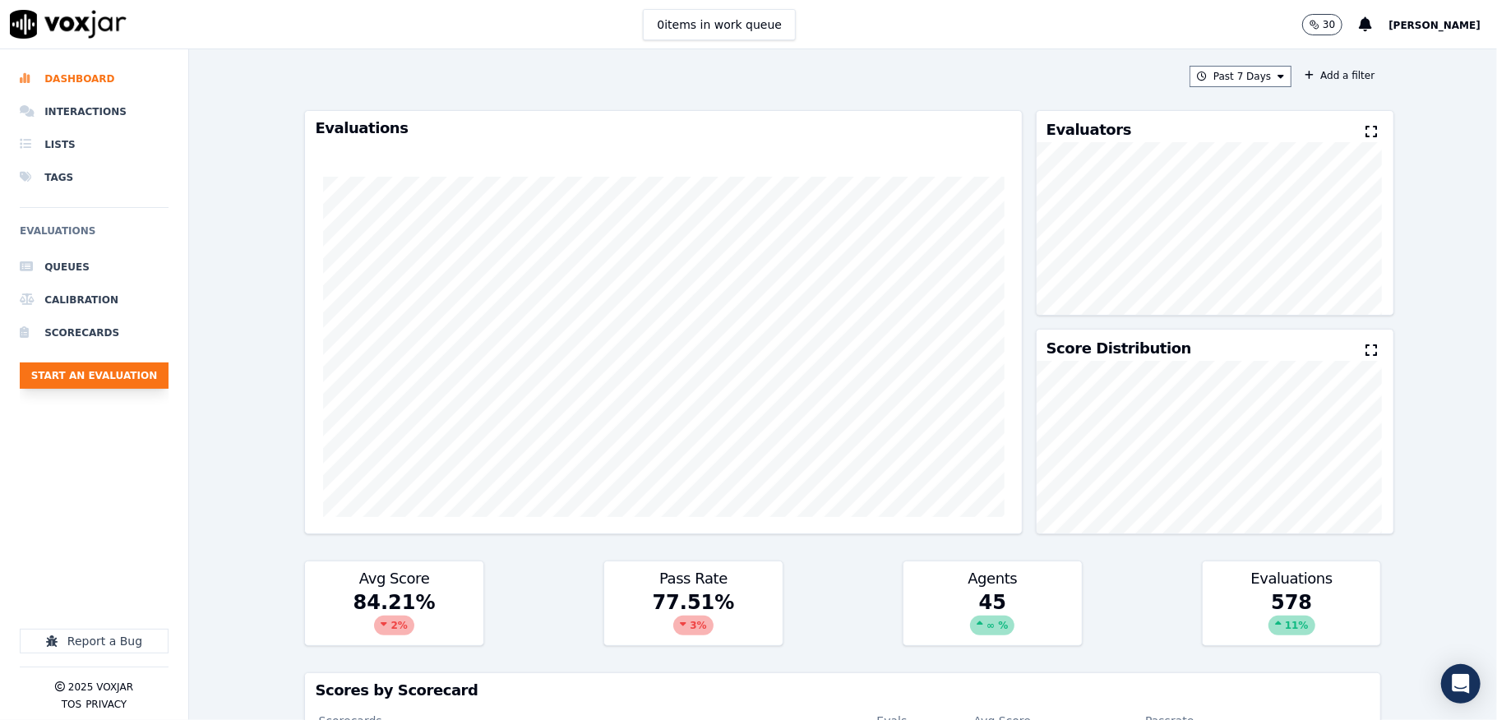
click at [113, 381] on button "Start an Evaluation" at bounding box center [94, 376] width 149 height 26
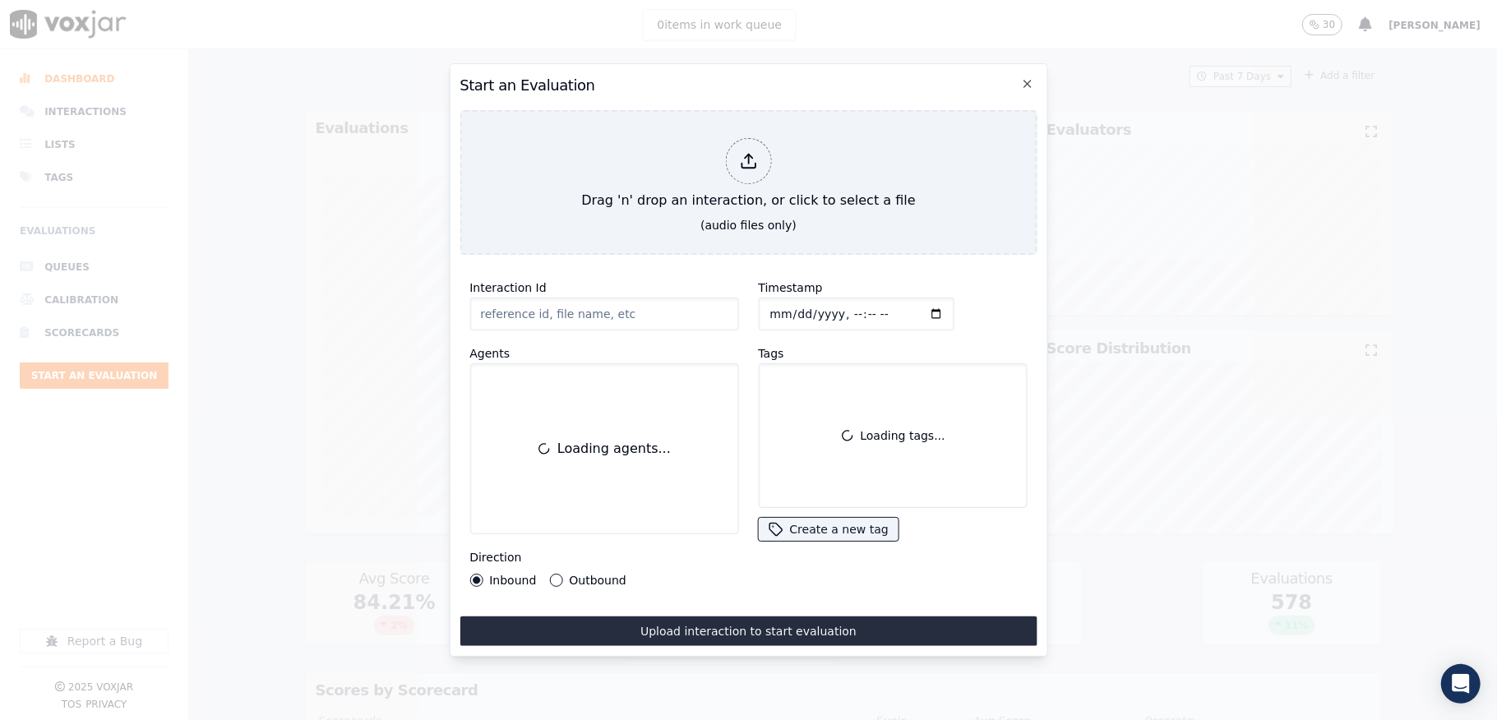
click at [734, 132] on div "Drag 'n' drop an interaction, or click to select a file" at bounding box center [748, 175] width 347 height 86
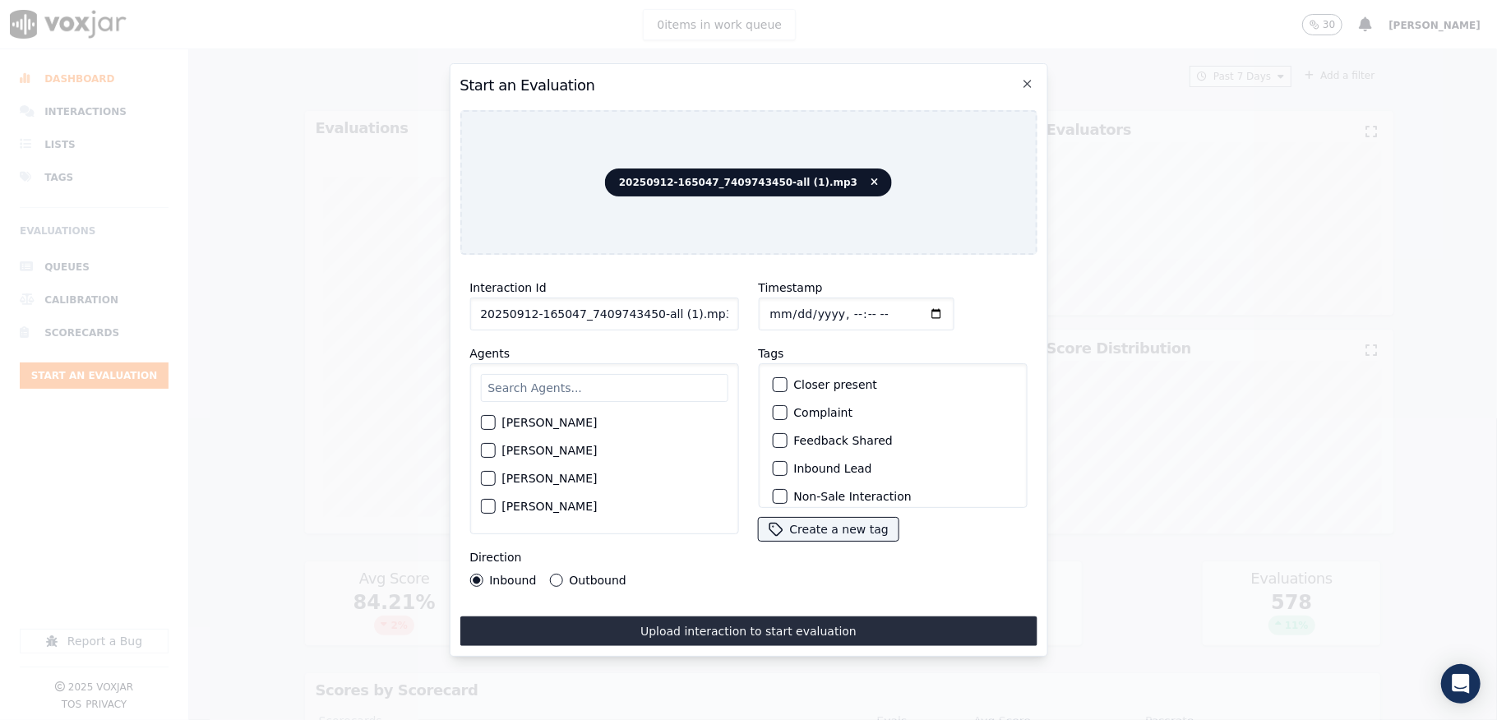
drag, startPoint x: 645, startPoint y: 309, endPoint x: 750, endPoint y: 311, distance: 104.4
click at [750, 311] on div "Interaction Id 20250912-165047_7409743450-all (1).mp3 Agents [PERSON_NAME] [PER…" at bounding box center [748, 432] width 577 height 329
type input "20250912-165047_7409743450-C1"
click at [788, 306] on input "Timestamp" at bounding box center [856, 314] width 196 height 33
type input "[DATE]T21:30"
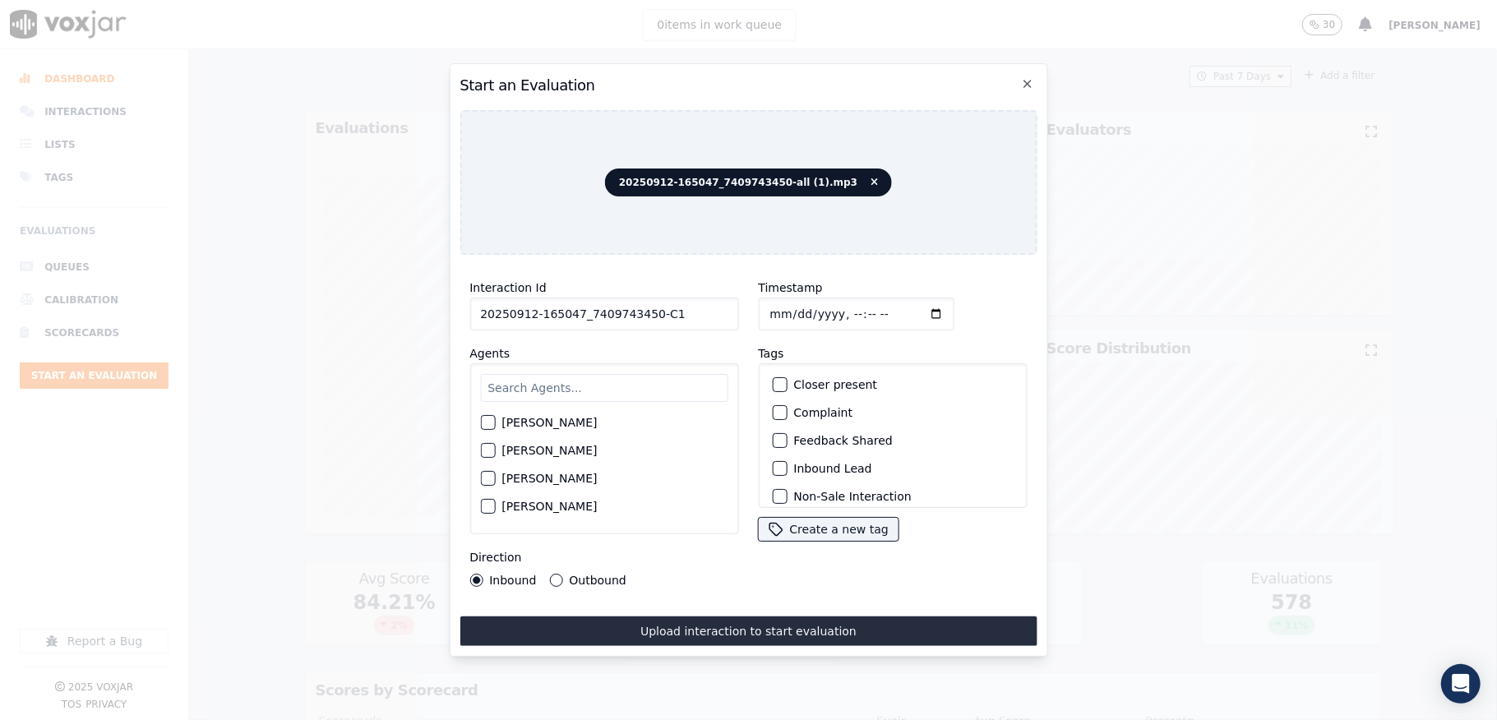
click at [573, 385] on input "text" at bounding box center [603, 388] width 247 height 28
type input "nic"
click at [500, 455] on div "[PERSON_NAME]" at bounding box center [603, 456] width 247 height 28
click at [487, 450] on div "button" at bounding box center [487, 456] width 12 height 12
click at [773, 463] on div "button" at bounding box center [779, 469] width 12 height 12
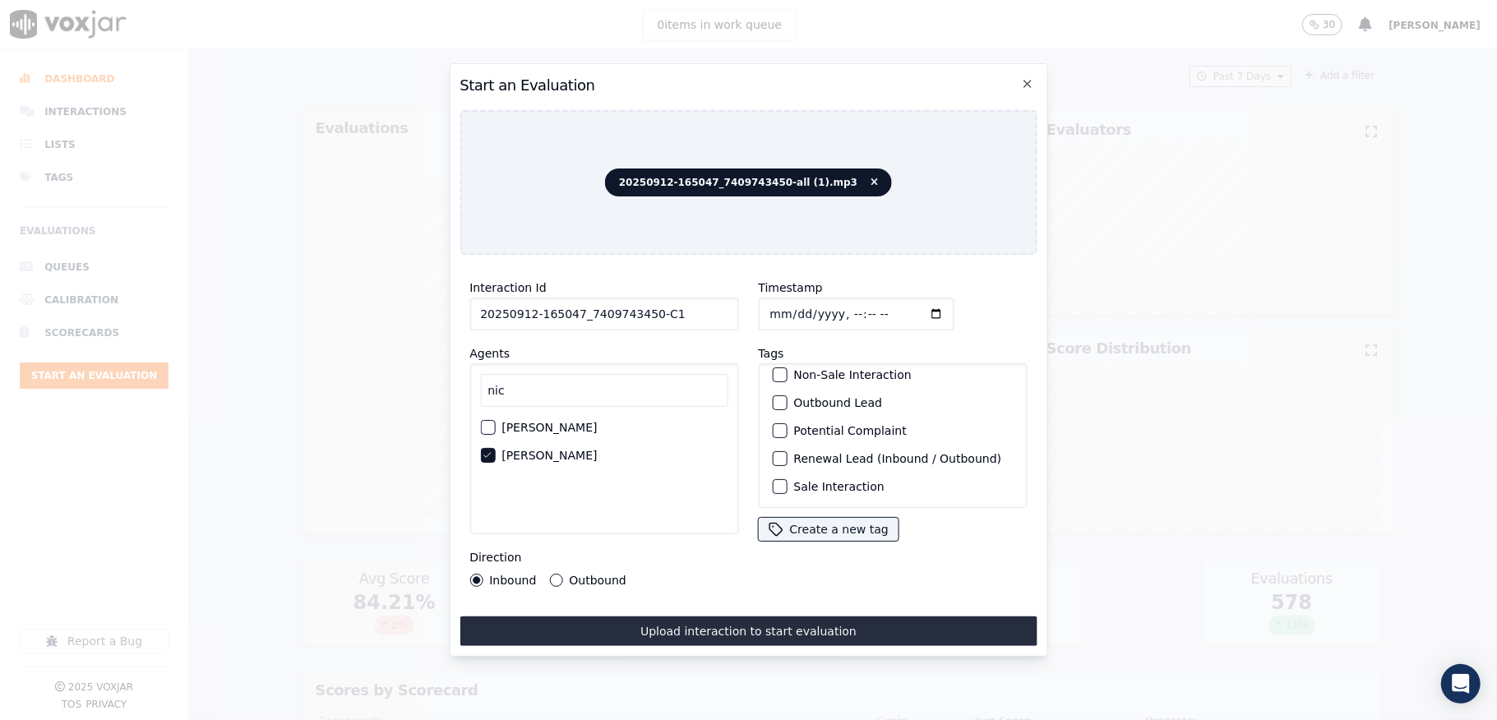
scroll to position [153, 0]
click at [773, 481] on div "button" at bounding box center [779, 487] width 12 height 12
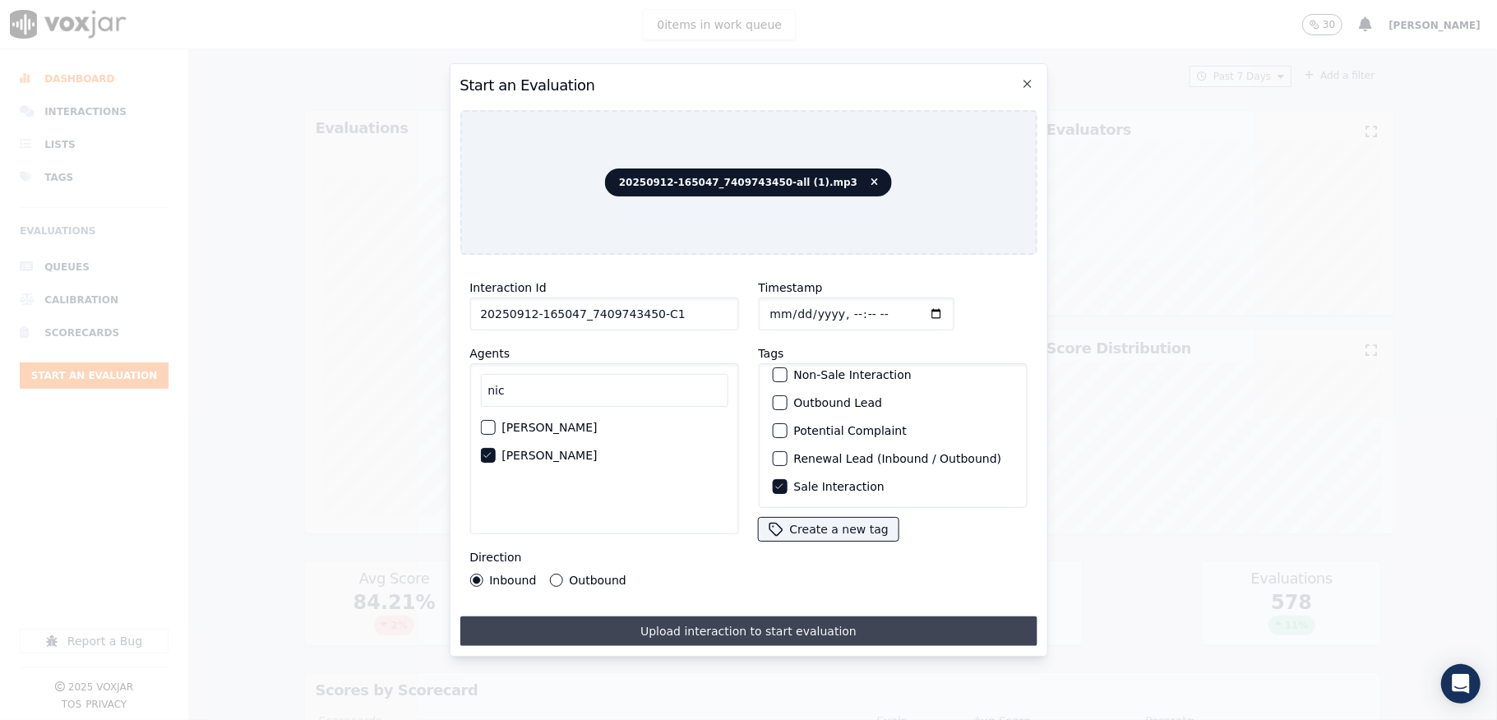
click at [758, 619] on button "Upload interaction to start evaluation" at bounding box center [748, 632] width 577 height 30
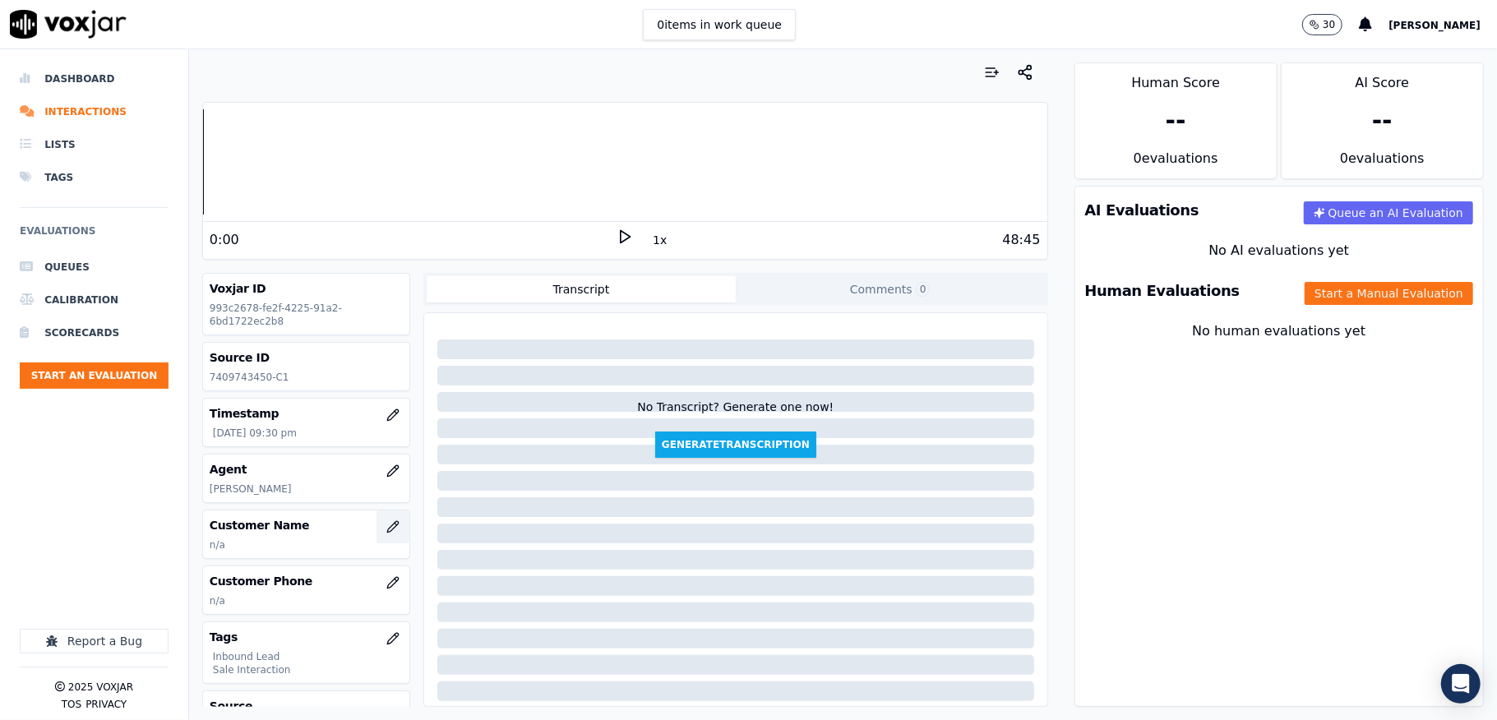
click at [377, 538] on button "button" at bounding box center [393, 527] width 33 height 33
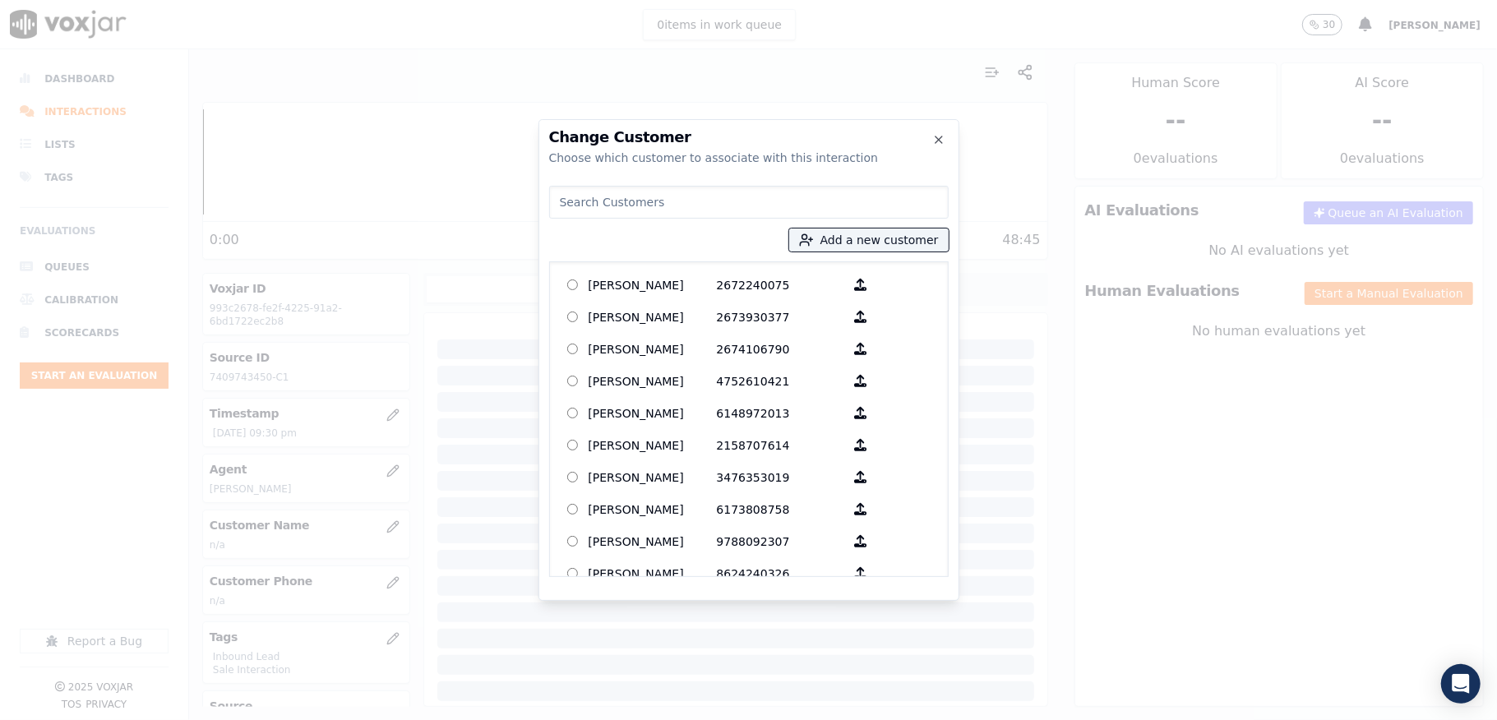
type input "[PERSON_NAME]"
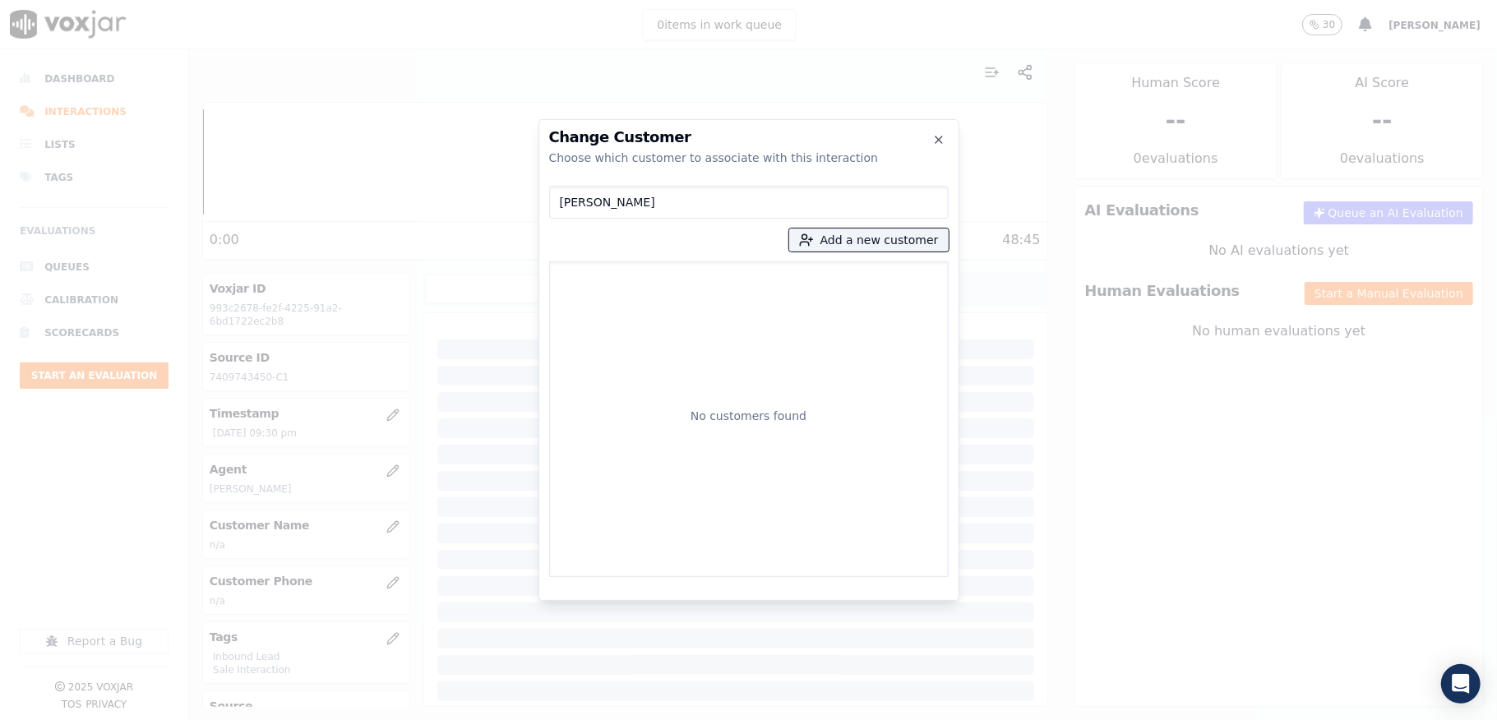
drag, startPoint x: 668, startPoint y: 199, endPoint x: 320, endPoint y: 206, distance: 347.9
click at [331, 719] on div "Change Customer Choose which customer to associate with this interaction [PERSO…" at bounding box center [748, 720] width 1497 height 0
click at [886, 244] on button "Add a new customer" at bounding box center [869, 240] width 160 height 23
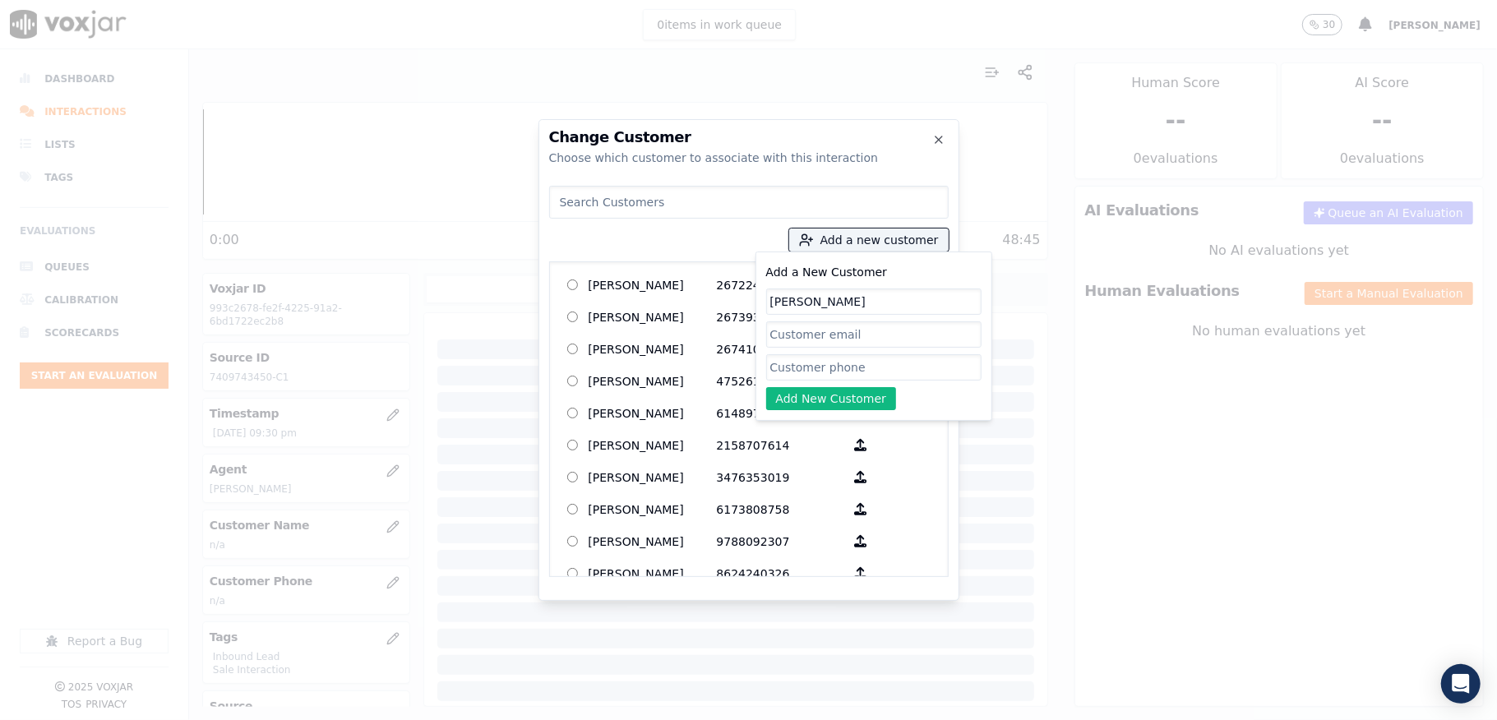
type input "[PERSON_NAME]"
click at [816, 375] on input "Add a New Customer" at bounding box center [873, 367] width 215 height 26
paste input "7409743450"
type input "7409743450"
click at [811, 406] on button "Add New Customer" at bounding box center [831, 398] width 131 height 23
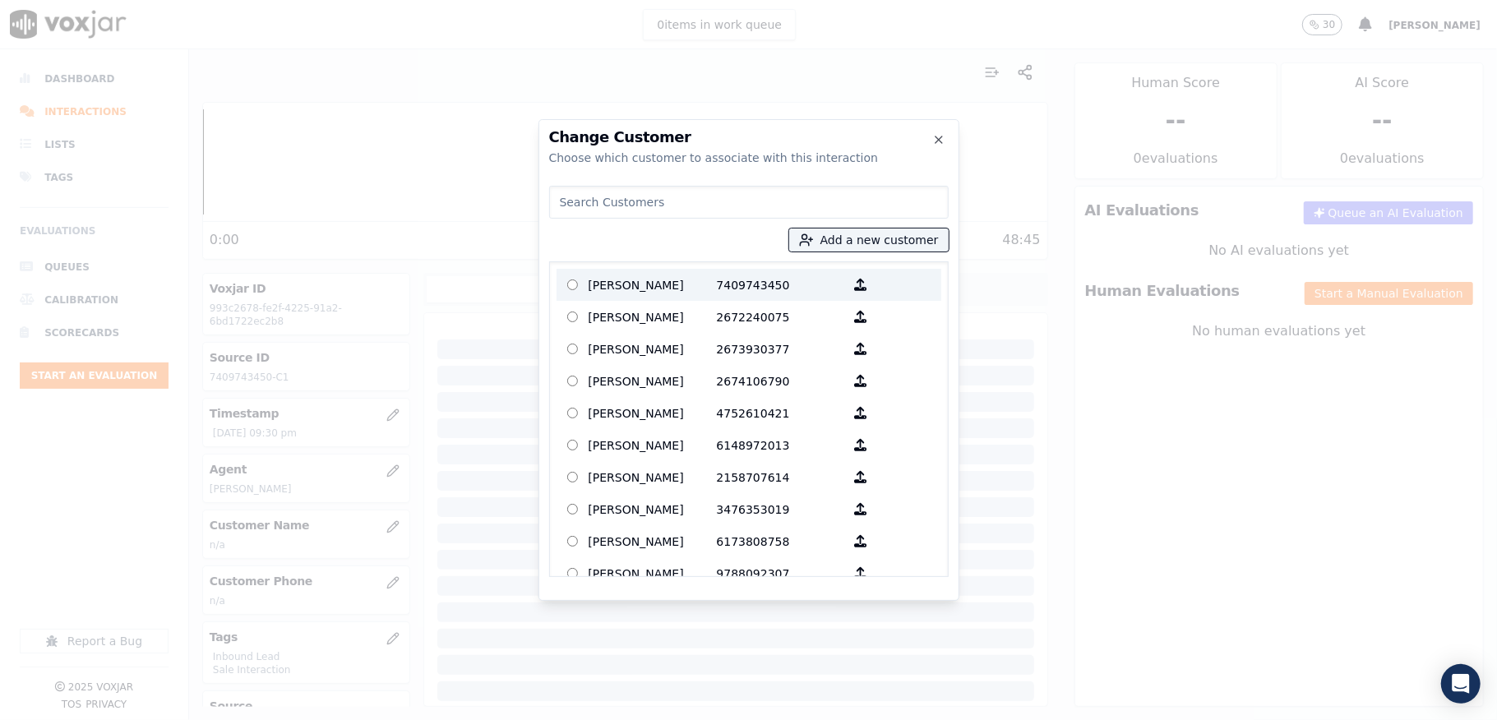
click at [687, 289] on p "[PERSON_NAME]" at bounding box center [653, 284] width 128 height 25
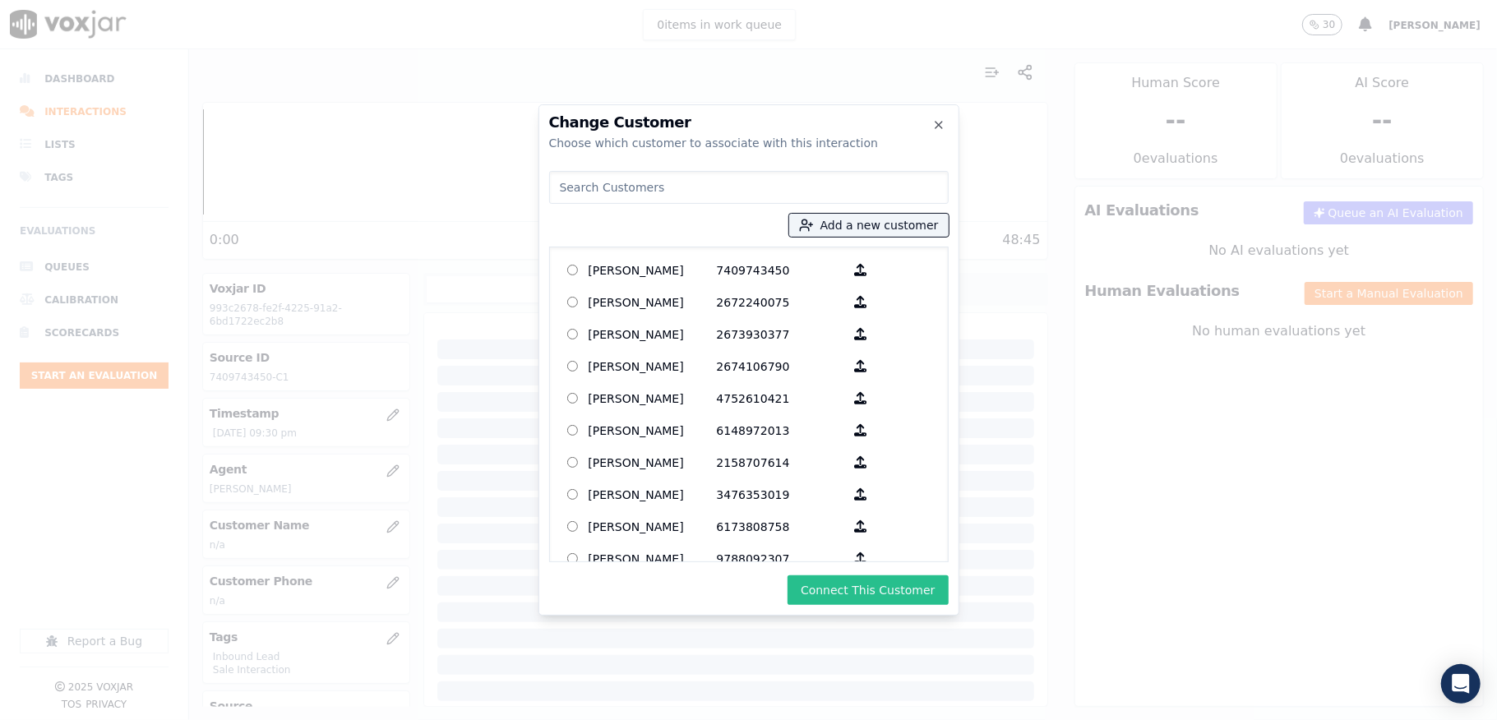
click at [888, 580] on button "Connect This Customer" at bounding box center [868, 591] width 160 height 30
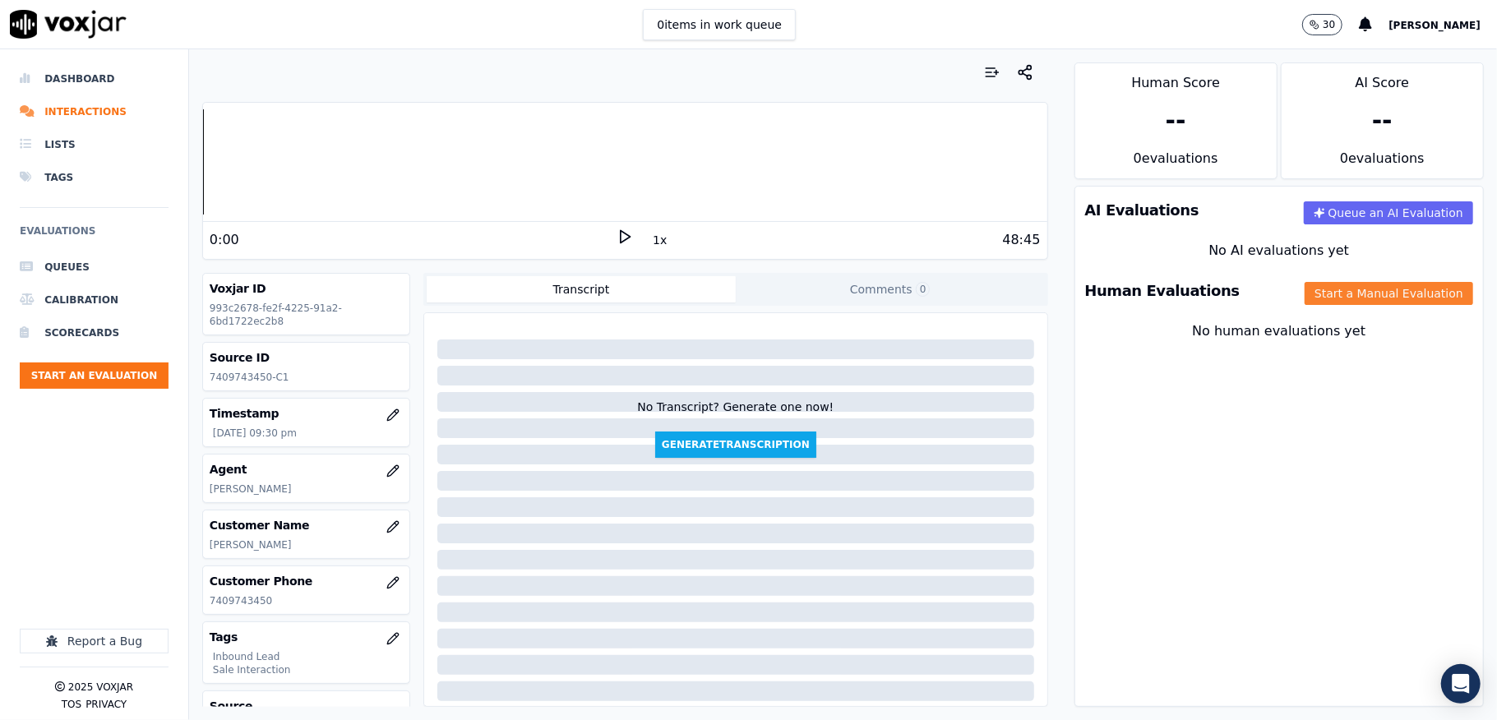
click at [1371, 293] on button "Start a Manual Evaluation" at bounding box center [1389, 293] width 169 height 23
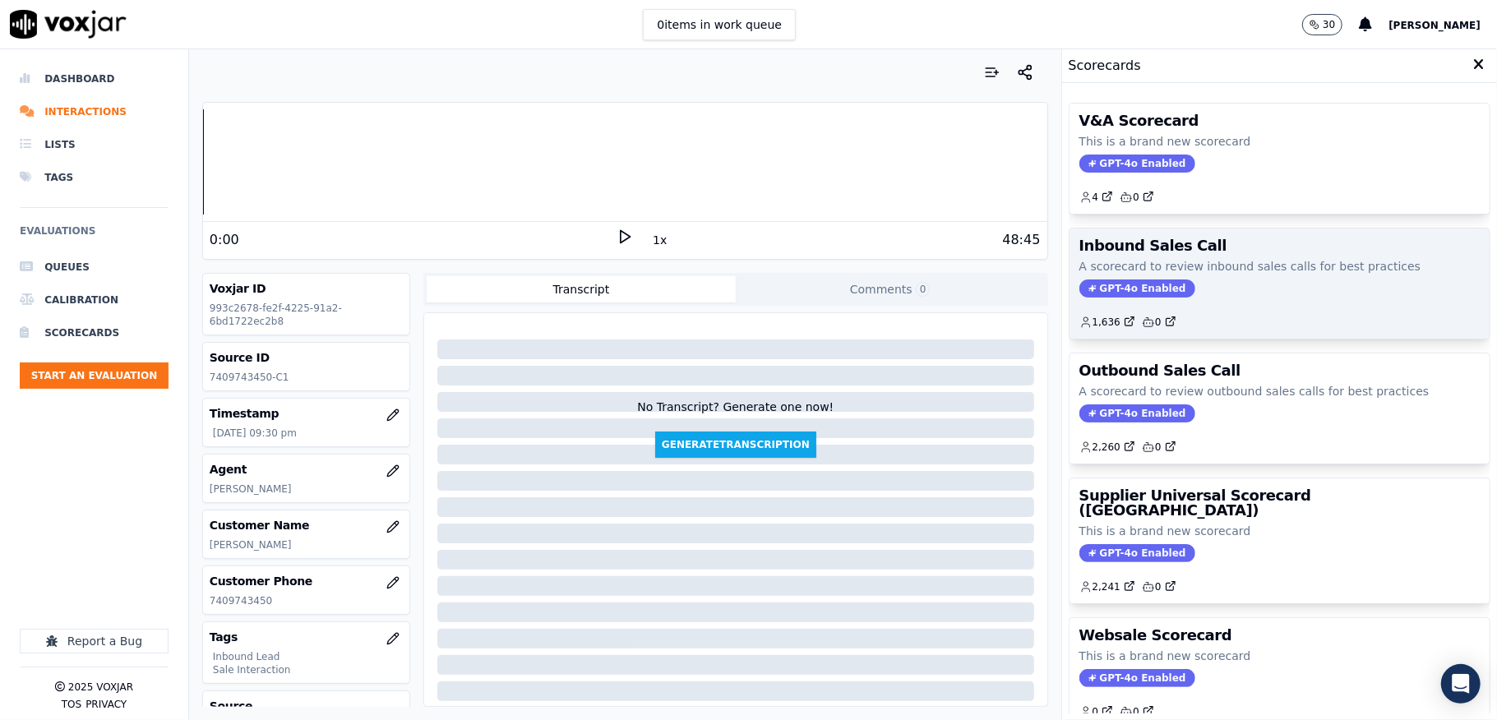
click at [1083, 287] on span "GPT-4o Enabled" at bounding box center [1138, 289] width 116 height 18
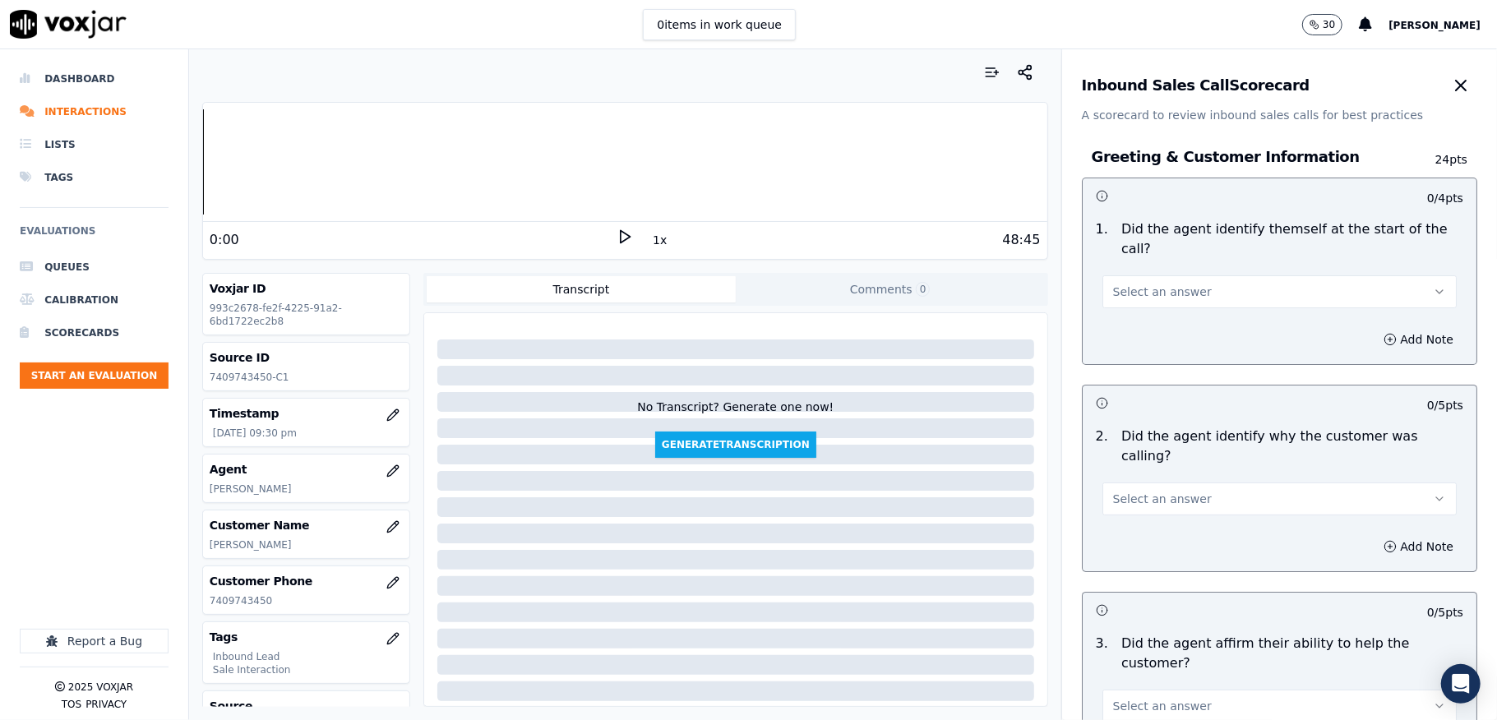
click at [1181, 287] on button "Select an answer" at bounding box center [1280, 291] width 354 height 33
click at [1156, 320] on div "Yes" at bounding box center [1239, 330] width 315 height 26
click at [1149, 479] on div "Select an answer" at bounding box center [1280, 497] width 354 height 36
click at [1143, 491] on span "Select an answer" at bounding box center [1162, 499] width 99 height 16
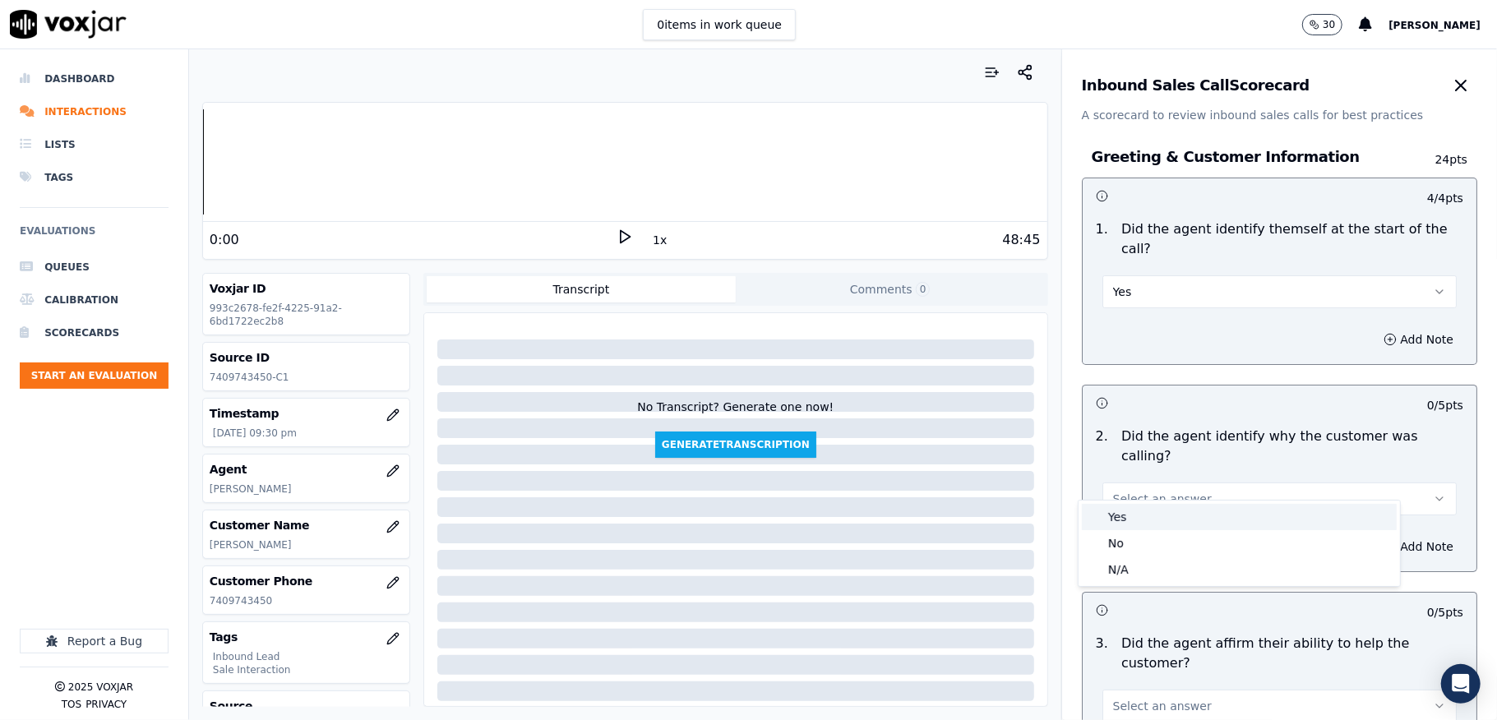
click at [1136, 508] on div "Yes" at bounding box center [1239, 517] width 315 height 26
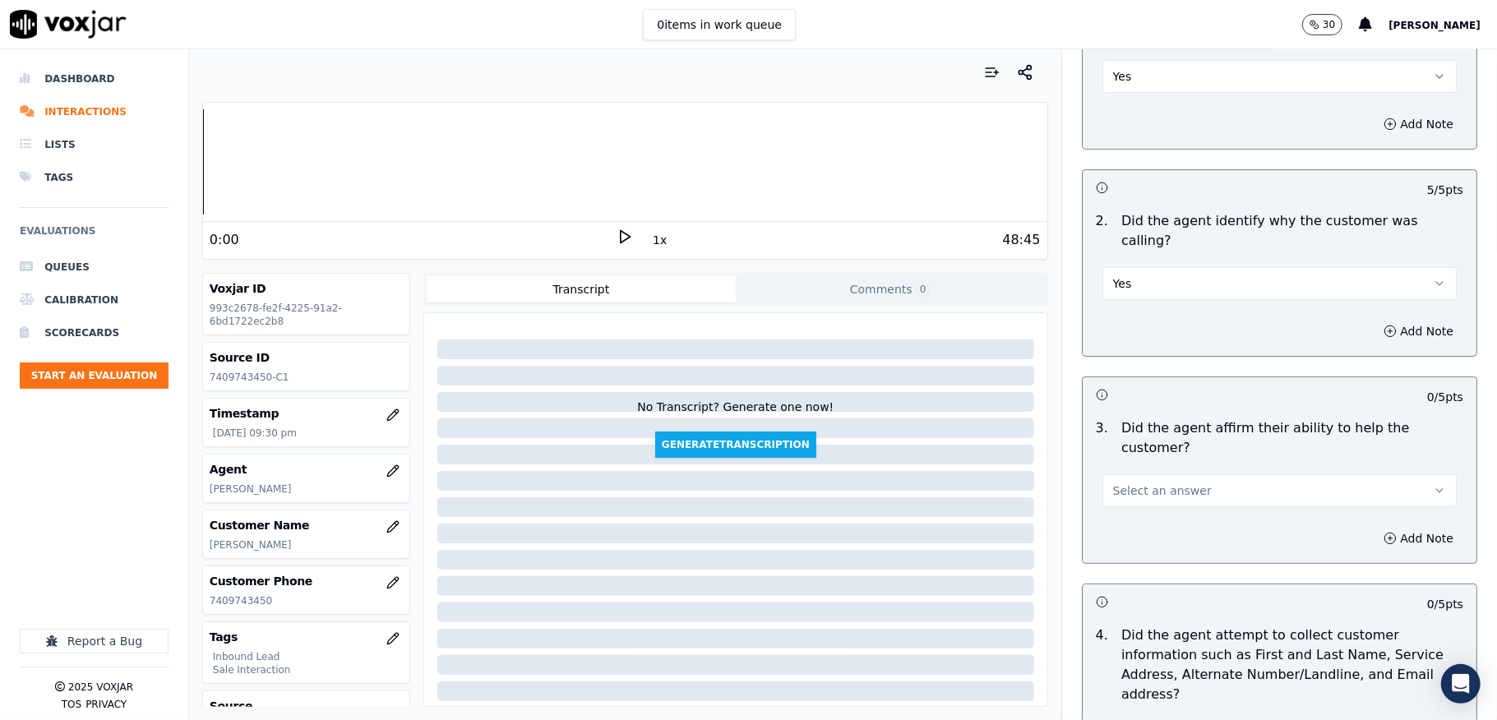
scroll to position [219, 0]
click at [1133, 479] on span "Select an answer" at bounding box center [1162, 487] width 99 height 16
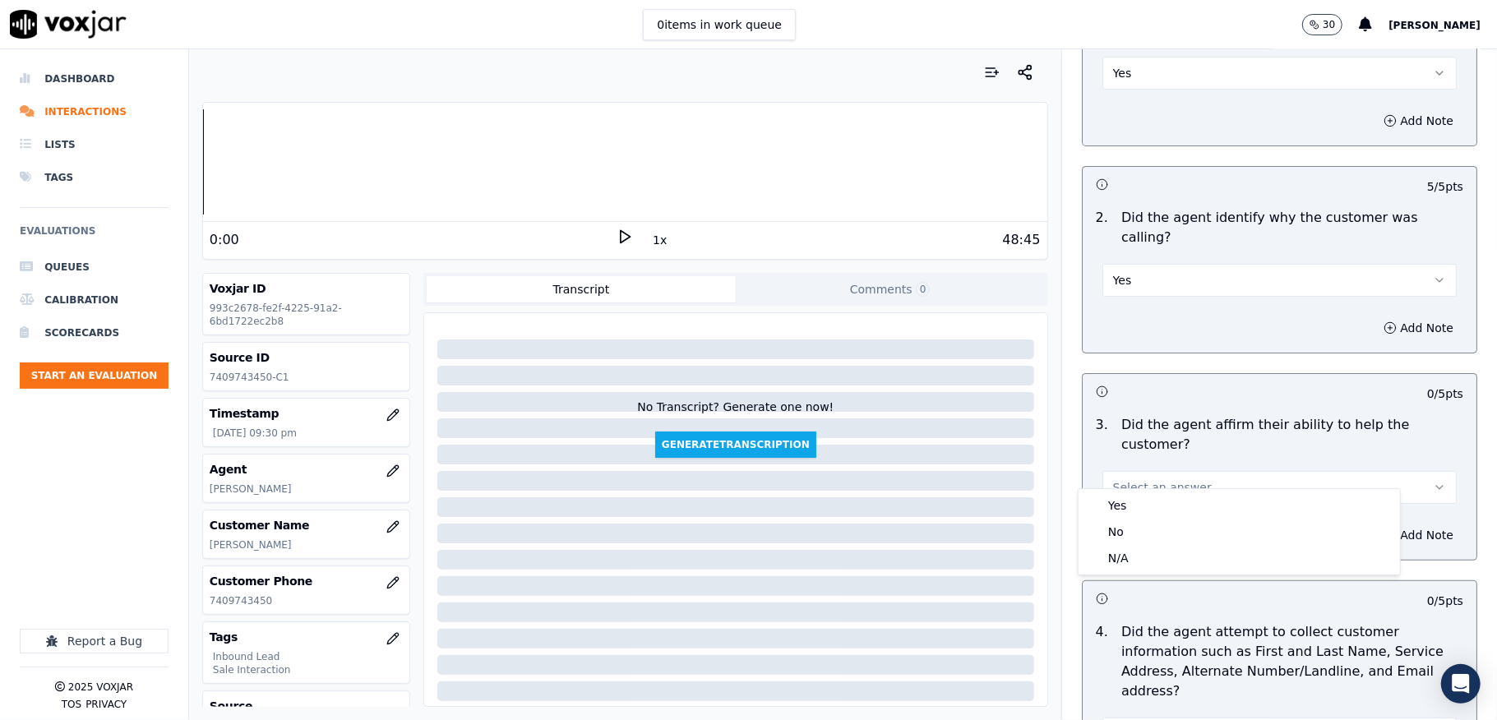
click at [1129, 510] on div "Yes" at bounding box center [1239, 505] width 315 height 26
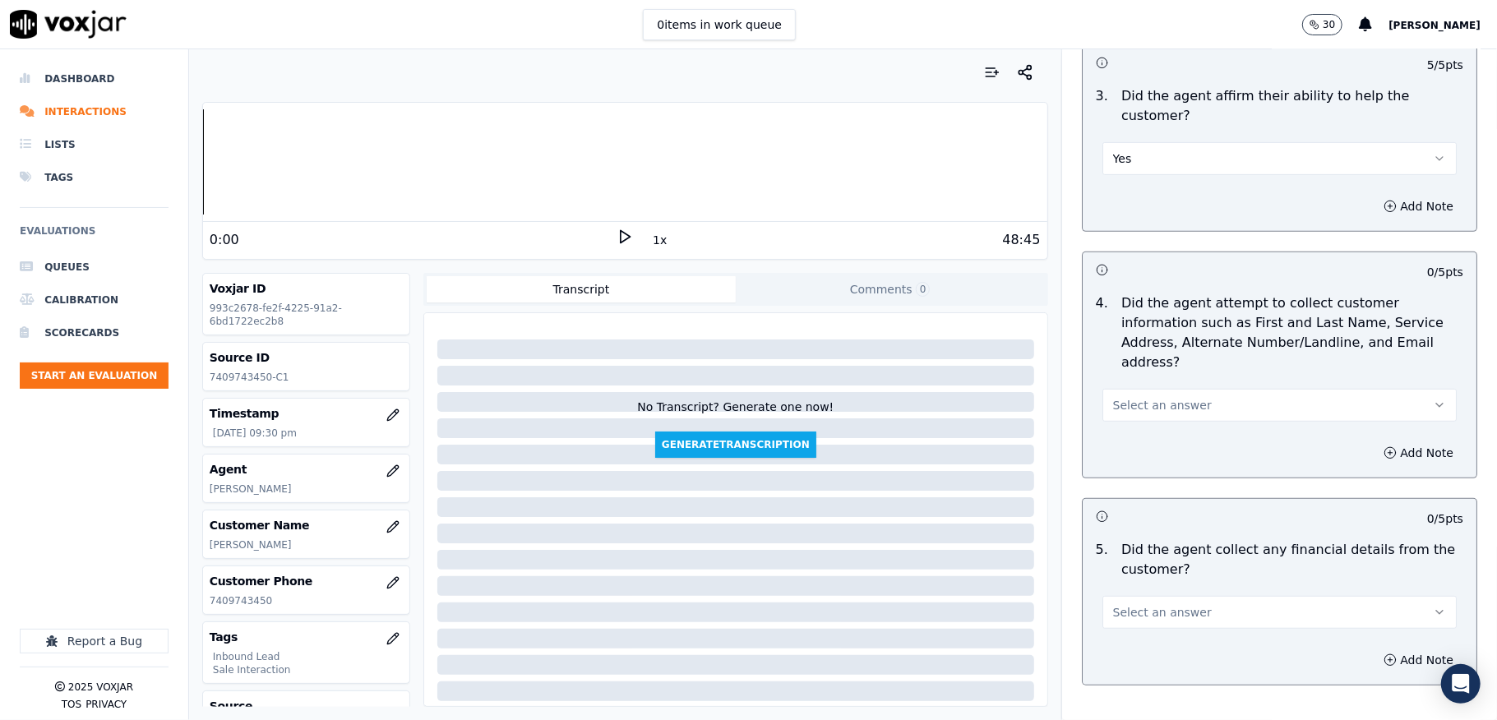
click at [1164, 397] on span "Select an answer" at bounding box center [1162, 405] width 99 height 16
click at [1140, 416] on div "Yes" at bounding box center [1239, 424] width 315 height 26
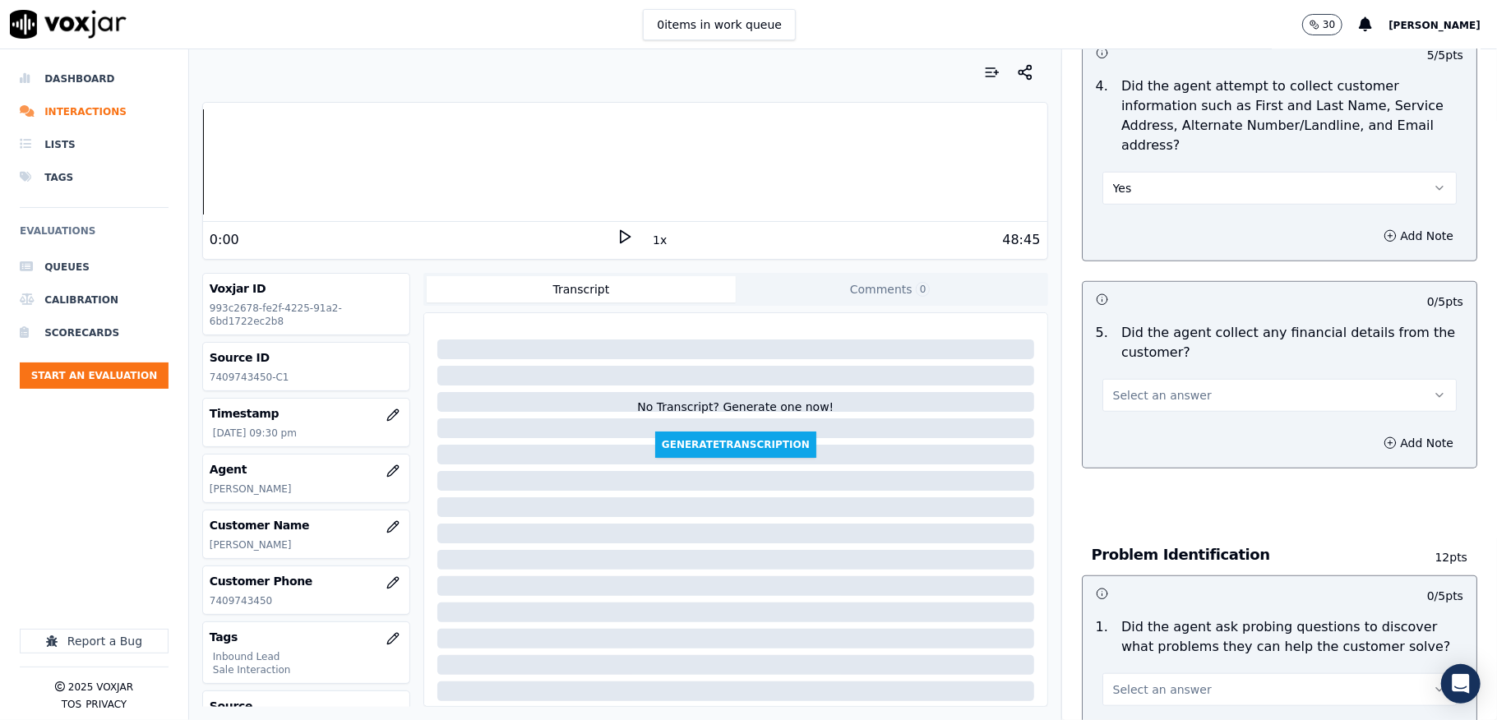
scroll to position [767, 0]
click at [1136, 360] on div "Select an answer" at bounding box center [1279, 384] width 381 height 49
click at [1133, 385] on span "Select an answer" at bounding box center [1162, 393] width 99 height 16
click at [1126, 428] on div "No" at bounding box center [1239, 439] width 315 height 26
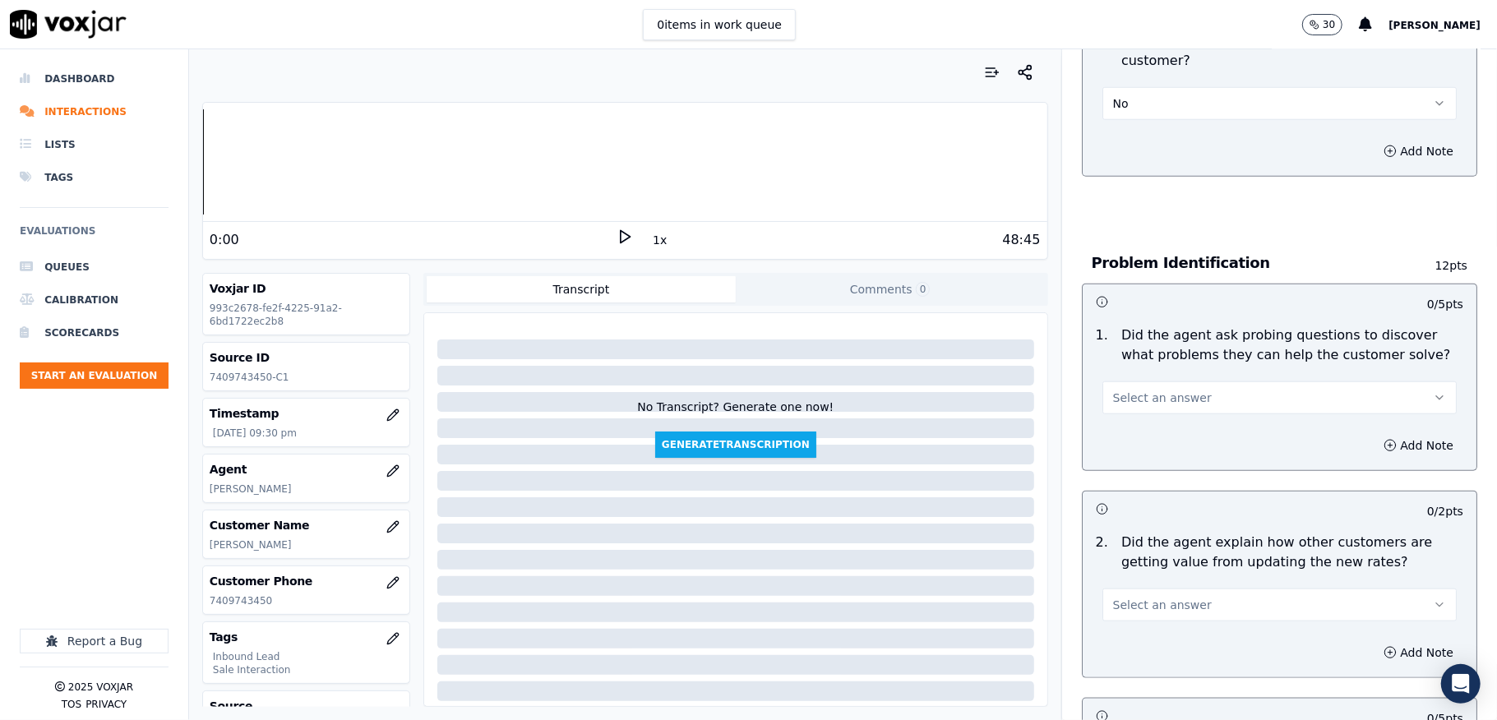
scroll to position [1096, 0]
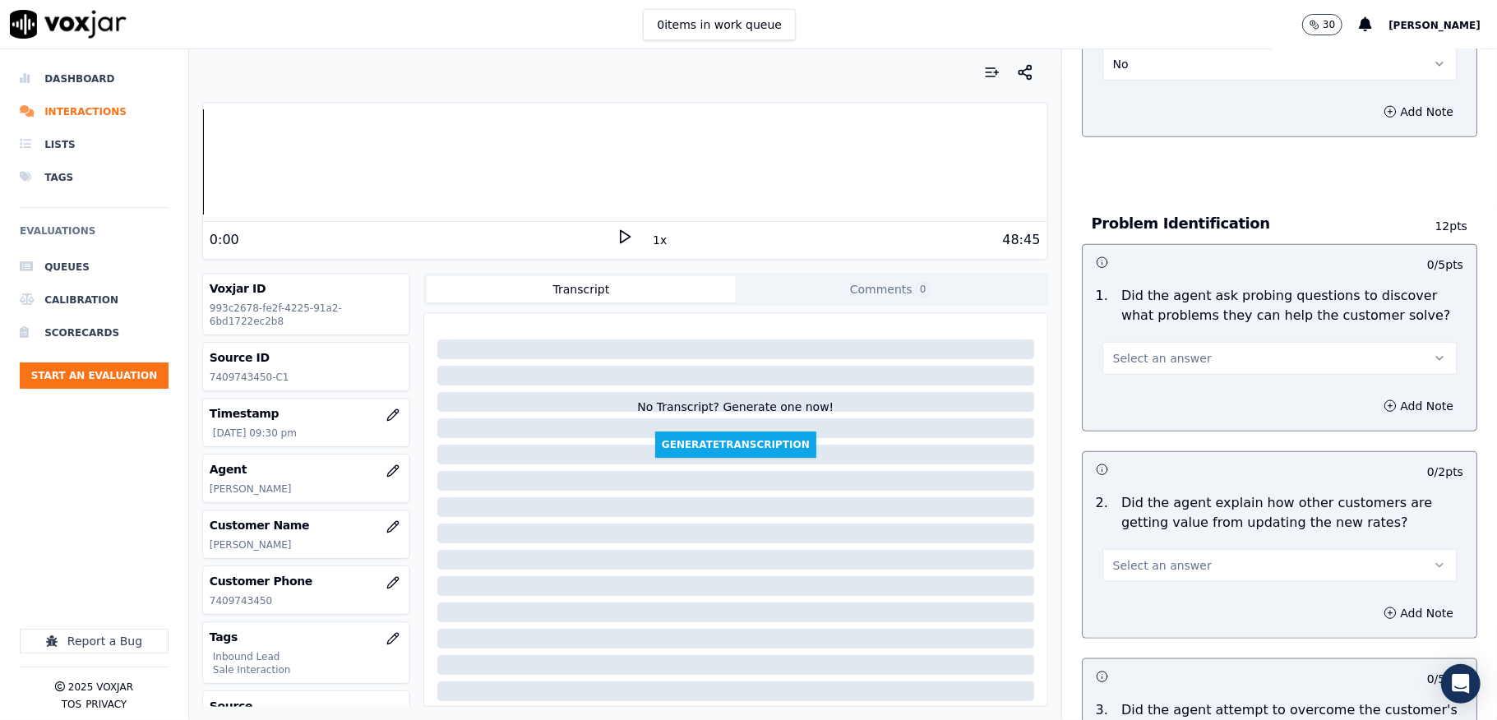
click at [1172, 350] on span "Select an answer" at bounding box center [1162, 358] width 99 height 16
click at [1130, 381] on div "Yes" at bounding box center [1239, 379] width 315 height 26
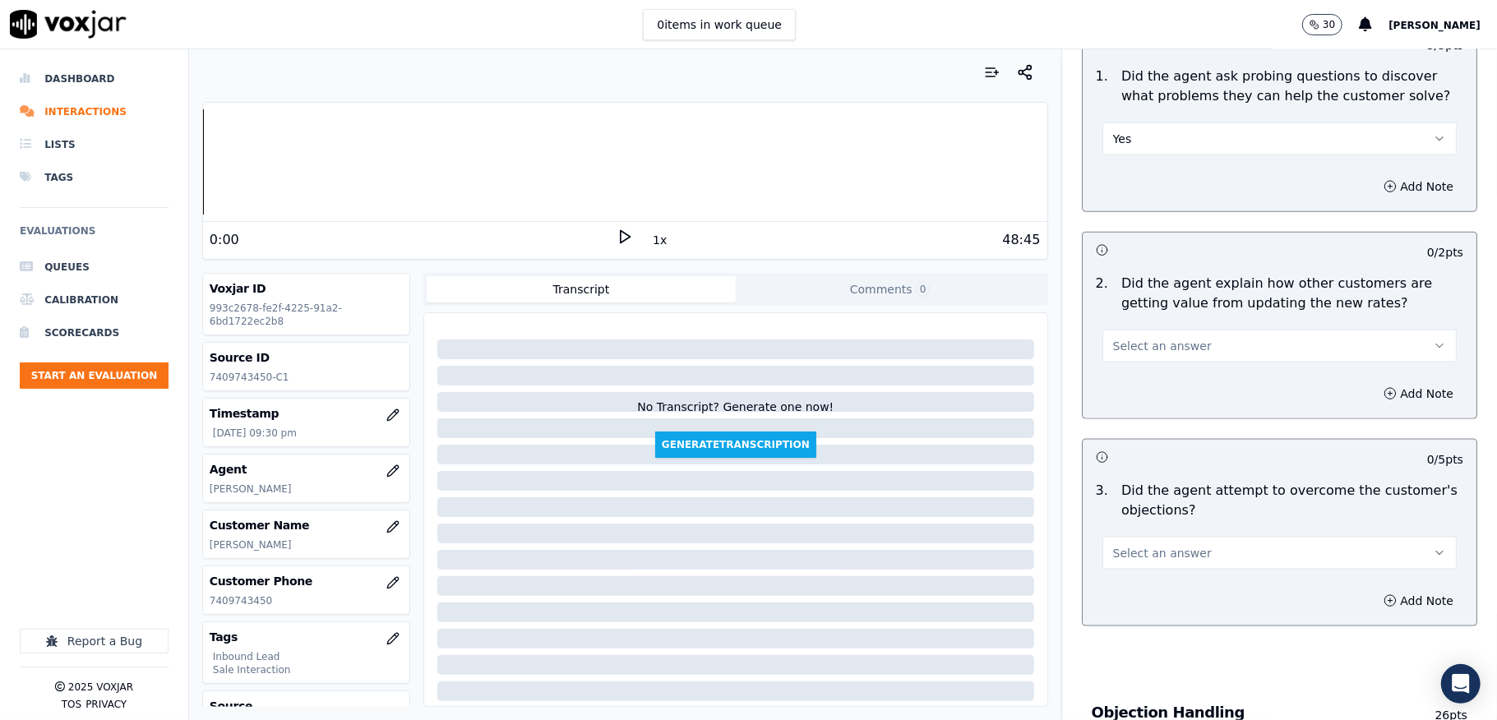
click at [1163, 338] on span "Select an answer" at bounding box center [1162, 346] width 99 height 16
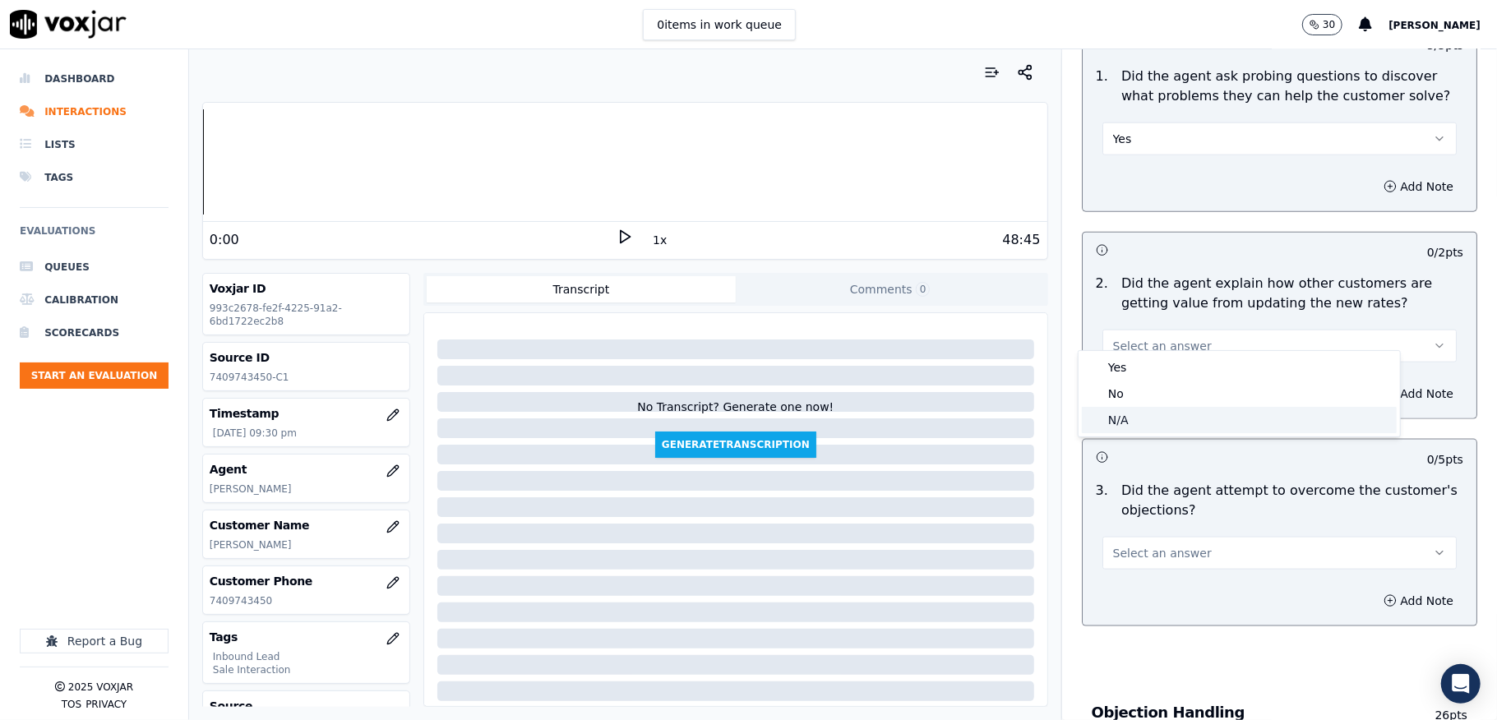
click at [1128, 414] on div "N/A" at bounding box center [1239, 420] width 315 height 26
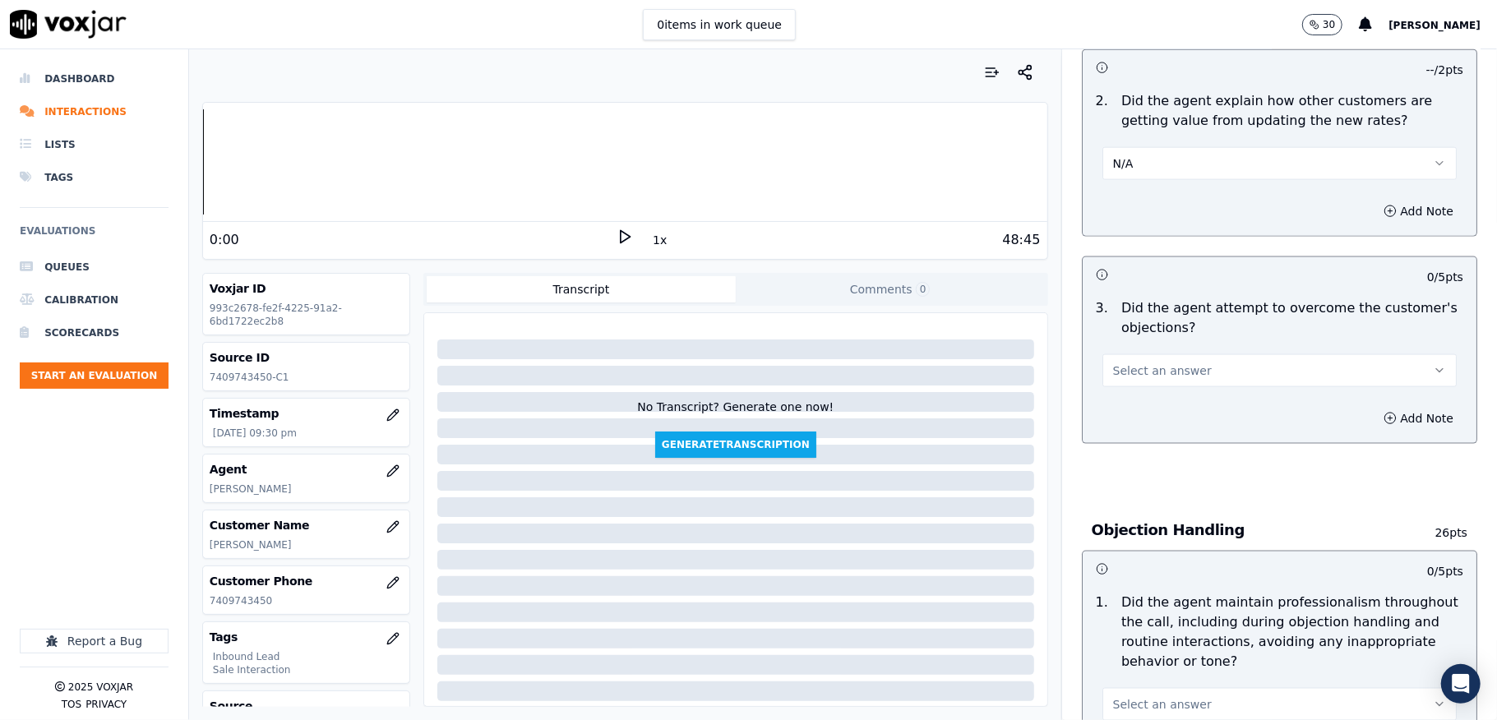
scroll to position [1534, 0]
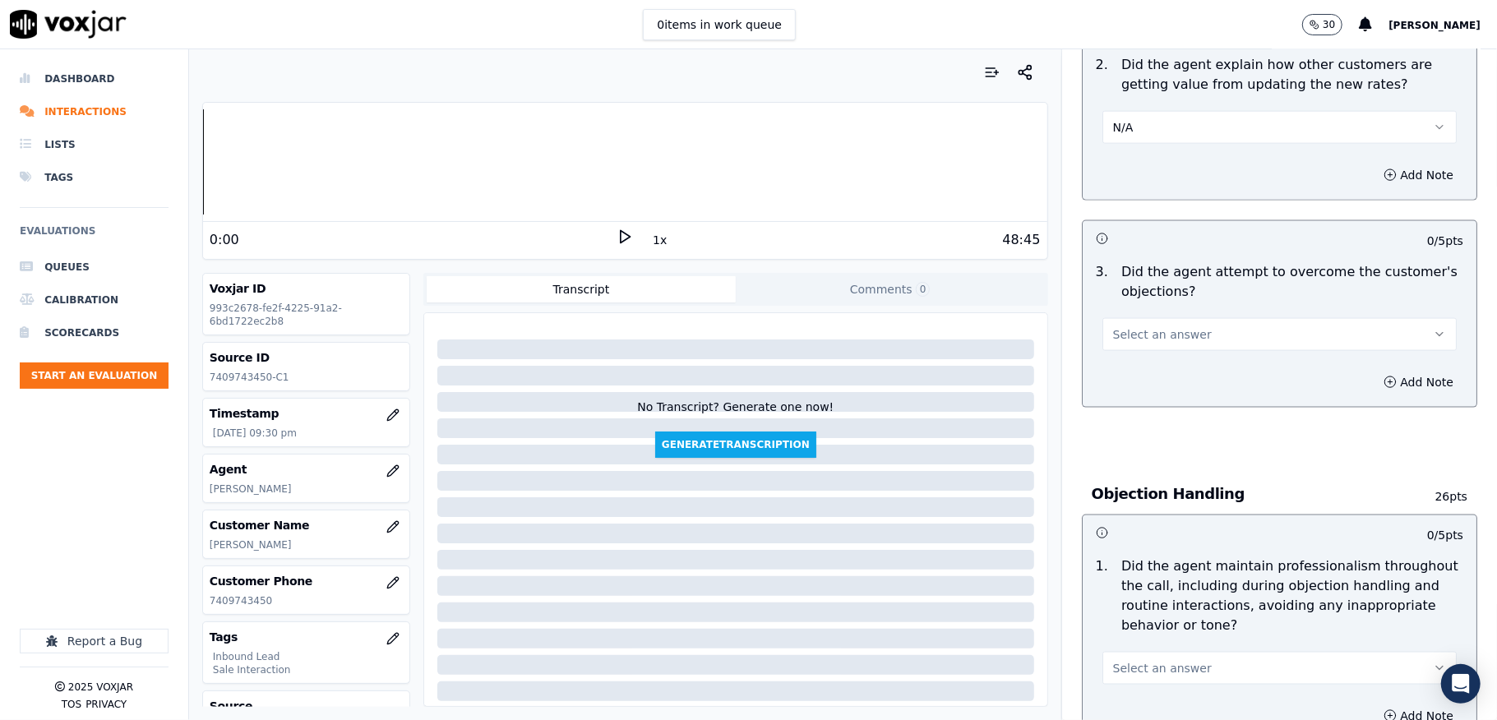
click at [1148, 326] on span "Select an answer" at bounding box center [1162, 334] width 99 height 16
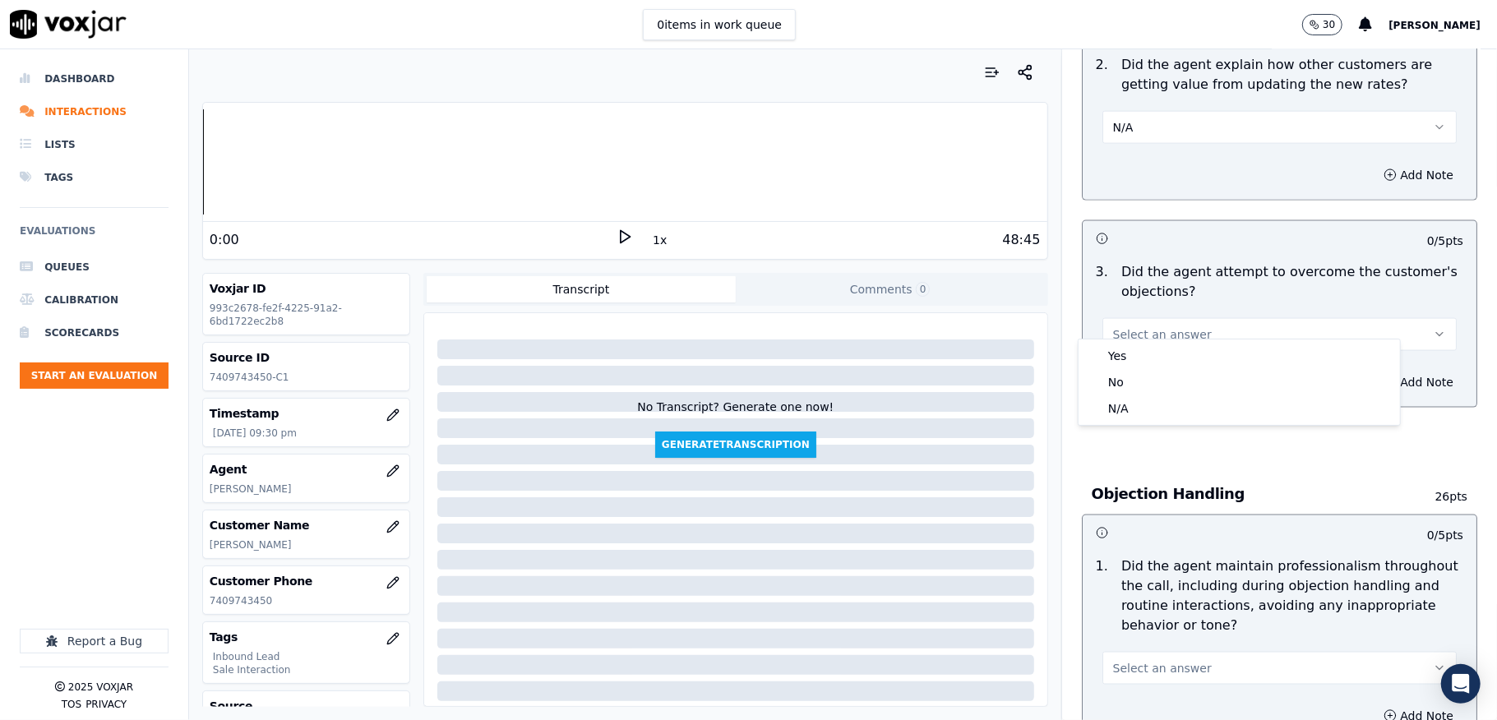
click at [1119, 336] on div "3 . Did the agent attempt to overcome the customer's objections? Select an answ…" at bounding box center [1280, 307] width 394 height 102
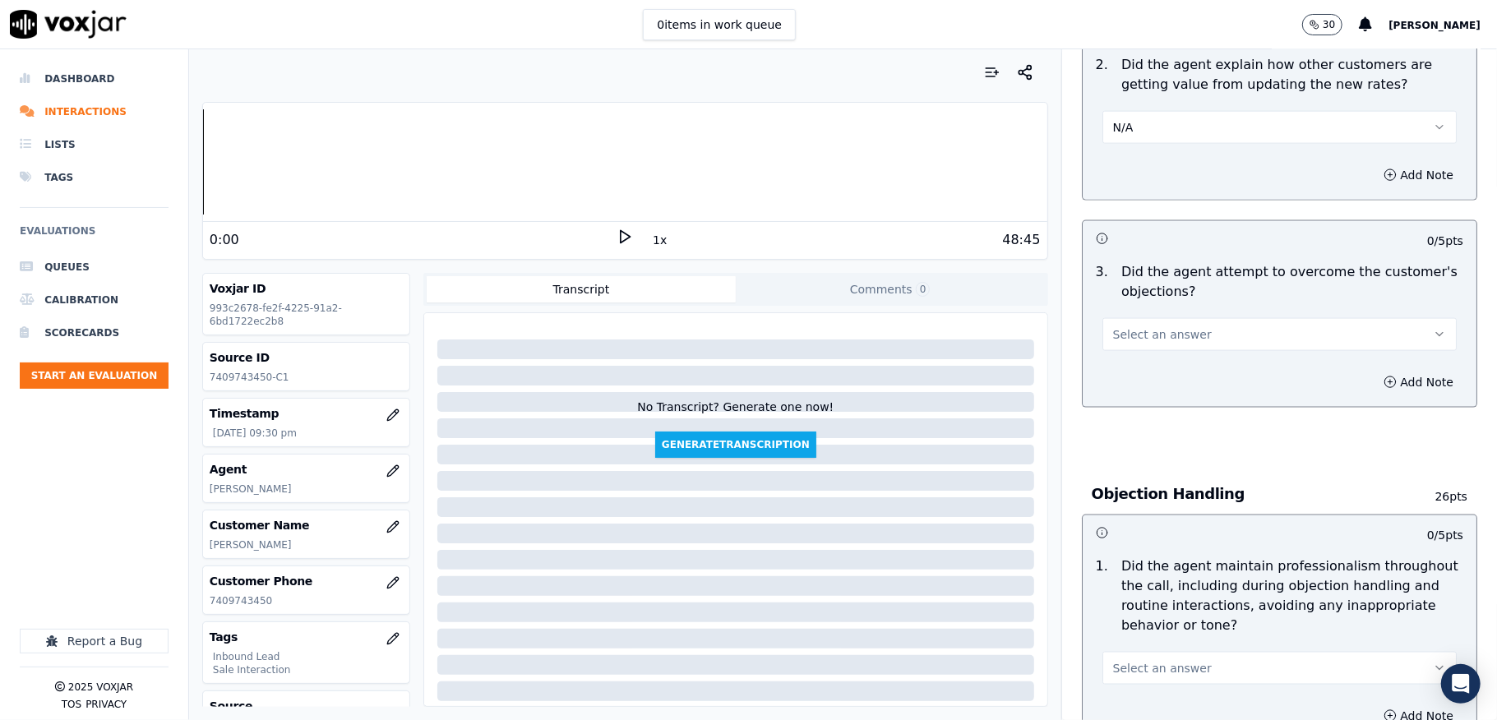
click at [1113, 358] on div "Add Note" at bounding box center [1280, 382] width 394 height 49
click at [1130, 318] on button "Select an answer" at bounding box center [1280, 334] width 354 height 33
click at [1110, 356] on div "Yes" at bounding box center [1239, 356] width 315 height 26
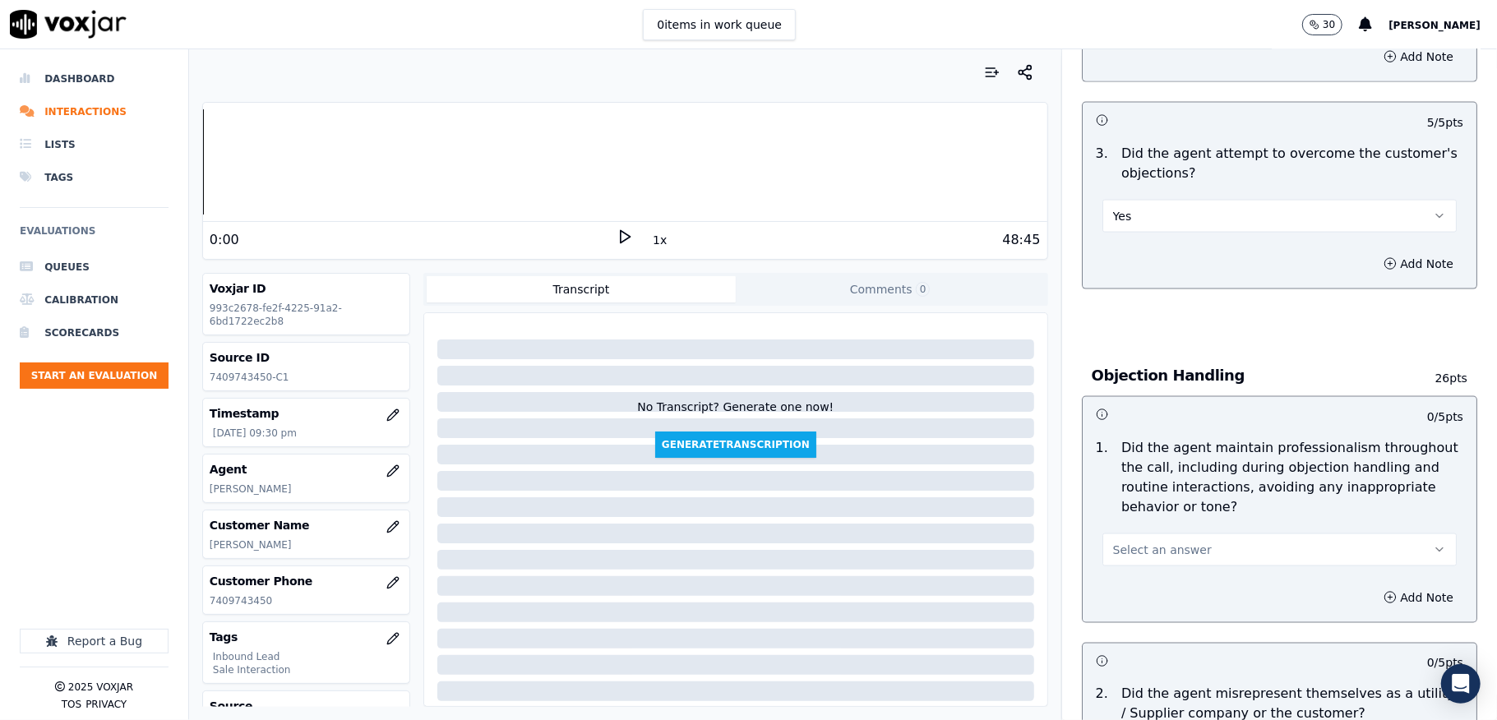
scroll to position [1863, 0]
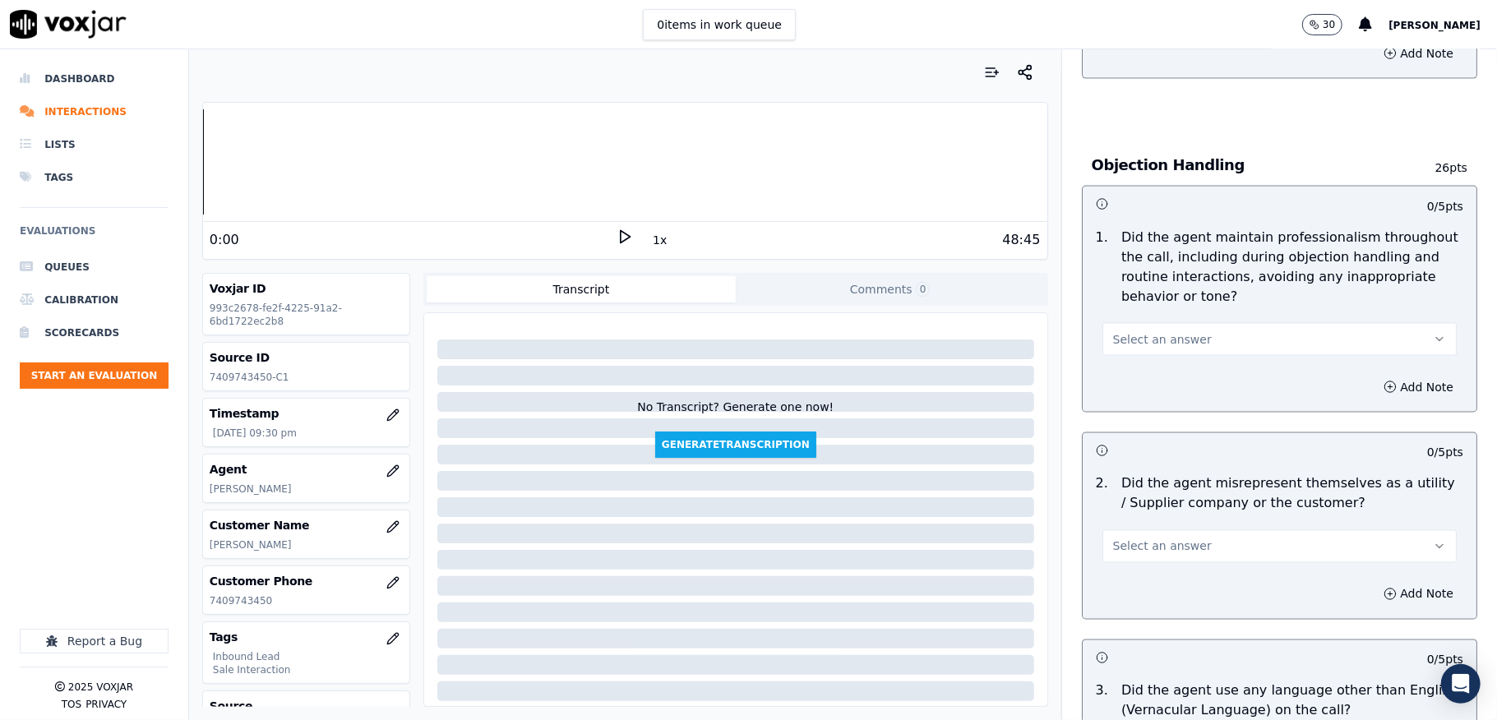
click at [1168, 331] on span "Select an answer" at bounding box center [1162, 339] width 99 height 16
click at [1135, 362] on div "Yes" at bounding box center [1239, 361] width 315 height 26
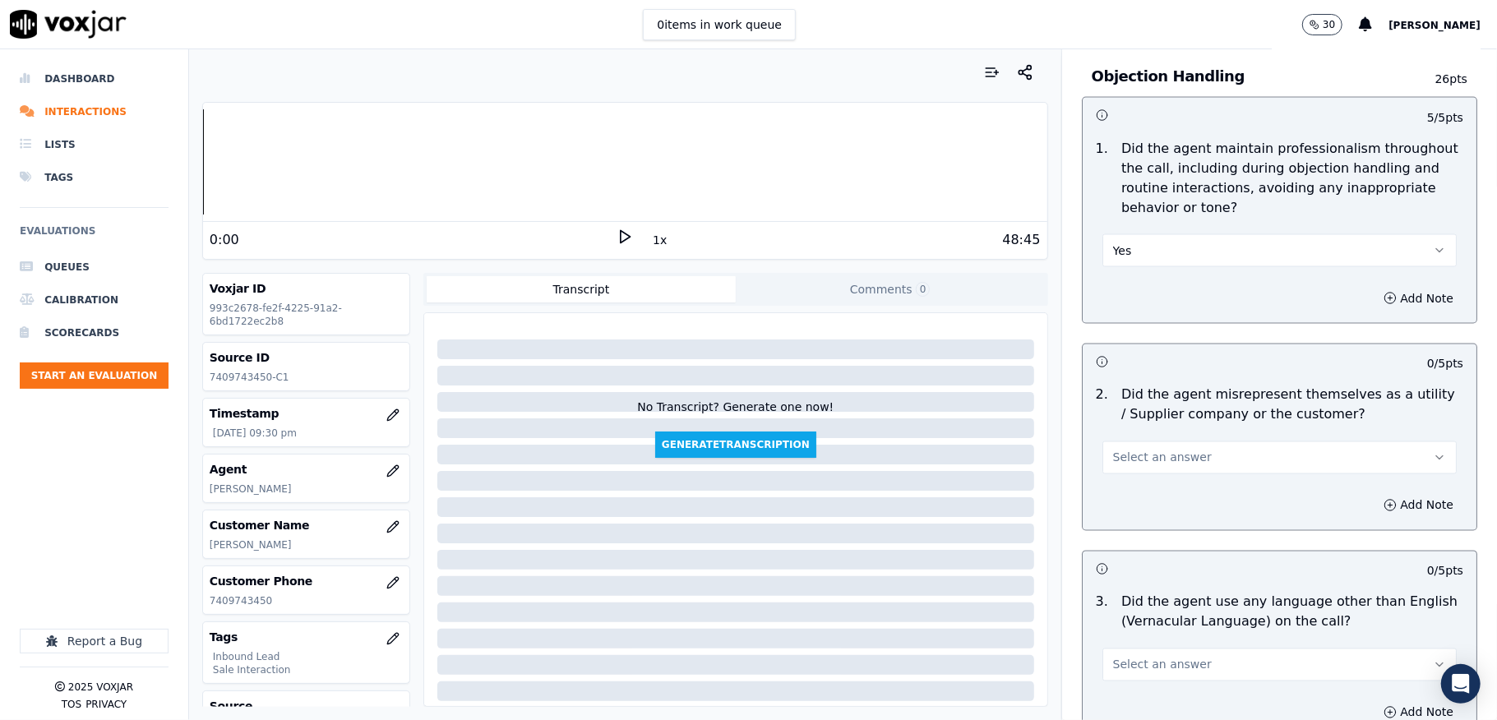
scroll to position [2083, 0]
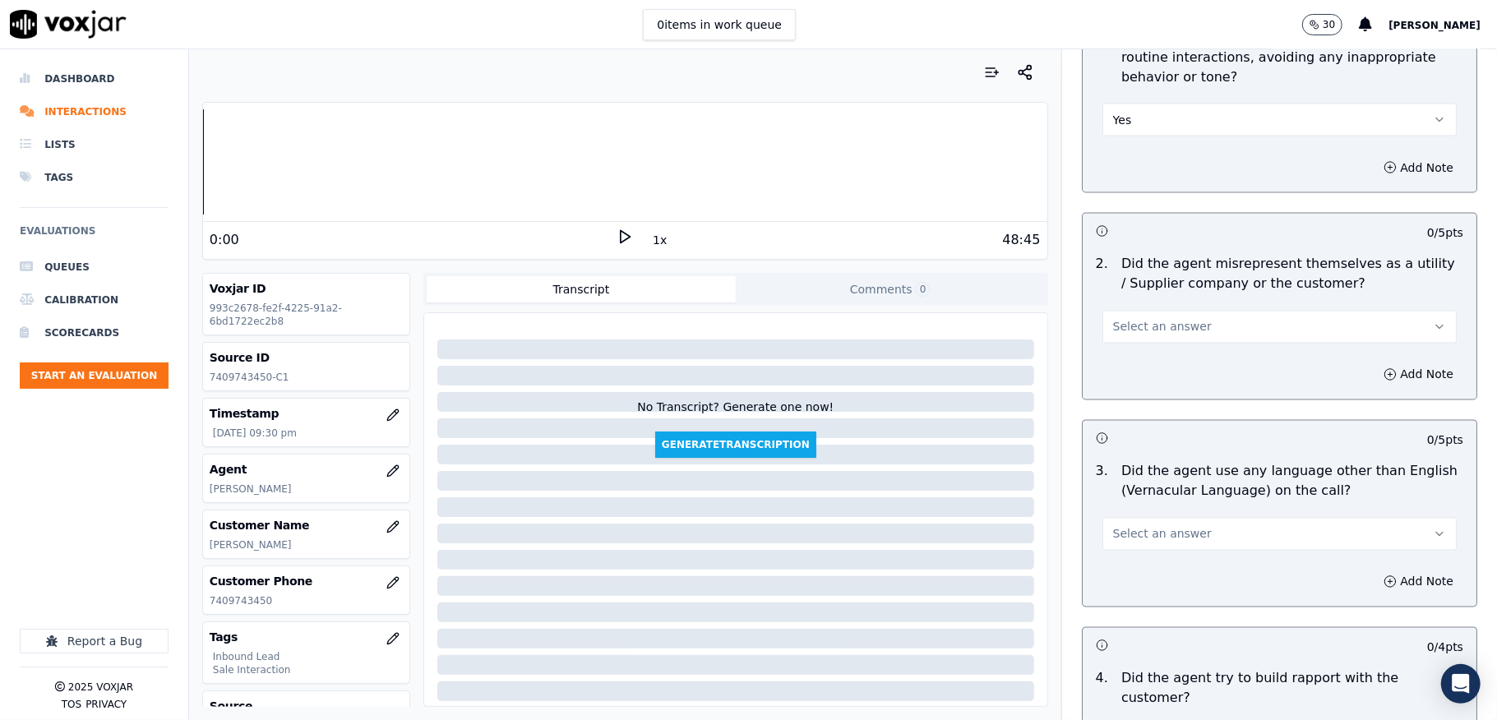
click at [1144, 319] on span "Select an answer" at bounding box center [1162, 327] width 99 height 16
click at [1122, 352] on div "Yes" at bounding box center [1239, 349] width 315 height 26
click at [1374, 363] on button "Add Note" at bounding box center [1419, 374] width 90 height 23
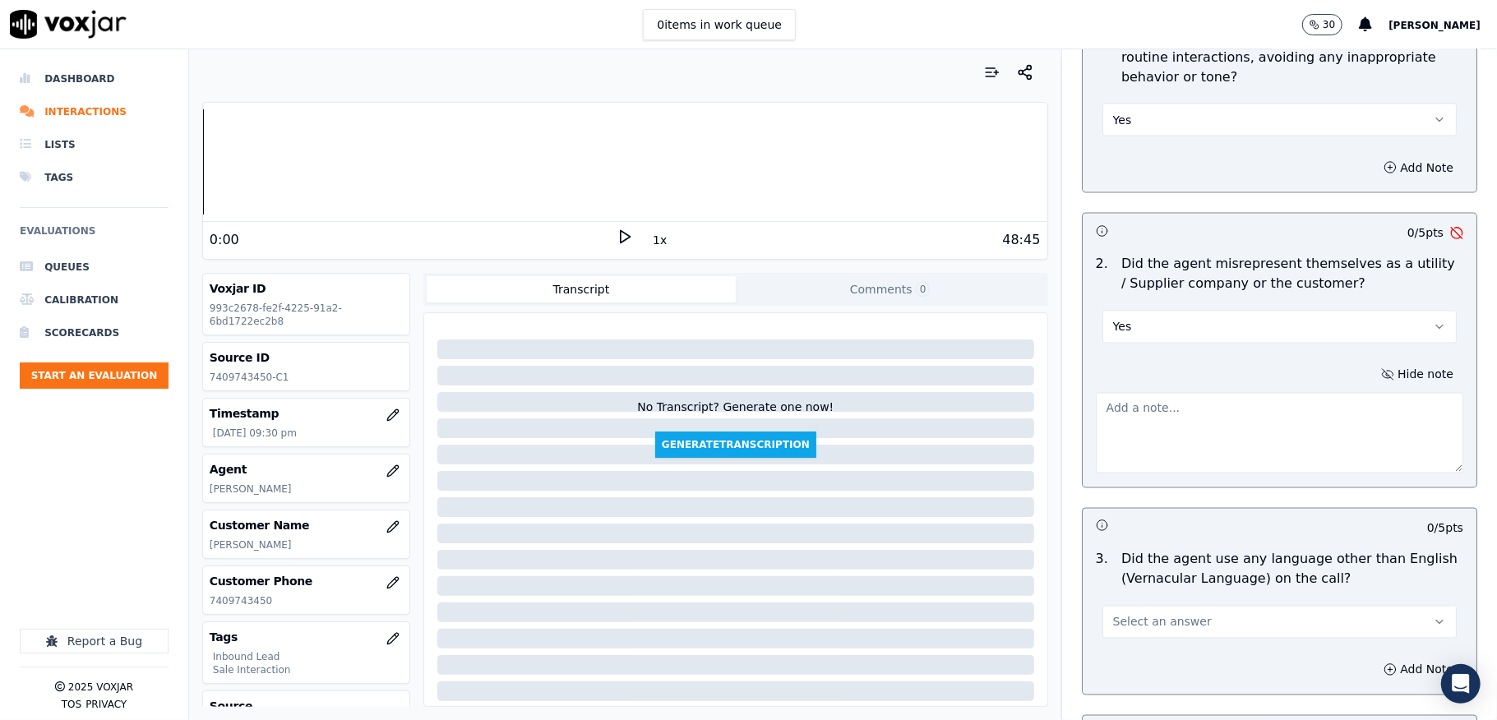
click at [1246, 401] on textarea at bounding box center [1280, 433] width 368 height 81
paste textarea "@14:10 [PERSON_NAME] informed - You are having a supplier which is NRG retail s…"
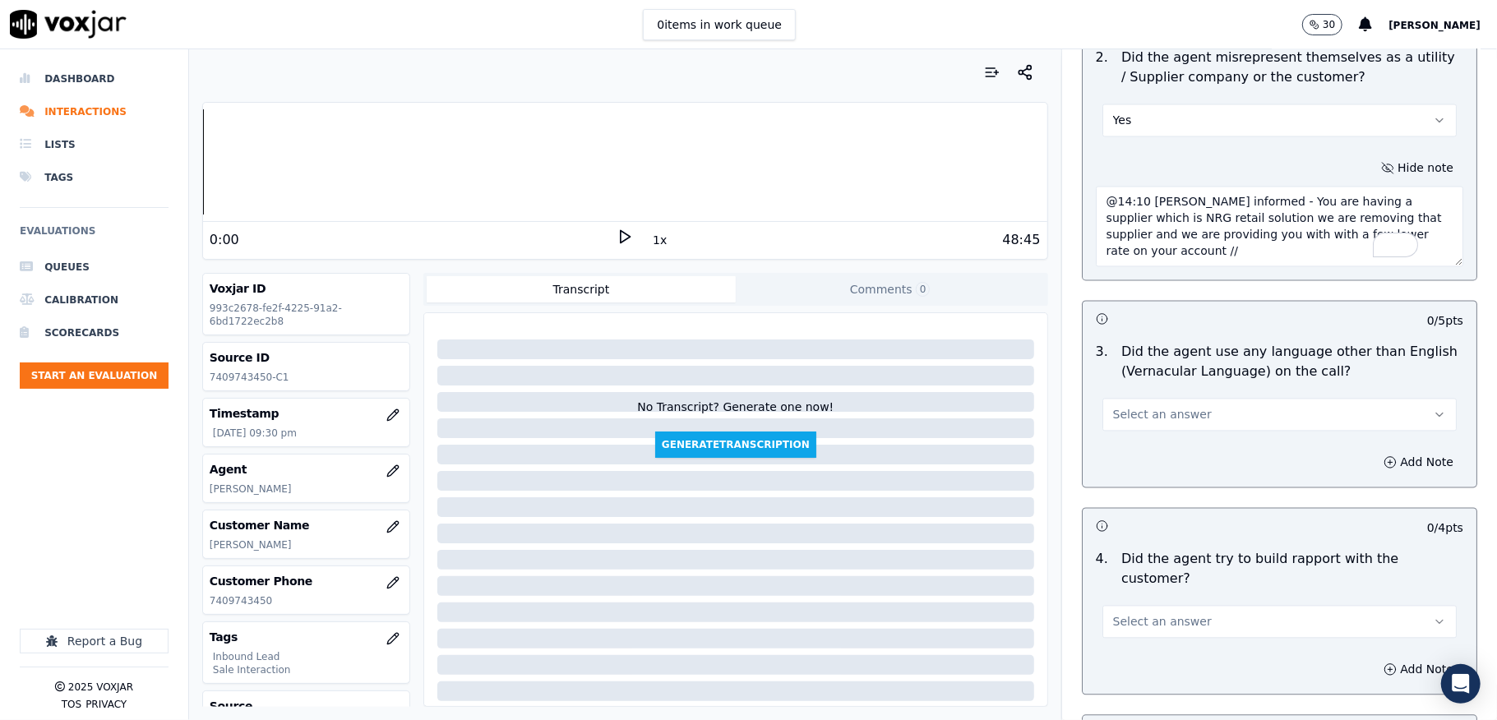
scroll to position [2411, 0]
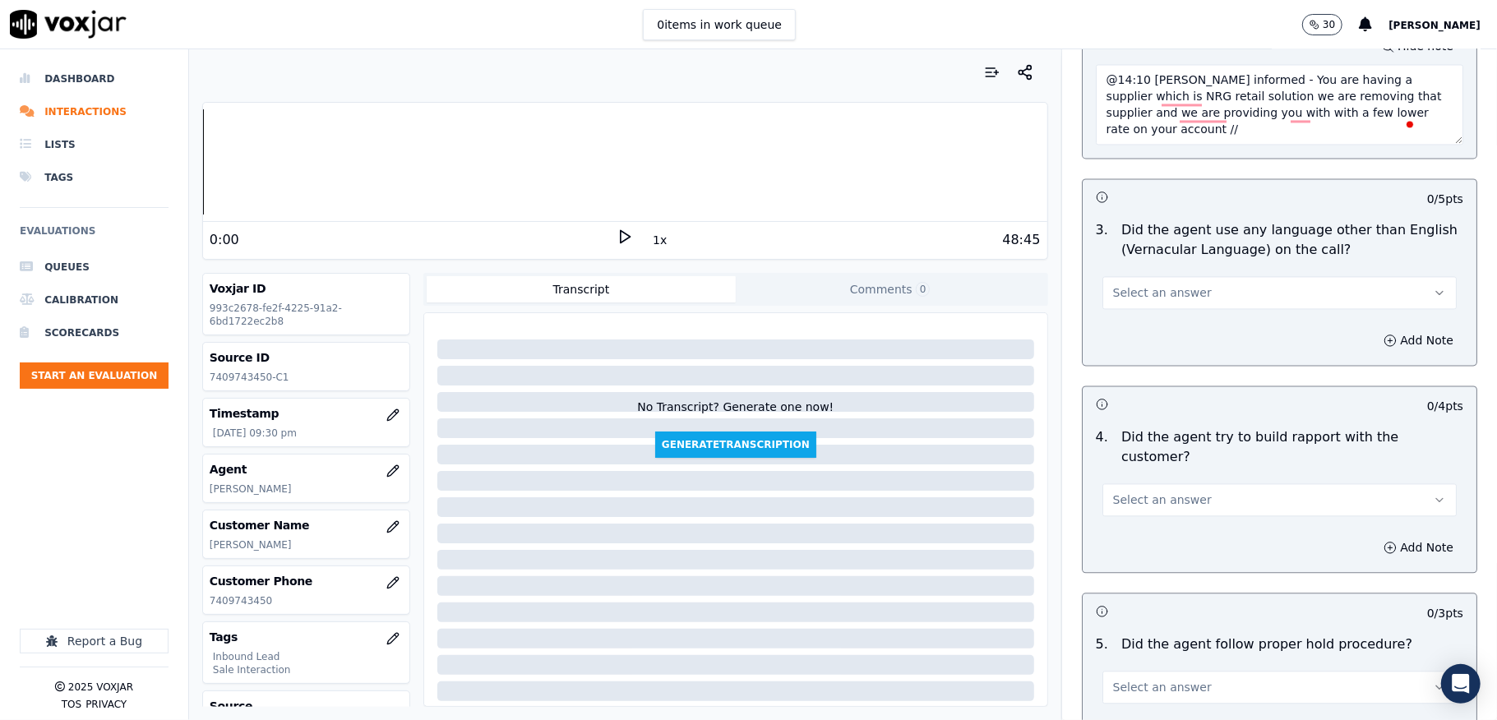
click at [1139, 316] on div "Add Note" at bounding box center [1280, 340] width 394 height 49
click at [1161, 105] on textarea "@14:10 [PERSON_NAME] informed - You are having a supplier which is NRG retail s…" at bounding box center [1280, 104] width 368 height 81
click at [1166, 99] on textarea "@14:10 [PERSON_NAME] informed - You are having a supplier which is NRG retail s…" at bounding box center [1280, 104] width 368 height 81
click at [1172, 103] on textarea "@14:10 [PERSON_NAME] informed - You are having a supplier which is NRG retail s…" at bounding box center [1280, 104] width 368 height 81
type textarea "@14:10 [PERSON_NAME] informed - You are having a supplier which is NRG retail s…"
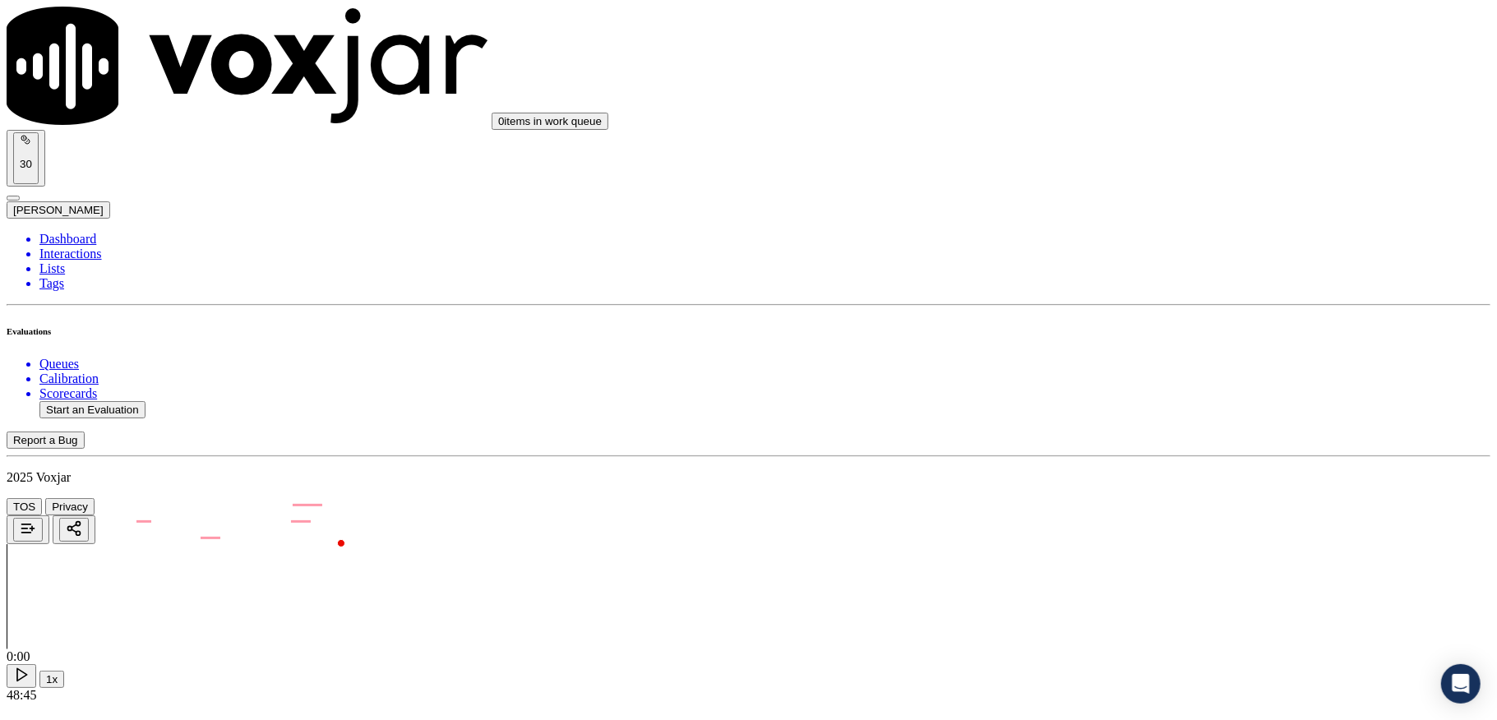
scroll to position [2411, 0]
click at [1135, 329] on div "No" at bounding box center [1239, 321] width 323 height 15
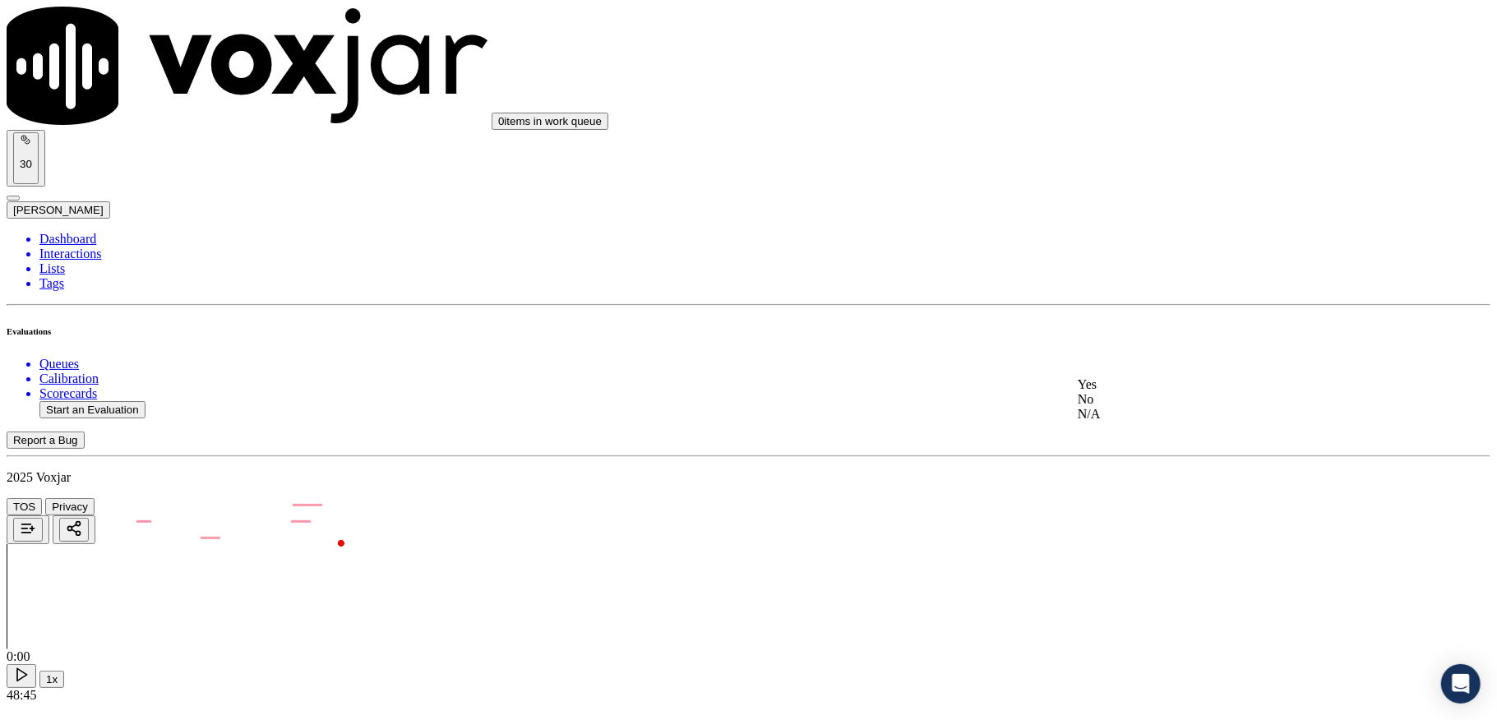
click at [1129, 390] on div "Yes" at bounding box center [1239, 384] width 323 height 15
click at [1138, 361] on div "Yes" at bounding box center [1239, 353] width 323 height 15
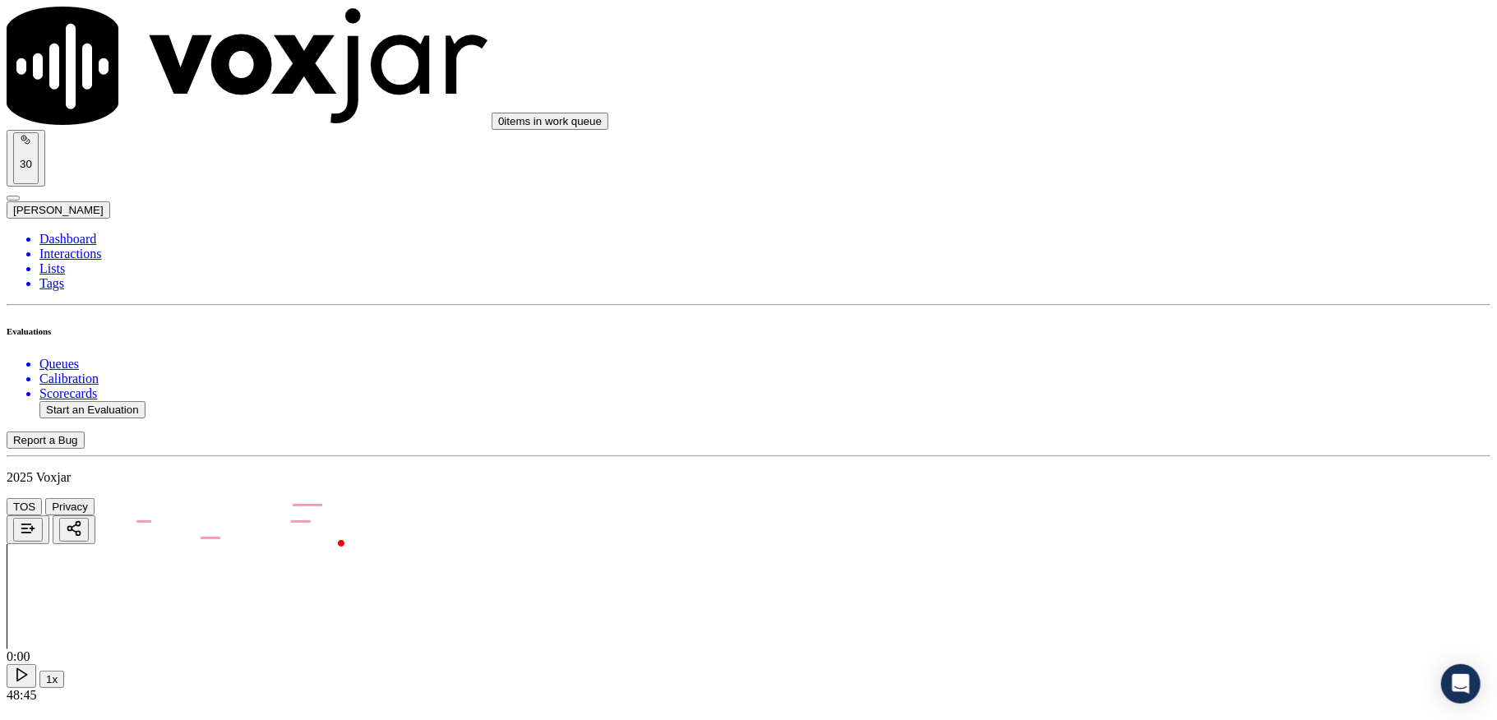
click at [1141, 326] on div "Yes" at bounding box center [1239, 322] width 323 height 15
click at [1133, 442] on div "No" at bounding box center [1239, 435] width 323 height 15
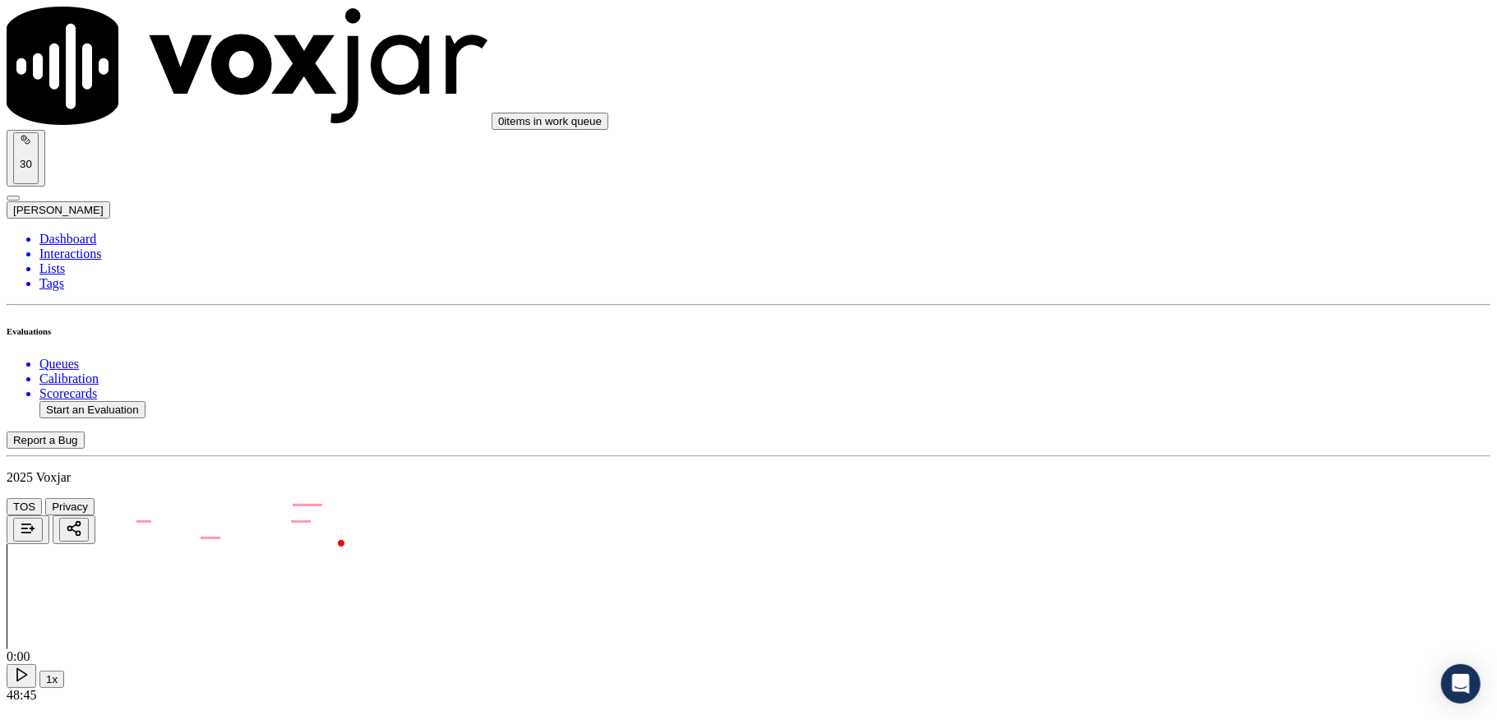
paste textarea "@8:15 Nick - (do I have your permission so that I can assist you accordingly.) …"
type textarea "@8:15 Nick - (do I have your permission so that I can assist you accordingly.) …"
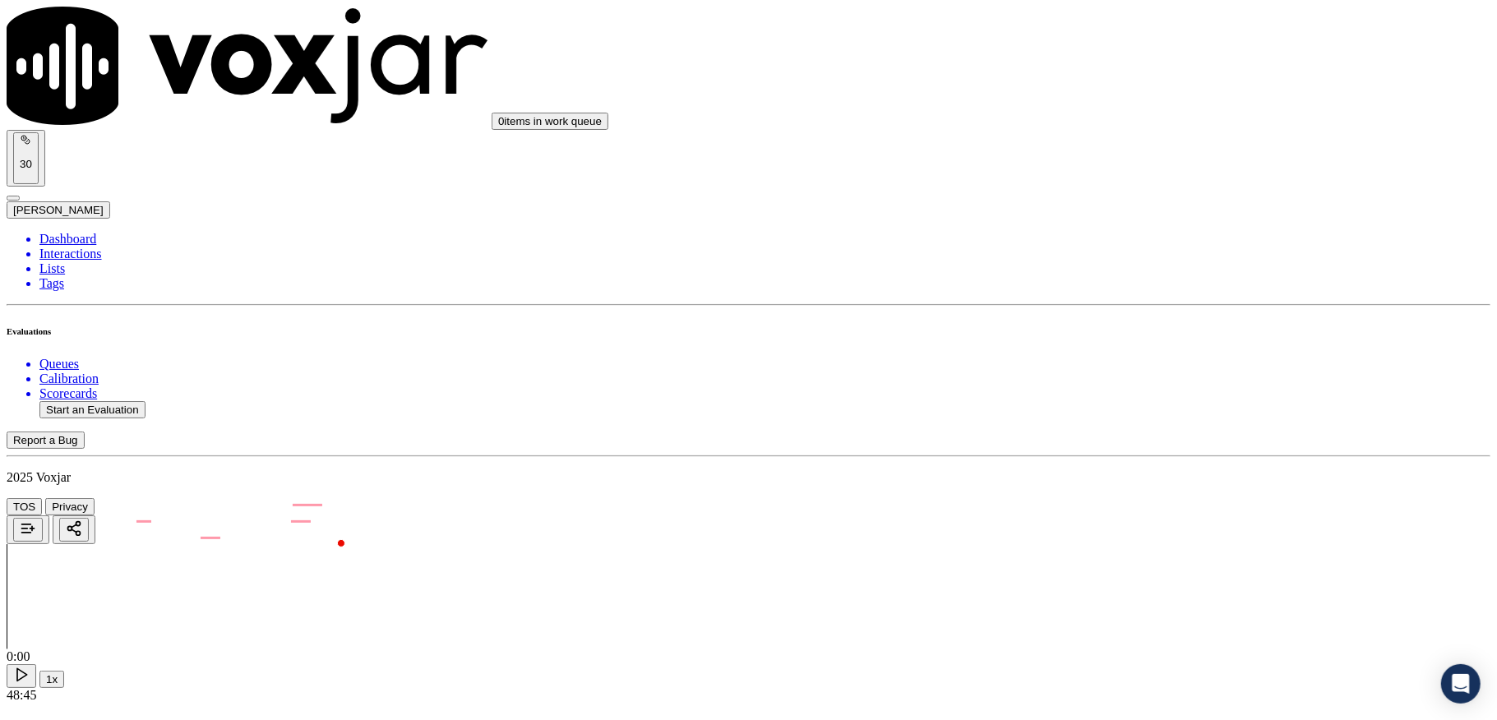
click at [1140, 343] on div "Yes" at bounding box center [1239, 344] width 323 height 15
drag, startPoint x: 1108, startPoint y: 515, endPoint x: 1112, endPoint y: 503, distance: 12.2
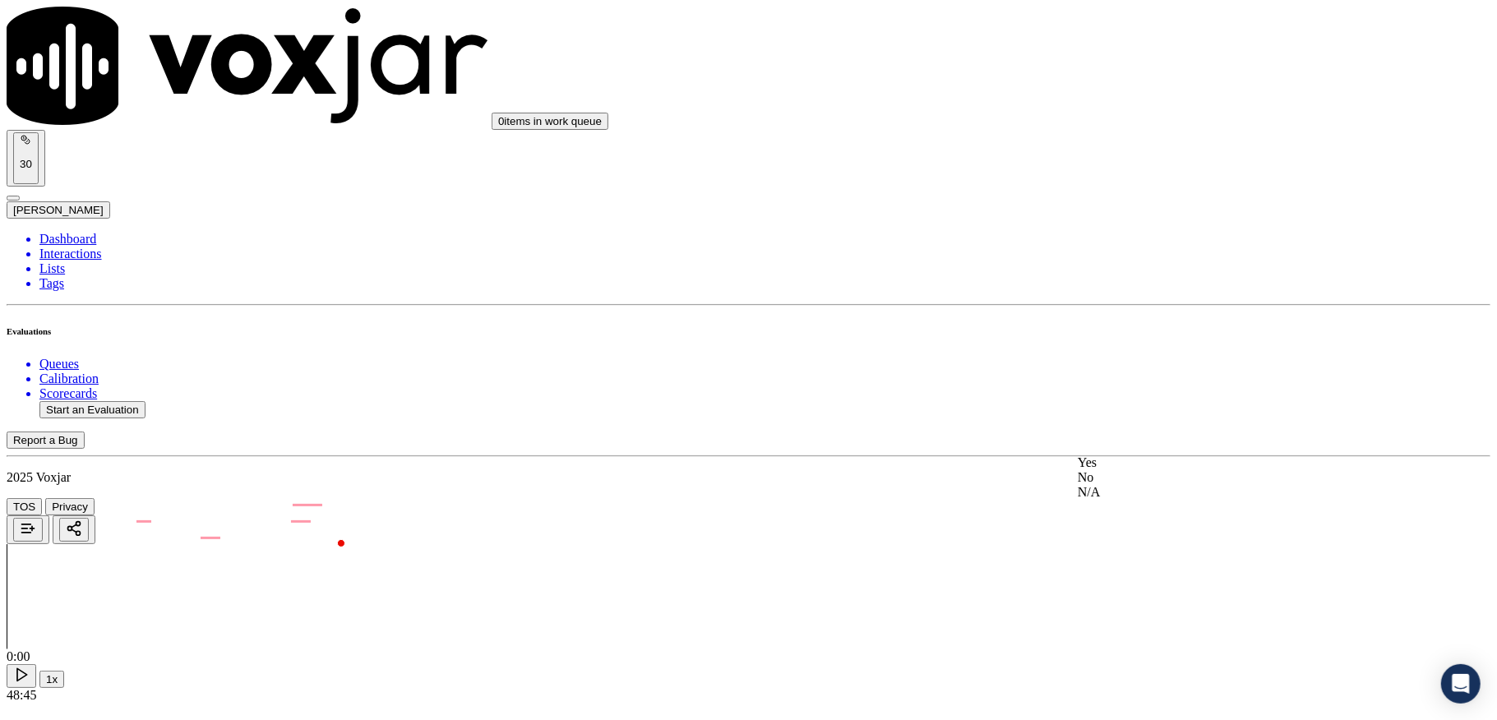
click at [1108, 500] on div "N/A" at bounding box center [1239, 492] width 323 height 15
click at [1151, 349] on div "Yes" at bounding box center [1239, 341] width 323 height 15
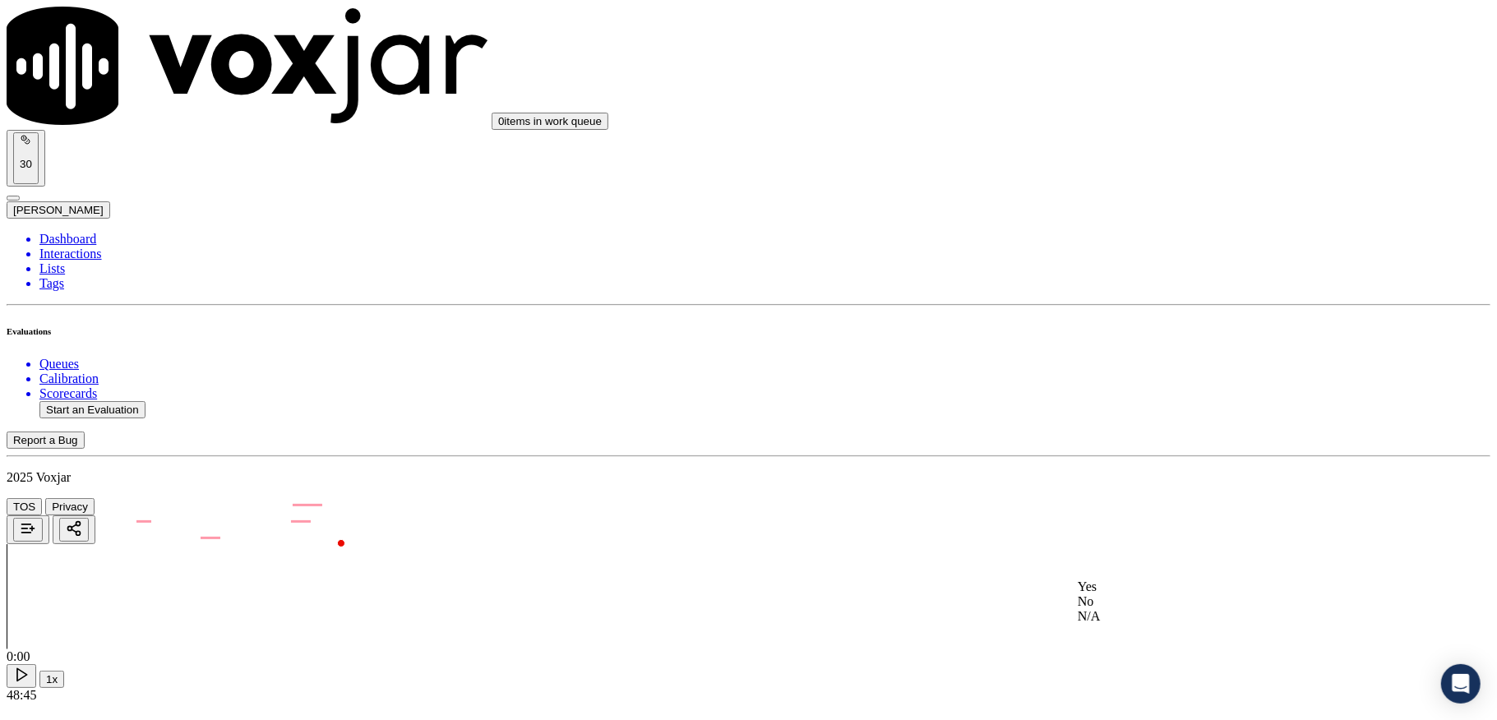
drag, startPoint x: 1117, startPoint y: 648, endPoint x: 1115, endPoint y: 606, distance: 42.0
click at [1115, 624] on div "N/A" at bounding box center [1239, 616] width 323 height 15
click at [1126, 488] on div "No" at bounding box center [1239, 481] width 323 height 15
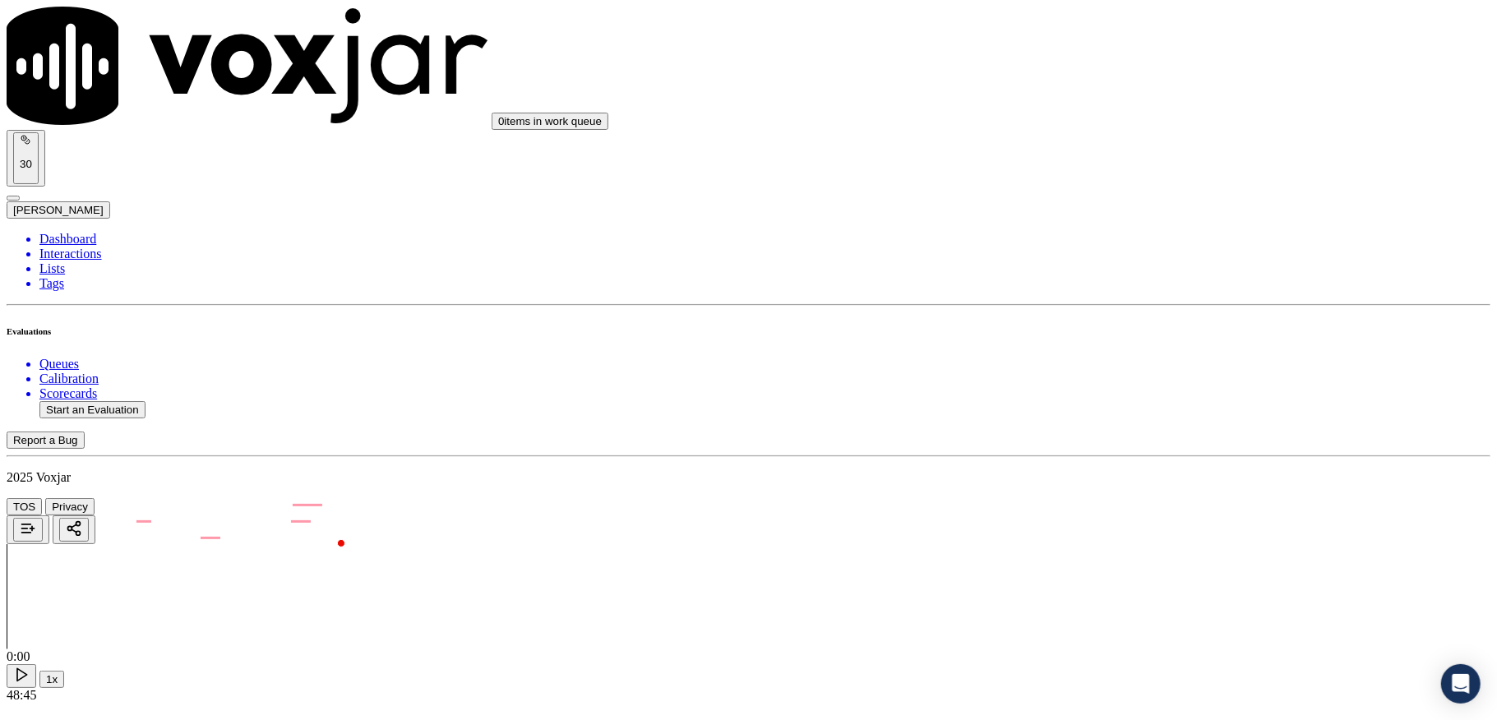
scroll to position [4604, 0]
click at [1130, 367] on div "No" at bounding box center [1239, 359] width 323 height 15
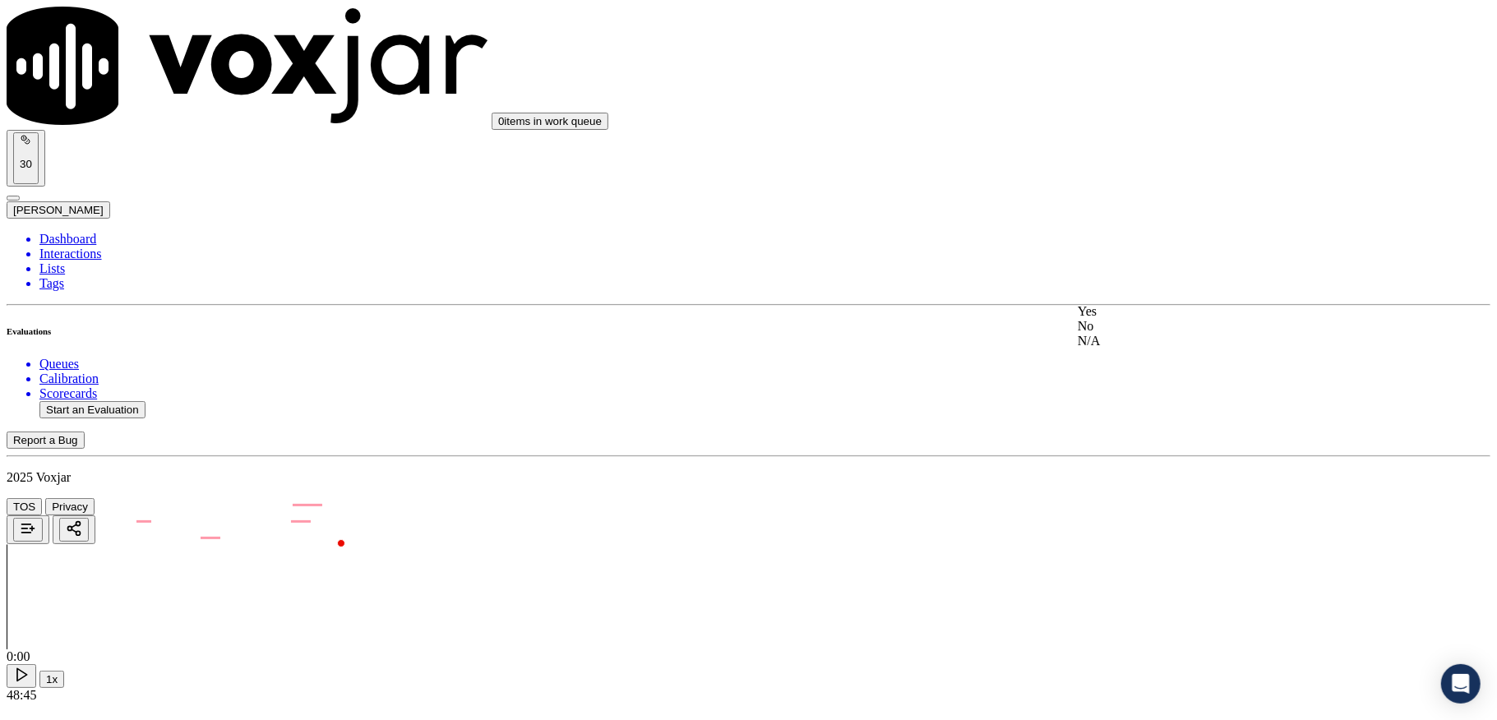
click at [1141, 334] on div "No" at bounding box center [1239, 326] width 323 height 15
click at [1121, 526] on div "Yes" at bounding box center [1239, 518] width 323 height 15
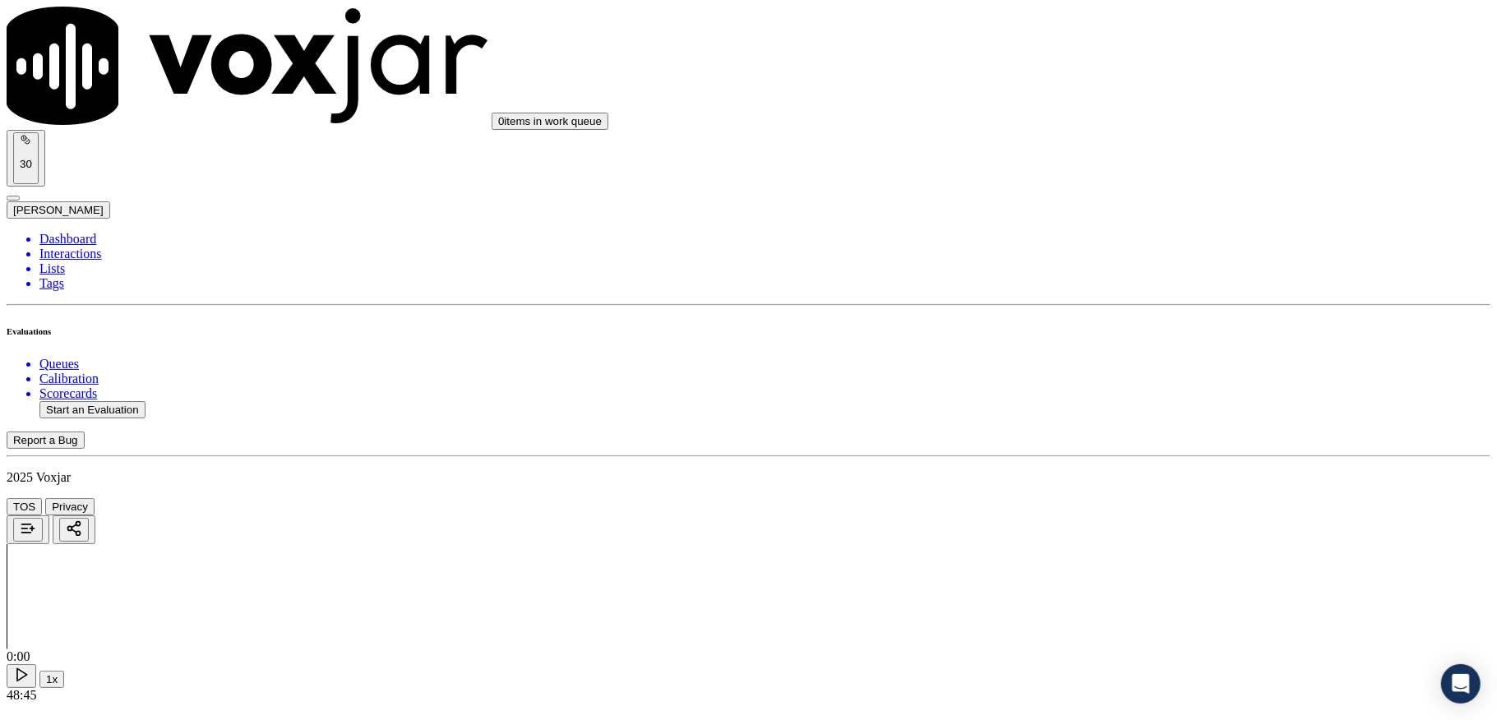
scroll to position [0, 0]
drag, startPoint x: 1405, startPoint y: 79, endPoint x: 1460, endPoint y: 53, distance: 60.7
click at [61, 232] on li "Dashboard" at bounding box center [764, 239] width 1451 height 15
click at [132, 401] on button "Start an Evaluation" at bounding box center [92, 409] width 106 height 17
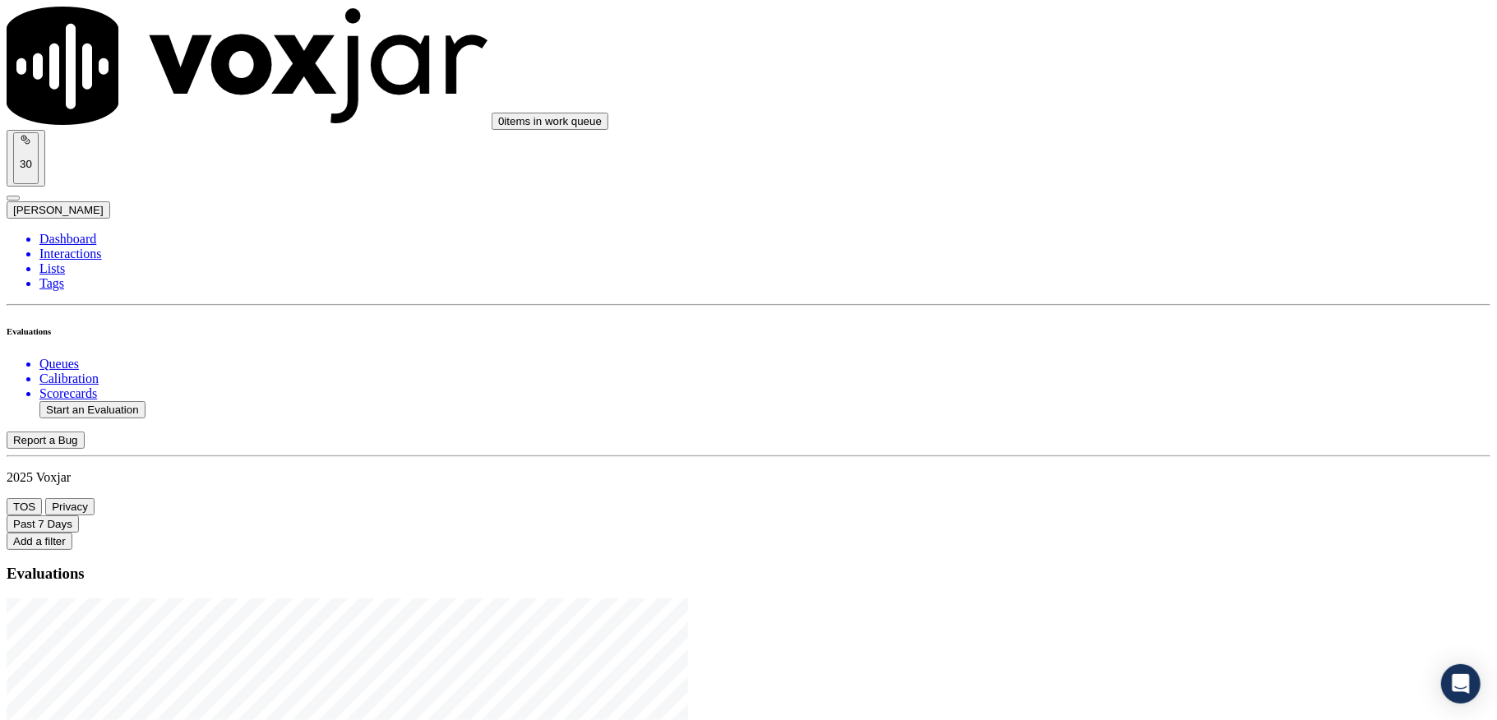
drag, startPoint x: 886, startPoint y: 298, endPoint x: 898, endPoint y: 298, distance: 12.3
type input "20250912-160032_7176551667-C1"
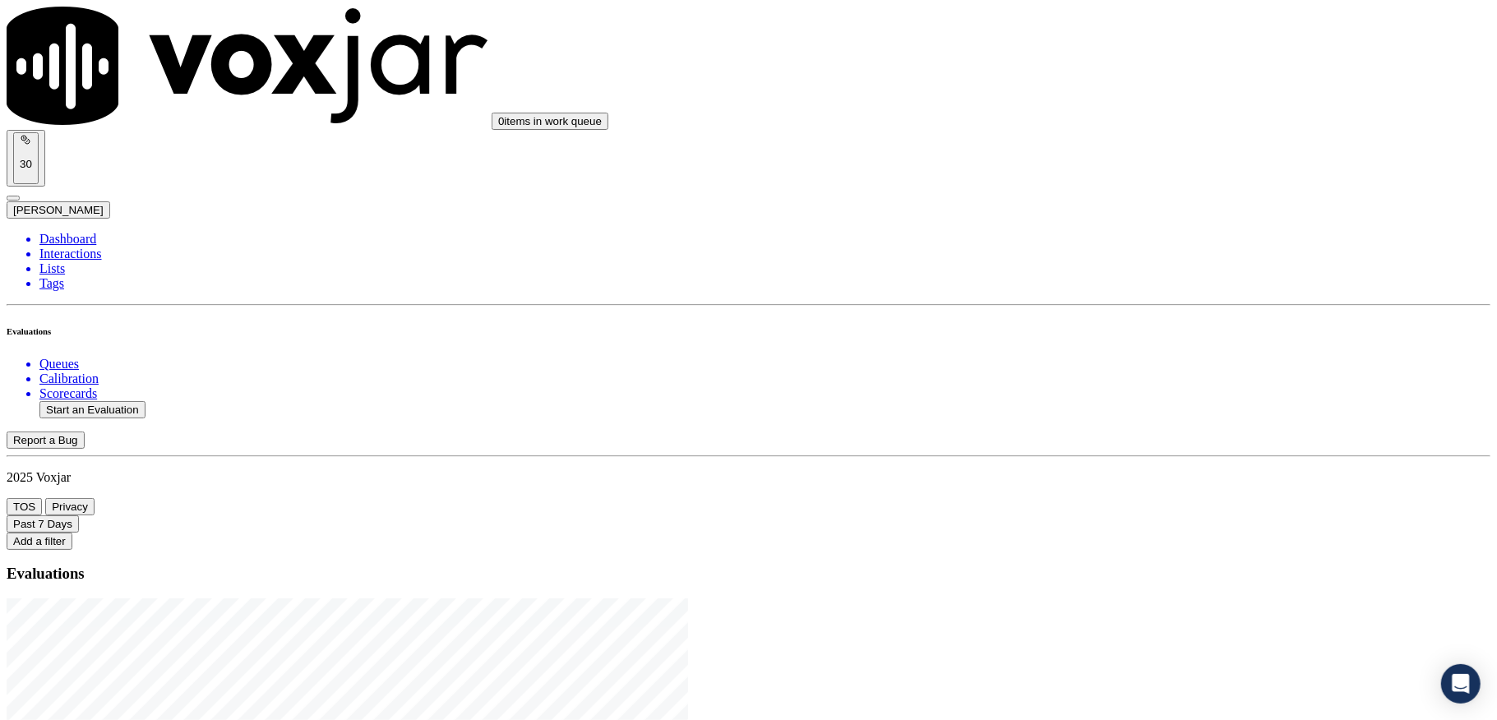
type input "2025-09-12T21:54"
type input "jane"
drag, startPoint x: 488, startPoint y: 422, endPoint x: 599, endPoint y: 454, distance: 115.5
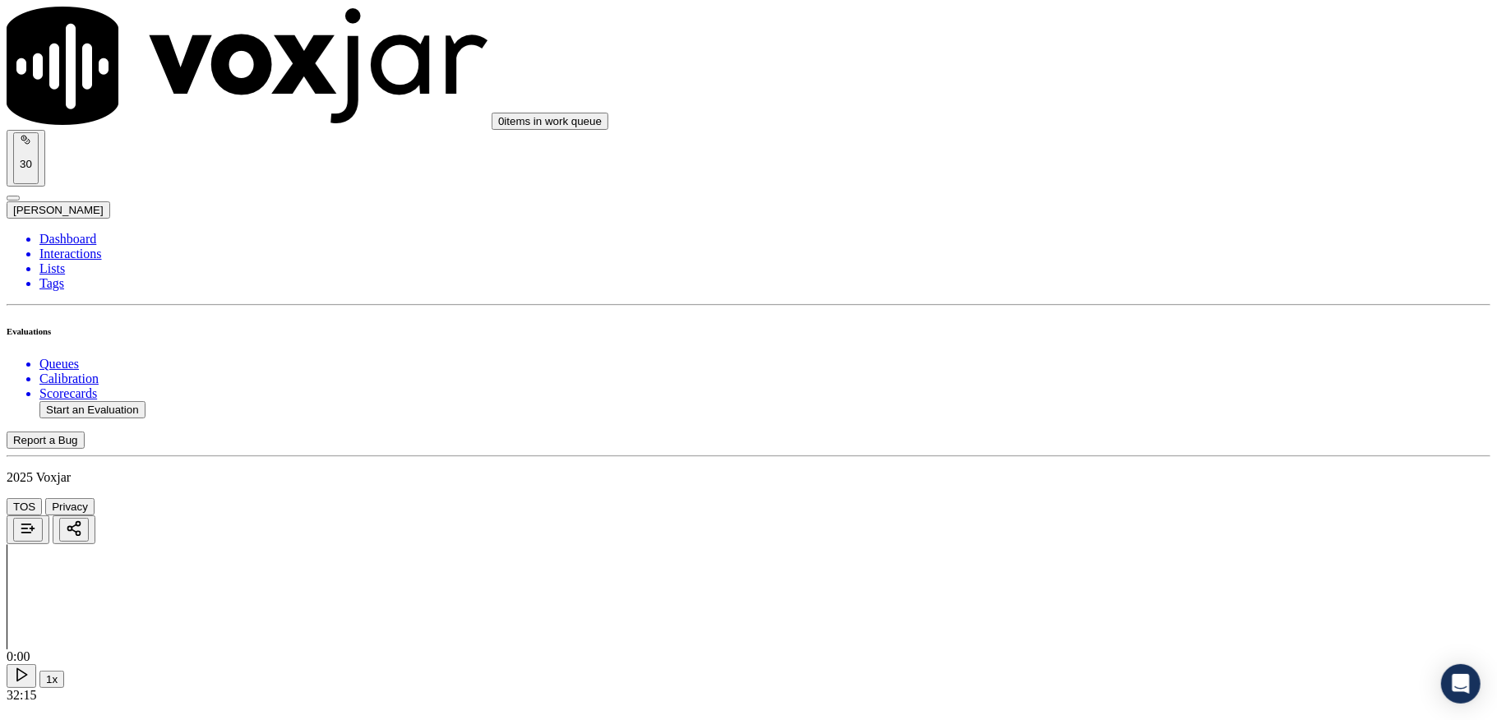
type input "Elizabeth Reeves"
drag, startPoint x: 673, startPoint y: 199, endPoint x: 333, endPoint y: 222, distance: 340.3
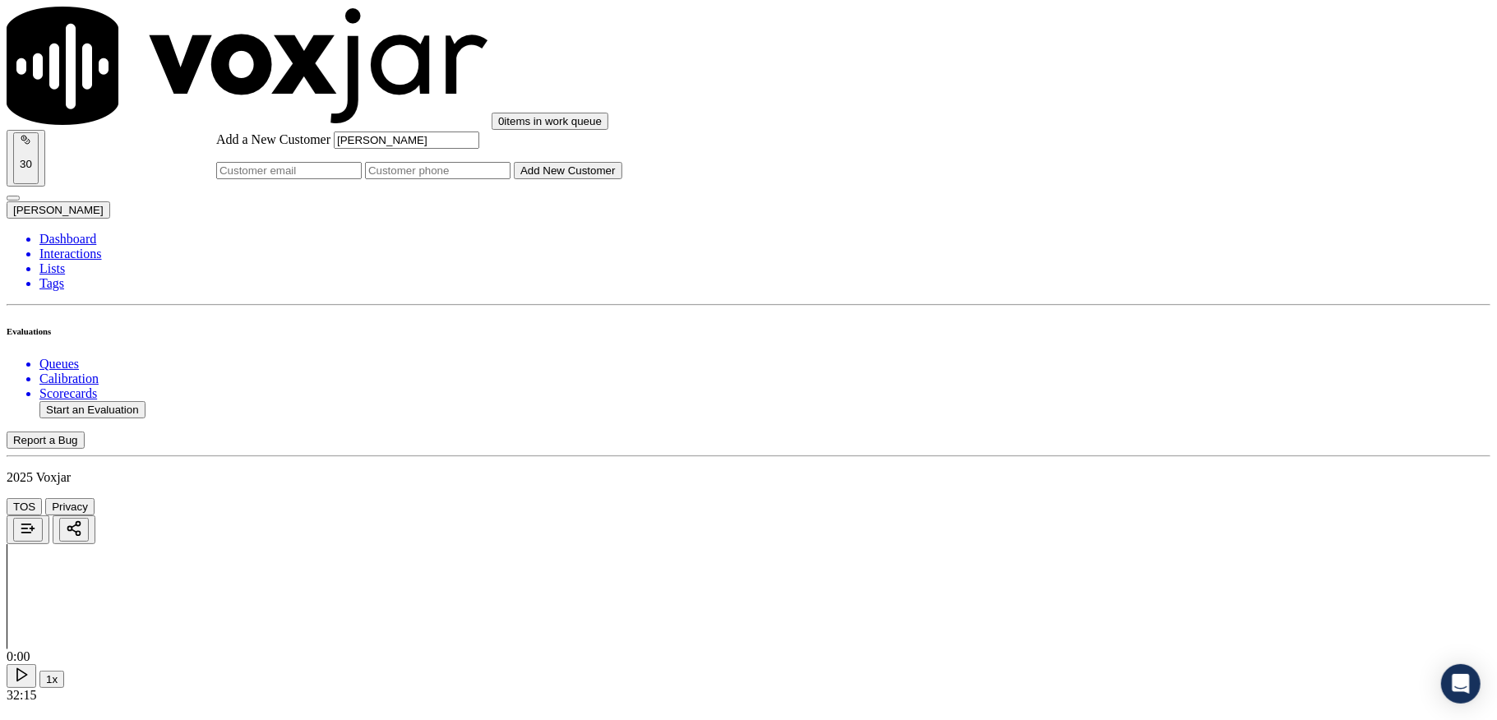
type input "Elizabeth Reeves"
click at [511, 179] on input "Add a New Customer" at bounding box center [438, 170] width 146 height 17
paste input "7176551667"
type input "7176551667"
click at [622, 179] on button "Add New Customer" at bounding box center [568, 170] width 109 height 17
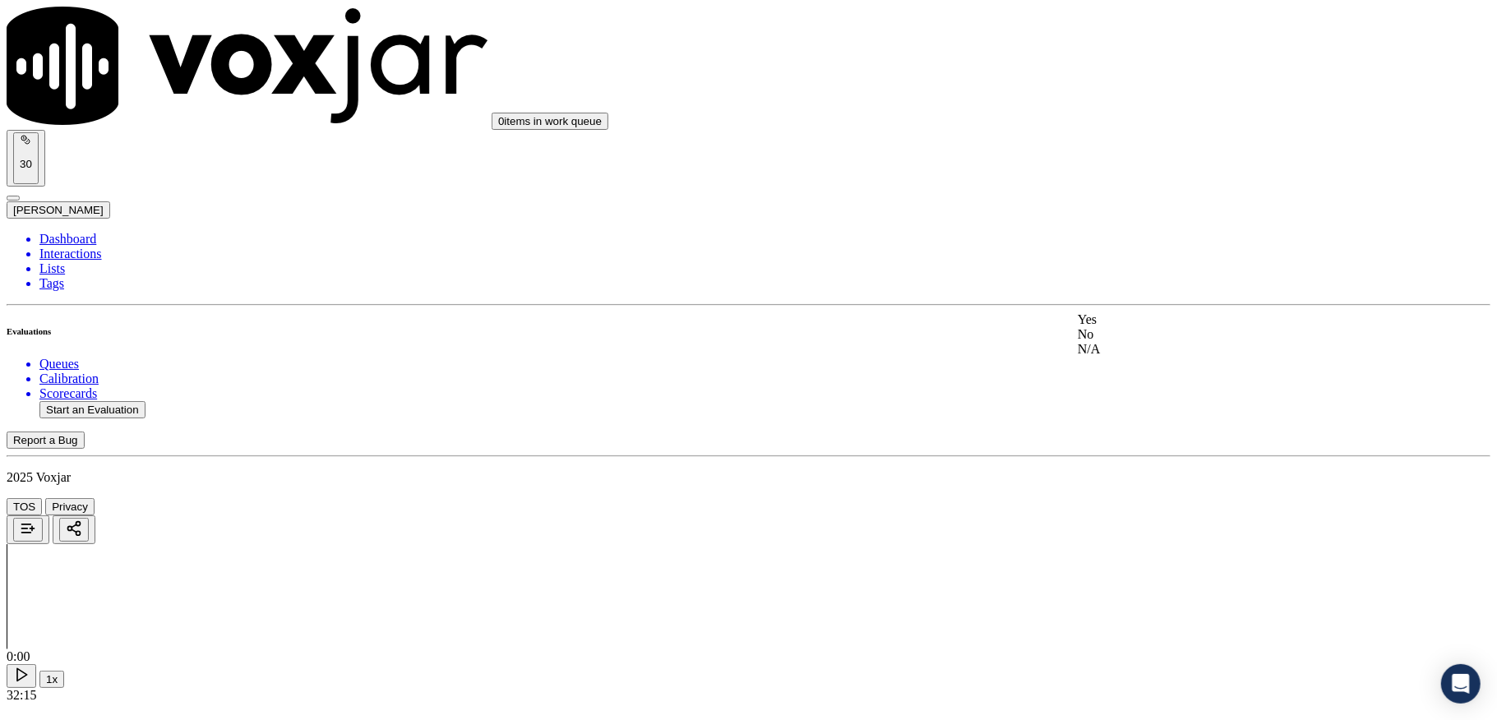
click at [1148, 327] on div "Yes" at bounding box center [1239, 319] width 323 height 15
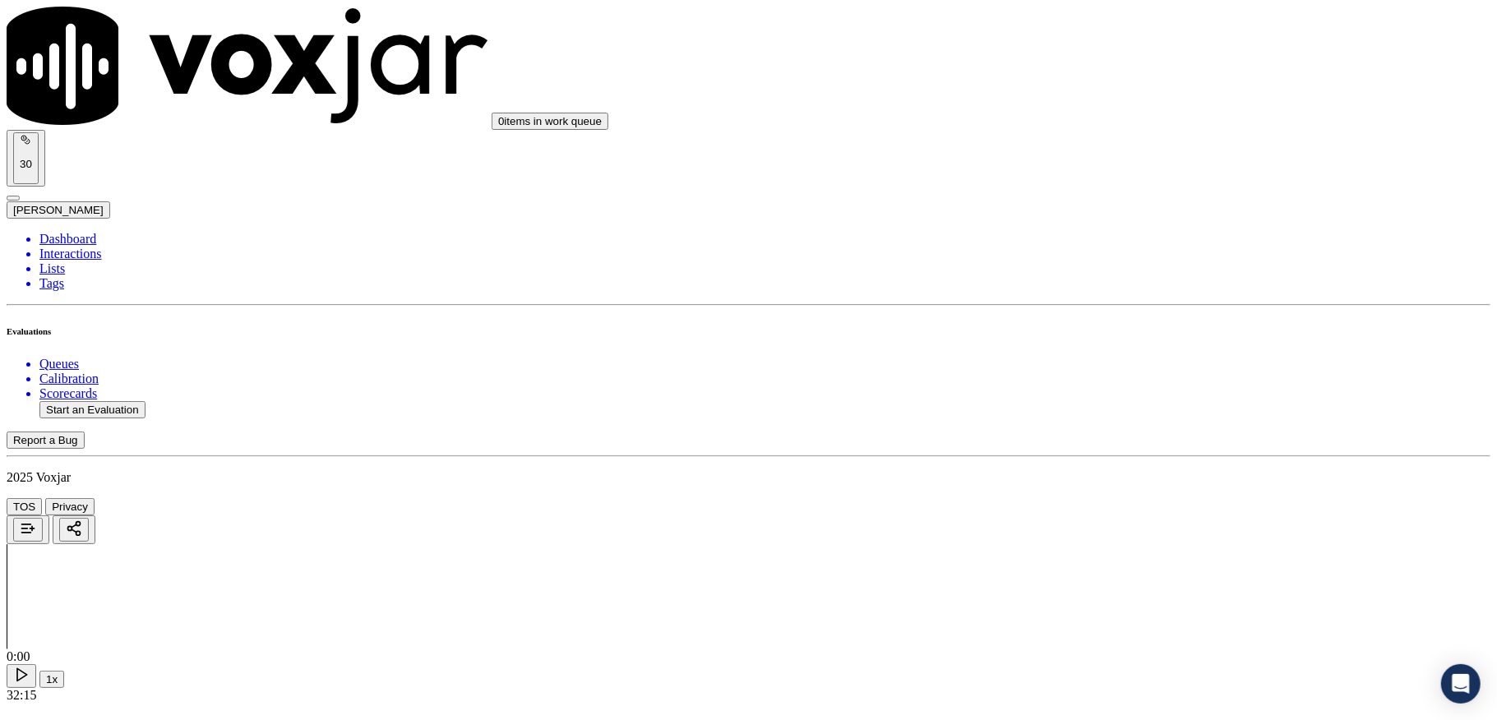
drag, startPoint x: 1135, startPoint y: 480, endPoint x: 1141, endPoint y: 493, distance: 14.4
click at [1138, 515] on div "Yes" at bounding box center [1239, 507] width 323 height 15
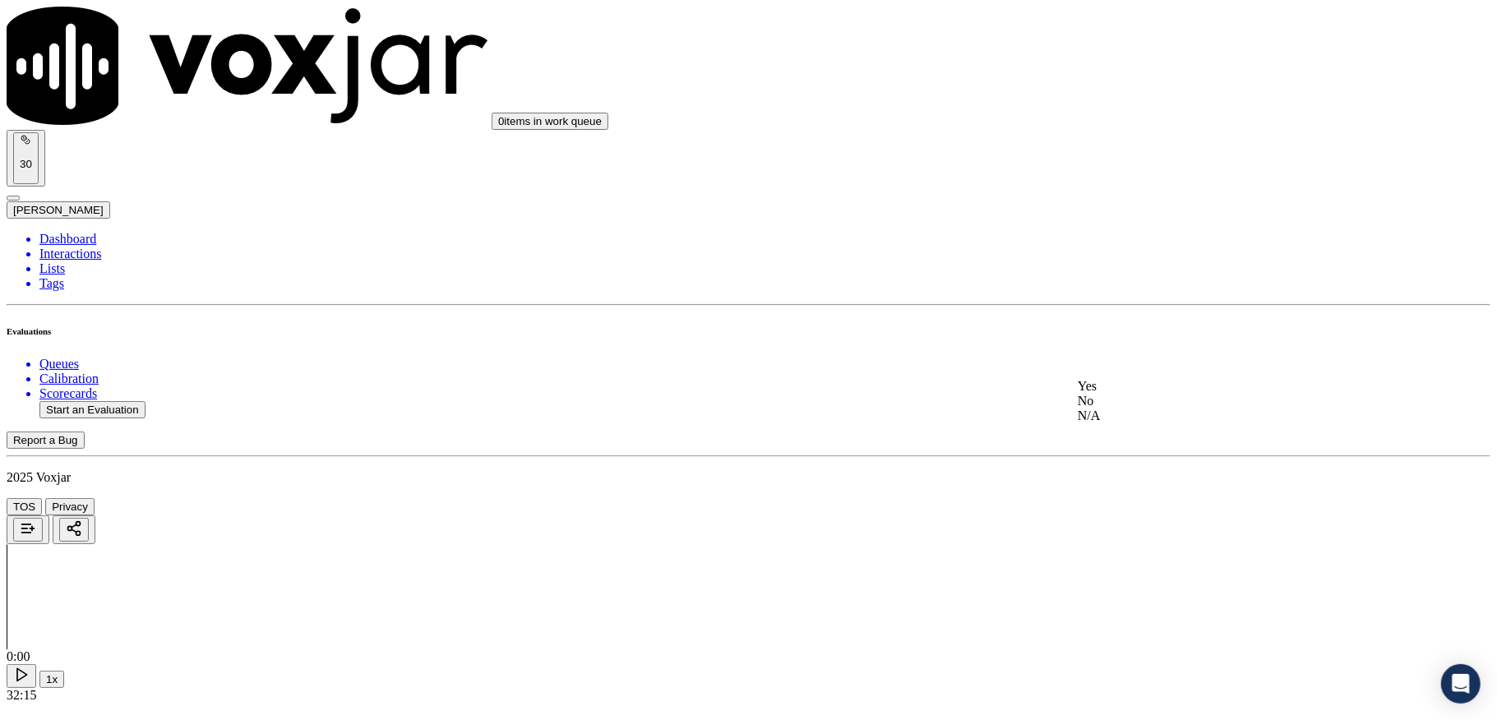
click at [1138, 392] on div "Yes" at bounding box center [1239, 386] width 323 height 15
click at [1130, 422] on div "Yes" at bounding box center [1239, 414] width 323 height 15
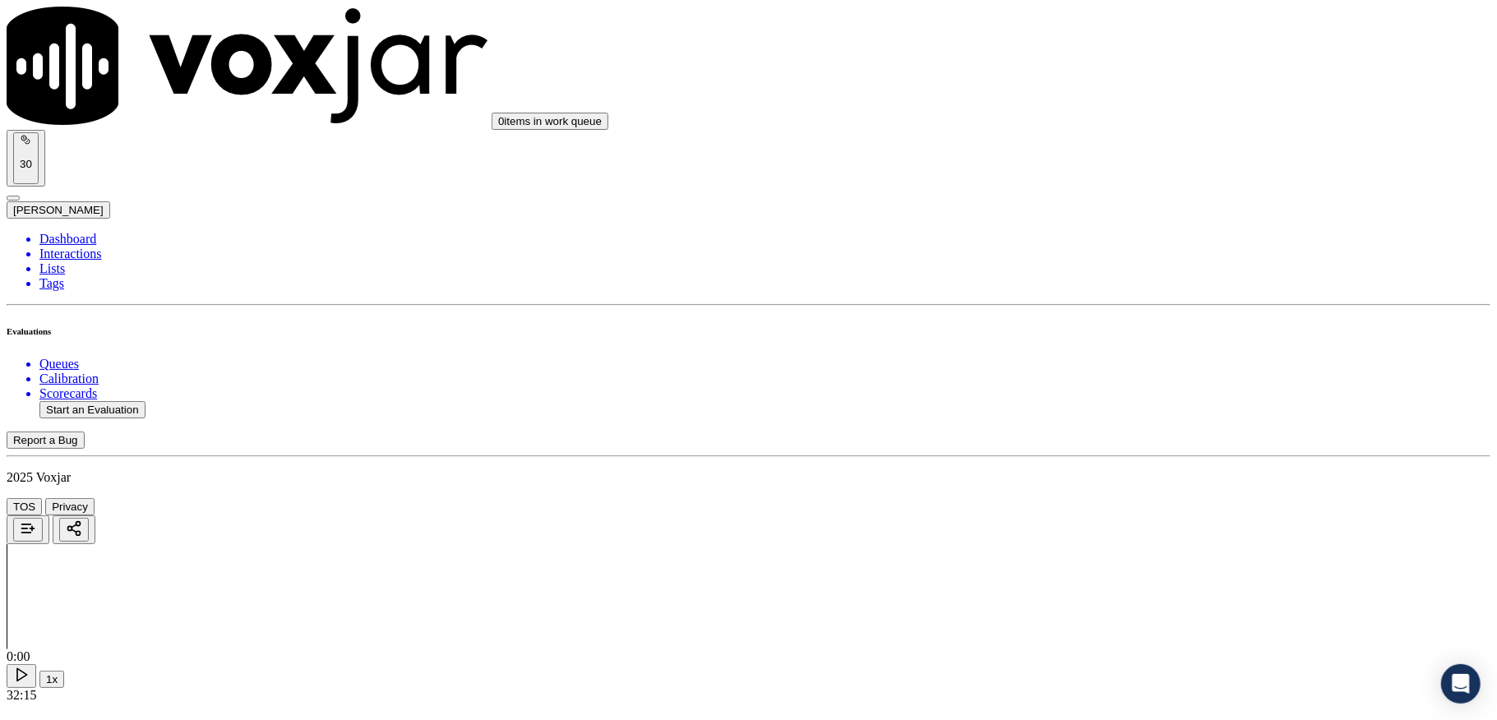
drag, startPoint x: 1138, startPoint y: 372, endPoint x: 1138, endPoint y: 390, distance: 18.1
drag, startPoint x: 1125, startPoint y: 436, endPoint x: 1126, endPoint y: 402, distance: 33.8
click at [1123, 425] on div "No" at bounding box center [1239, 417] width 323 height 15
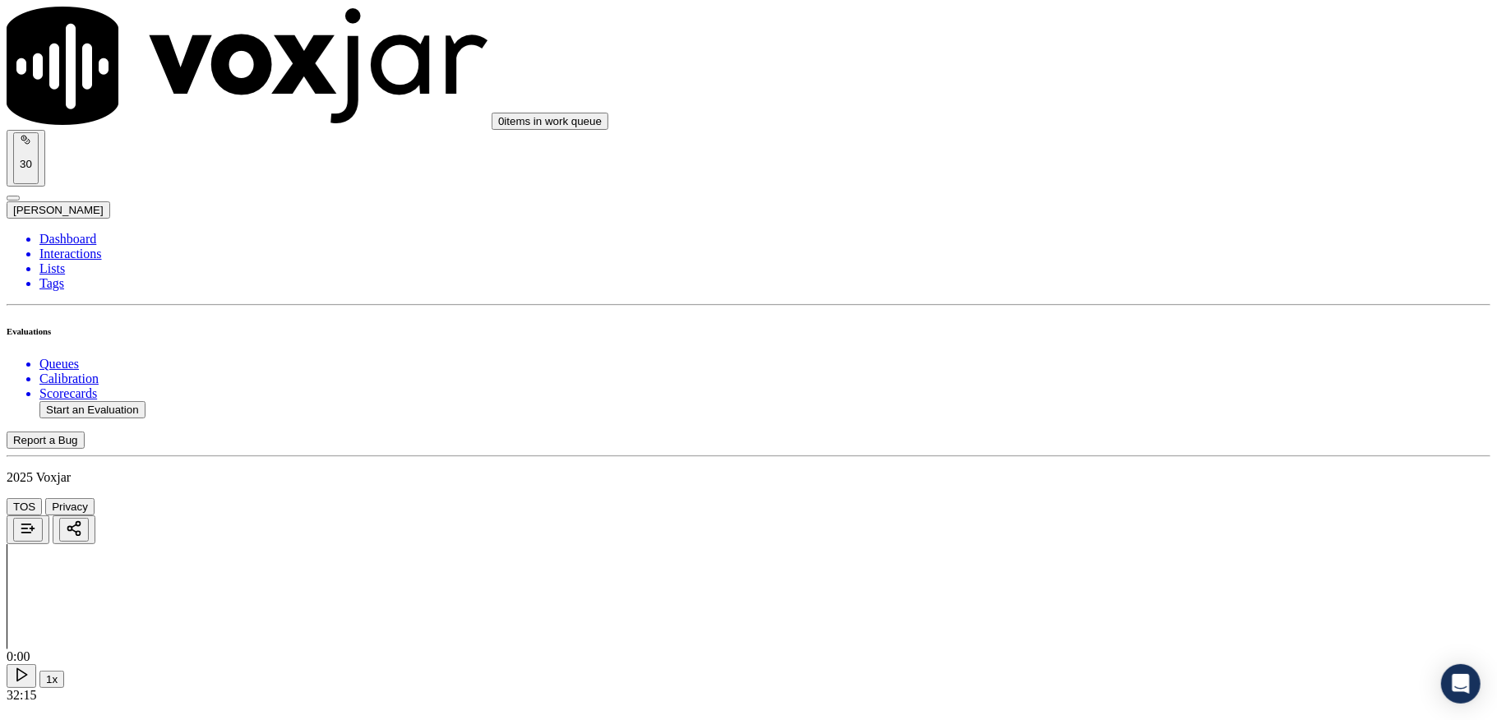
drag, startPoint x: 1155, startPoint y: 455, endPoint x: 1151, endPoint y: 464, distance: 9.2
click at [1138, 484] on div "Yes" at bounding box center [1239, 478] width 323 height 15
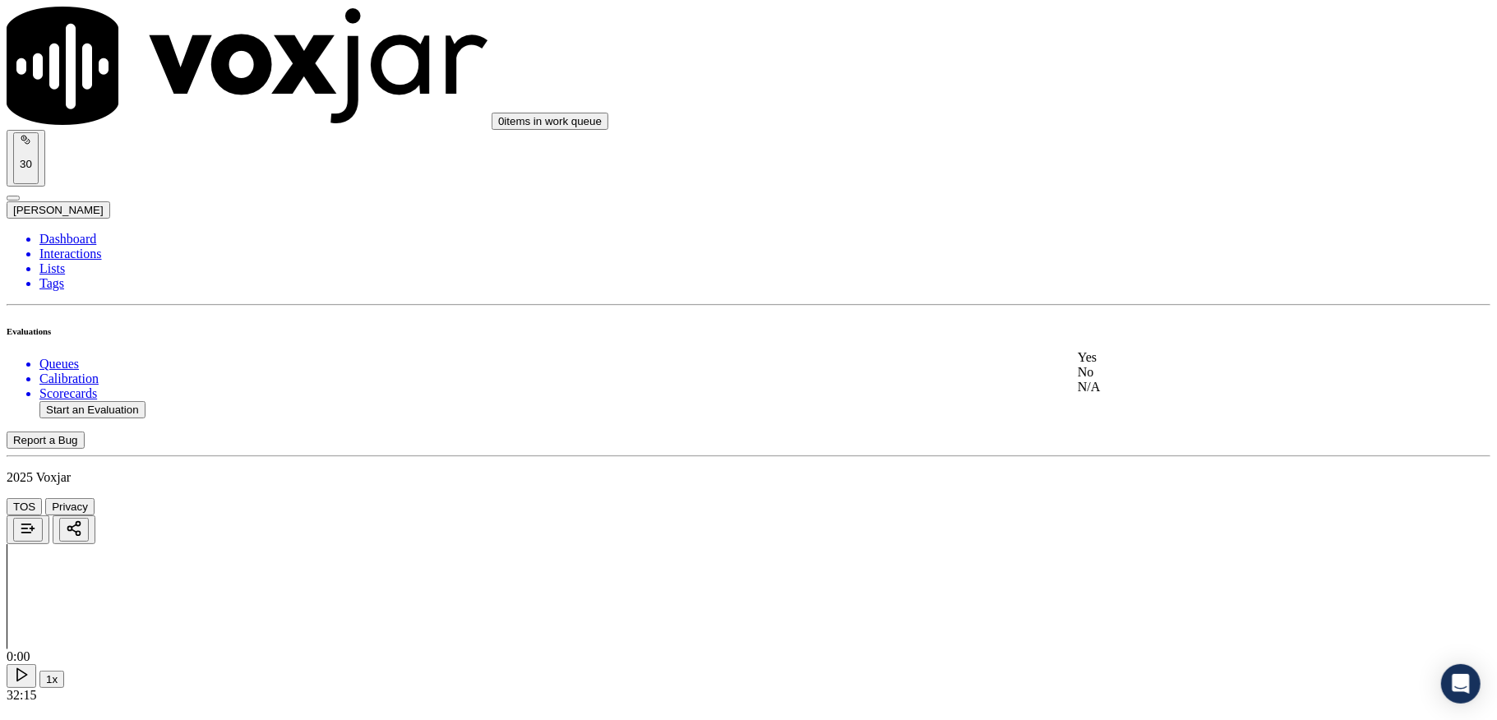
click at [1126, 395] on div "N/A" at bounding box center [1239, 387] width 323 height 15
drag, startPoint x: 1130, startPoint y: 313, endPoint x: 1132, endPoint y: 326, distance: 13.4
click at [1128, 354] on div "Yes" at bounding box center [1239, 346] width 323 height 15
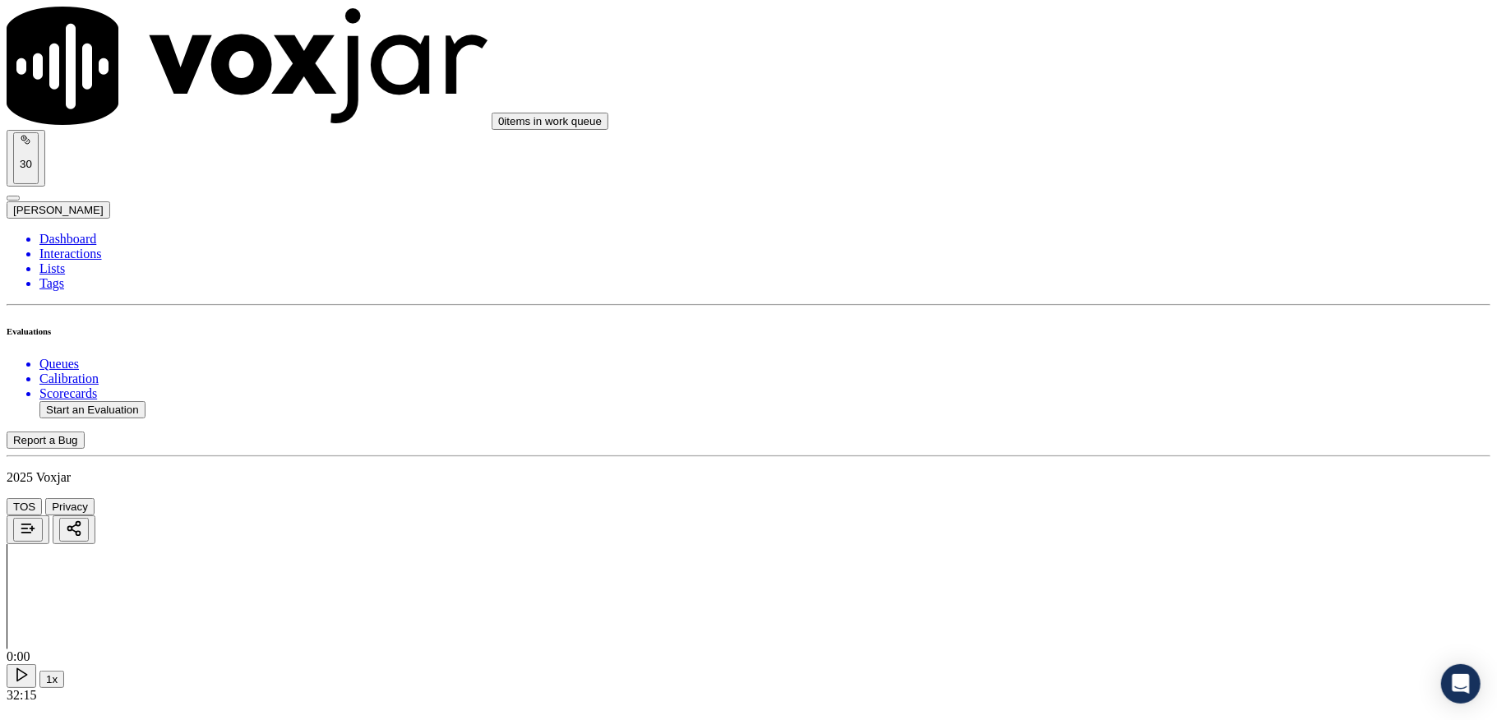
scroll to position [1754, 0]
click at [1118, 483] on div "No" at bounding box center [1239, 476] width 323 height 15
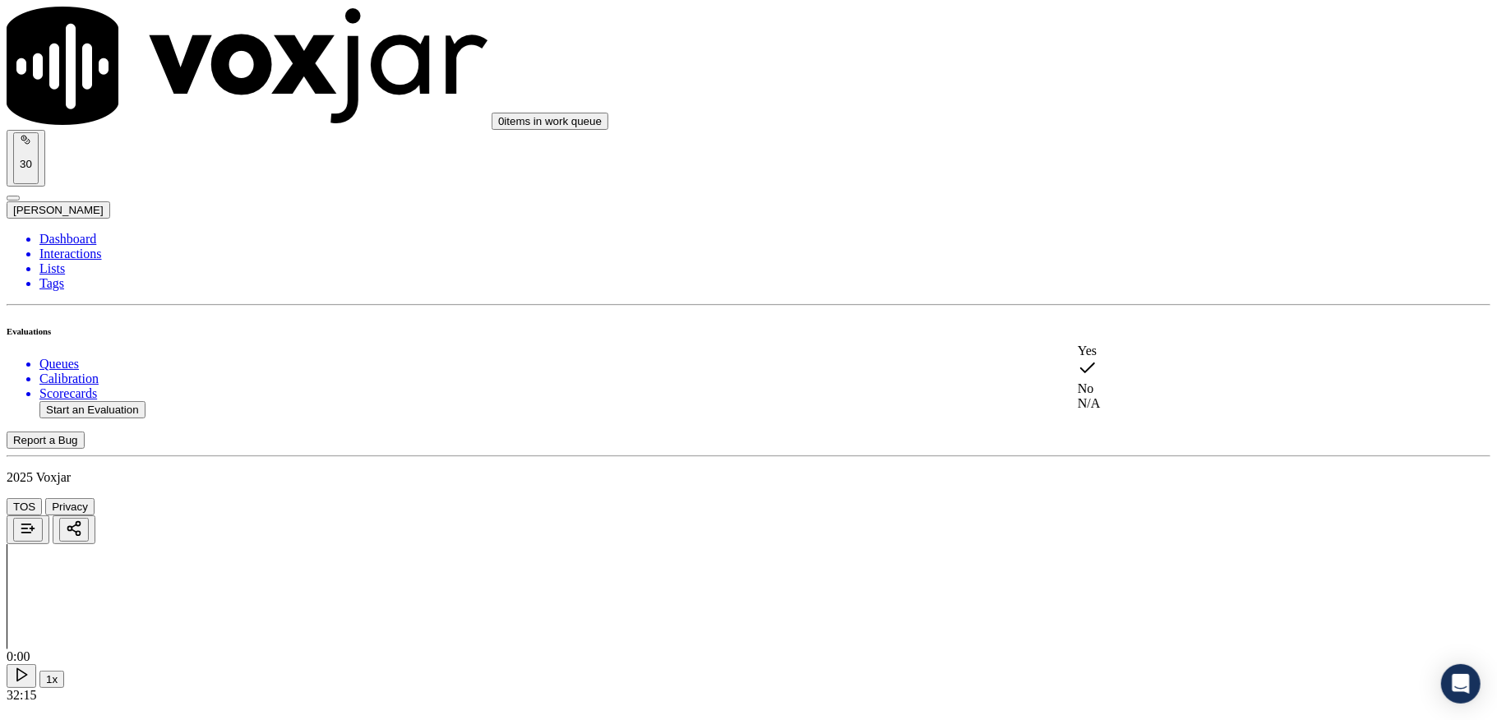
click at [1119, 346] on div "Yes No N/A" at bounding box center [1239, 377] width 323 height 67
click at [1121, 356] on div "Yes" at bounding box center [1239, 351] width 323 height 15
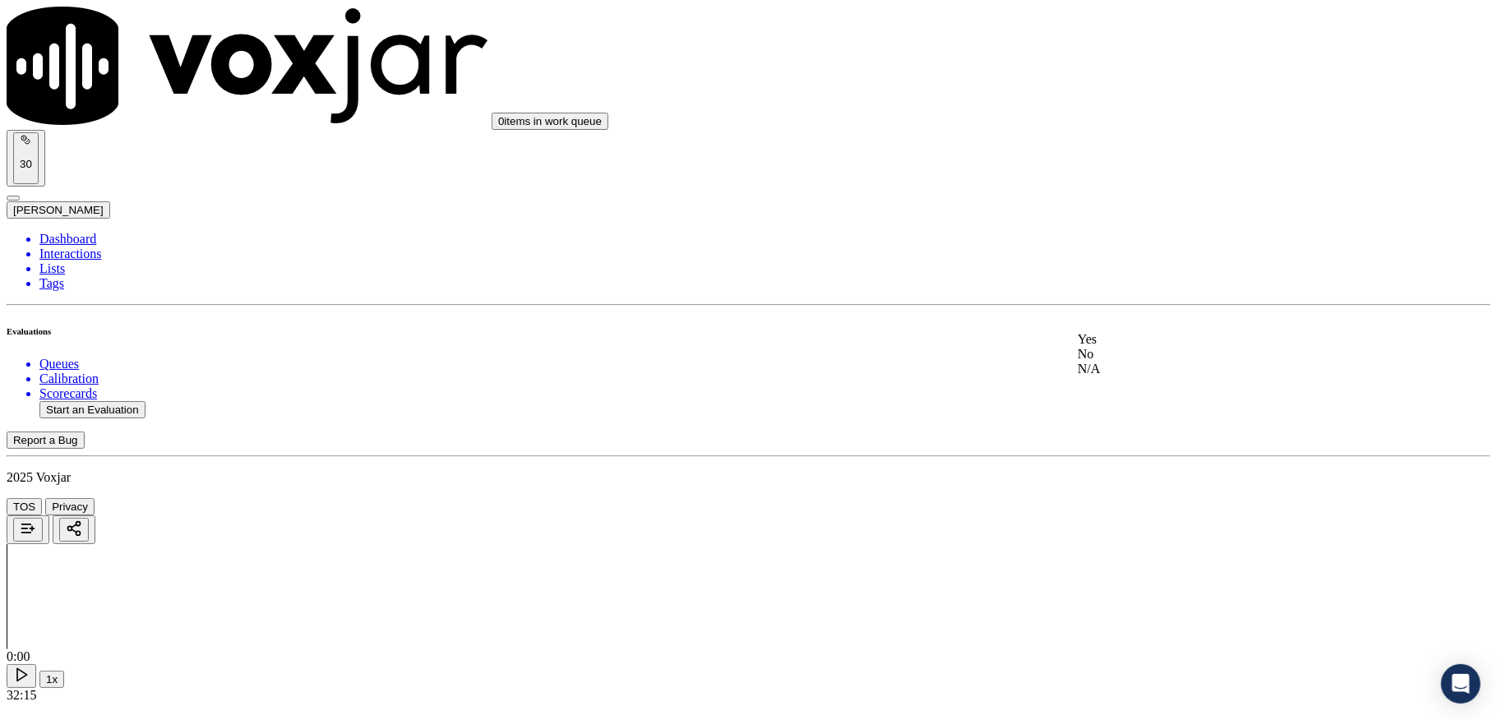
click at [1120, 377] on div "N/A" at bounding box center [1239, 369] width 323 height 15
click at [1142, 350] on div "No" at bounding box center [1239, 342] width 323 height 15
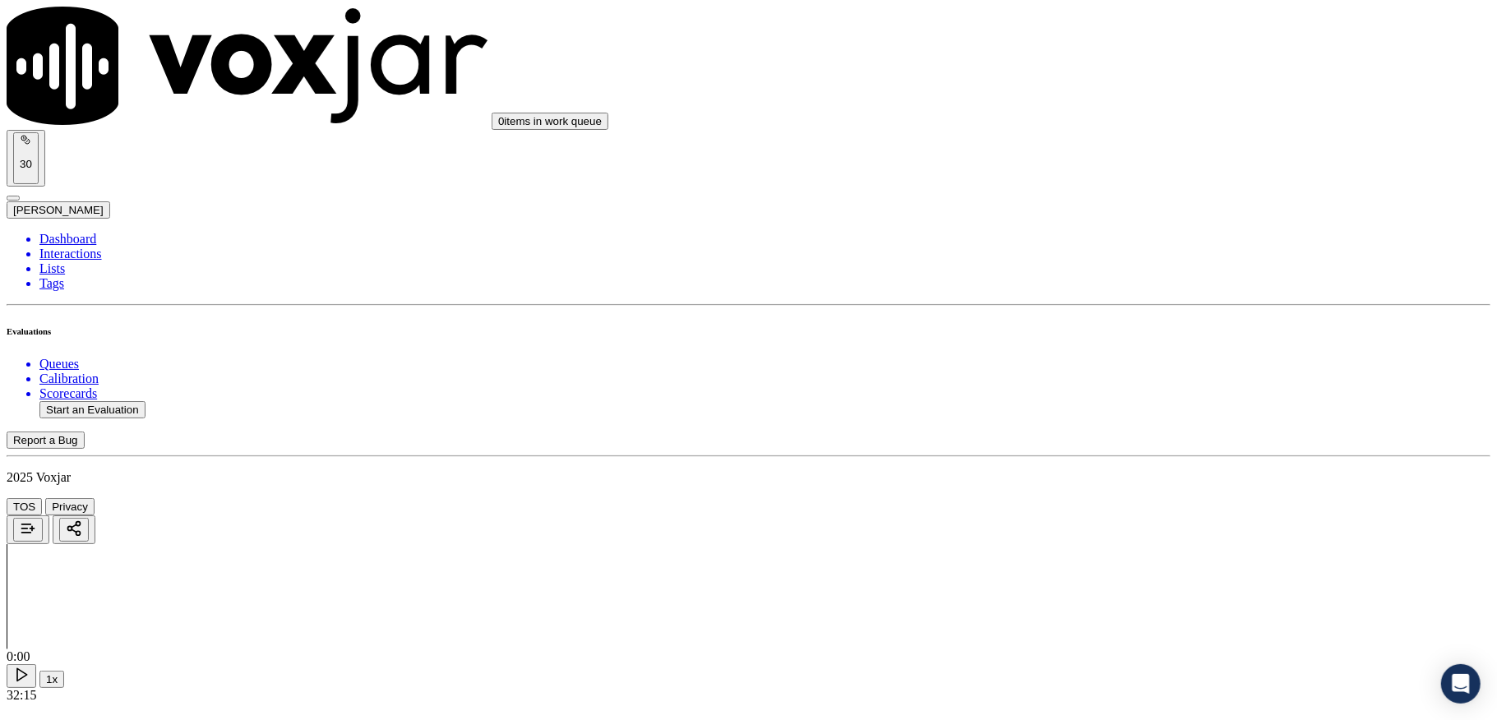
click at [1148, 334] on div "N/A" at bounding box center [1239, 326] width 323 height 15
drag, startPoint x: 1144, startPoint y: 339, endPoint x: 1141, endPoint y: 356, distance: 17.6
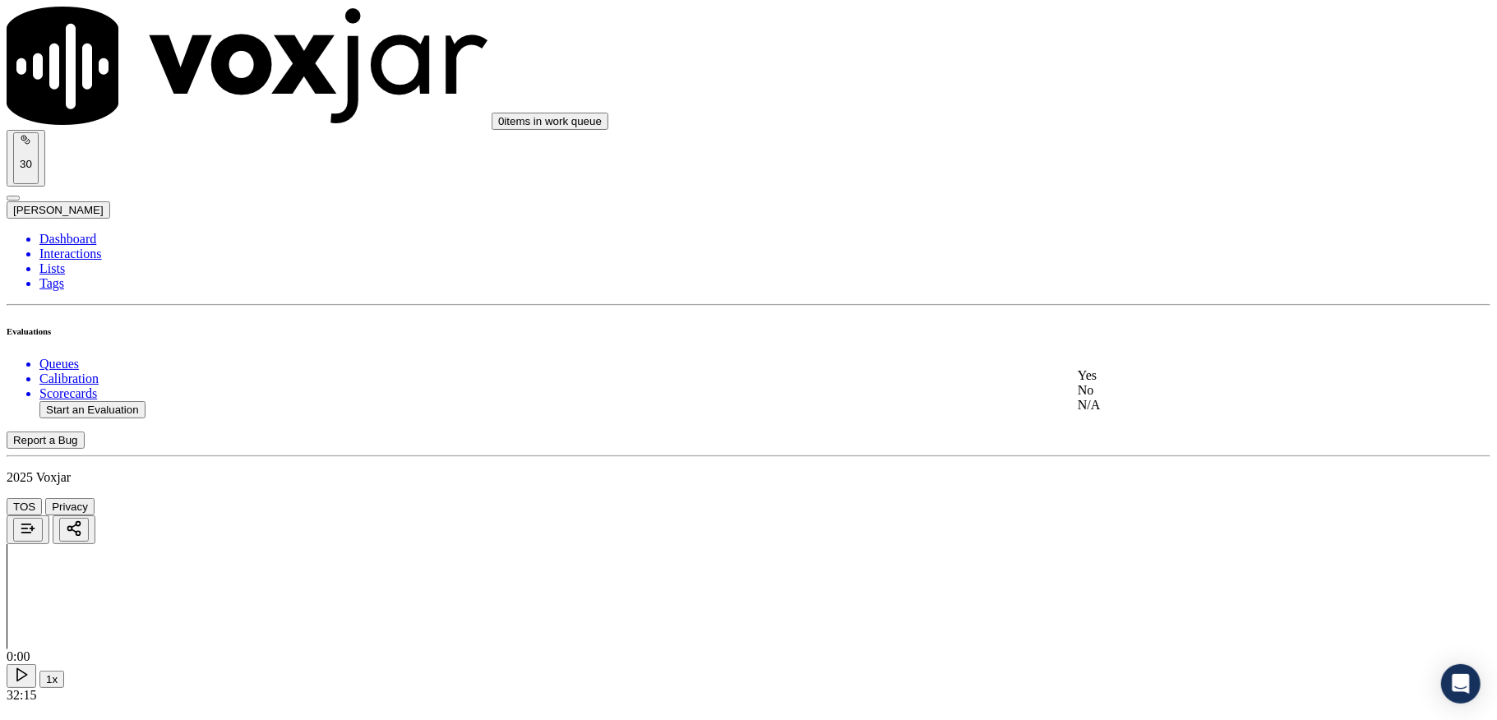
click at [1128, 383] on div "Yes" at bounding box center [1239, 375] width 323 height 15
click at [1158, 349] on div "Yes" at bounding box center [1239, 344] width 323 height 15
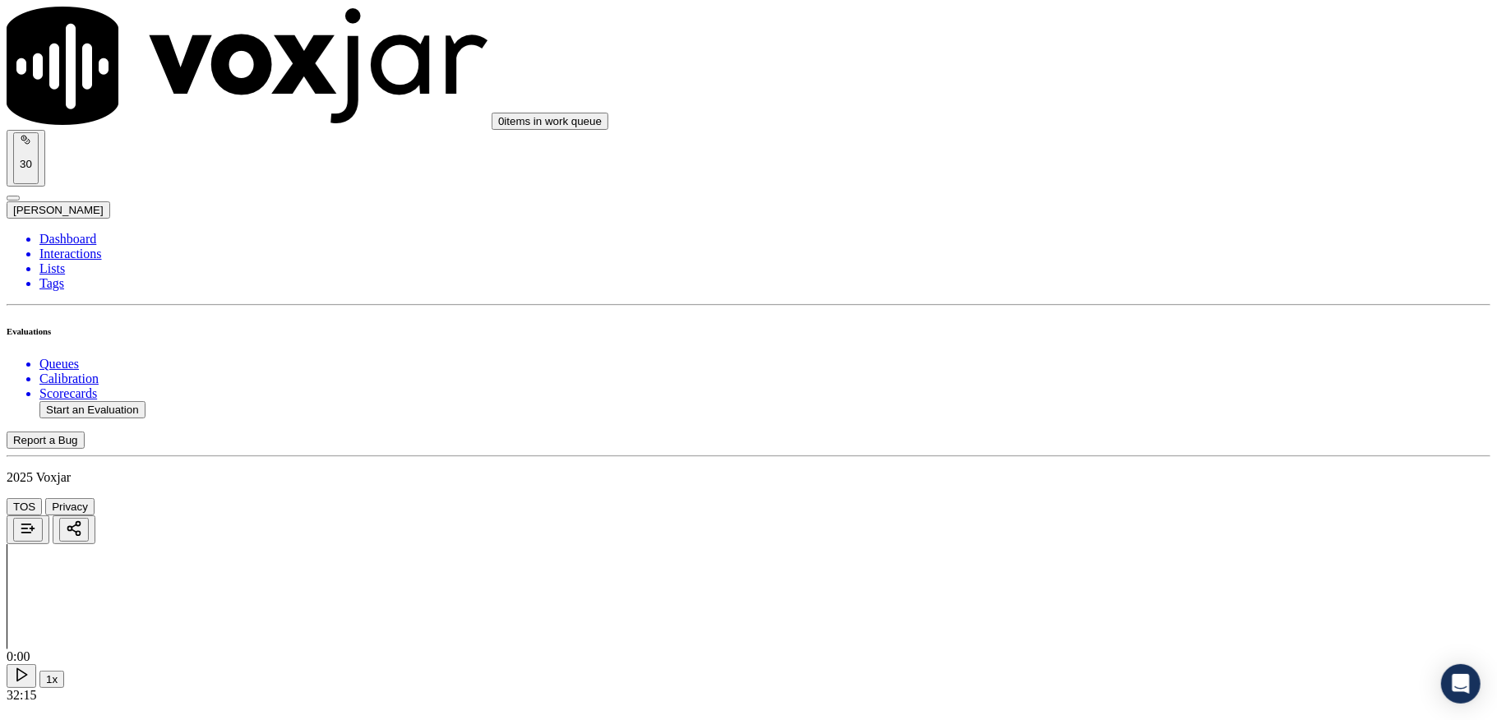
drag, startPoint x: 1130, startPoint y: 493, endPoint x: 1128, endPoint y: 465, distance: 28.8
click at [1130, 479] on div "N/A" at bounding box center [1239, 472] width 323 height 15
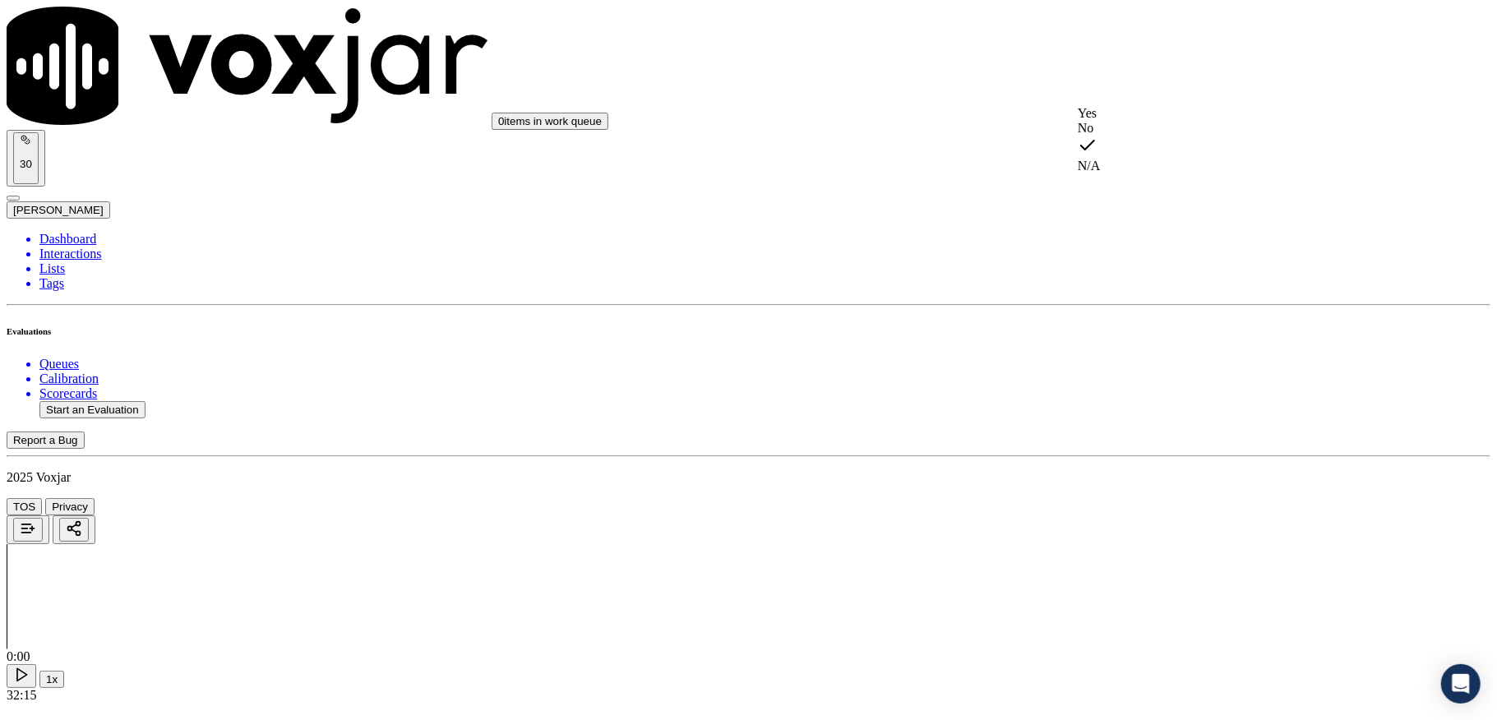
drag, startPoint x: 1149, startPoint y: 160, endPoint x: 1152, endPoint y: 176, distance: 16.6
click at [1149, 136] on div "No" at bounding box center [1239, 128] width 323 height 15
click at [1129, 395] on div "Yes" at bounding box center [1239, 388] width 323 height 15
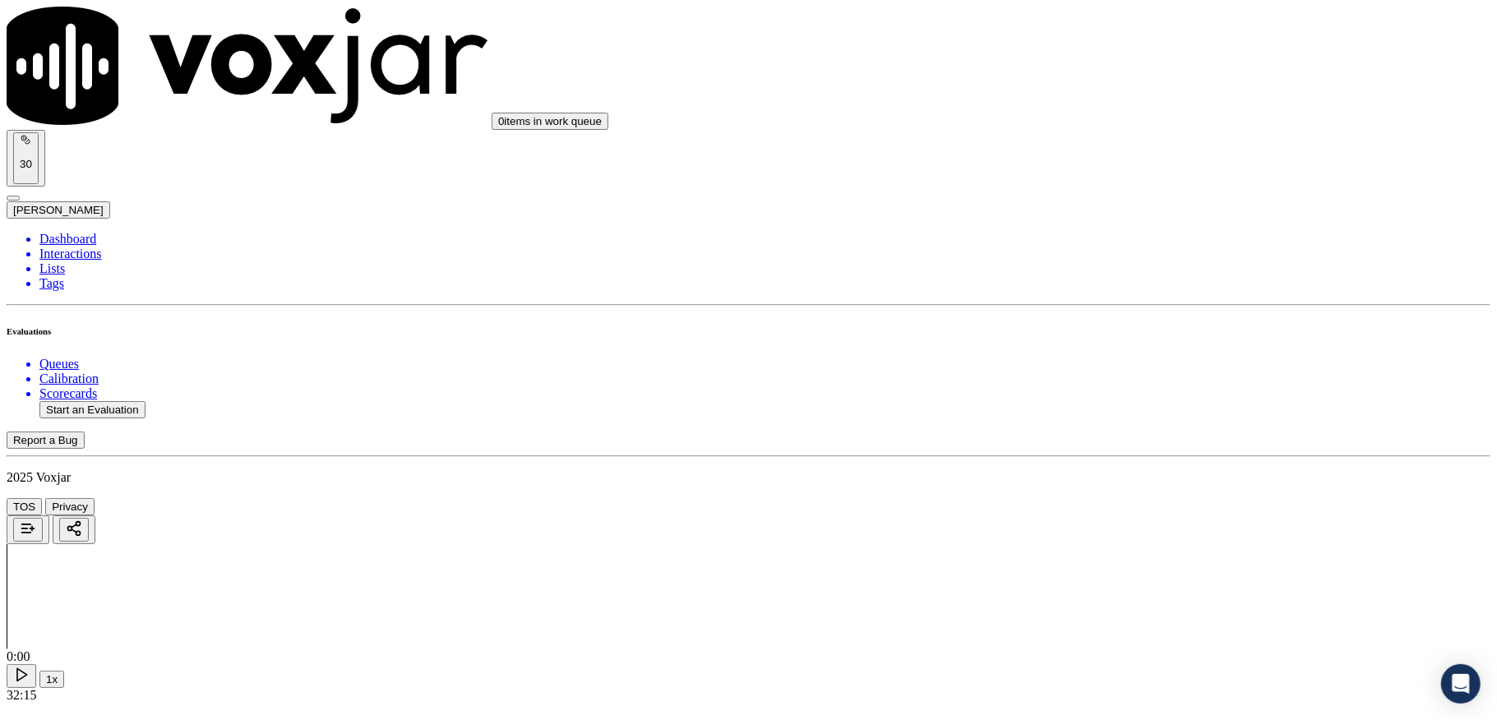
click at [1136, 419] on div "No" at bounding box center [1239, 412] width 323 height 15
click at [1123, 343] on div "N/A" at bounding box center [1239, 339] width 323 height 15
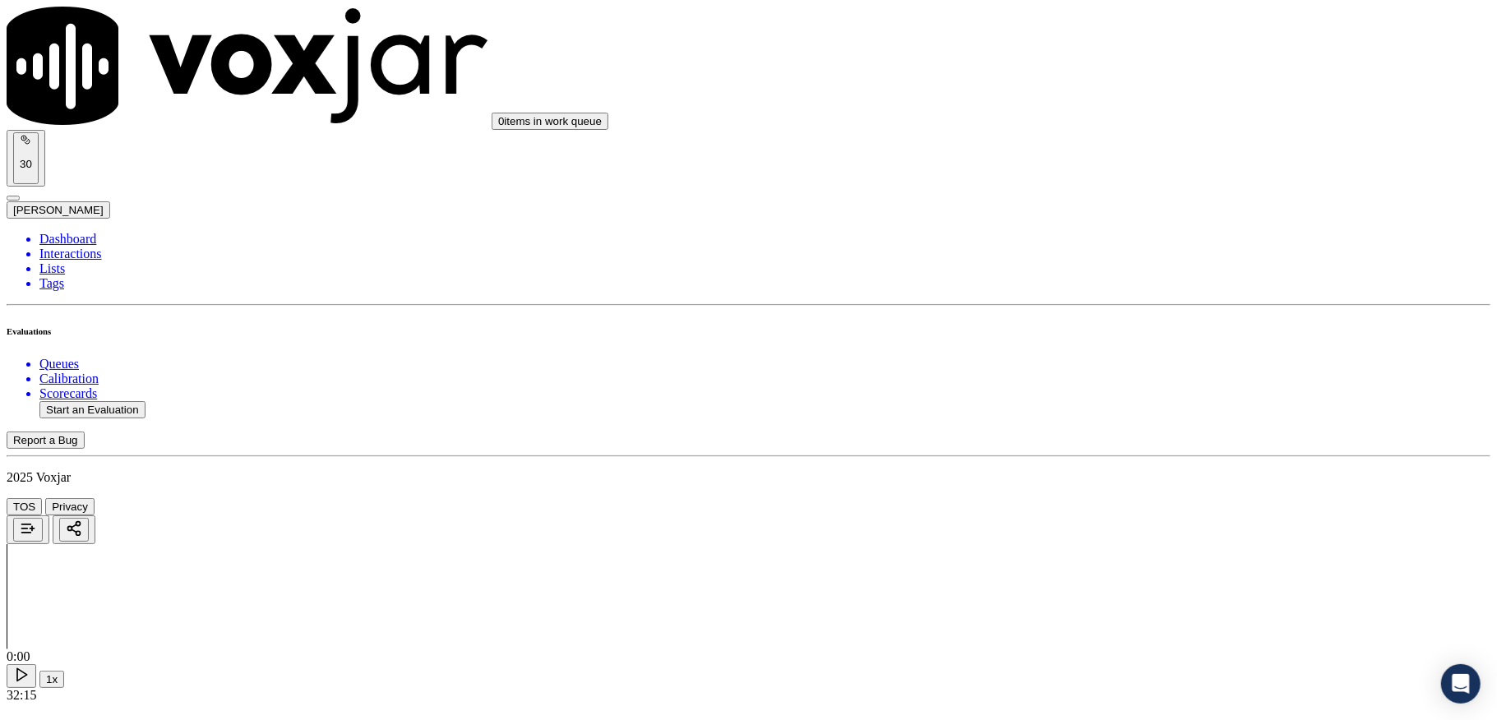
scroll to position [3836, 0]
click at [1143, 283] on div "Yes" at bounding box center [1239, 275] width 323 height 15
click at [1135, 283] on div "Yes" at bounding box center [1239, 287] width 323 height 38
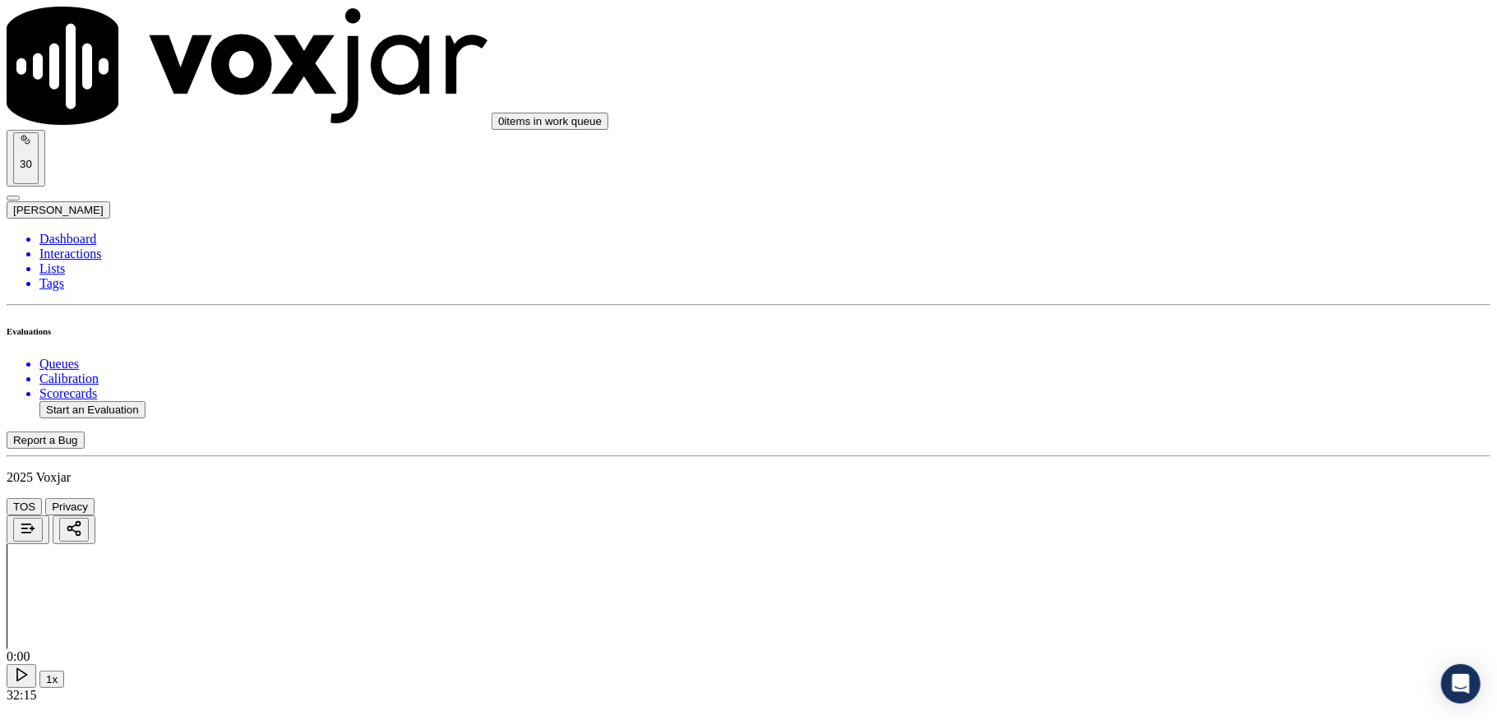
drag, startPoint x: 1141, startPoint y: 488, endPoint x: 1139, endPoint y: 505, distance: 16.6
click at [1135, 558] on div "N/A" at bounding box center [1239, 550] width 323 height 15
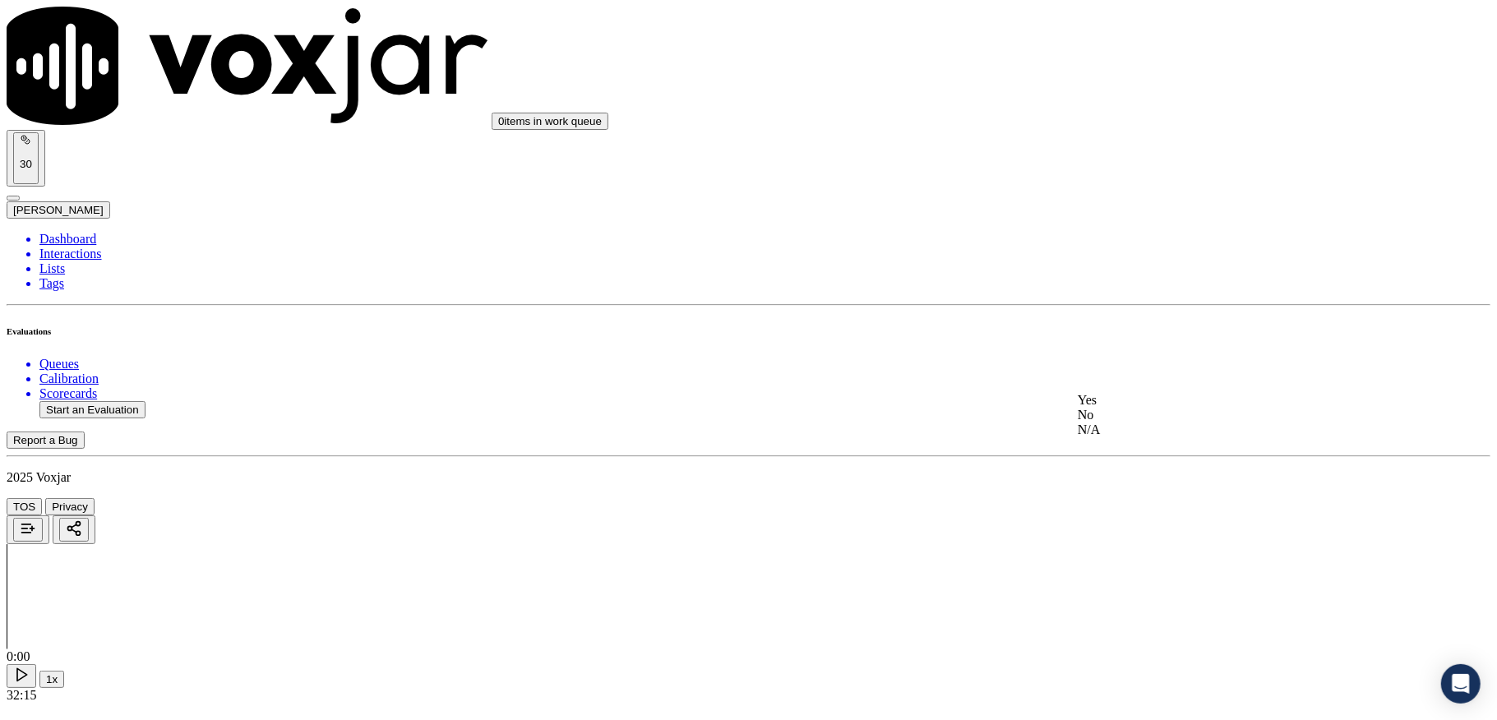
click at [1117, 423] on div "No" at bounding box center [1239, 415] width 323 height 15
click at [1131, 396] on div "Yes" at bounding box center [1239, 388] width 323 height 15
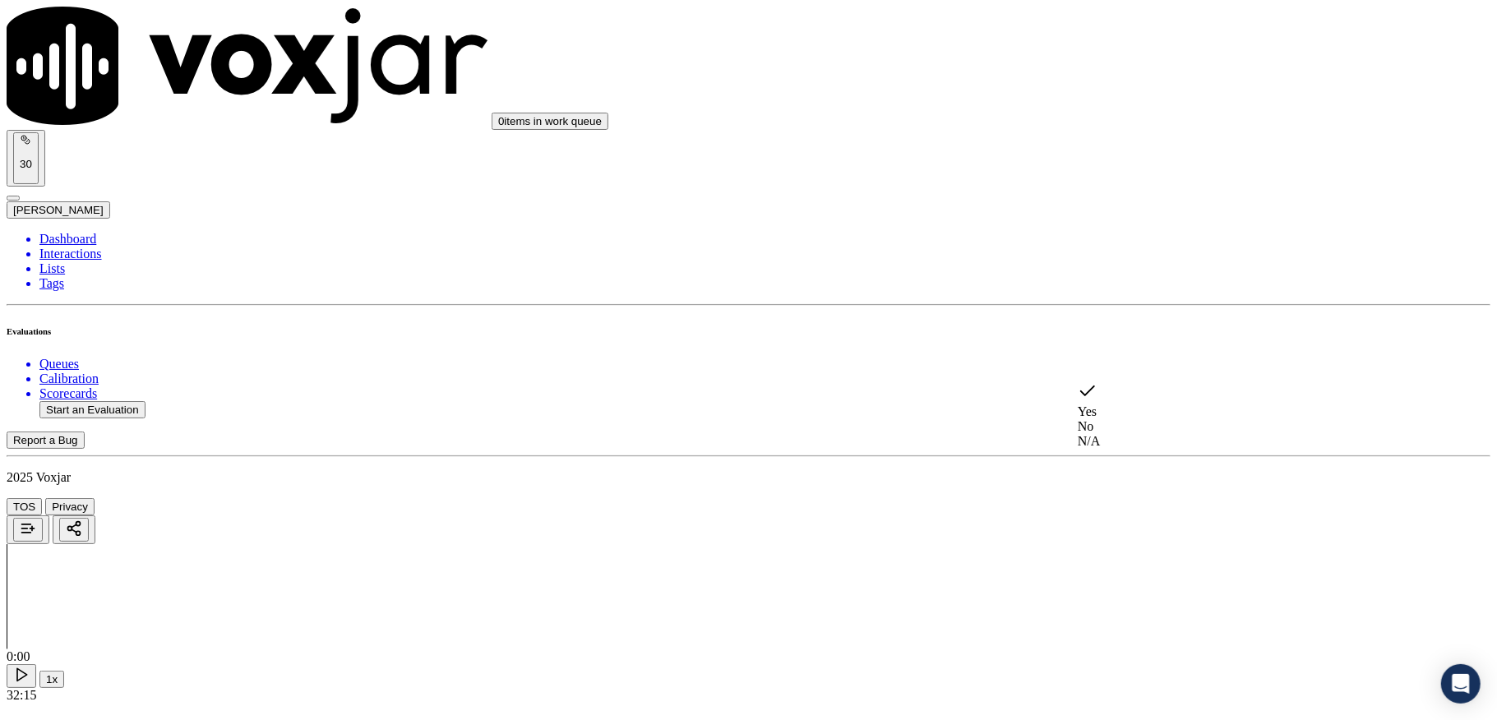
click at [1117, 423] on div "No" at bounding box center [1239, 426] width 323 height 15
click at [1153, 380] on div "No" at bounding box center [1239, 372] width 323 height 15
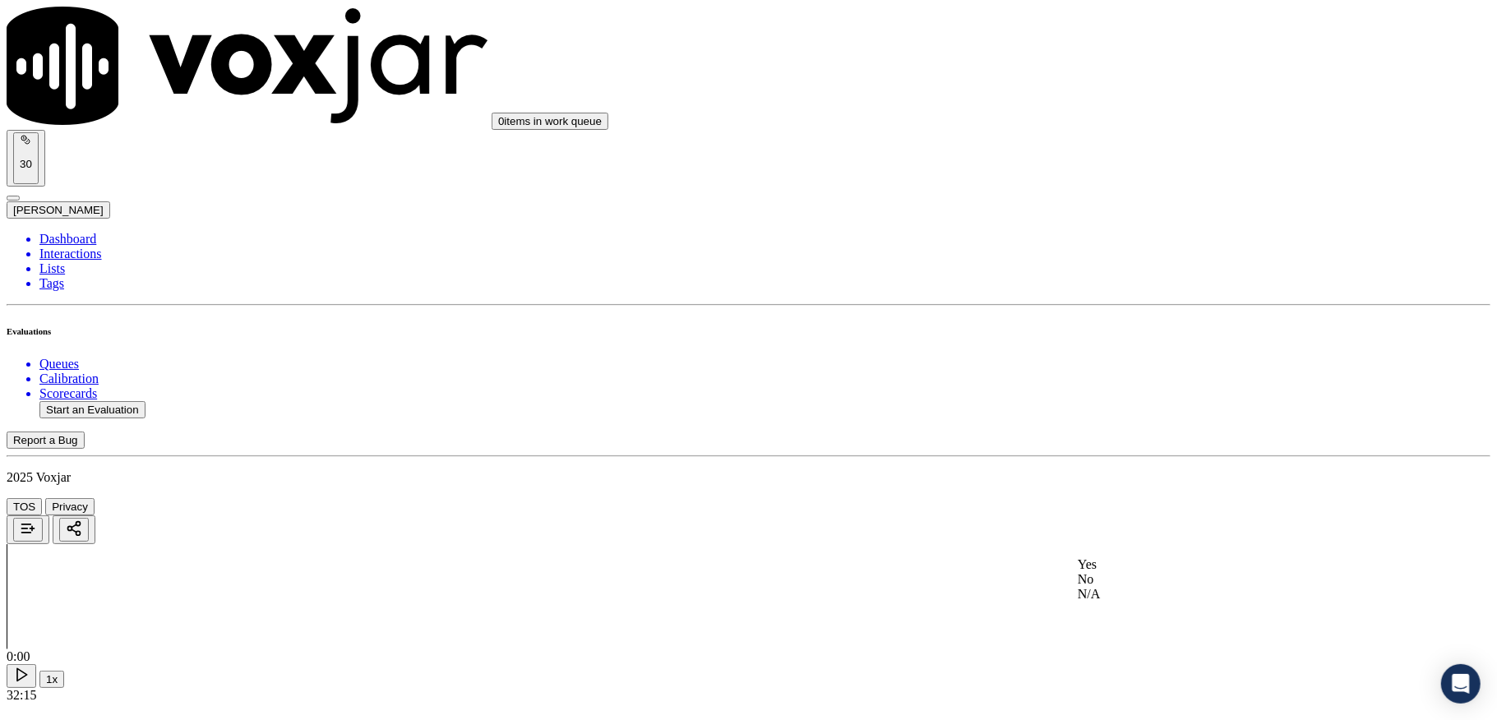
click at [1117, 572] on div "Yes" at bounding box center [1239, 564] width 323 height 15
click at [61, 232] on li "Dashboard" at bounding box center [764, 239] width 1451 height 15
